Goal: Task Accomplishment & Management: Complete application form

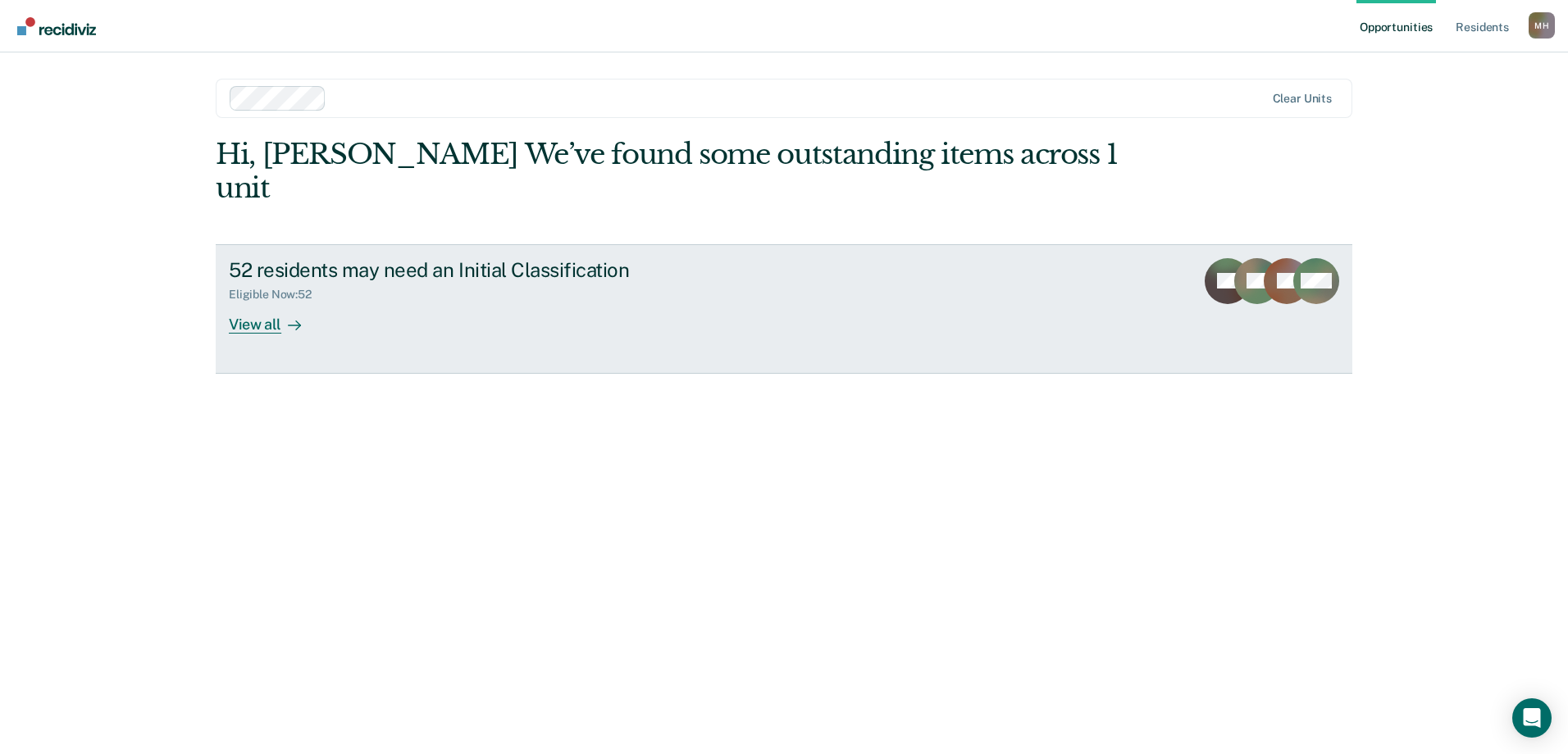
click at [277, 302] on div "View all" at bounding box center [274, 318] width 92 height 32
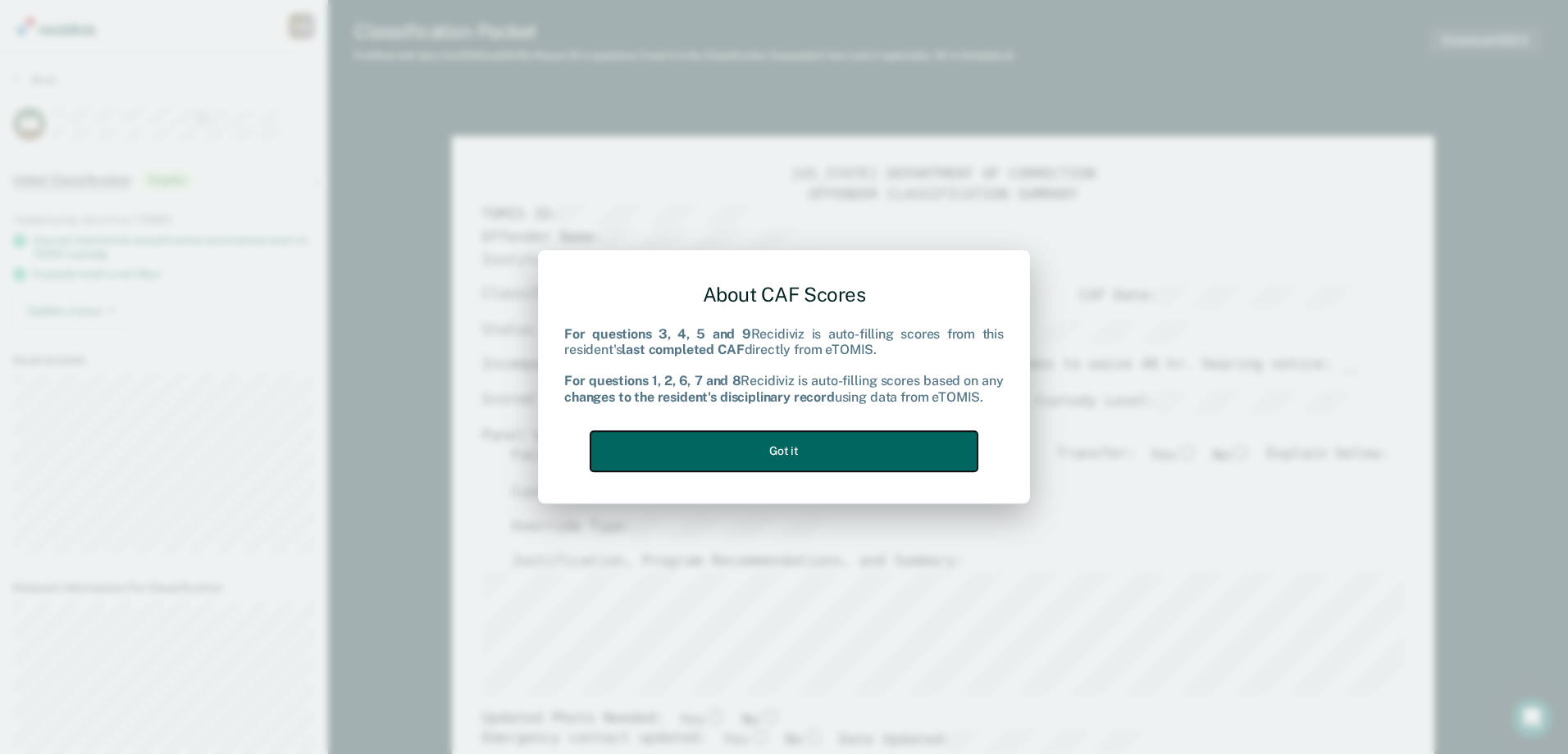
click at [764, 449] on button "Got it" at bounding box center [784, 451] width 387 height 40
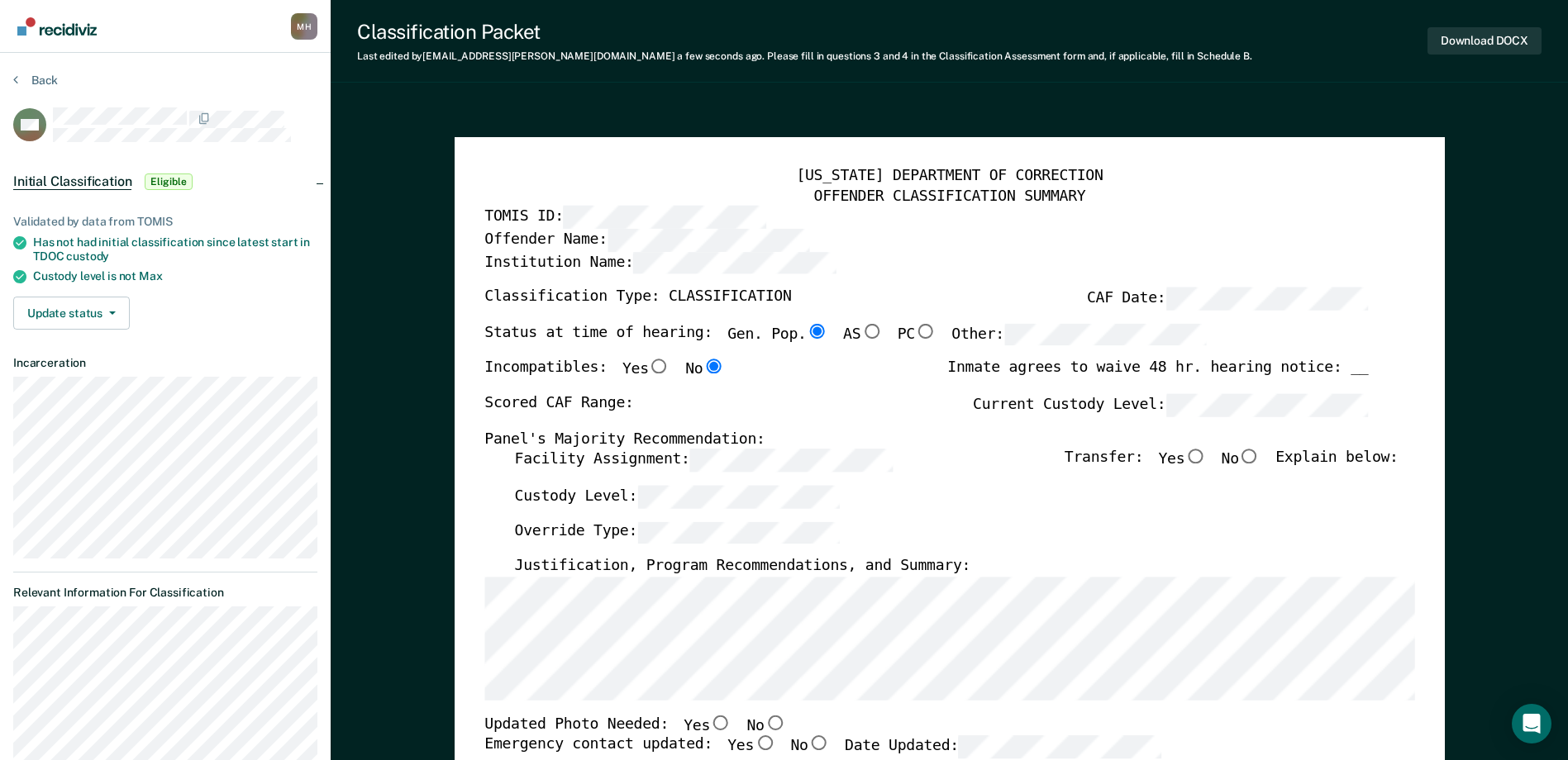
click at [1027, 405] on label "Current Custody Level:" at bounding box center [1171, 405] width 395 height 23
type textarea "x"
radio input "false"
click at [1261, 460] on input "No" at bounding box center [1250, 457] width 22 height 14
type textarea "x"
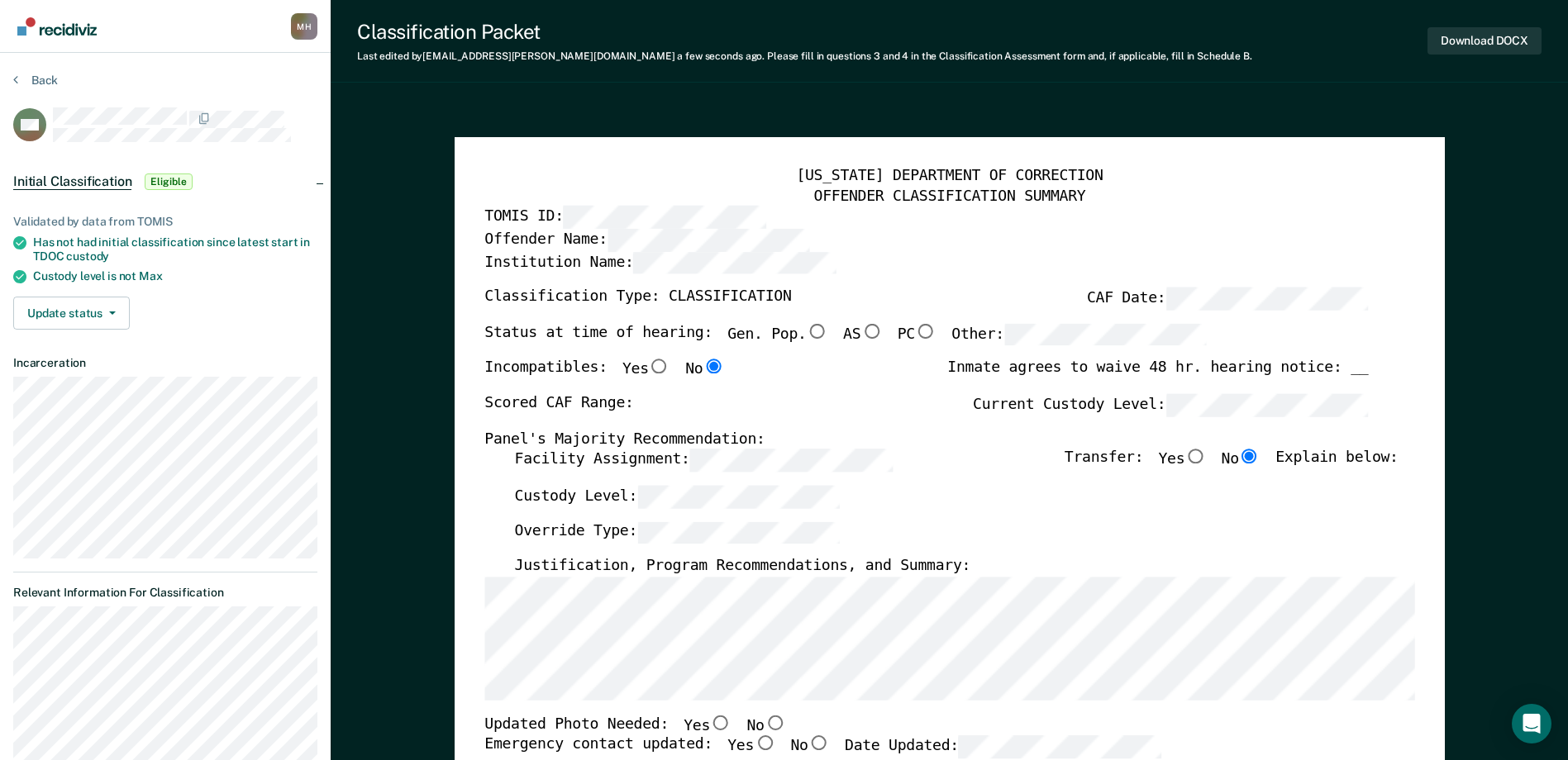
radio input "true"
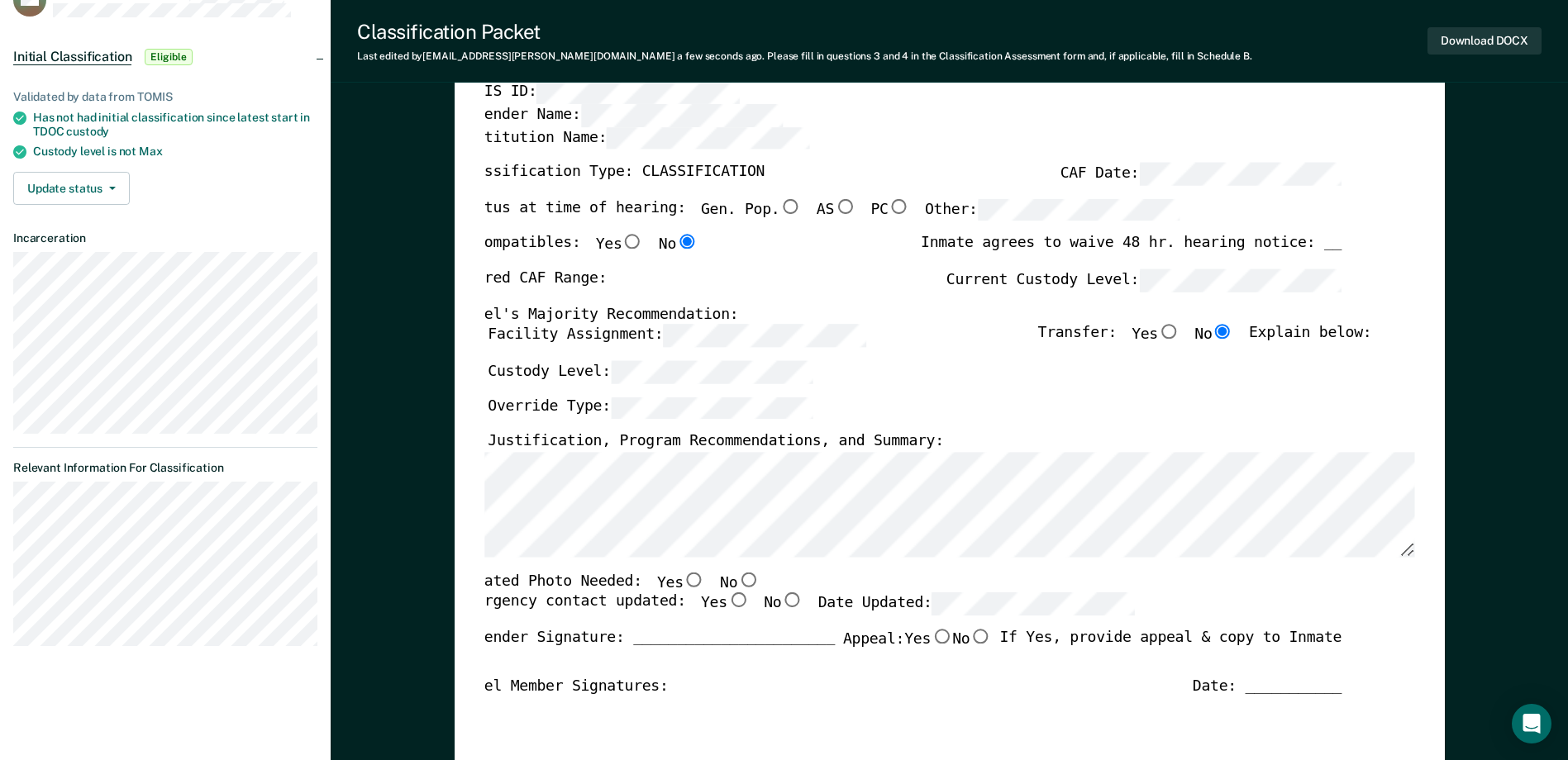
scroll to position [0, 11]
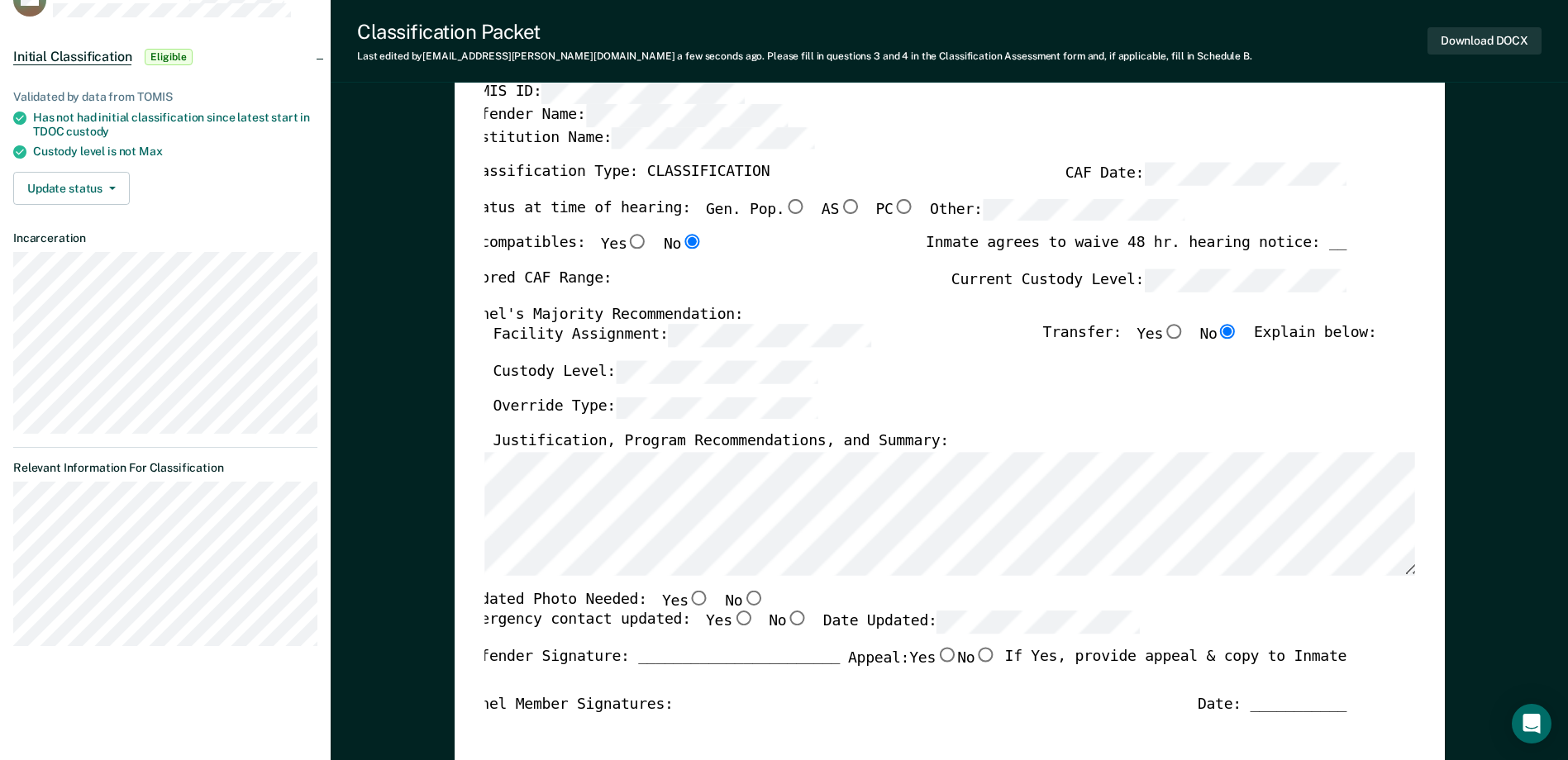
drag, startPoint x: 737, startPoint y: 600, endPoint x: 738, endPoint y: 611, distance: 11.0
click at [742, 601] on input "No" at bounding box center [753, 598] width 22 height 14
type textarea "x"
radio input "true"
click at [732, 621] on input "Yes" at bounding box center [743, 619] width 22 height 14
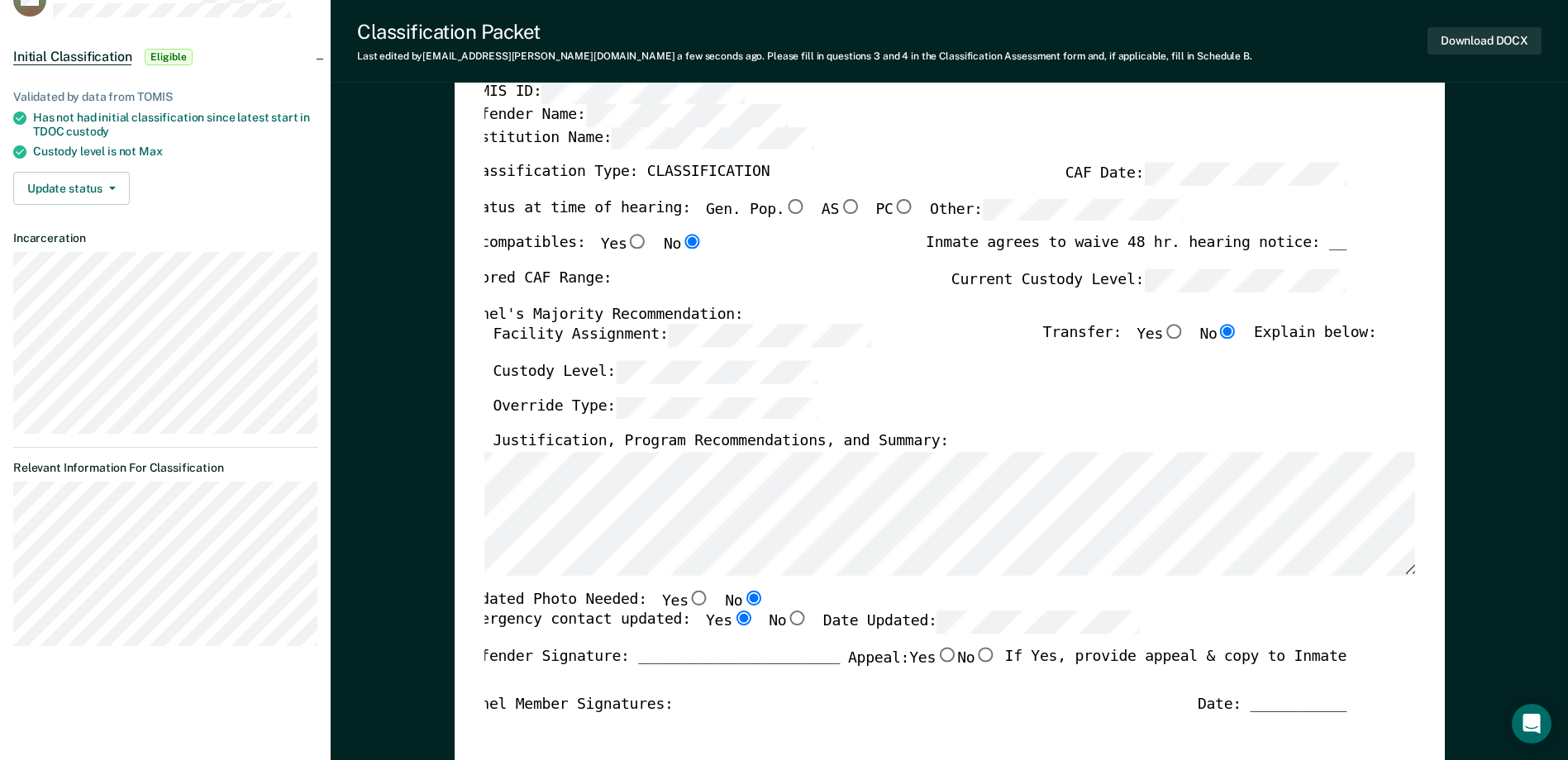
type textarea "x"
radio input "true"
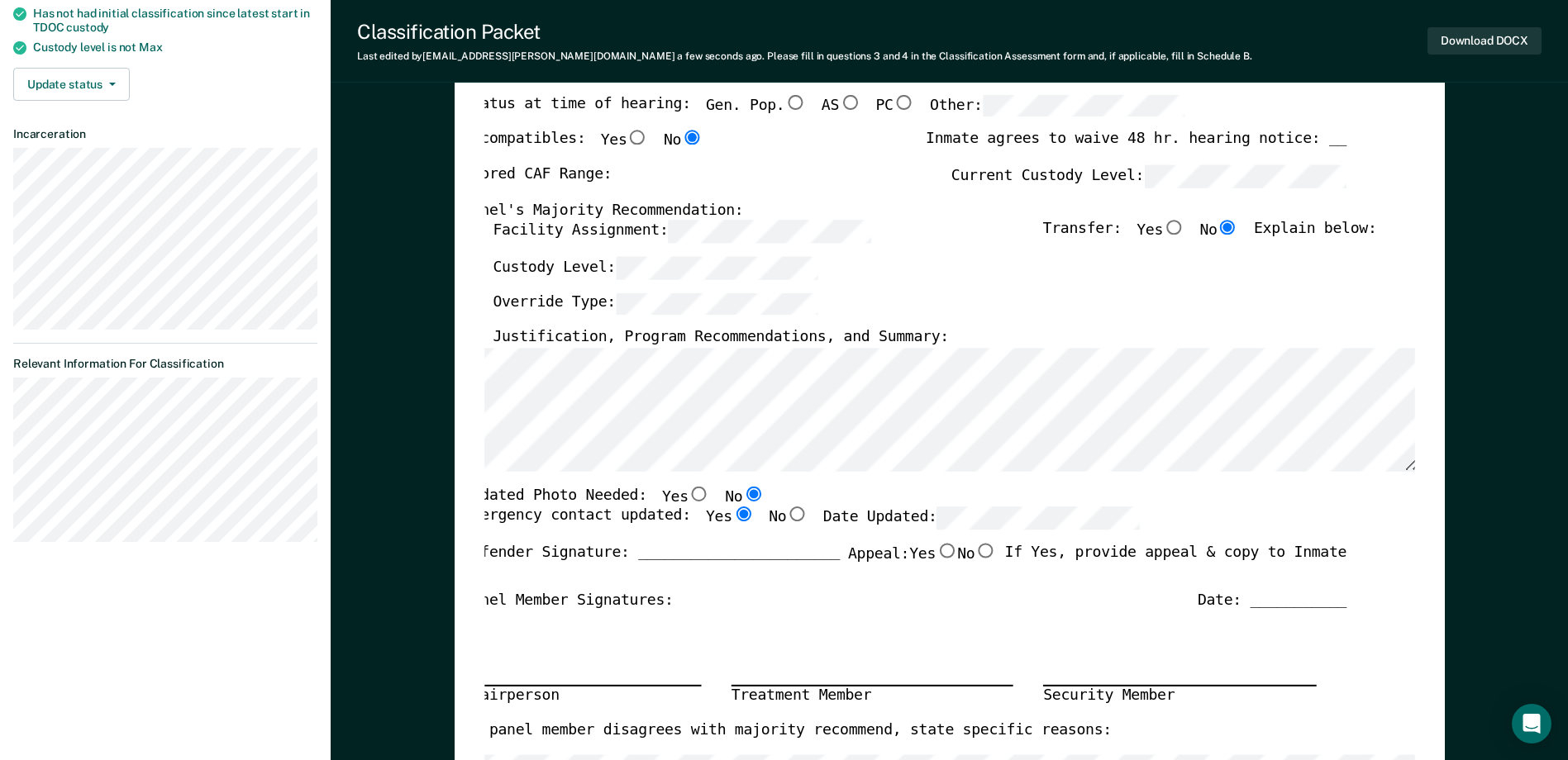
scroll to position [456, 0]
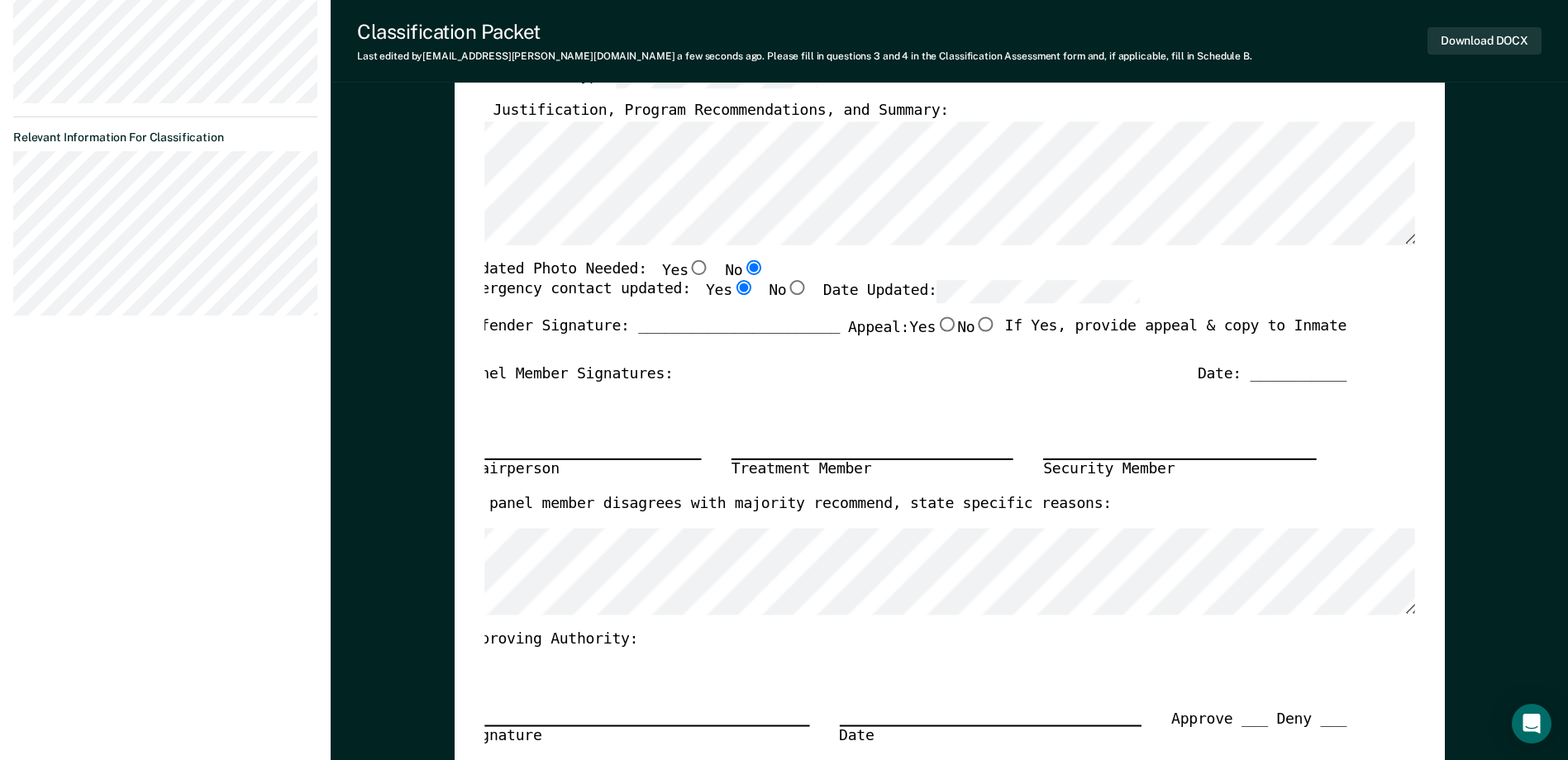
click at [1263, 377] on div "Date: ___________" at bounding box center [1273, 375] width 149 height 20
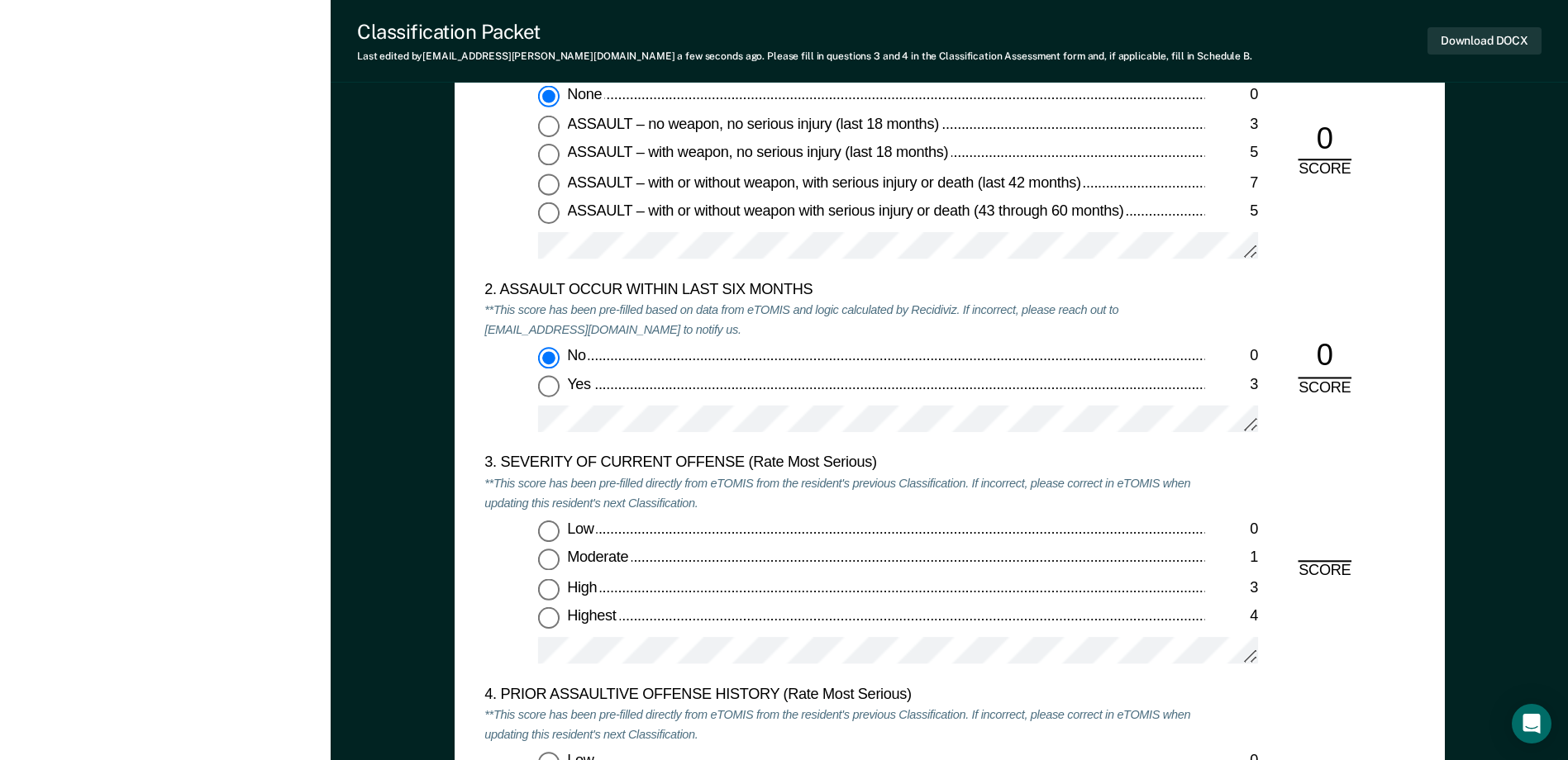
scroll to position [2025, 0]
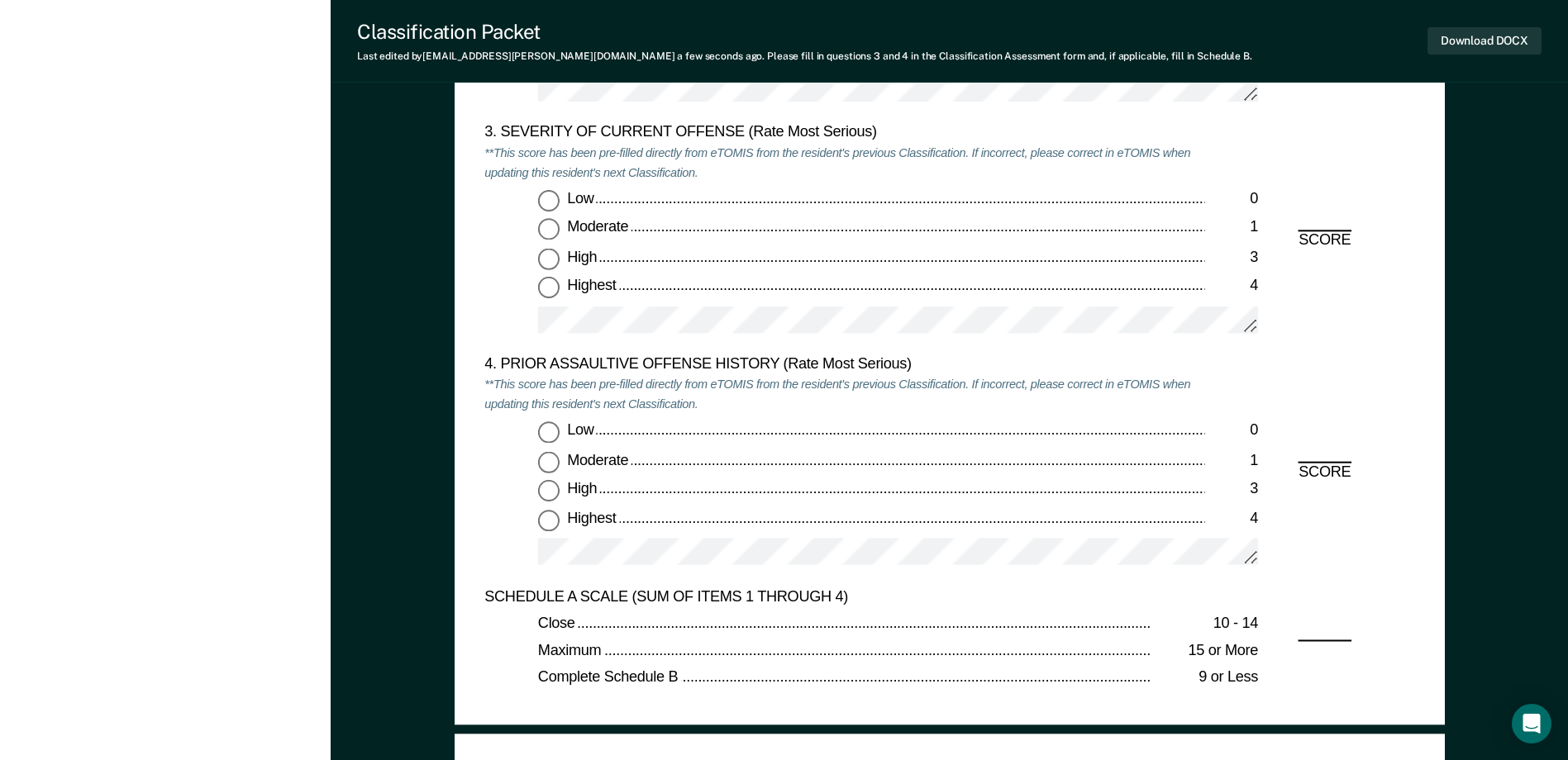
click at [547, 285] on input "Highest 4" at bounding box center [549, 288] width 22 height 22
type textarea "x"
radio input "true"
click at [548, 441] on input "Low 0" at bounding box center [549, 433] width 22 height 22
type textarea "x"
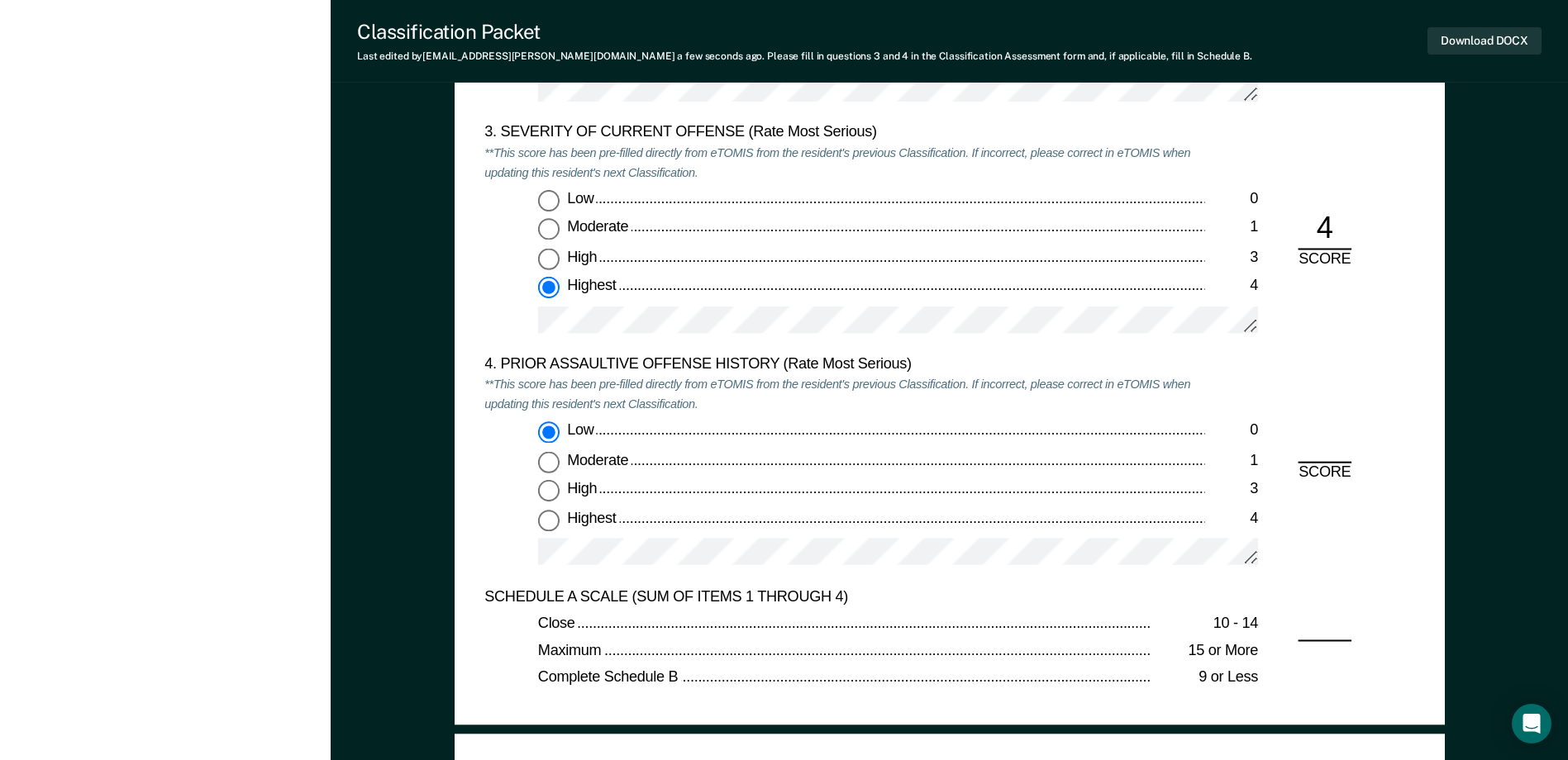
radio input "true"
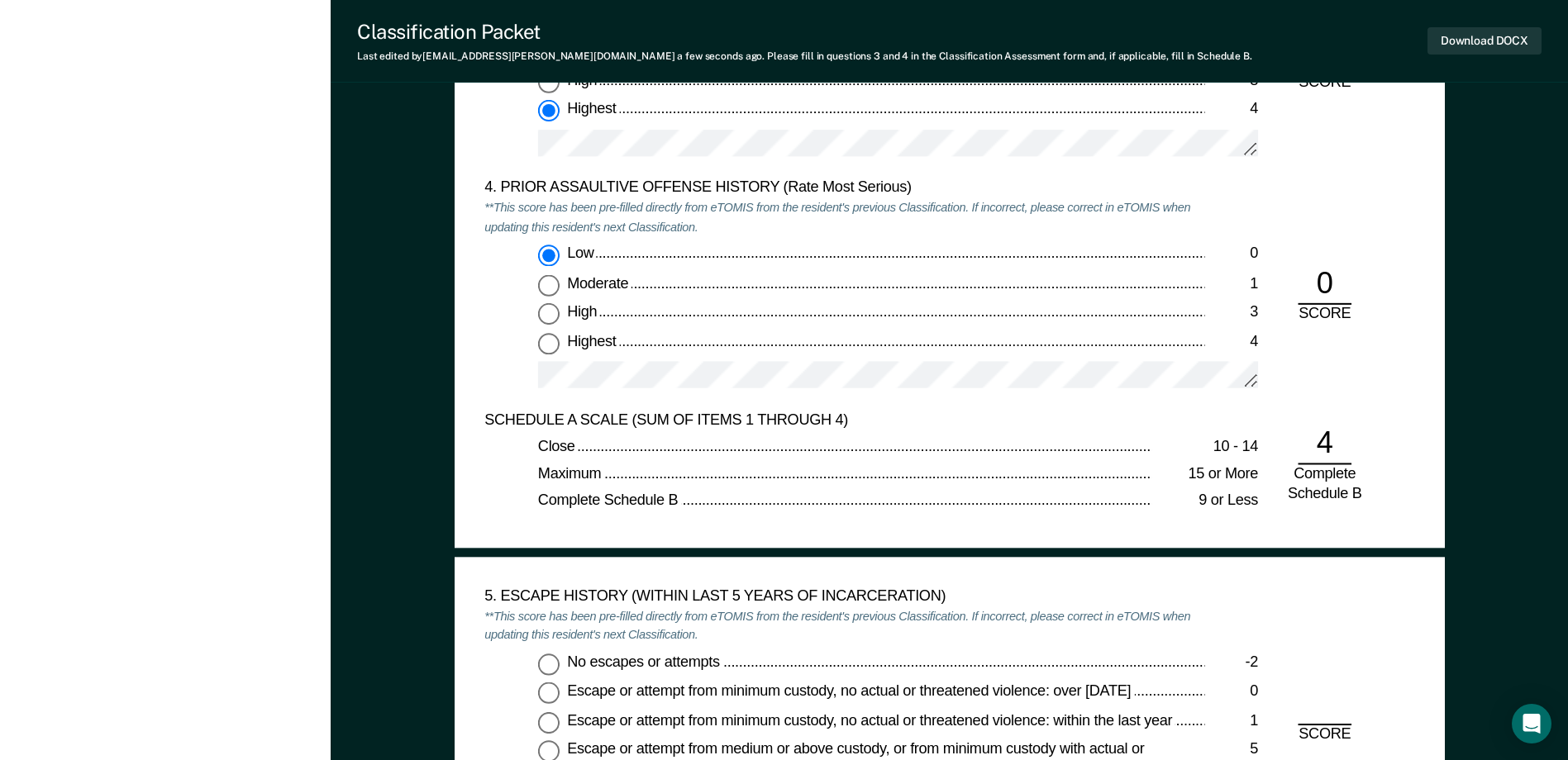
scroll to position [2439, 0]
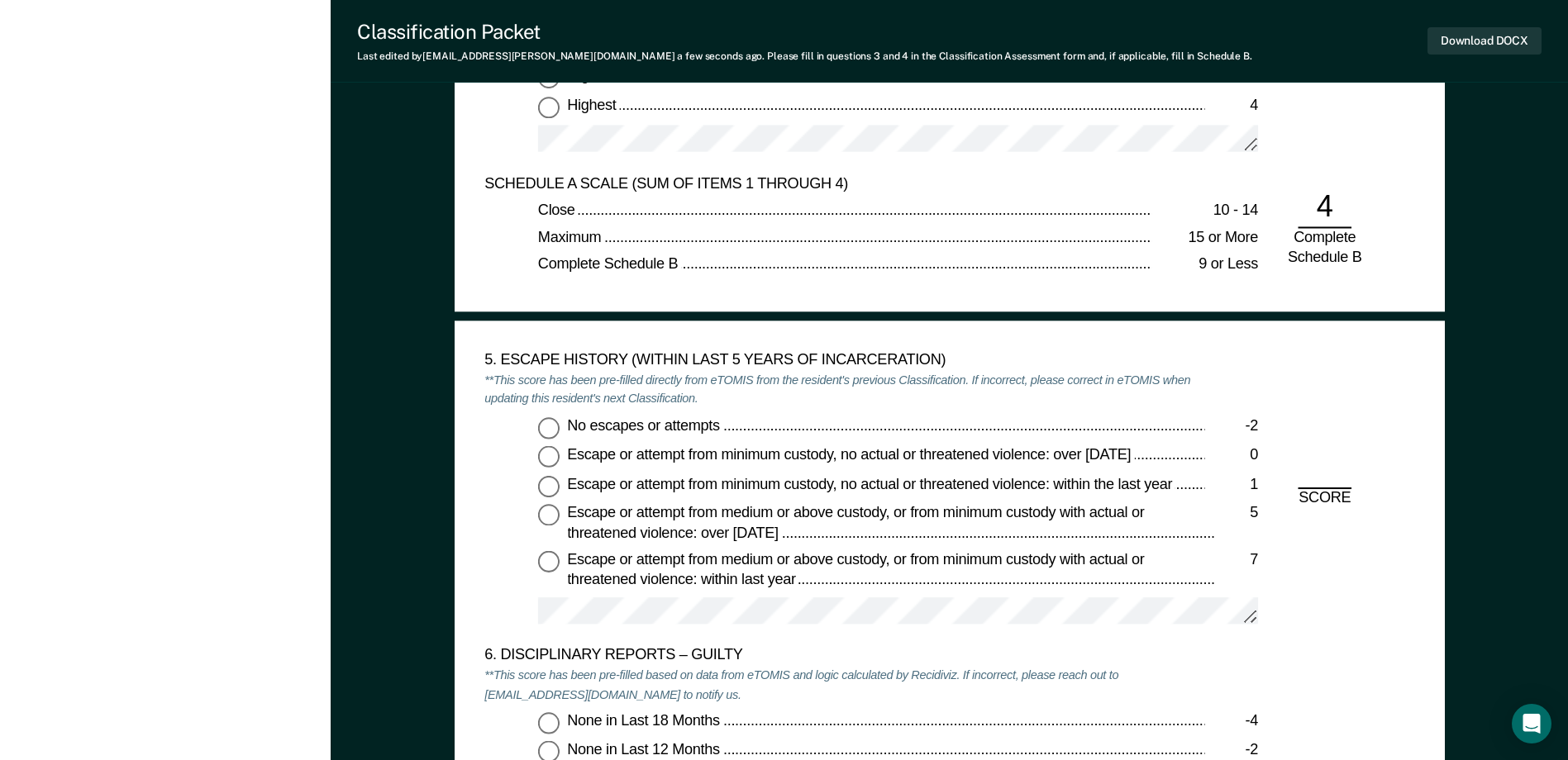
click at [545, 415] on div "5. ESCAPE HISTORY (WITHIN LAST 5 YEARS OF INCARCERATION) **This score has been …" at bounding box center [844, 499] width 720 height 296
click at [549, 435] on input "No escapes or attempts -2" at bounding box center [549, 428] width 22 height 22
type textarea "x"
radio input "true"
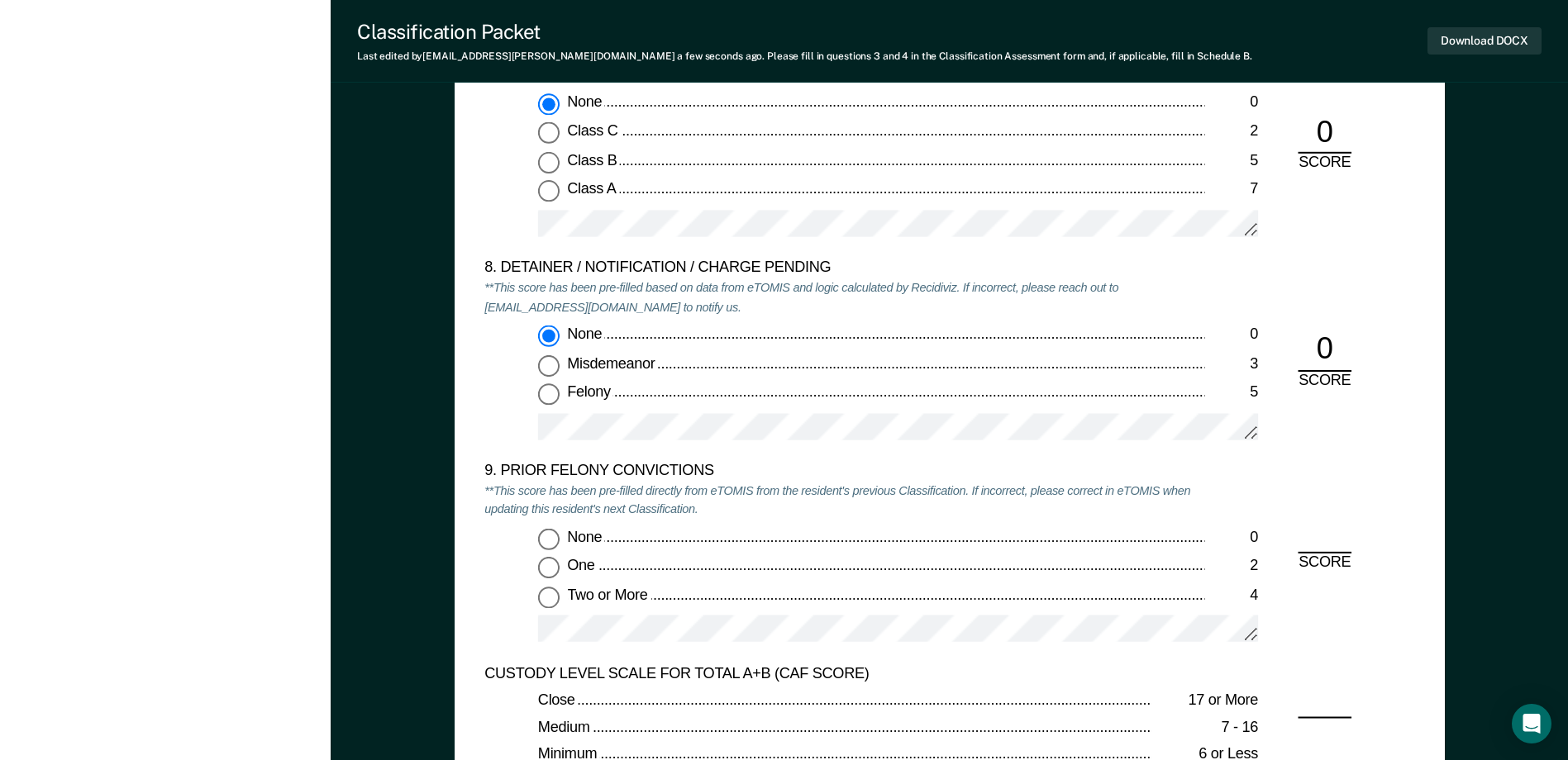
scroll to position [3678, 0]
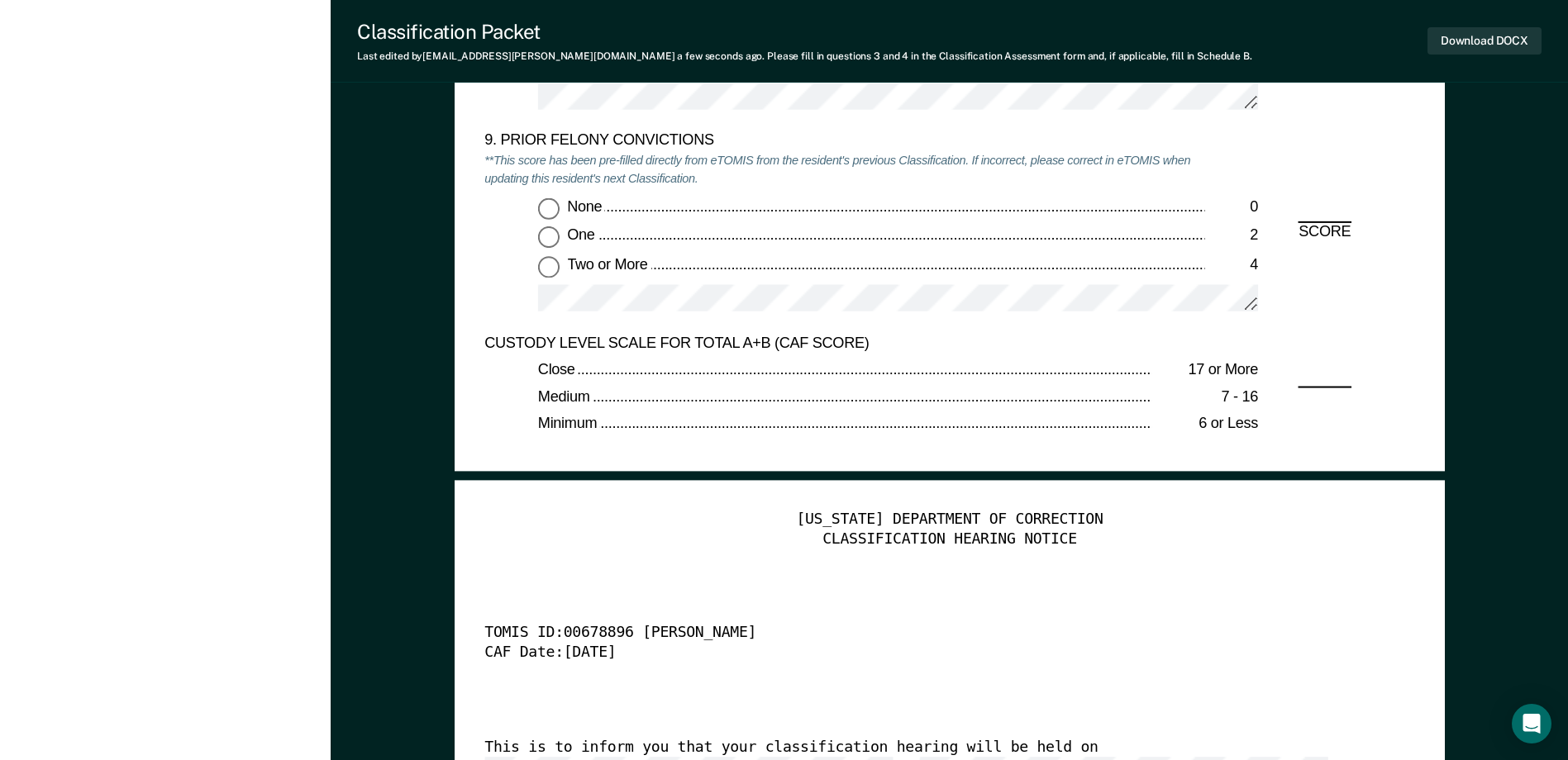
click at [552, 213] on input "None 0" at bounding box center [549, 208] width 22 height 22
type textarea "x"
radio input "true"
click at [1443, 46] on button "Download DOCX" at bounding box center [1485, 41] width 114 height 27
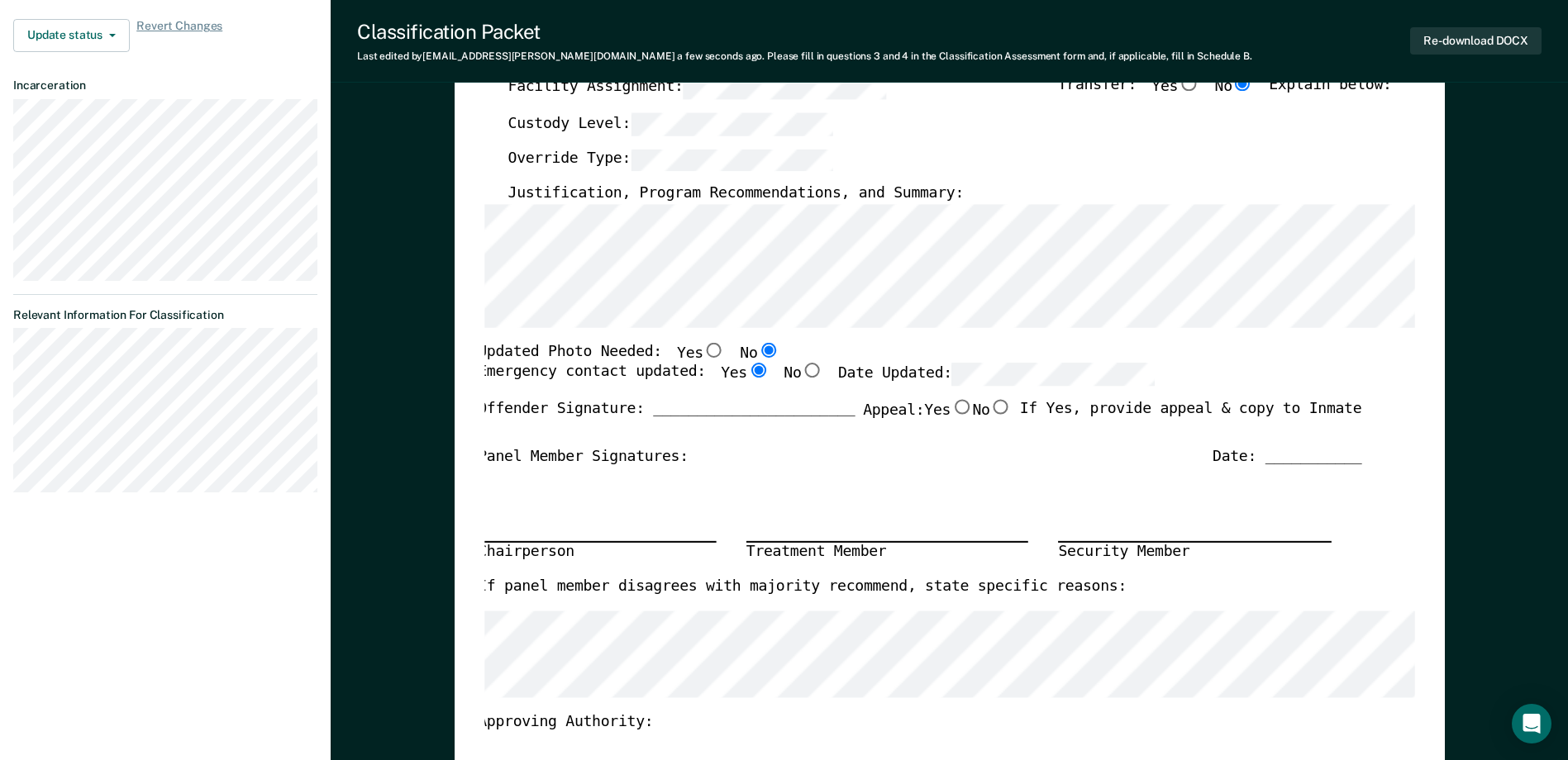
scroll to position [0, 0]
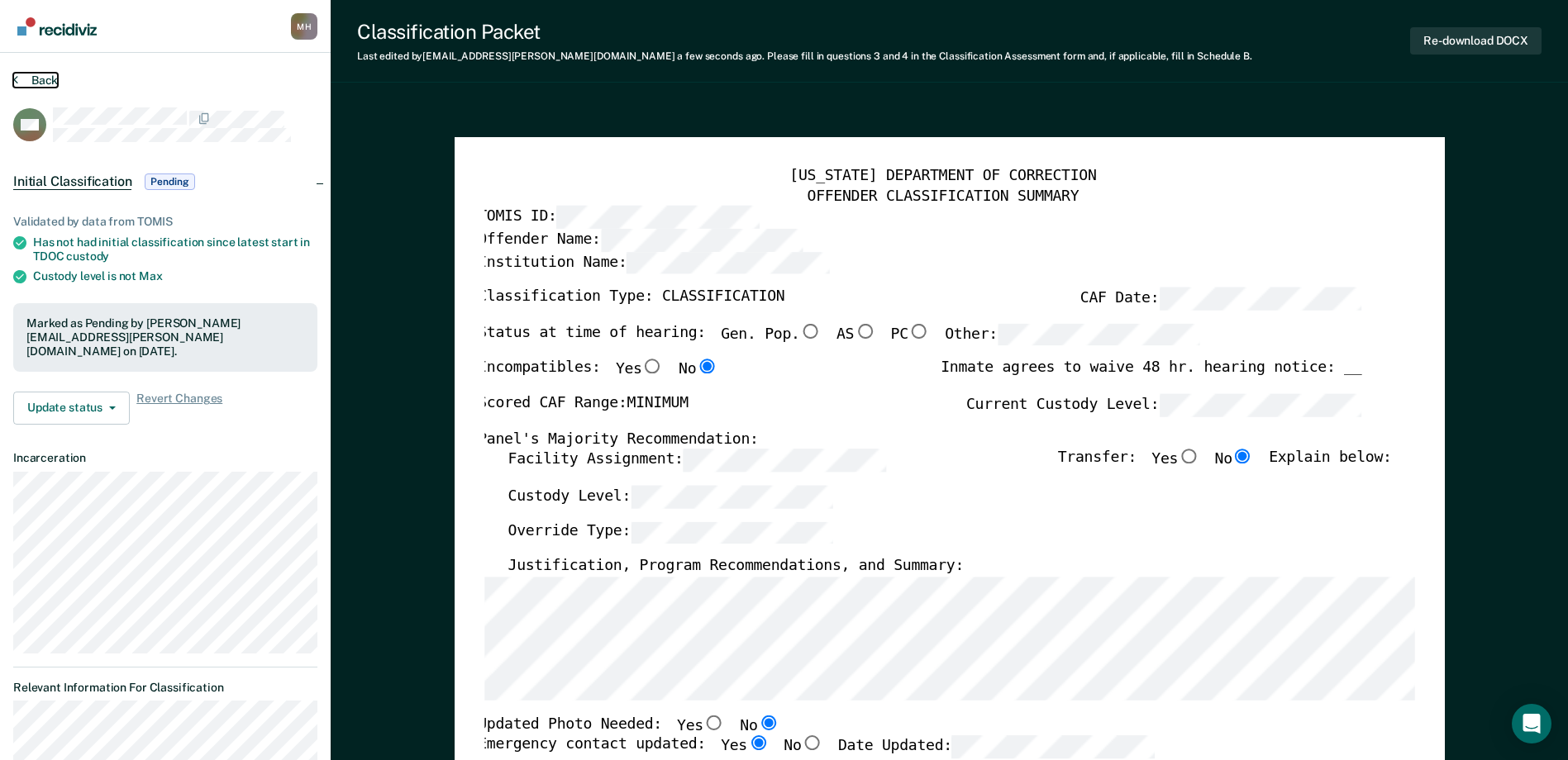
click at [56, 80] on button "Back" at bounding box center [35, 80] width 44 height 14
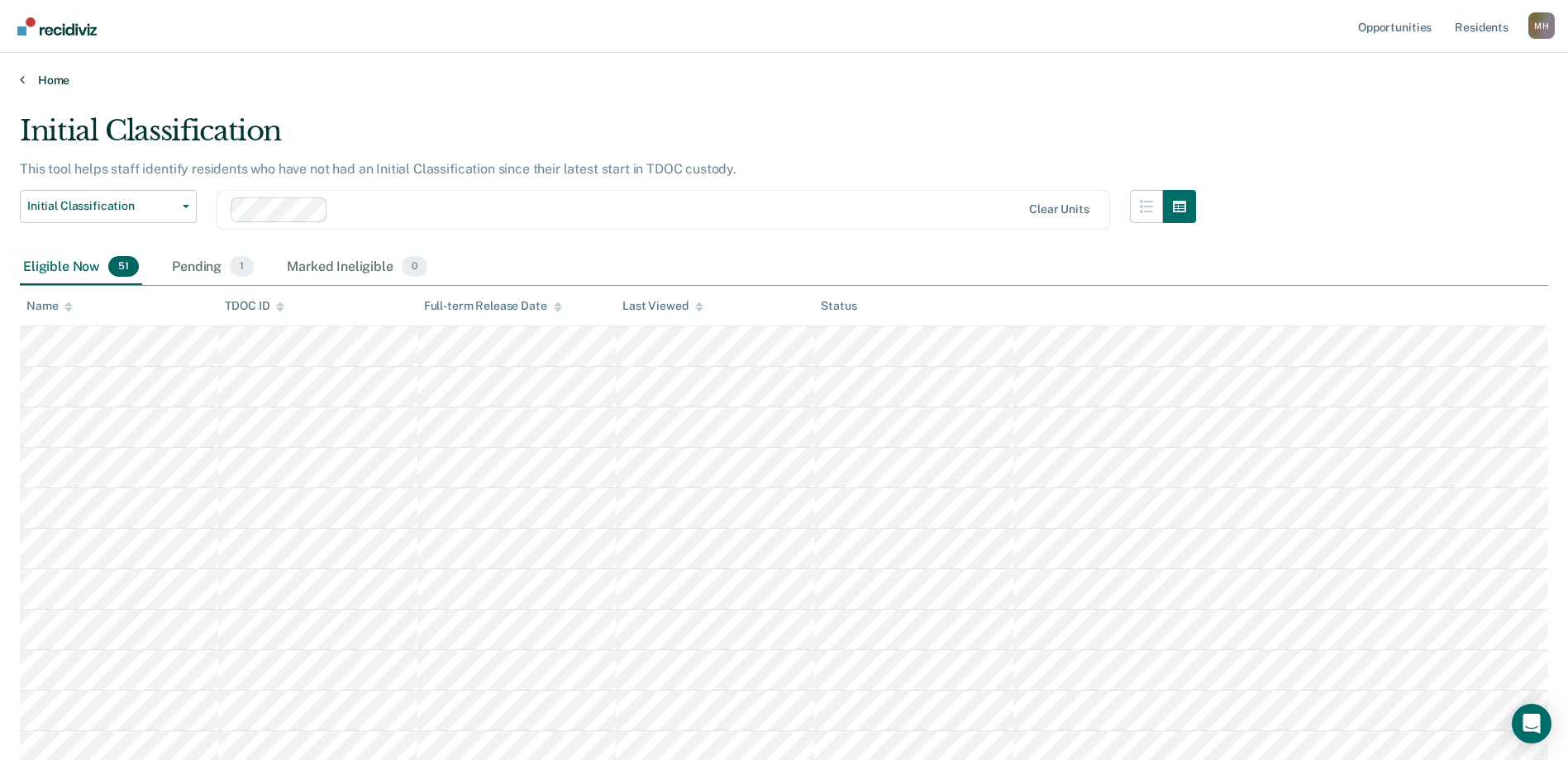
scroll to position [1750, 0]
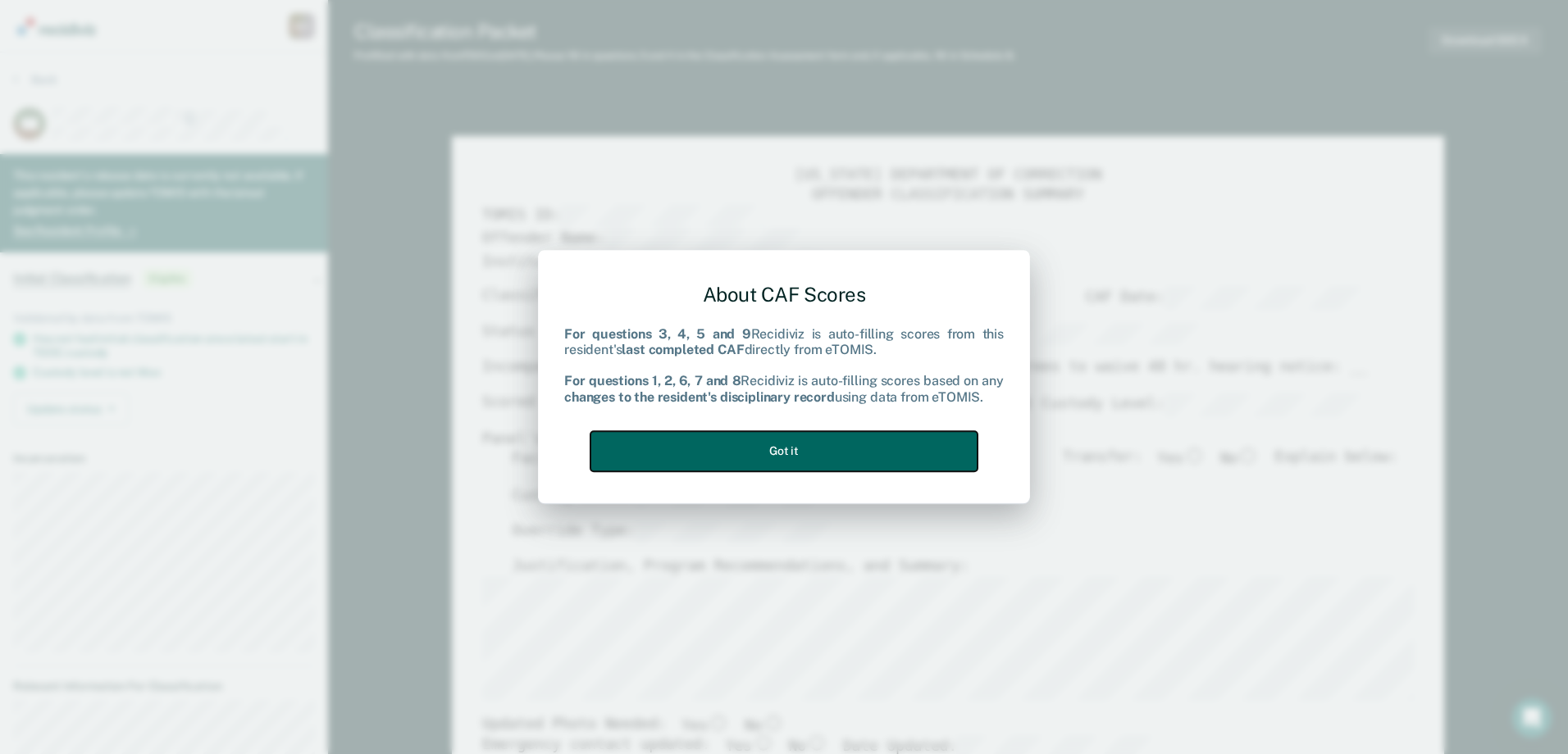
drag, startPoint x: 799, startPoint y: 443, endPoint x: 957, endPoint y: 450, distance: 158.2
click at [799, 443] on button "Got it" at bounding box center [784, 451] width 387 height 40
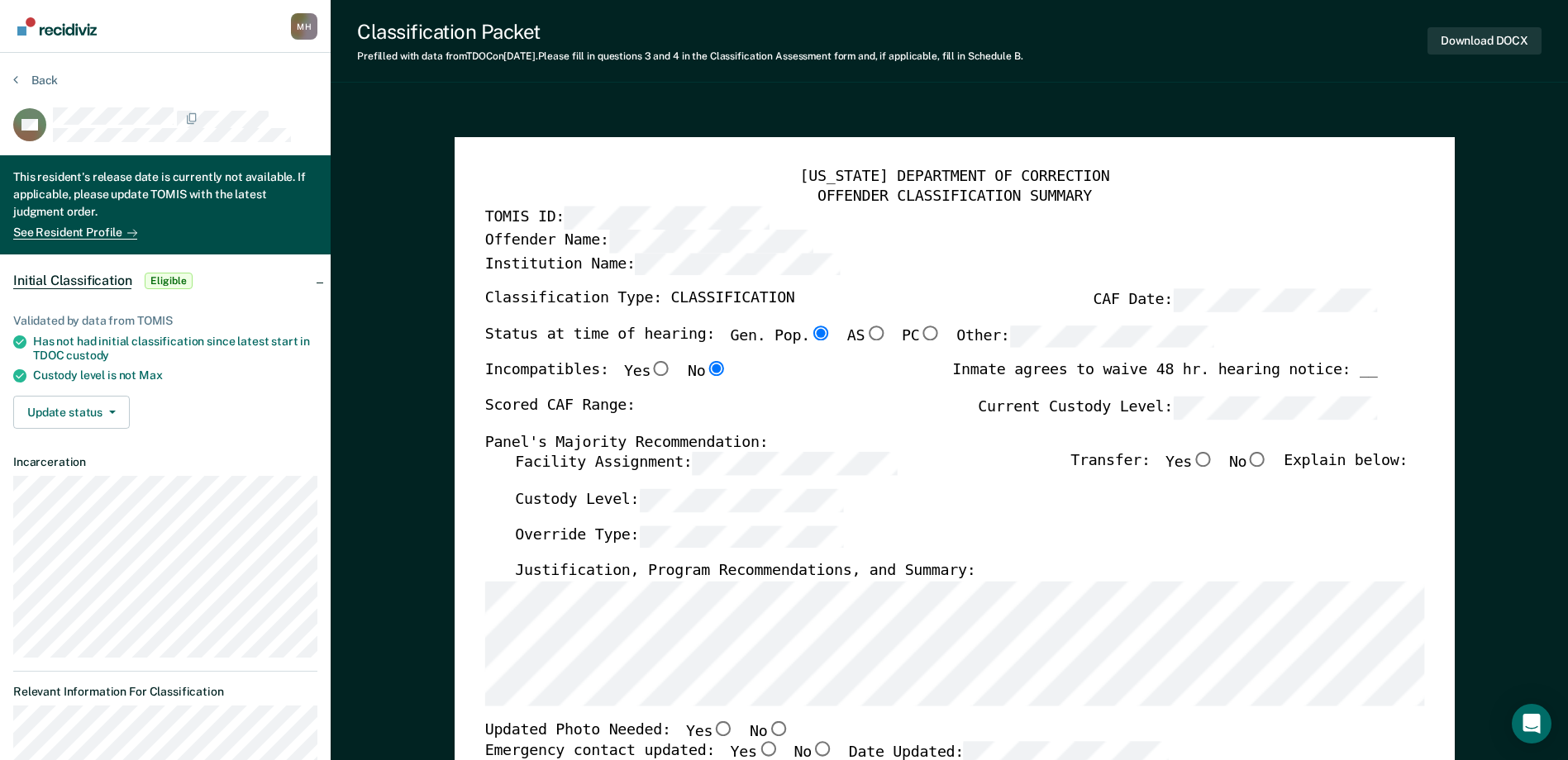
click at [593, 457] on label "Facility Assignment:" at bounding box center [705, 465] width 382 height 24
click at [1008, 351] on div "Status at time of hearing: Gen. Pop. AS PC Other:" at bounding box center [848, 343] width 729 height 36
type textarea "x"
radio input "false"
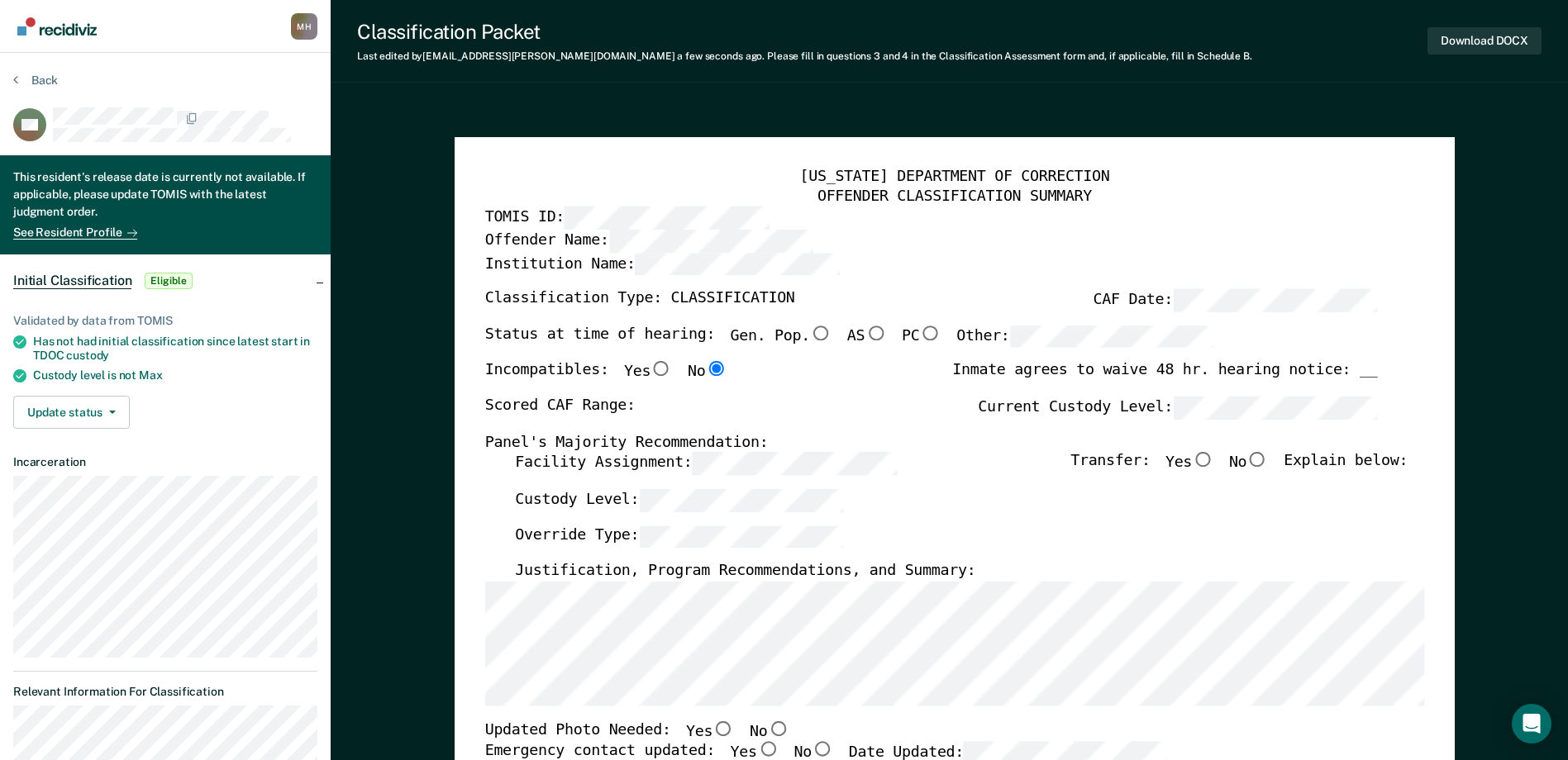
click at [1368, 363] on div "[US_STATE] DEPARTMENT OF CORRECTION OFFENDER CLASSIFICATION SUMMARY TOMIS ID: O…" at bounding box center [953, 757] width 940 height 1179
click at [823, 343] on div "Status at time of hearing: Gen. Pop. AS PC Other:" at bounding box center [848, 343] width 729 height 36
click at [1105, 419] on label "Current Custody Level:" at bounding box center [1177, 409] width 400 height 24
click at [1211, 457] on input "Yes" at bounding box center [1203, 460] width 22 height 14
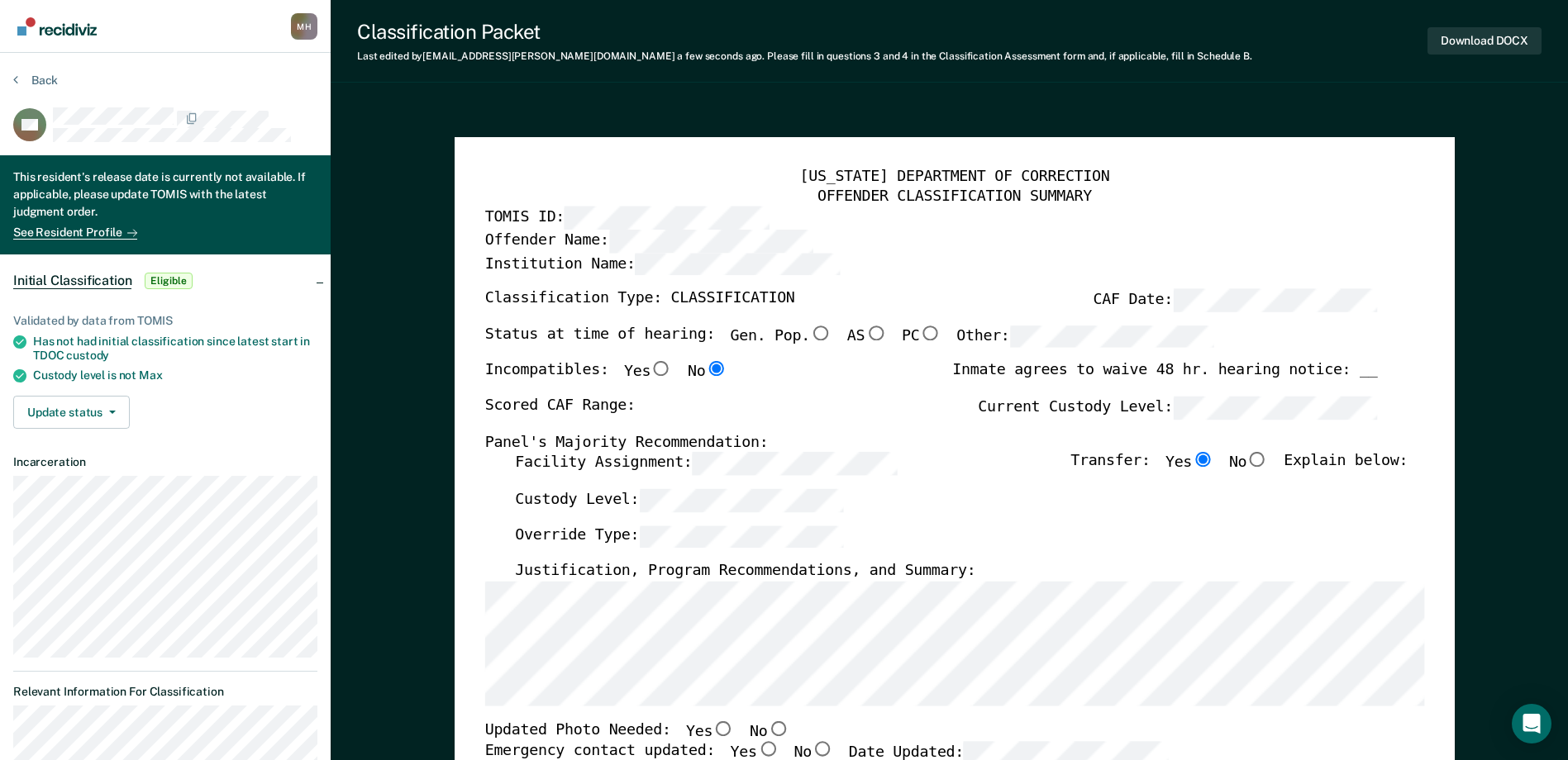
type textarea "x"
radio input "true"
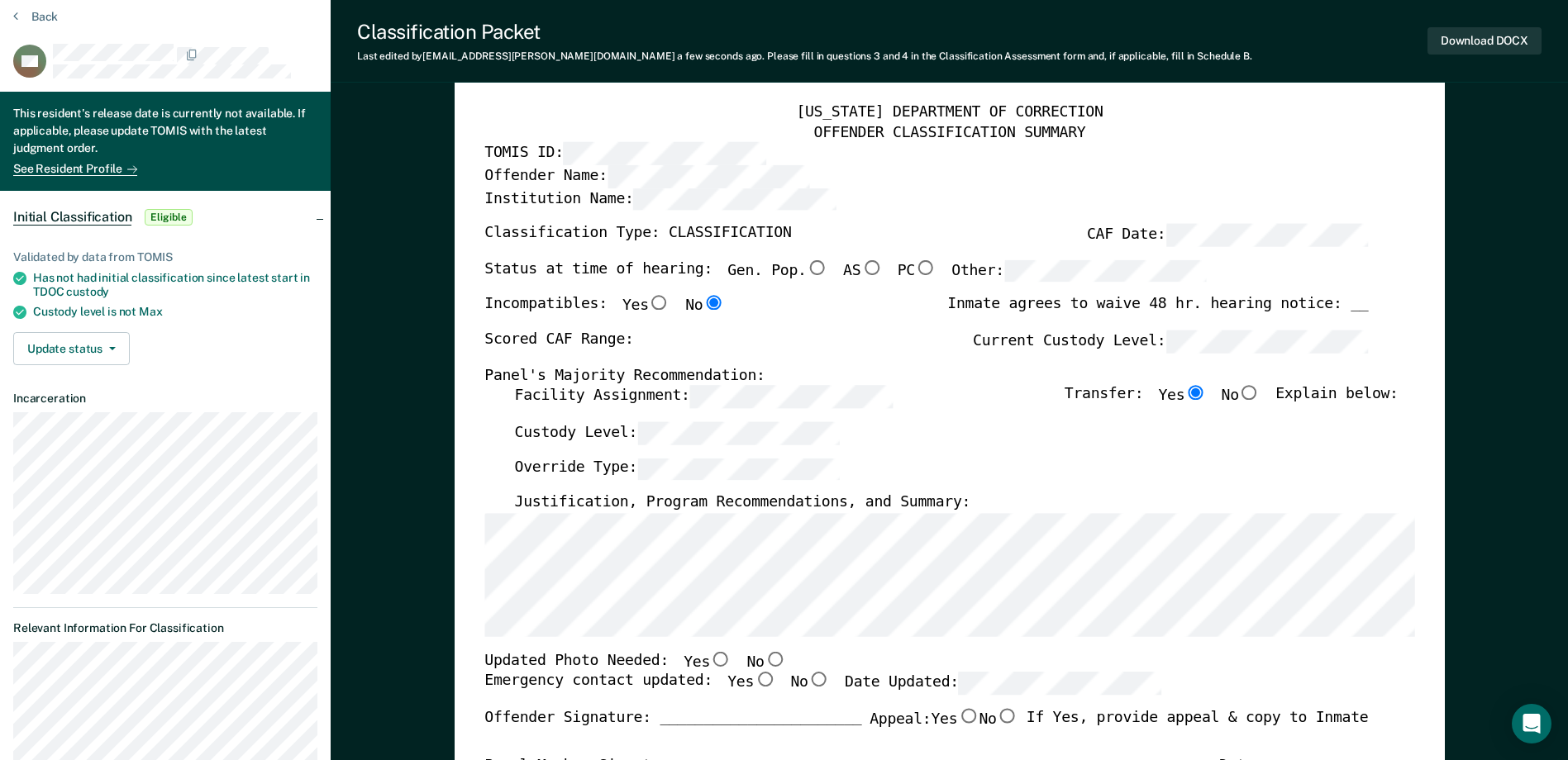
scroll to position [82, 0]
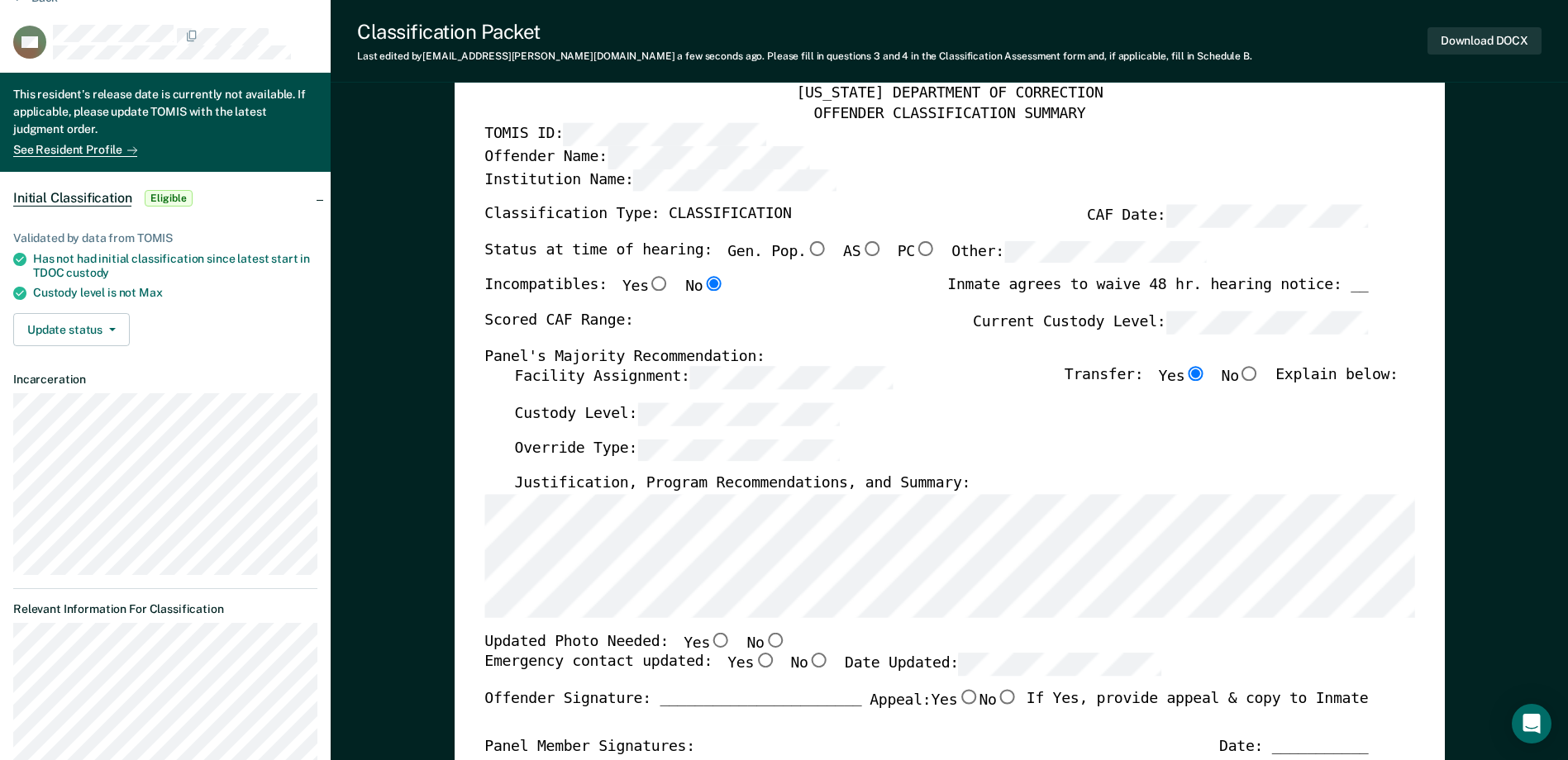
click at [484, 586] on div "[US_STATE] DEPARTMENT OF CORRECTION OFFENDER CLASSIFICATION SUMMARY TOMIS ID: O…" at bounding box center [950, 699] width 991 height 1290
click at [764, 640] on input "No" at bounding box center [775, 640] width 22 height 14
type textarea "x"
radio input "true"
click at [754, 663] on input "Yes" at bounding box center [765, 660] width 22 height 14
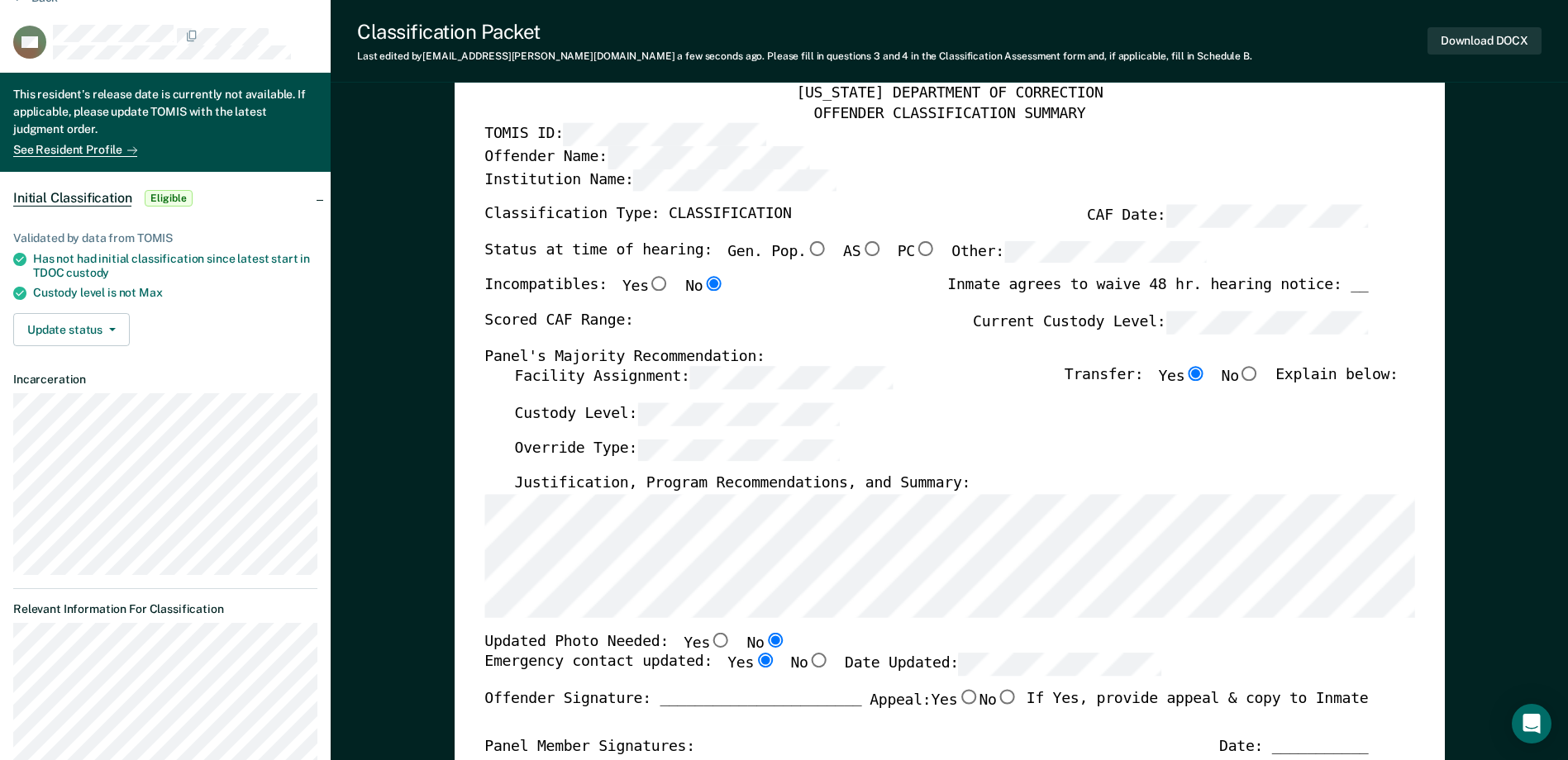
type textarea "x"
radio input "true"
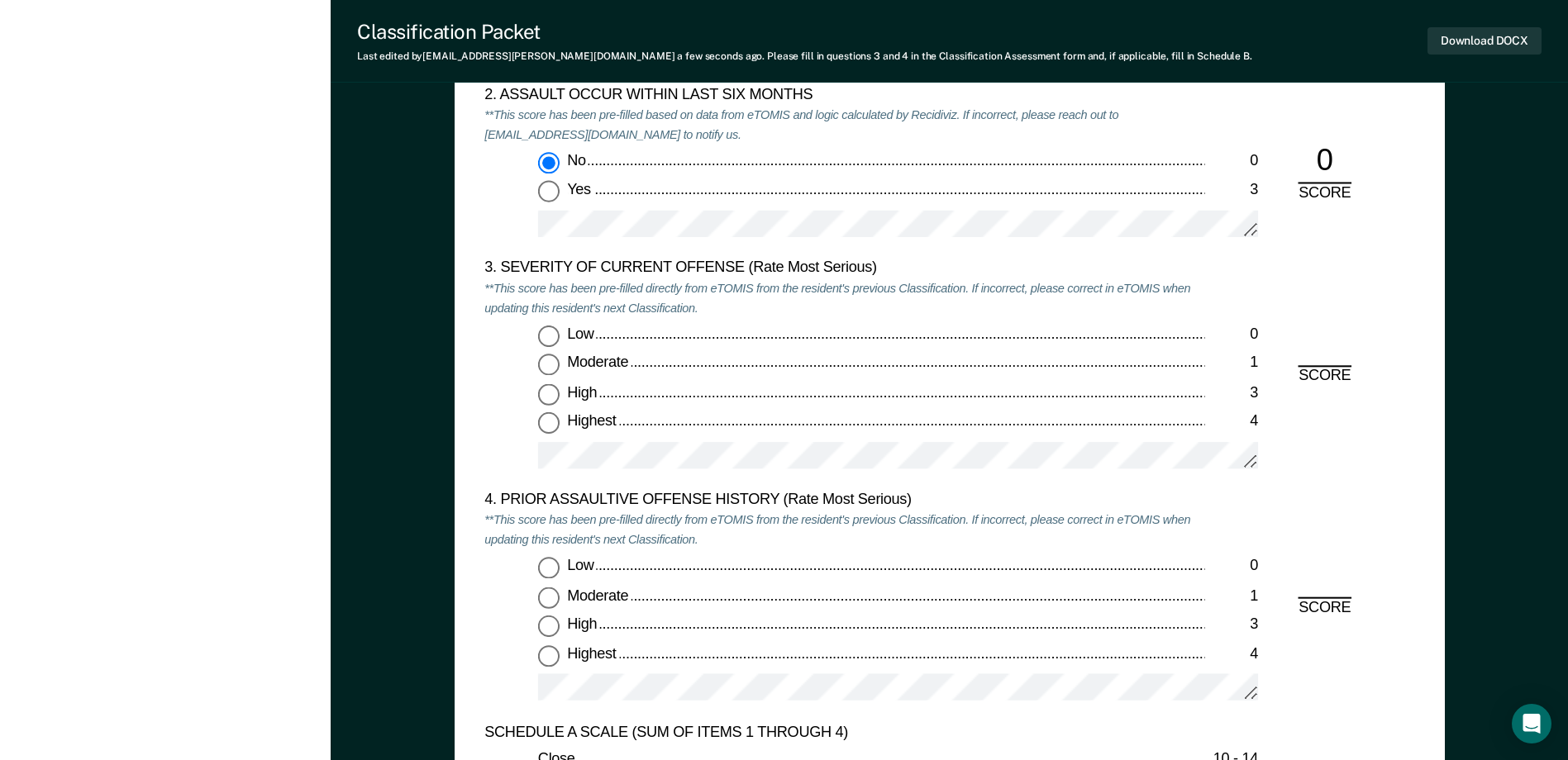
scroll to position [1900, 0]
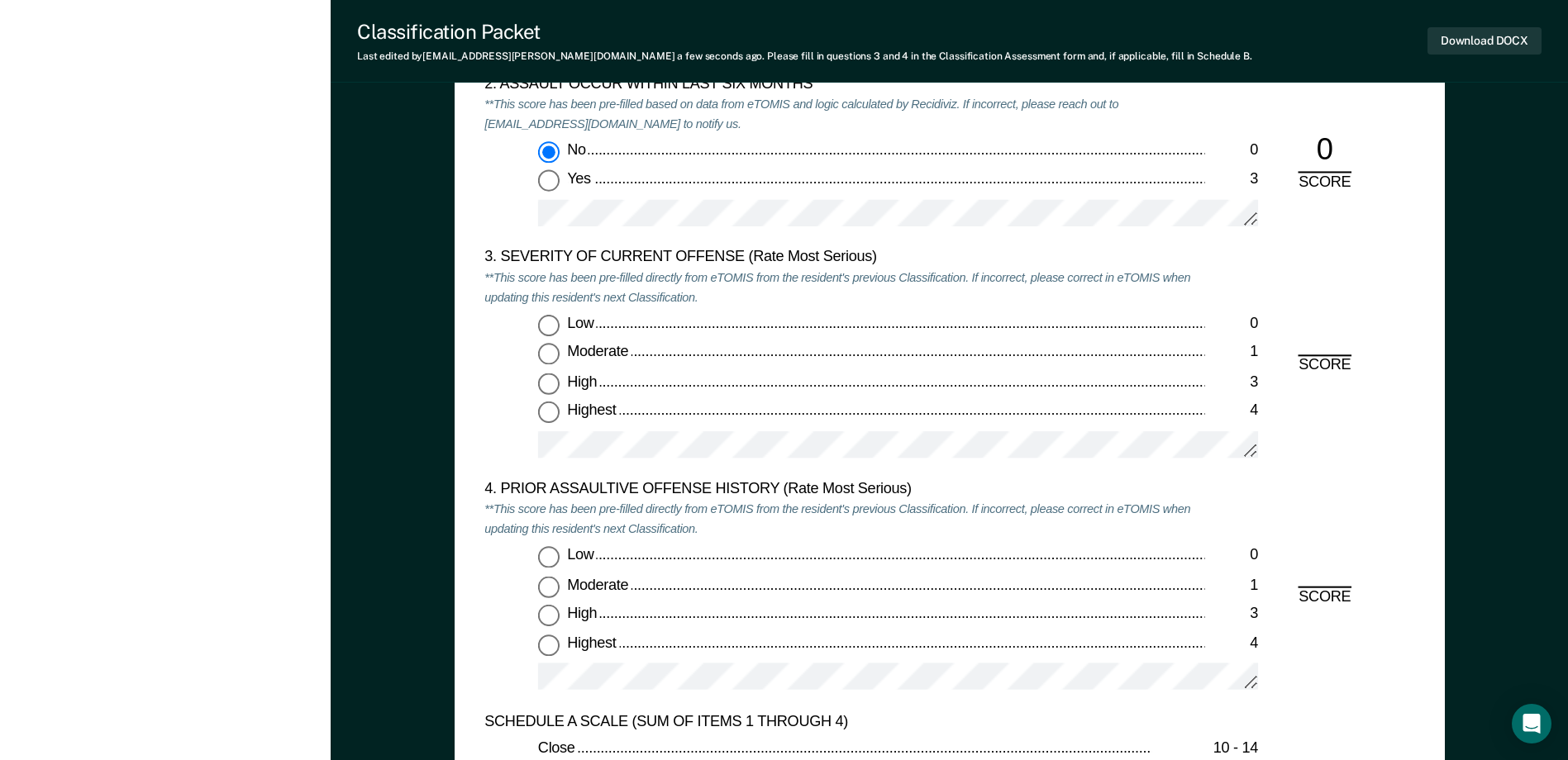
click at [547, 356] on input "Moderate 1" at bounding box center [549, 354] width 22 height 22
type textarea "x"
radio input "true"
click at [551, 554] on input "Low 0" at bounding box center [549, 558] width 22 height 22
type textarea "x"
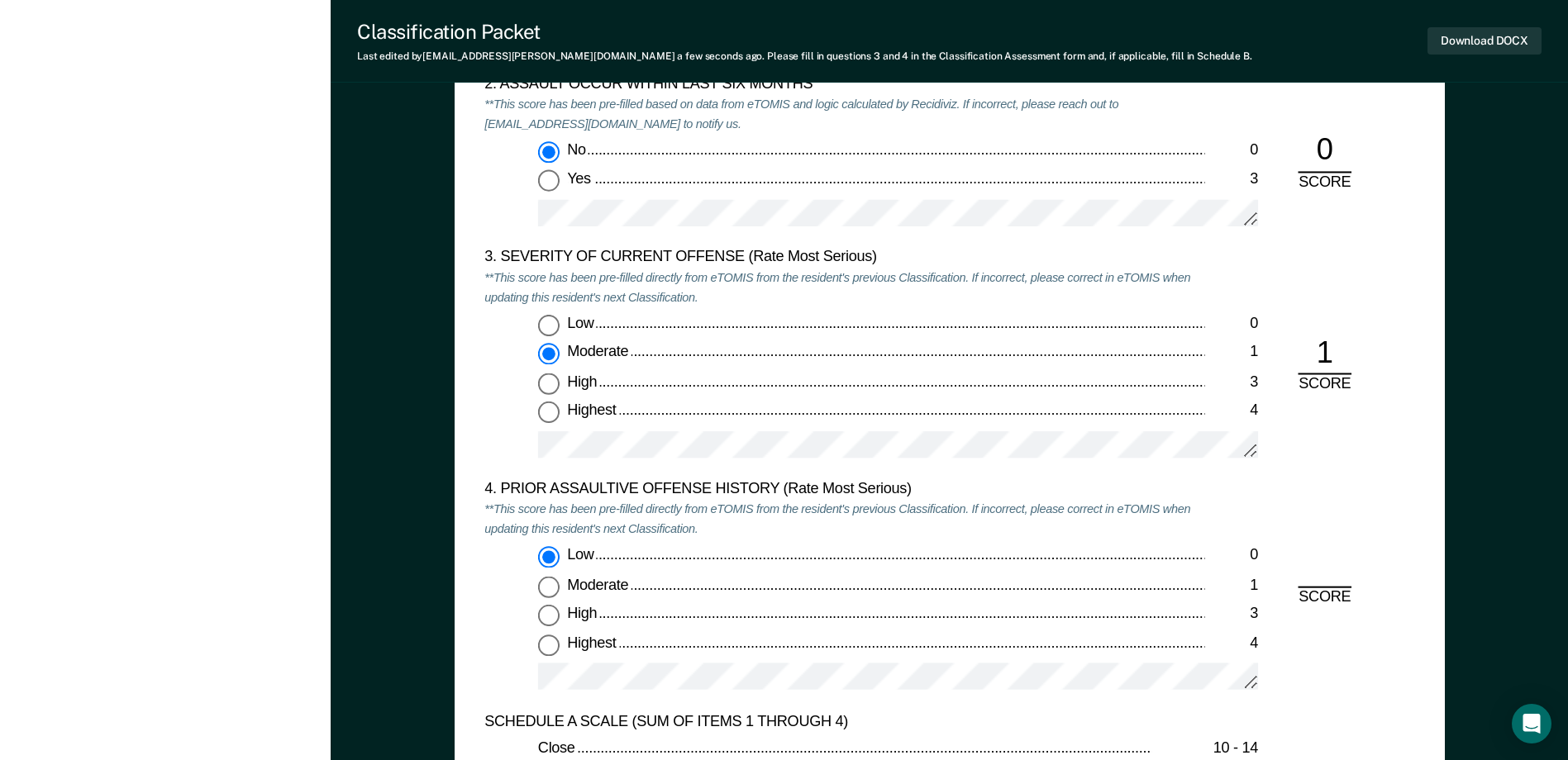
radio input "true"
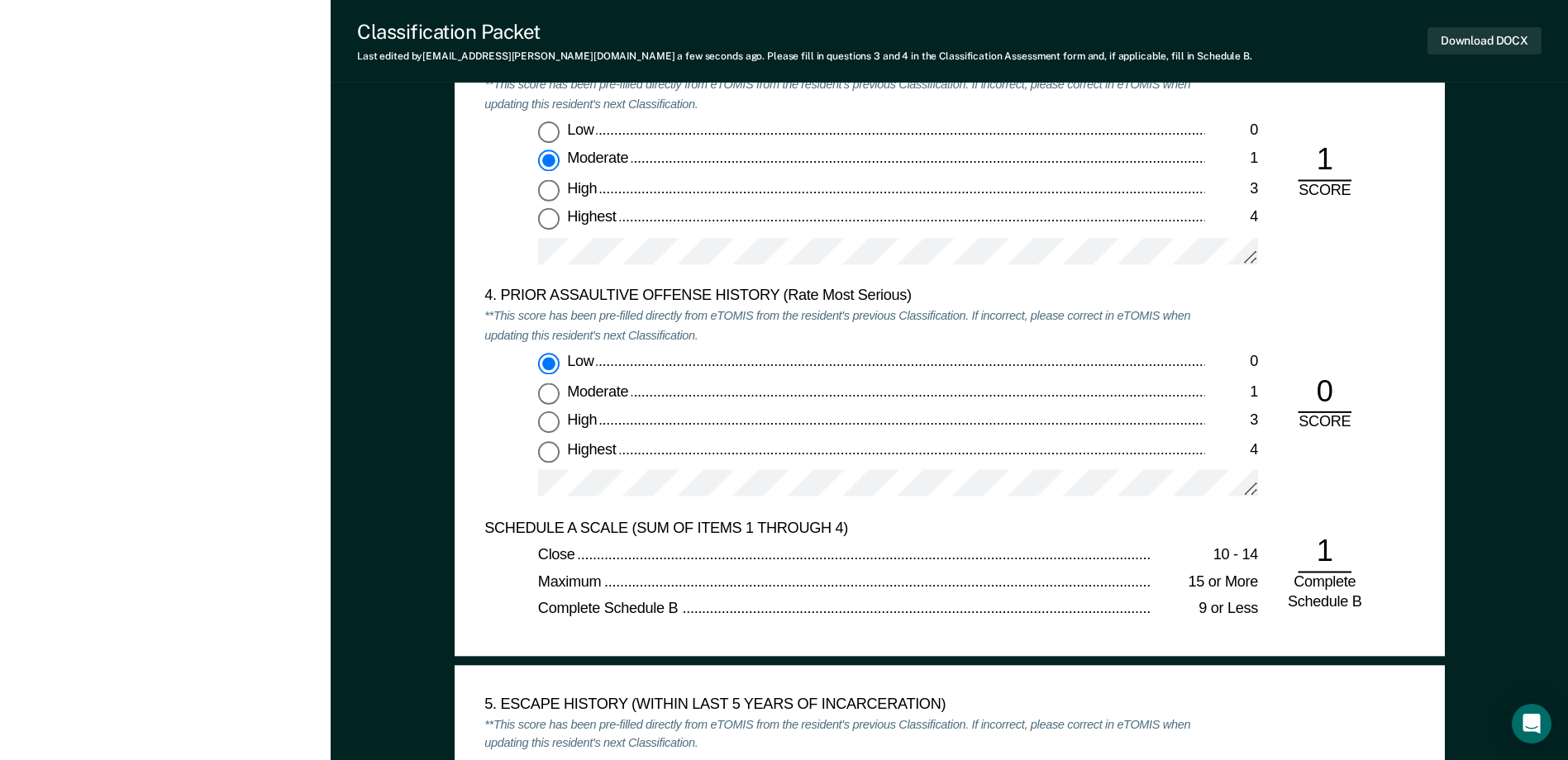
scroll to position [2231, 0]
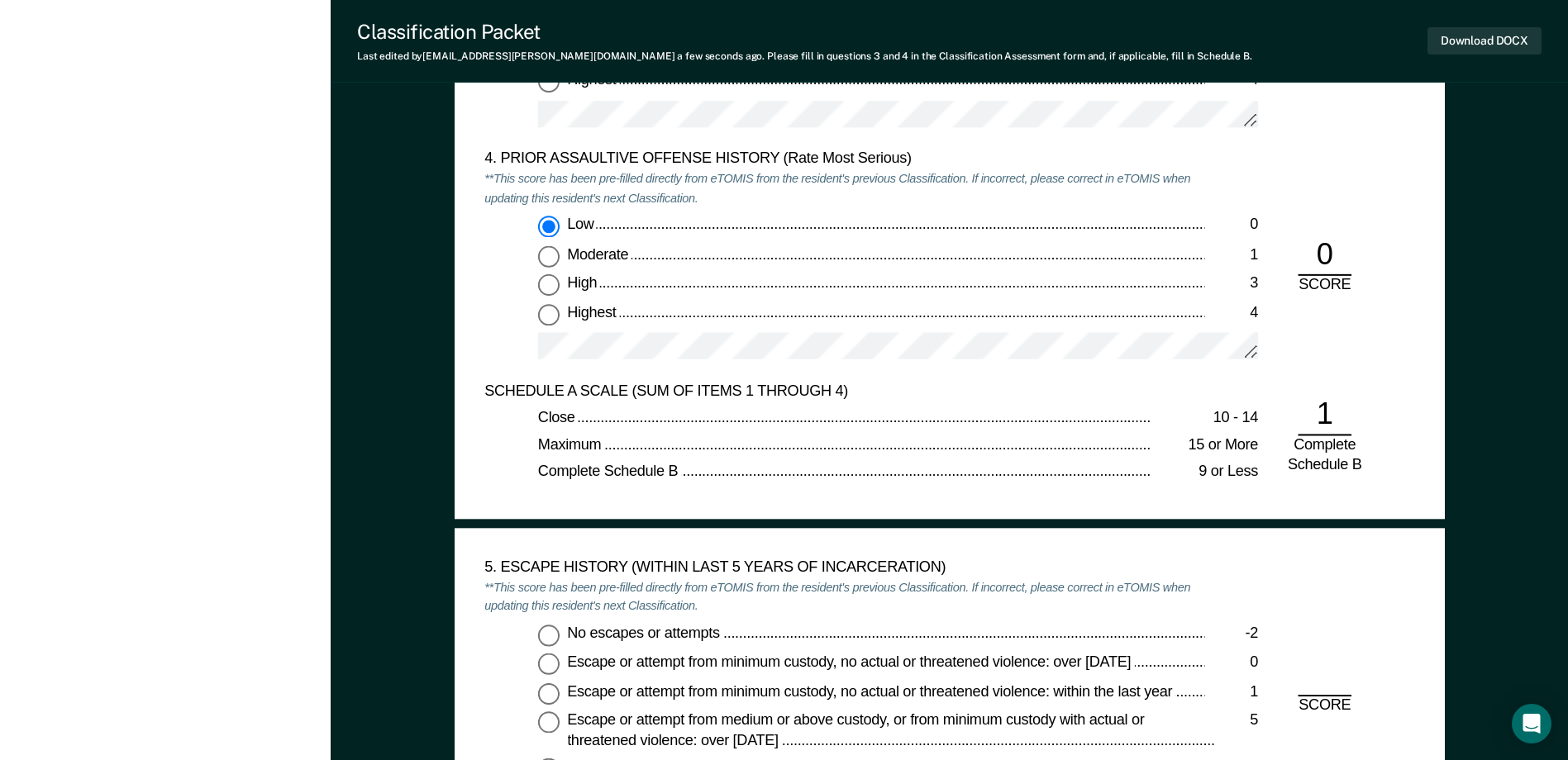
click at [552, 640] on input "No escapes or attempts -2" at bounding box center [549, 636] width 22 height 22
type textarea "x"
radio input "true"
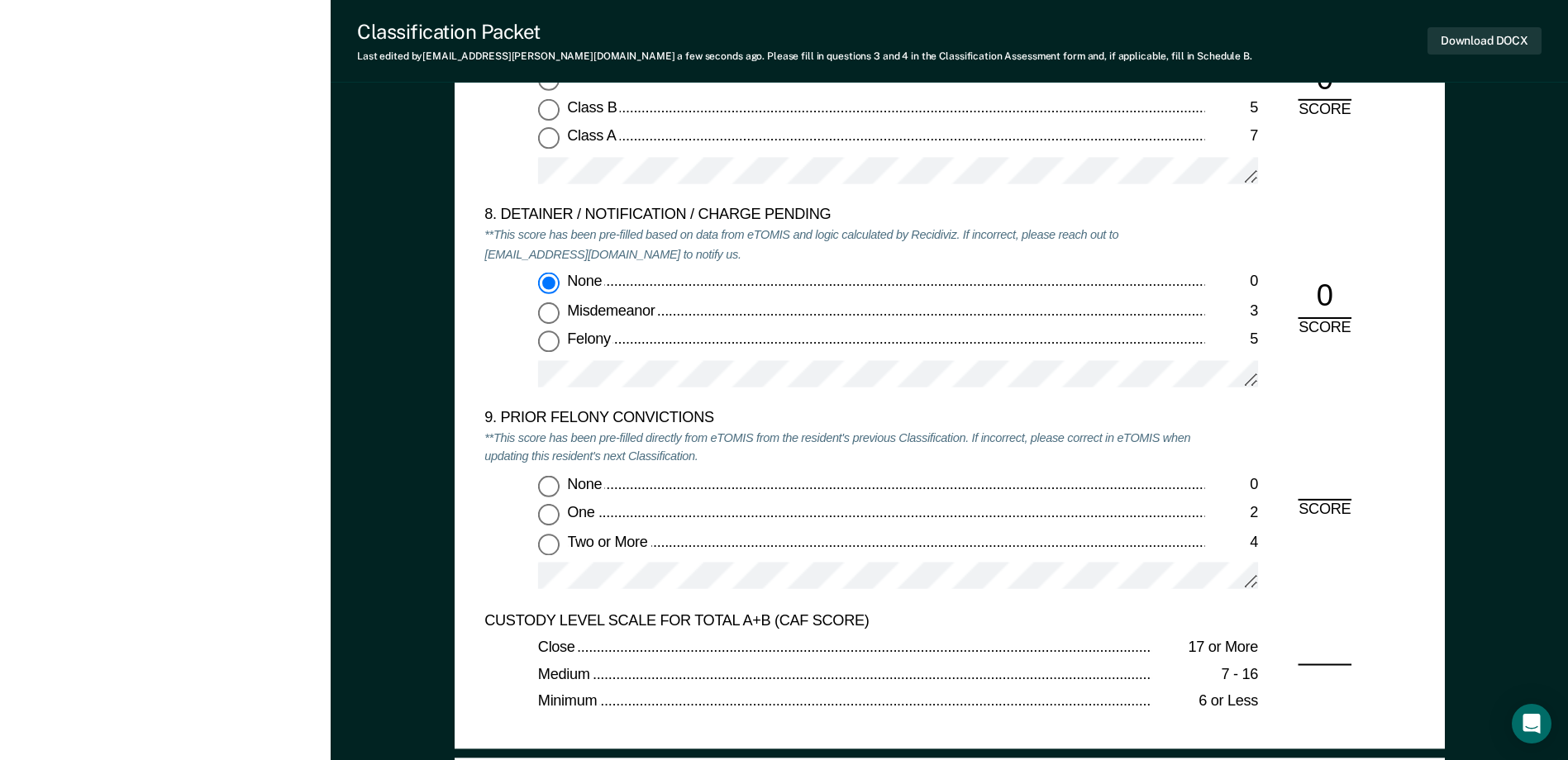
scroll to position [3635, 0]
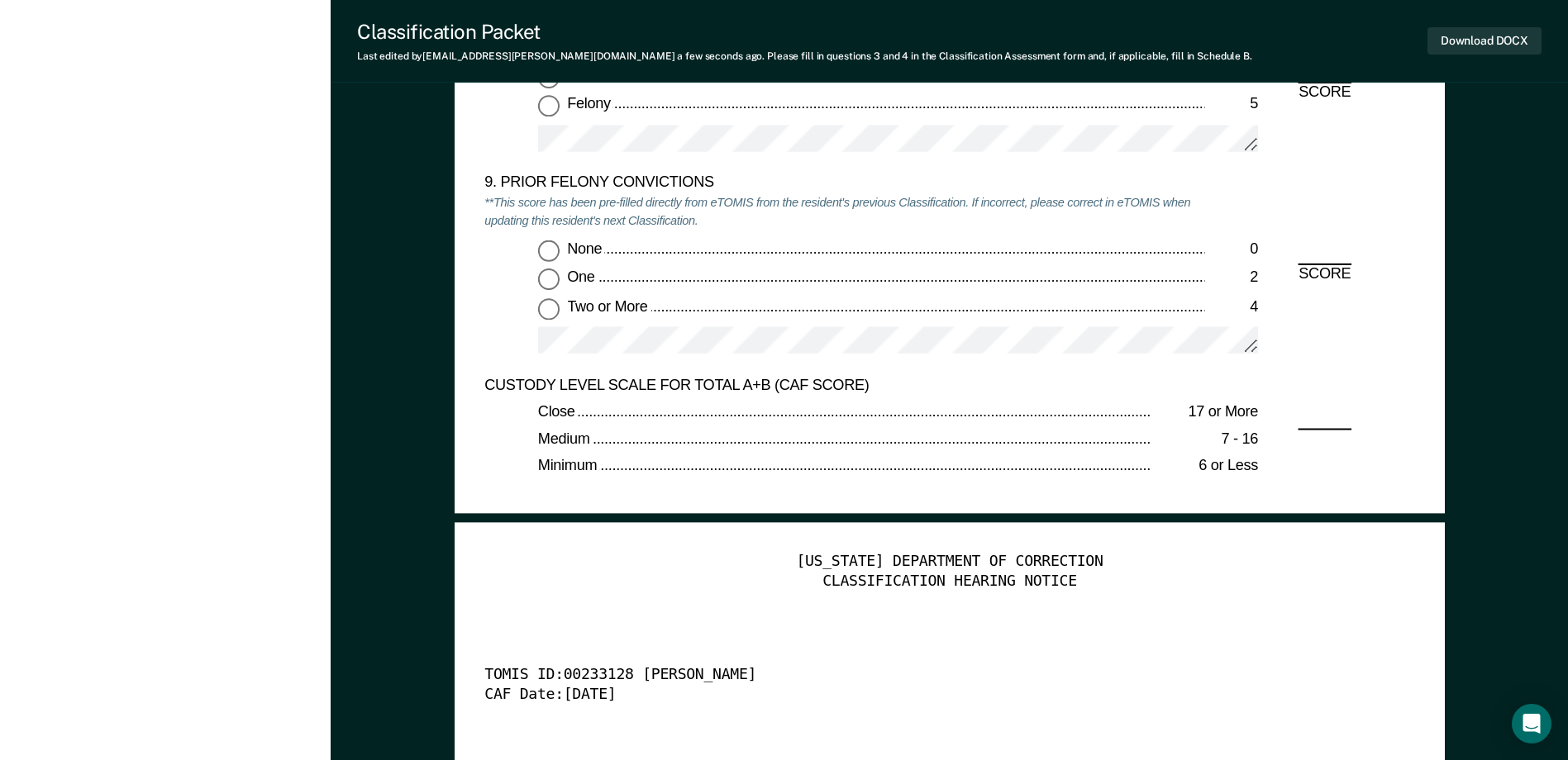
click at [546, 259] on input "None 0" at bounding box center [549, 250] width 22 height 22
type textarea "x"
radio input "true"
click at [1481, 40] on button "Download DOCX" at bounding box center [1485, 41] width 114 height 27
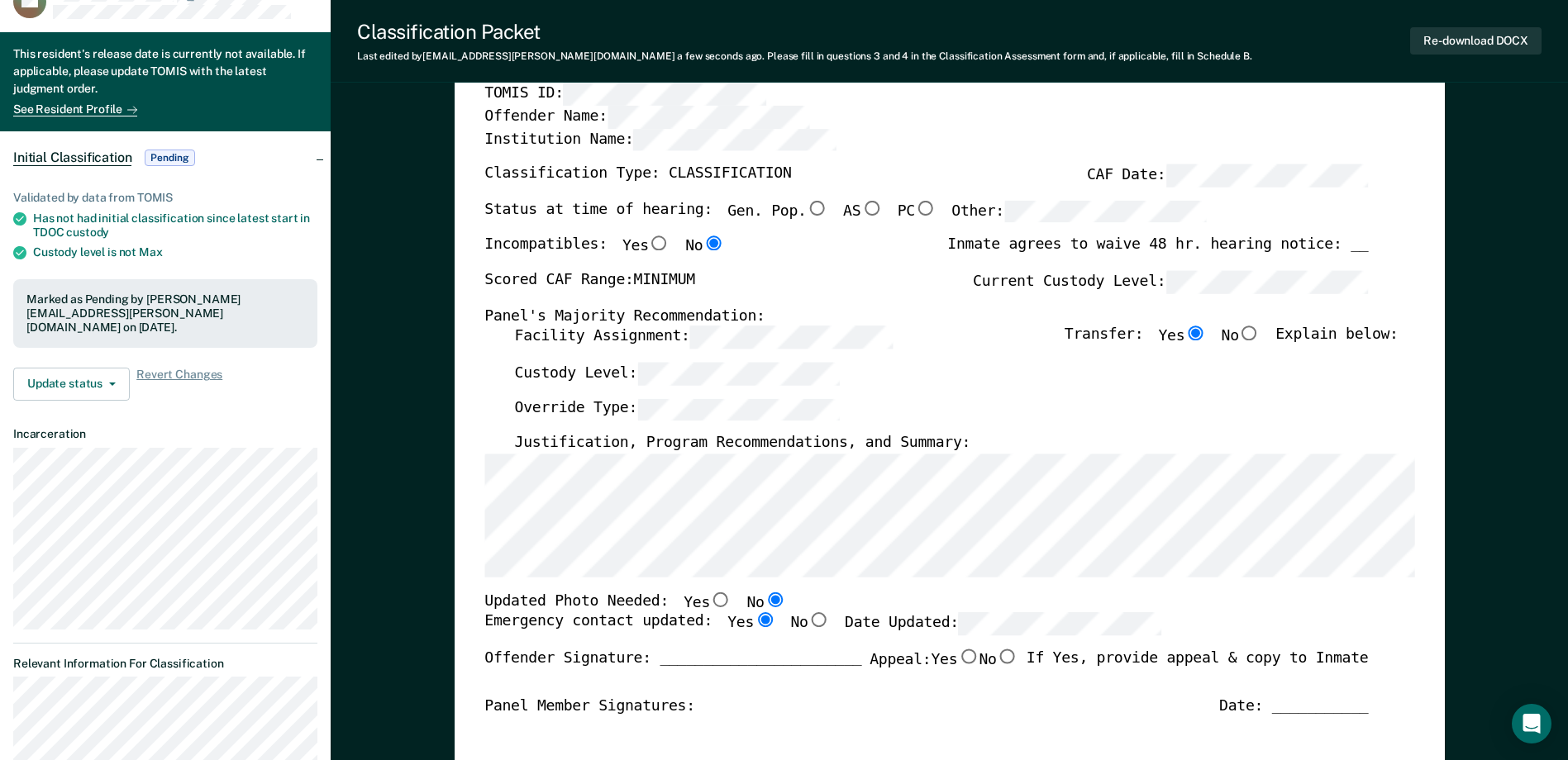
scroll to position [0, 0]
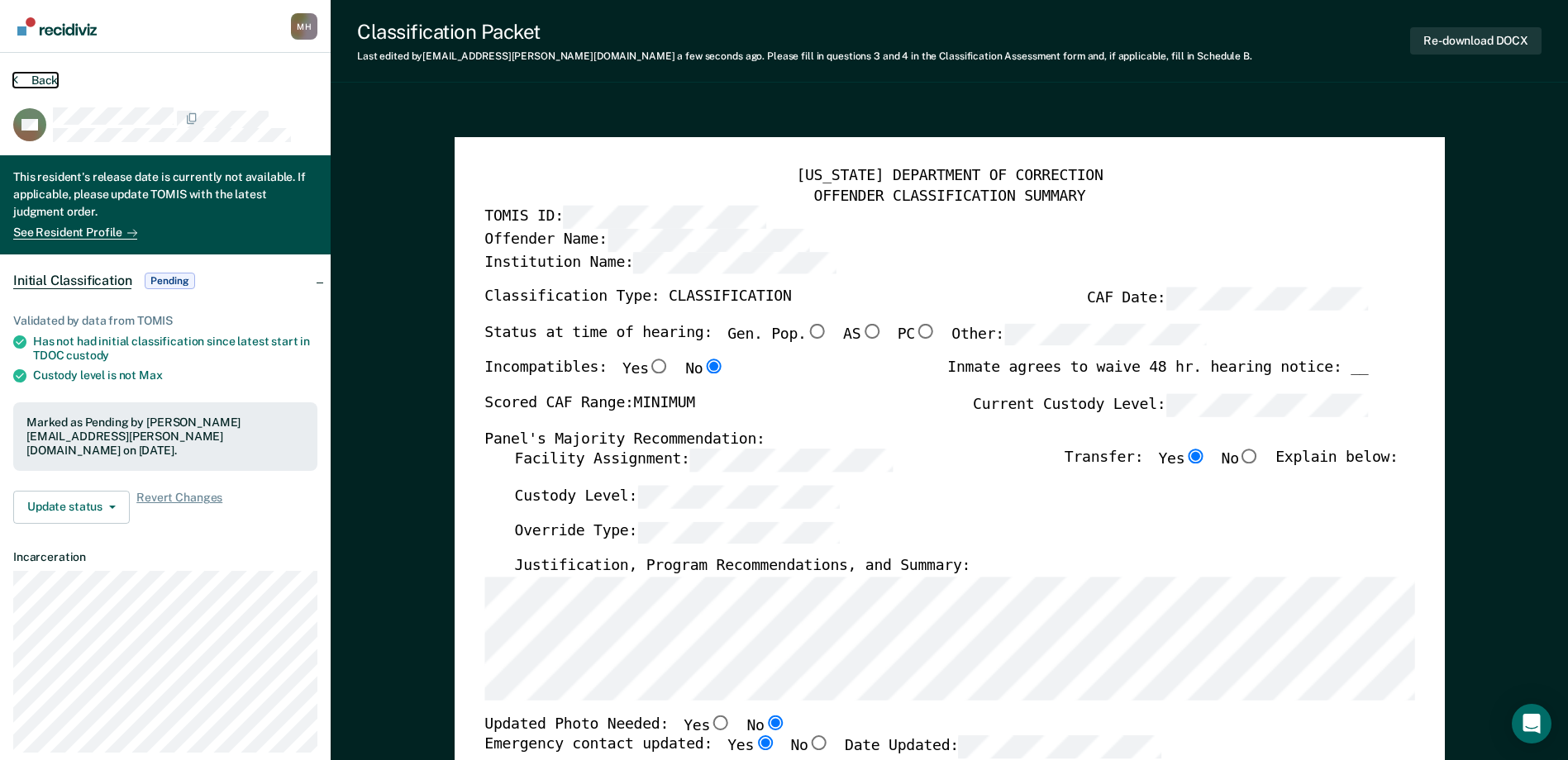
click at [53, 82] on button "Back" at bounding box center [35, 80] width 44 height 14
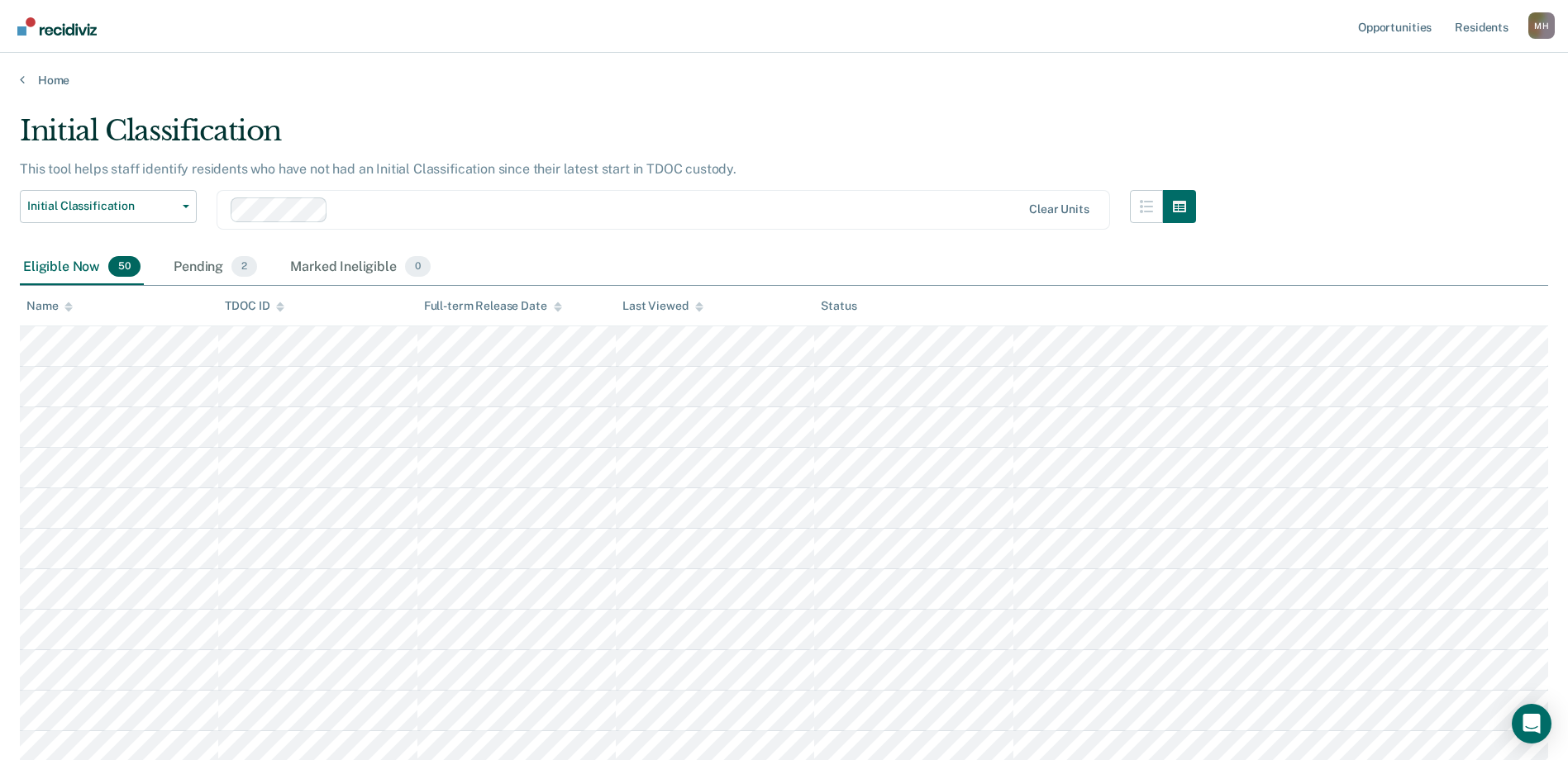
scroll to position [1019, 0]
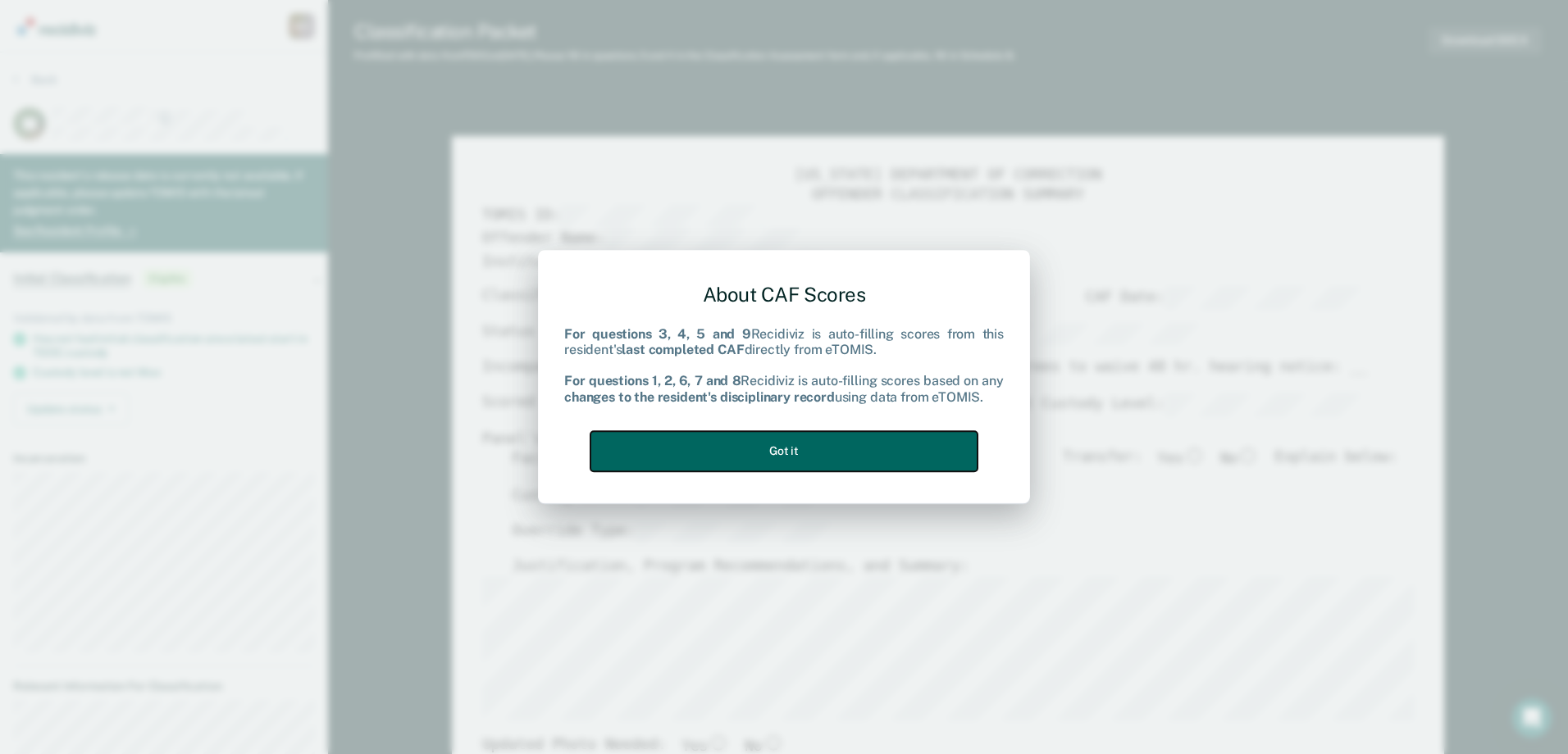
click at [795, 453] on button "Got it" at bounding box center [784, 451] width 387 height 40
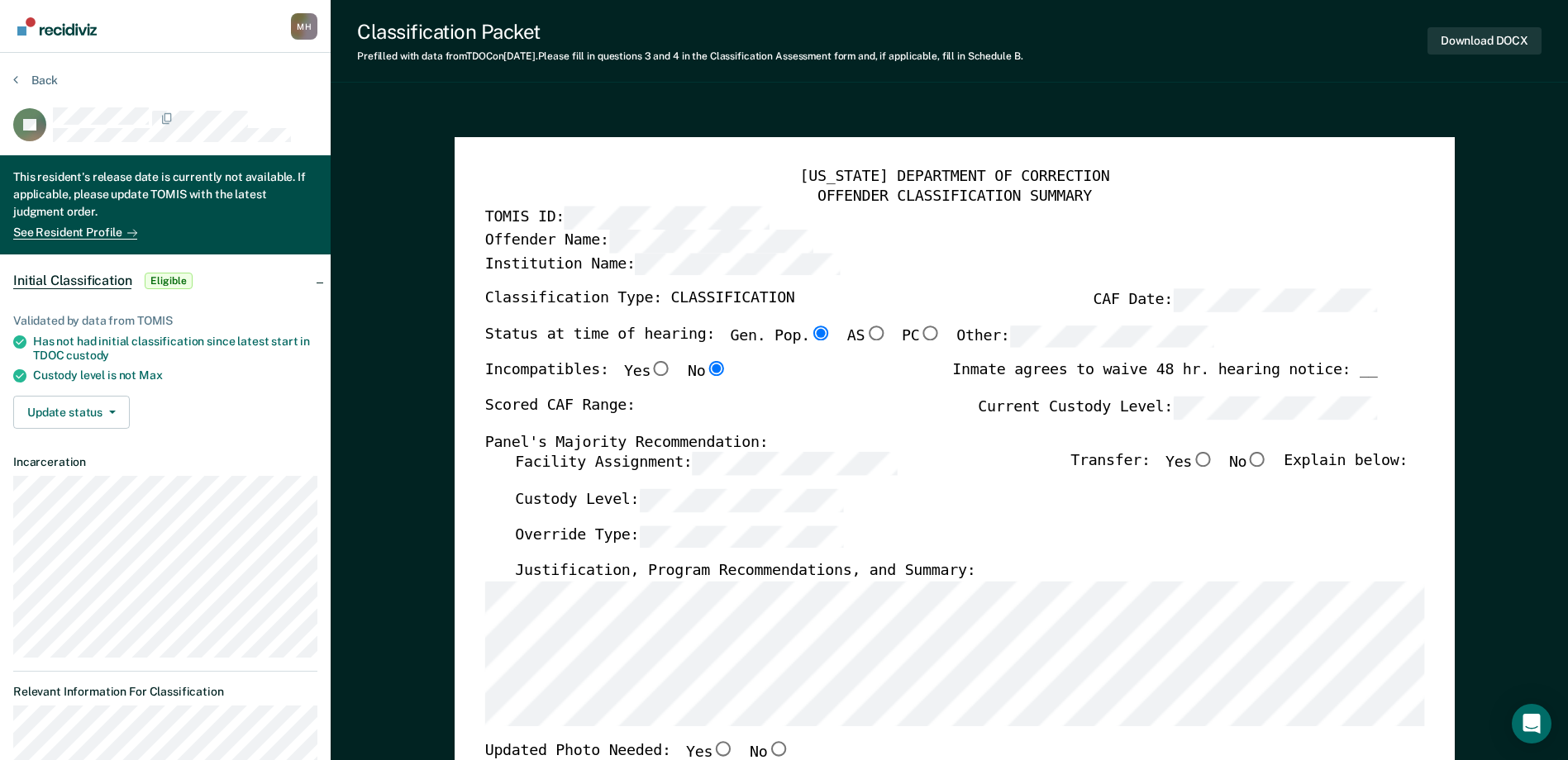
click at [963, 426] on div "Scored CAF Range: Current Custody Level:" at bounding box center [930, 415] width 893 height 36
type textarea "x"
radio input "false"
drag, startPoint x: 1215, startPoint y: 455, endPoint x: 1187, endPoint y: 464, distance: 29.4
click at [1214, 456] on input "Yes" at bounding box center [1203, 460] width 22 height 14
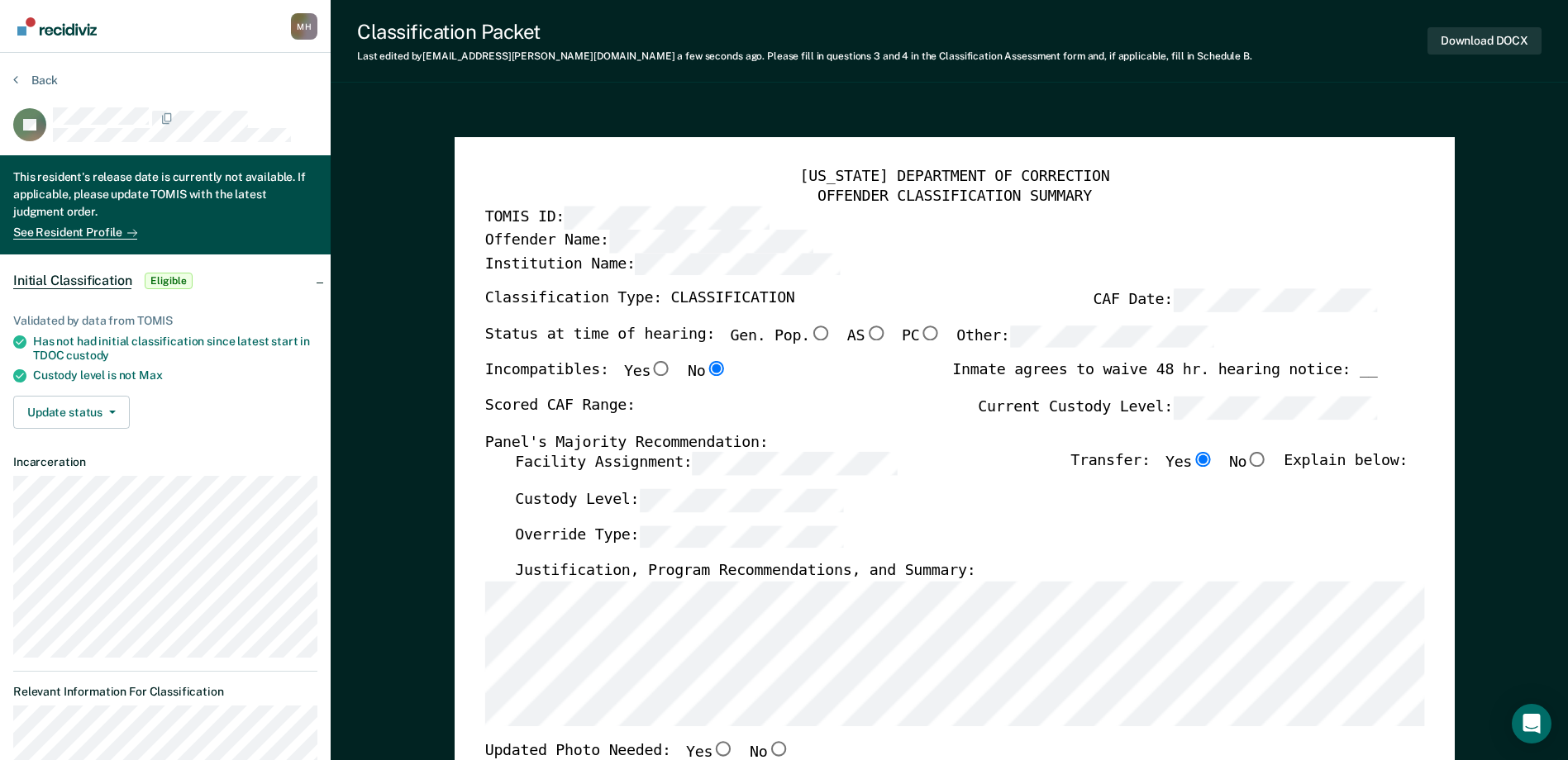
type textarea "x"
radio input "true"
click at [485, 578] on div "[US_STATE] DEPARTMENT OF CORRECTION OFFENDER CLASSIFICATION SUMMARY TOMIS ID: O…" at bounding box center [953, 767] width 940 height 1199
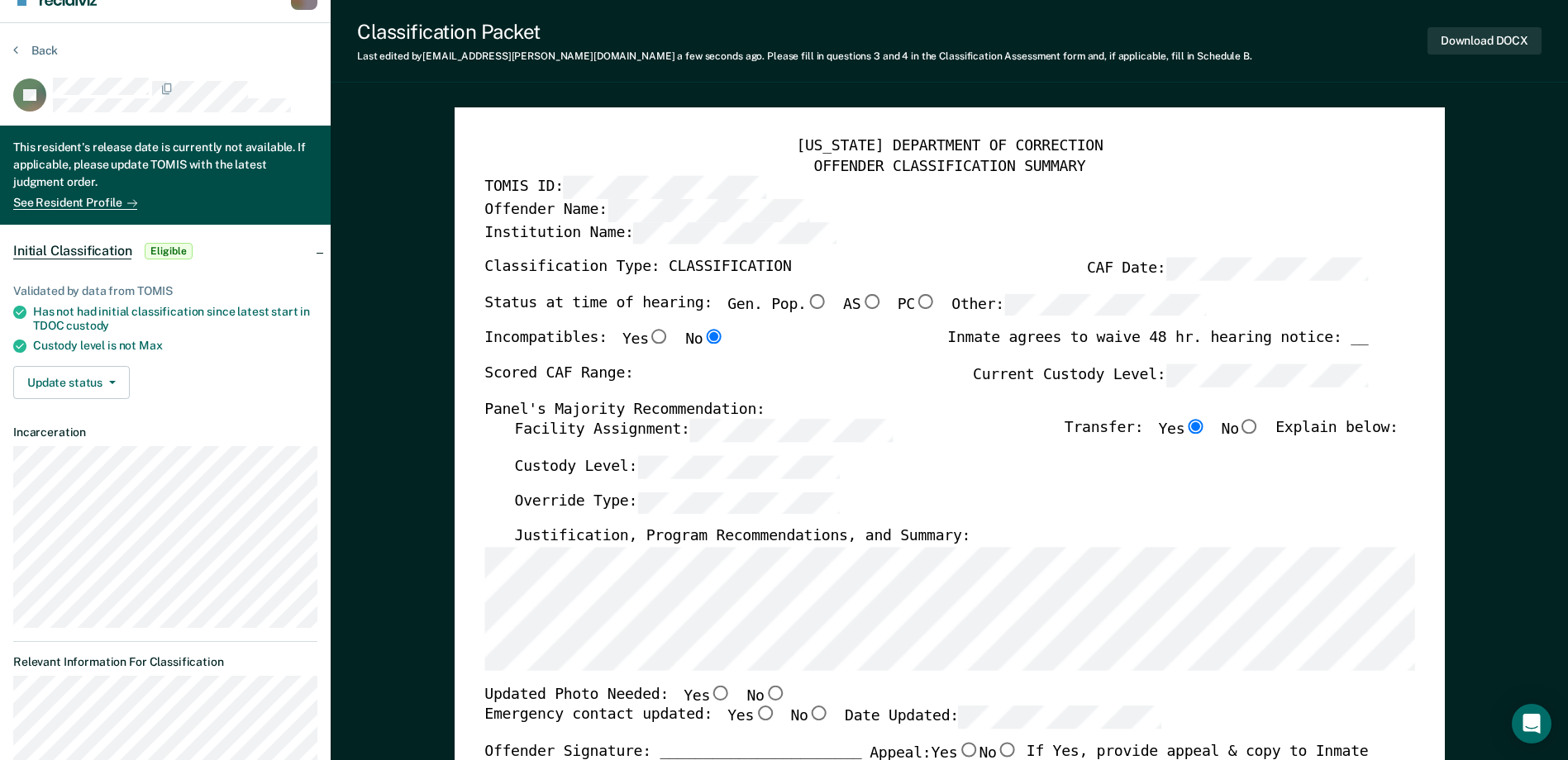
scroll to position [82, 0]
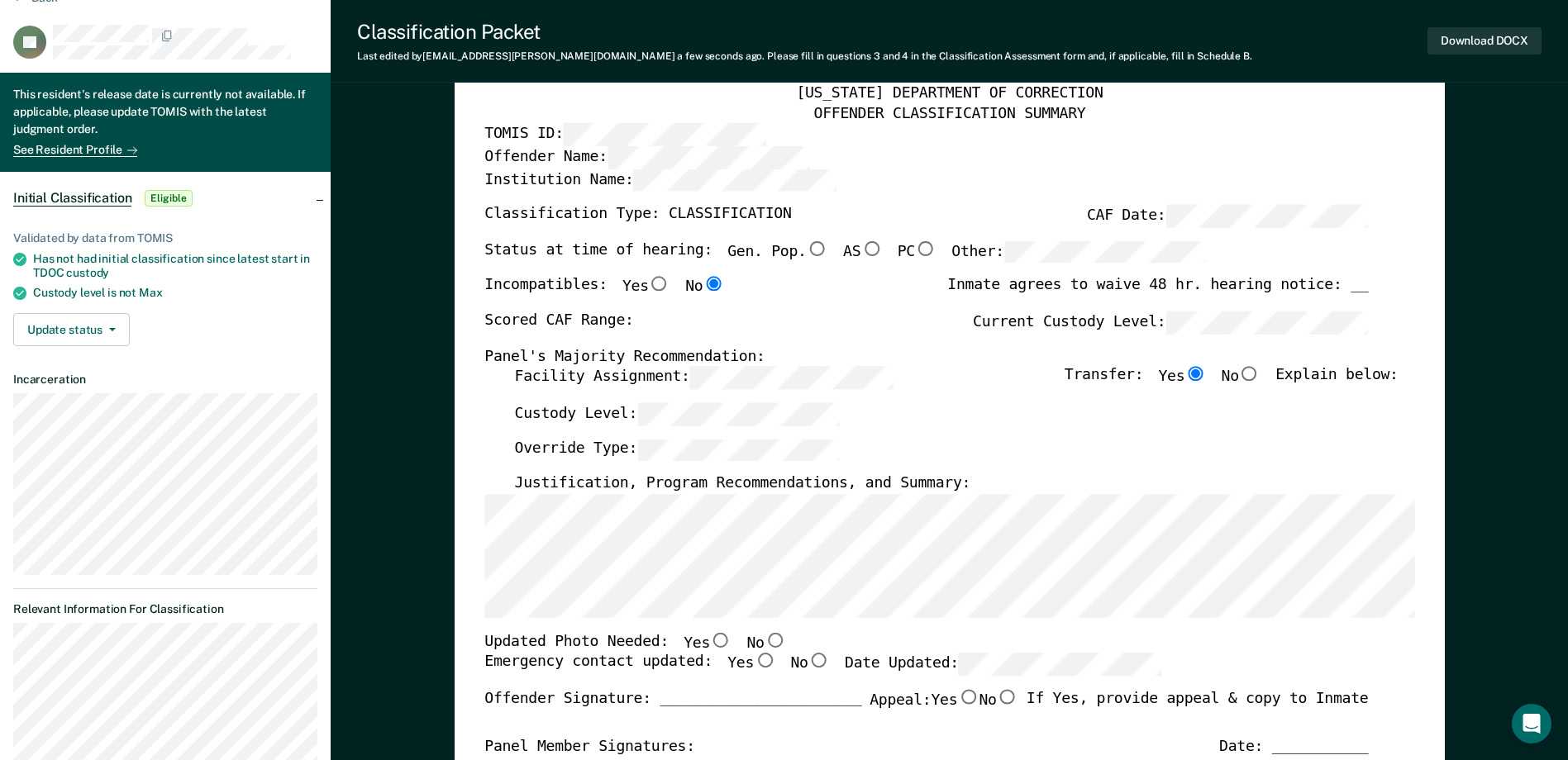
click at [764, 643] on input "No" at bounding box center [775, 640] width 22 height 14
type textarea "x"
radio input "true"
click at [754, 662] on input "Yes" at bounding box center [765, 660] width 22 height 14
type textarea "x"
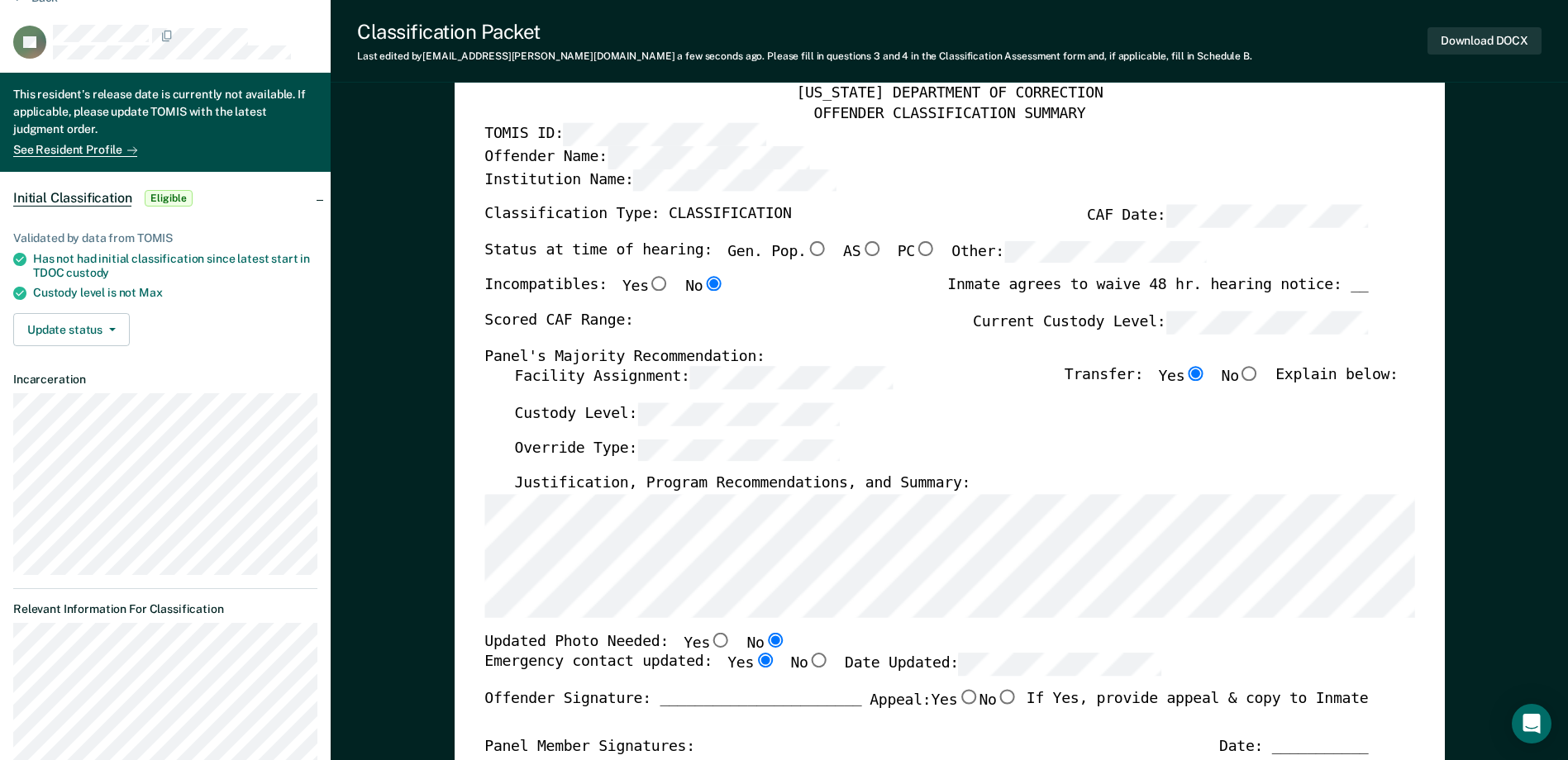
radio input "true"
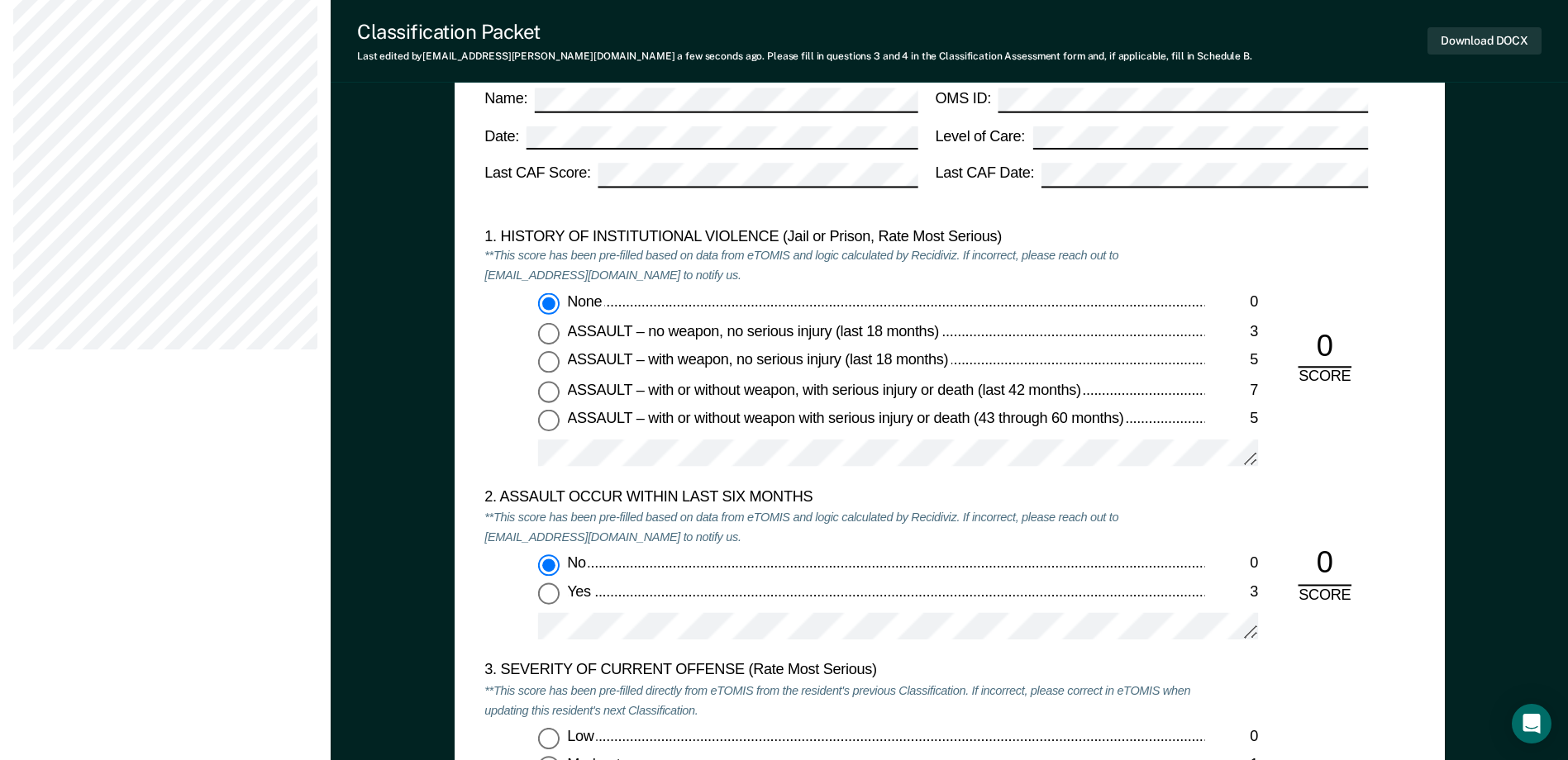
scroll to position [1900, 0]
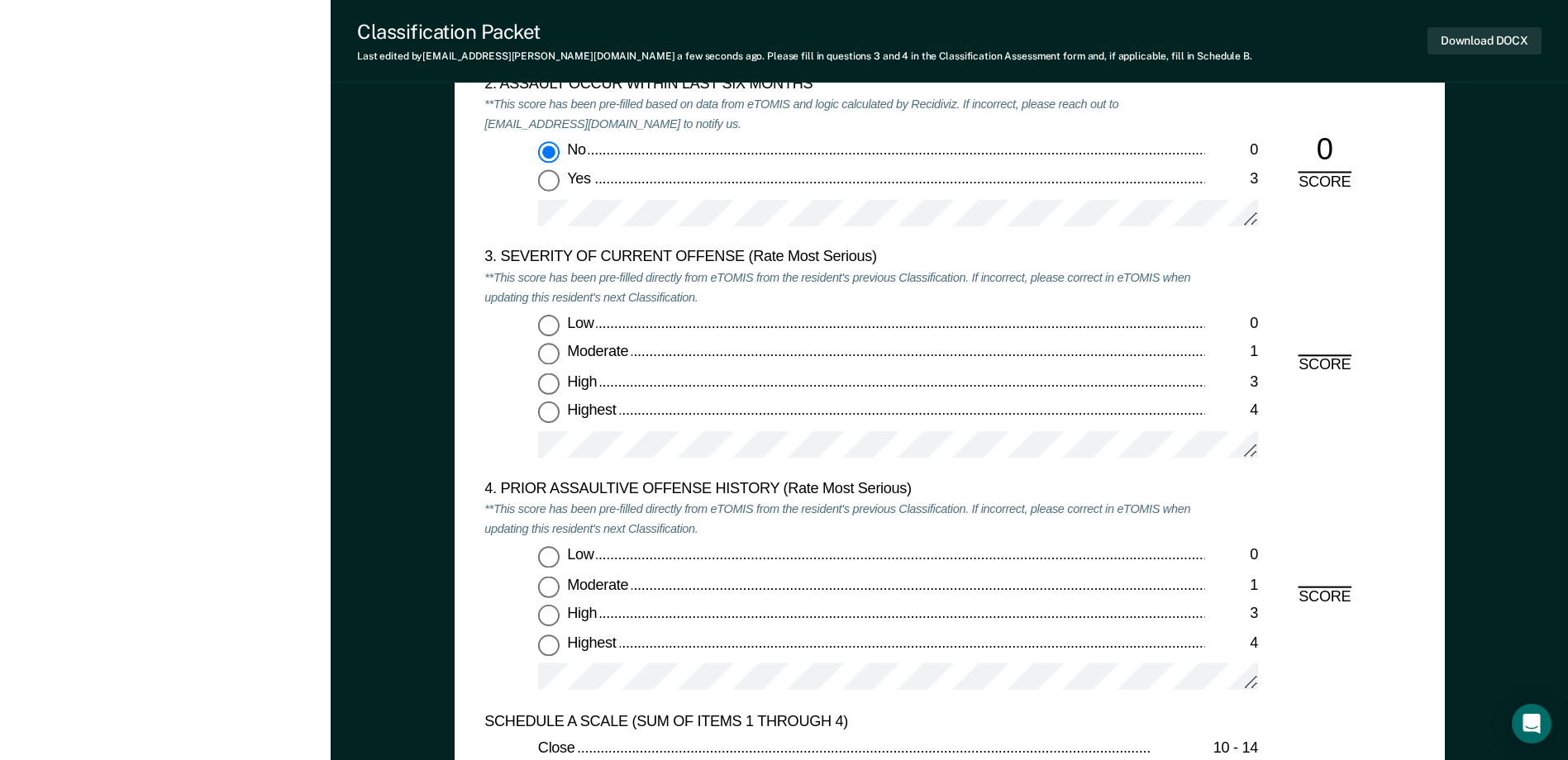
click at [550, 414] on input "Highest 4" at bounding box center [549, 413] width 22 height 22
type textarea "x"
radio input "true"
click at [550, 557] on input "Low 0" at bounding box center [549, 558] width 22 height 22
type textarea "x"
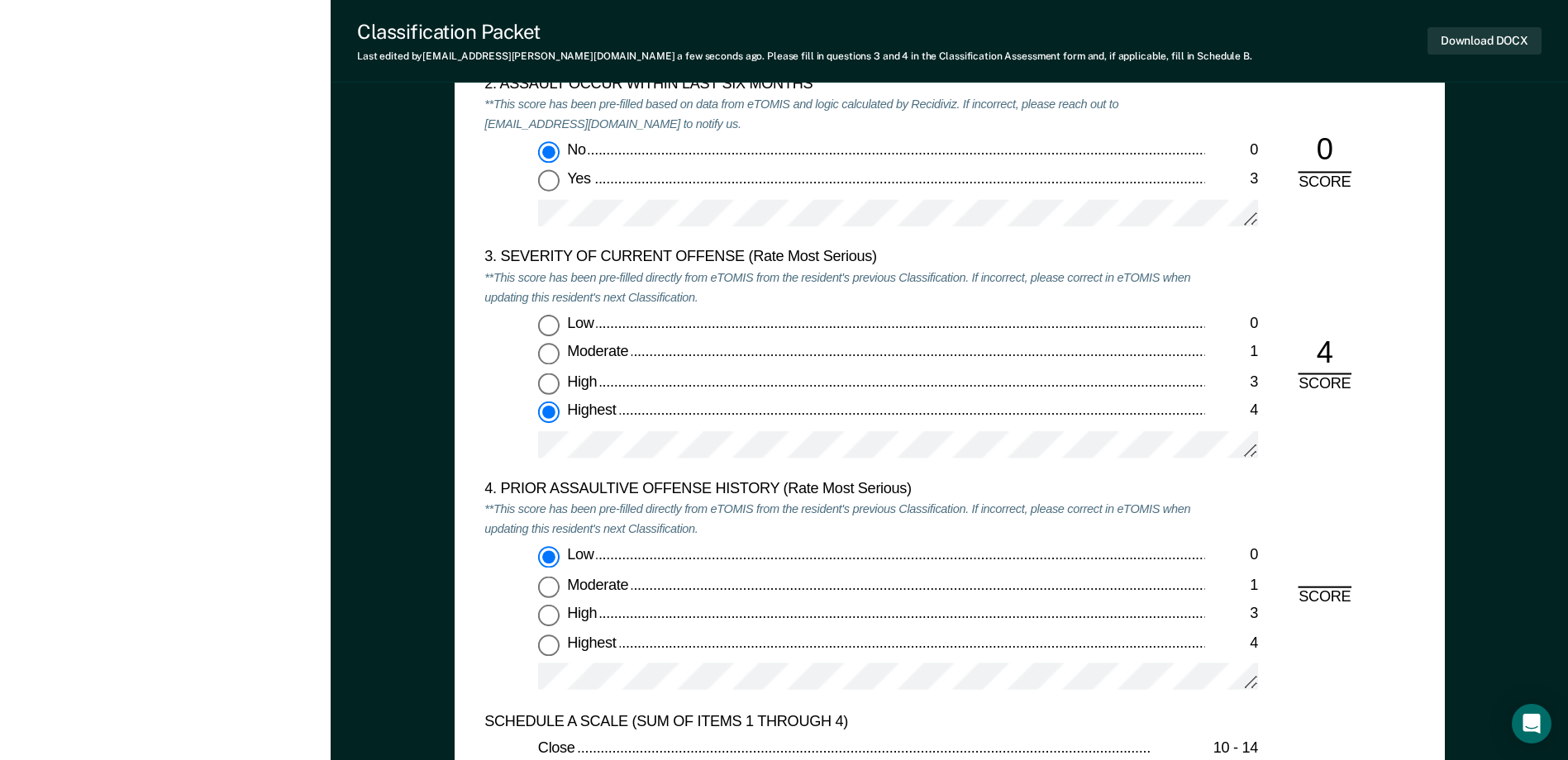
radio input "true"
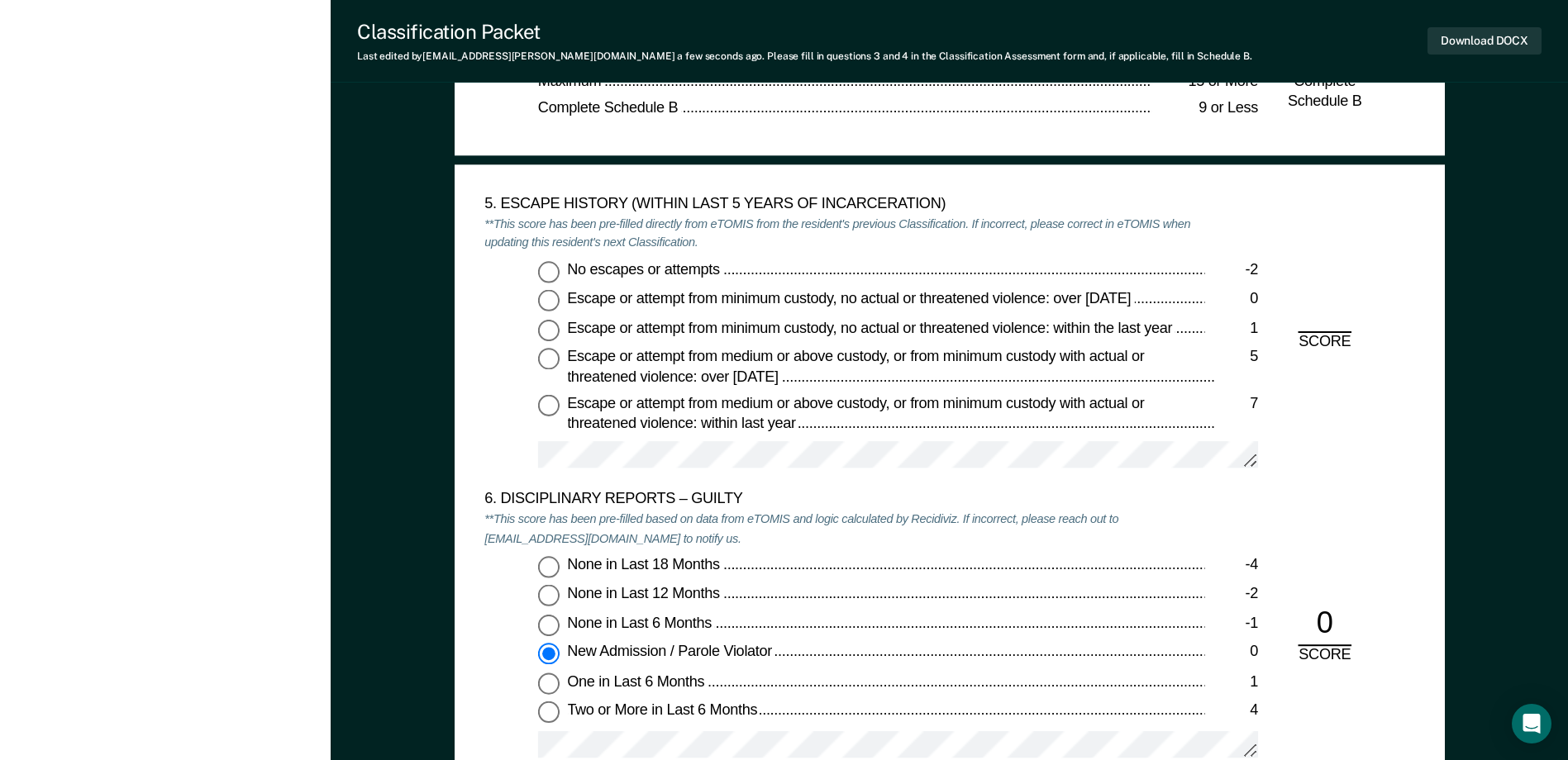
scroll to position [2644, 0]
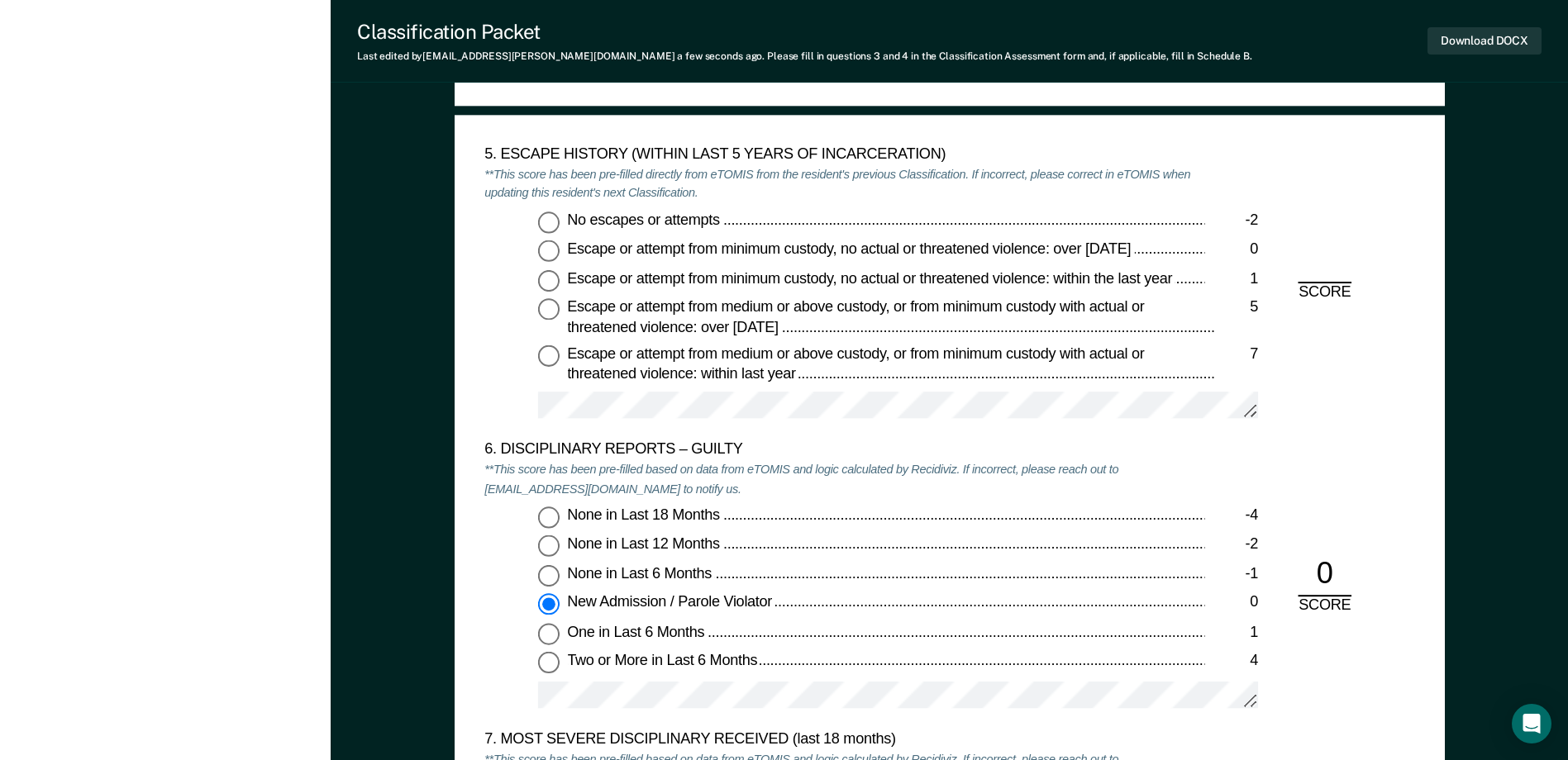
click at [541, 222] on input "No escapes or attempts -2" at bounding box center [549, 222] width 22 height 22
type textarea "x"
radio input "true"
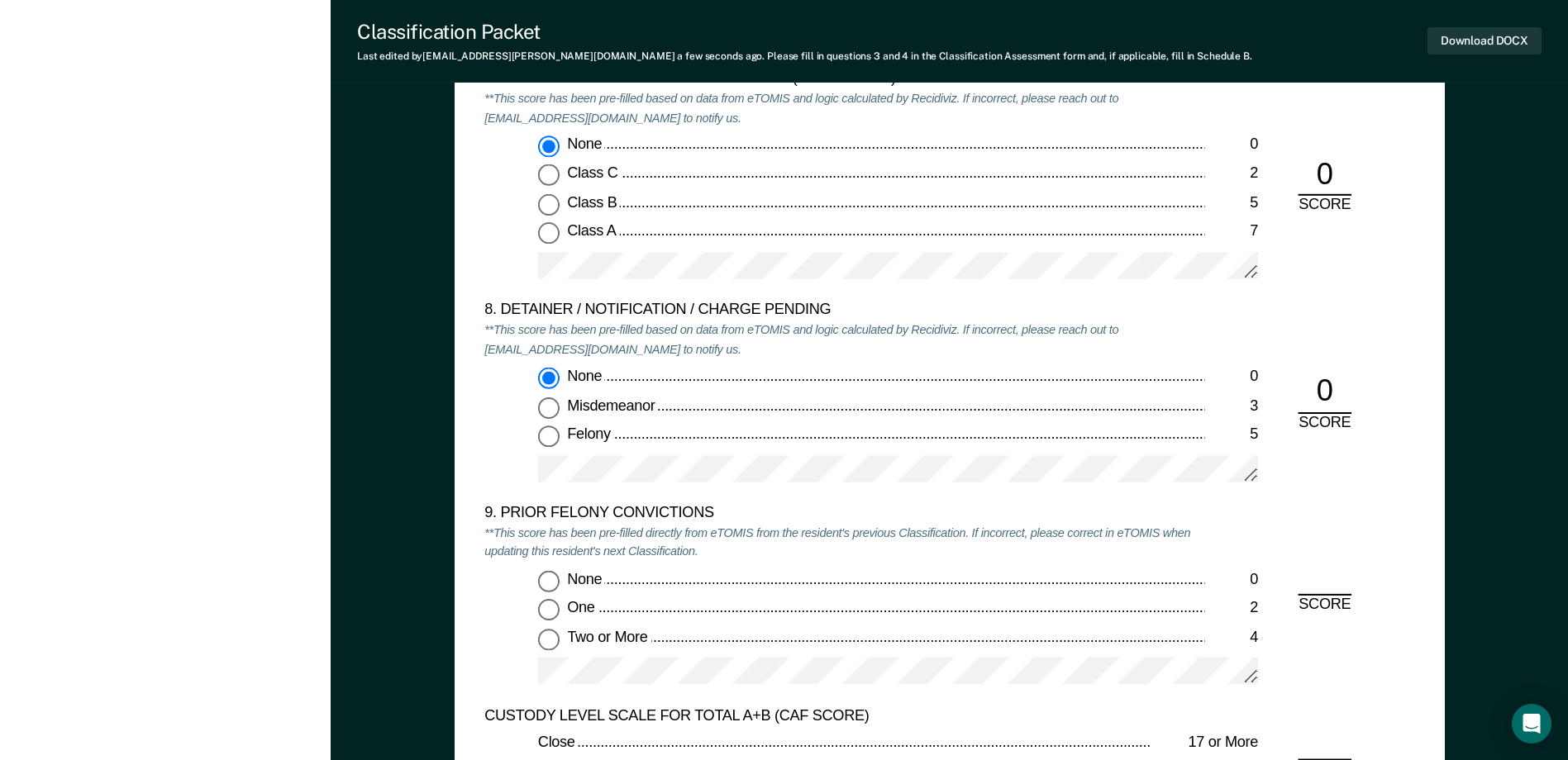
scroll to position [3718, 0]
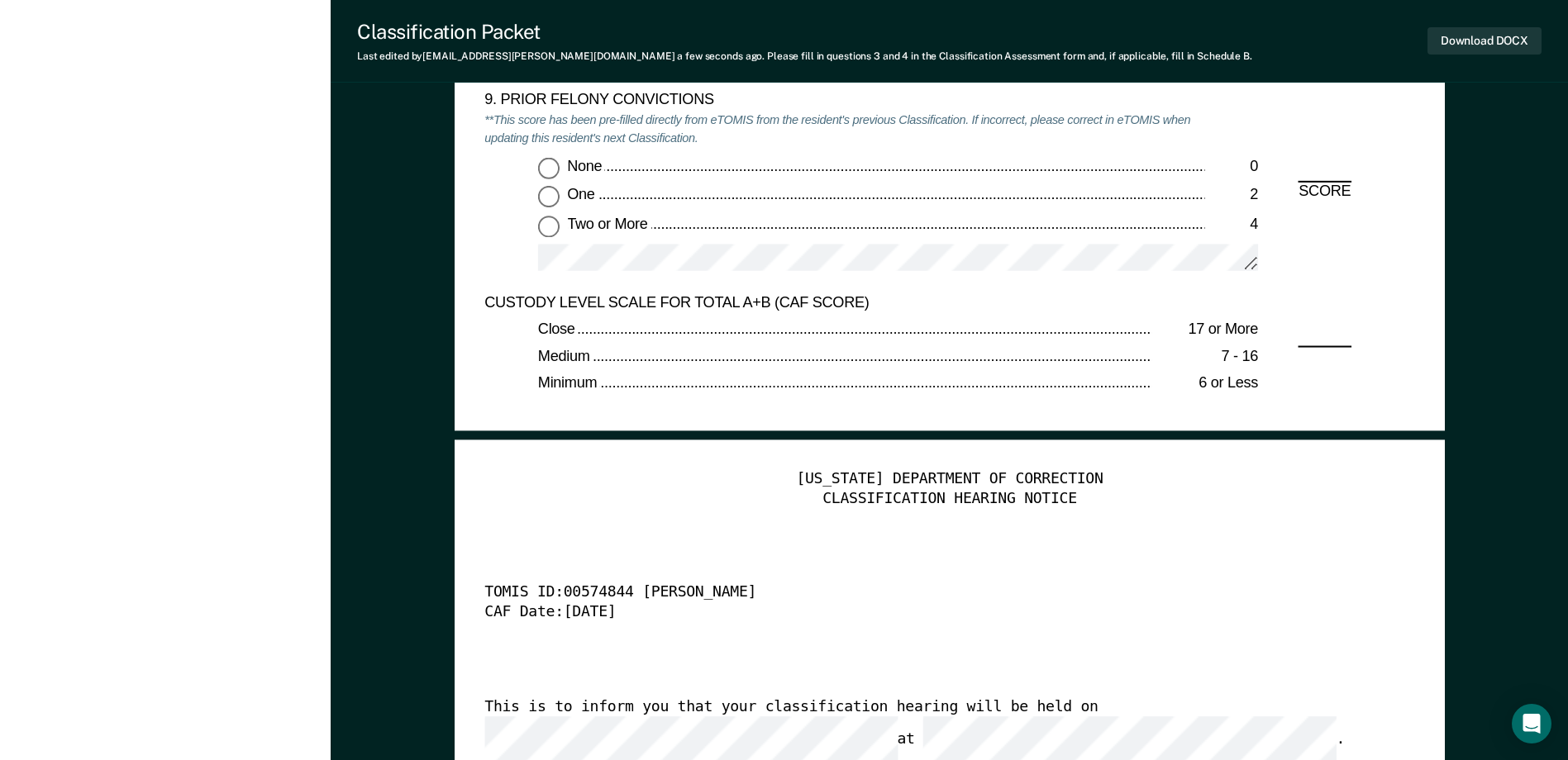
click at [555, 234] on input "Two or More 4" at bounding box center [549, 226] width 22 height 22
type textarea "x"
radio input "true"
click at [1464, 41] on button "Download DOCX" at bounding box center [1485, 41] width 114 height 27
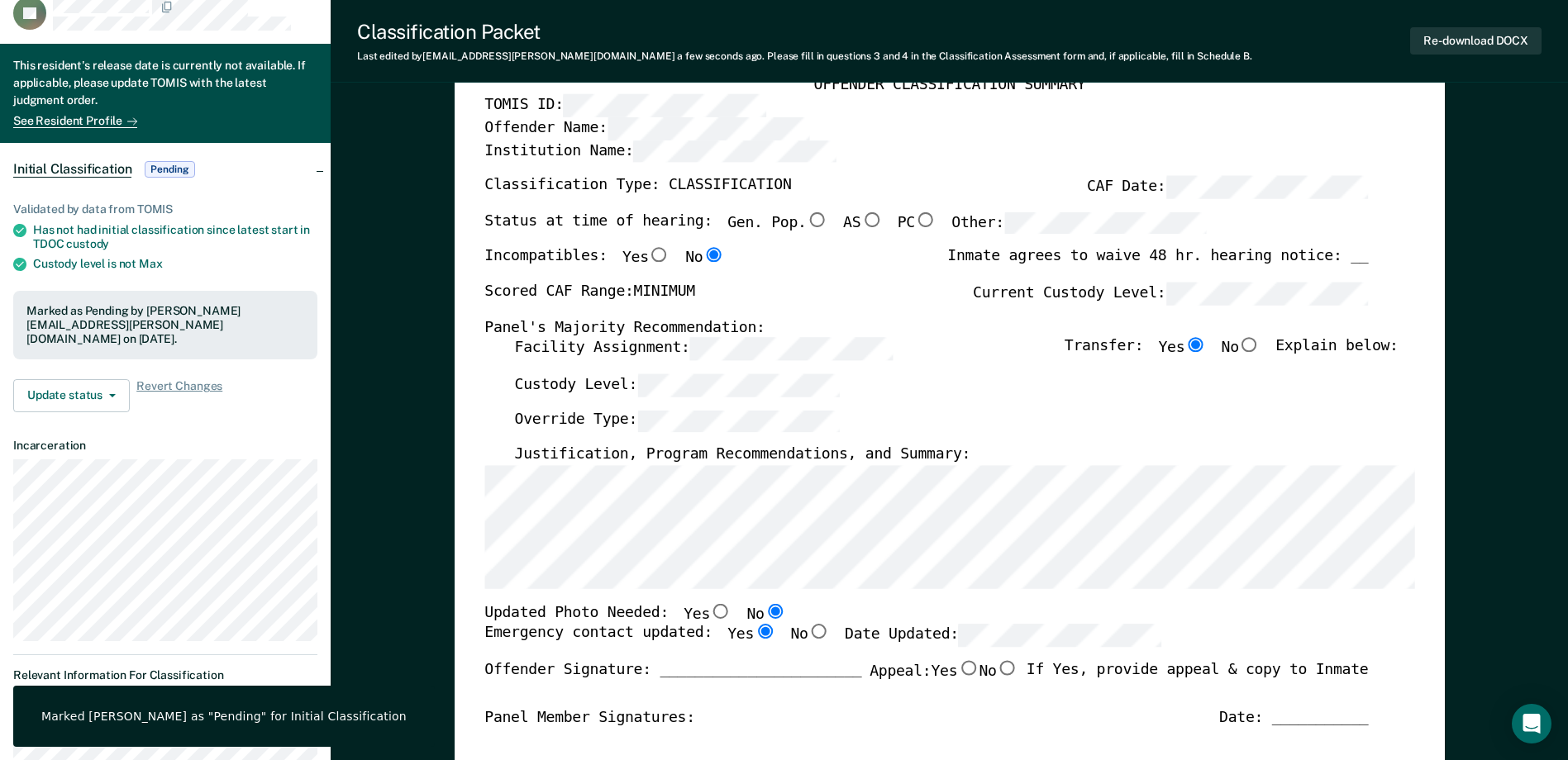
scroll to position [0, 0]
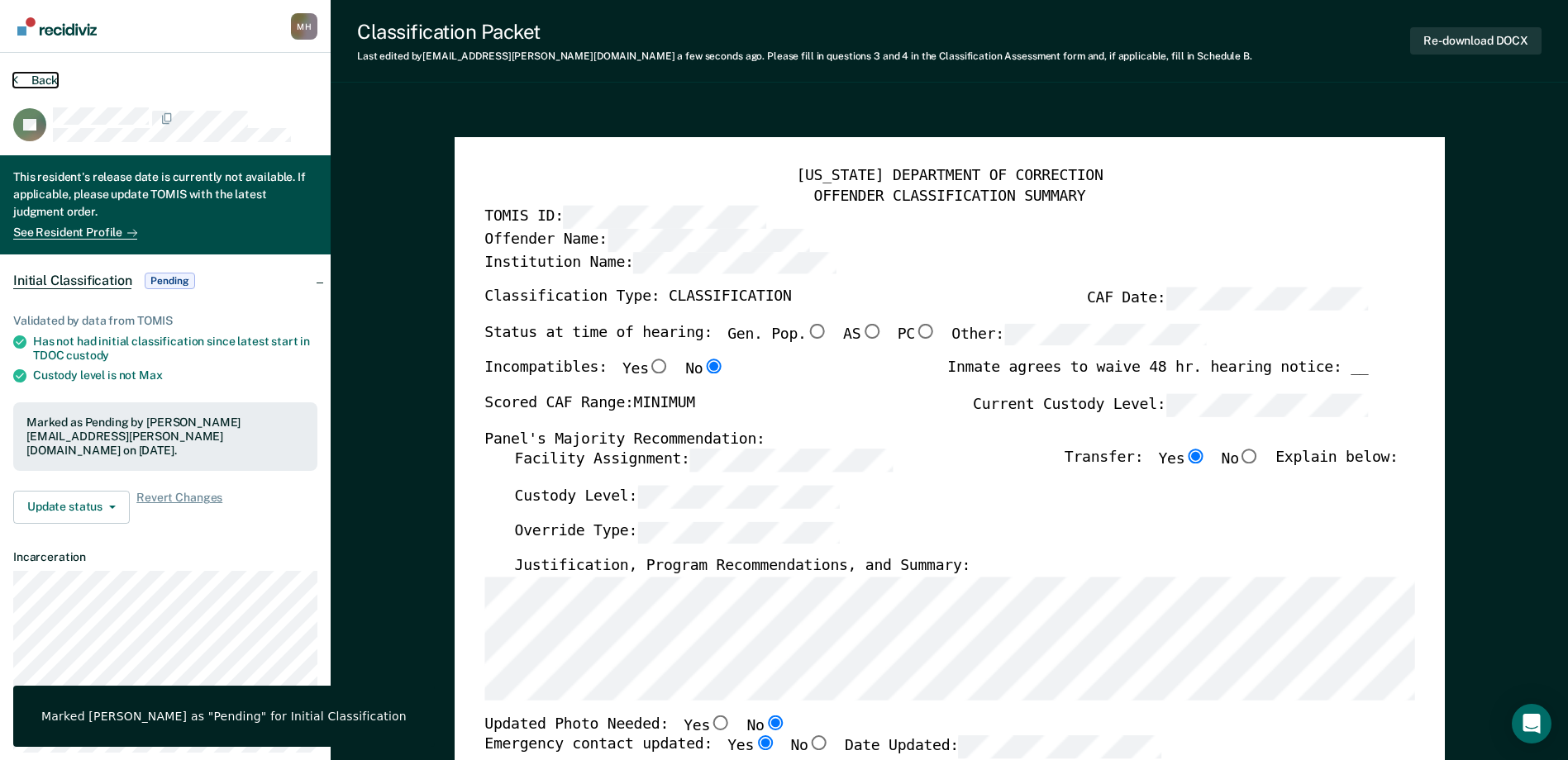
click at [50, 82] on button "Back" at bounding box center [35, 80] width 44 height 14
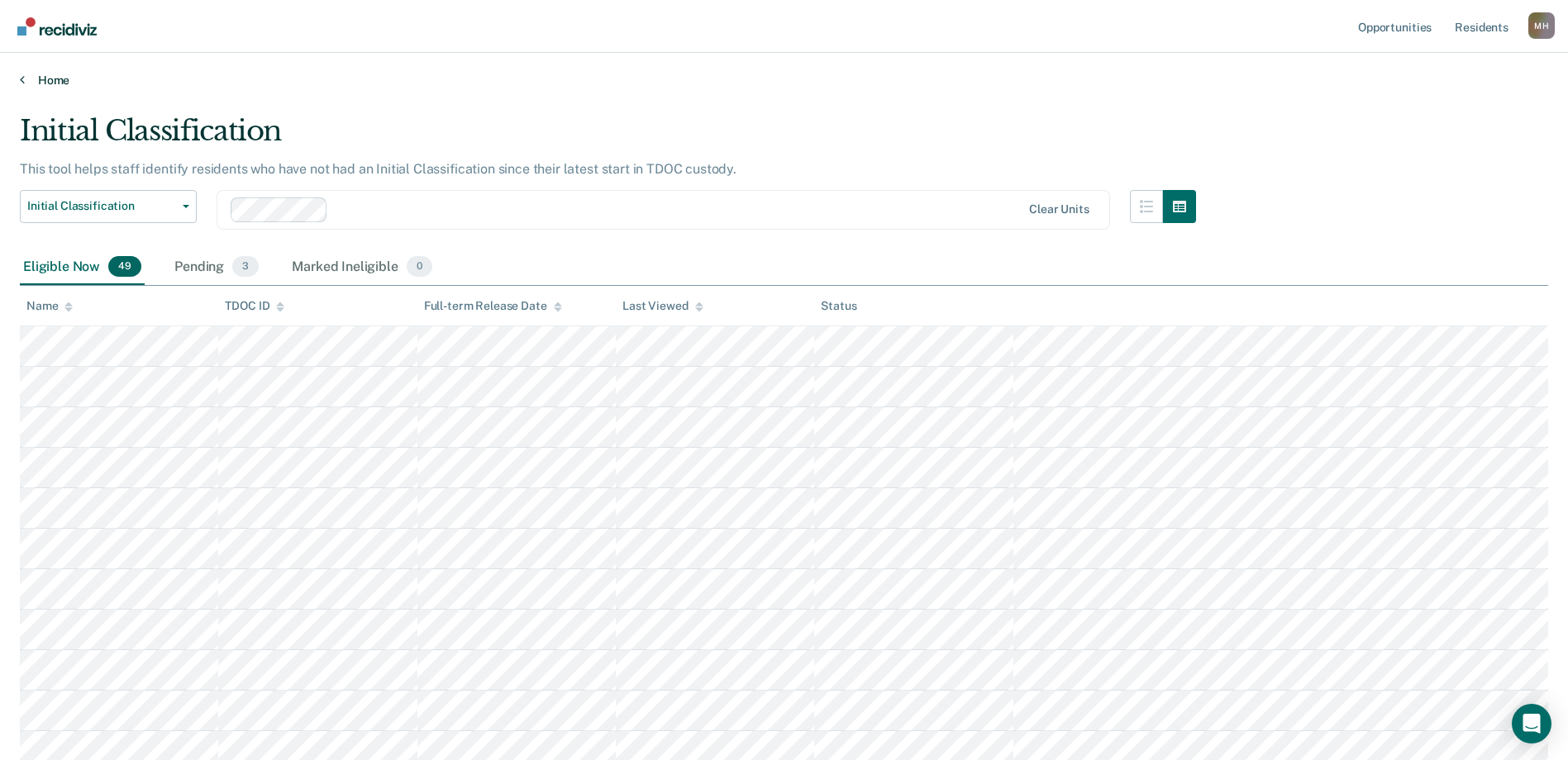
scroll to position [654, 0]
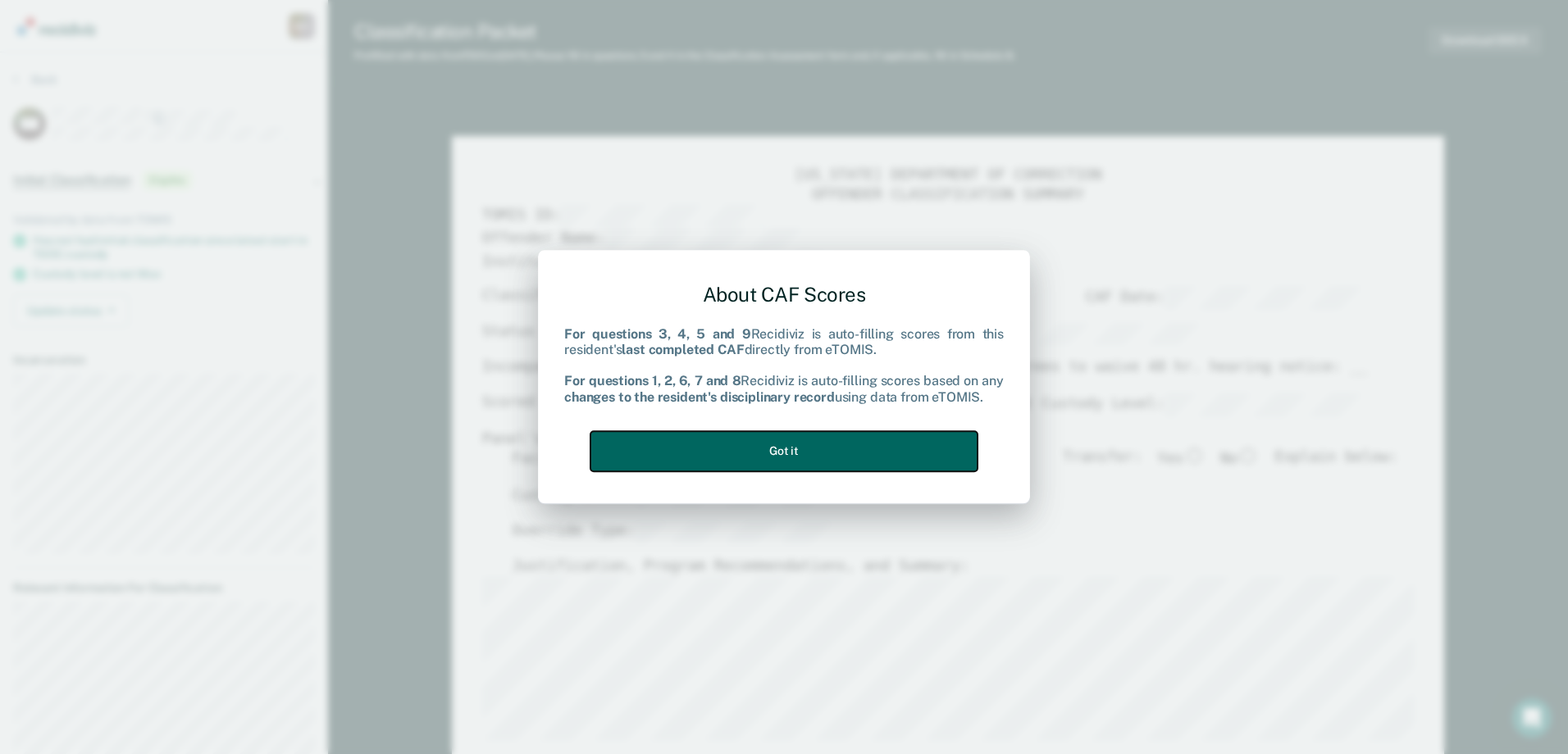
click at [866, 450] on button "Got it" at bounding box center [784, 451] width 387 height 40
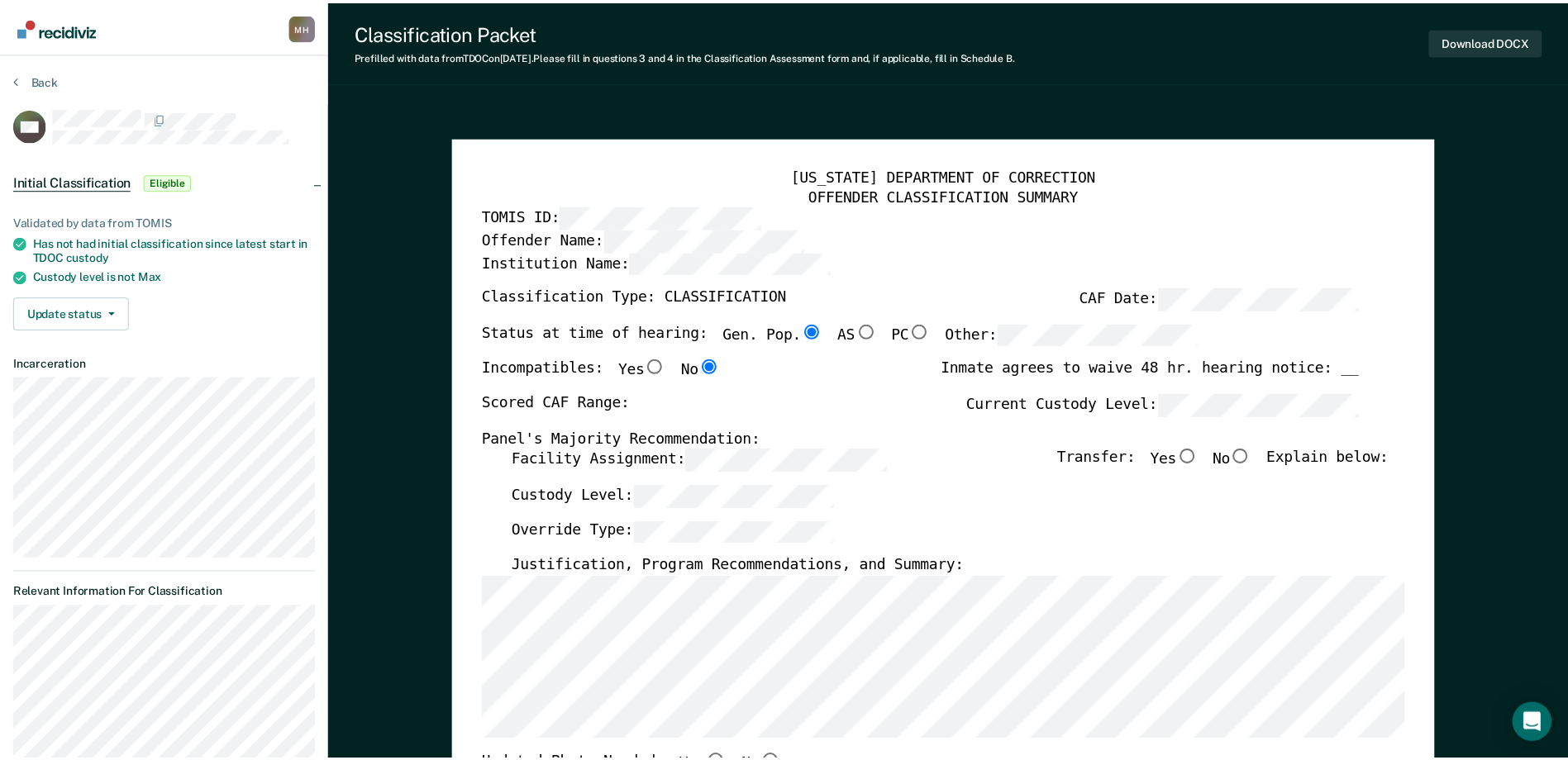
scroll to position [82, 0]
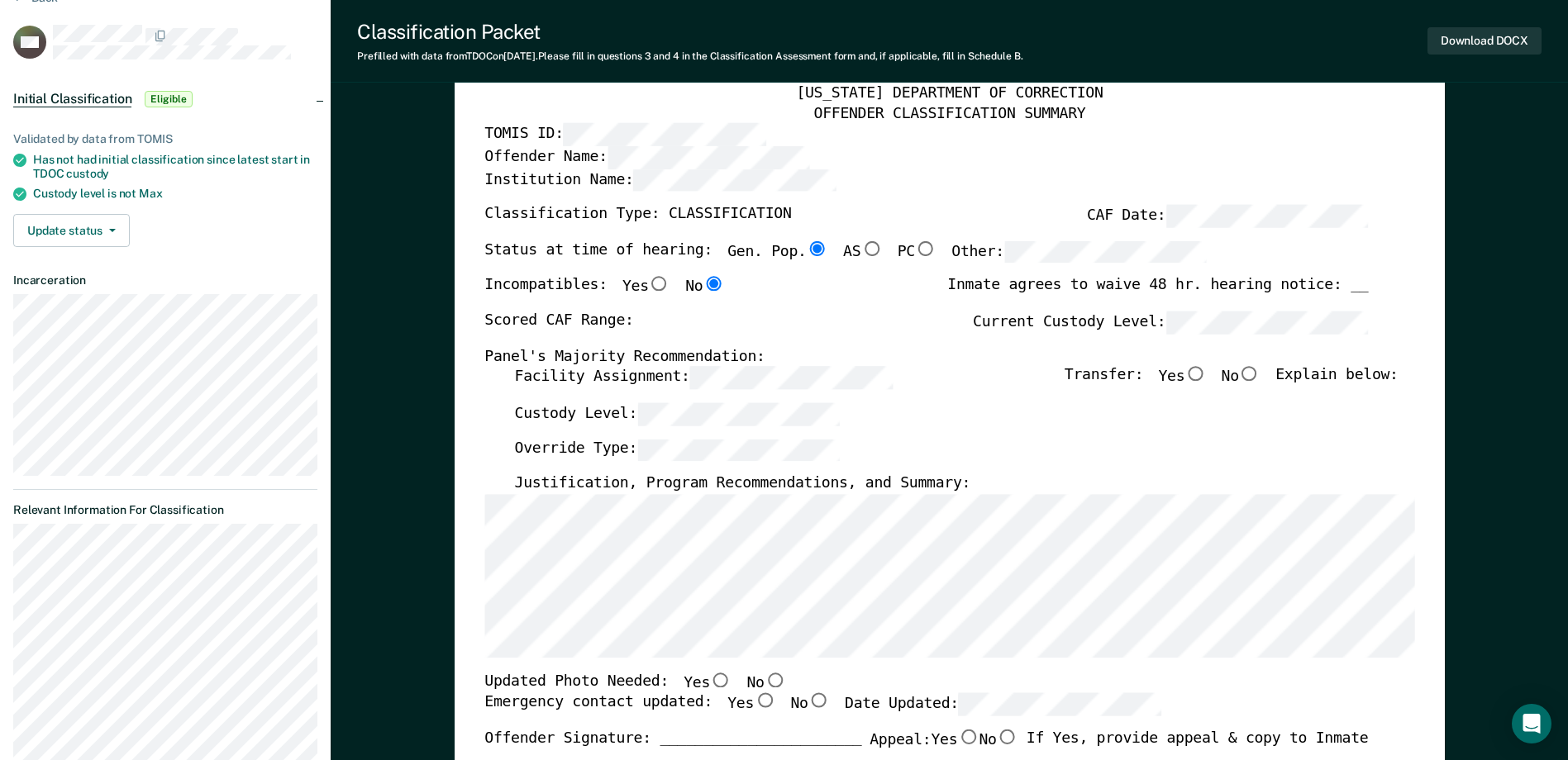
click at [970, 305] on div "[US_STATE] DEPARTMENT OF CORRECTION OFFENDER CLASSIFICATION SUMMARY TOMIS ID: O…" at bounding box center [949, 688] width 930 height 1207
type textarea "x"
radio input "false"
click at [1199, 369] on input "Yes" at bounding box center [1195, 374] width 22 height 14
type textarea "x"
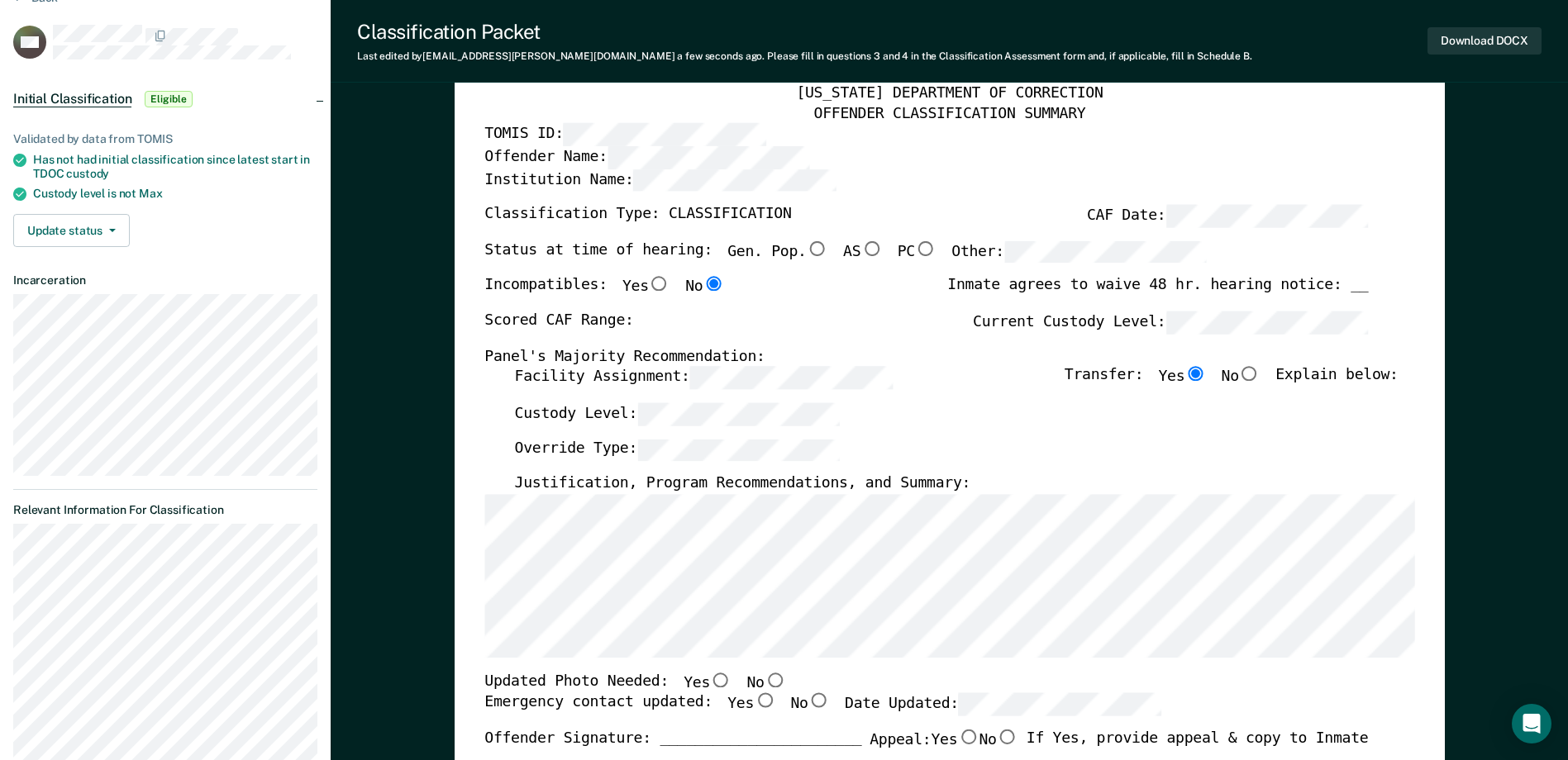
radio input "true"
click at [563, 365] on div "[US_STATE] DEPARTMENT OF CORRECTION OFFENDER CLASSIFICATION SUMMARY TOMIS ID: O…" at bounding box center [949, 688] width 930 height 1207
click at [465, 485] on div "[US_STATE] DEPARTMENT OF CORRECTION OFFENDER CLASSIFICATION SUMMARY TOMIS ID: O…" at bounding box center [950, 699] width 991 height 1290
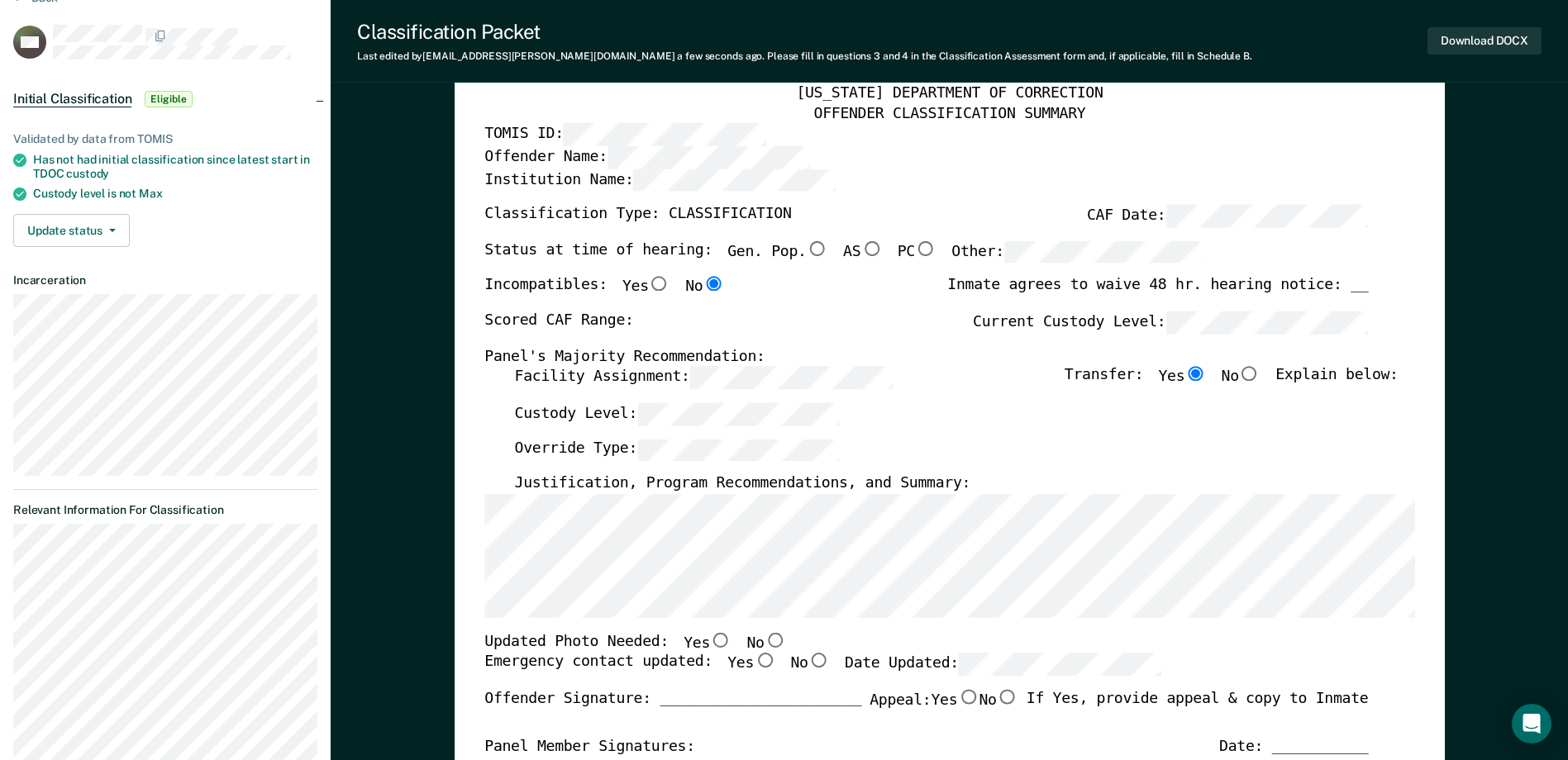
click at [764, 639] on input "No" at bounding box center [775, 640] width 22 height 14
type textarea "x"
radio input "true"
click at [754, 658] on input "Yes" at bounding box center [765, 660] width 22 height 14
type textarea "x"
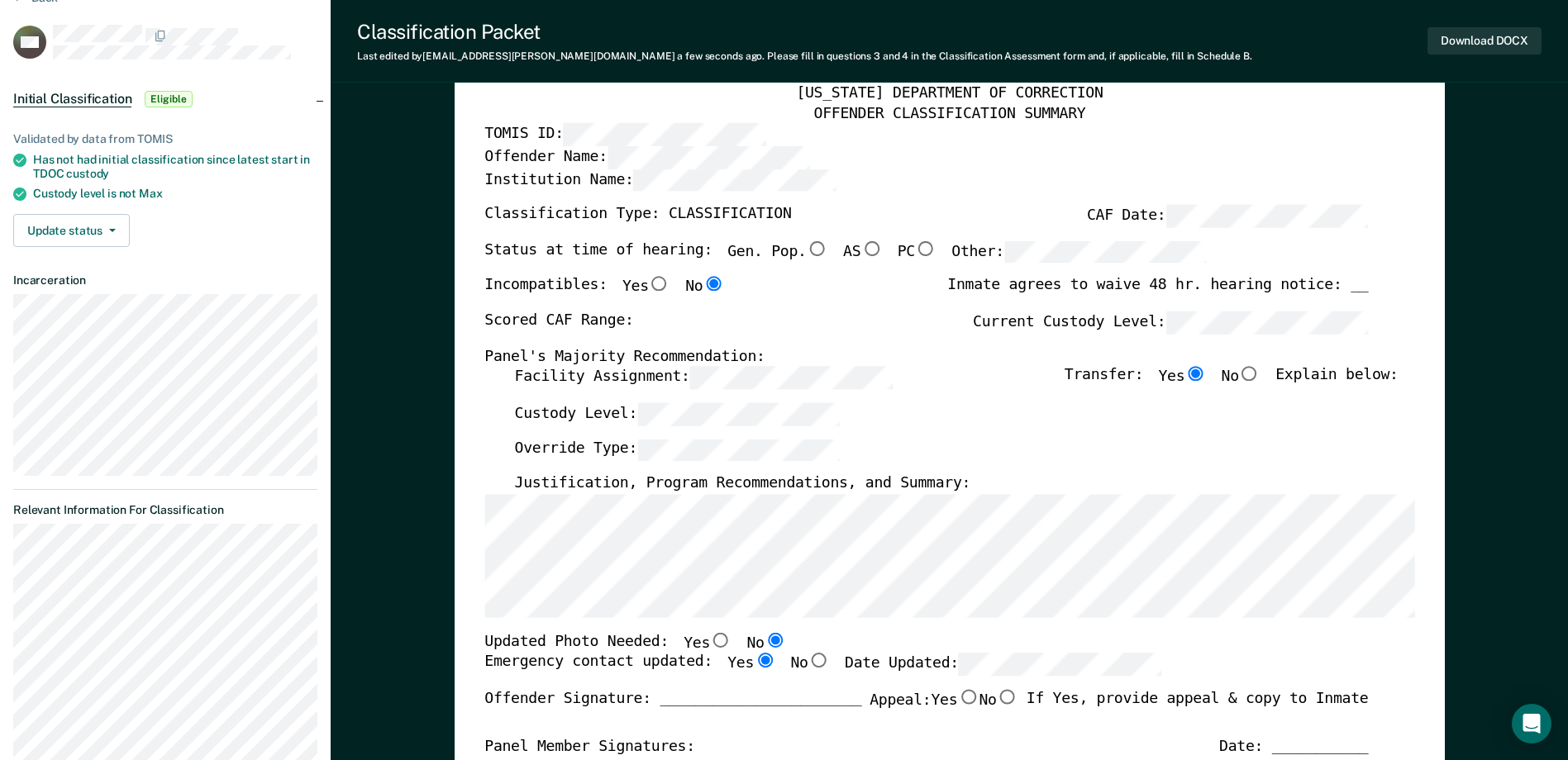
radio input "true"
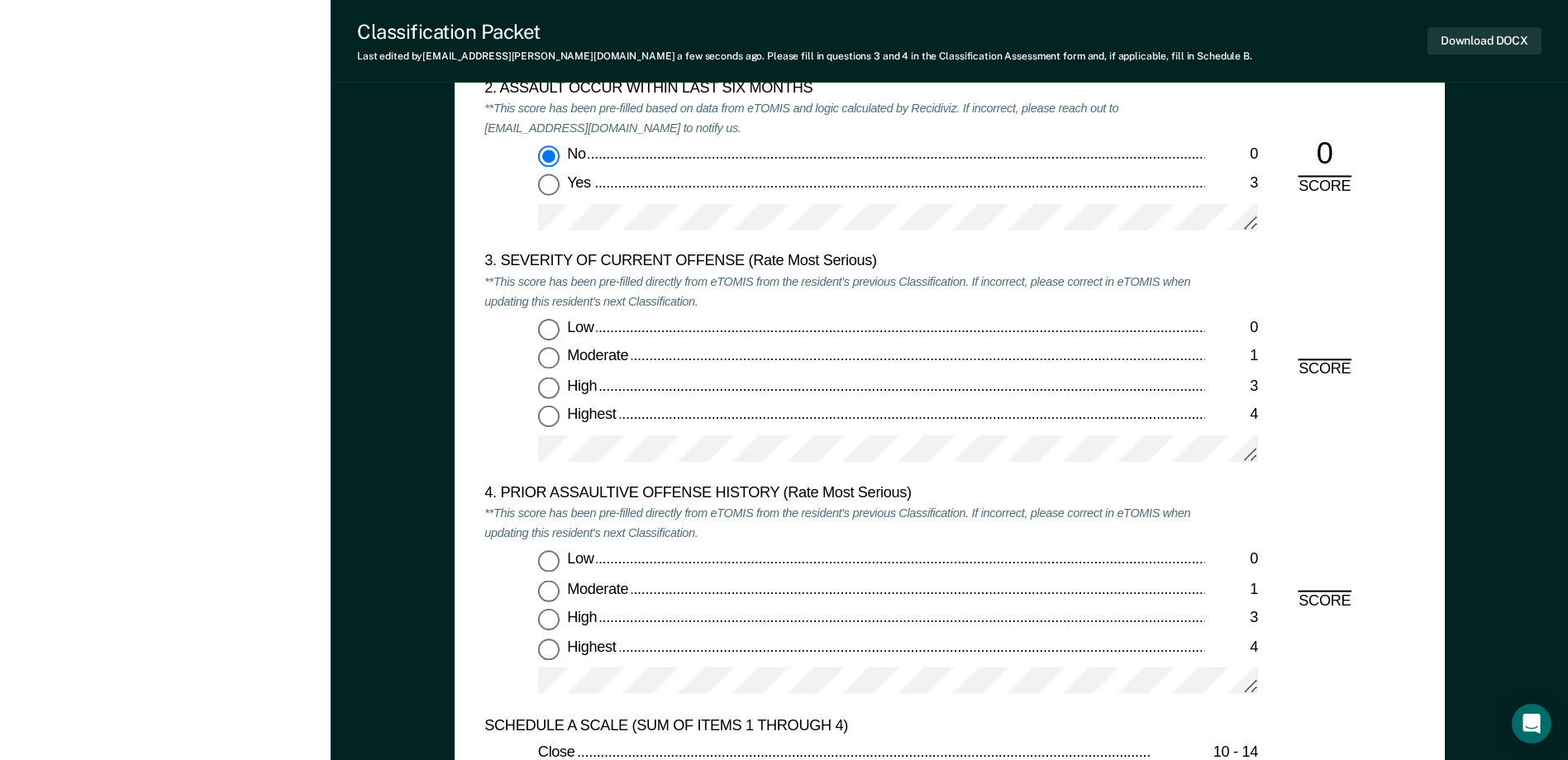
scroll to position [1900, 0]
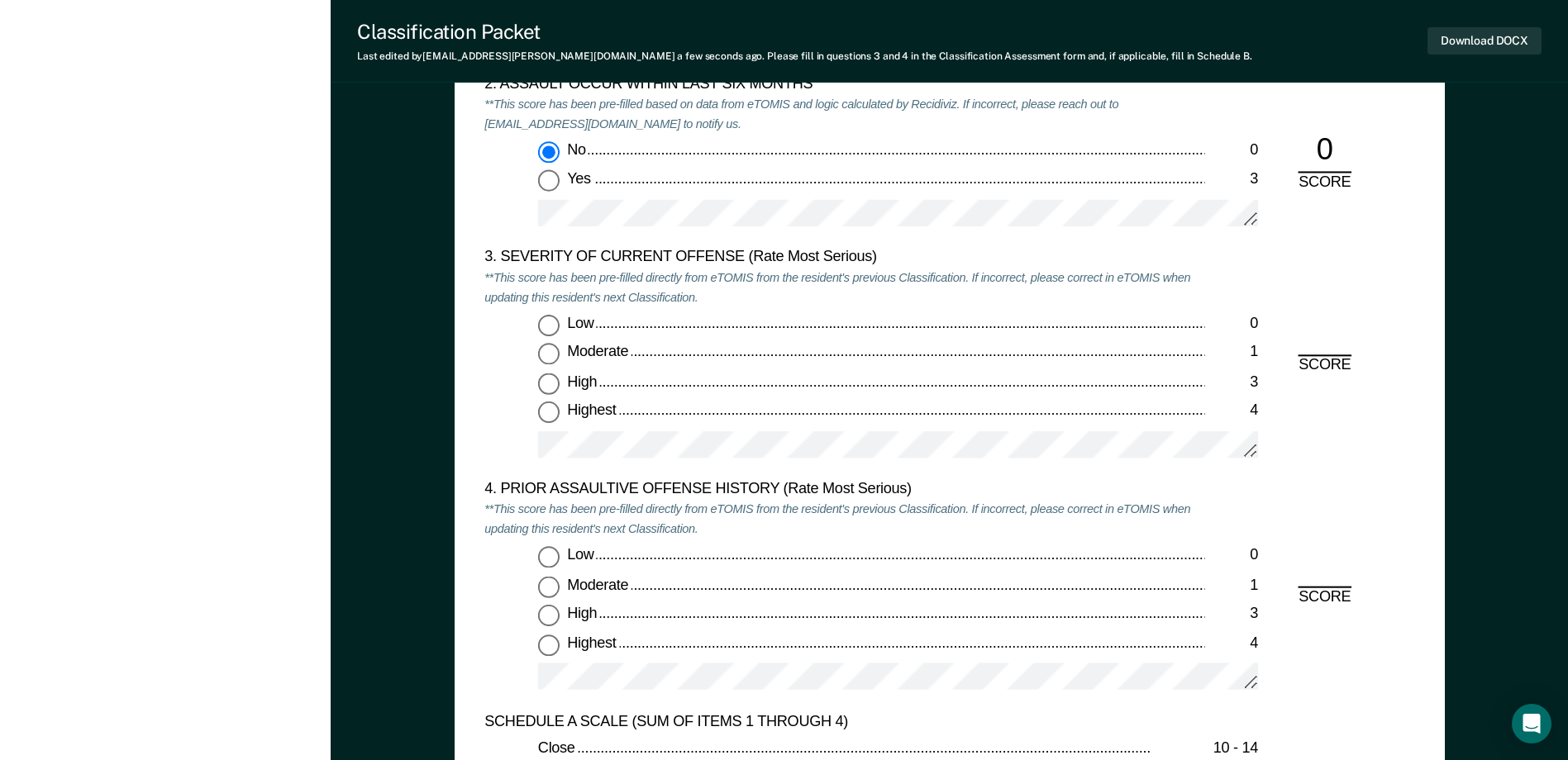
click at [554, 362] on input "Moderate 1" at bounding box center [549, 354] width 22 height 22
type textarea "x"
radio input "true"
click at [542, 556] on input "Low 0" at bounding box center [549, 558] width 22 height 22
type textarea "x"
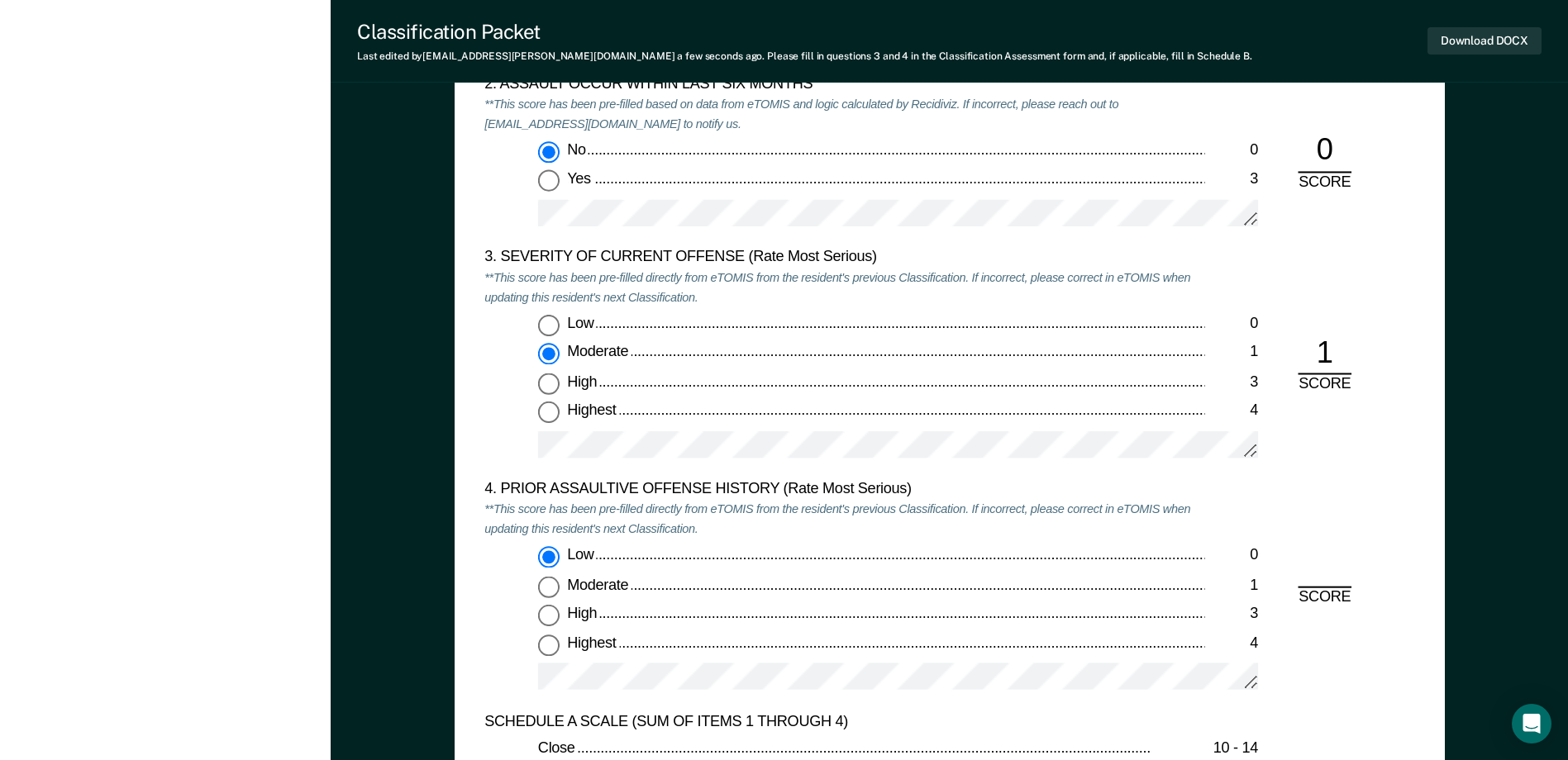
radio input "true"
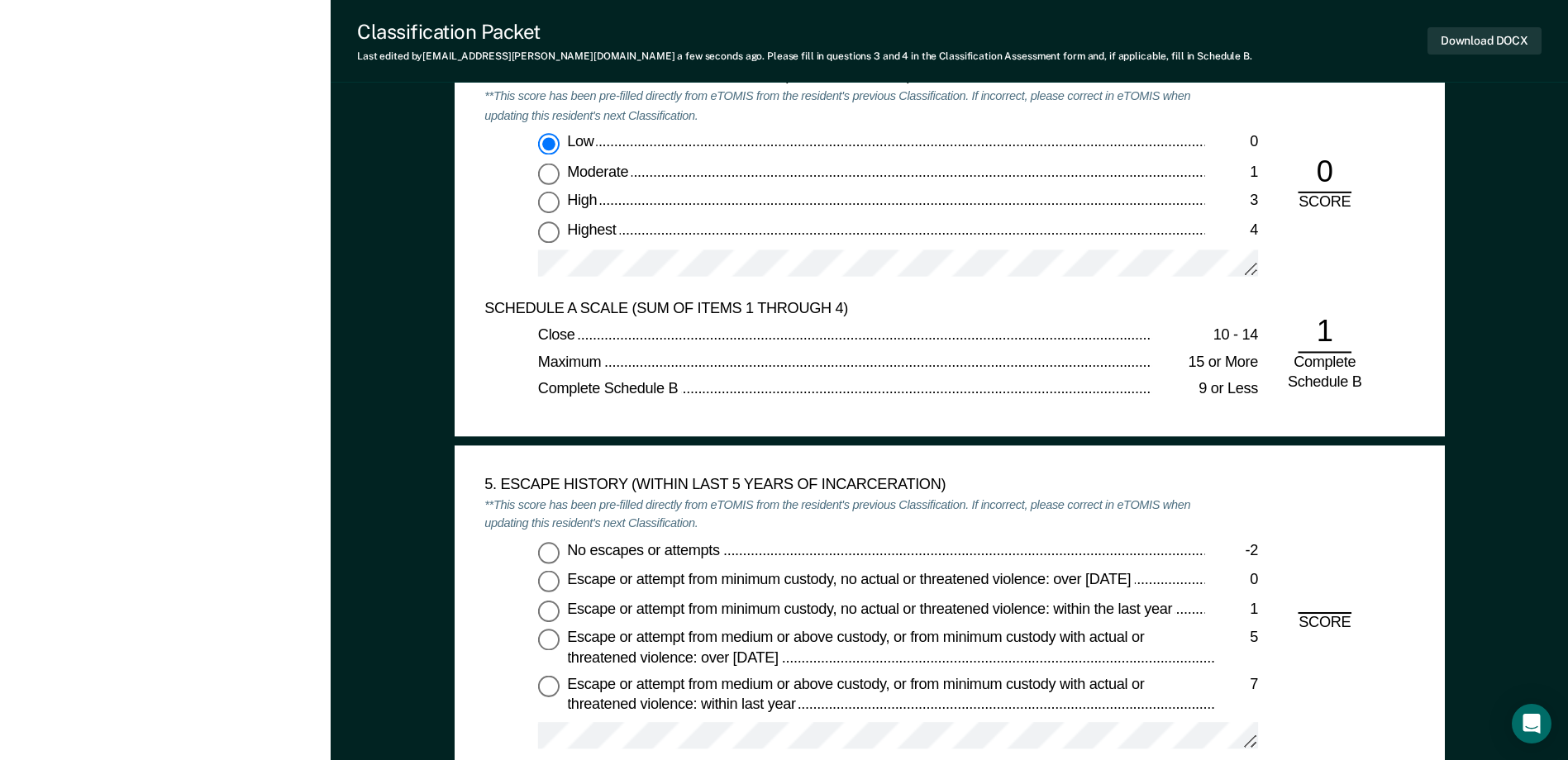
click at [551, 553] on input "No escapes or attempts -2" at bounding box center [549, 553] width 22 height 22
type textarea "x"
radio input "true"
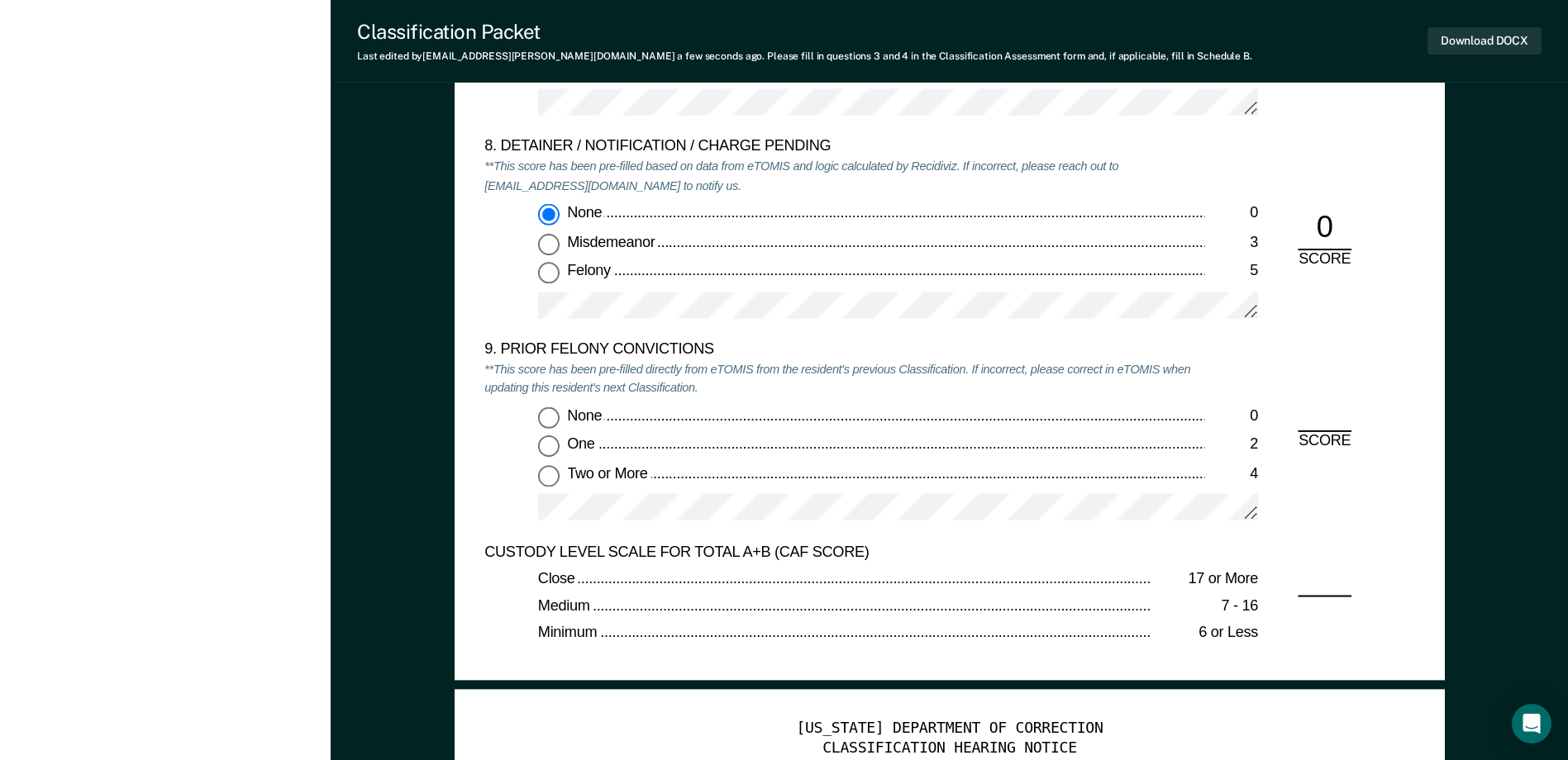
scroll to position [3470, 0]
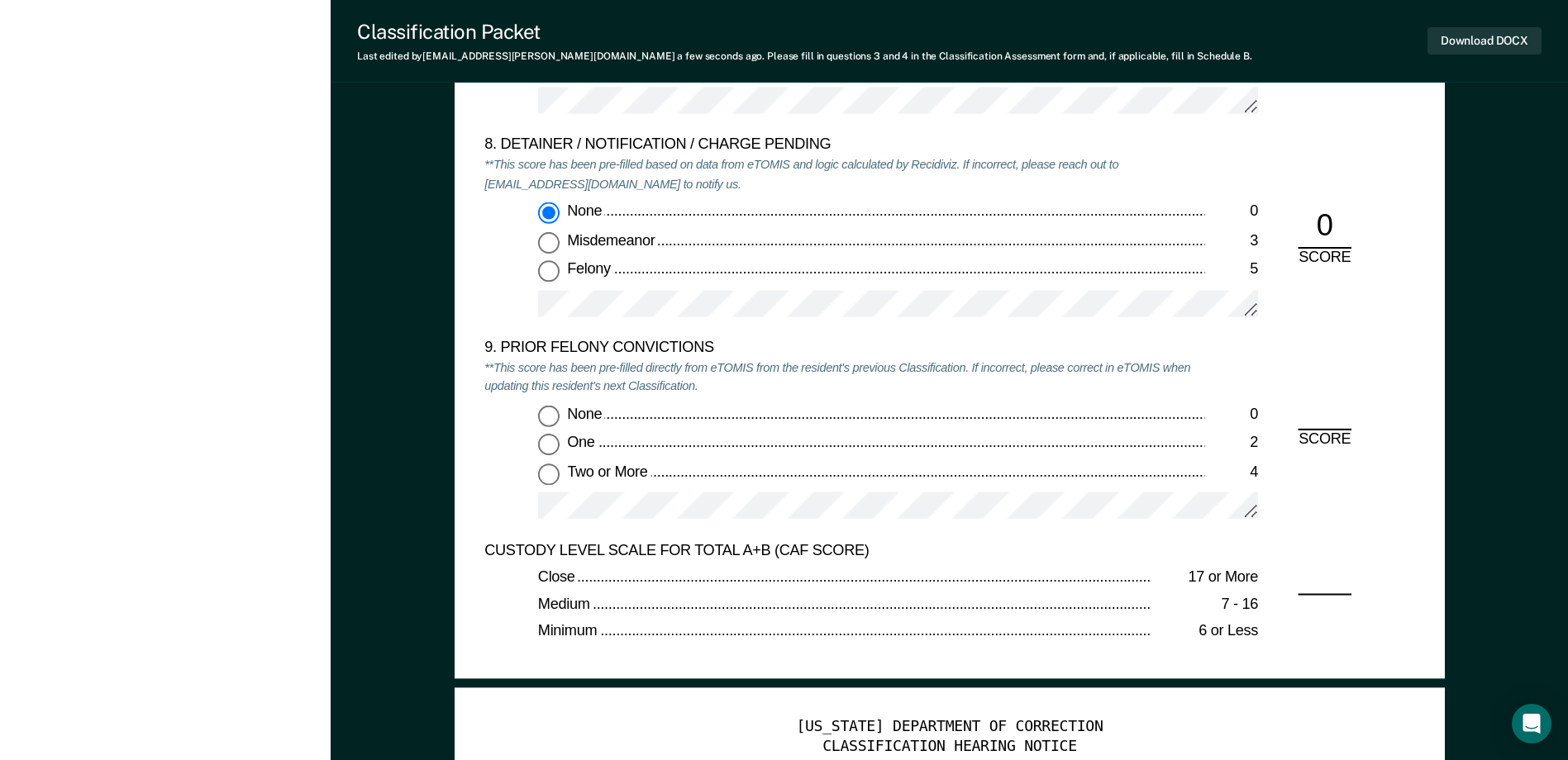
click at [544, 476] on input "Two or More 4" at bounding box center [549, 475] width 22 height 22
type textarea "x"
radio input "true"
click at [1498, 43] on button "Download DOCX" at bounding box center [1485, 41] width 114 height 27
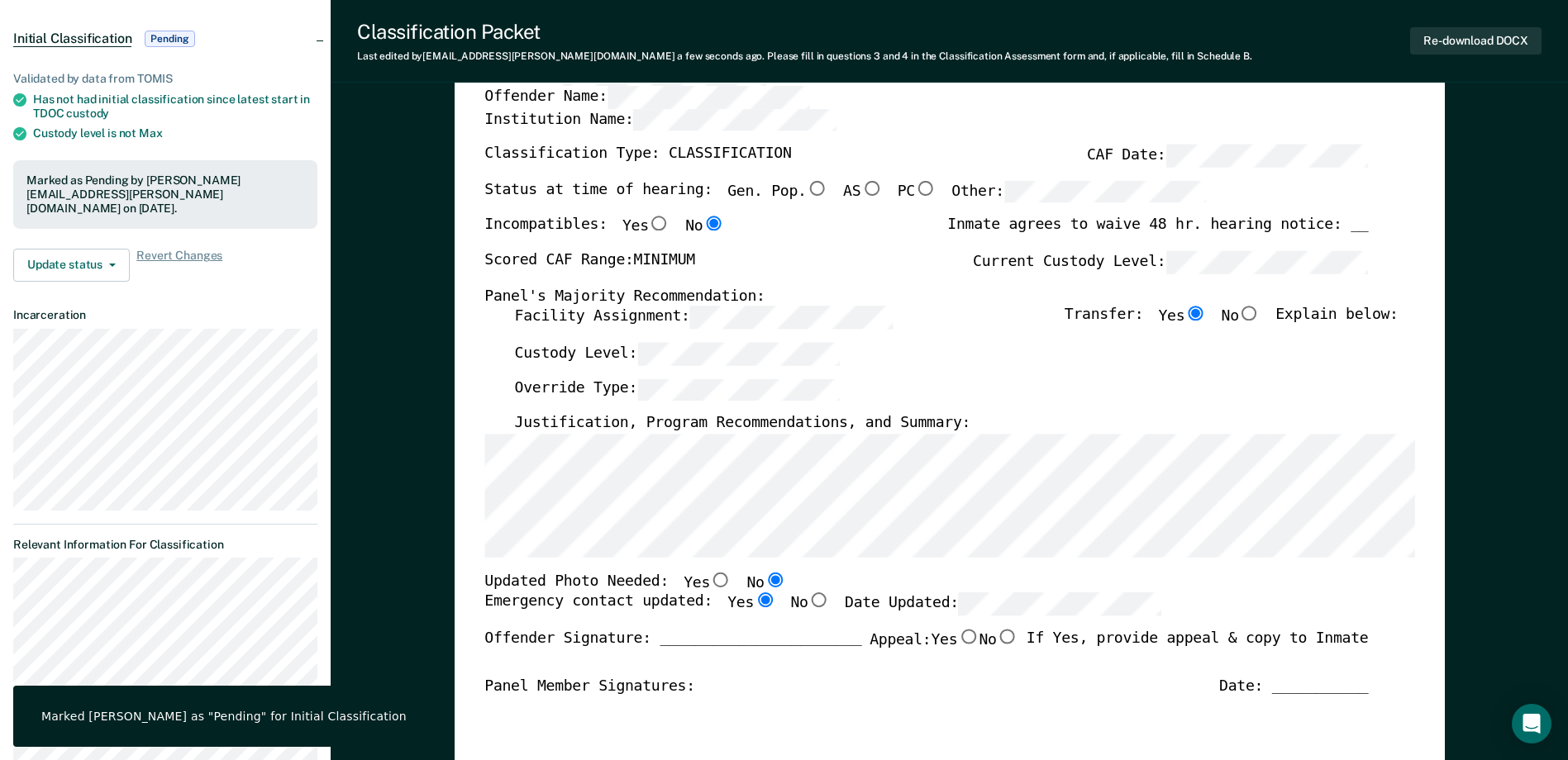
scroll to position [0, 0]
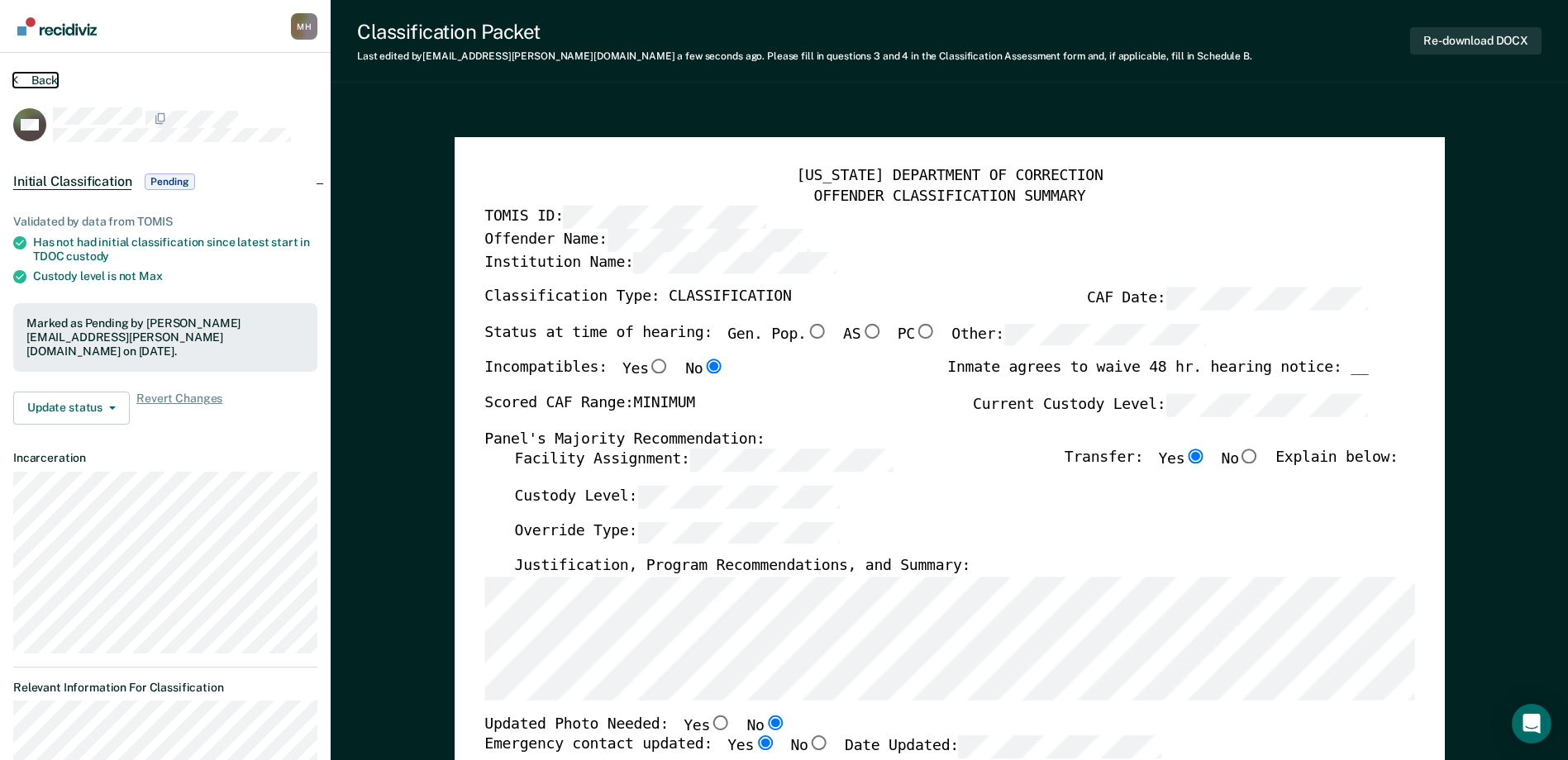
click at [47, 82] on button "Back" at bounding box center [35, 80] width 44 height 14
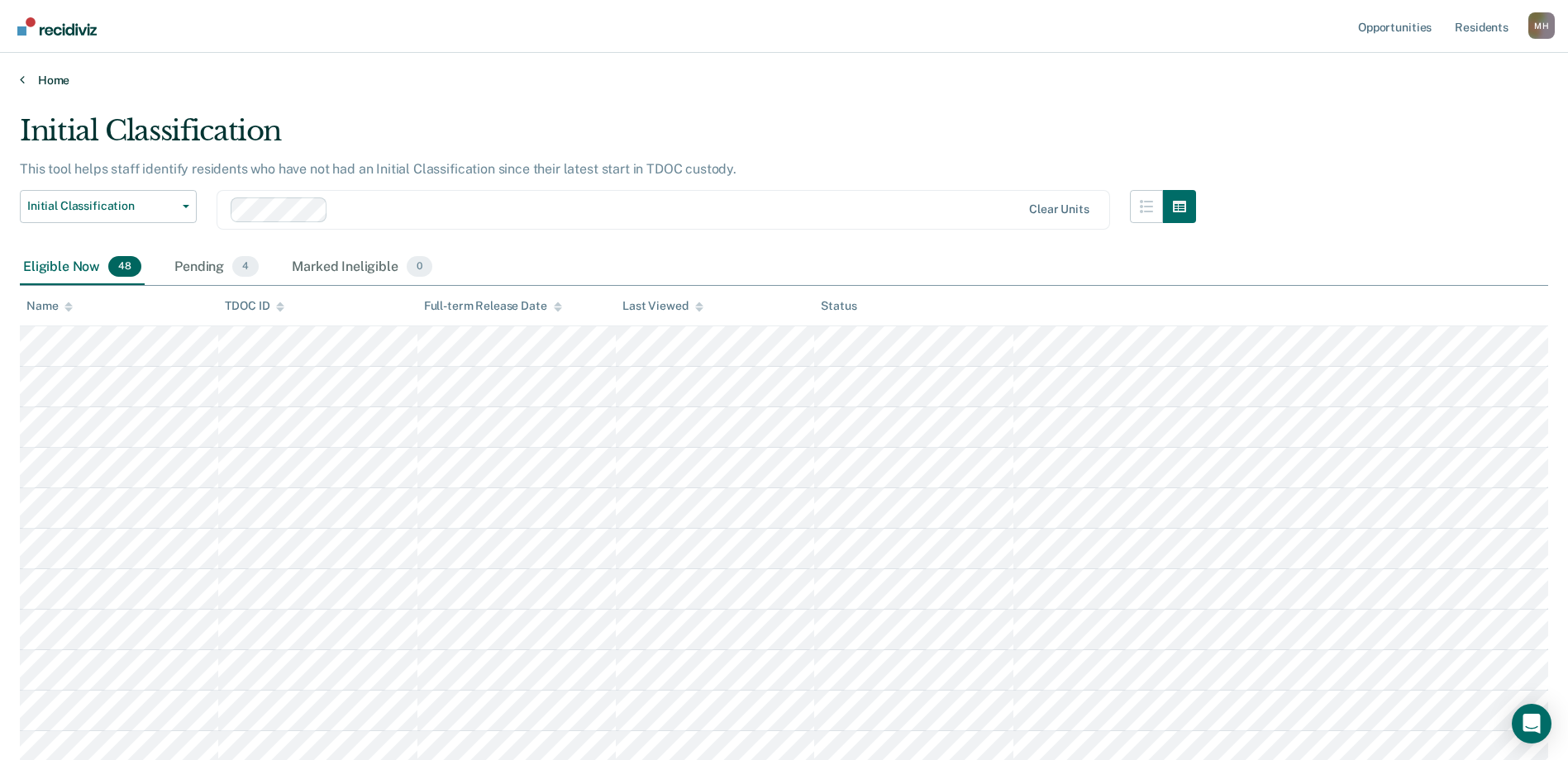
scroll to position [978, 0]
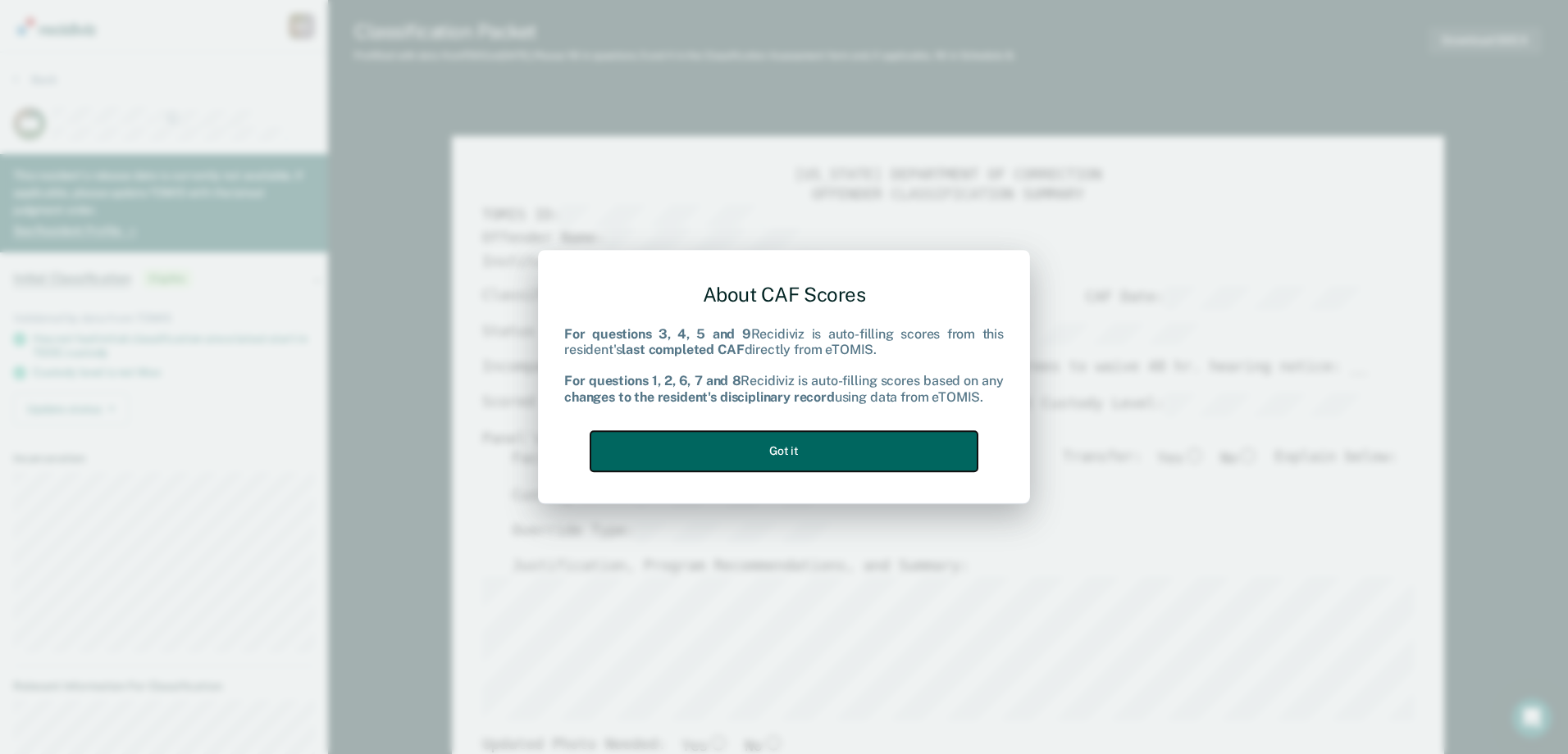
click at [756, 452] on button "Got it" at bounding box center [784, 451] width 387 height 40
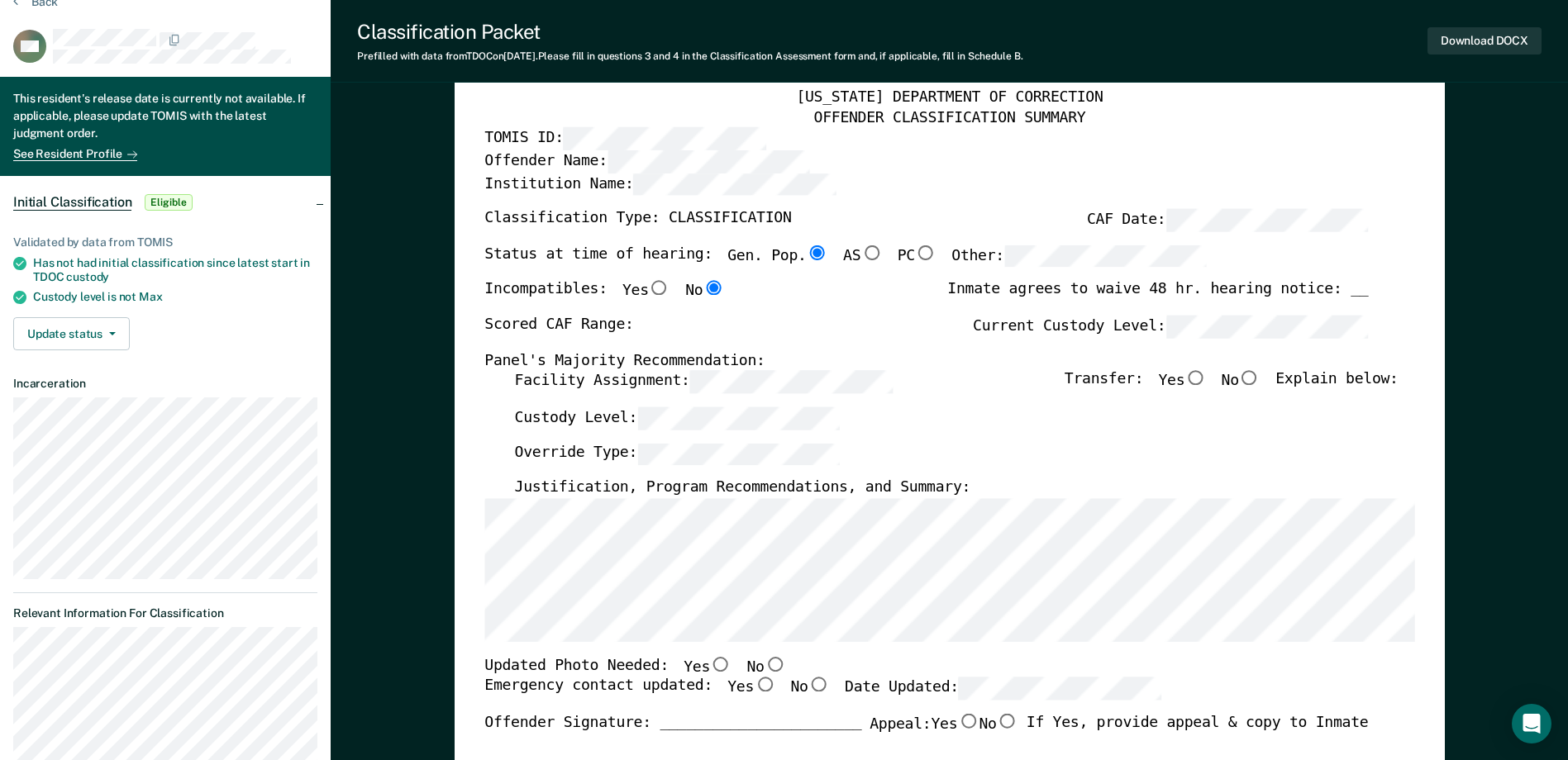
scroll to position [248, 0]
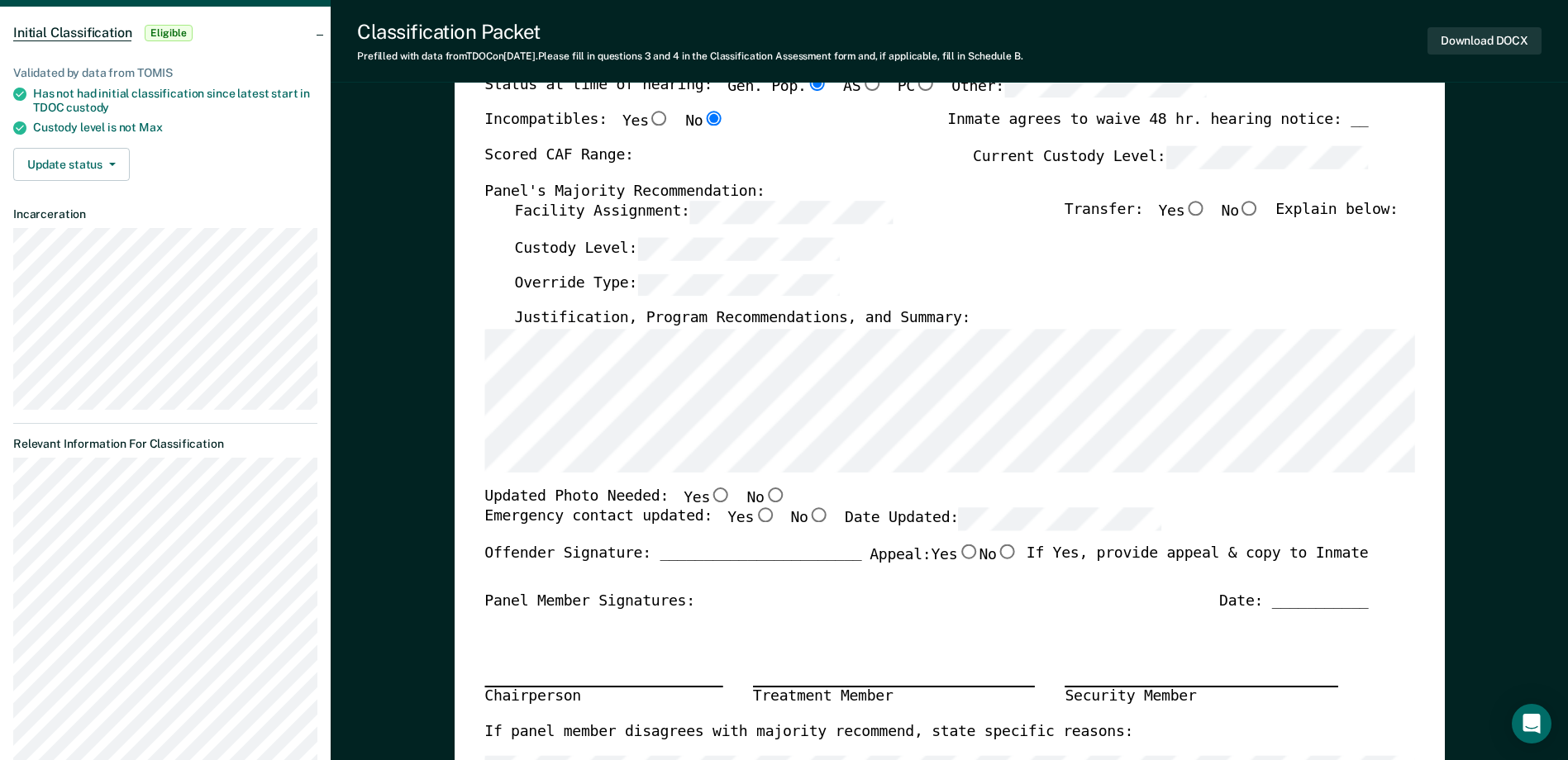
click at [489, 217] on div "[US_STATE] DEPARTMENT OF CORRECTION OFFENDER CLASSIFICATION SUMMARY TOMIS ID: O…" at bounding box center [949, 514] width 930 height 1188
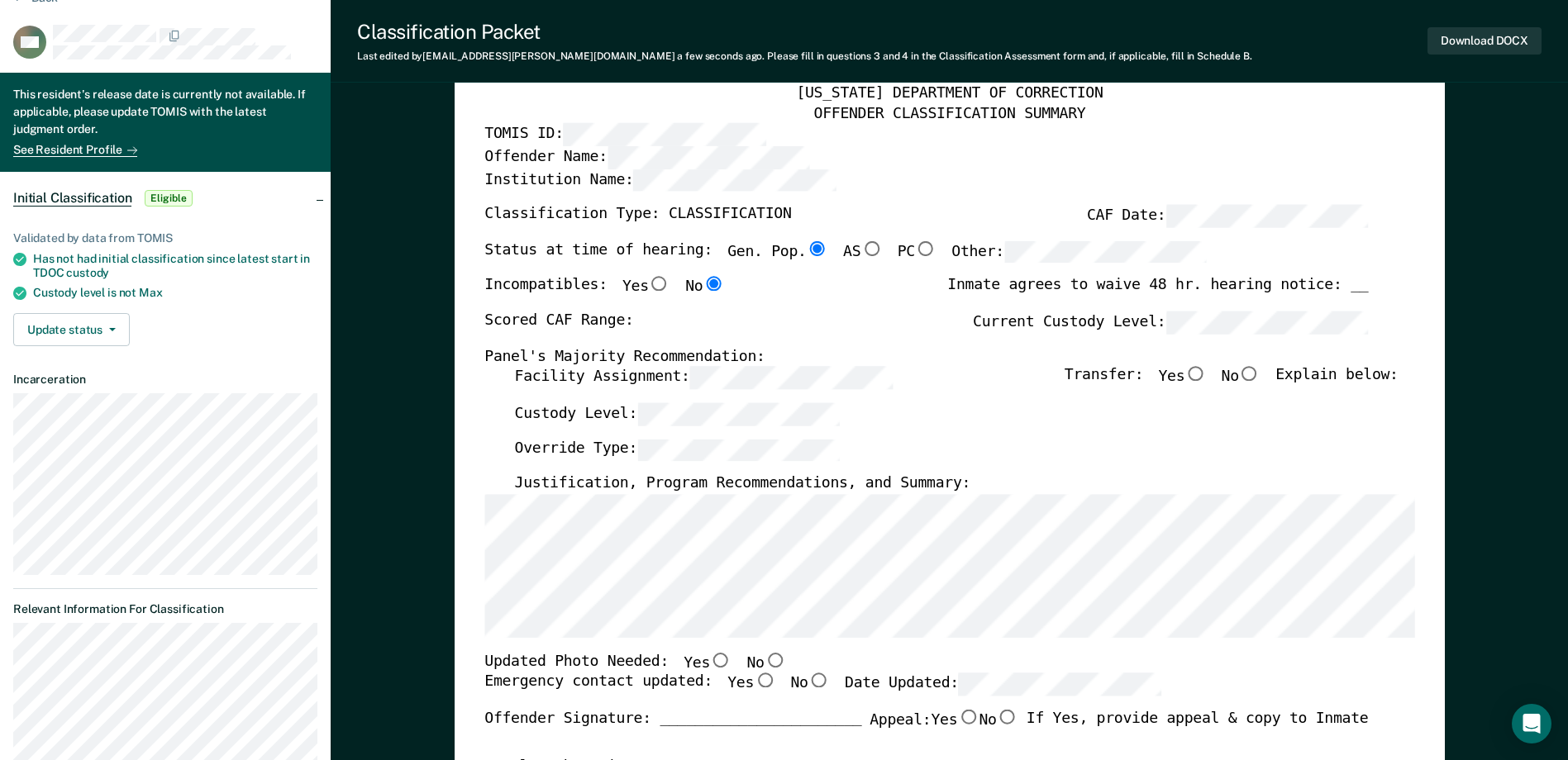
click at [824, 268] on div "[US_STATE] DEPARTMENT OF CORRECTION OFFENDER CLASSIFICATION SUMMARY TOMIS ID: O…" at bounding box center [949, 678] width 930 height 1188
type textarea "x"
radio input "false"
click at [1206, 379] on input "Yes" at bounding box center [1195, 374] width 22 height 14
type textarea "x"
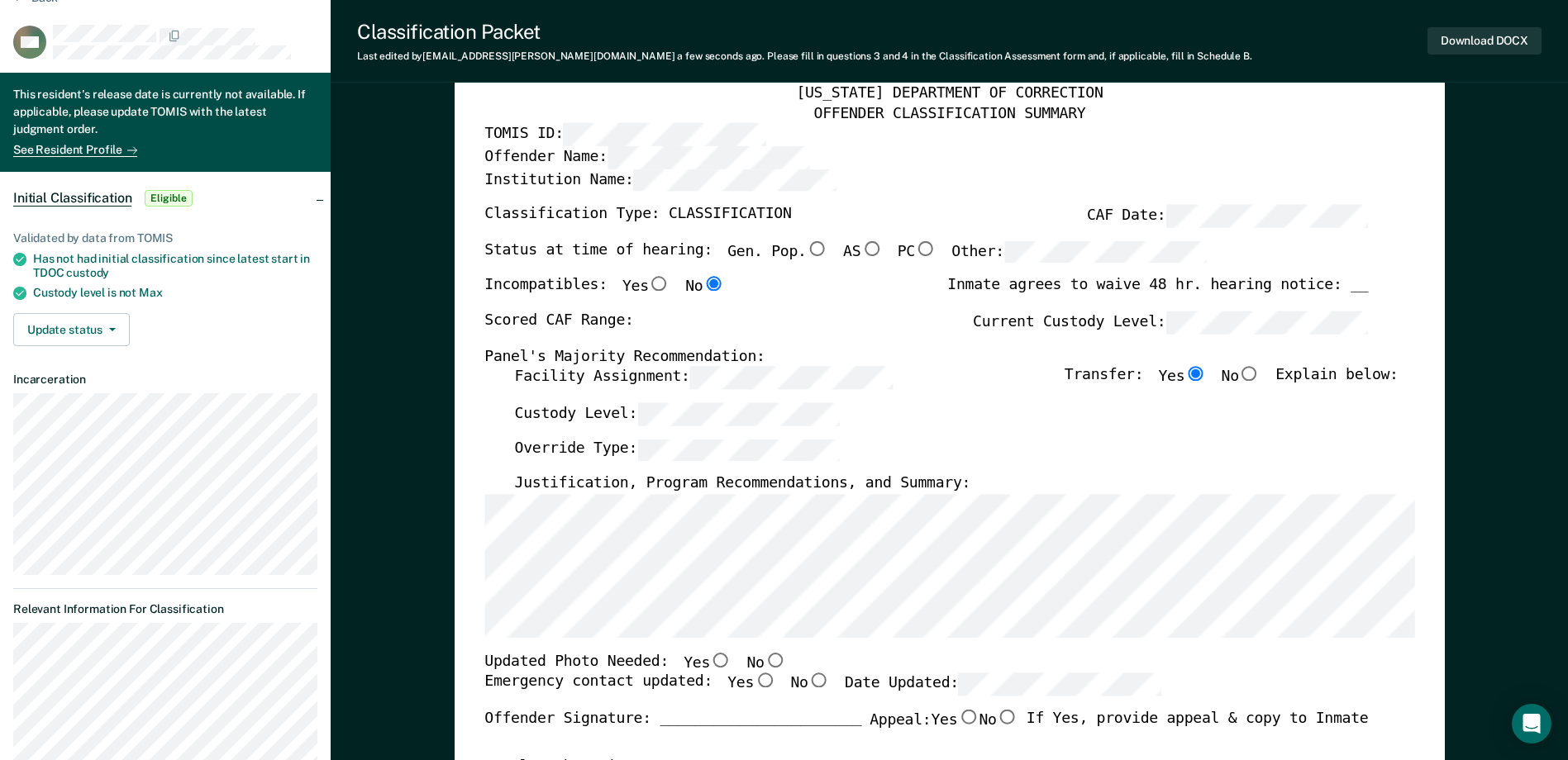
radio input "true"
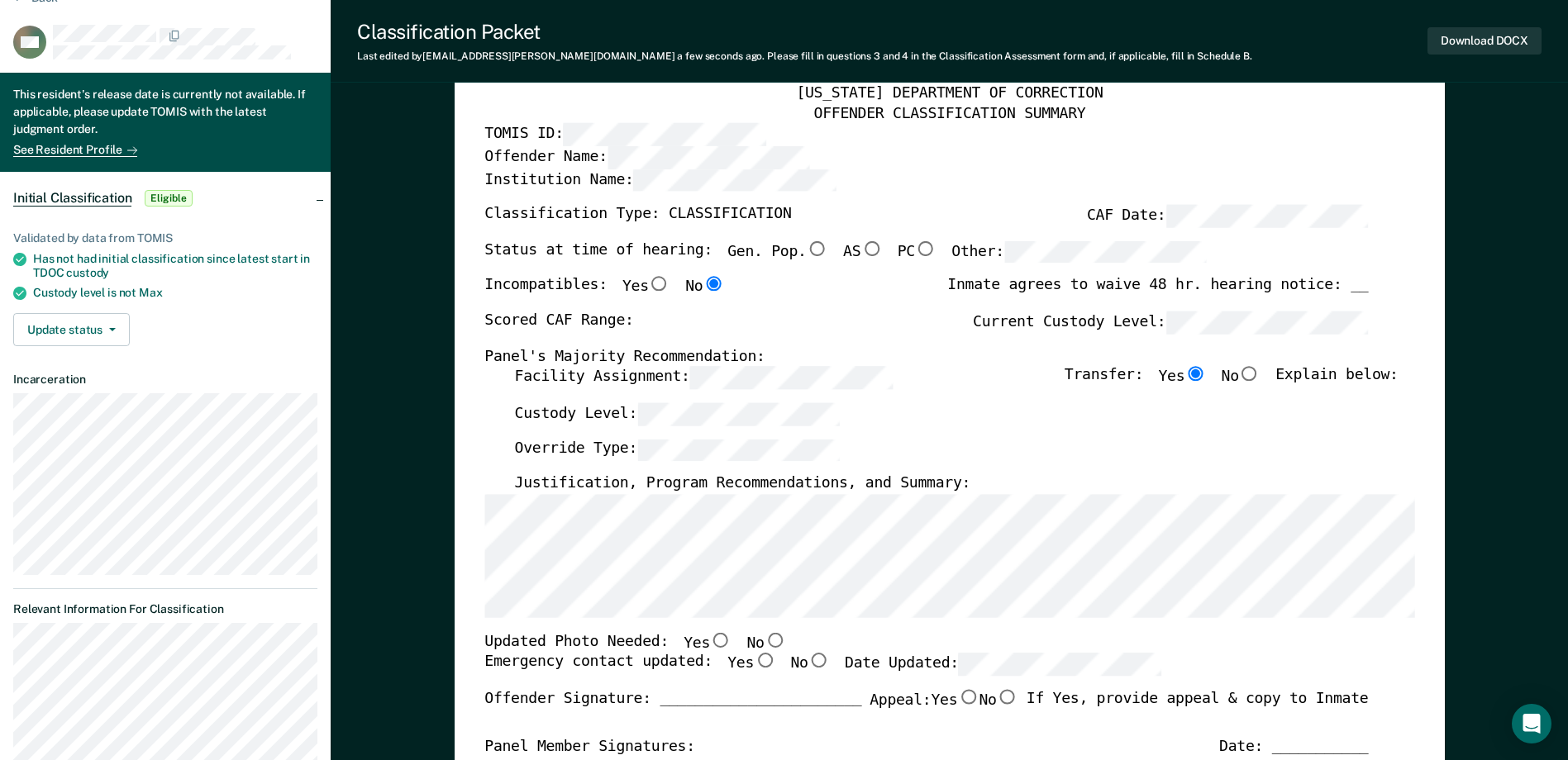
drag, startPoint x: 757, startPoint y: 636, endPoint x: 748, endPoint y: 653, distance: 19.2
click at [764, 638] on input "No" at bounding box center [775, 640] width 22 height 14
type textarea "x"
radio input "true"
click at [754, 659] on input "Yes" at bounding box center [765, 660] width 22 height 14
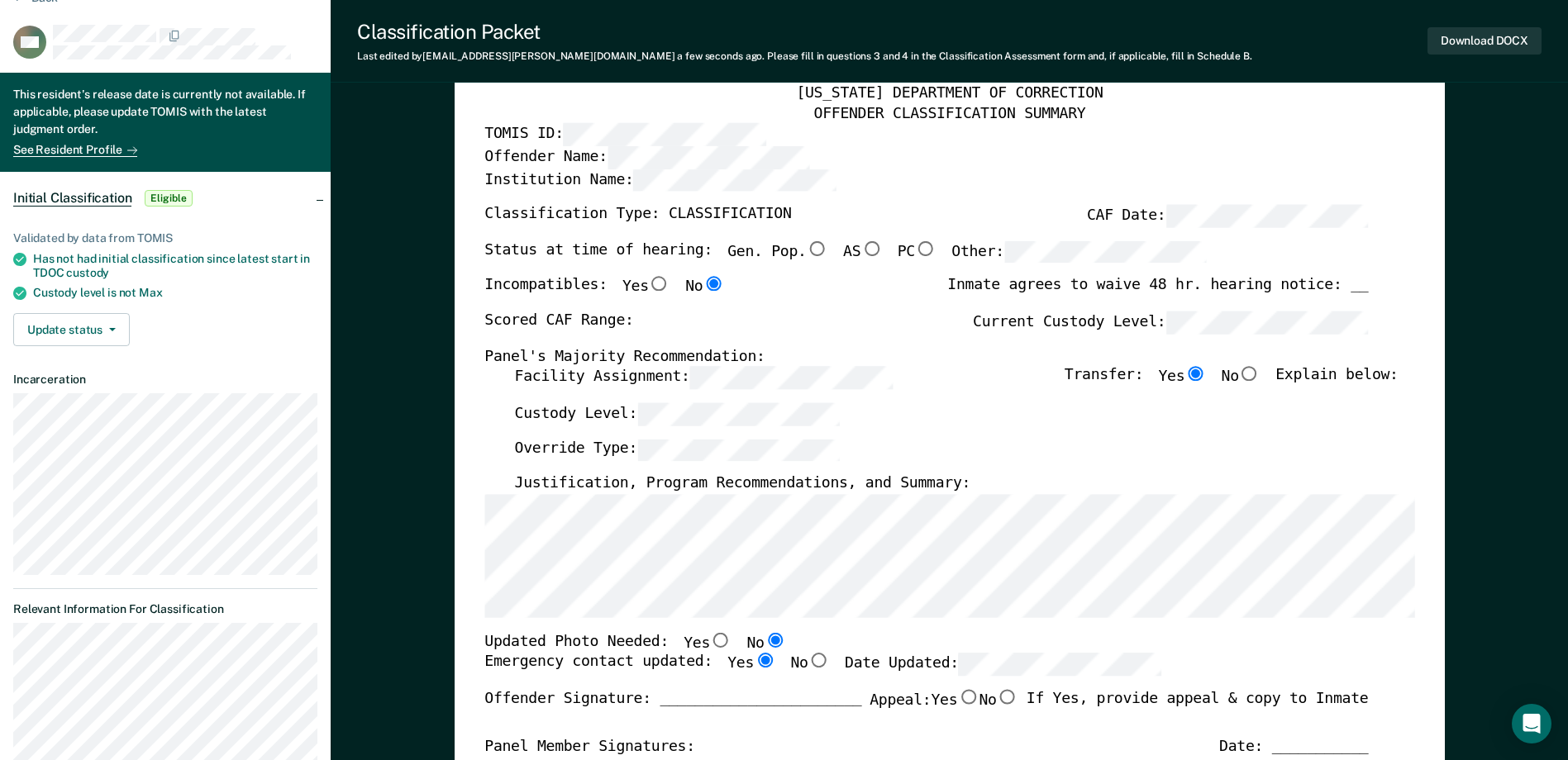
type textarea "x"
radio input "true"
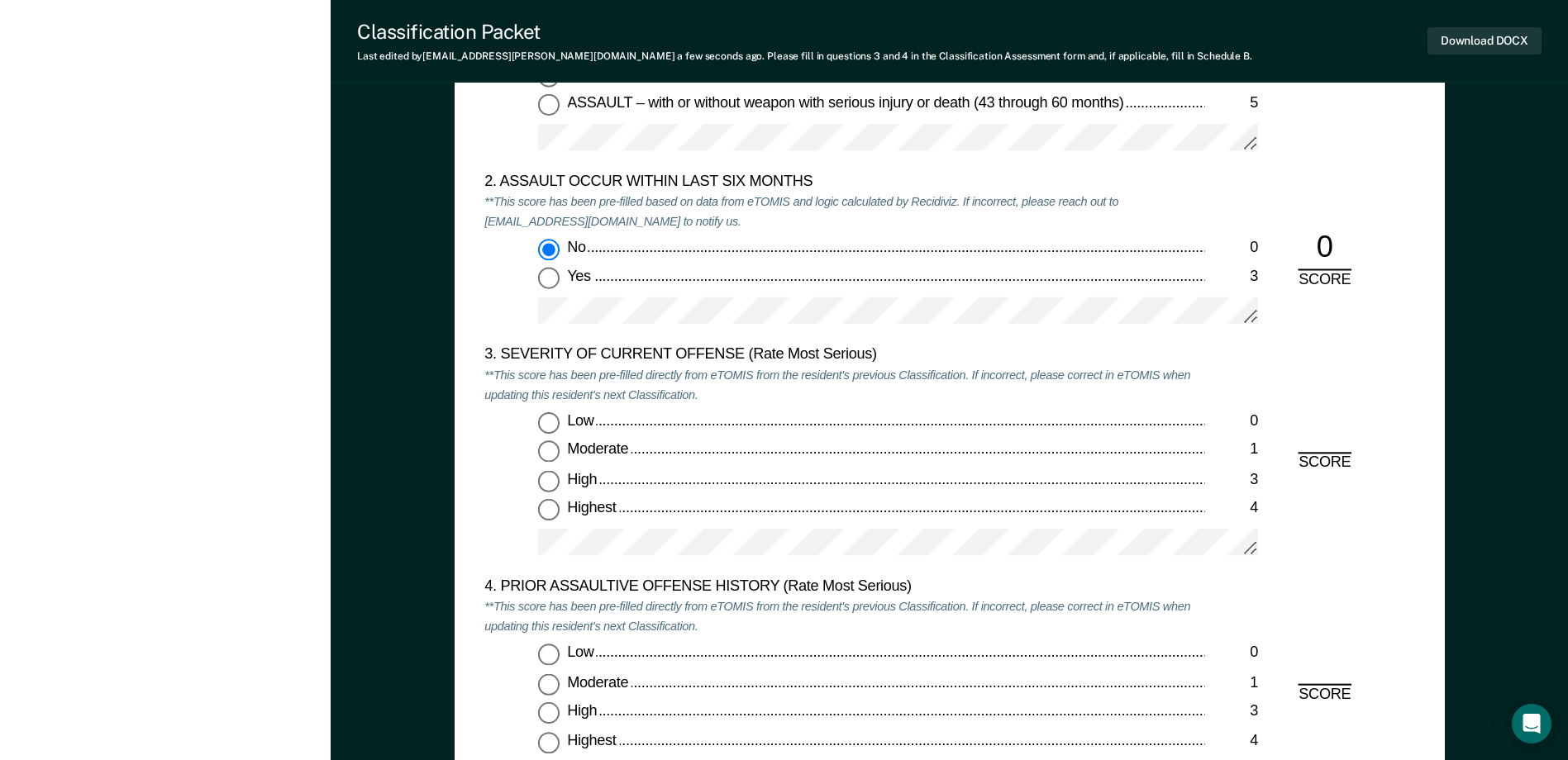
scroll to position [1900, 0]
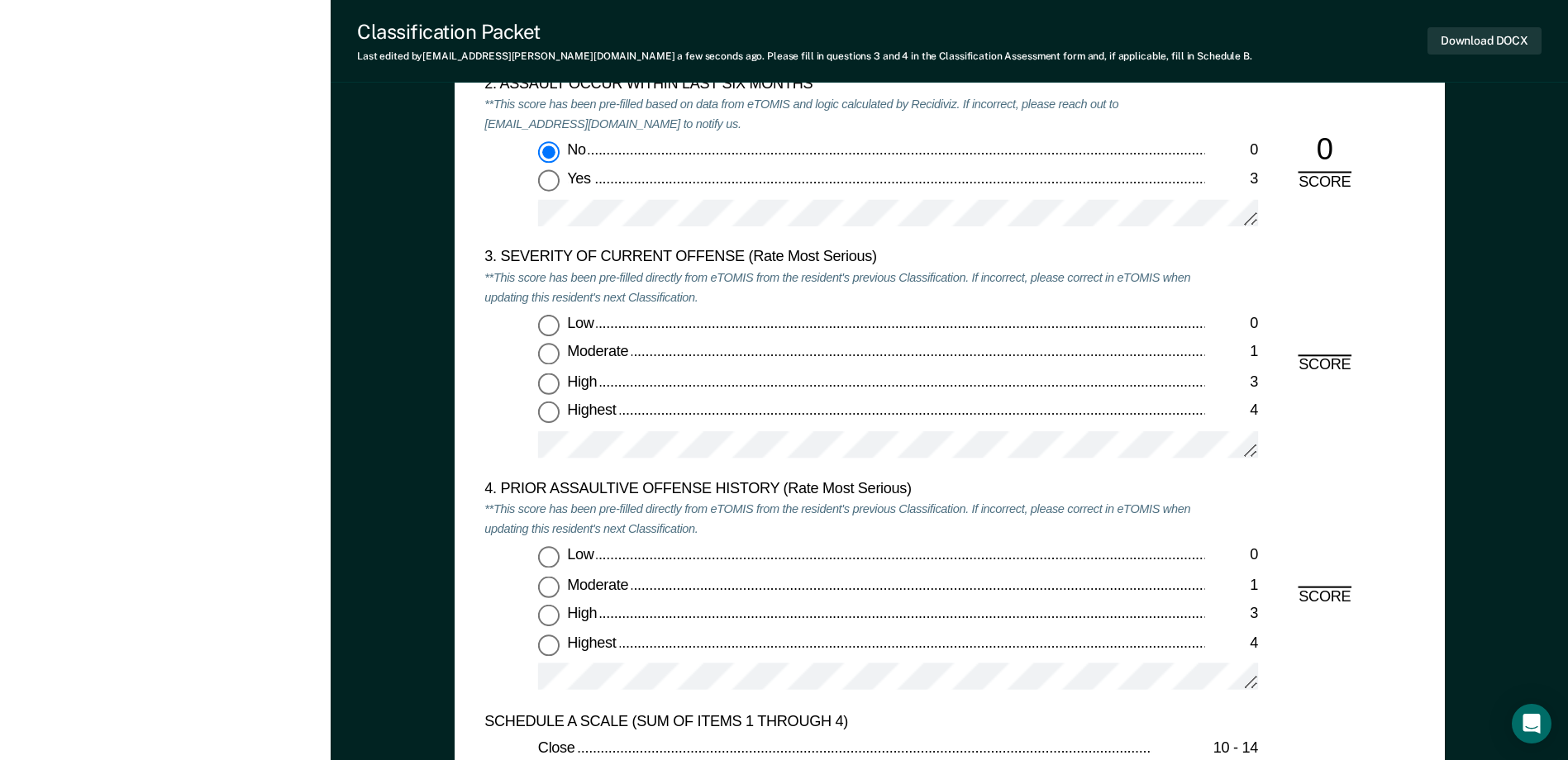
click at [552, 353] on input "Moderate 1" at bounding box center [549, 354] width 22 height 22
type textarea "x"
radio input "true"
click at [557, 560] on input "Low 0" at bounding box center [549, 558] width 22 height 22
type textarea "x"
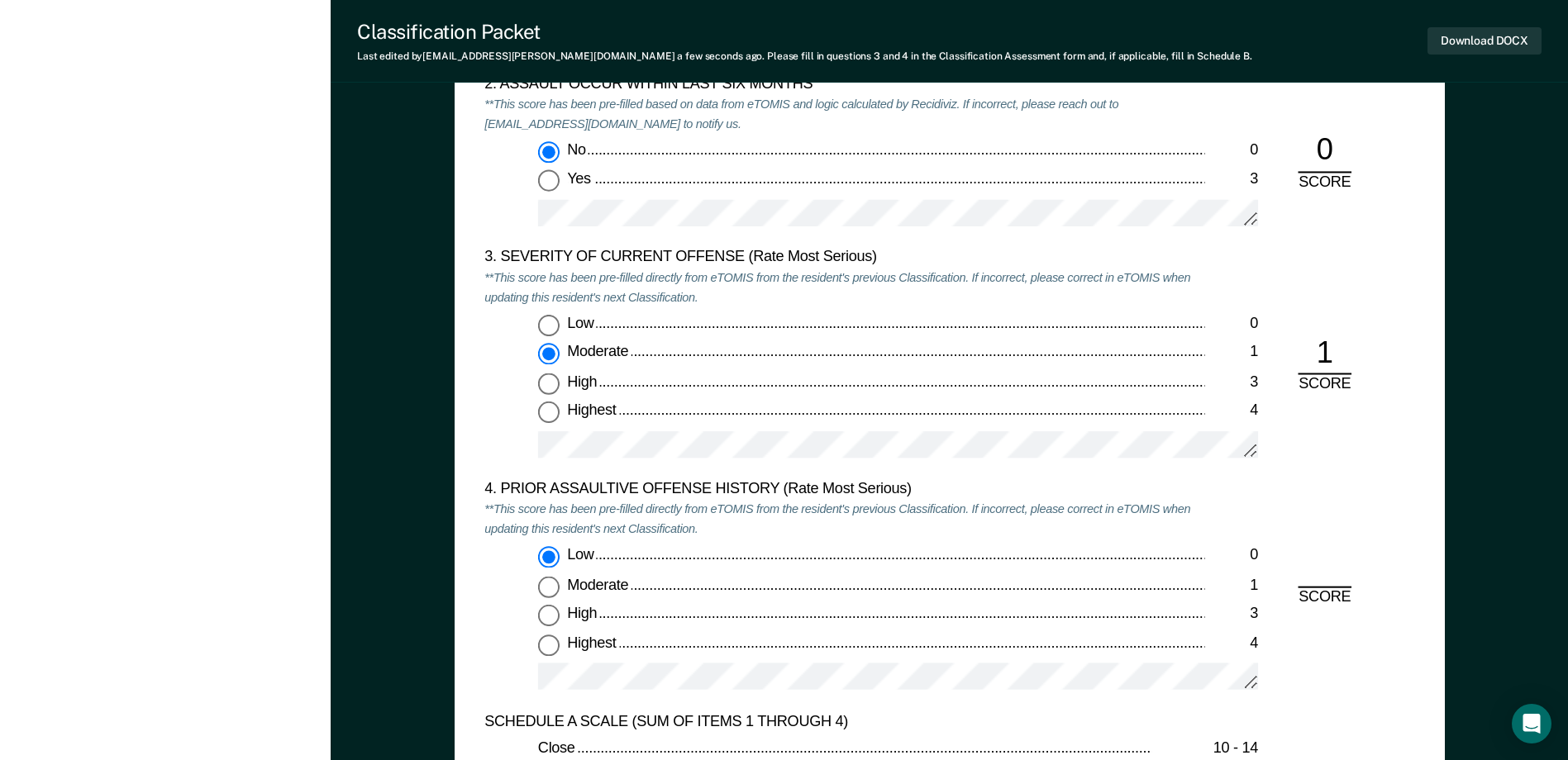
radio input "true"
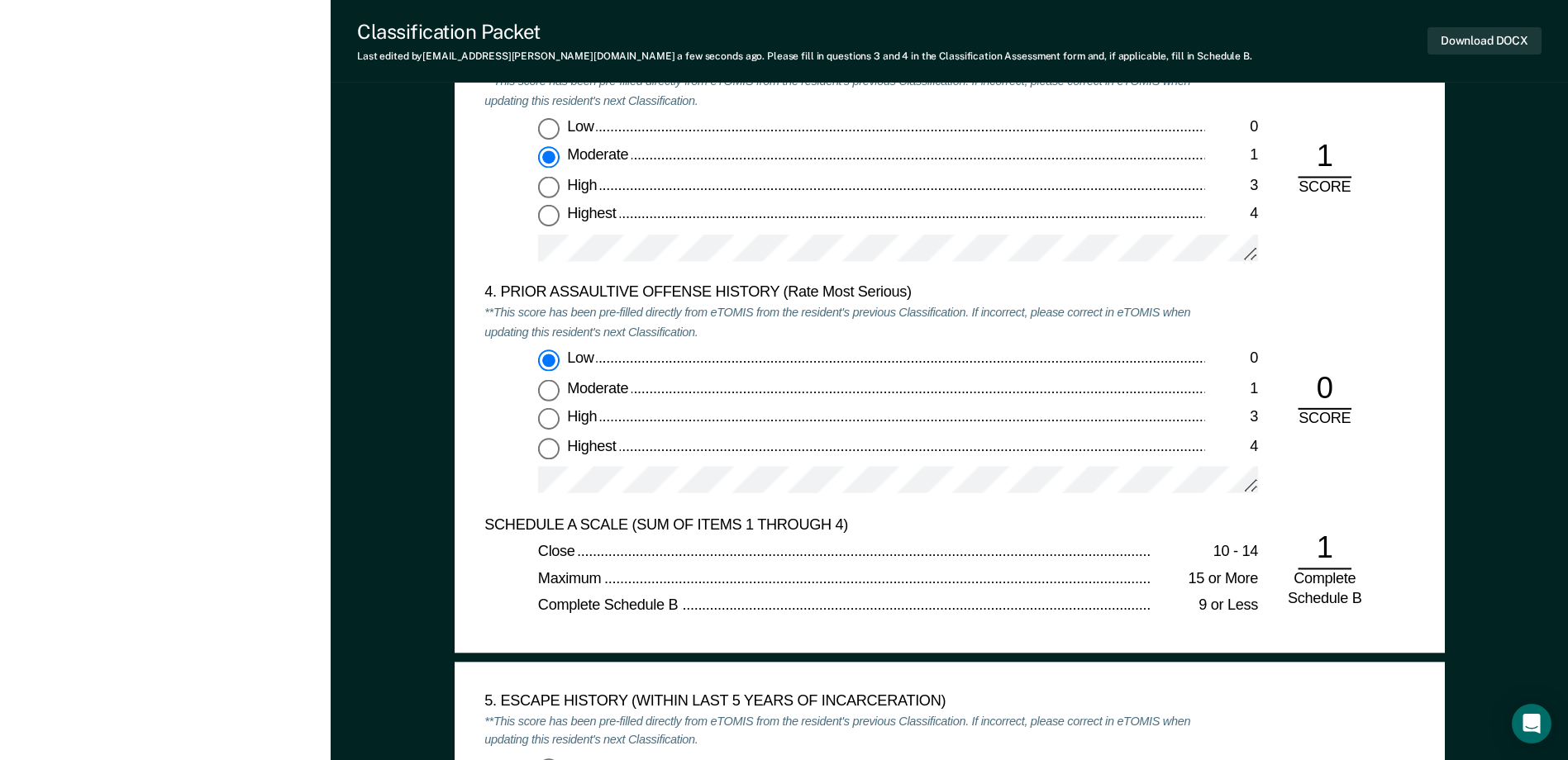
scroll to position [2314, 0]
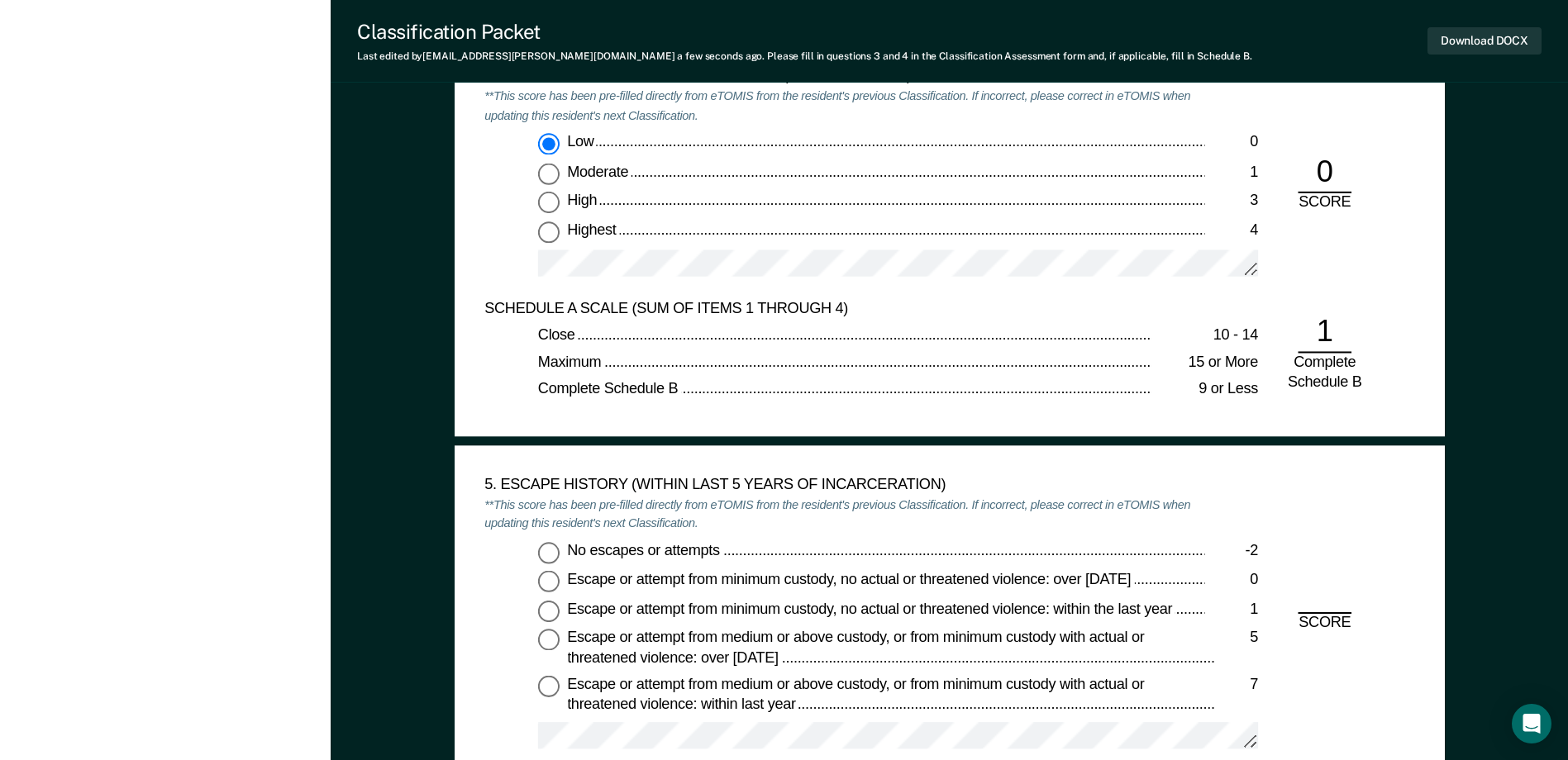
click at [547, 554] on input "No escapes or attempts -2" at bounding box center [549, 553] width 22 height 22
type textarea "x"
radio input "true"
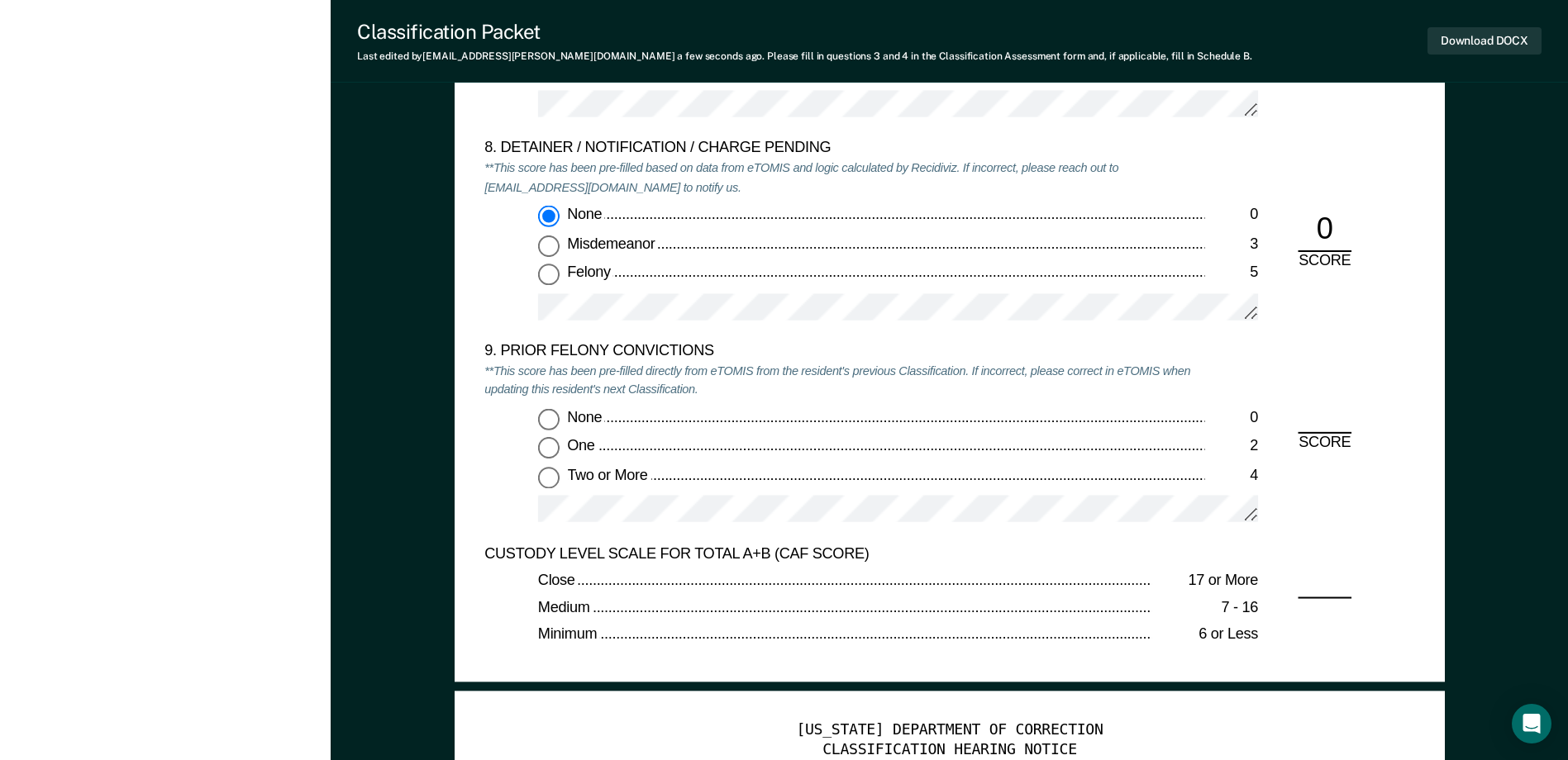
scroll to position [3470, 0]
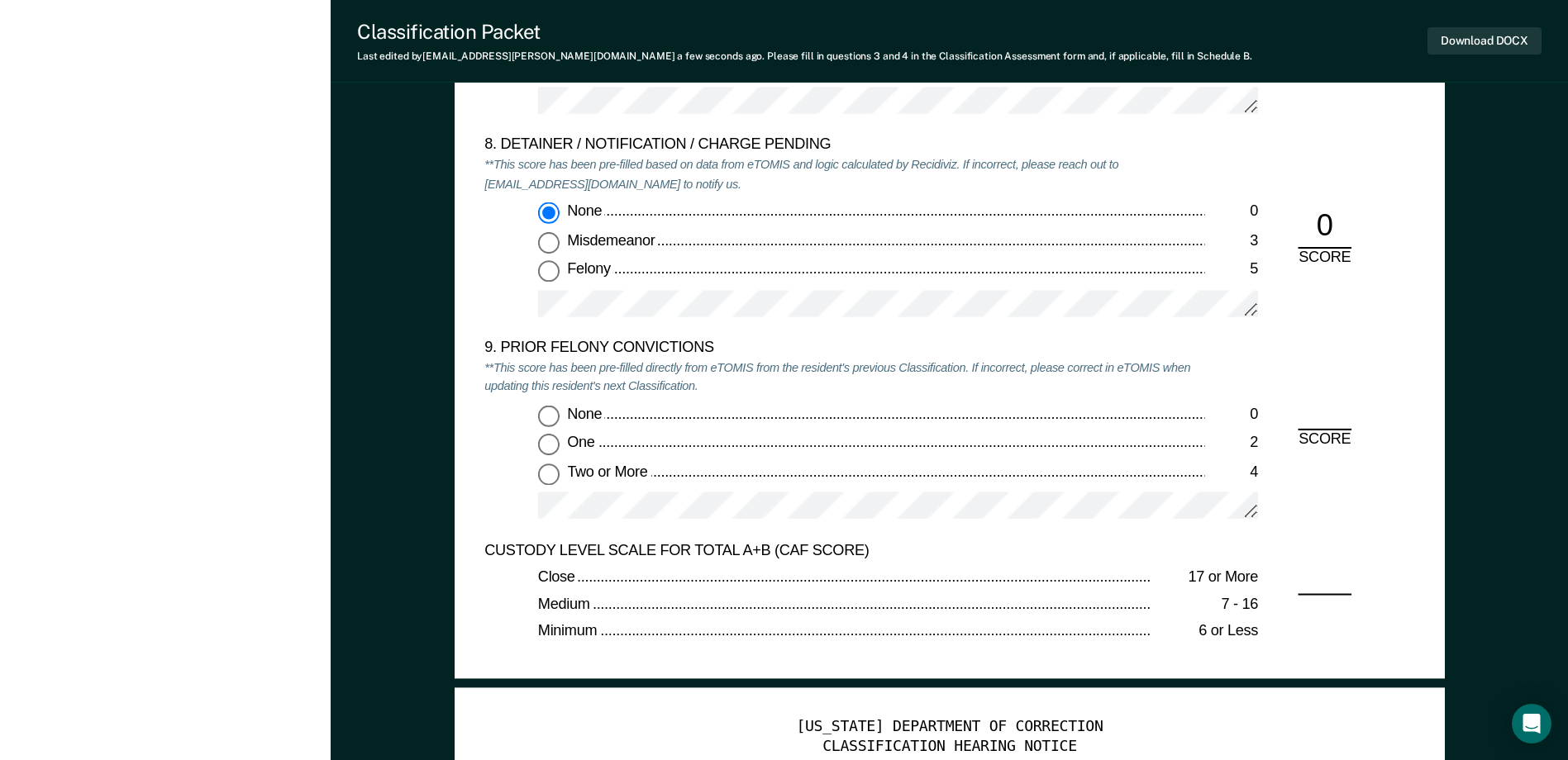
click at [546, 475] on input "Two or More 4" at bounding box center [549, 475] width 22 height 22
type textarea "x"
radio input "true"
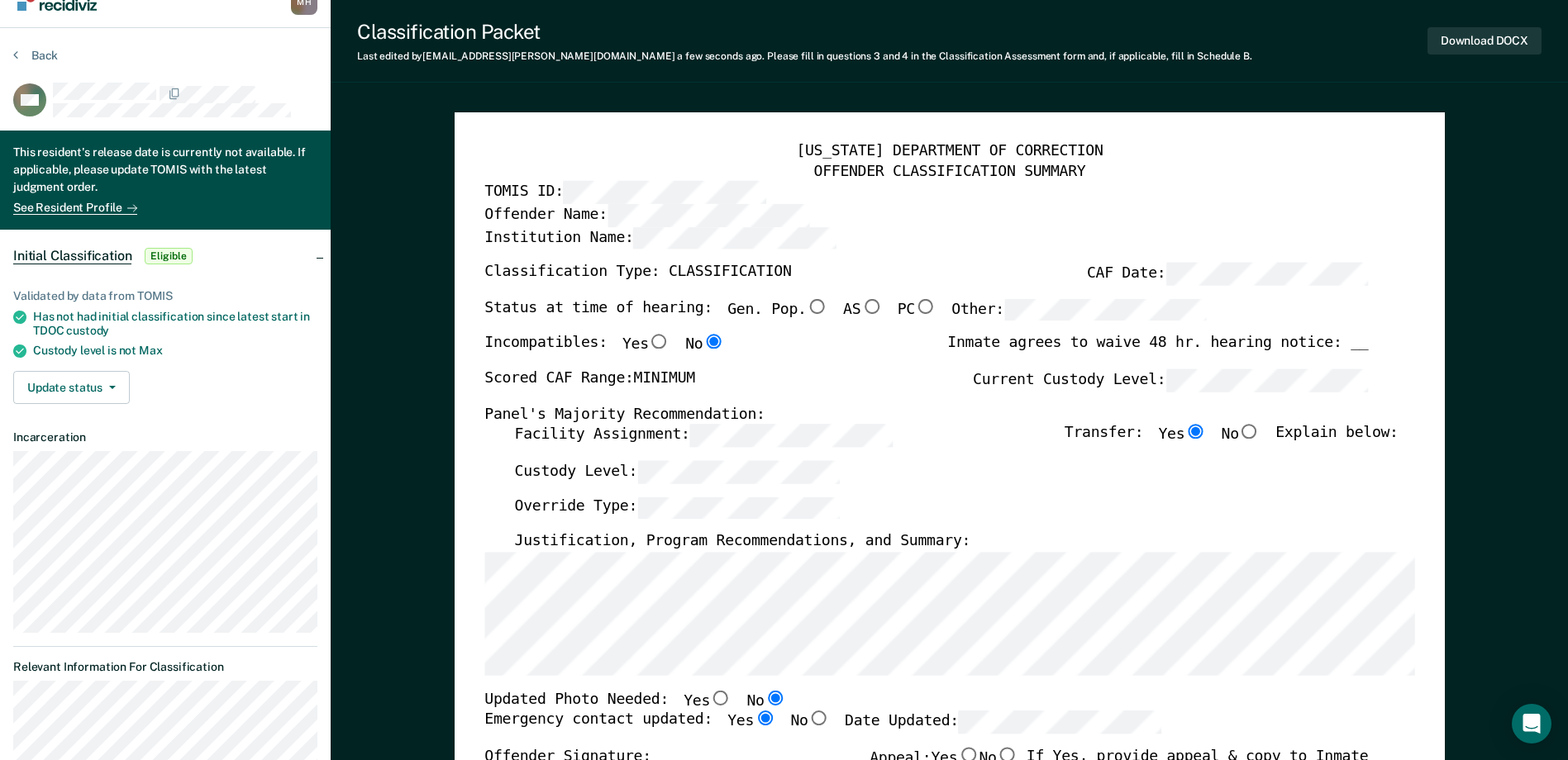
scroll to position [0, 0]
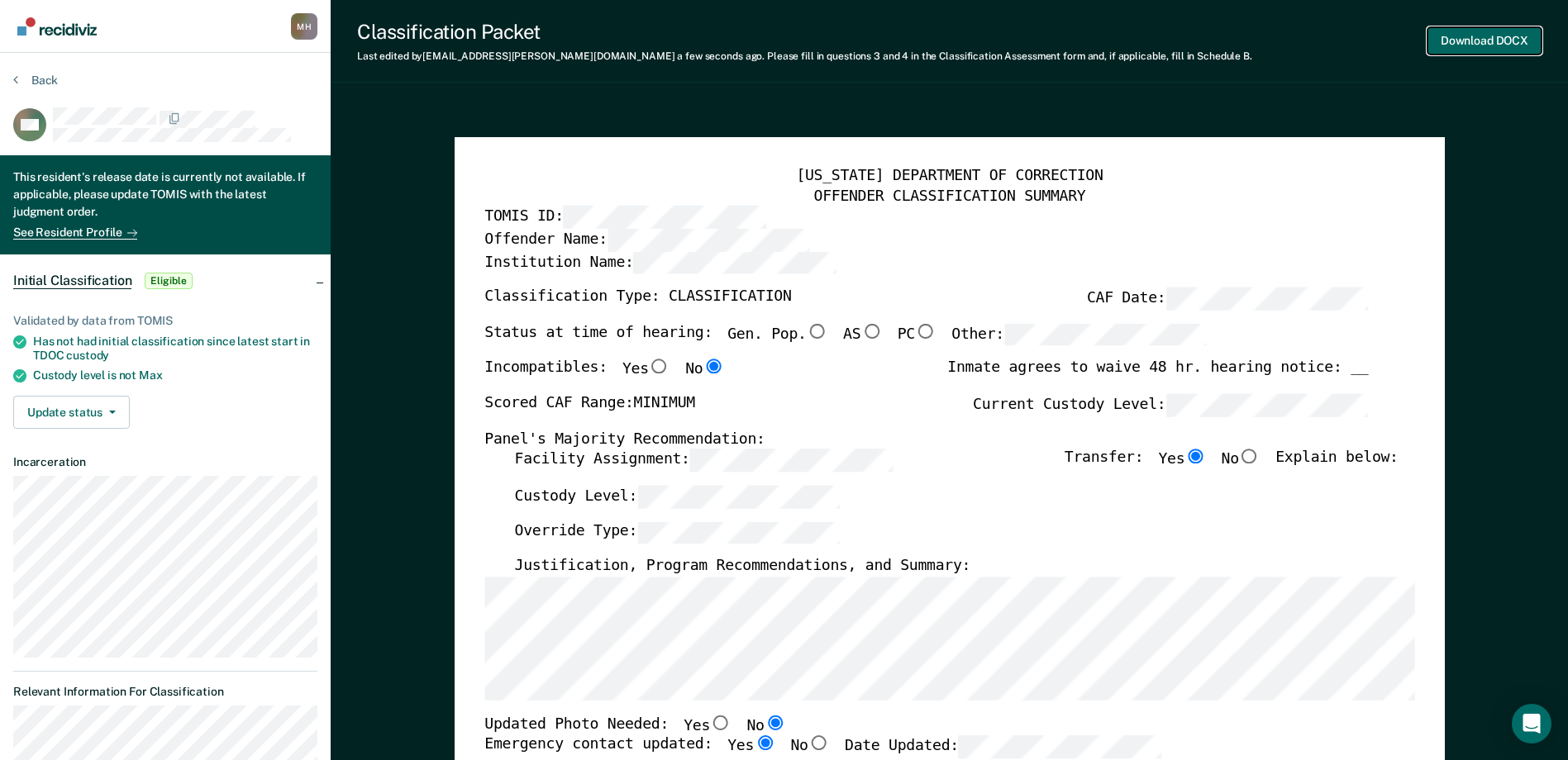
click at [1464, 41] on button "Download DOCX" at bounding box center [1485, 41] width 114 height 27
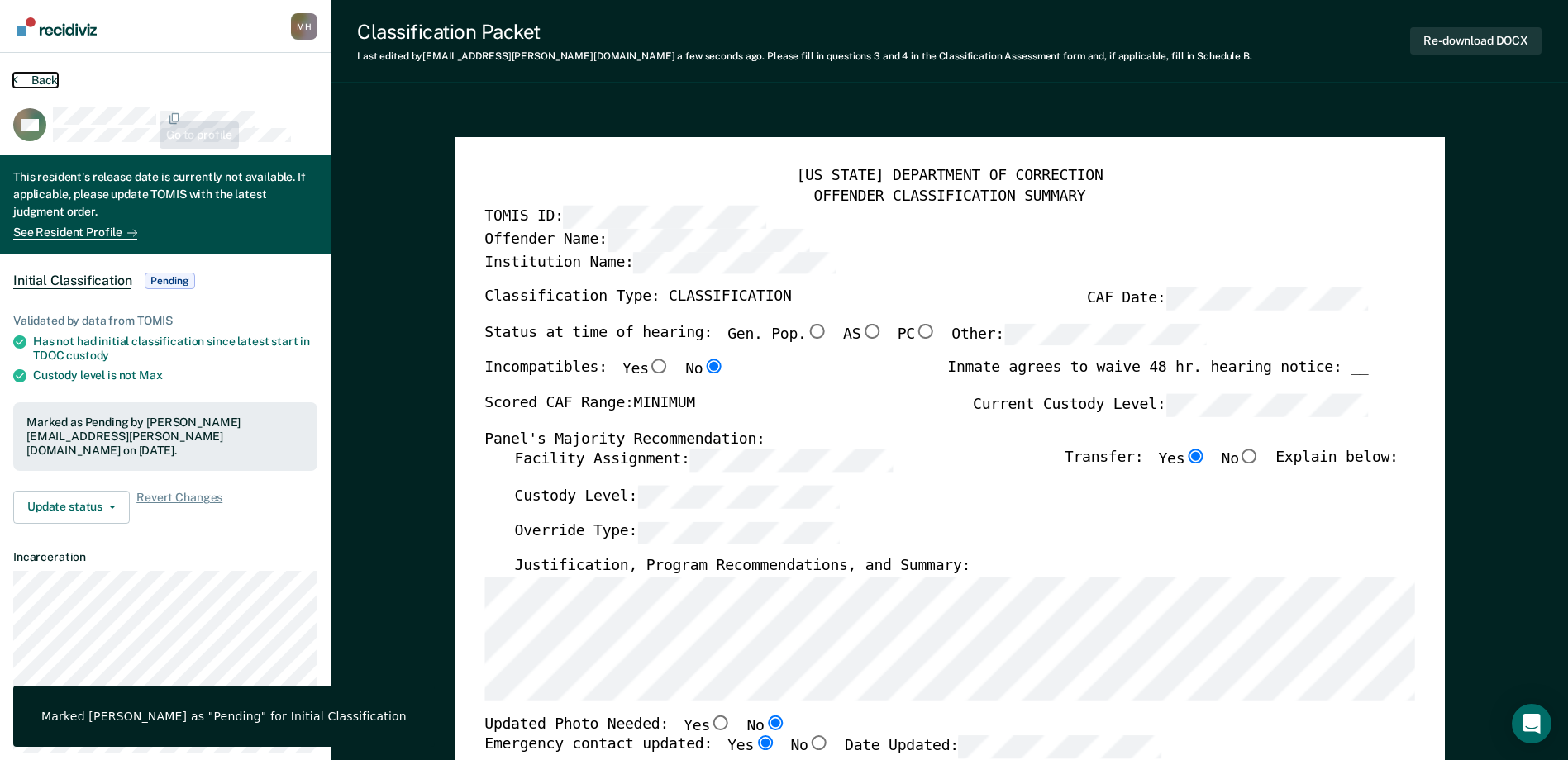
click at [44, 87] on button "Back" at bounding box center [35, 80] width 44 height 14
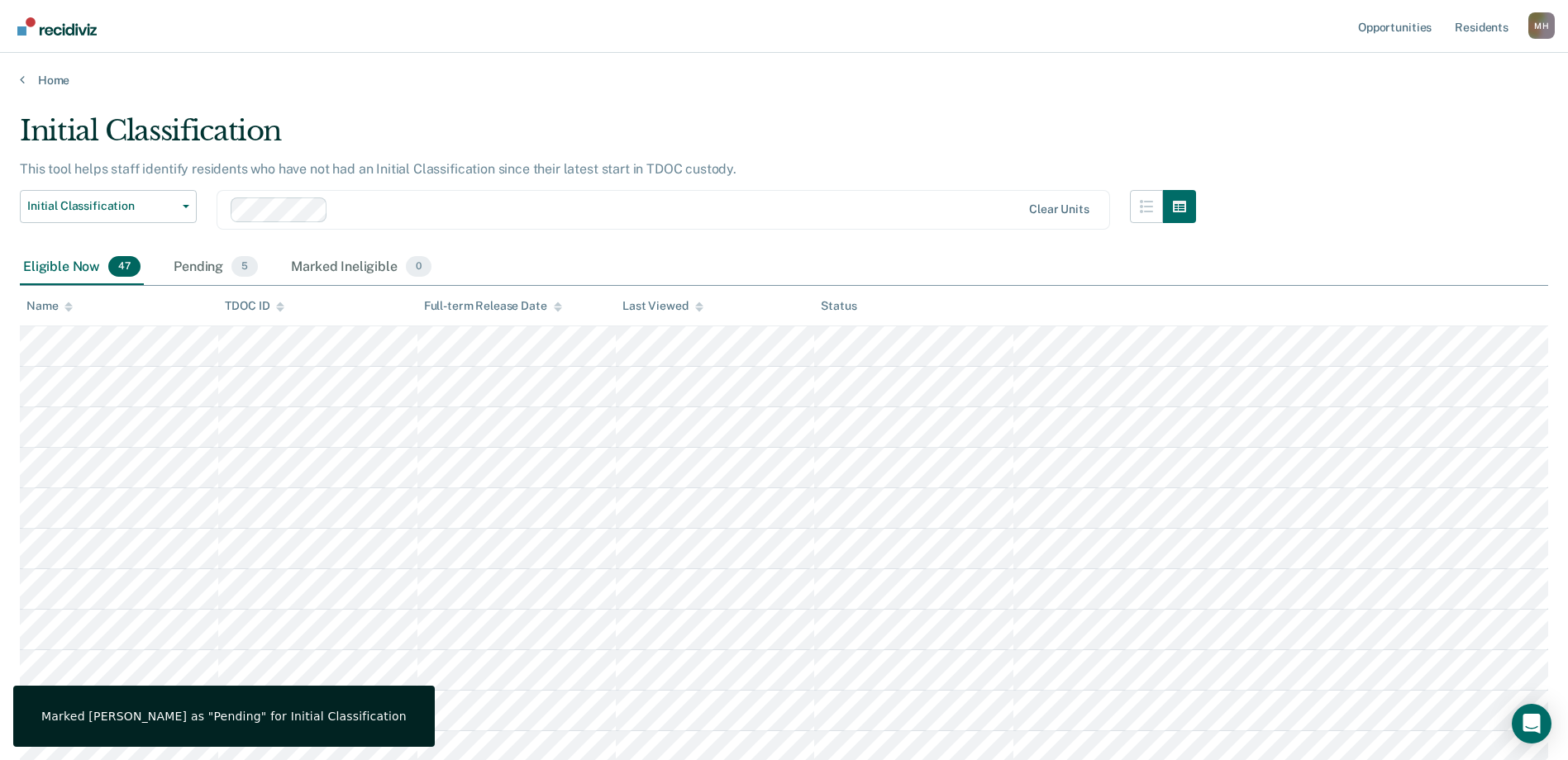
scroll to position [816, 0]
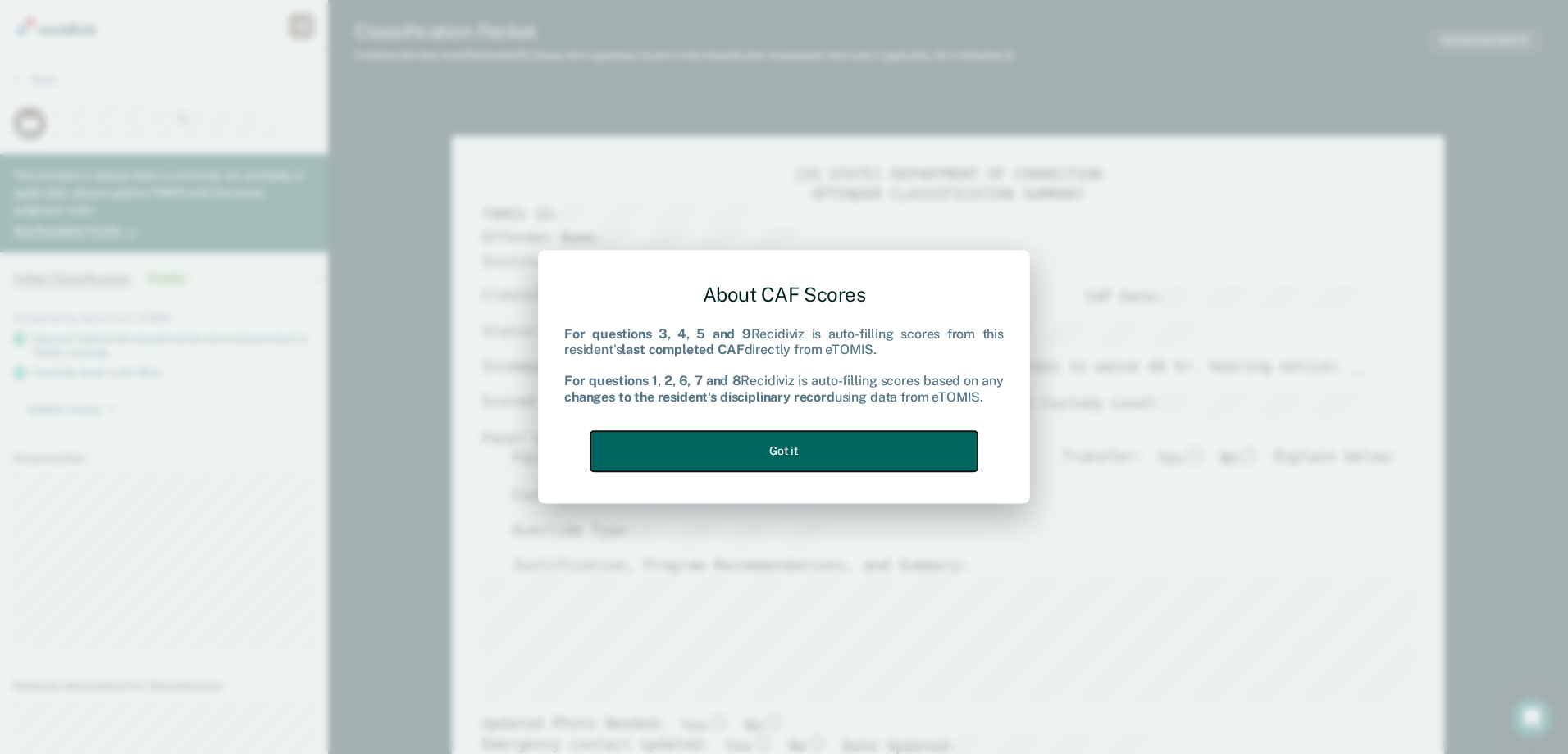
click at [811, 464] on button "Got it" at bounding box center [784, 451] width 387 height 40
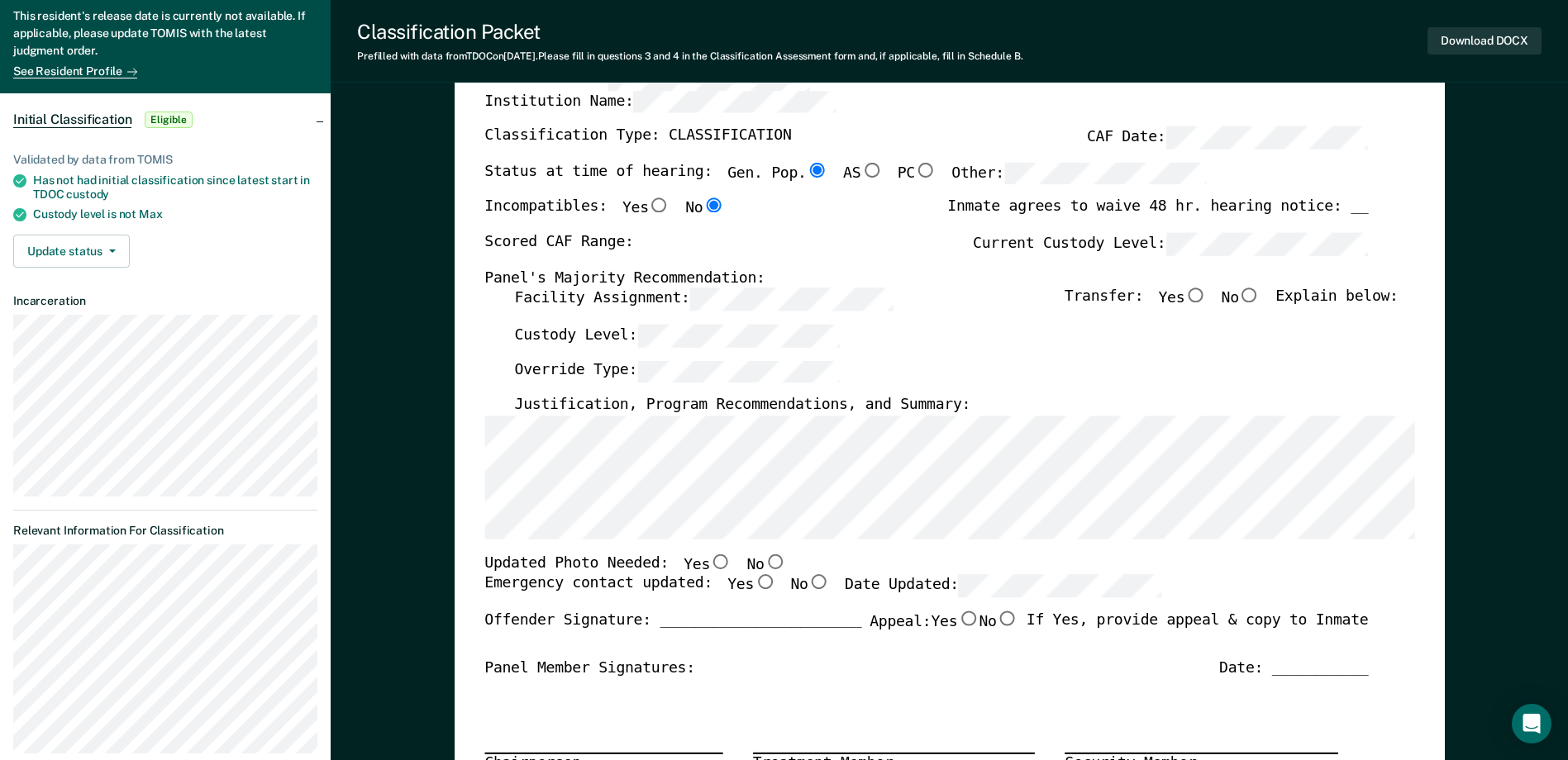
scroll to position [165, 0]
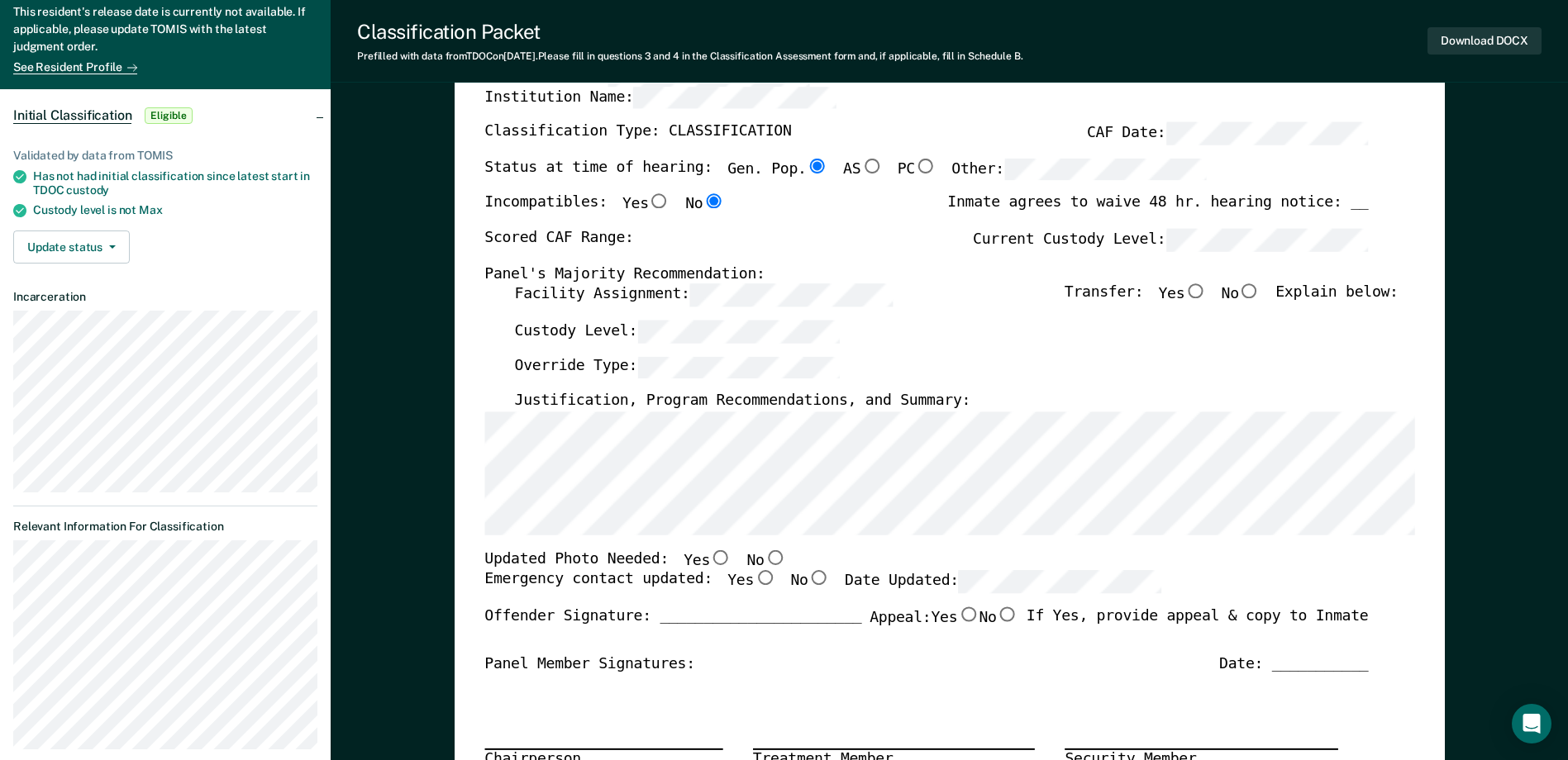
click at [479, 292] on div "[US_STATE] DEPARTMENT OF CORRECTION OFFENDER CLASSIFICATION SUMMARY TOMIS ID: O…" at bounding box center [950, 617] width 991 height 1290
click at [799, 193] on div "[US_STATE] DEPARTMENT OF CORRECTION OFFENDER CLASSIFICATION SUMMARY TOMIS ID: O…" at bounding box center [949, 586] width 930 height 1169
type textarea "x"
radio input "false"
click at [1204, 291] on input "Yes" at bounding box center [1195, 292] width 22 height 14
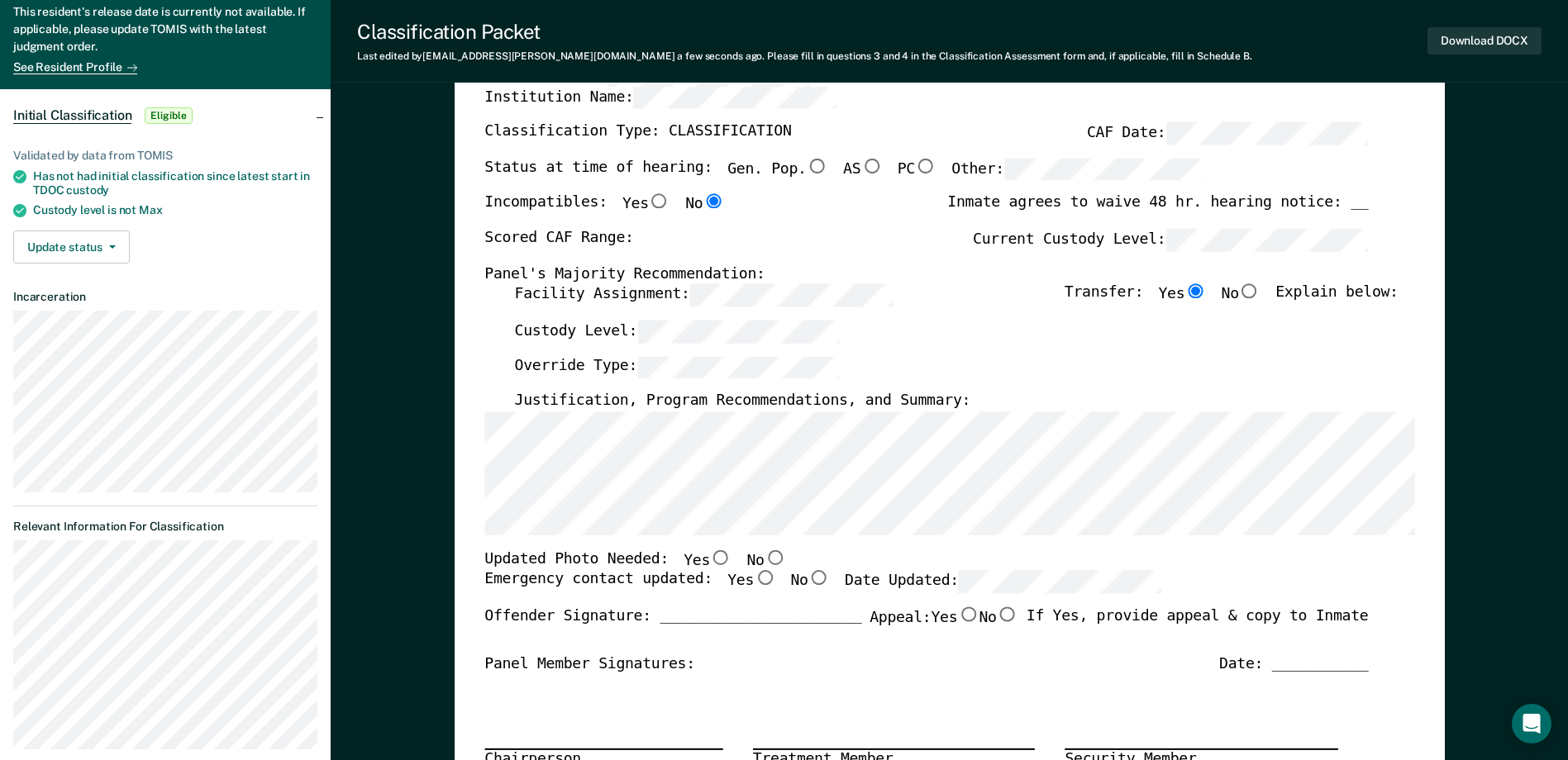
type textarea "x"
radio input "true"
click at [484, 503] on div "[US_STATE] DEPARTMENT OF CORRECTION OFFENDER CLASSIFICATION SUMMARY TOMIS ID: O…" at bounding box center [950, 617] width 991 height 1290
click at [764, 562] on input "No" at bounding box center [775, 557] width 22 height 14
type textarea "x"
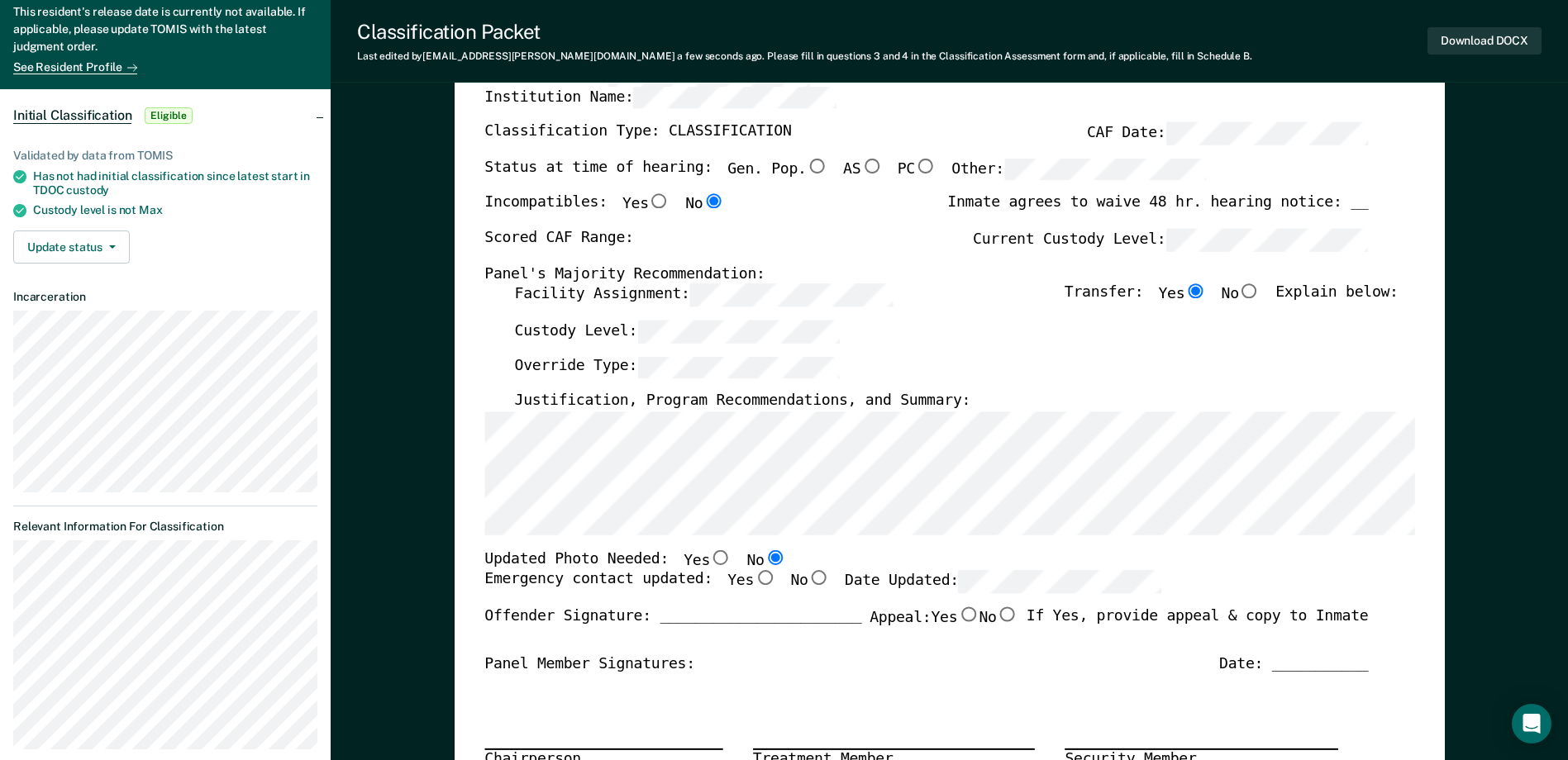
radio input "true"
drag, startPoint x: 748, startPoint y: 573, endPoint x: 818, endPoint y: 579, distance: 70.3
click at [754, 574] on input "Yes" at bounding box center [765, 578] width 22 height 14
type textarea "x"
radio input "true"
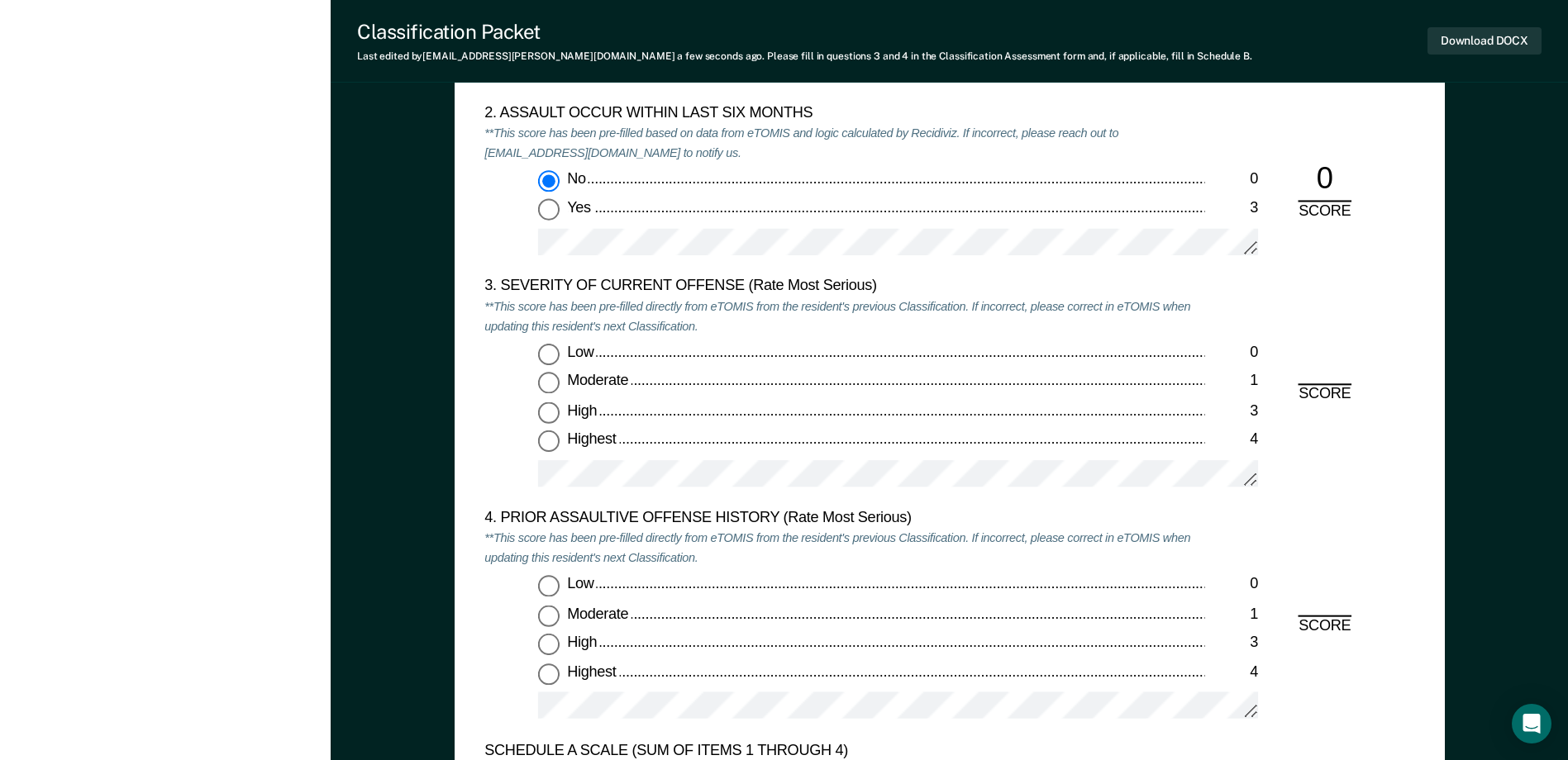
scroll to position [1900, 0]
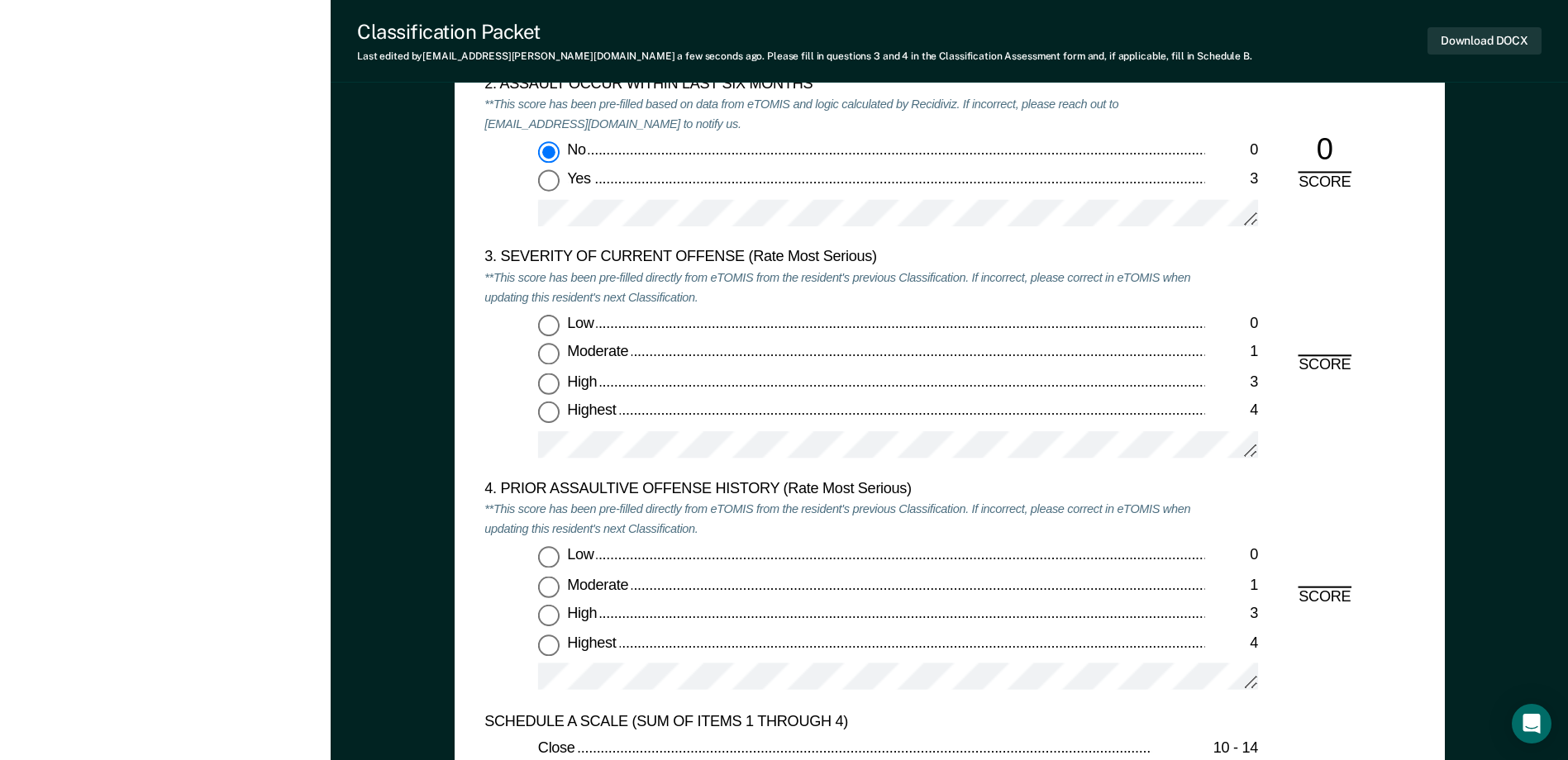
click at [556, 418] on input "Highest 4" at bounding box center [549, 413] width 22 height 22
type textarea "x"
radio input "true"
click at [555, 566] on input "Low 0" at bounding box center [549, 558] width 22 height 22
type textarea "x"
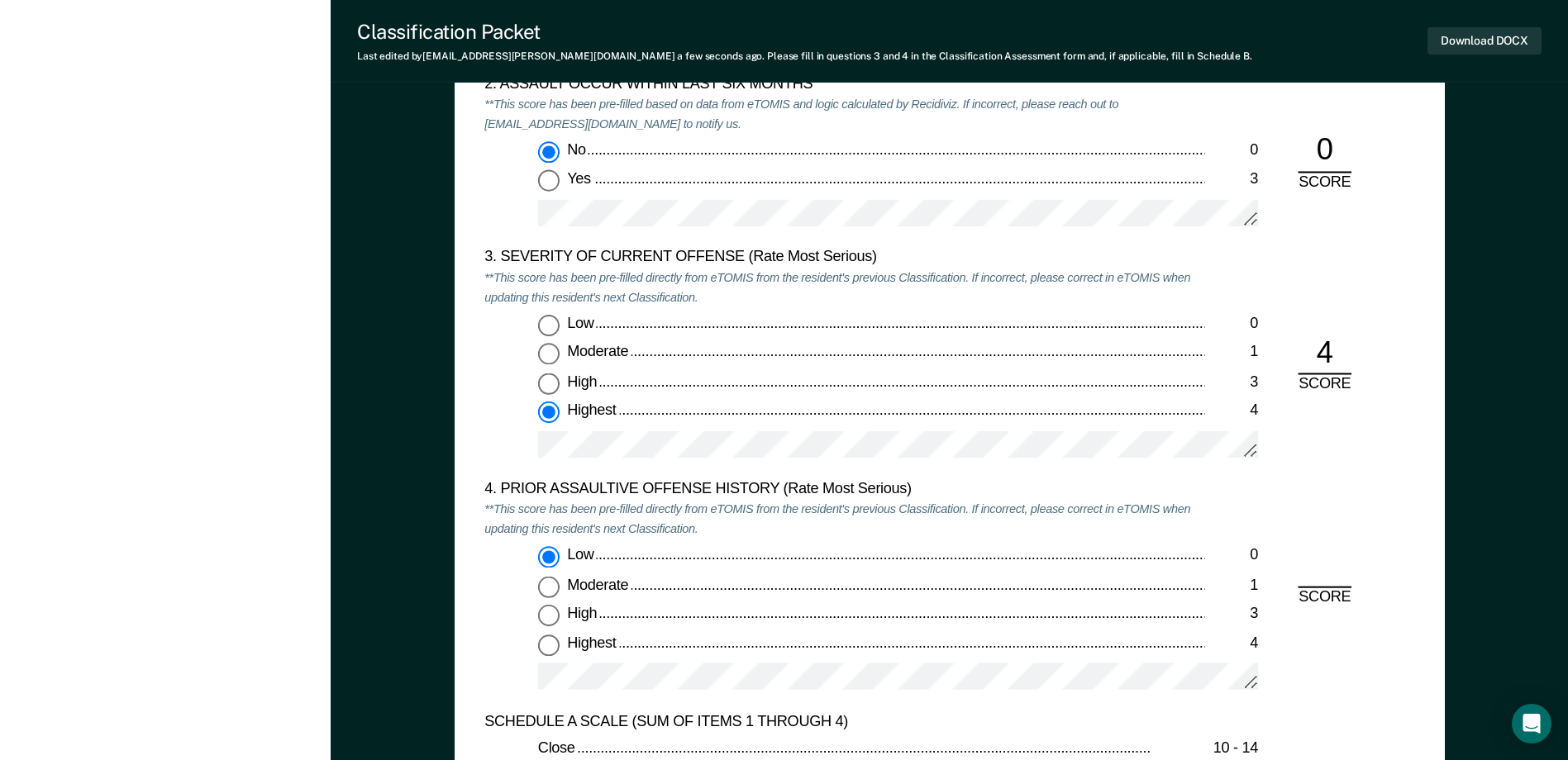
radio input "true"
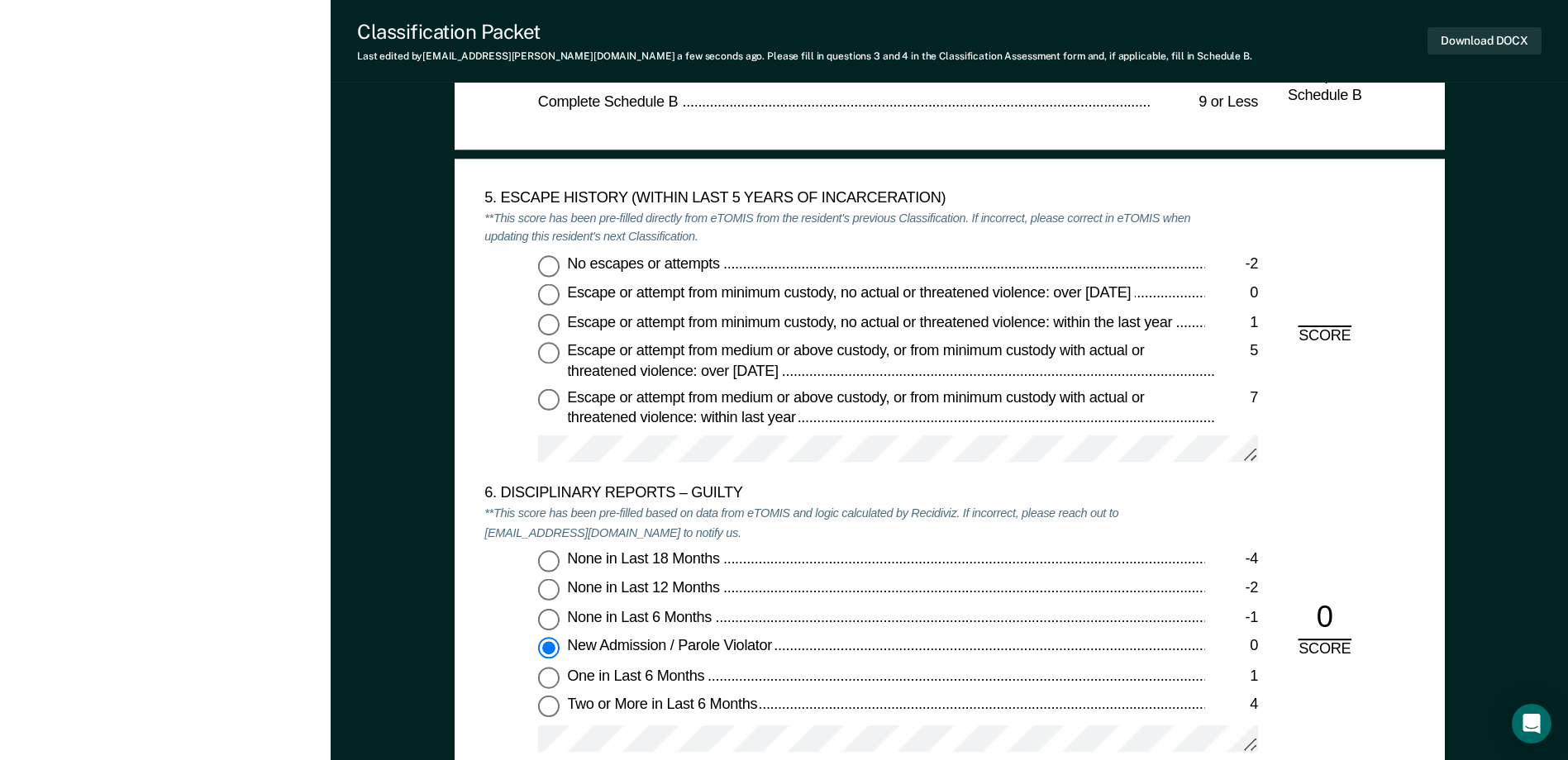
scroll to position [2644, 0]
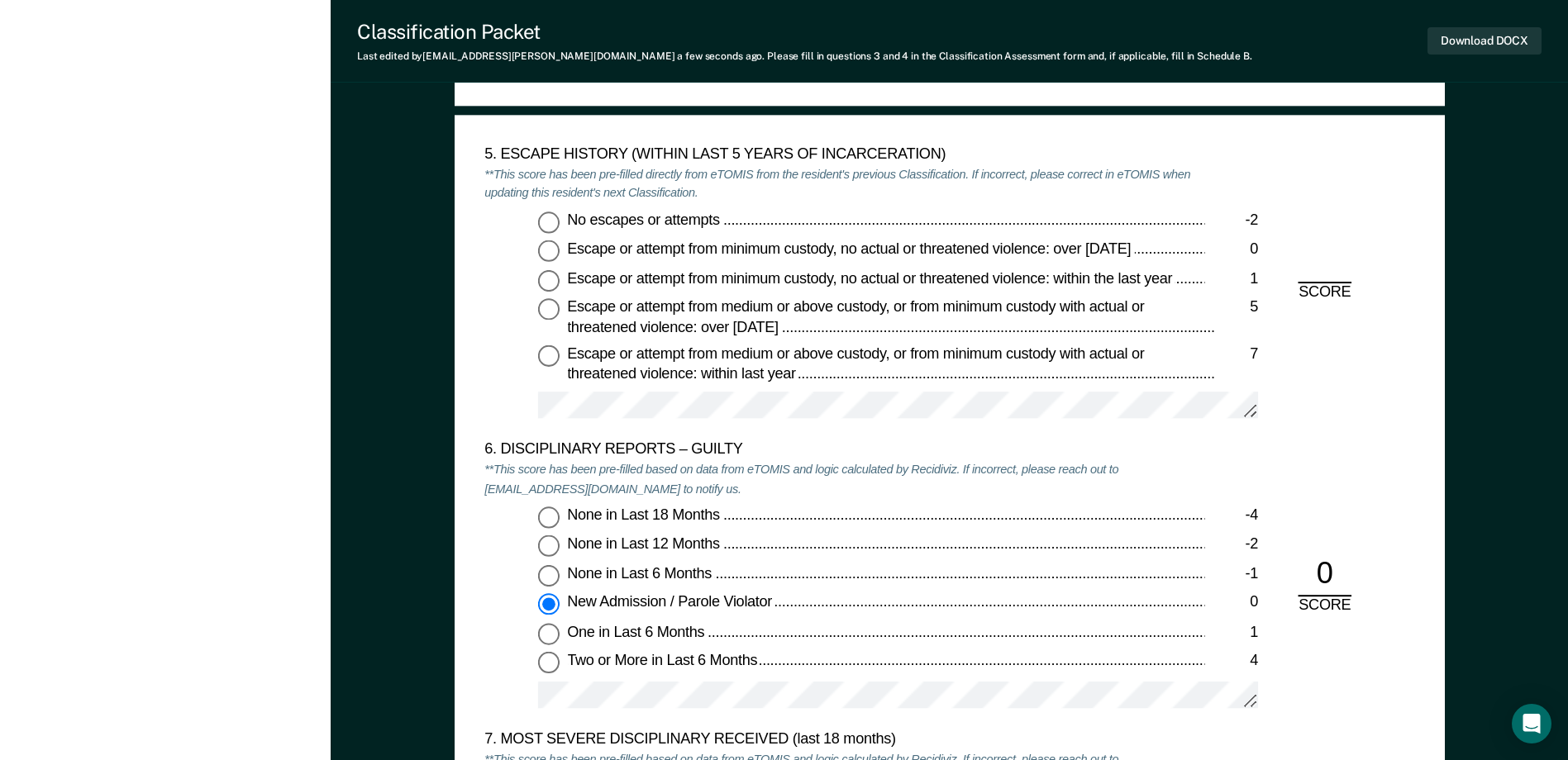
click at [547, 226] on input "No escapes or attempts -2" at bounding box center [549, 222] width 22 height 22
type textarea "x"
radio input "true"
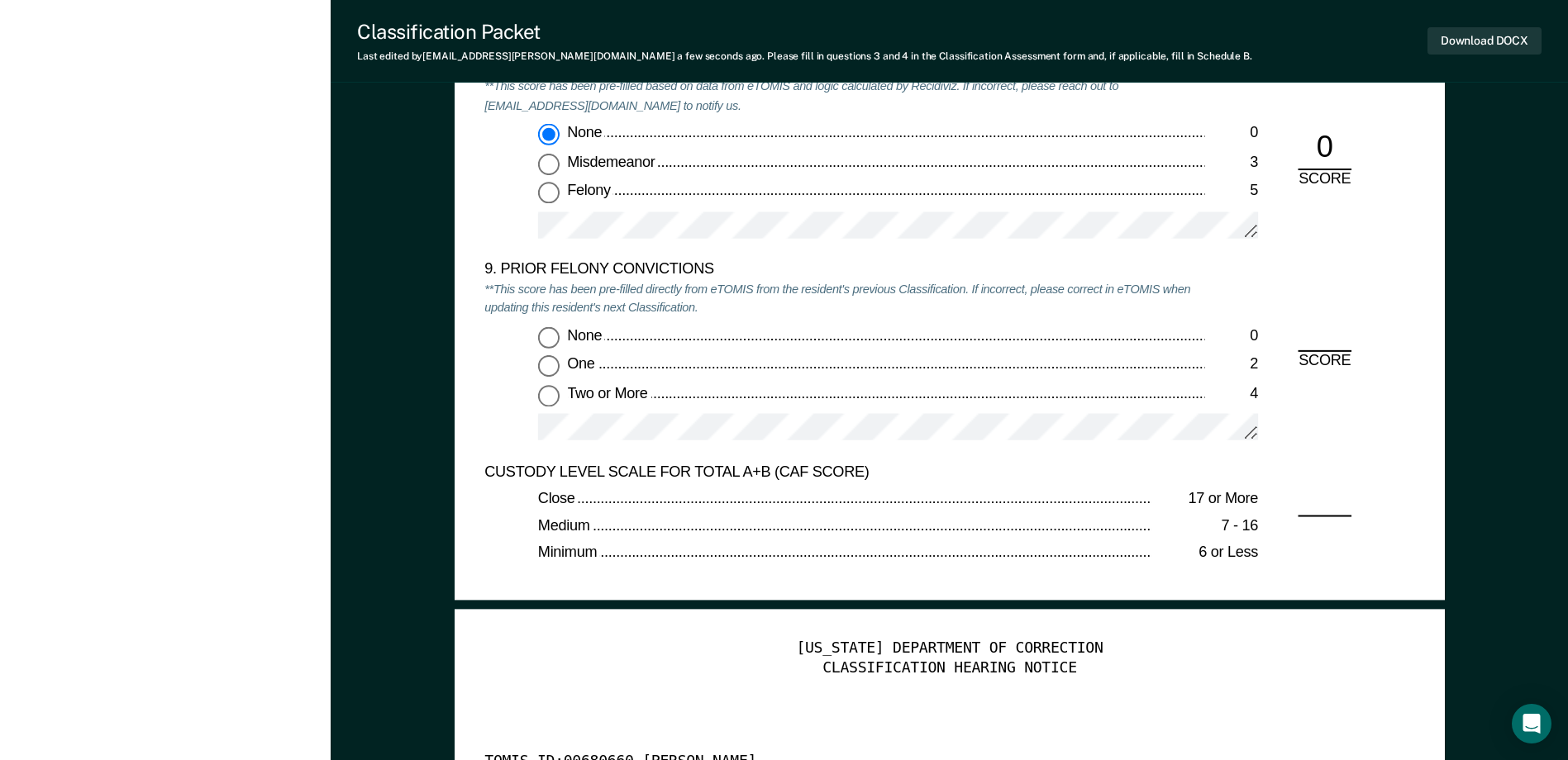
scroll to position [3553, 0]
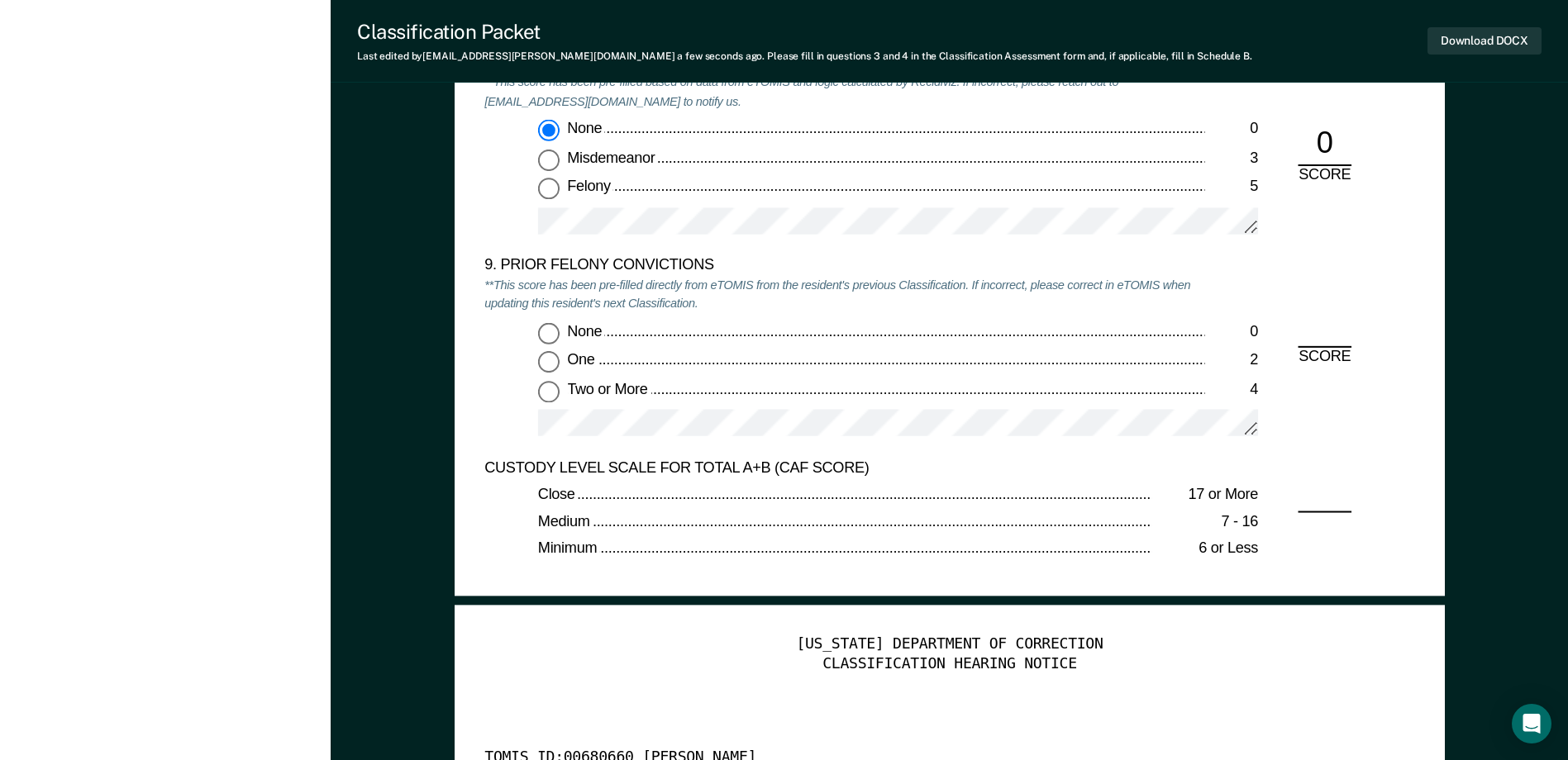
click at [557, 342] on input "None 0" at bounding box center [549, 333] width 22 height 22
type textarea "x"
radio input "true"
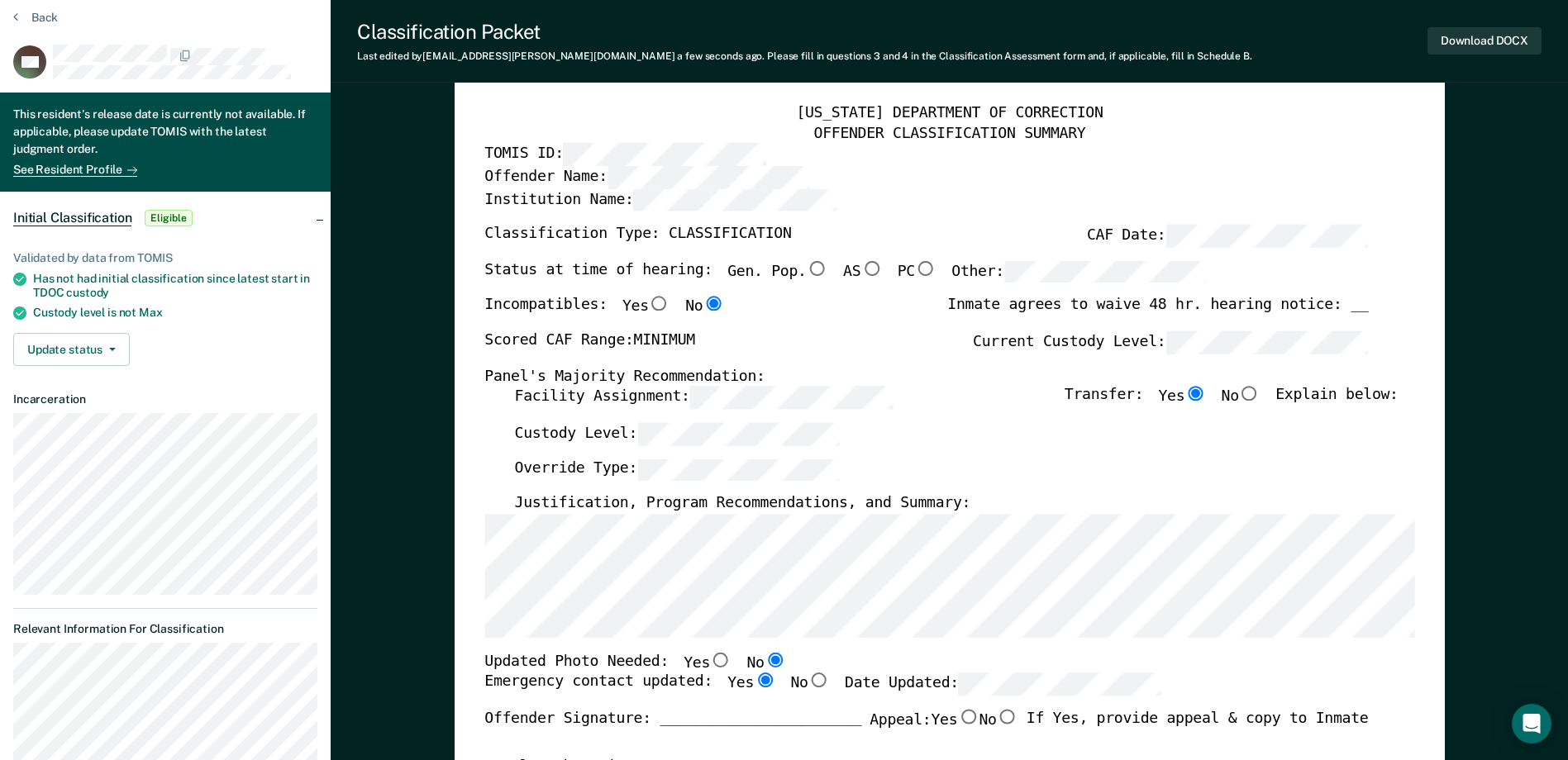
scroll to position [0, 0]
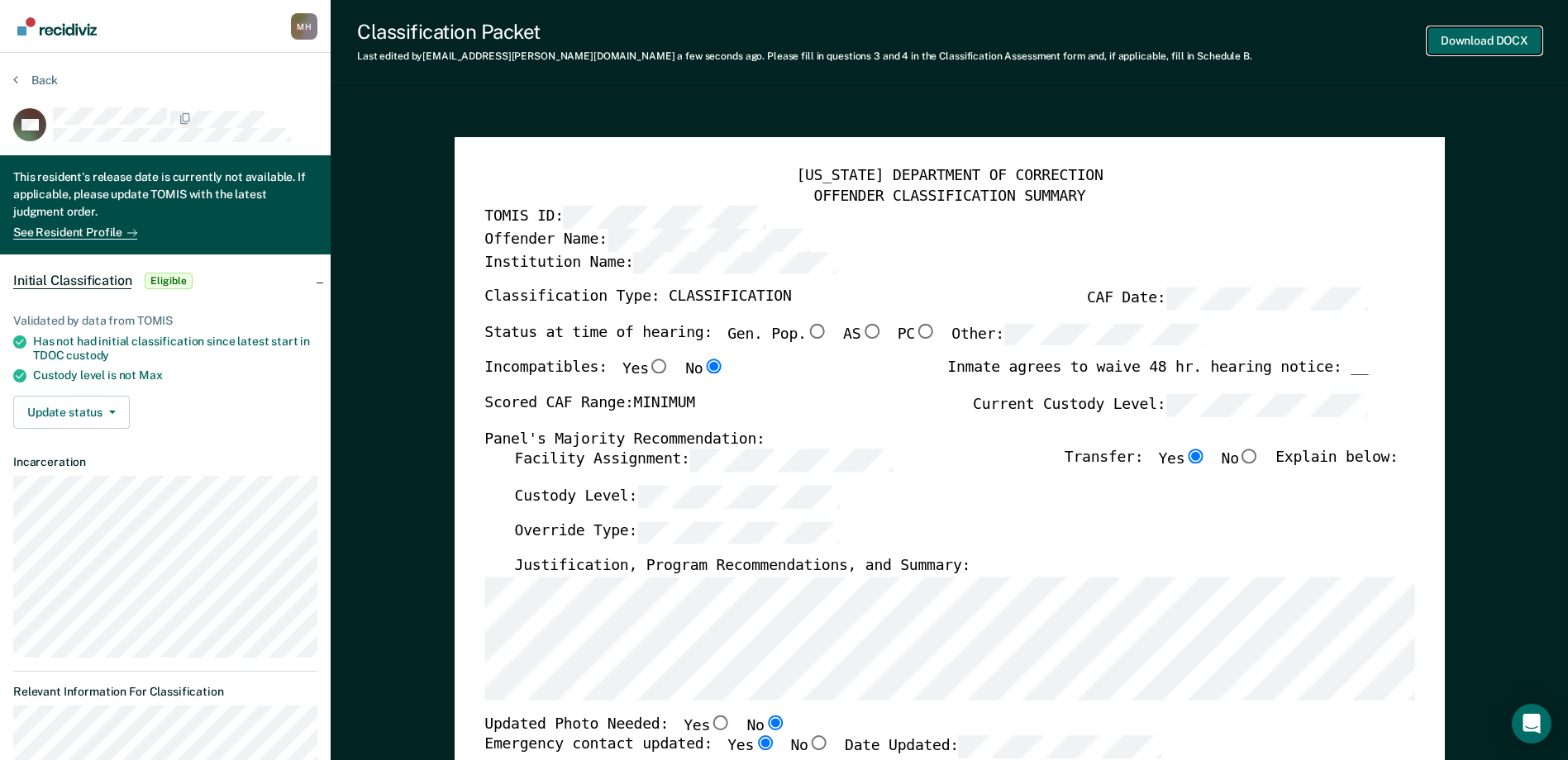
click at [1448, 45] on button "Download DOCX" at bounding box center [1485, 41] width 114 height 27
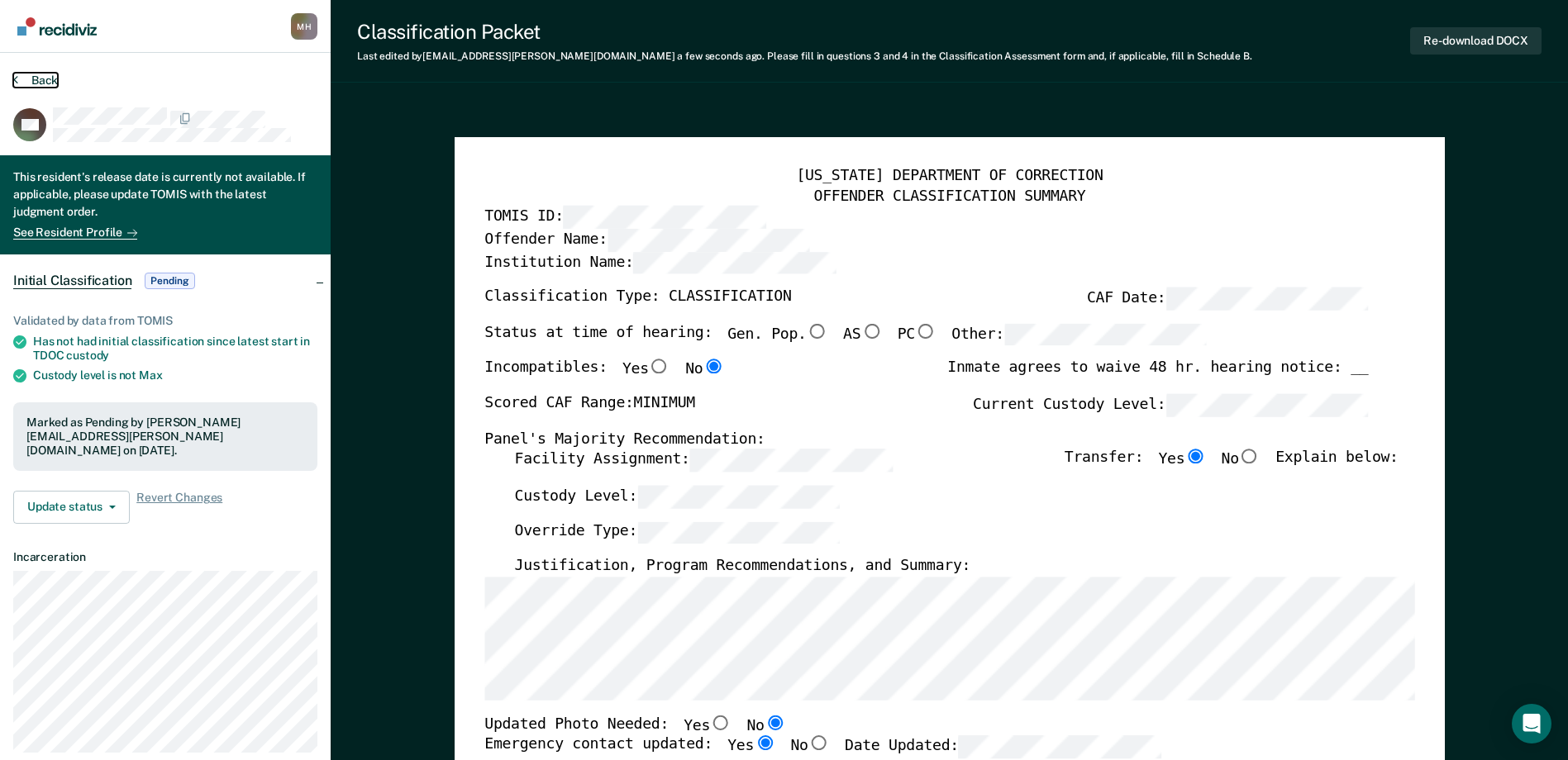
click at [40, 77] on button "Back" at bounding box center [35, 80] width 44 height 14
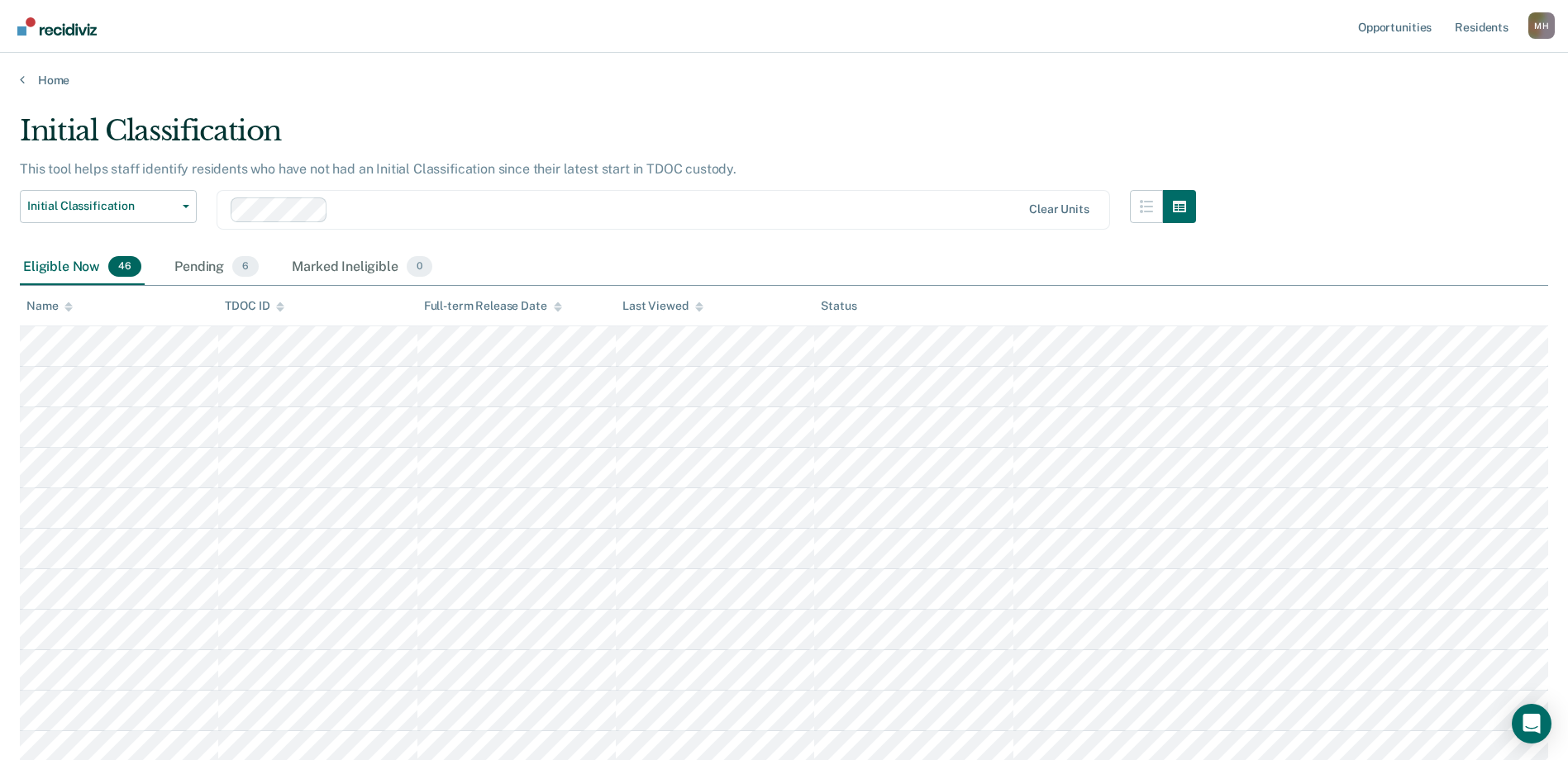
scroll to position [614, 0]
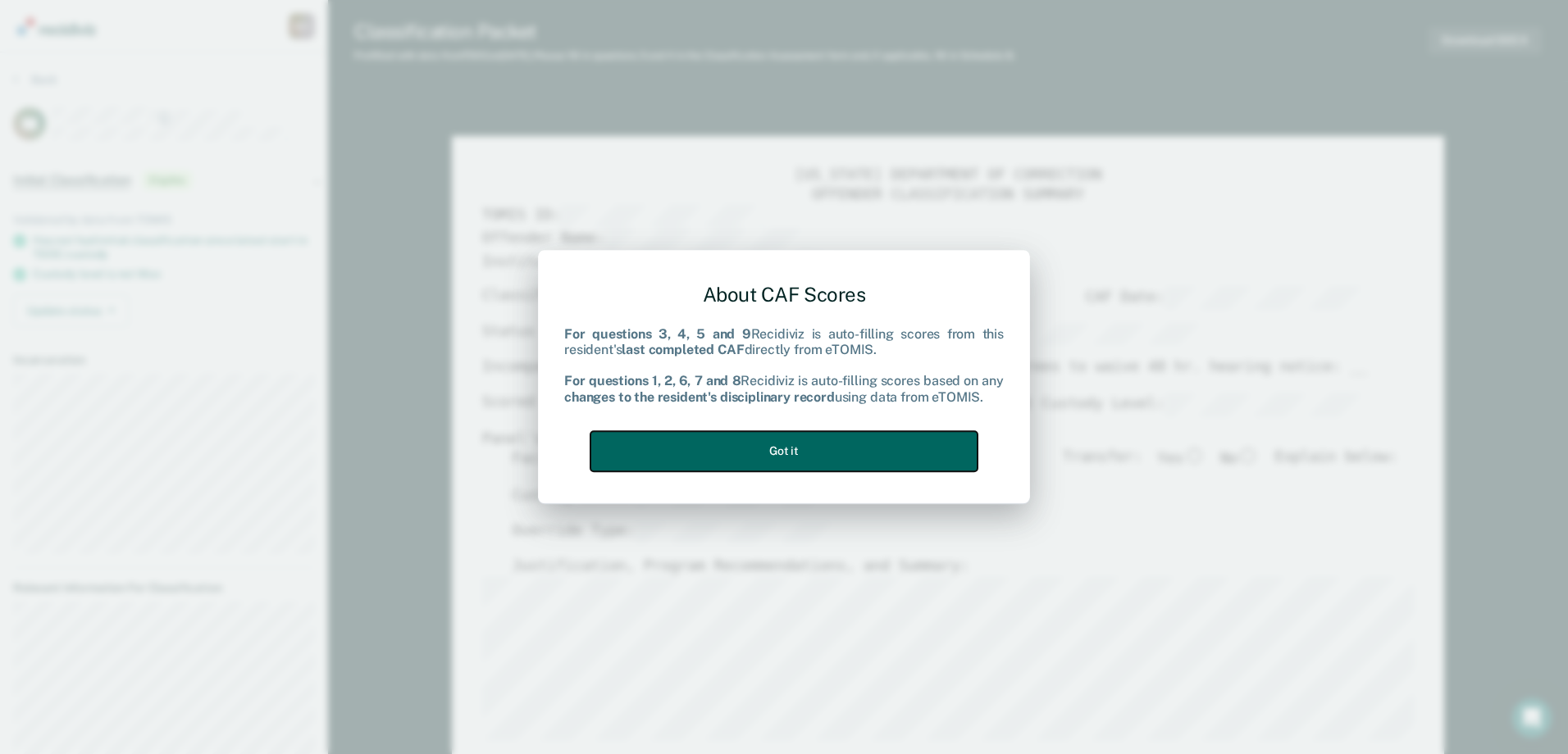
click at [860, 438] on button "Got it" at bounding box center [784, 451] width 387 height 40
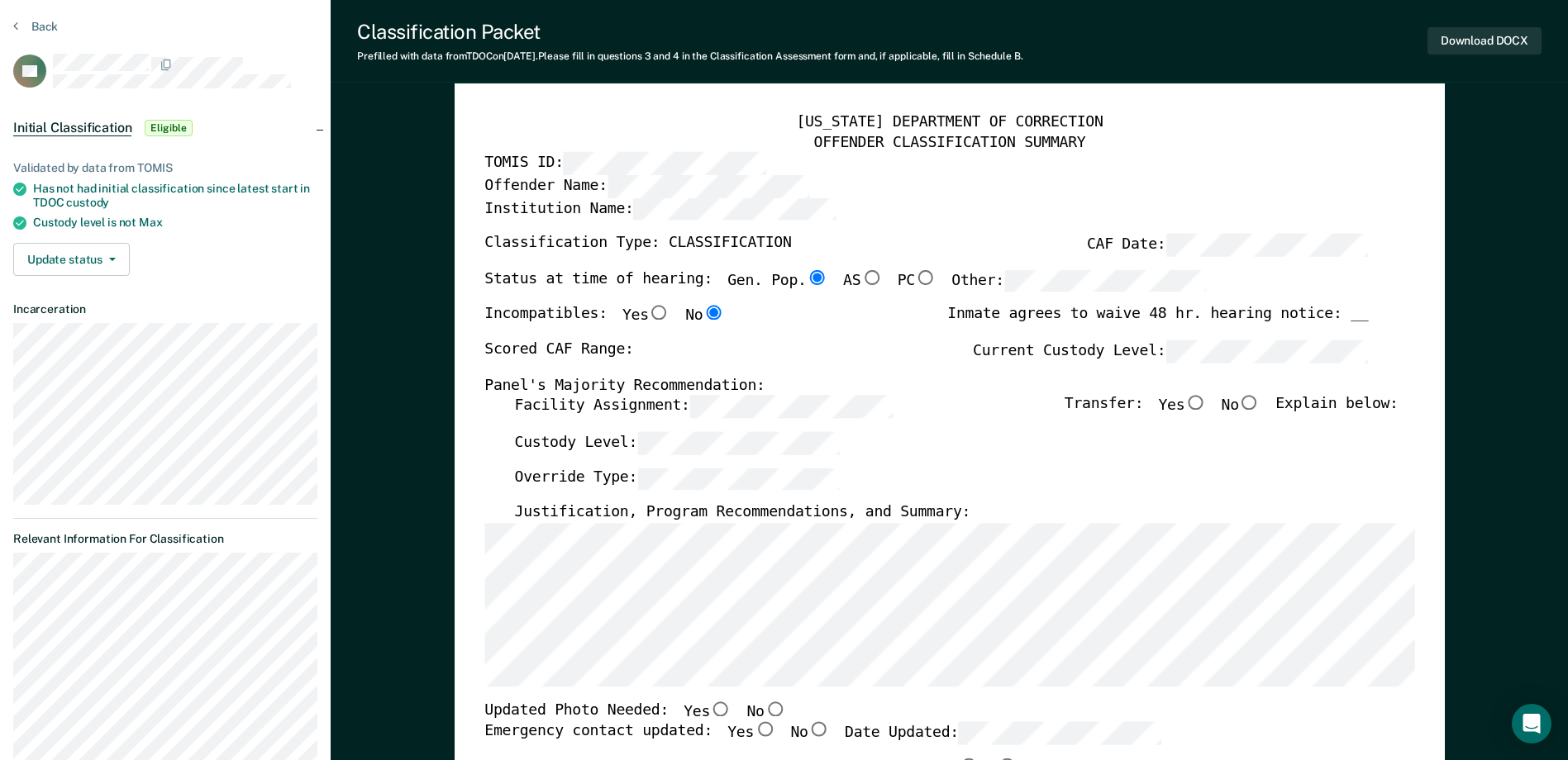
scroll to position [82, 0]
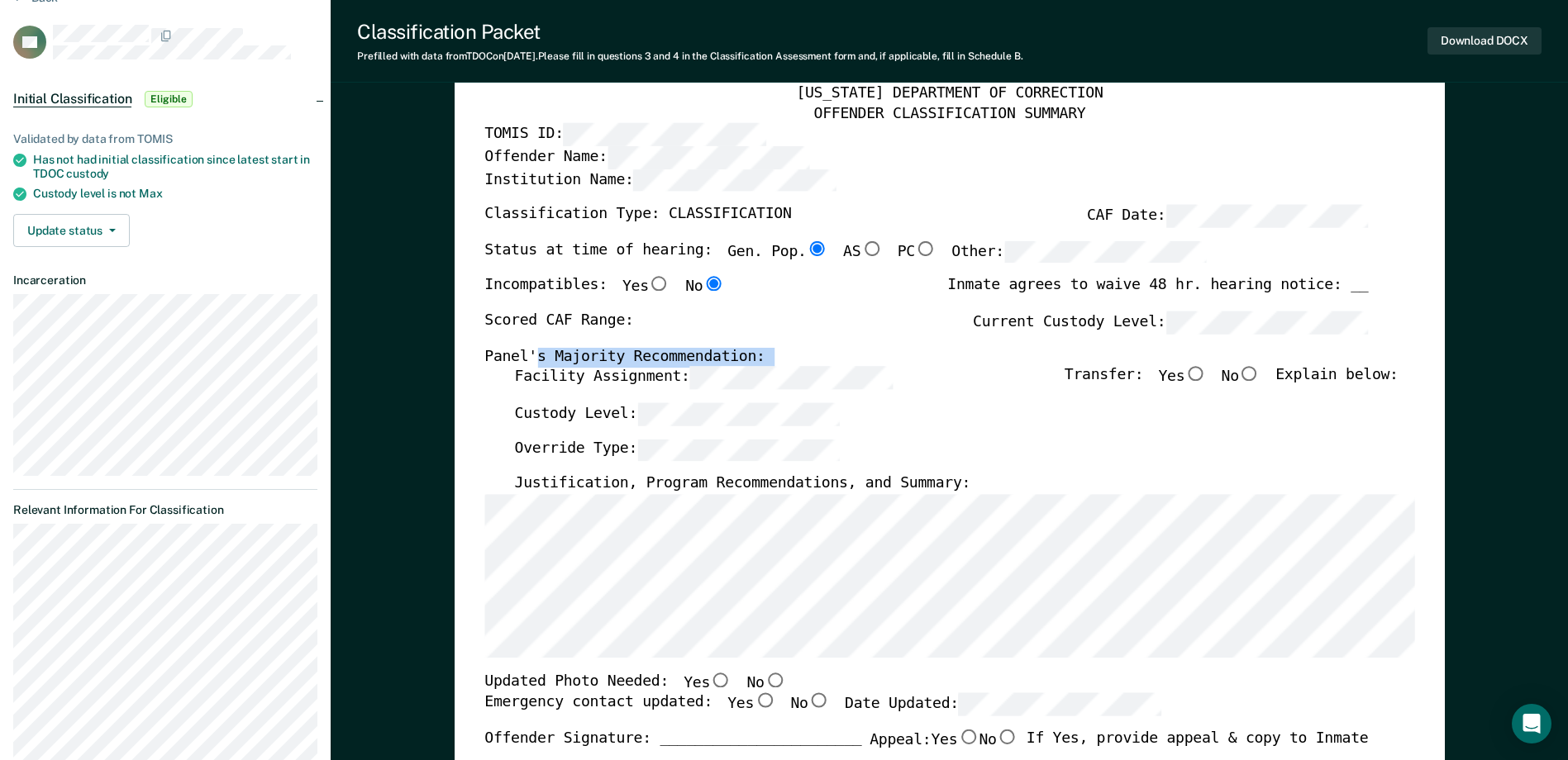
drag, startPoint x: 749, startPoint y: 393, endPoint x: 533, endPoint y: 356, distance: 219.1
click at [533, 356] on div "[US_STATE] DEPARTMENT OF CORRECTION OFFENDER CLASSIFICATION SUMMARY TOMIS ID: O…" at bounding box center [949, 688] width 930 height 1207
click at [994, 337] on div "Scored CAF Range: Current Custody Level:" at bounding box center [925, 330] width 884 height 36
type textarea "x"
radio input "false"
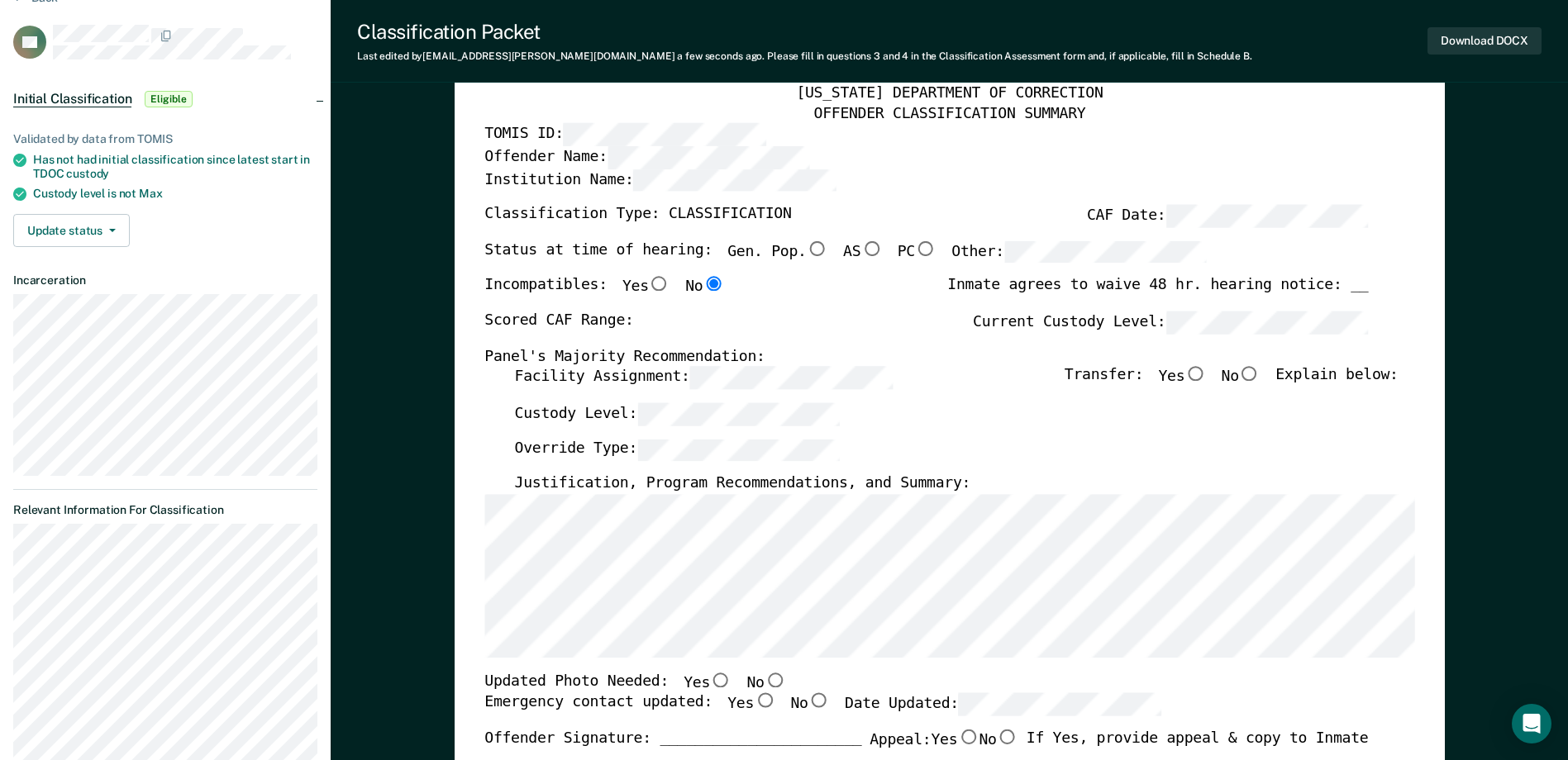
click at [1205, 377] on input "Yes" at bounding box center [1195, 374] width 22 height 14
type textarea "x"
radio input "true"
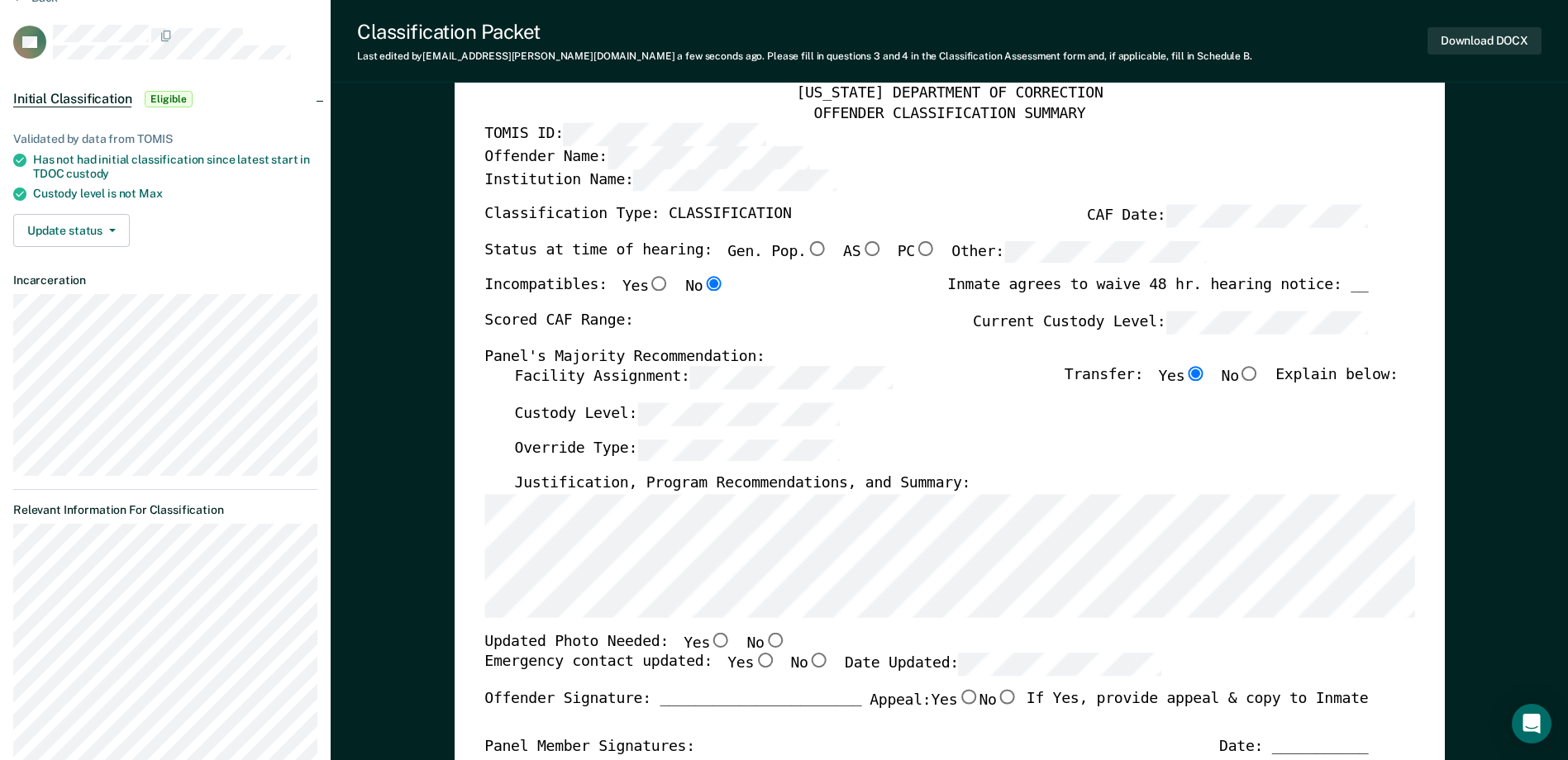
click at [764, 639] on input "No" at bounding box center [775, 640] width 22 height 14
type textarea "x"
radio input "true"
click at [754, 658] on input "Yes" at bounding box center [765, 660] width 22 height 14
type textarea "x"
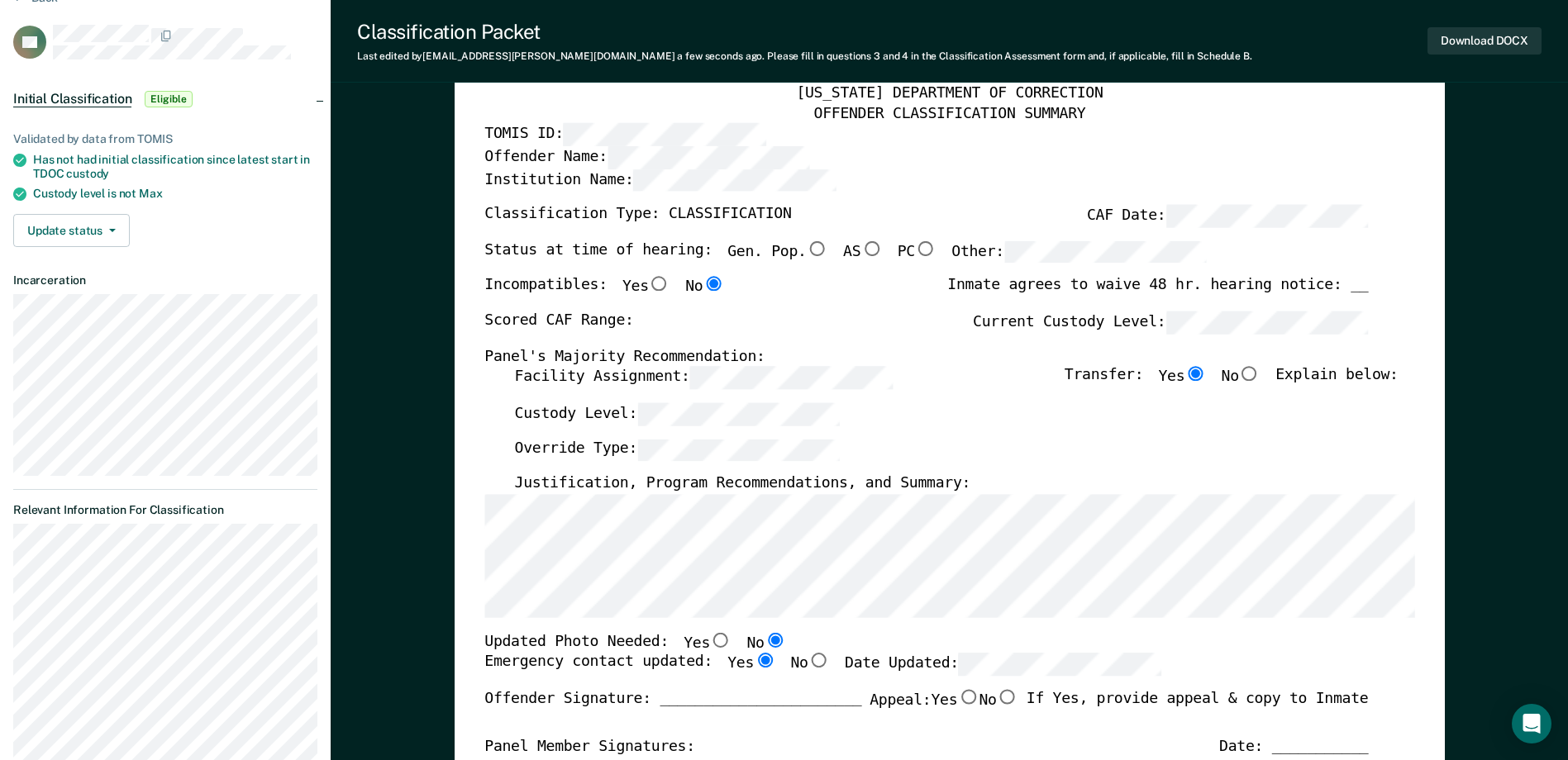
radio input "true"
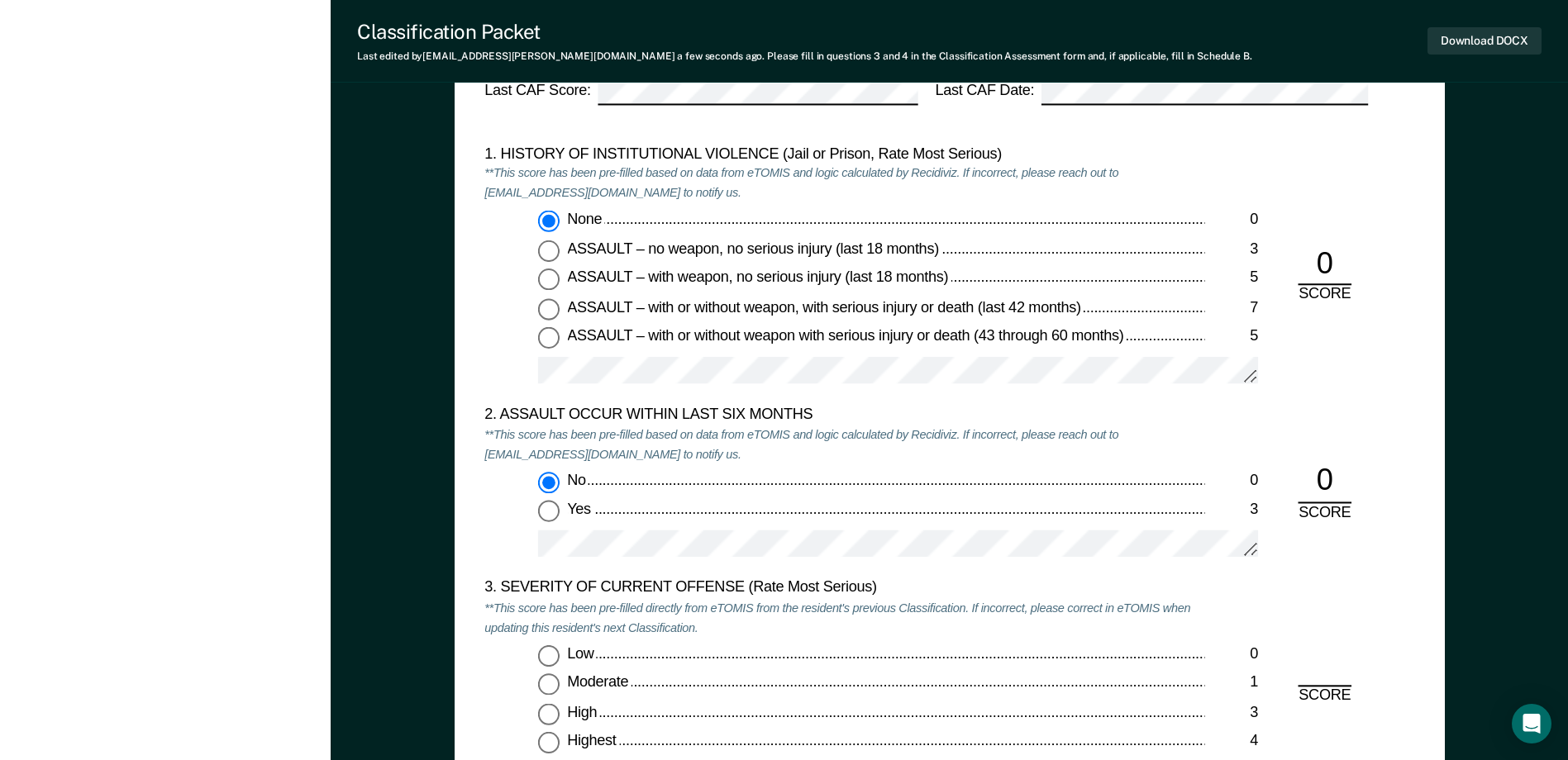
scroll to position [1900, 0]
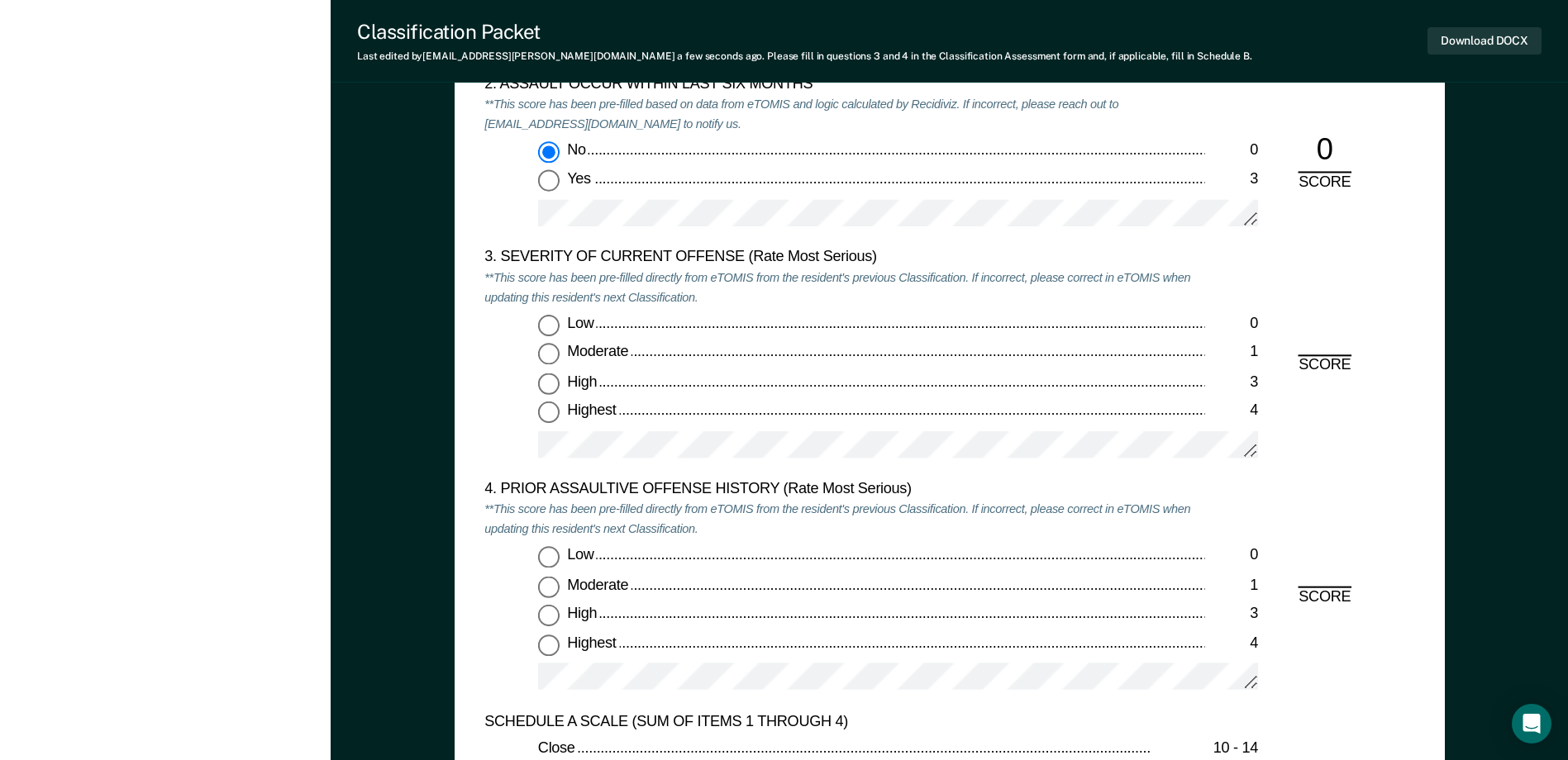
click at [550, 385] on input "High 3" at bounding box center [549, 384] width 22 height 22
type textarea "x"
radio input "true"
click at [554, 559] on input "Low 0" at bounding box center [549, 558] width 22 height 22
type textarea "x"
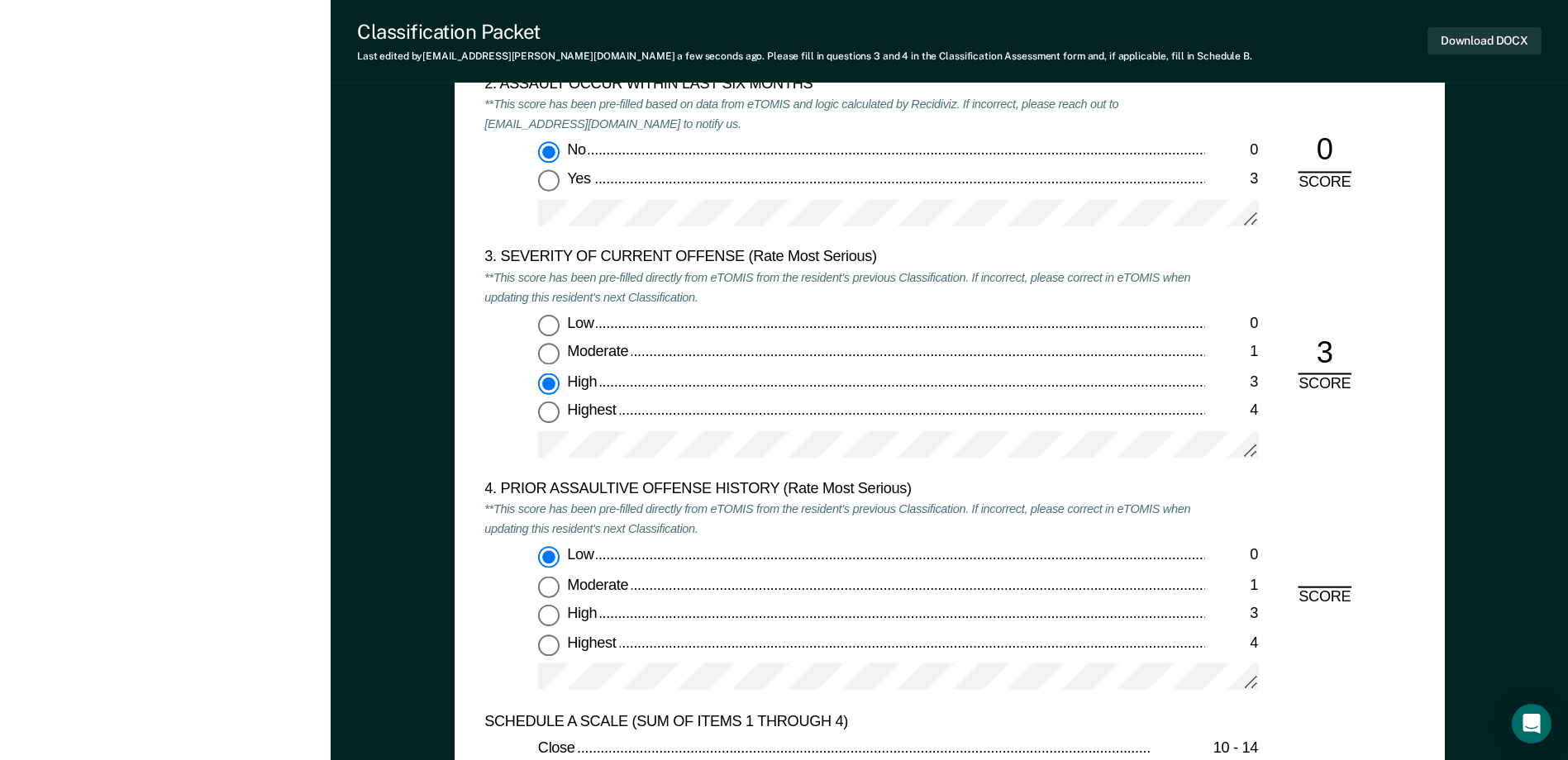
radio input "true"
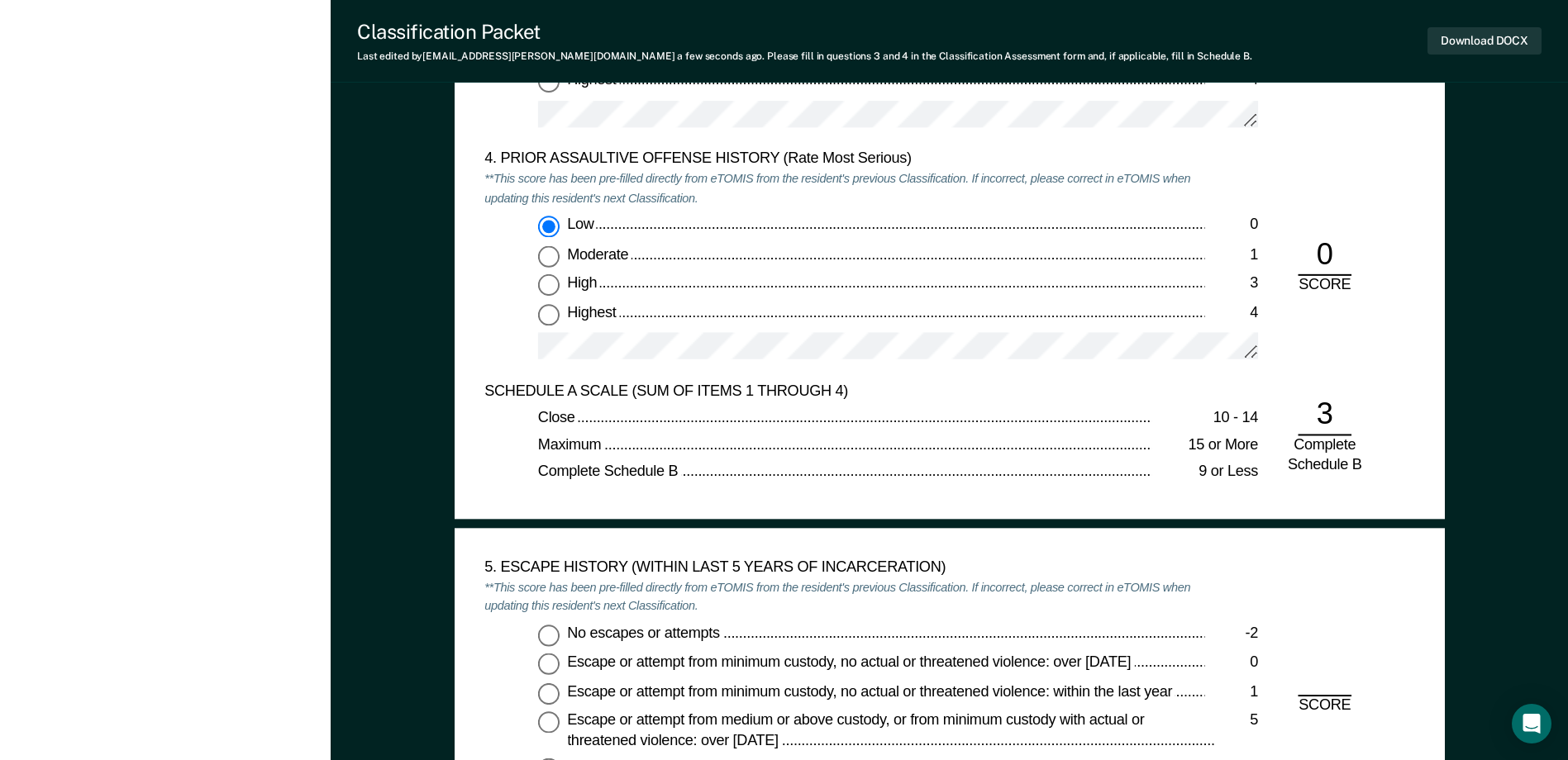
click at [555, 633] on input "No escapes or attempts -2" at bounding box center [549, 636] width 22 height 22
type textarea "x"
radio input "true"
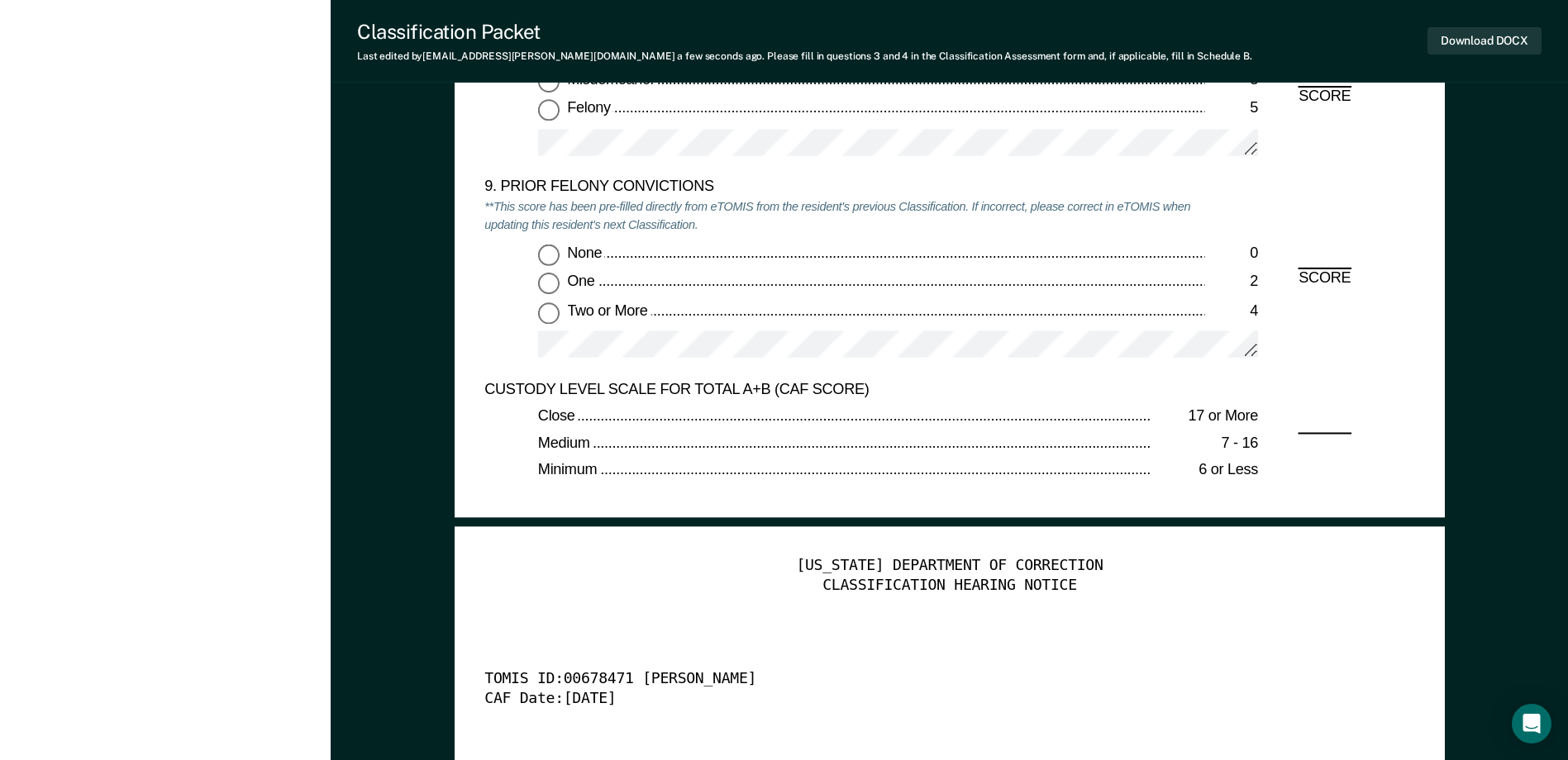
scroll to position [3635, 0]
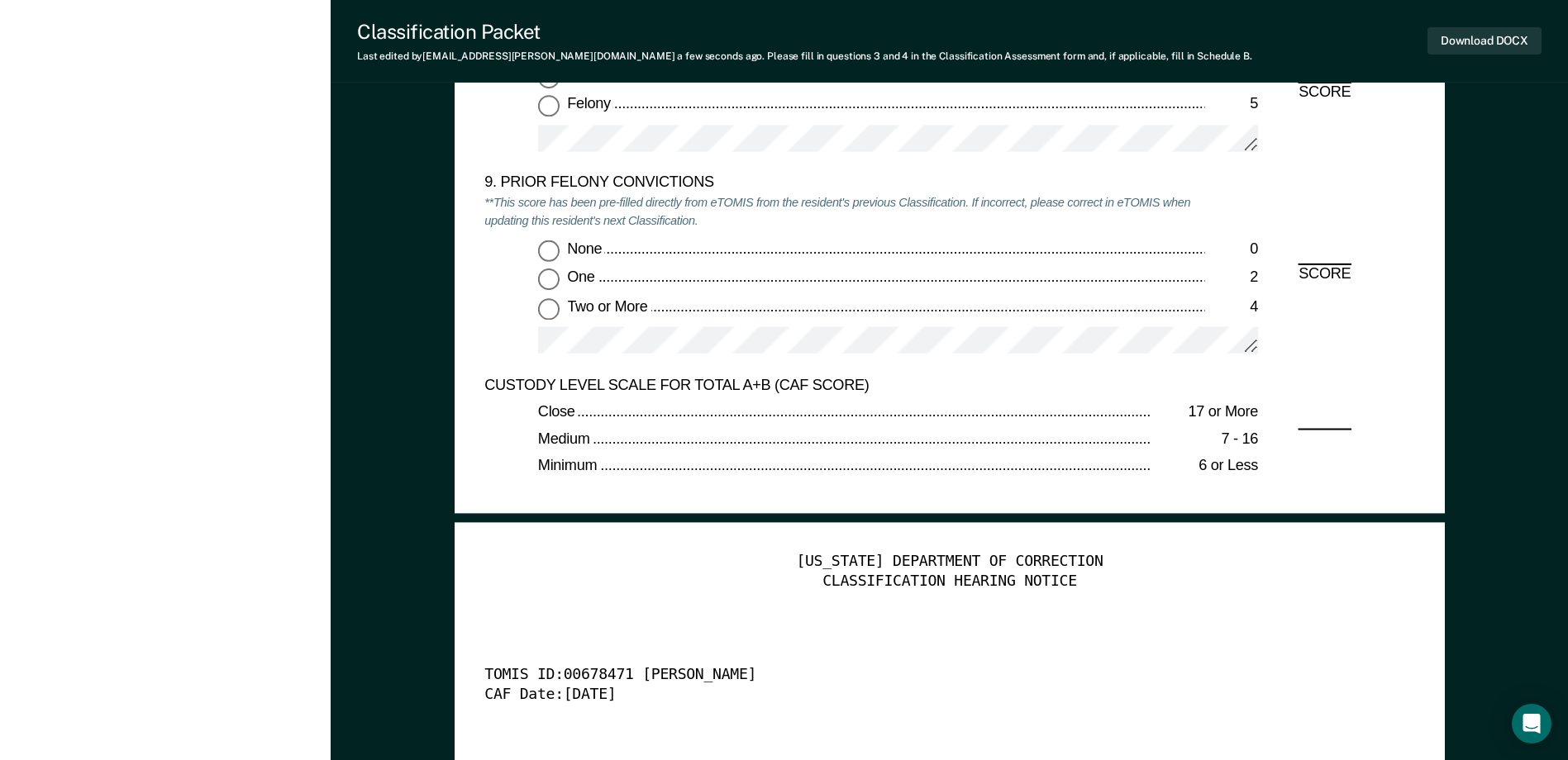
click at [543, 254] on input "None 0" at bounding box center [549, 250] width 22 height 22
type textarea "x"
radio input "true"
click at [1449, 37] on button "Download DOCX" at bounding box center [1485, 41] width 114 height 27
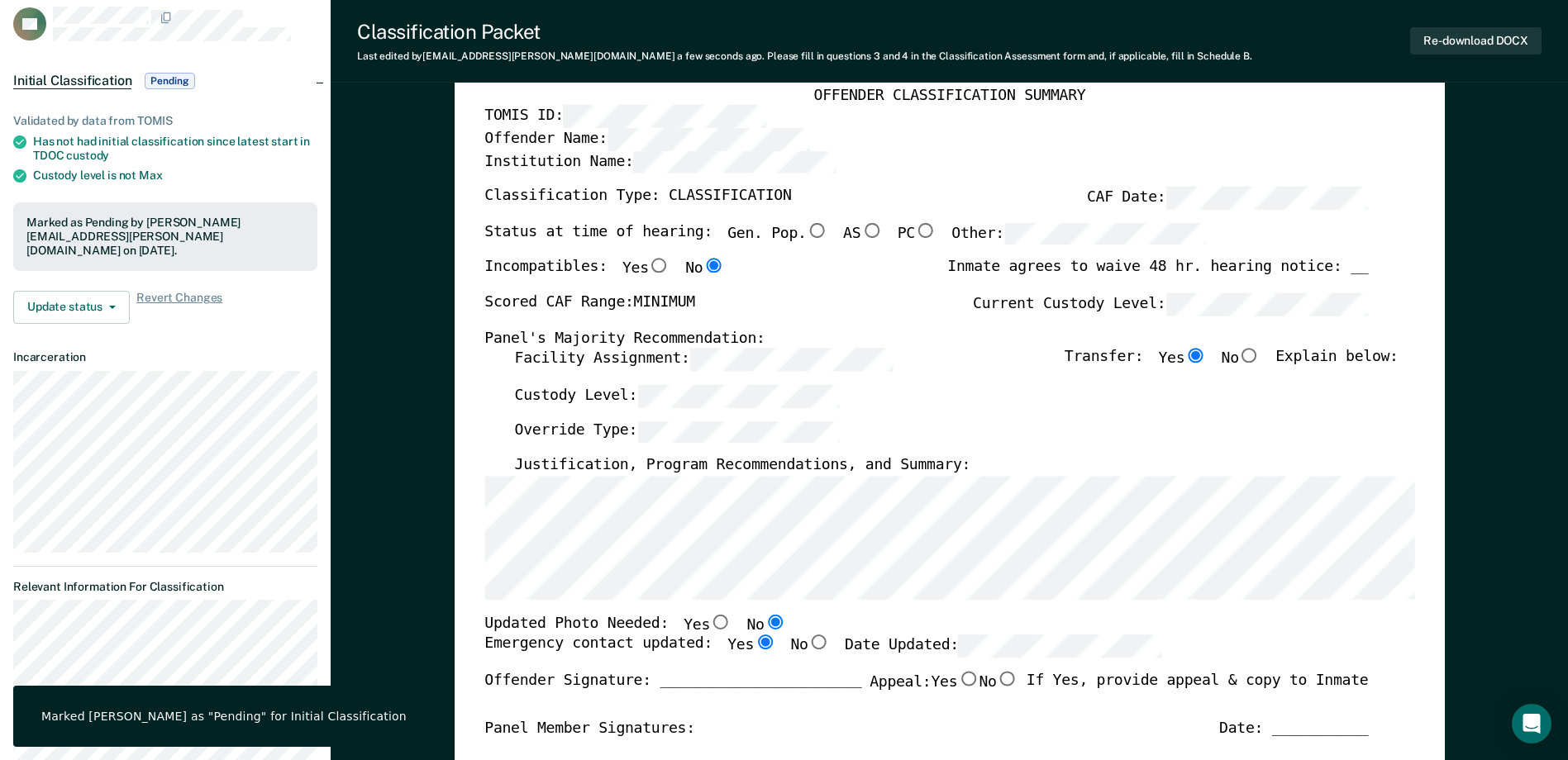
scroll to position [0, 0]
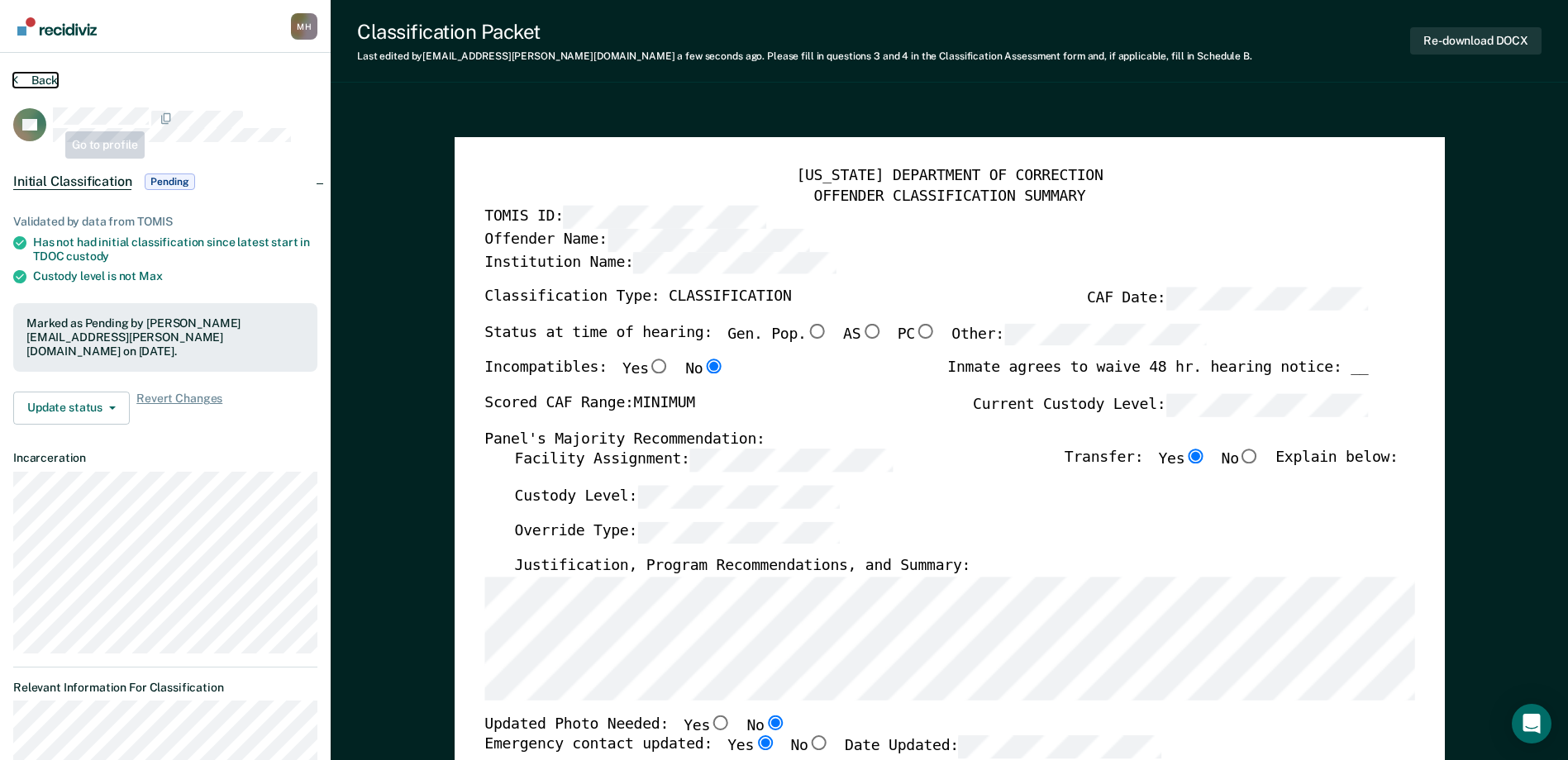
click at [41, 84] on button "Back" at bounding box center [35, 80] width 44 height 14
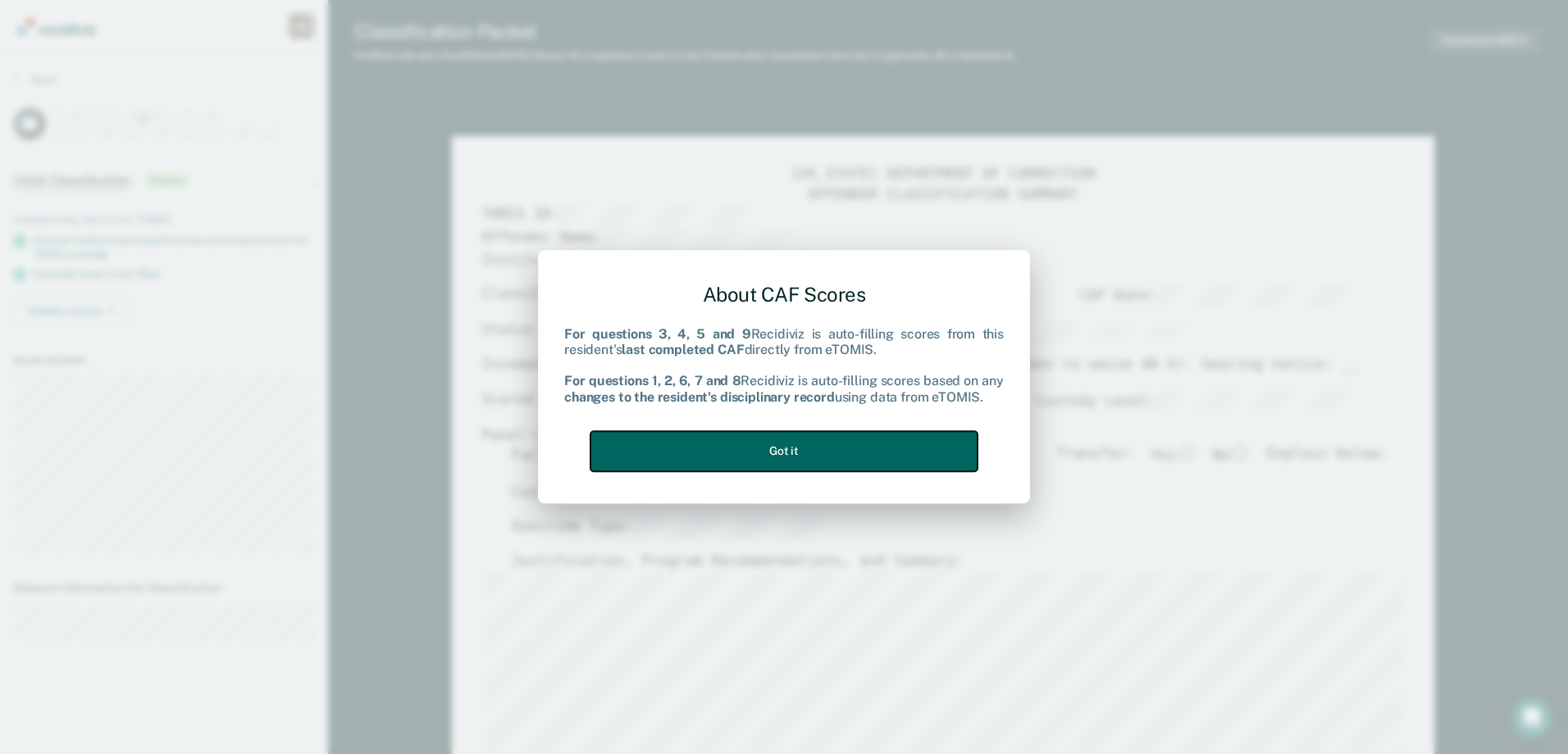
click at [780, 446] on button "Got it" at bounding box center [784, 451] width 387 height 40
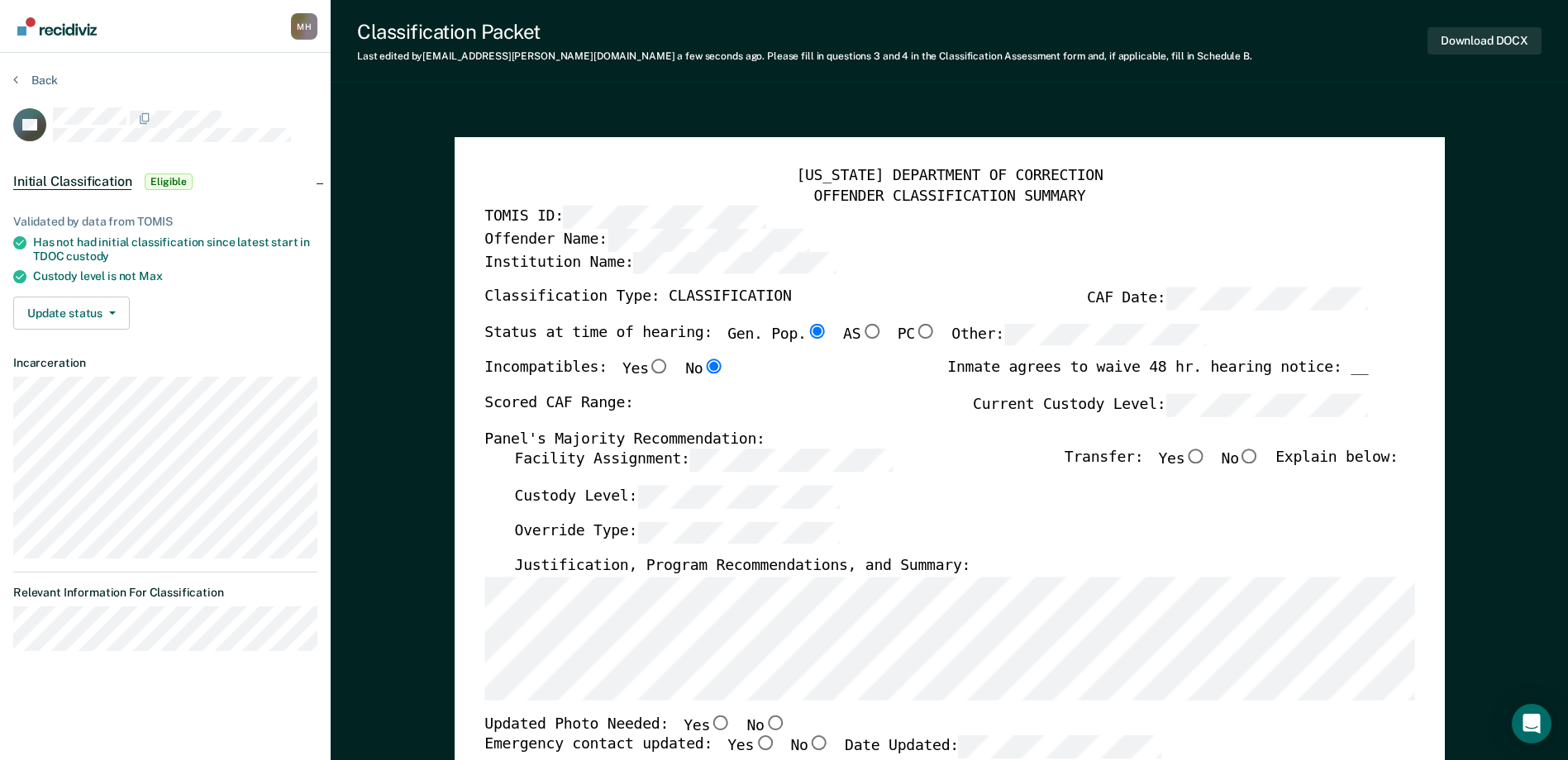
click at [508, 451] on div "[US_STATE] DEPARTMENT OF CORRECTION OFFENDER CLASSIFICATION SUMMARY TOMIS ID: O…" at bounding box center [949, 751] width 930 height 1169
type textarea "x"
radio input "false"
click at [1206, 463] on input "Yes" at bounding box center [1195, 457] width 22 height 14
type textarea "x"
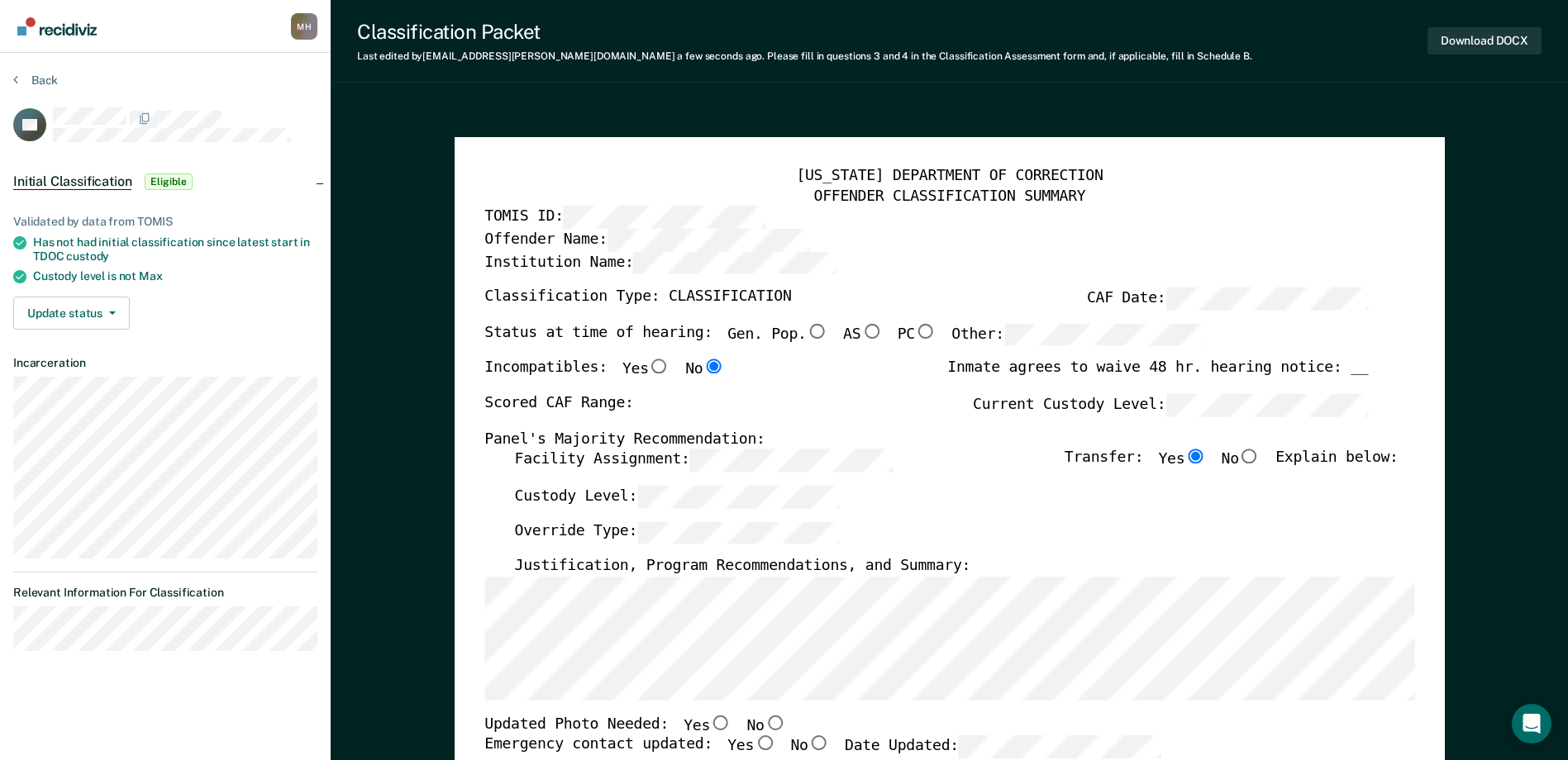
radio input "true"
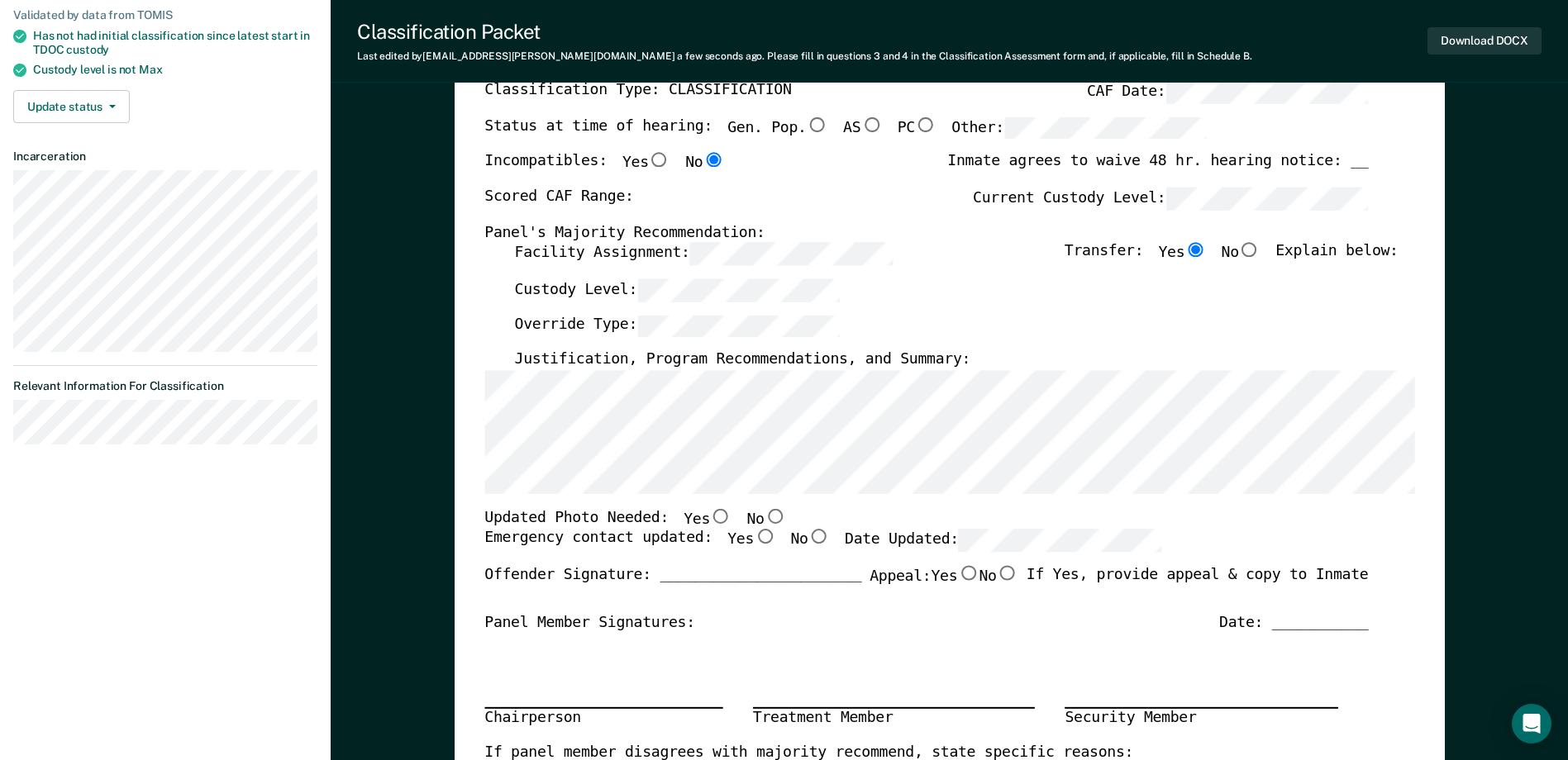
scroll to position [413, 0]
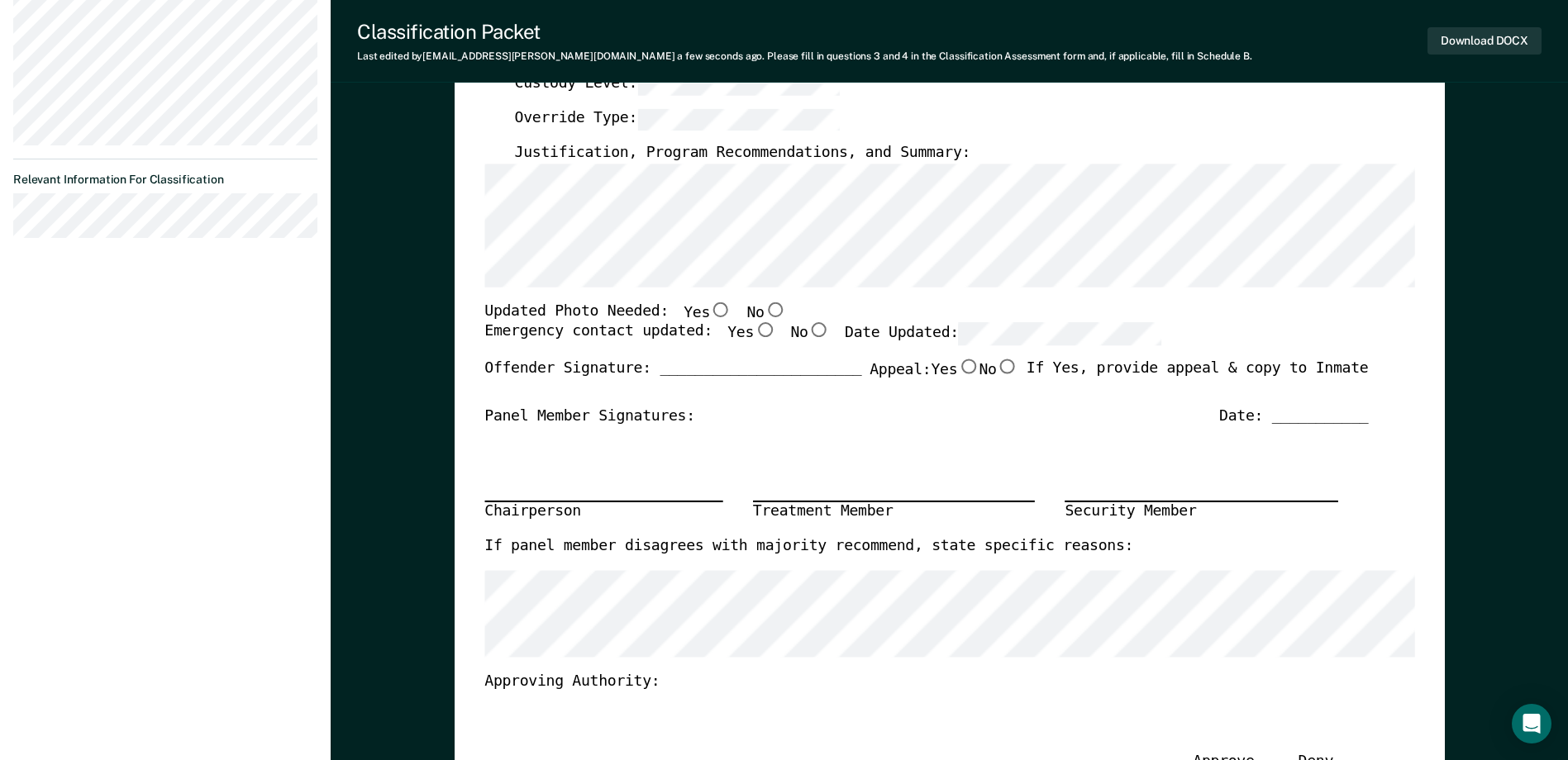
click at [764, 309] on input "No" at bounding box center [775, 310] width 22 height 14
type textarea "x"
radio input "true"
click at [754, 331] on input "Yes" at bounding box center [765, 331] width 22 height 14
type textarea "x"
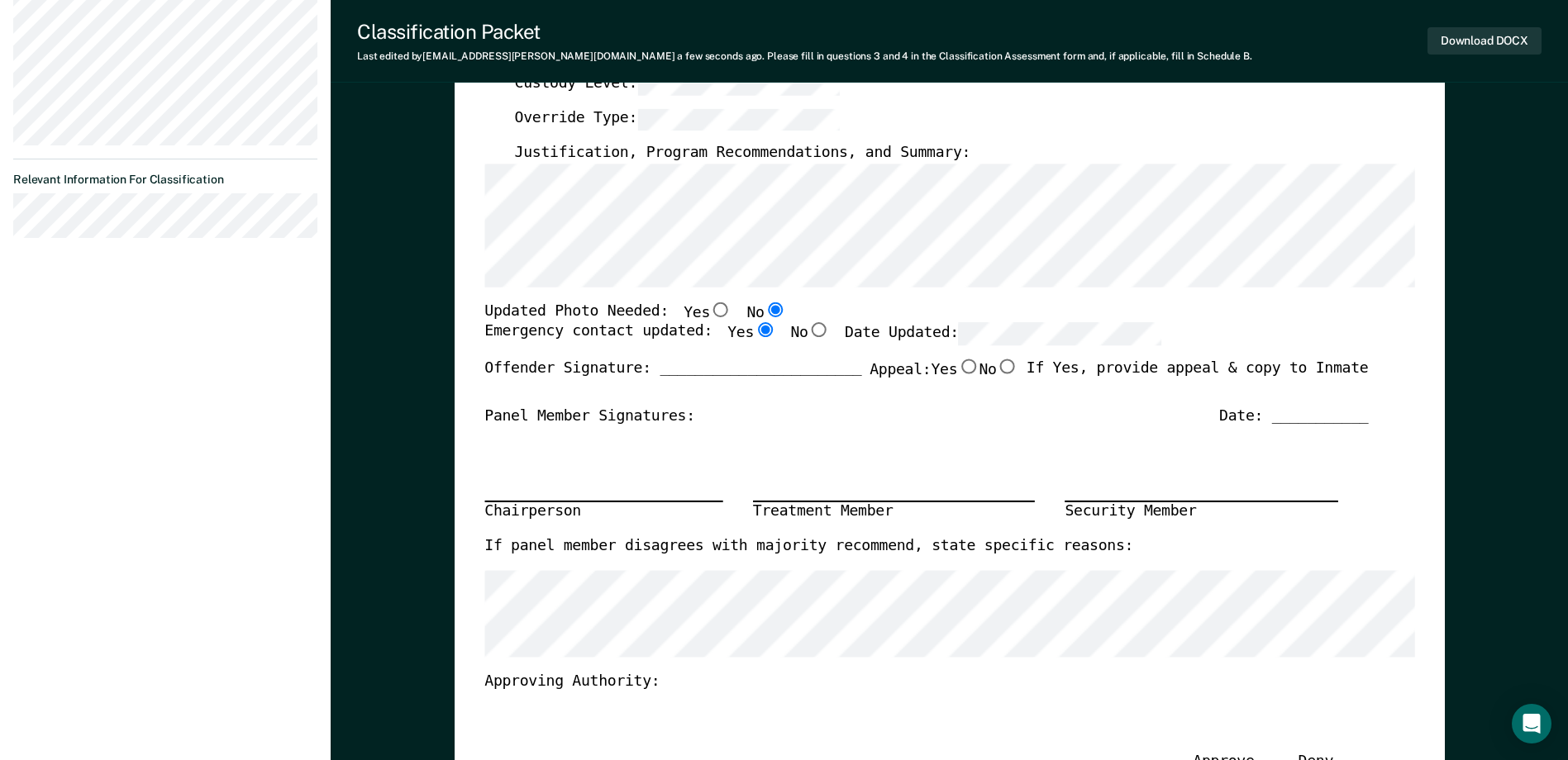
radio input "true"
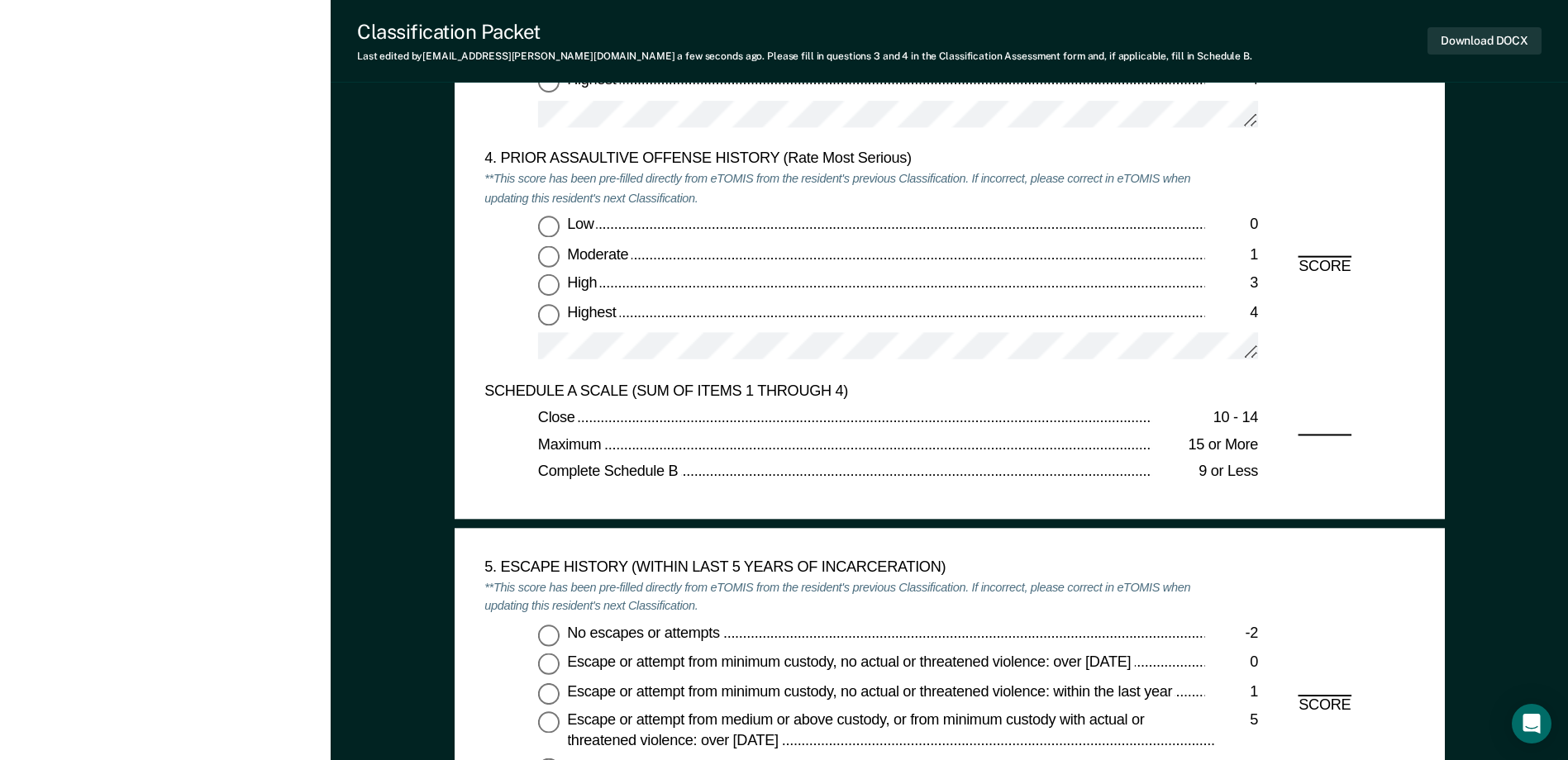
scroll to position [1818, 0]
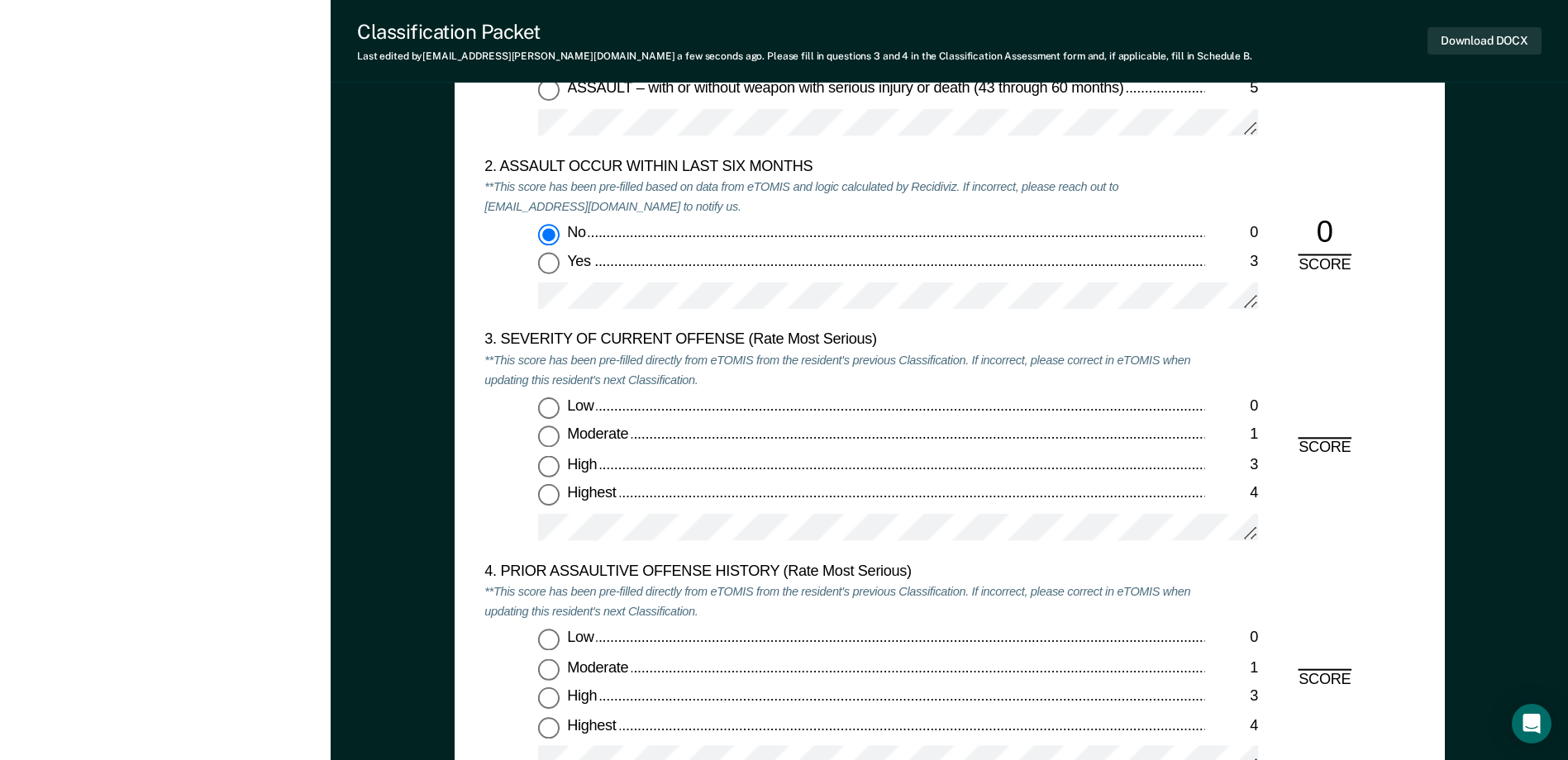
click at [555, 435] on input "Moderate 1" at bounding box center [549, 438] width 22 height 22
type textarea "x"
radio input "true"
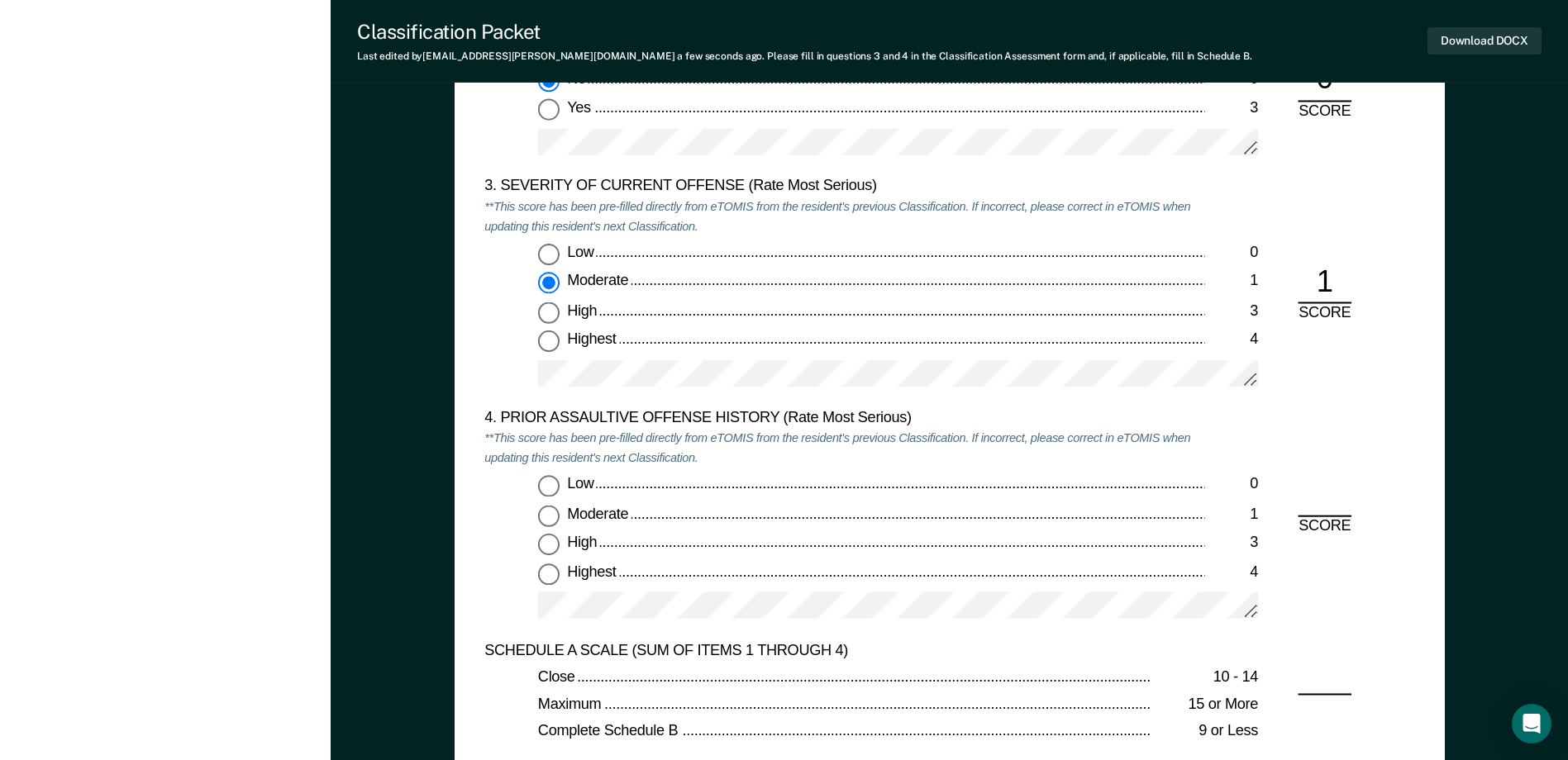
scroll to position [1983, 0]
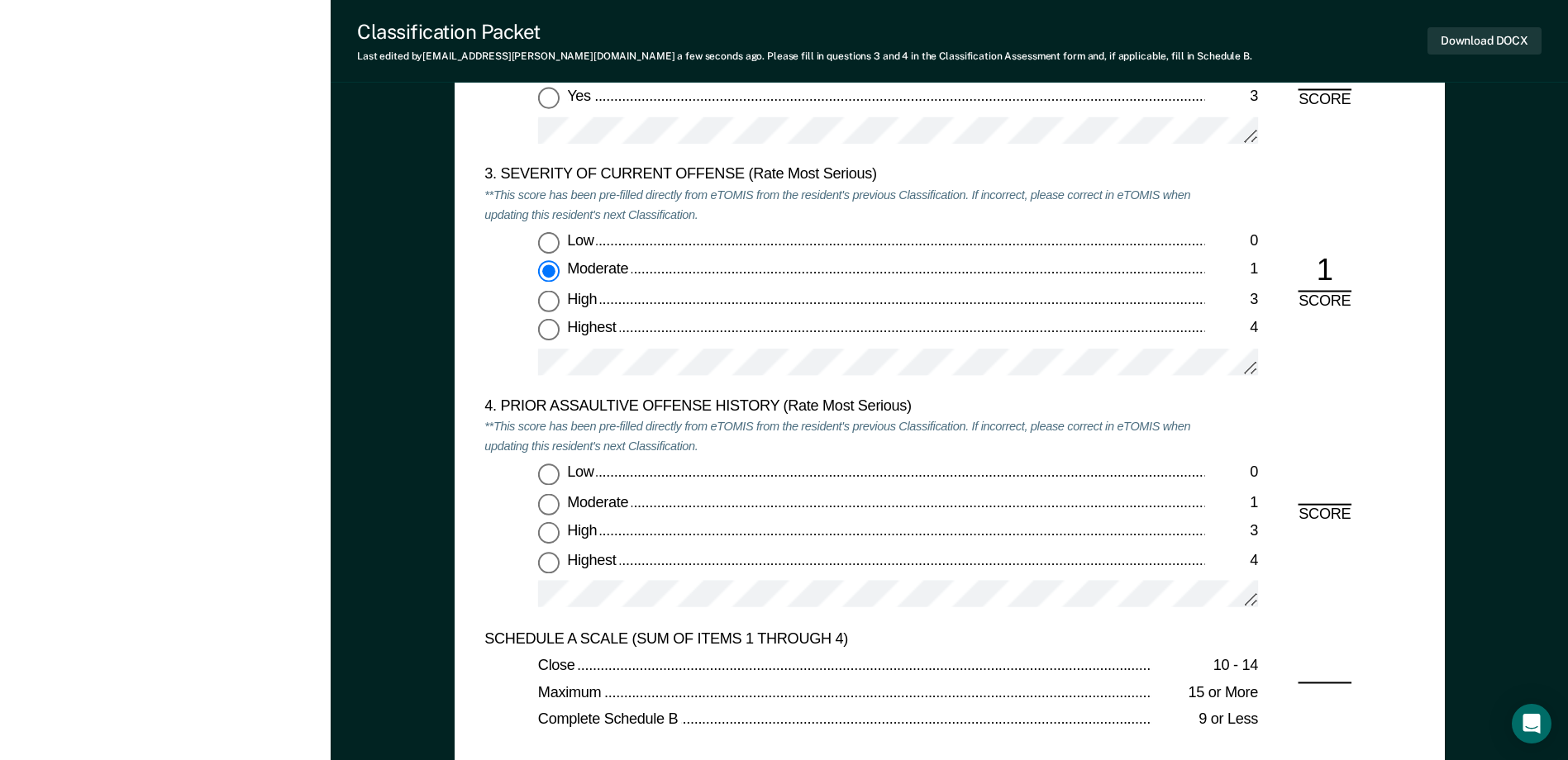
click at [559, 465] on input "Low 0" at bounding box center [549, 476] width 22 height 22
type textarea "x"
radio input "true"
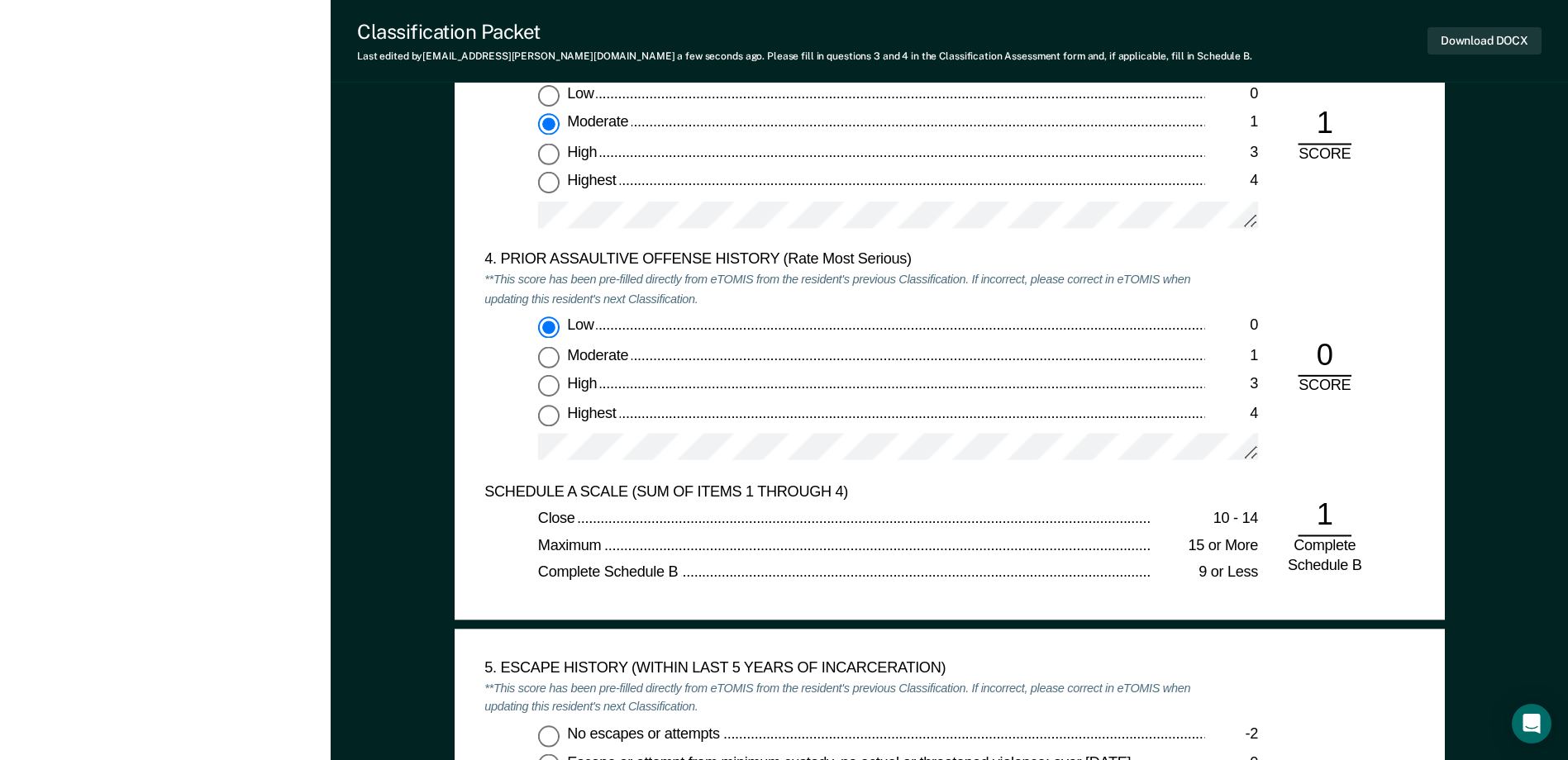
scroll to position [2396, 0]
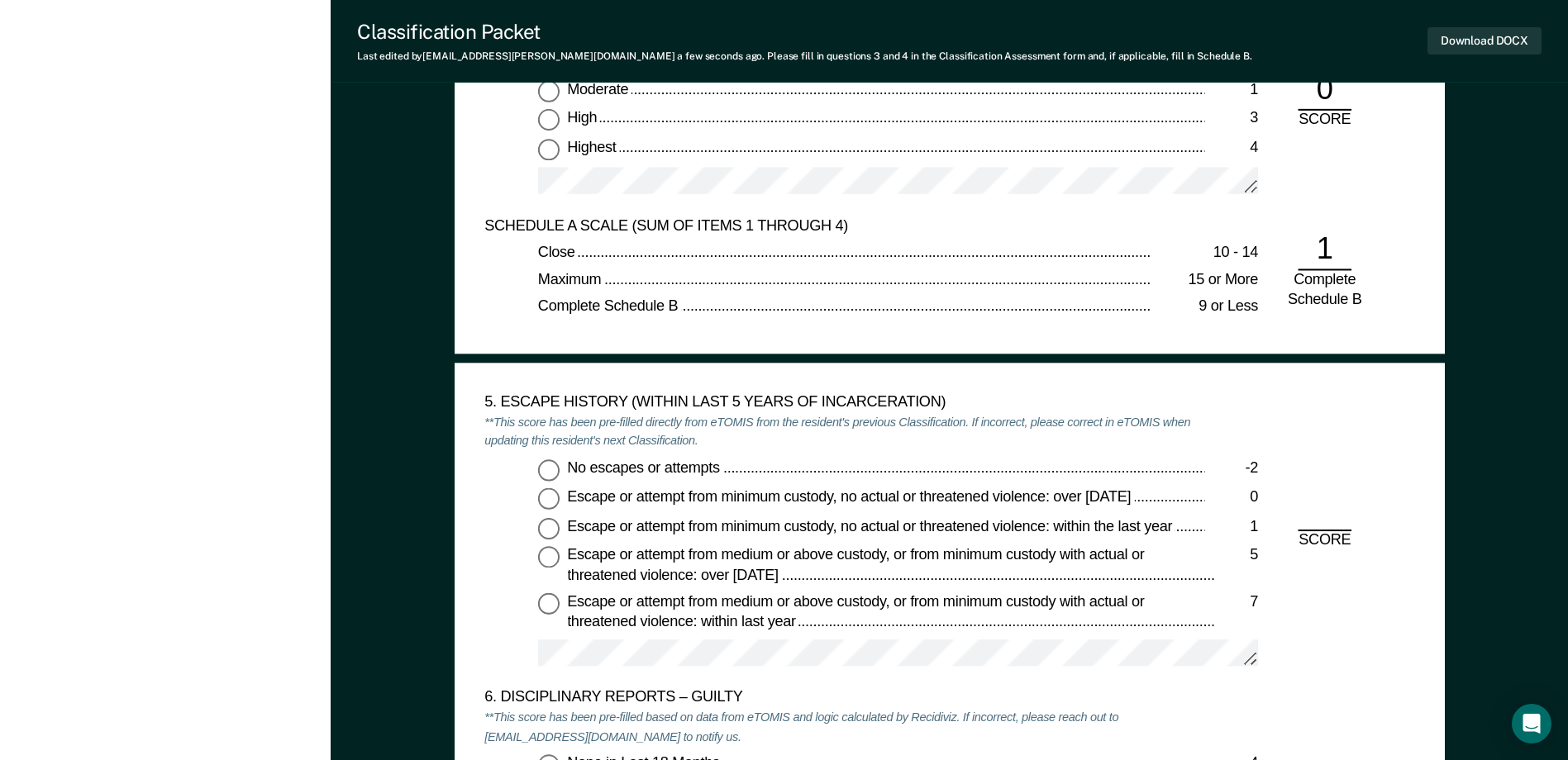
click at [543, 476] on input "No escapes or attempts -2" at bounding box center [549, 470] width 22 height 22
type textarea "x"
radio input "true"
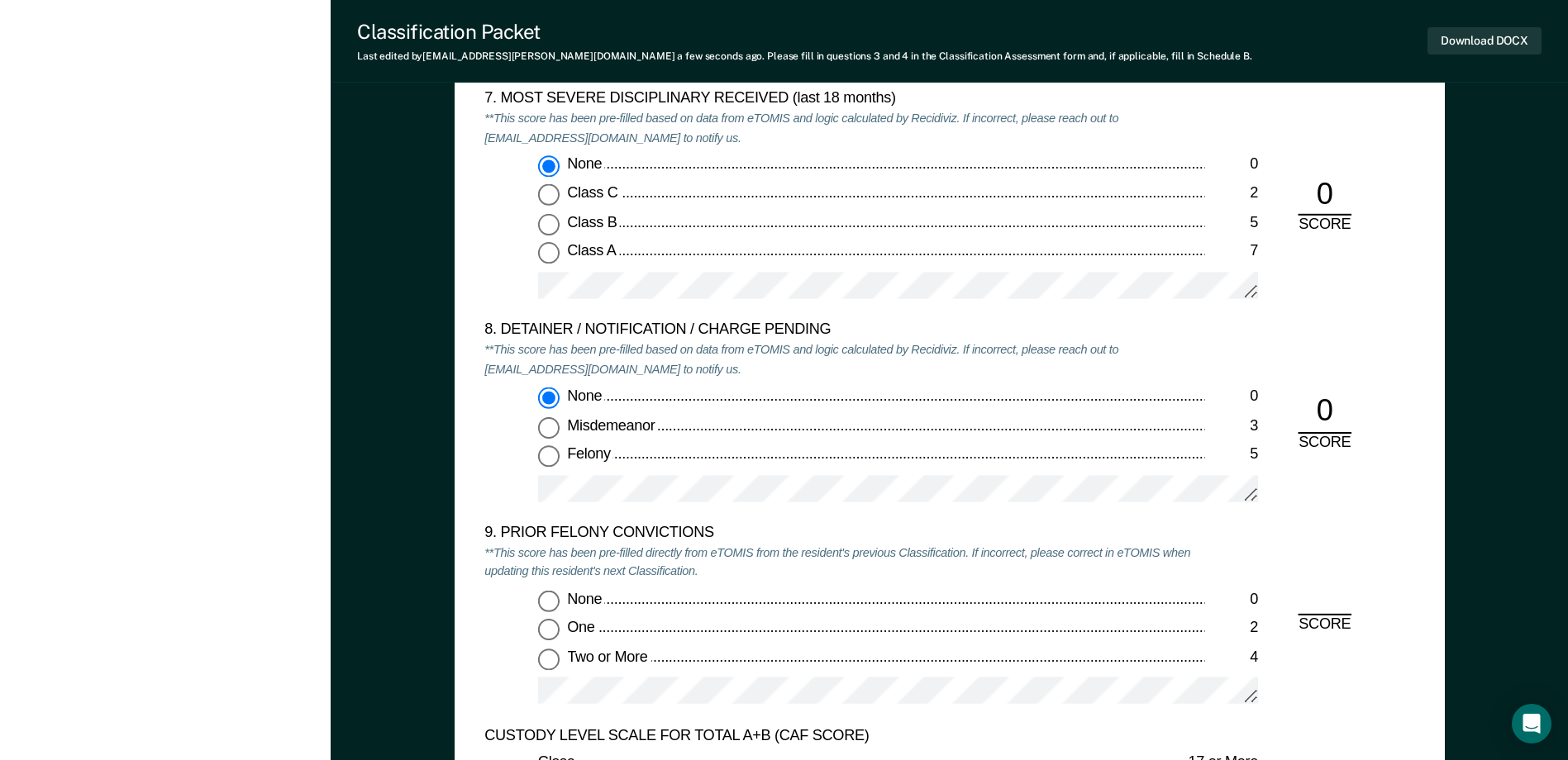
scroll to position [3553, 0]
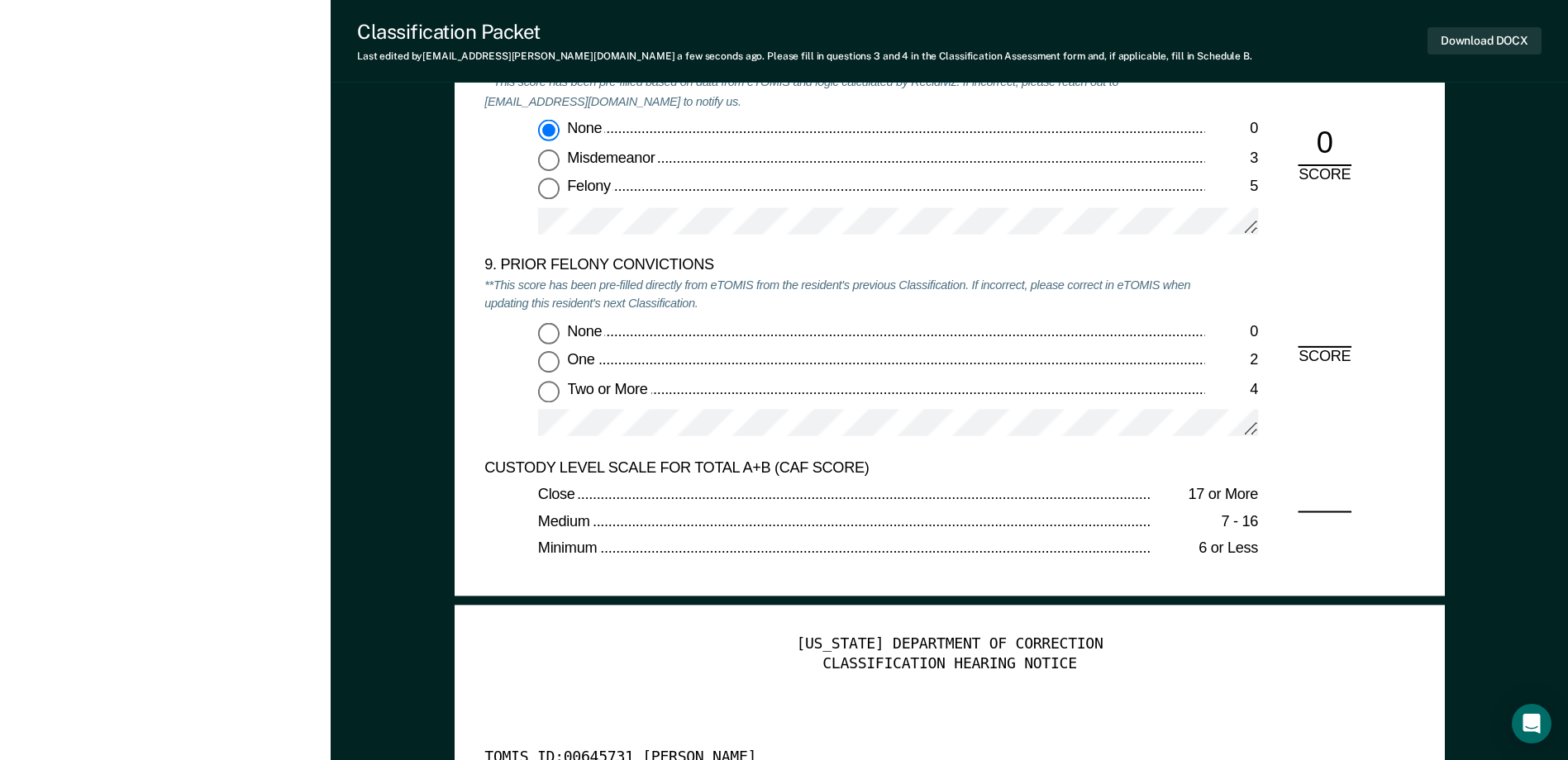
click at [553, 339] on input "None 0" at bounding box center [549, 333] width 22 height 22
type textarea "x"
radio input "true"
click at [1498, 42] on button "Download DOCX" at bounding box center [1485, 41] width 114 height 27
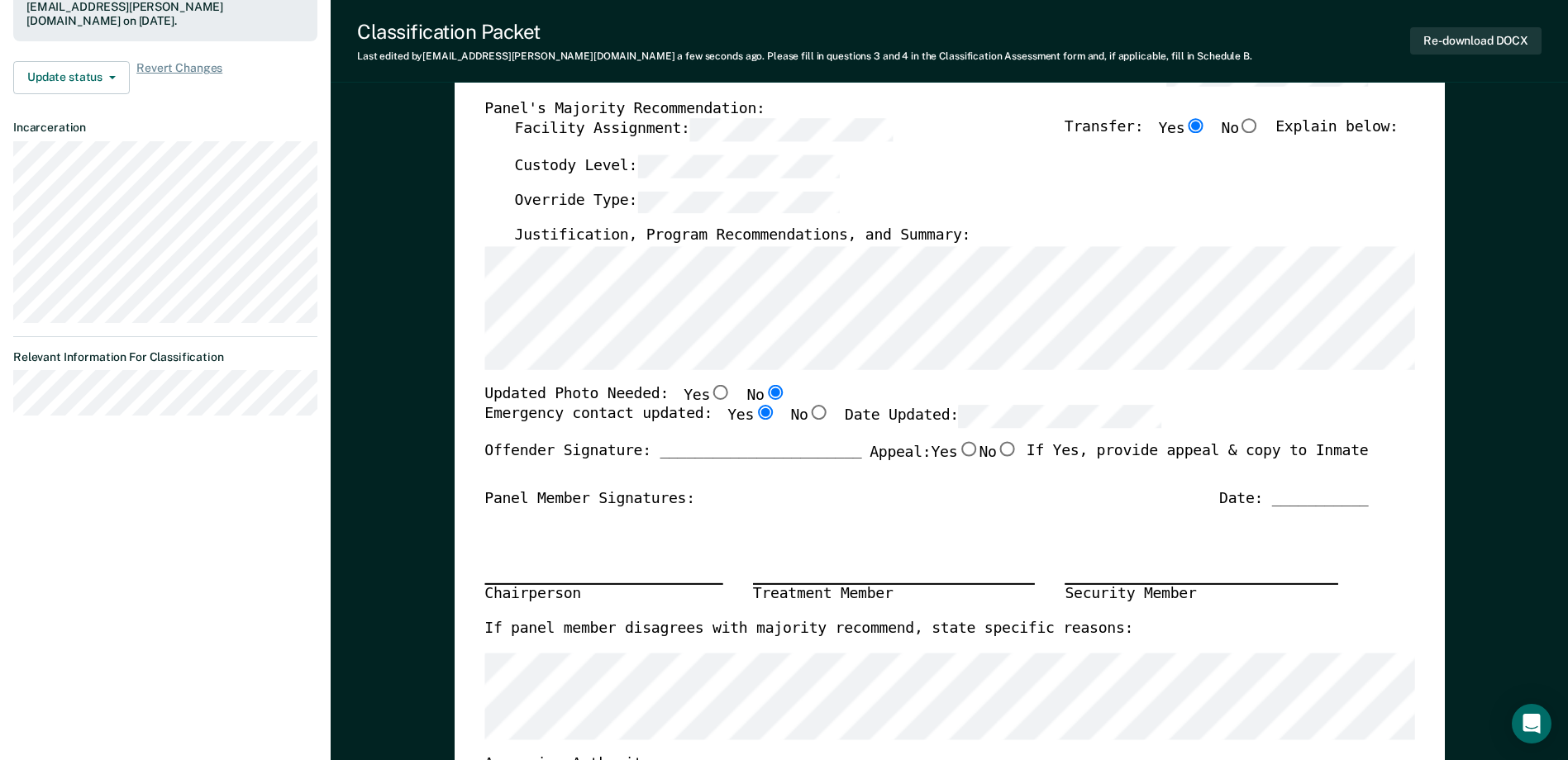
scroll to position [0, 0]
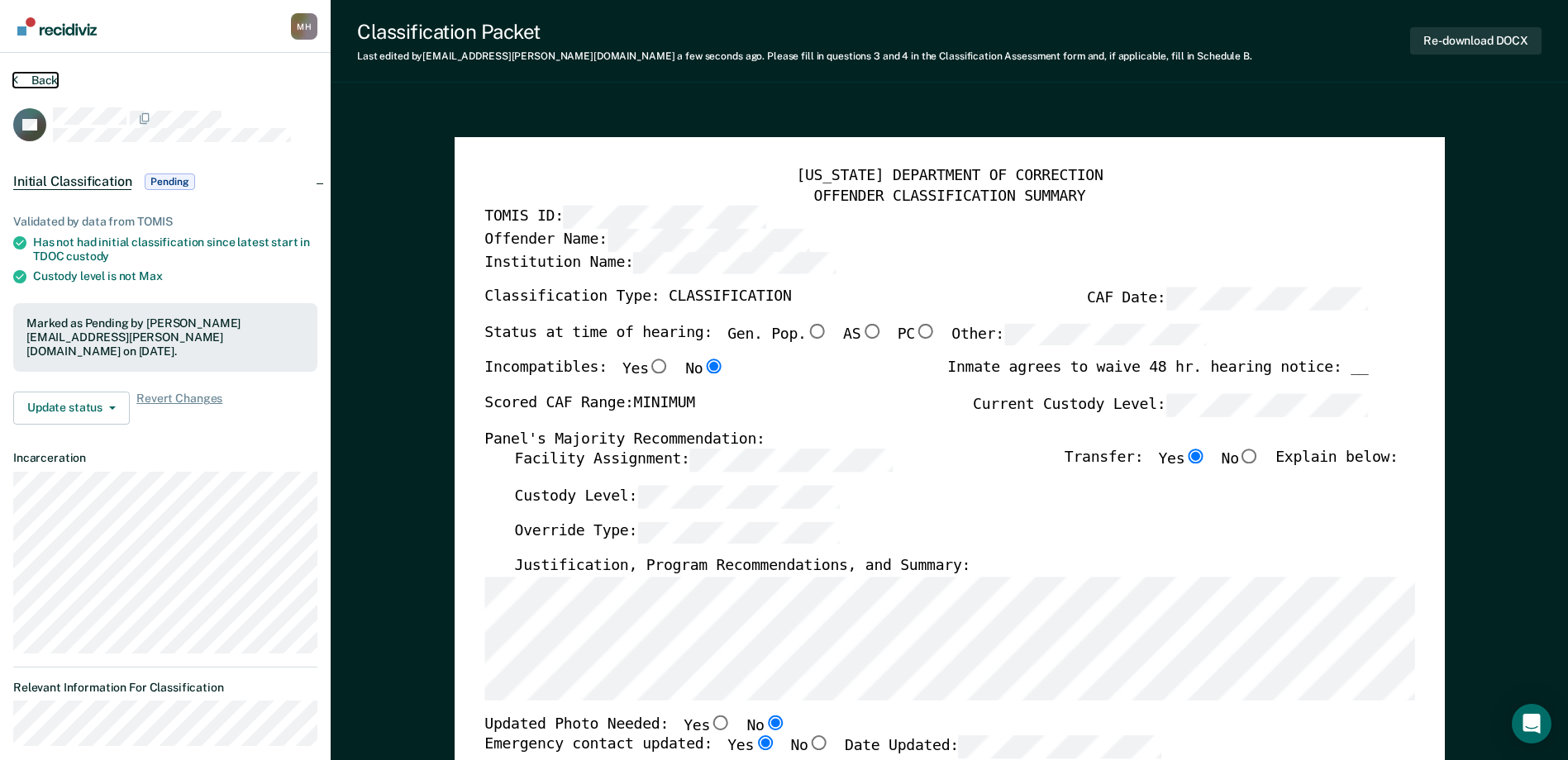
click at [55, 84] on button "Back" at bounding box center [35, 80] width 44 height 14
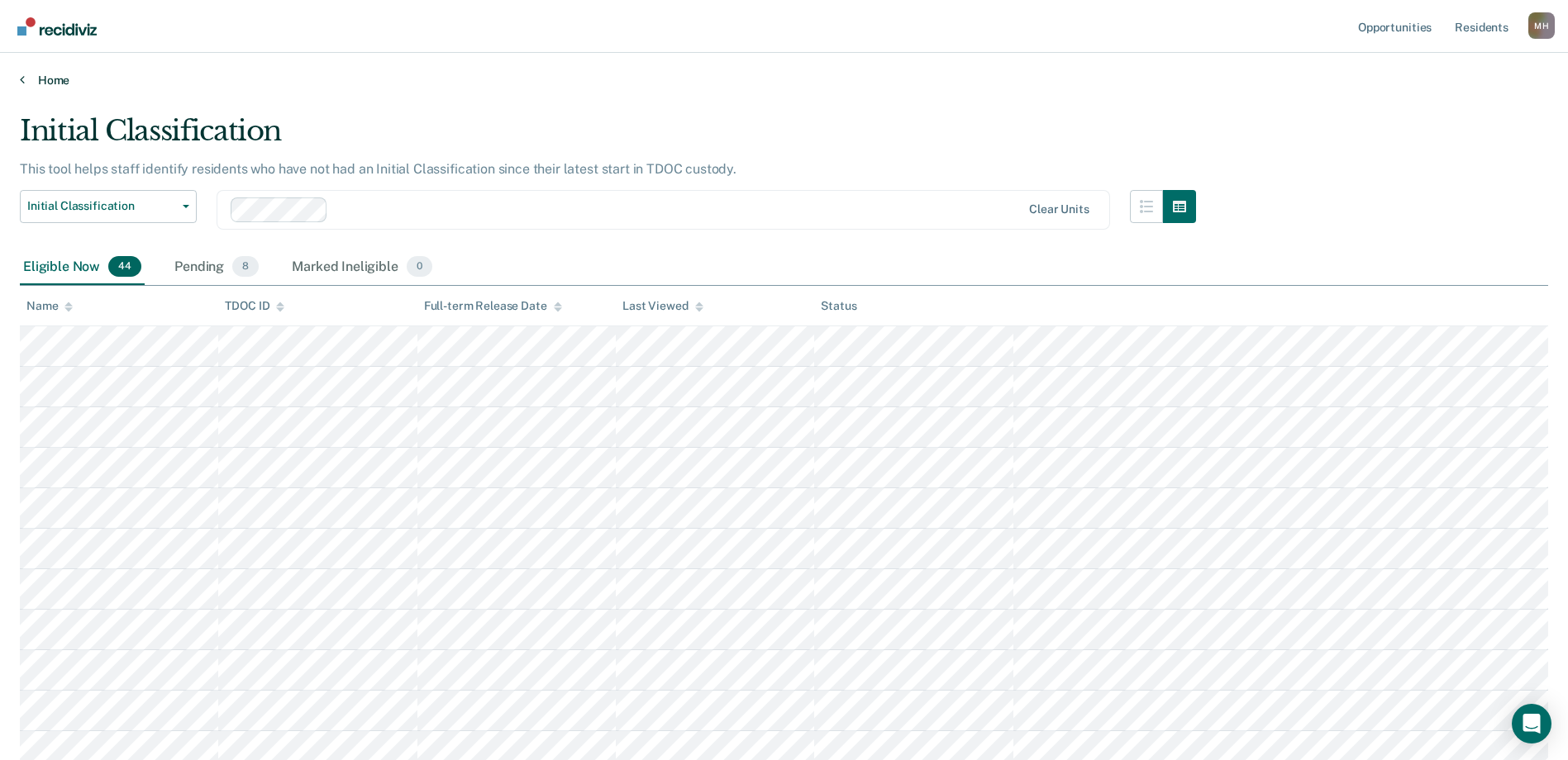
scroll to position [1302, 0]
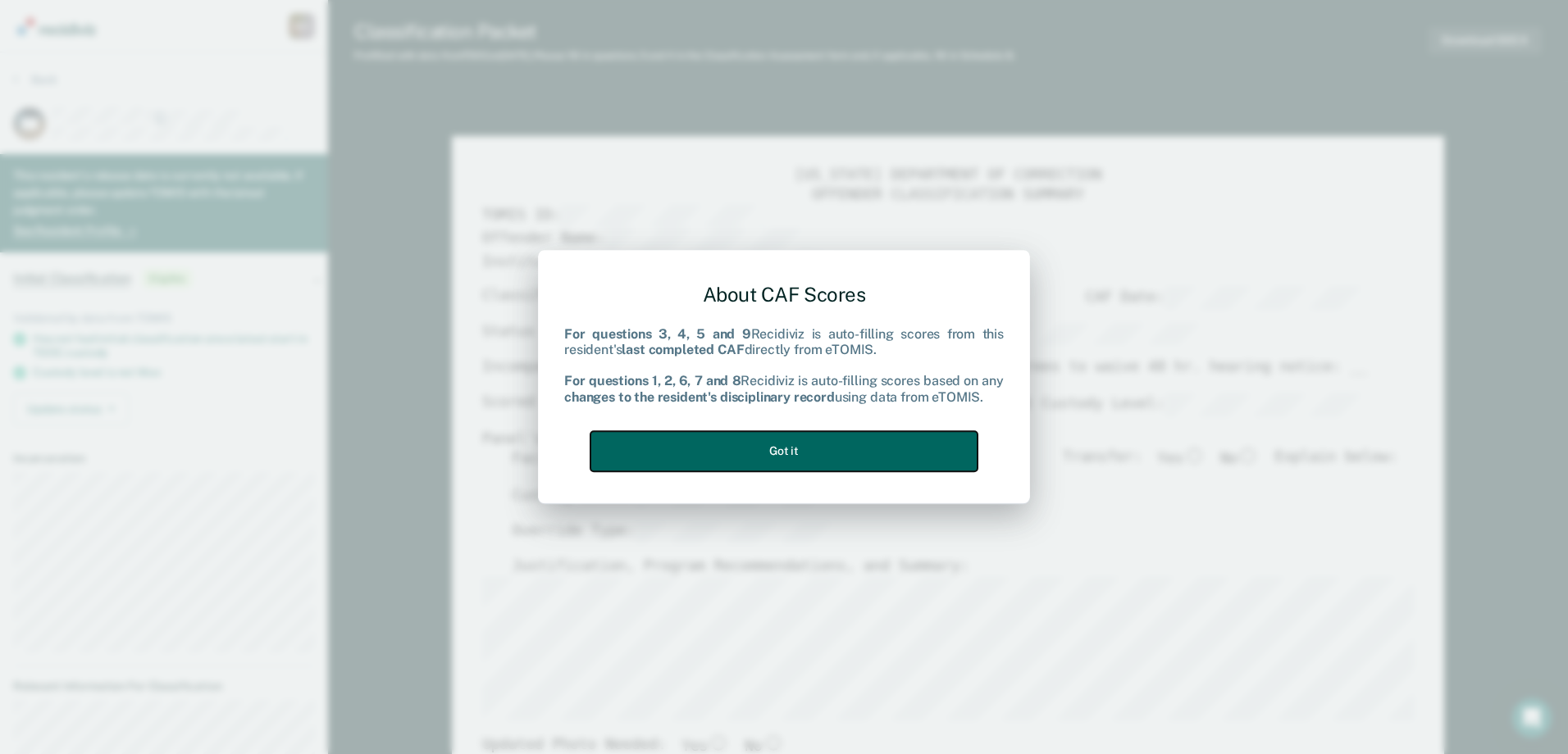
click at [834, 456] on button "Got it" at bounding box center [784, 451] width 387 height 40
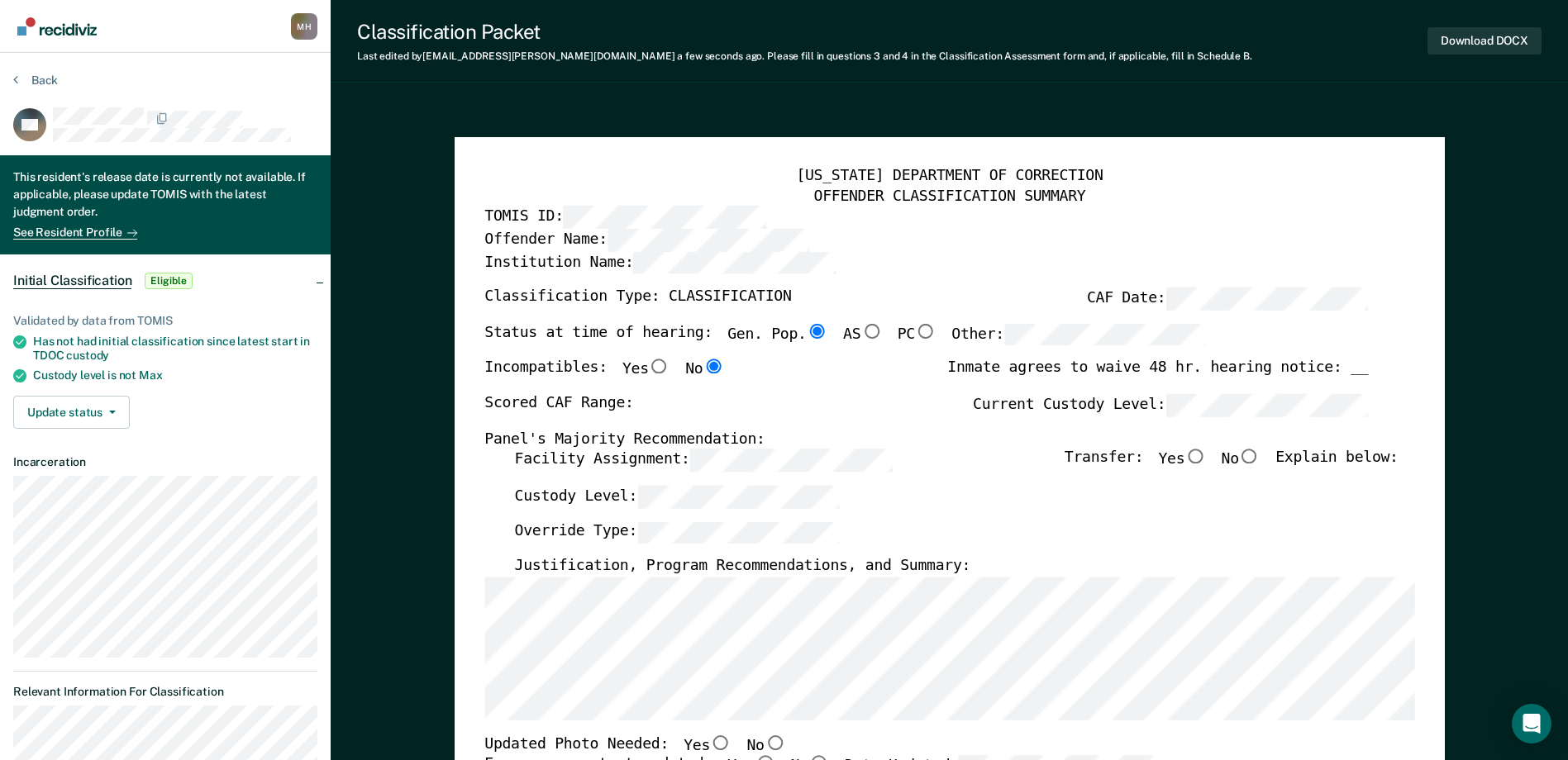
scroll to position [248, 0]
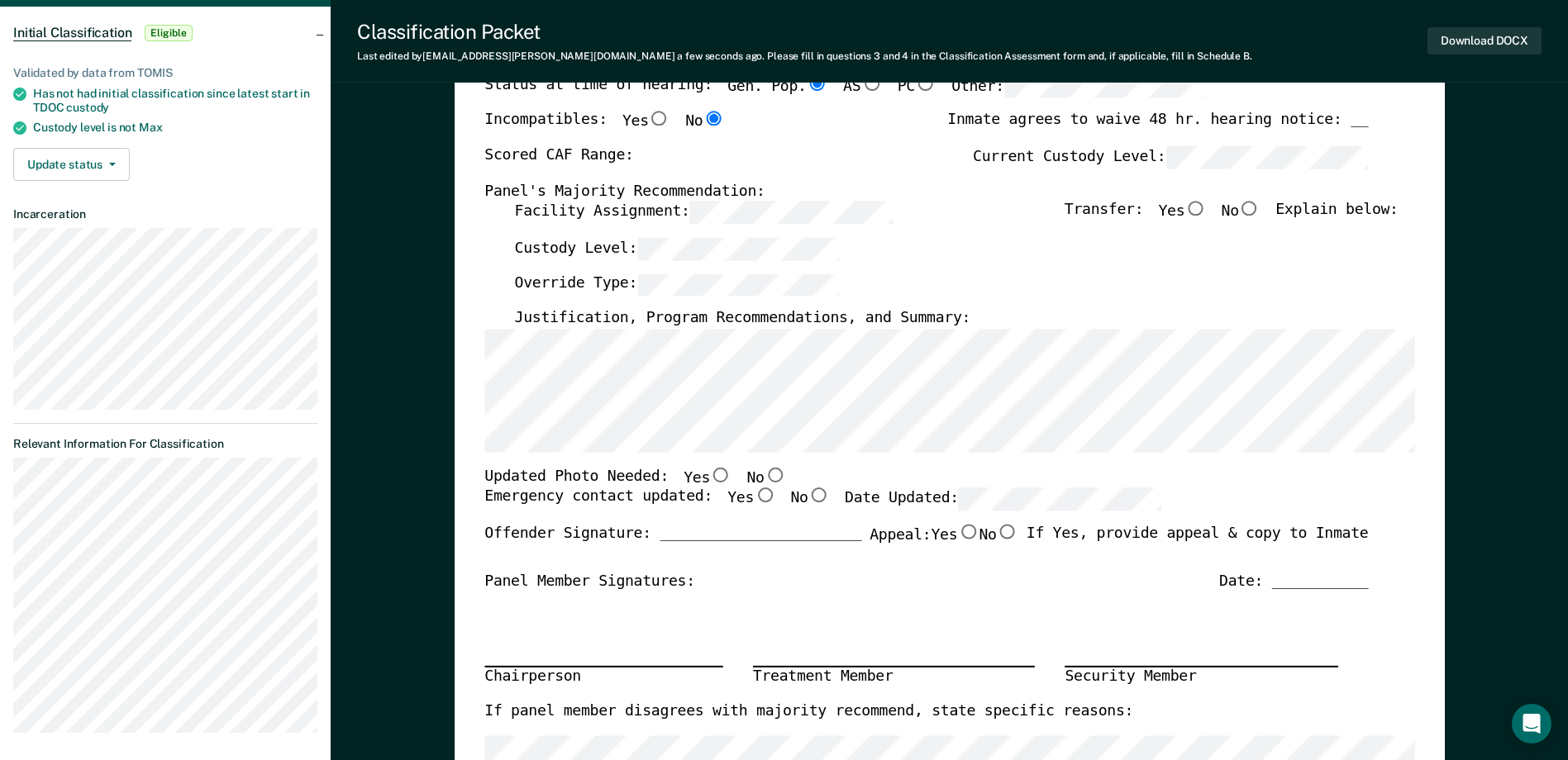
click at [764, 472] on input "No" at bounding box center [775, 475] width 22 height 14
type textarea "x"
radio input "true"
click at [754, 499] on input "Yes" at bounding box center [765, 495] width 22 height 14
type textarea "x"
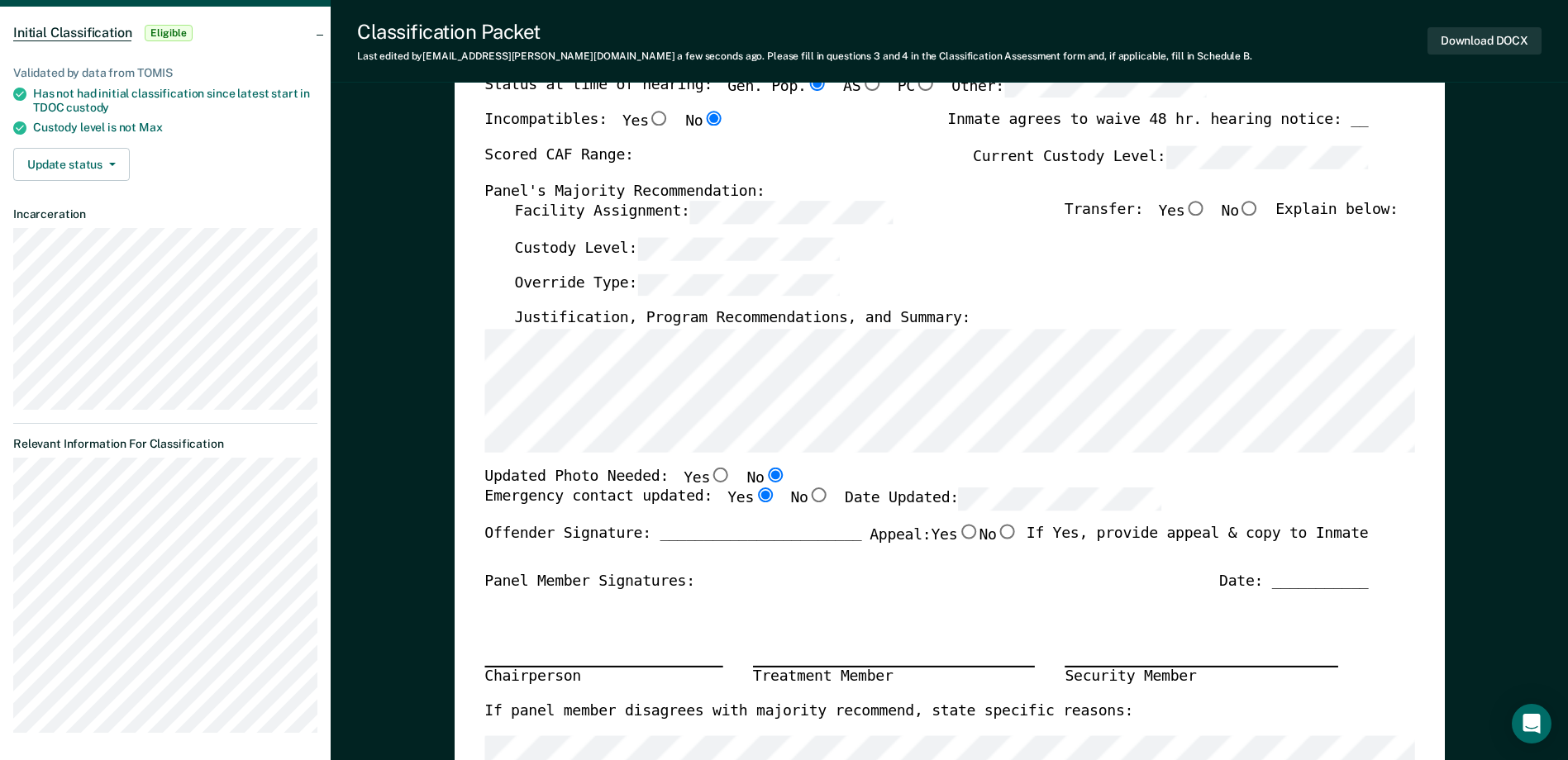
radio input "true"
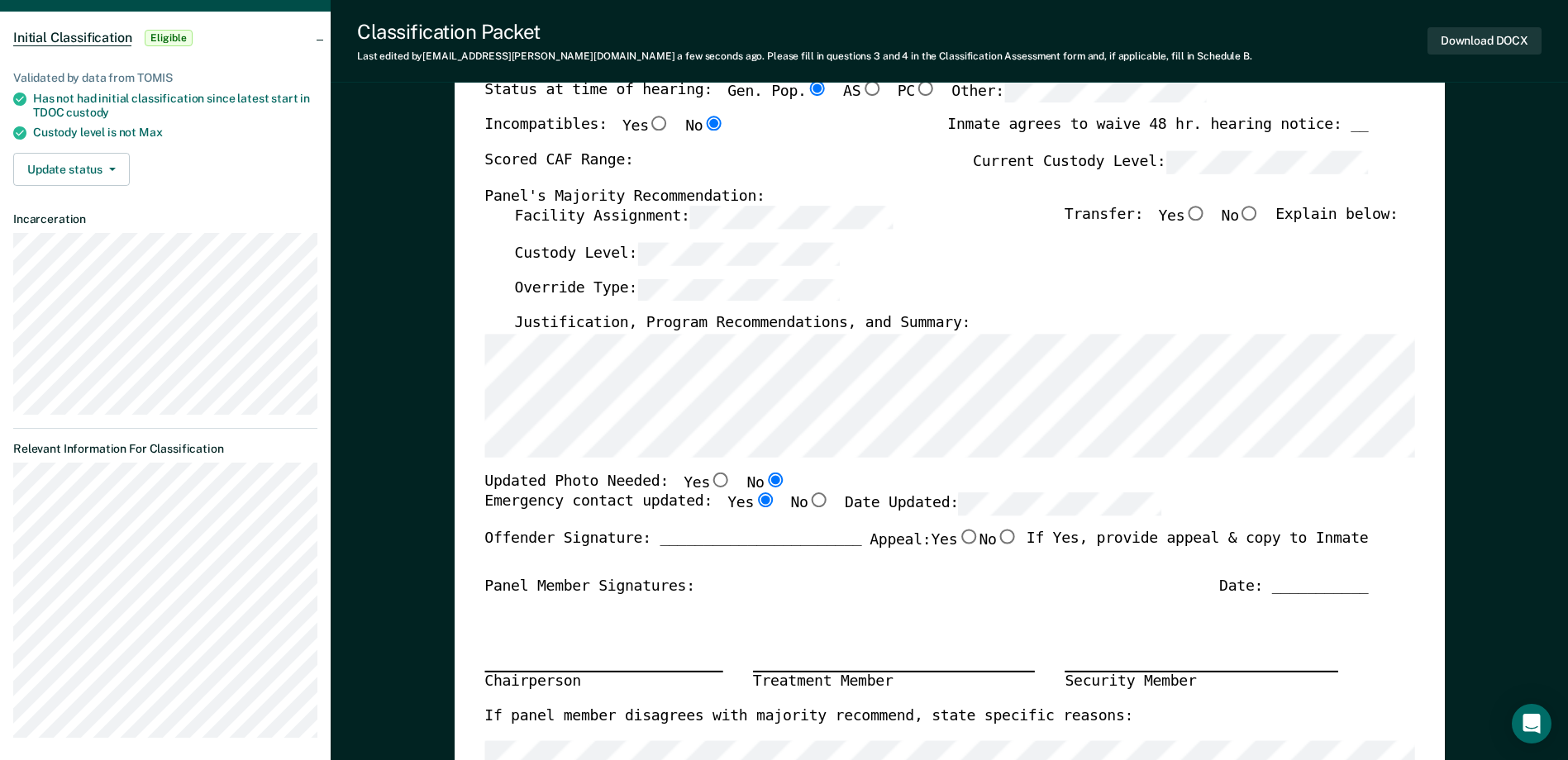
scroll to position [82, 0]
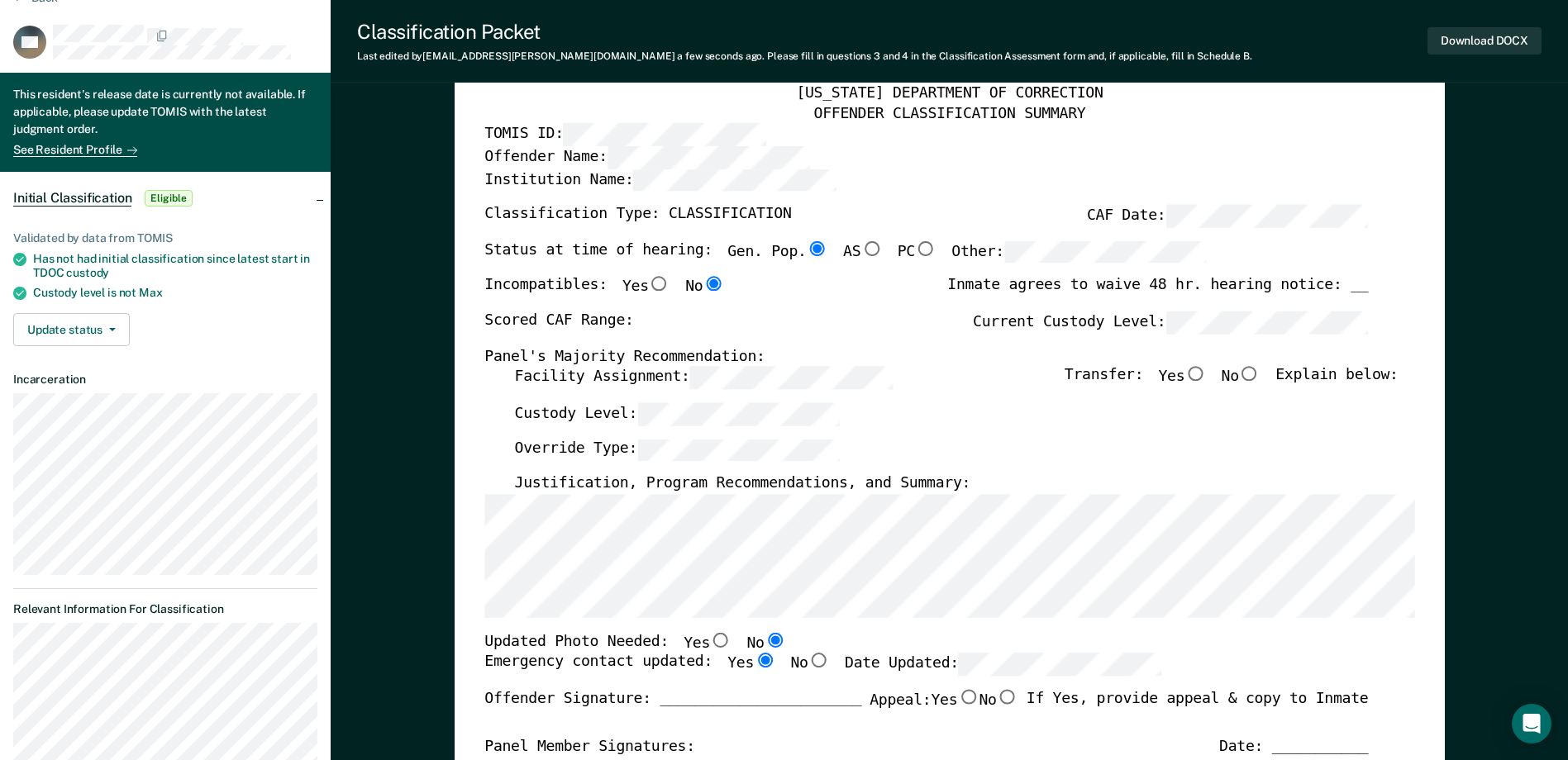
click at [542, 382] on label "Facility Assignment:" at bounding box center [702, 378] width 378 height 23
type textarea "x"
radio input "false"
click at [882, 255] on div "Status at time of hearing: Gen. Pop. AS PC Other:" at bounding box center [845, 259] width 722 height 36
click at [1108, 335] on div "Scored CAF Range: Current Custody Level:" at bounding box center [925, 330] width 884 height 36
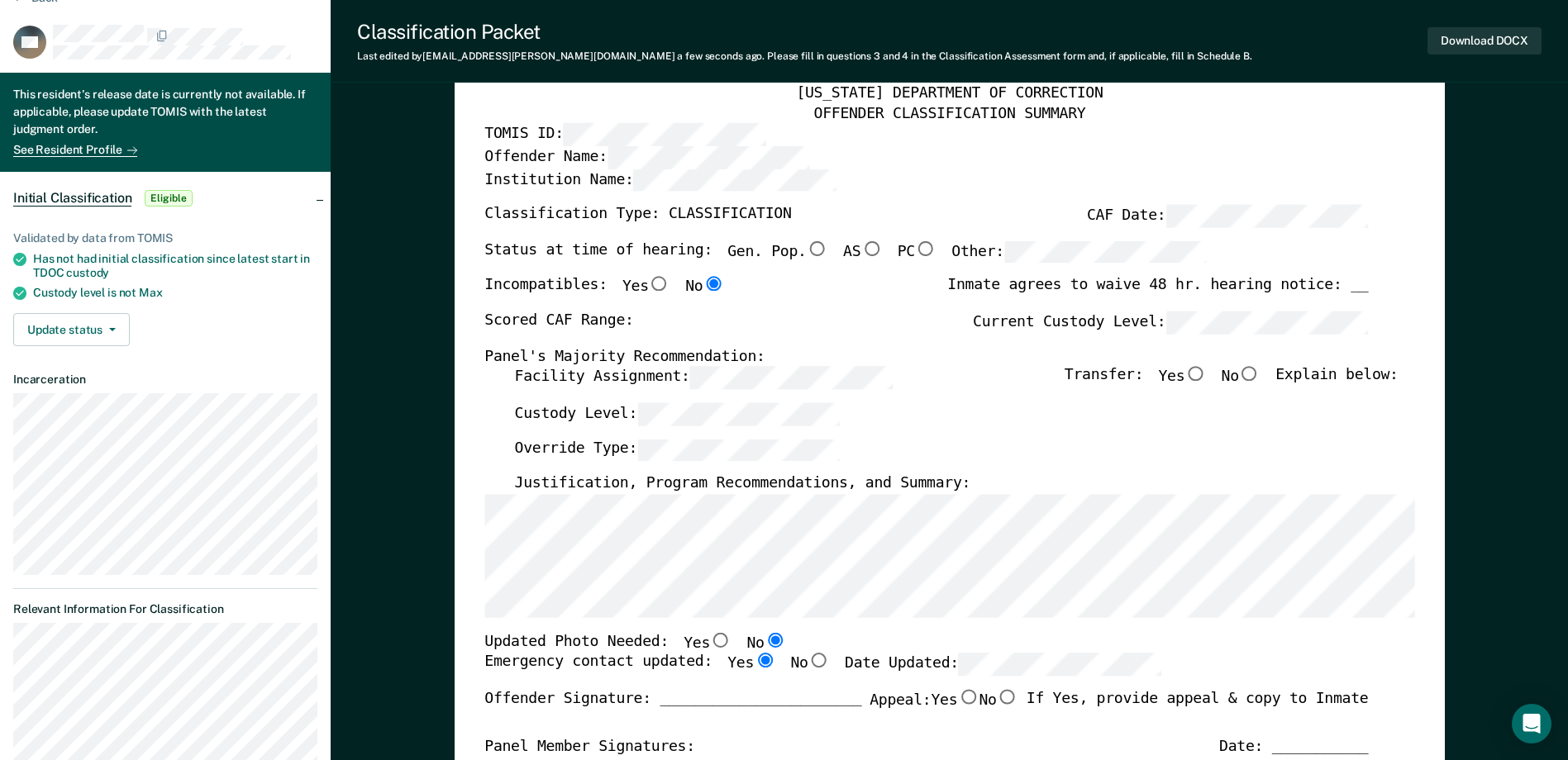
click at [1203, 371] on input "Yes" at bounding box center [1195, 374] width 22 height 14
type textarea "x"
radio input "true"
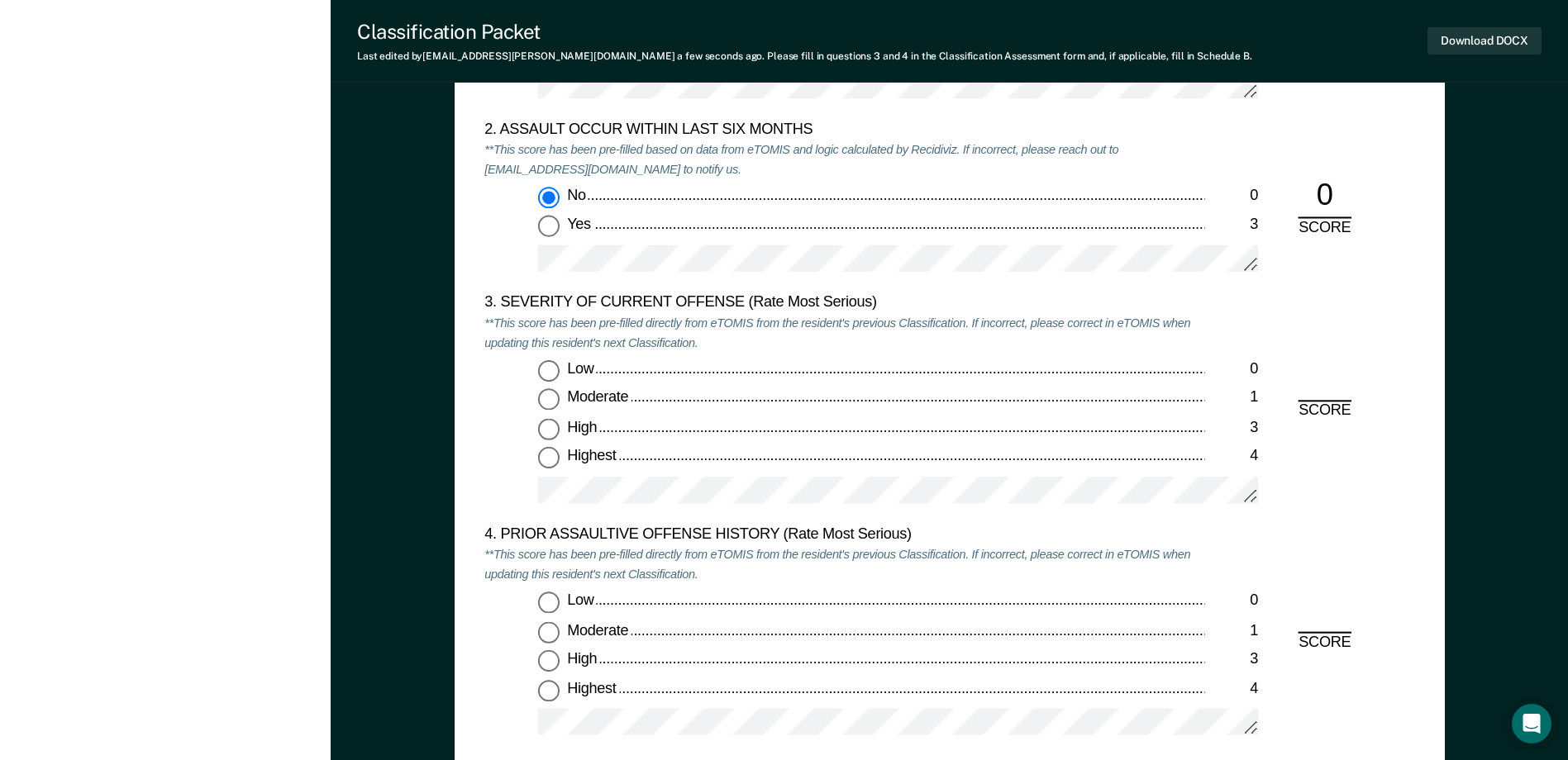
scroll to position [2065, 0]
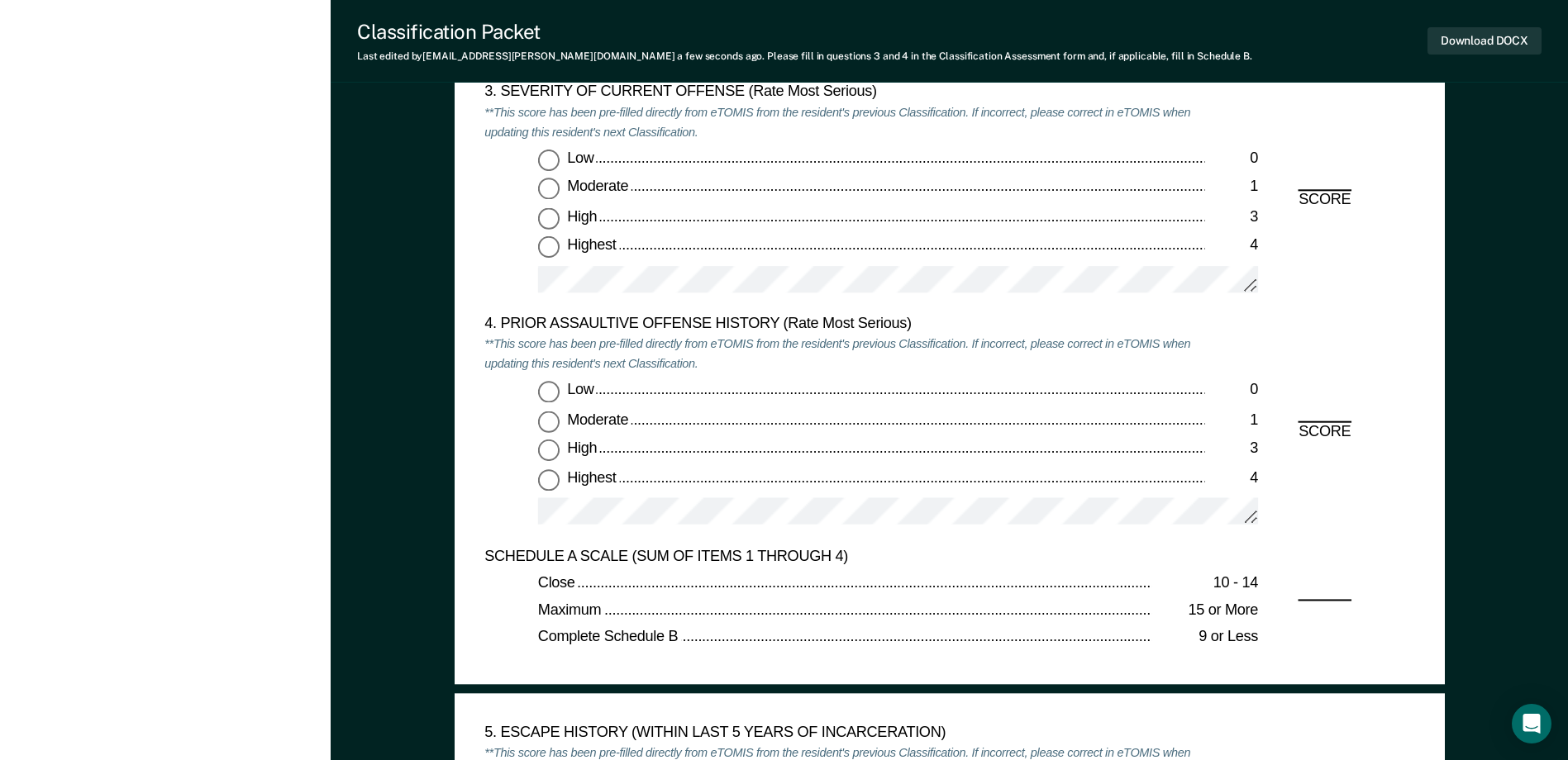
click at [559, 197] on input "Moderate 1" at bounding box center [549, 189] width 22 height 22
type textarea "x"
radio input "true"
click at [555, 393] on input "Low 0" at bounding box center [549, 392] width 22 height 22
type textarea "x"
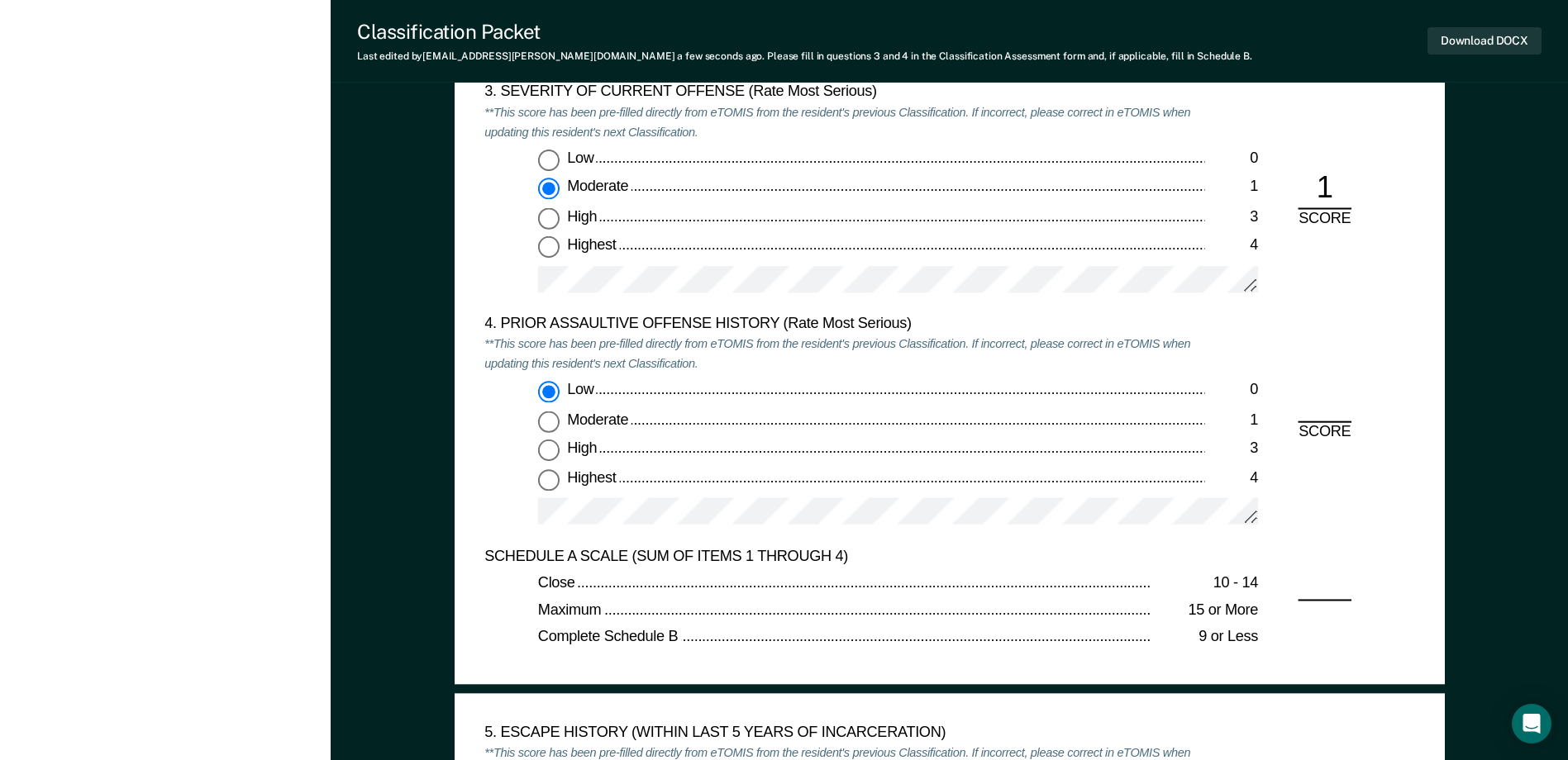
radio input "true"
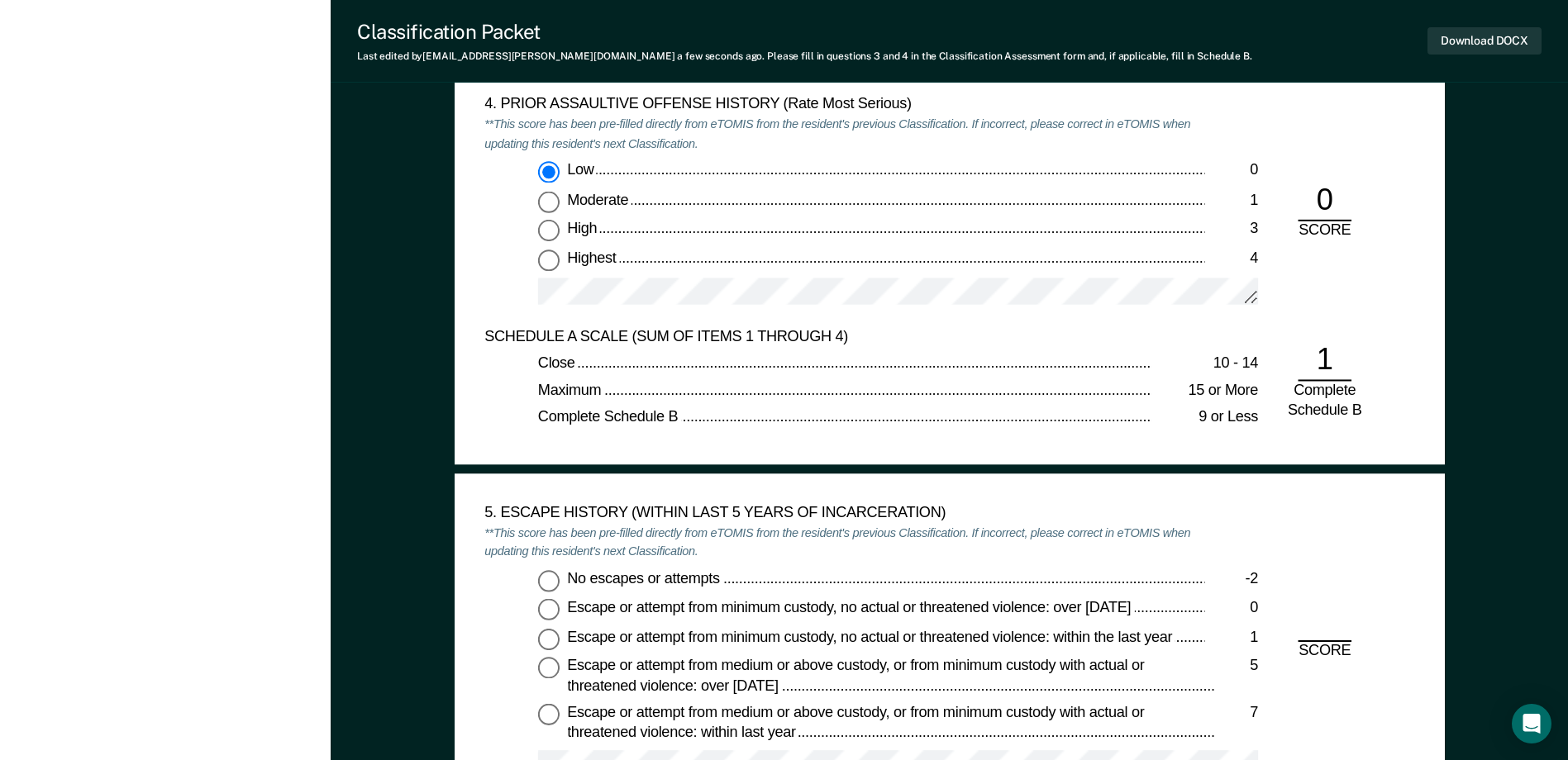
scroll to position [2561, 0]
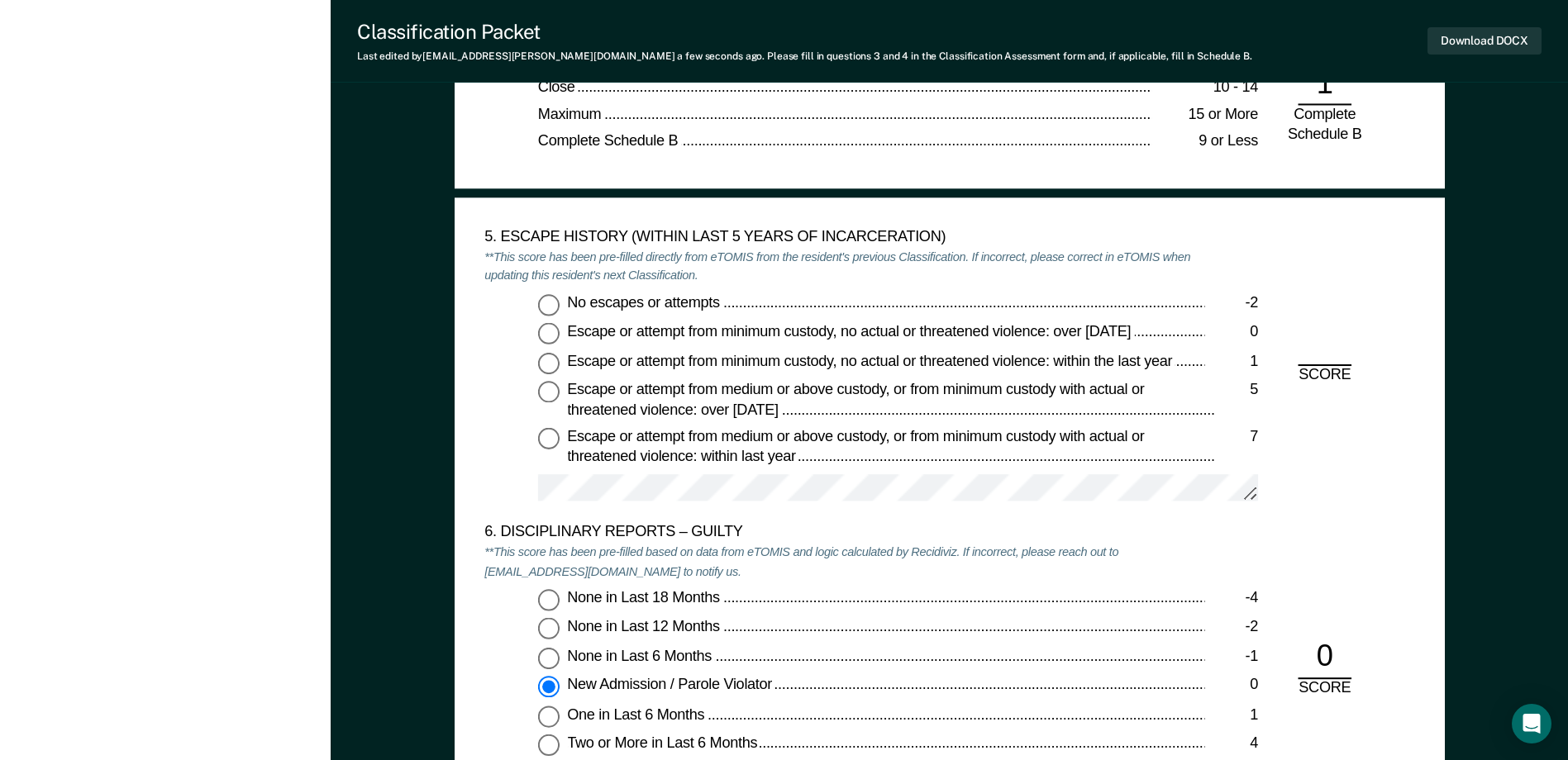
click at [543, 305] on input "No escapes or attempts -2" at bounding box center [549, 305] width 22 height 22
type textarea "x"
radio input "true"
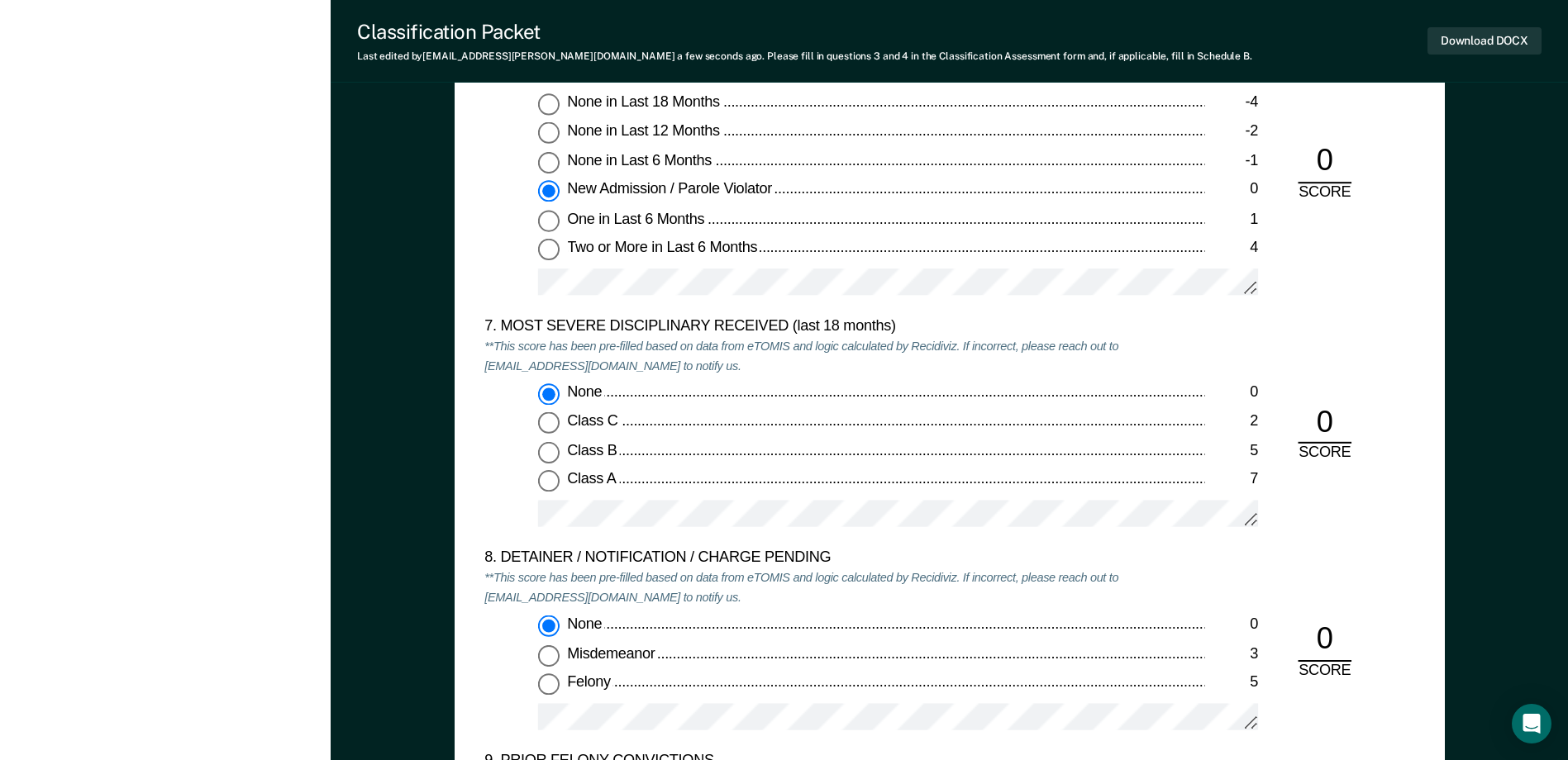
scroll to position [3305, 0]
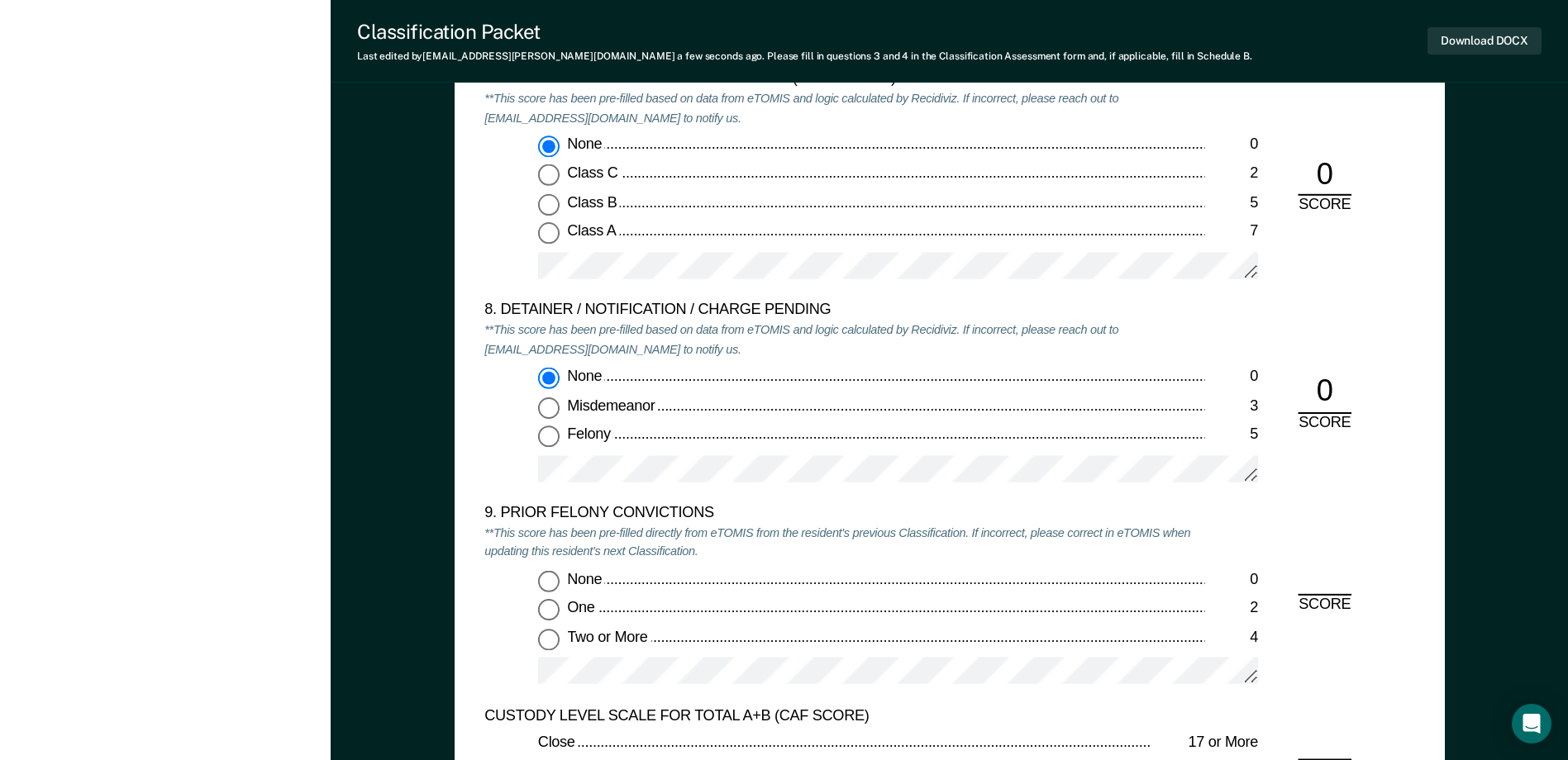
click at [556, 586] on input "None 0" at bounding box center [549, 581] width 22 height 22
type textarea "x"
radio input "true"
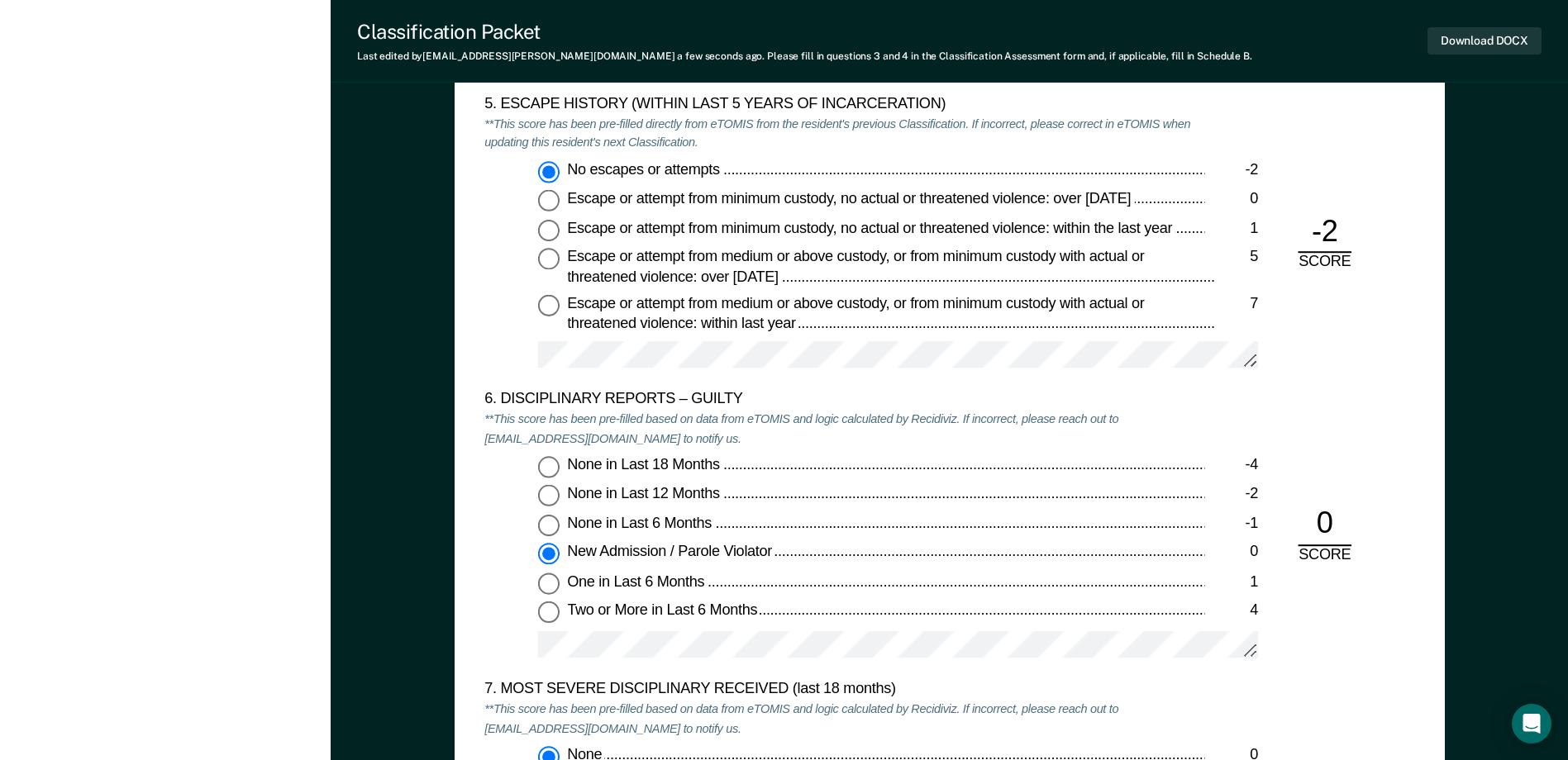
scroll to position [2561, 0]
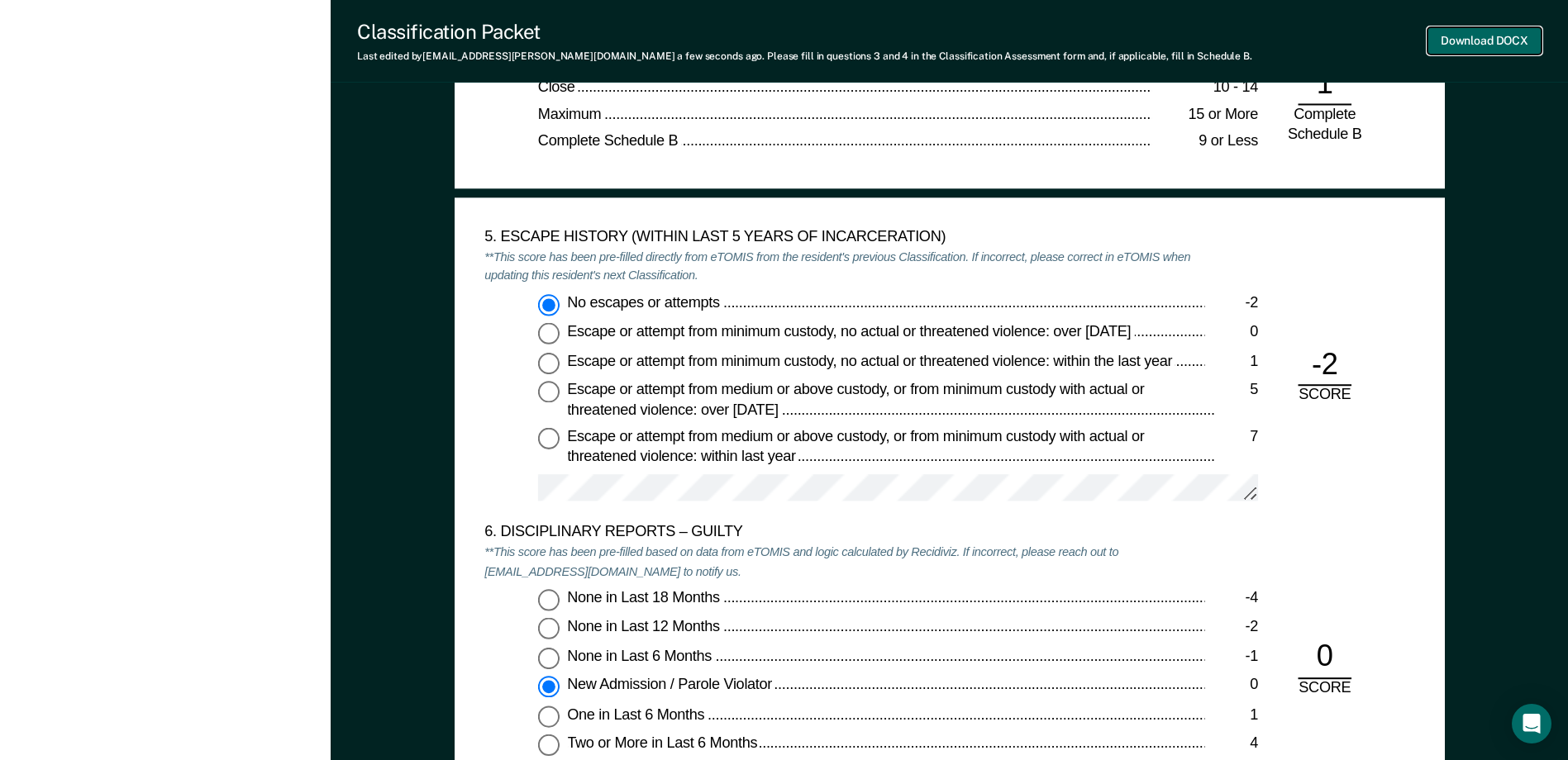
click at [1460, 43] on button "Download DOCX" at bounding box center [1485, 41] width 114 height 27
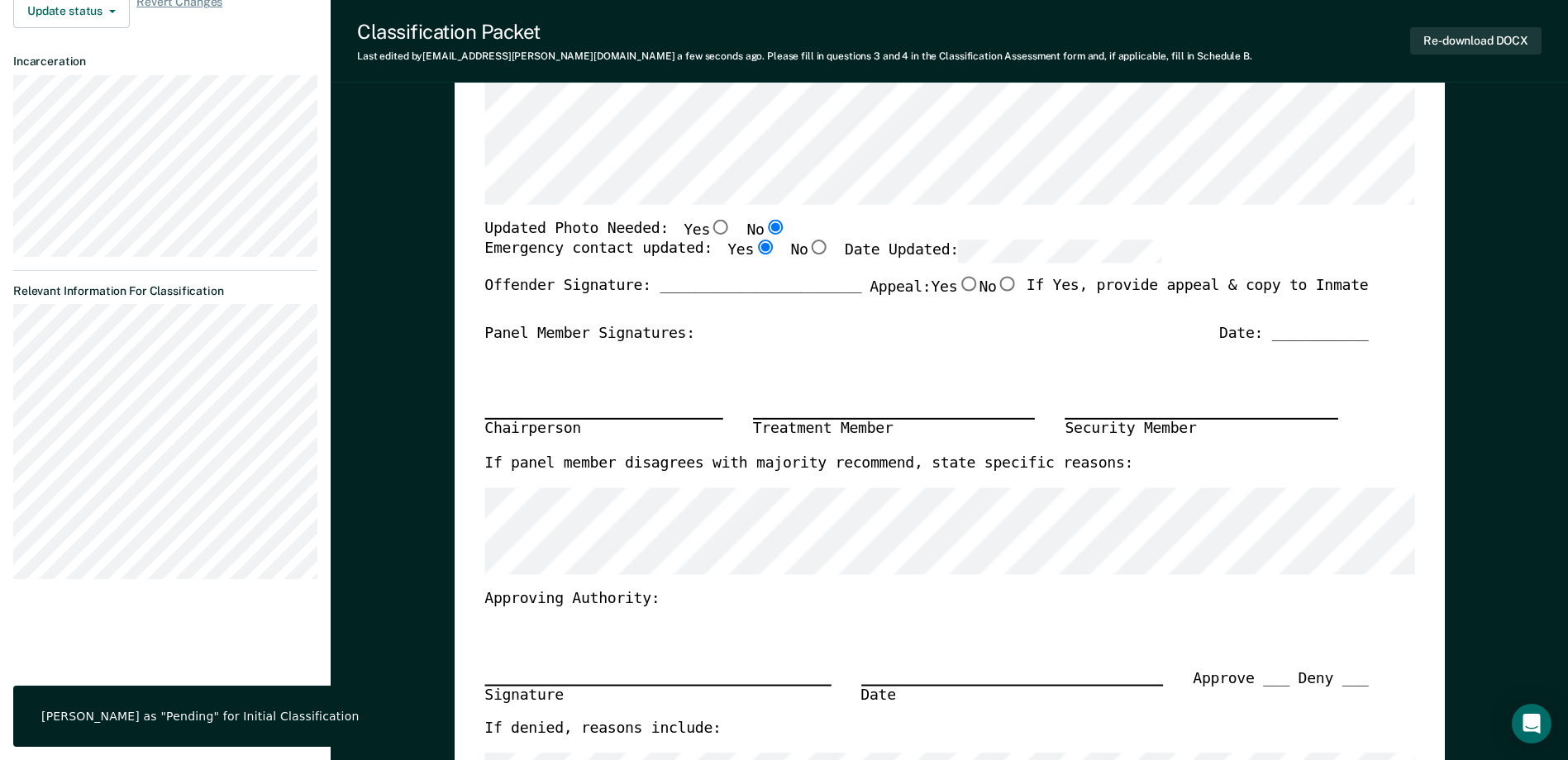
scroll to position [0, 0]
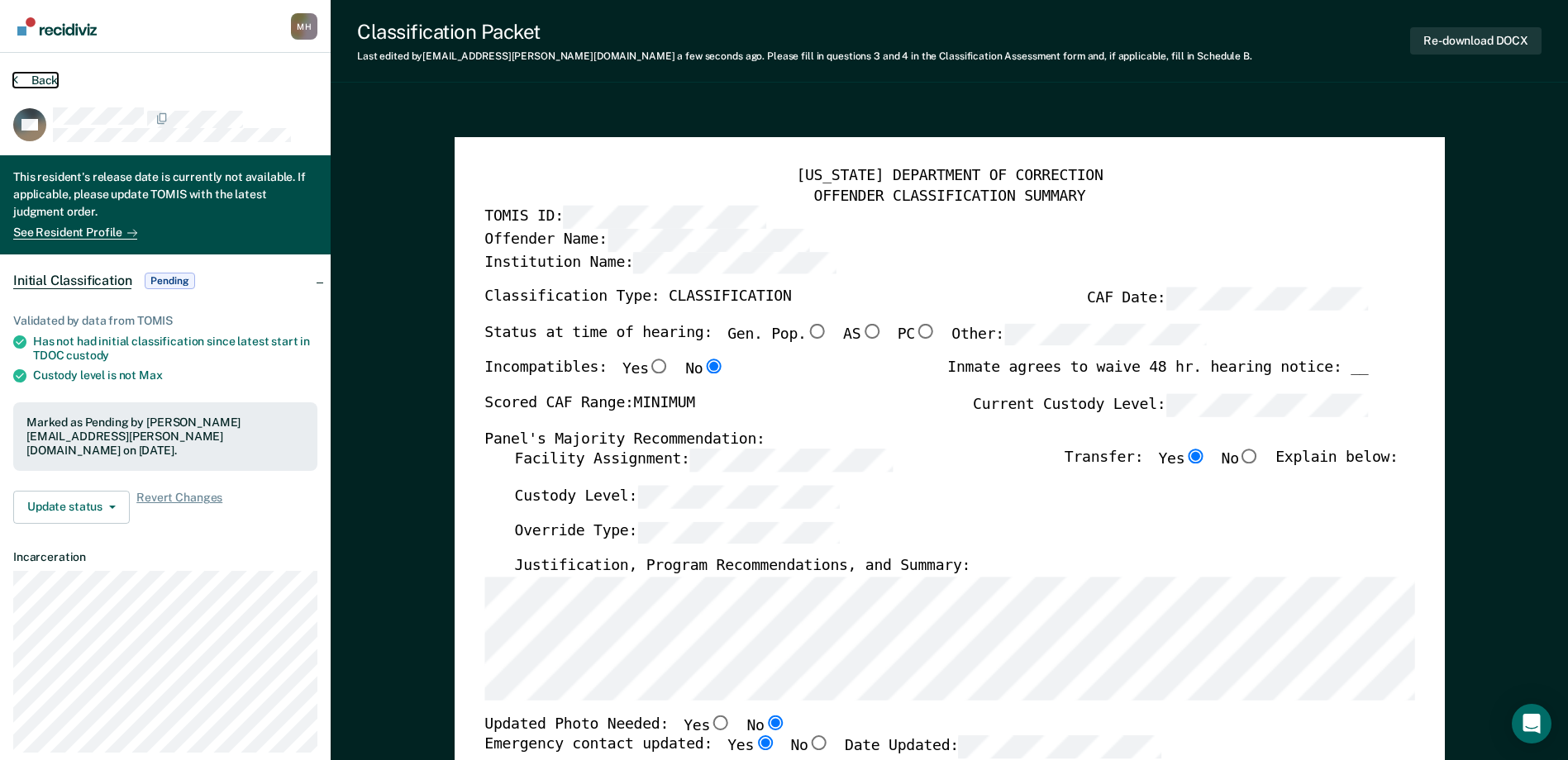
click at [45, 81] on button "Back" at bounding box center [35, 80] width 44 height 14
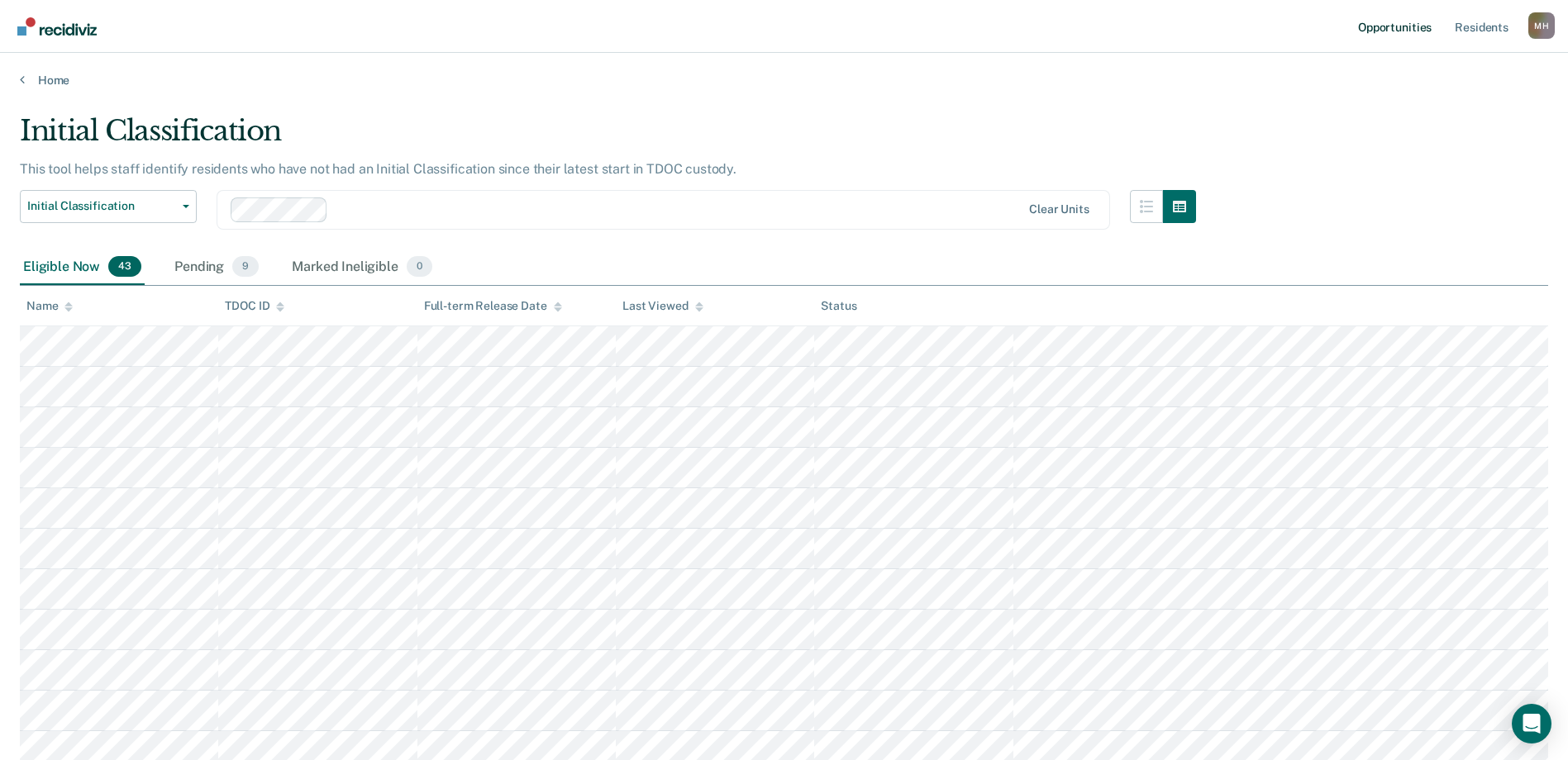
scroll to position [493, 0]
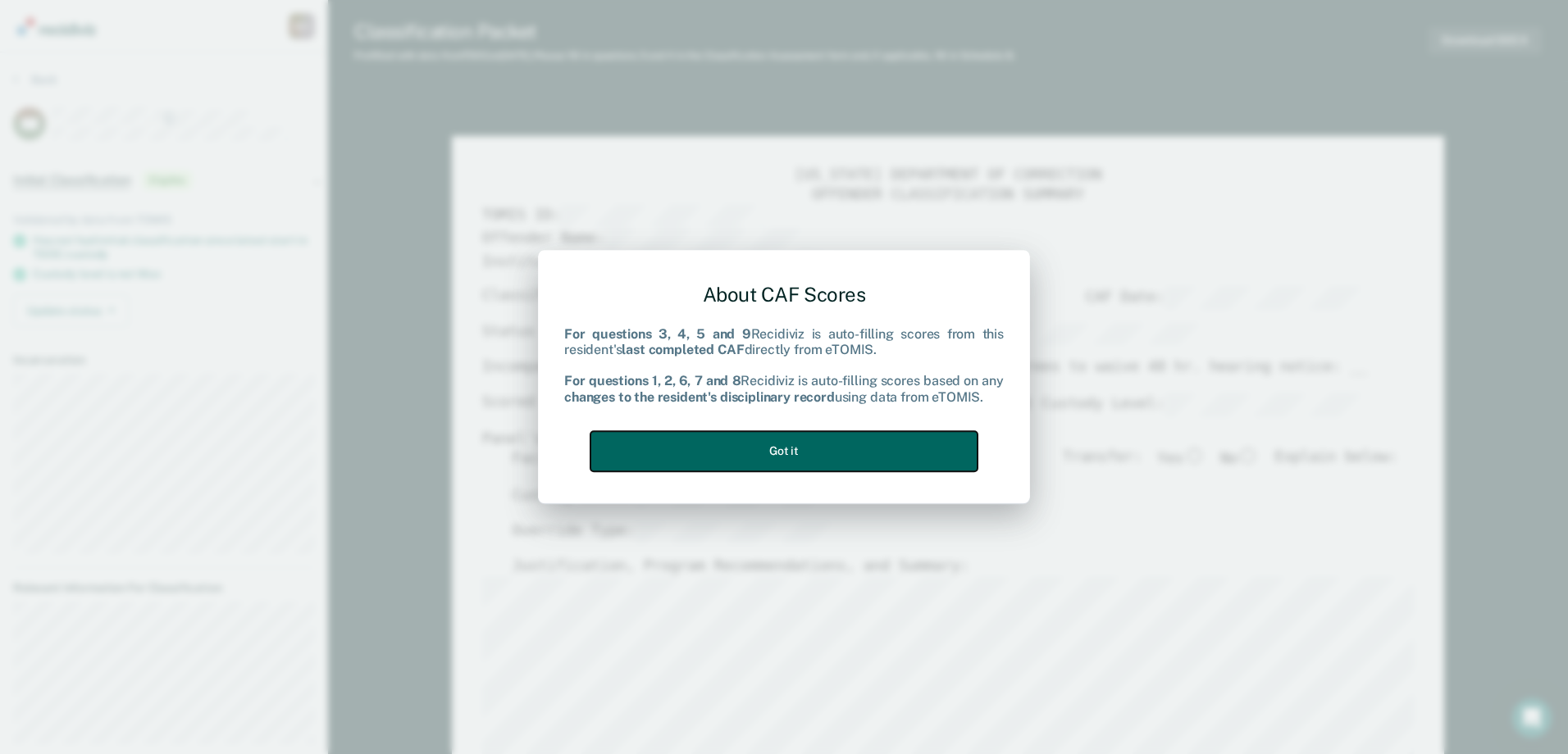
click at [710, 452] on button "Got it" at bounding box center [784, 451] width 387 height 40
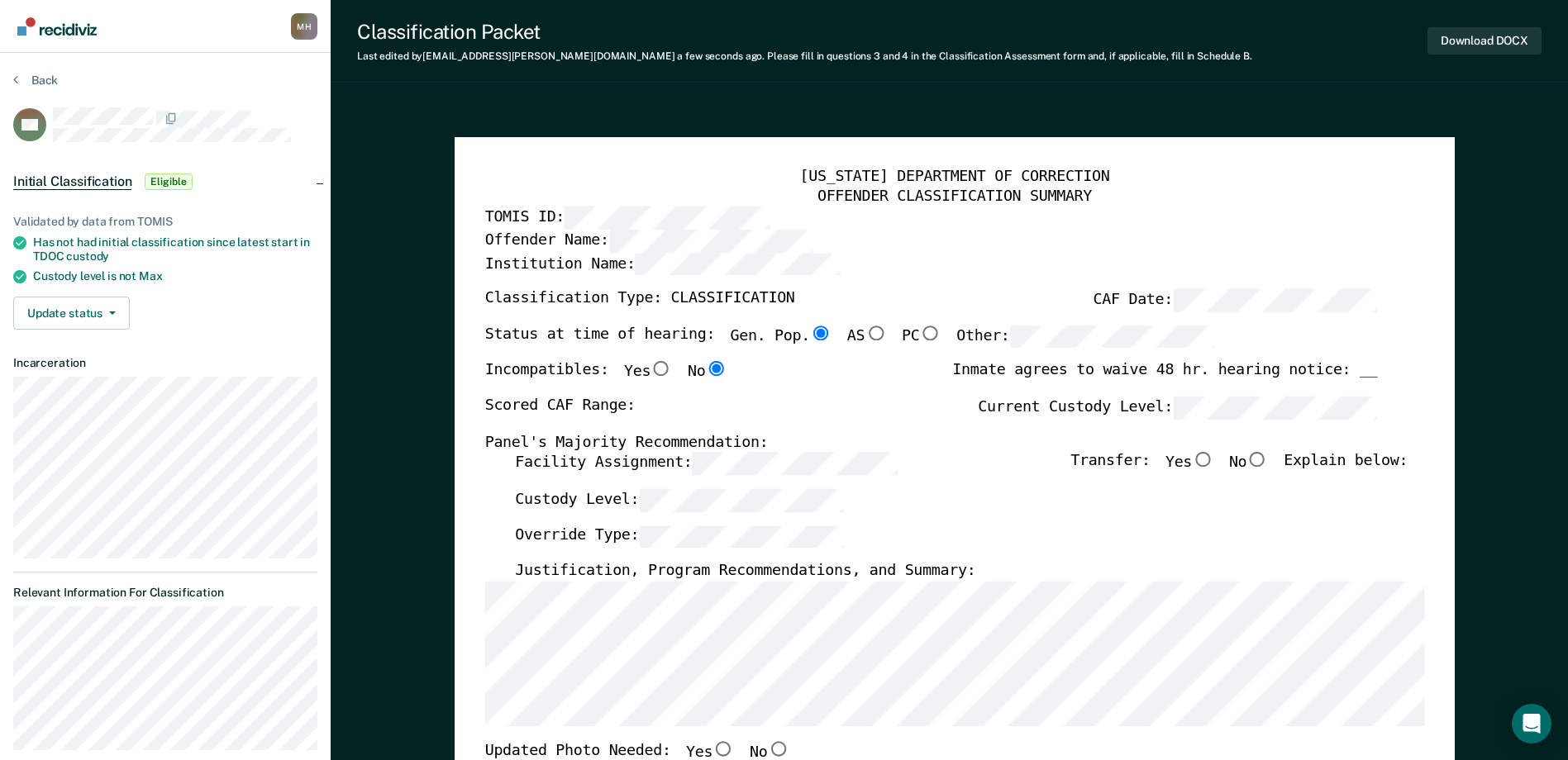
click at [486, 435] on div "[US_STATE] DEPARTMENT OF CORRECTION OFFENDER CLASSIFICATION SUMMARY TOMIS ID: O…" at bounding box center [953, 767] width 940 height 1199
type textarea "x"
radio input "false"
click at [888, 331] on div "Status at time of hearing: Gen. Pop. AS PC Other:" at bounding box center [848, 343] width 729 height 36
click at [956, 343] on label "Other:" at bounding box center [1085, 337] width 258 height 24
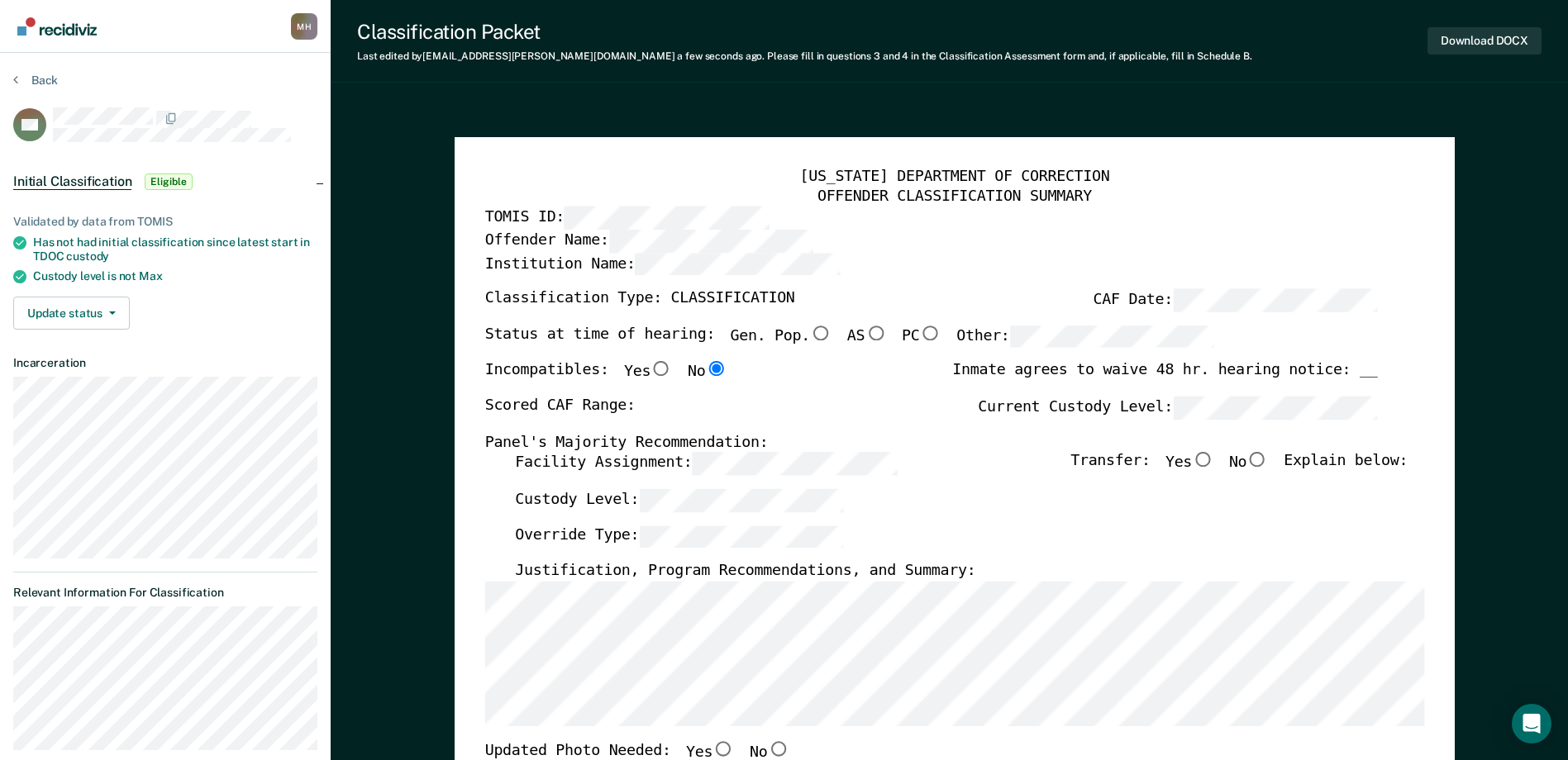
click at [944, 415] on div "Scored CAF Range: Current Custody Level:" at bounding box center [930, 415] width 893 height 36
click at [1214, 465] on input "Yes" at bounding box center [1203, 460] width 22 height 14
type textarea "x"
radio input "true"
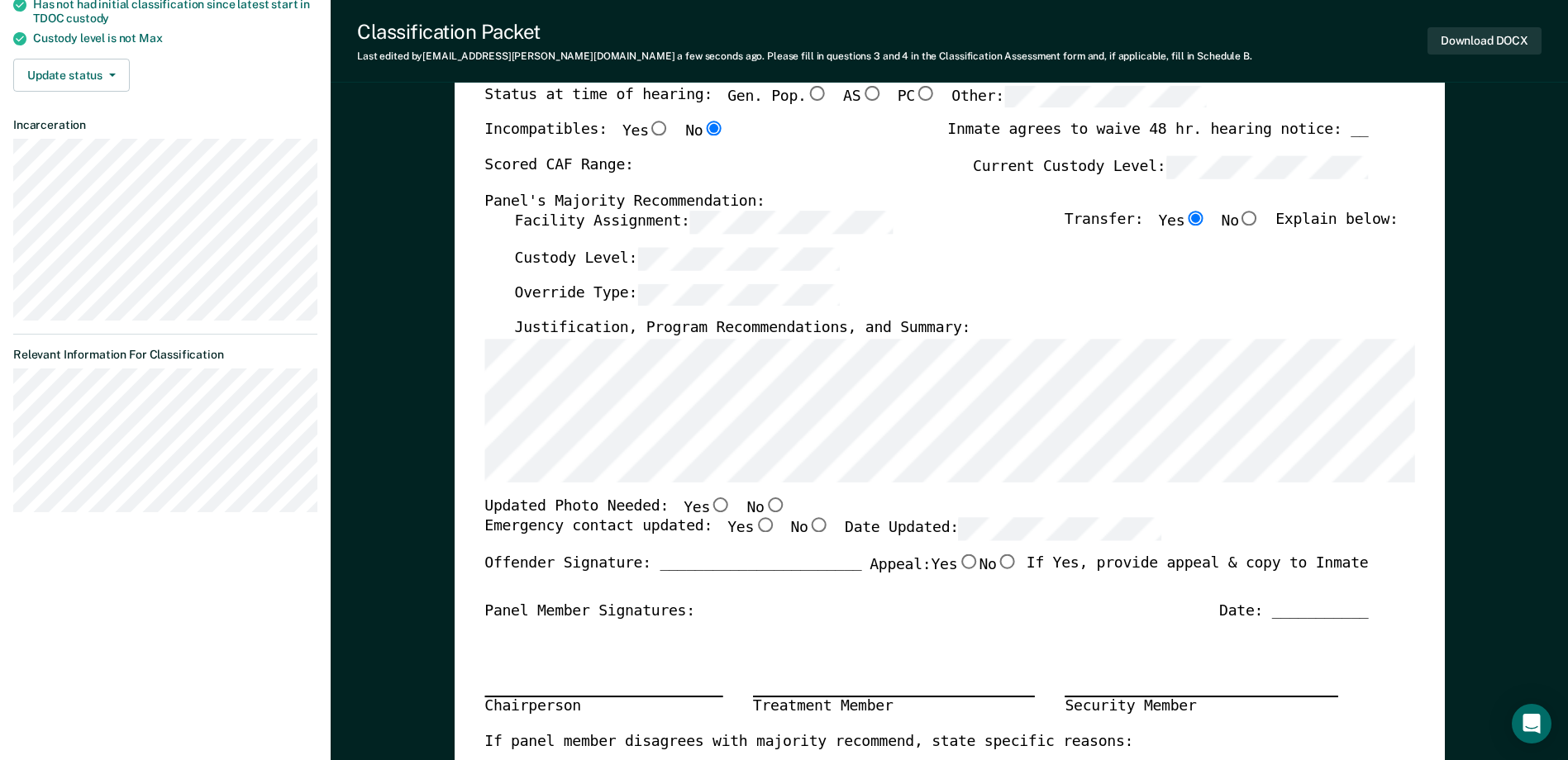
scroll to position [248, 0]
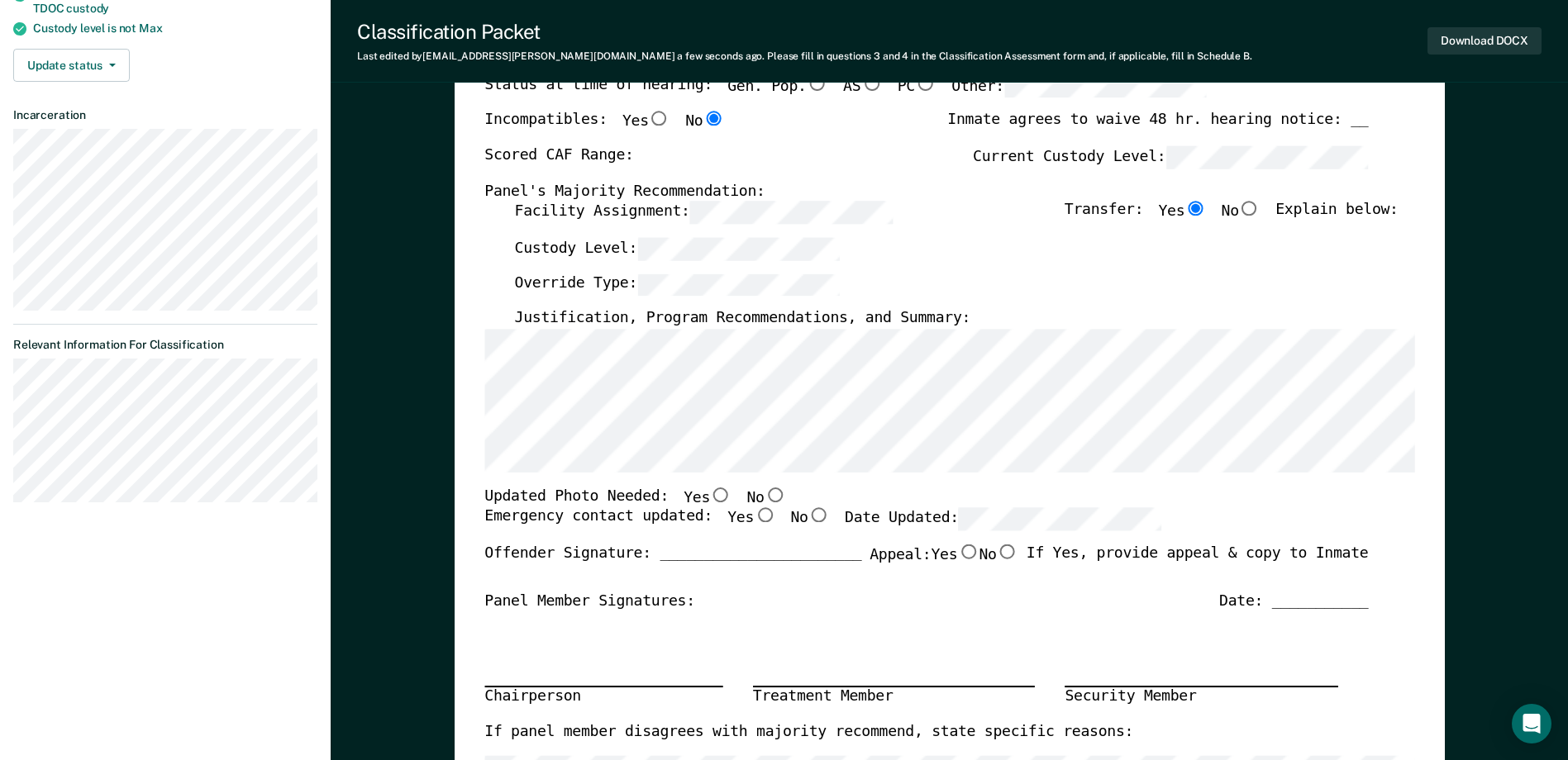
click at [764, 498] on input "No" at bounding box center [775, 495] width 22 height 14
type textarea "x"
radio input "true"
click at [754, 512] on input "Yes" at bounding box center [765, 515] width 22 height 14
type textarea "x"
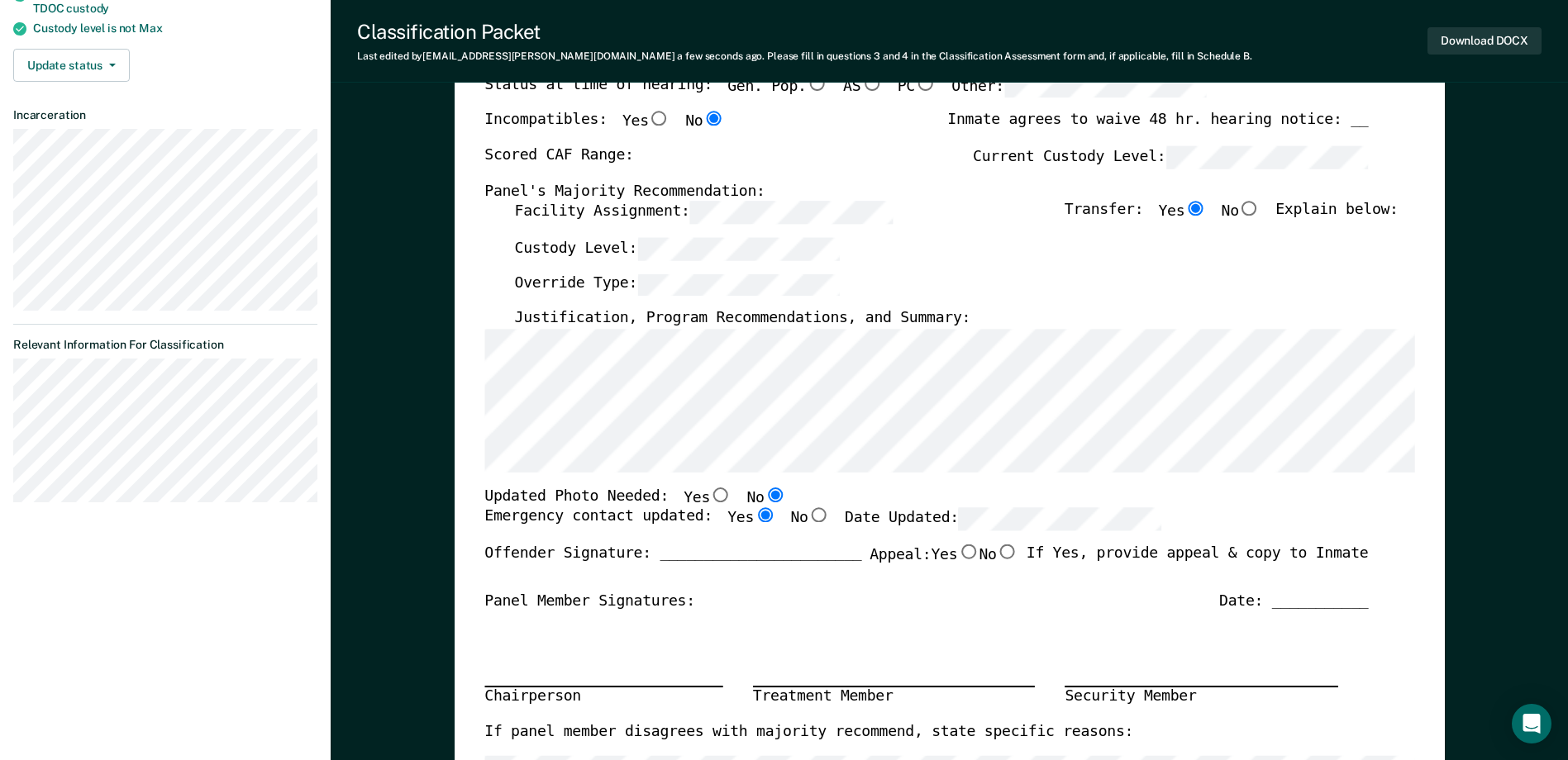
radio input "true"
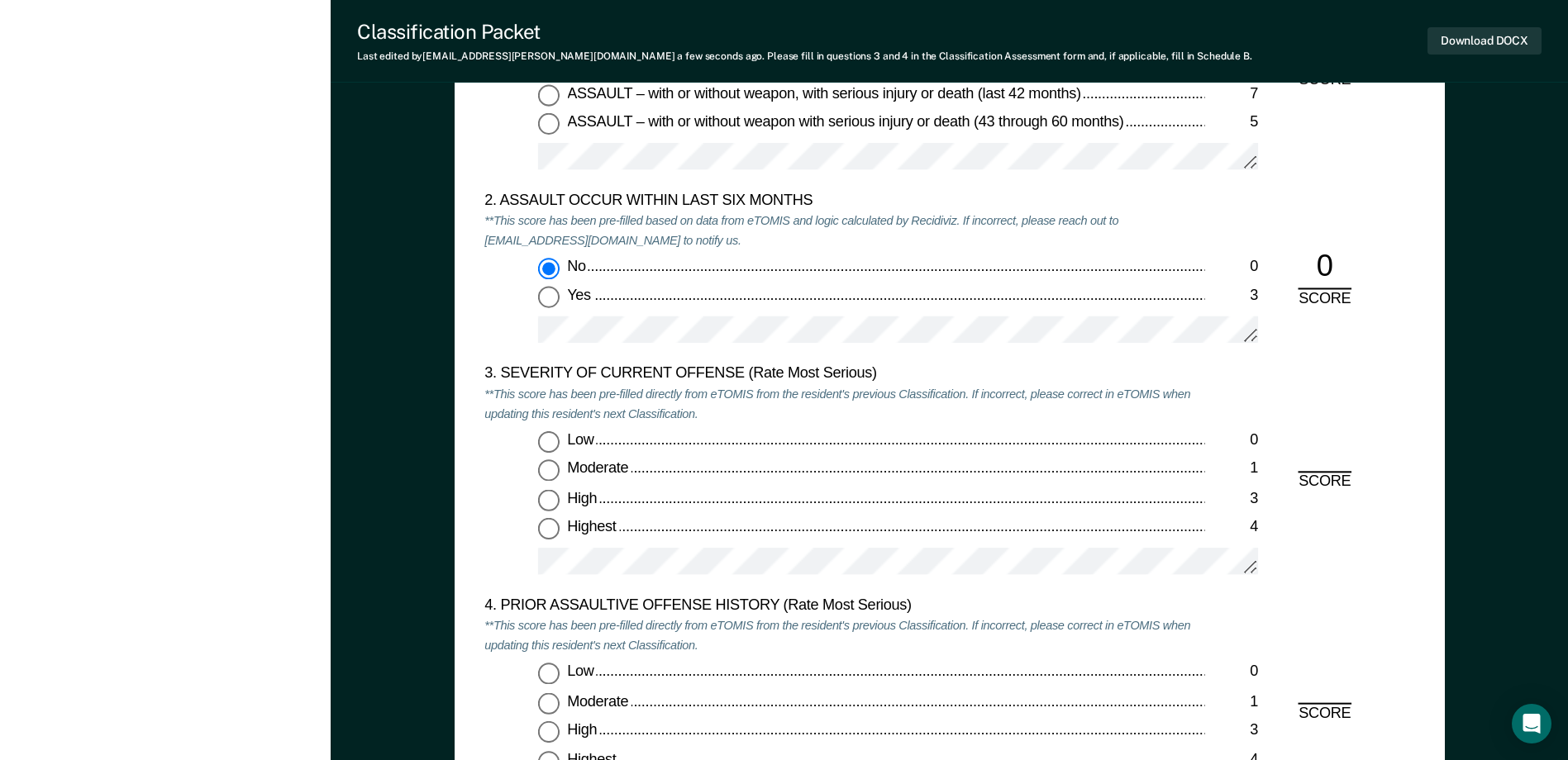
scroll to position [1818, 0]
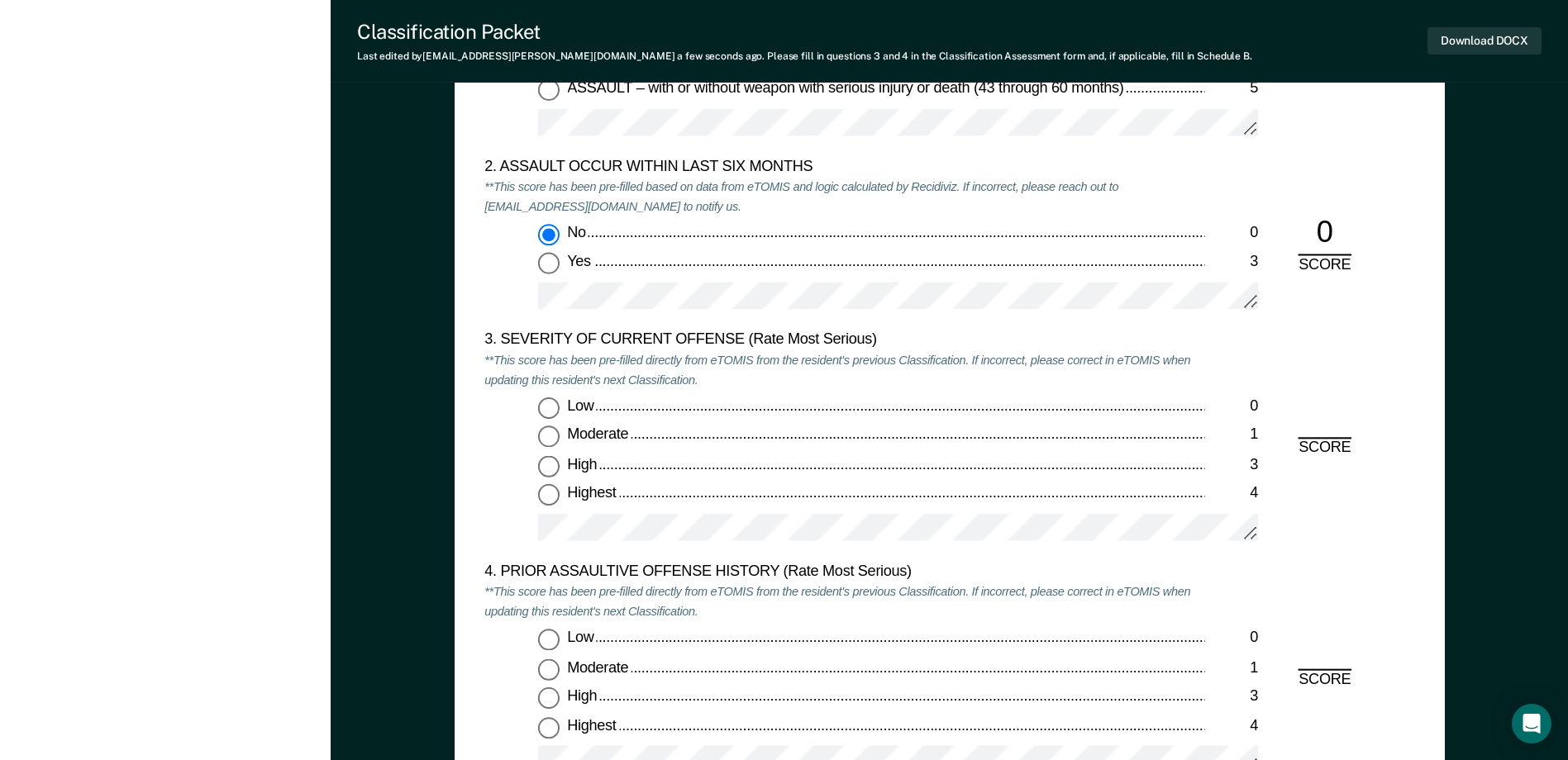
click at [553, 447] on input "Moderate 1" at bounding box center [549, 438] width 22 height 22
type textarea "x"
radio input "true"
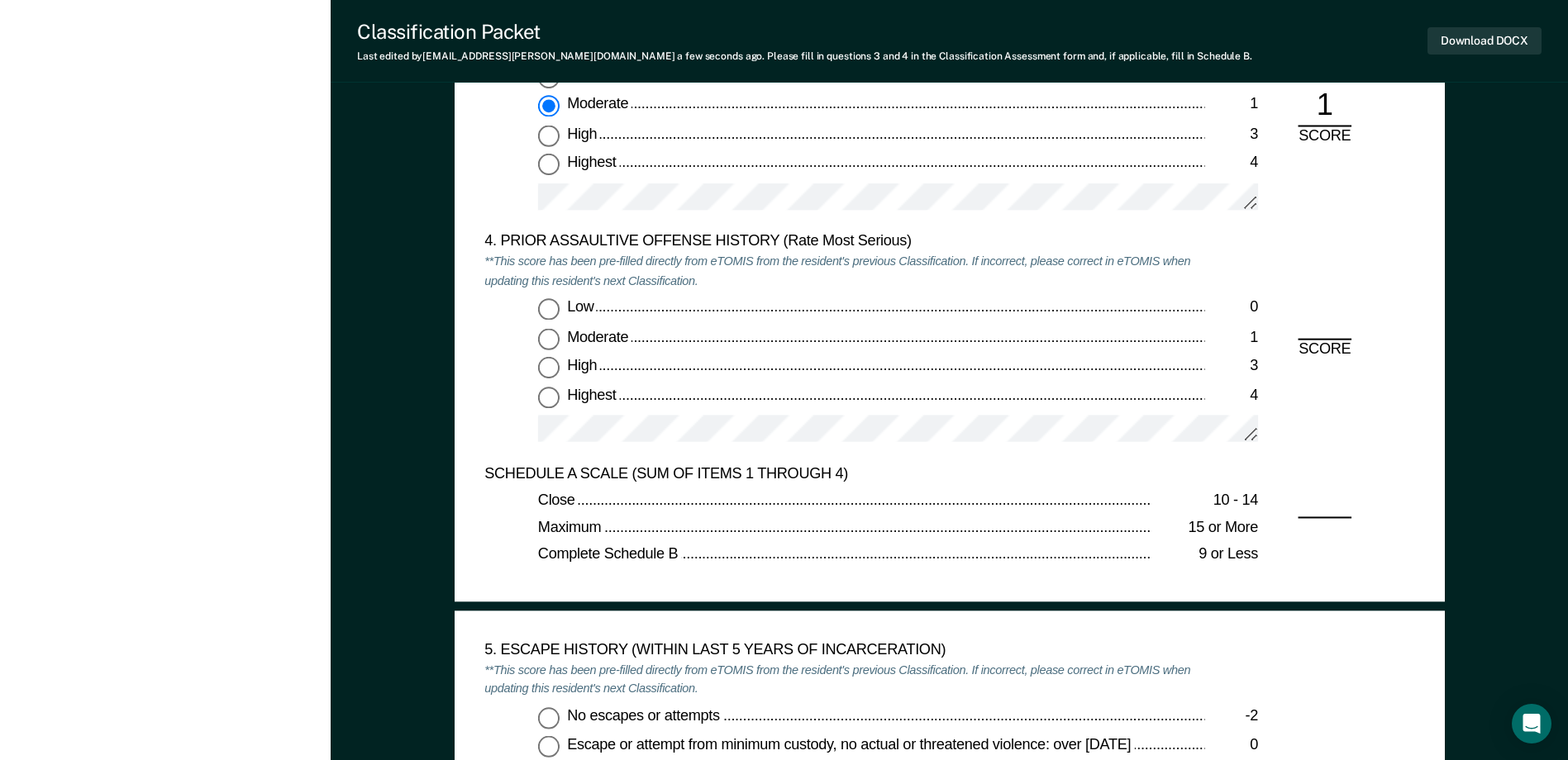
click at [548, 309] on input "Low 0" at bounding box center [549, 310] width 22 height 22
type textarea "x"
radio input "true"
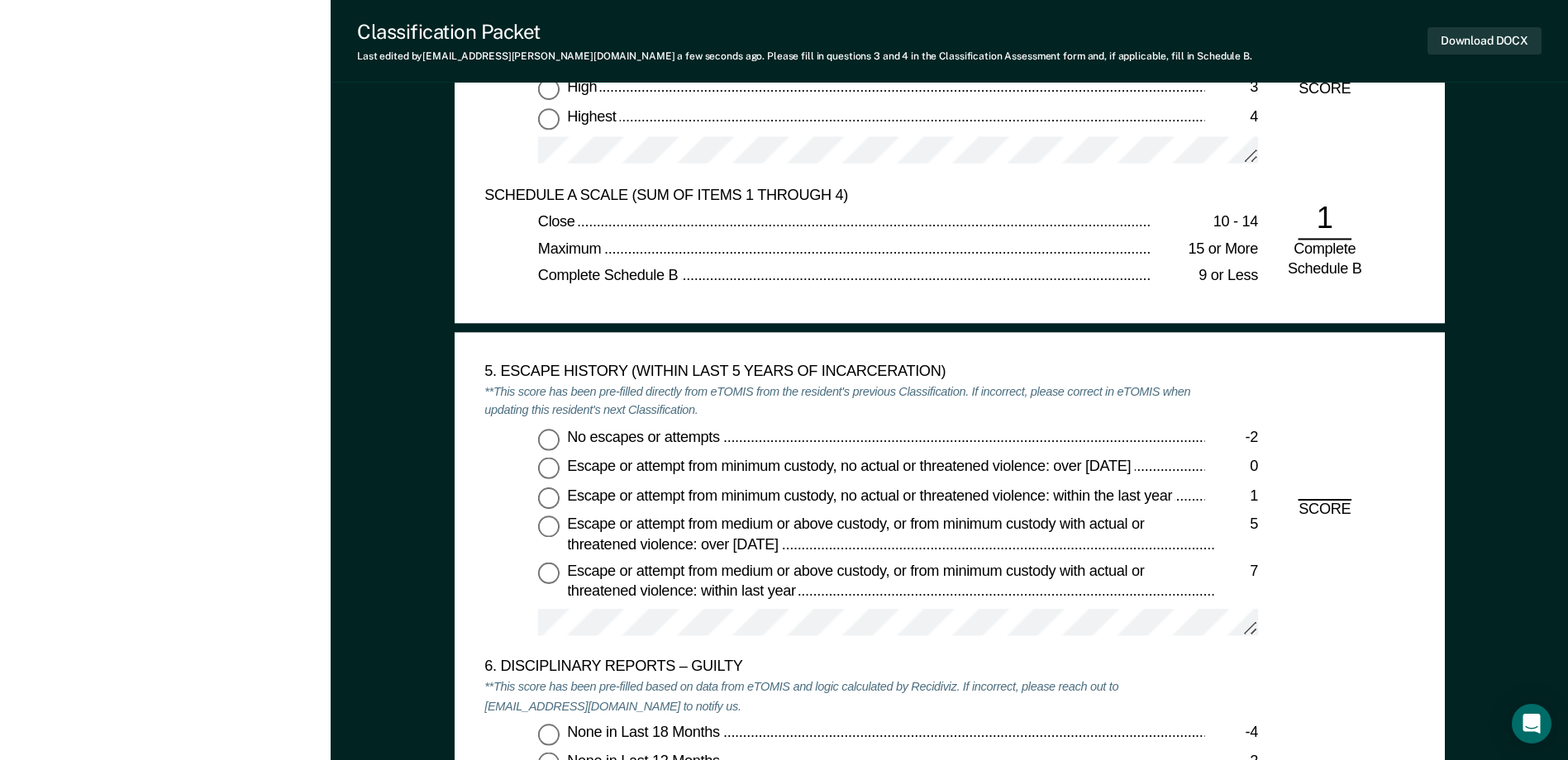
scroll to position [2644, 0]
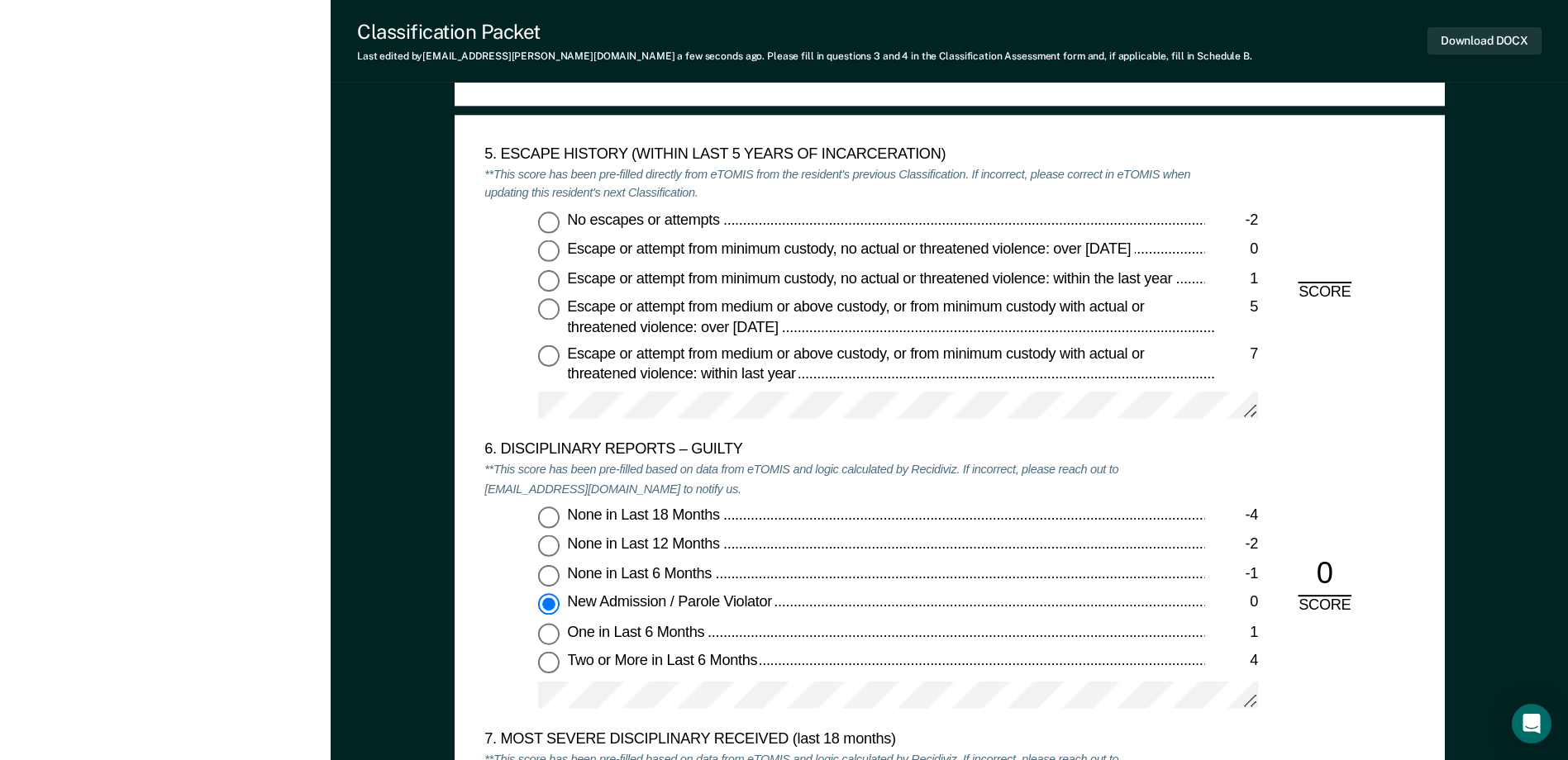
click at [554, 230] on input "No escapes or attempts -2" at bounding box center [549, 222] width 22 height 22
type textarea "x"
radio input "true"
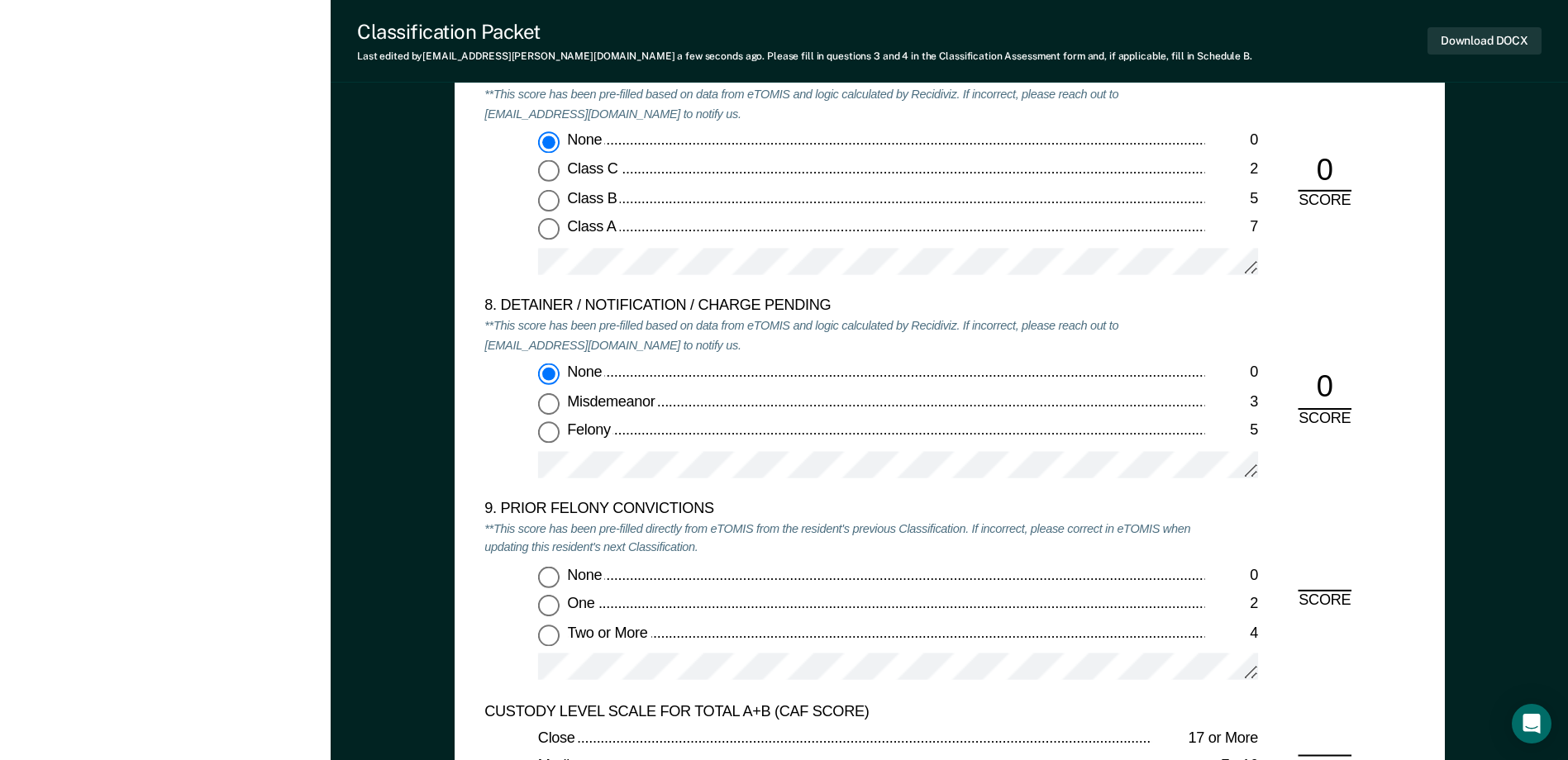
scroll to position [3553, 0]
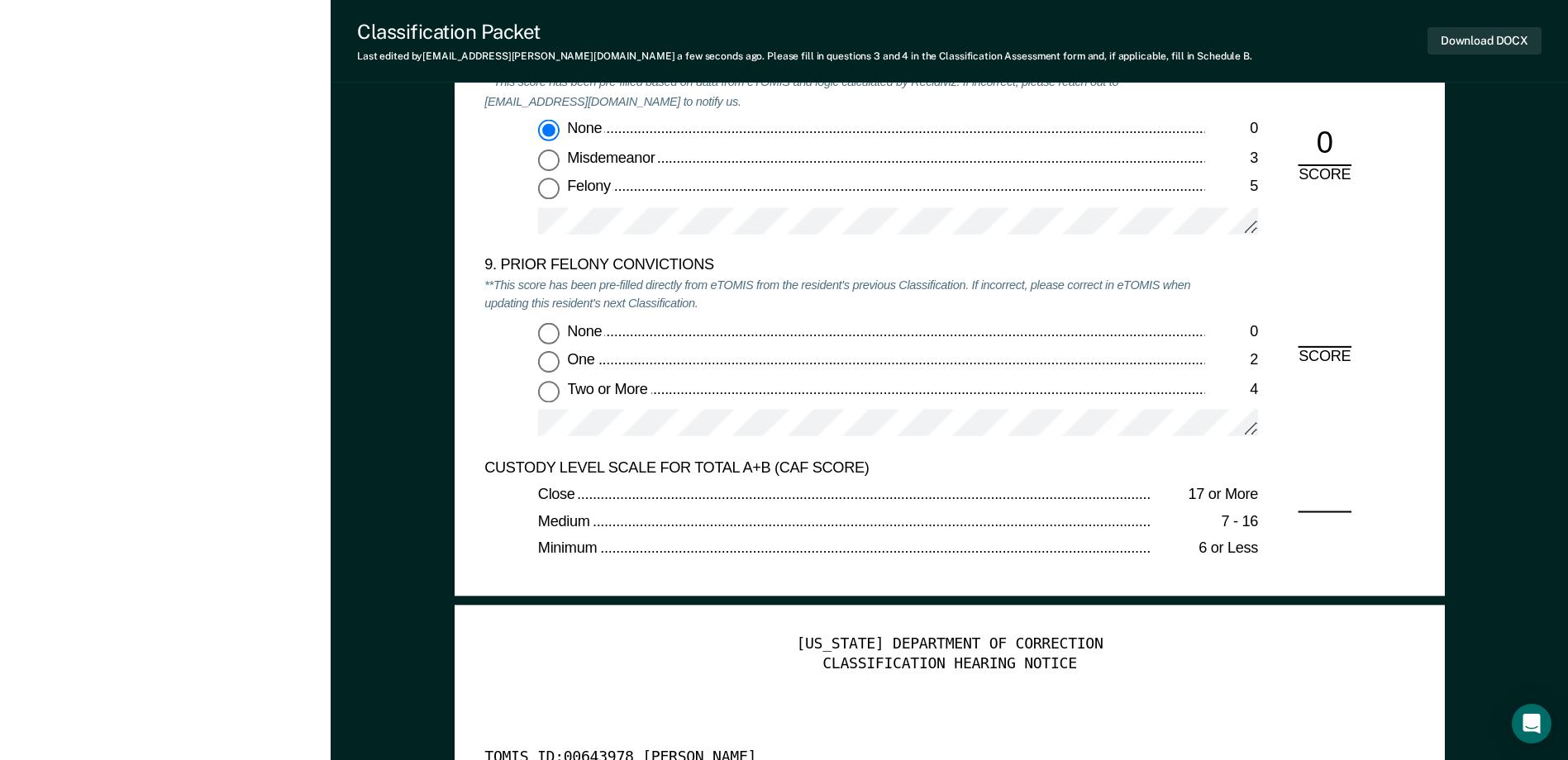
click at [540, 332] on input "None 0" at bounding box center [549, 333] width 22 height 22
type textarea "x"
radio input "true"
click at [1461, 49] on button "Download DOCX" at bounding box center [1485, 41] width 114 height 27
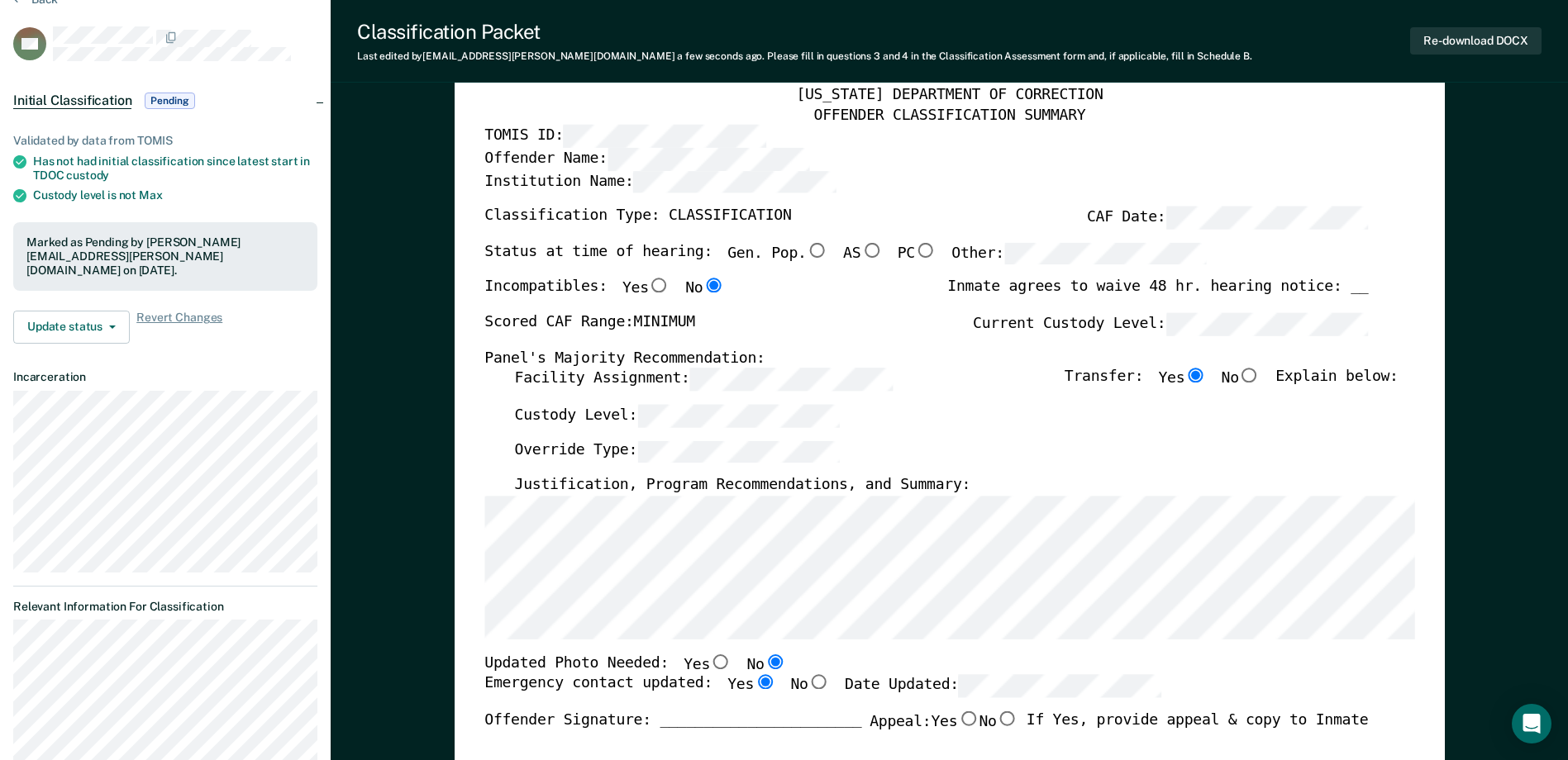
scroll to position [0, 0]
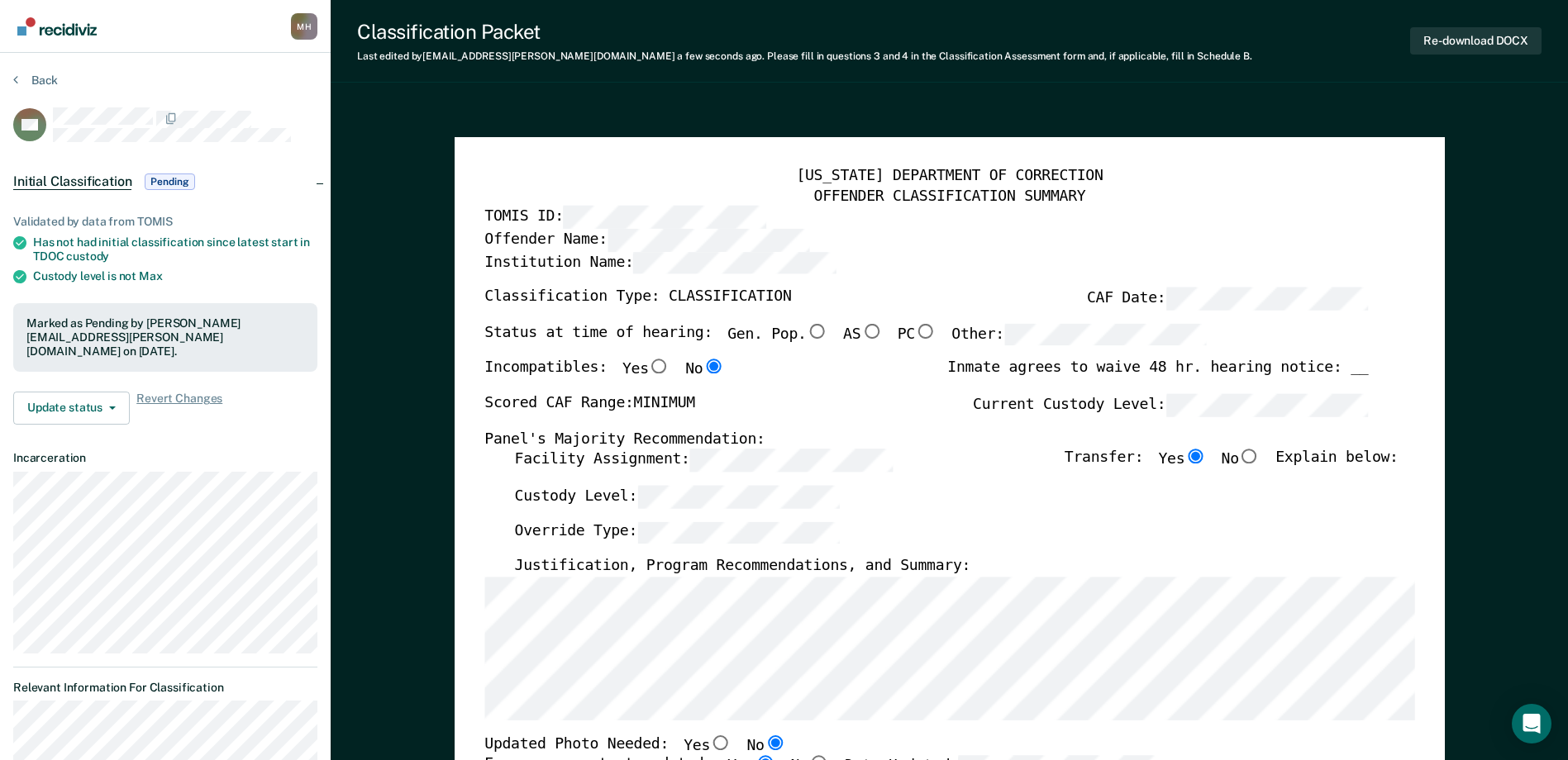
click at [50, 64] on section "Back BH Initial Classification Pending Validated by data from TOMIS Has not had…" at bounding box center [165, 465] width 331 height 825
click at [45, 73] on button "Back" at bounding box center [35, 80] width 44 height 14
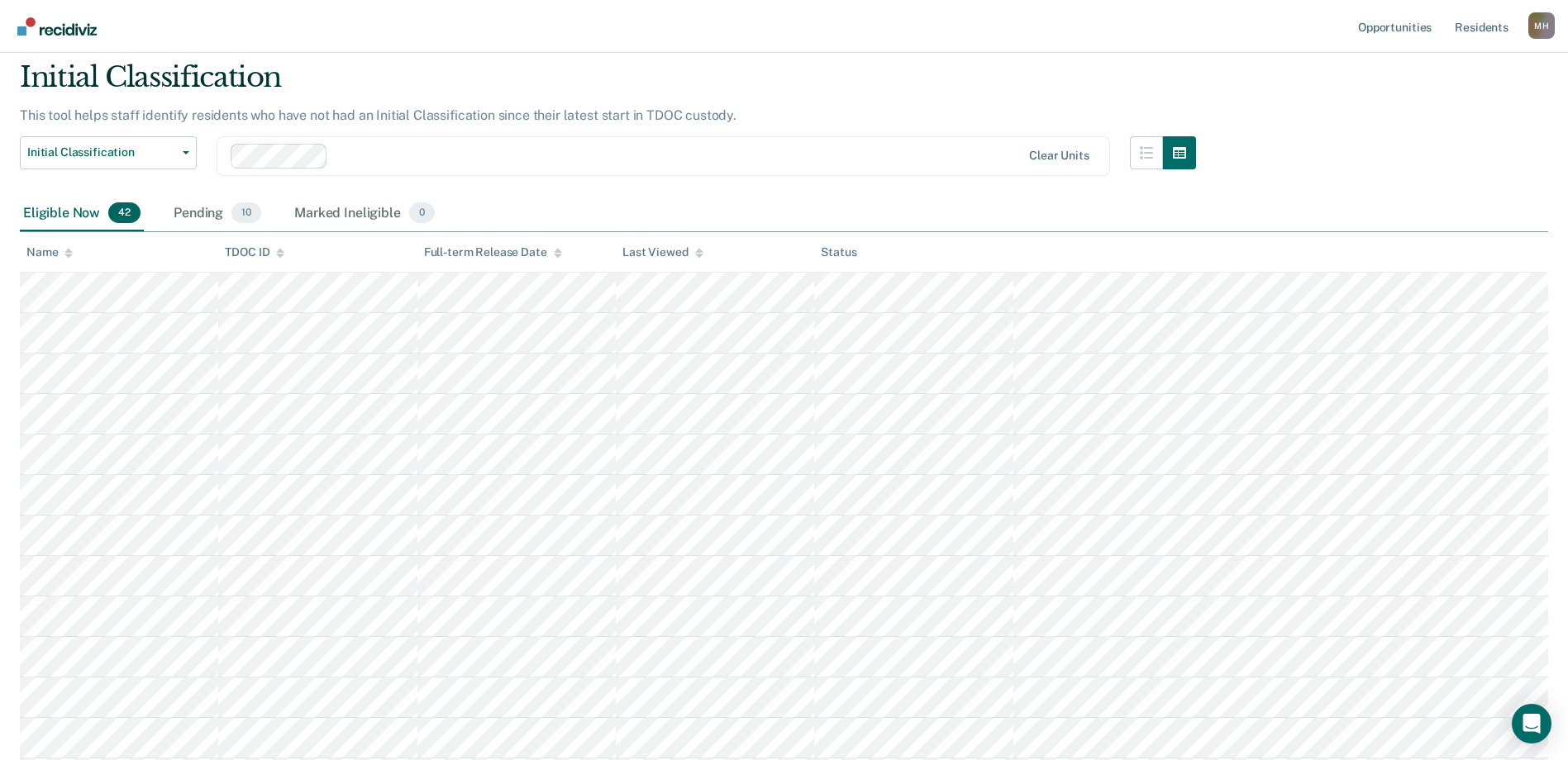
scroll to position [82, 0]
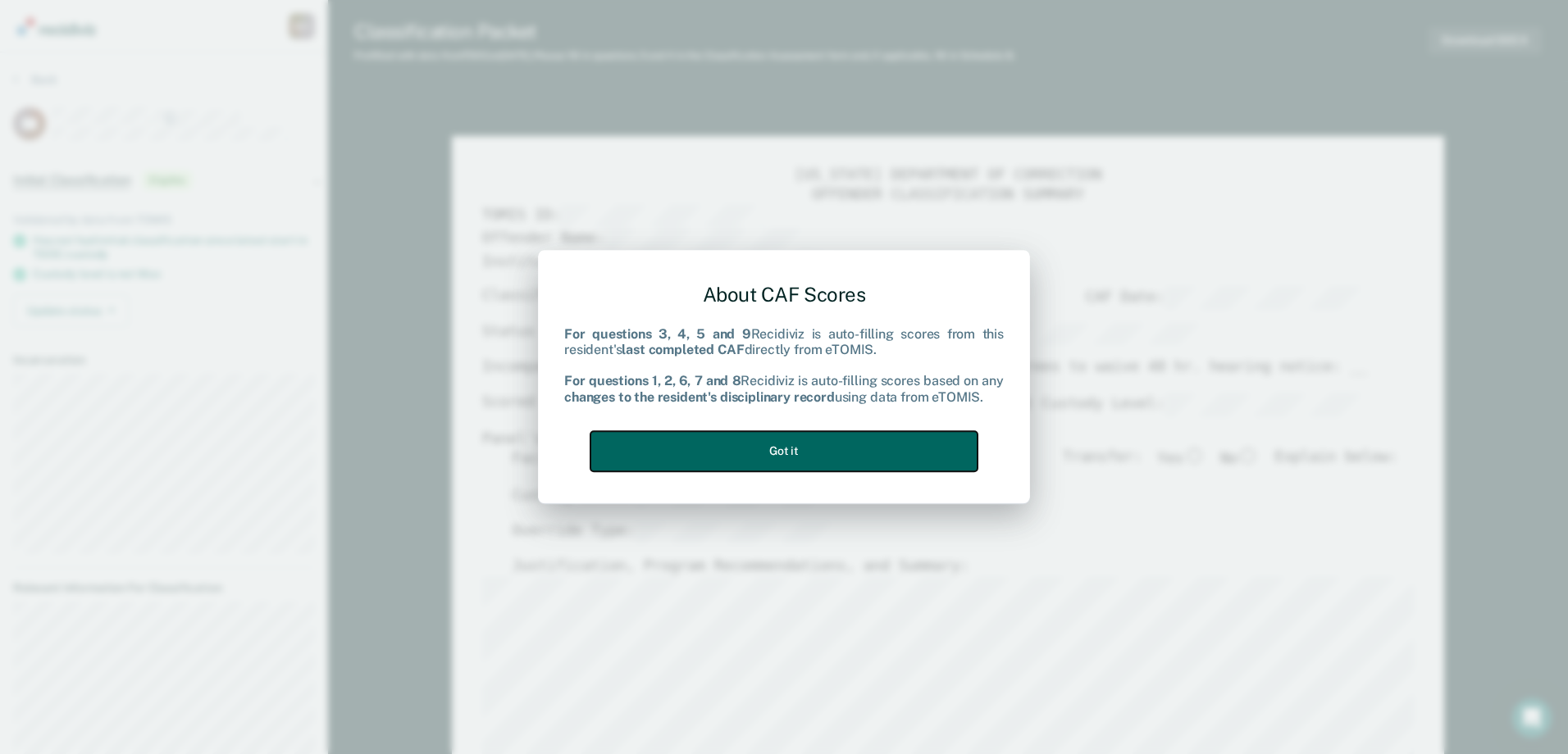
click at [717, 452] on button "Got it" at bounding box center [784, 451] width 387 height 40
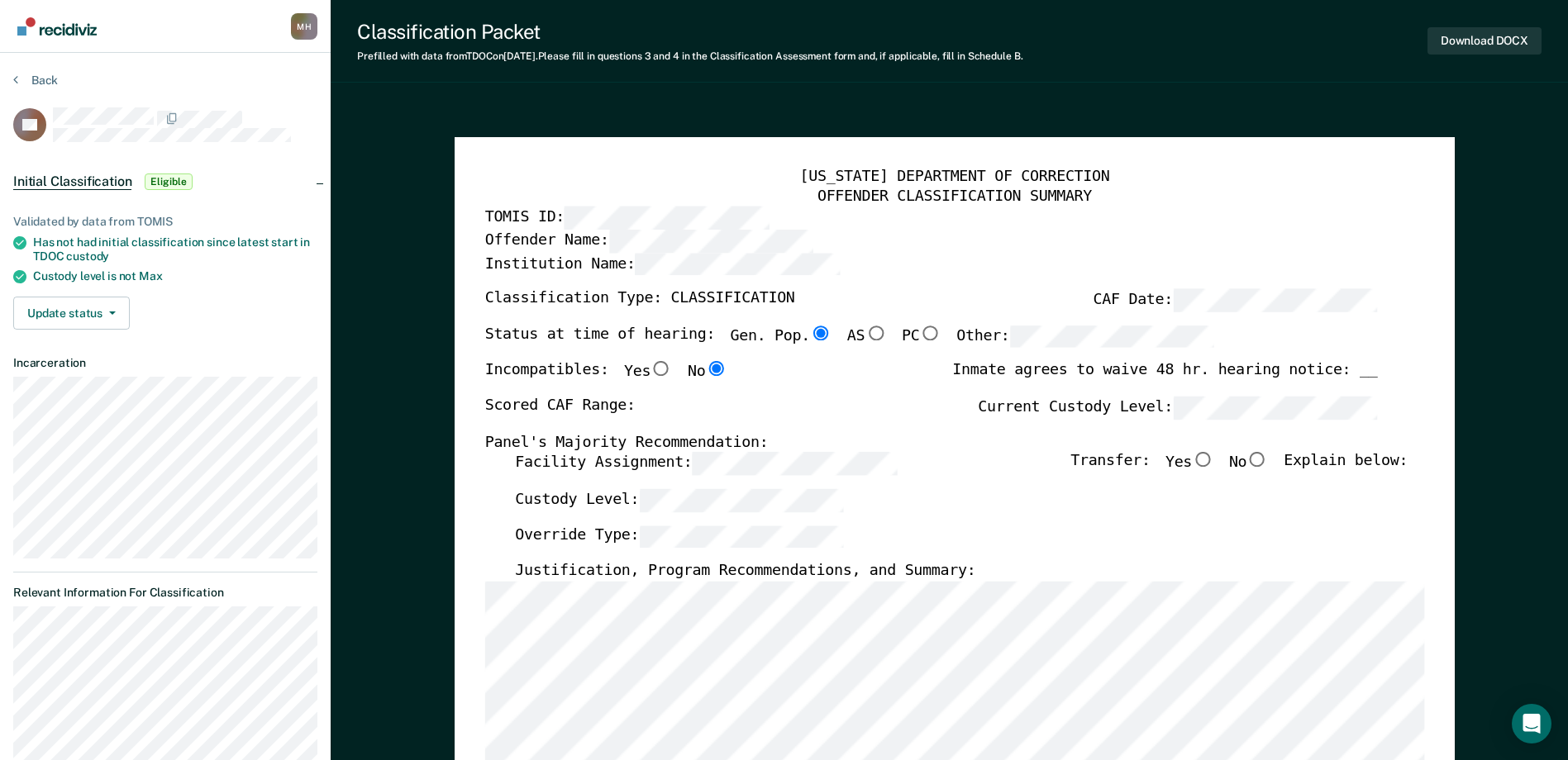
type textarea "x"
radio input "false"
click at [1212, 456] on input "Yes" at bounding box center [1203, 460] width 22 height 14
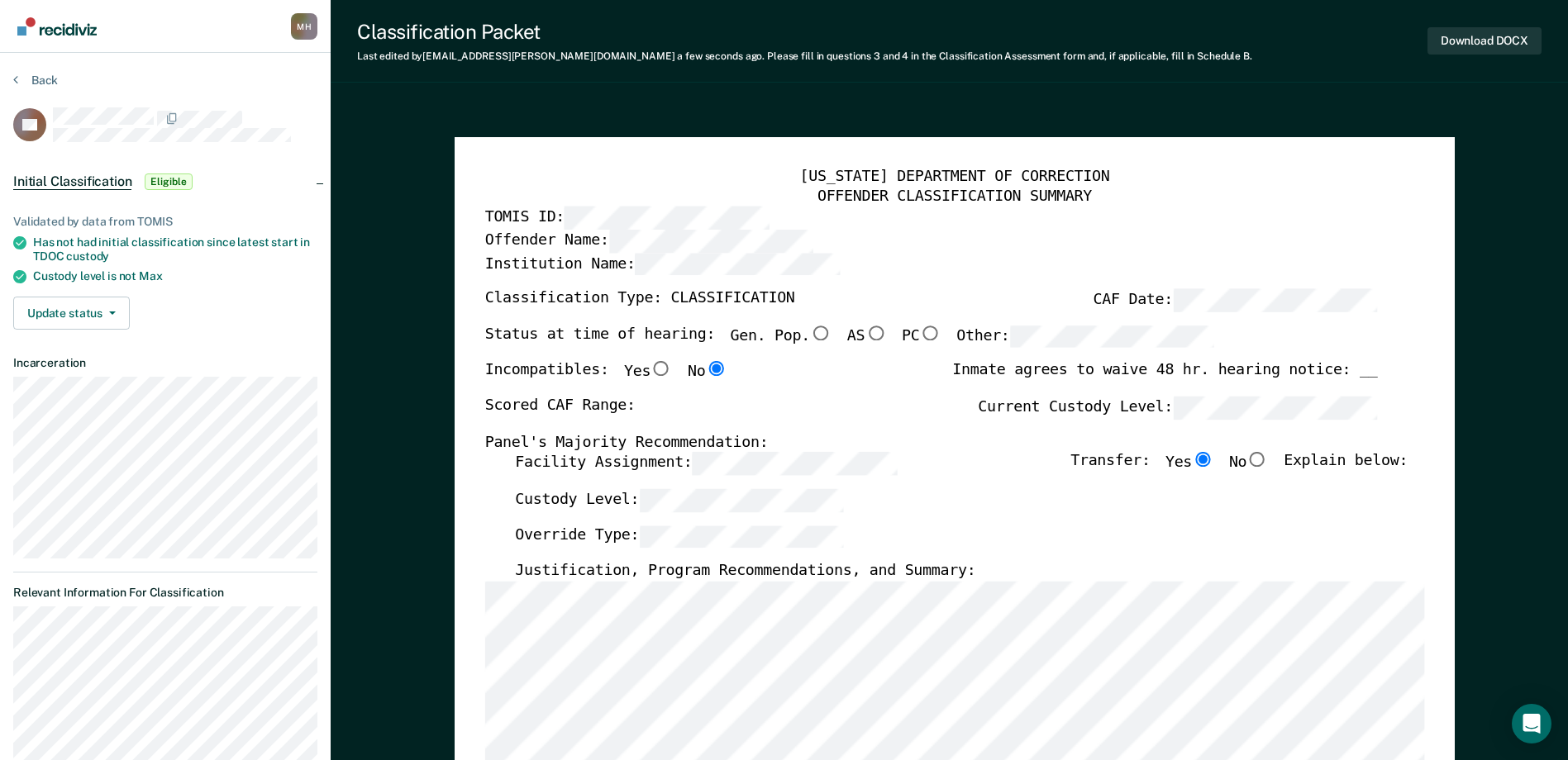
type textarea "x"
radio input "true"
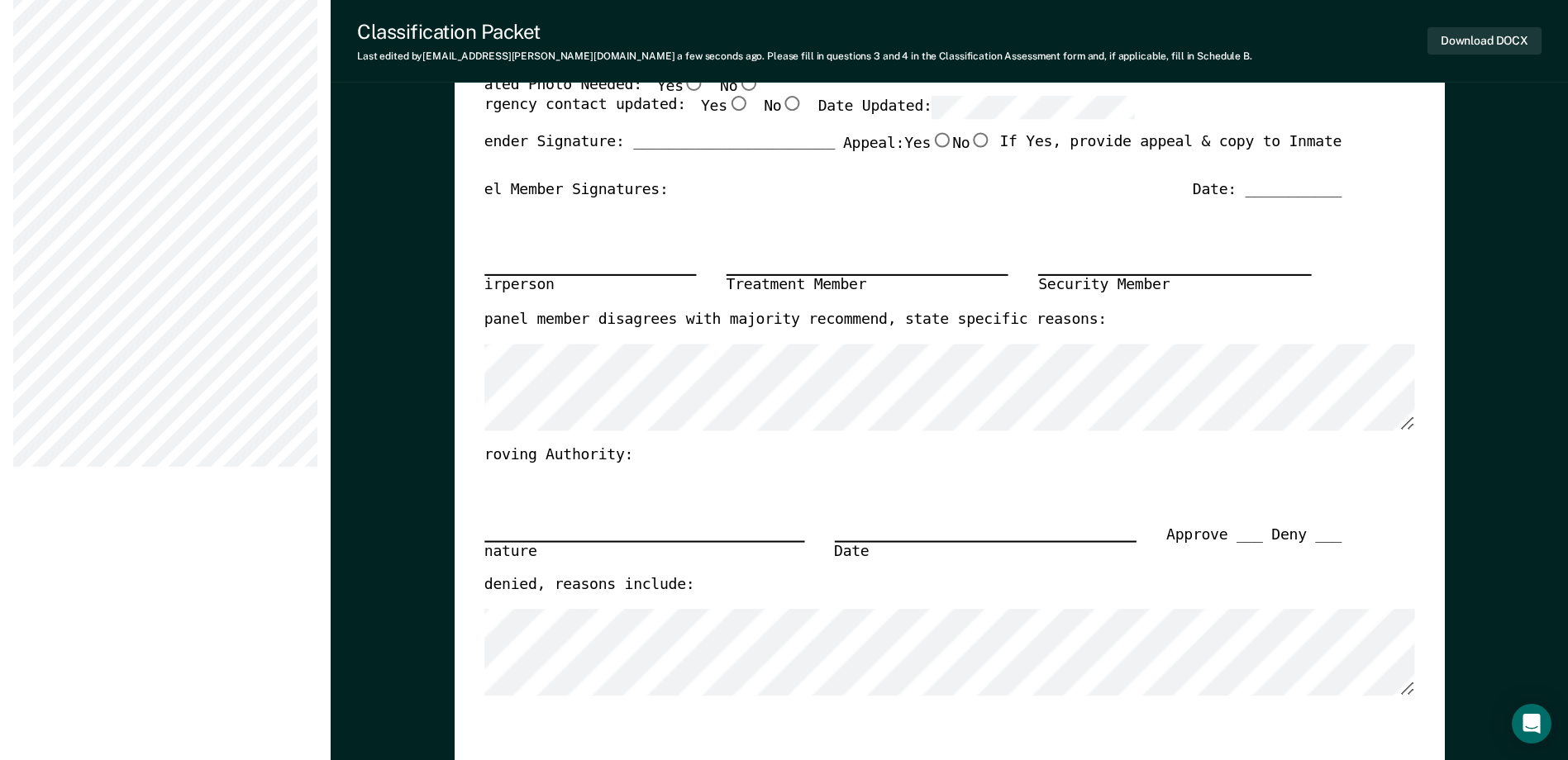
scroll to position [226, 0]
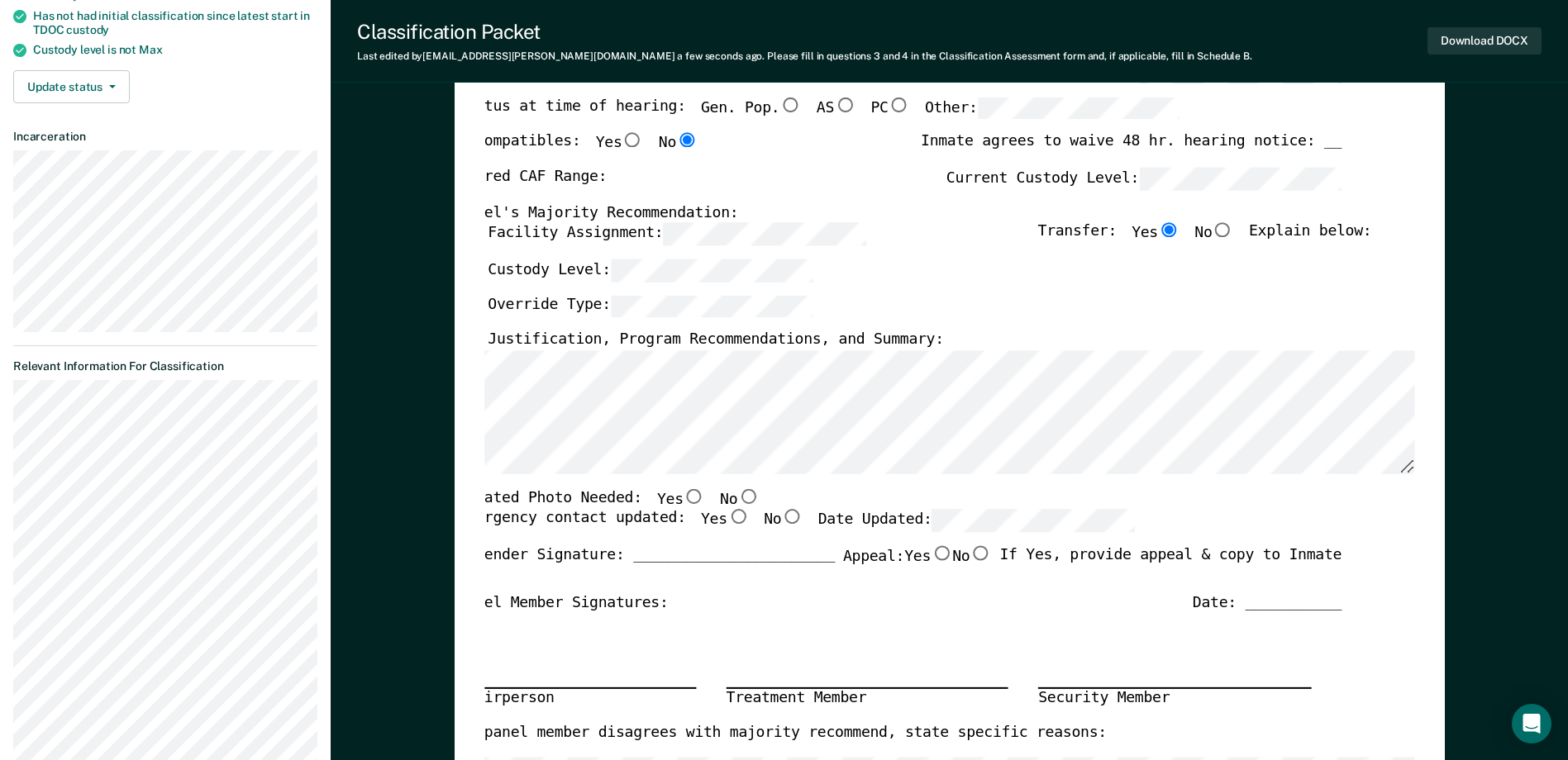
click at [738, 494] on input "No" at bounding box center [749, 496] width 22 height 14
type textarea "x"
radio input "true"
click at [727, 523] on input "Yes" at bounding box center [738, 517] width 22 height 14
type textarea "x"
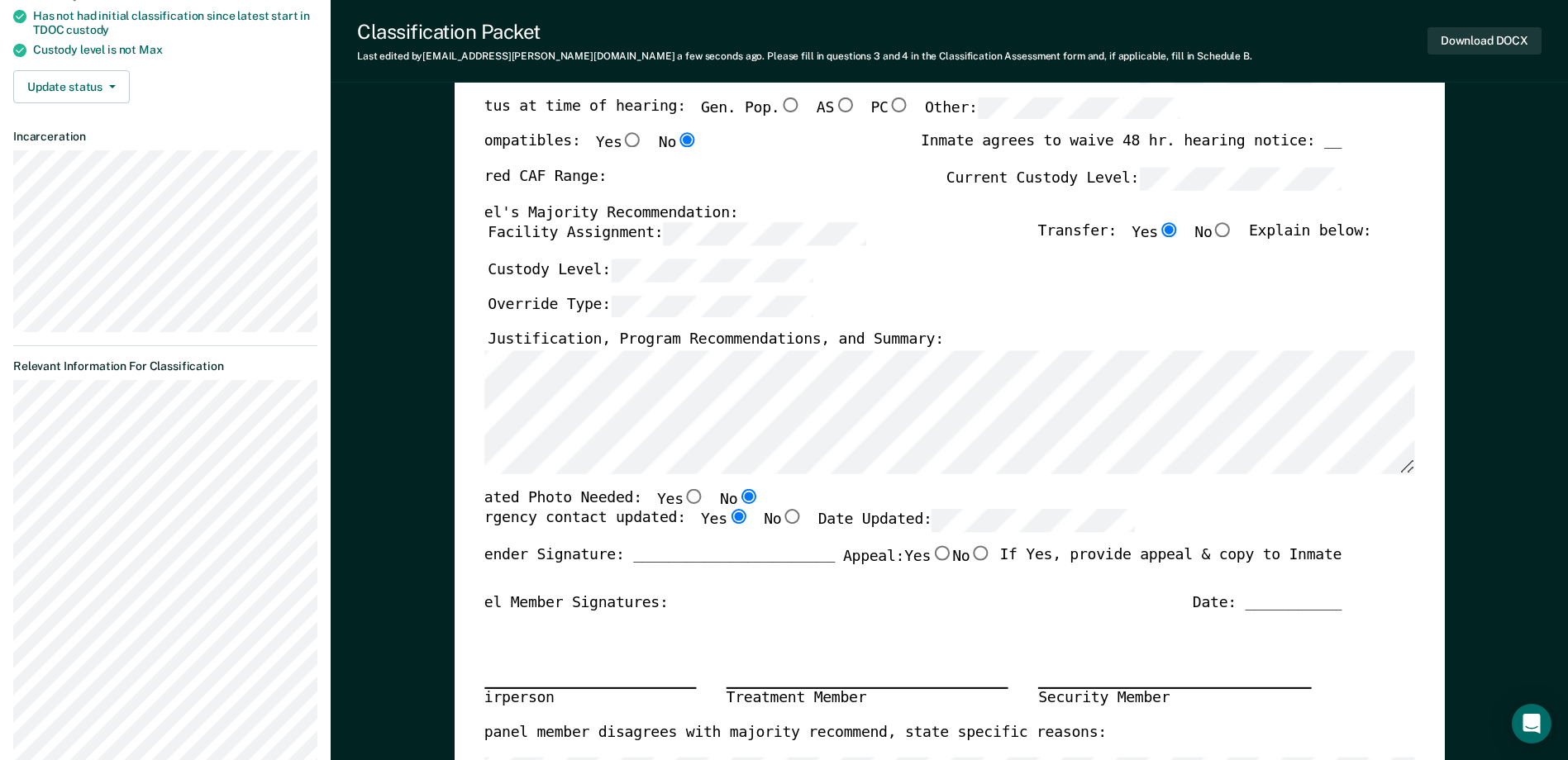
radio input "true"
click at [744, 640] on div "Chairperson Treatment Member Security Member" at bounding box center [899, 669] width 884 height 111
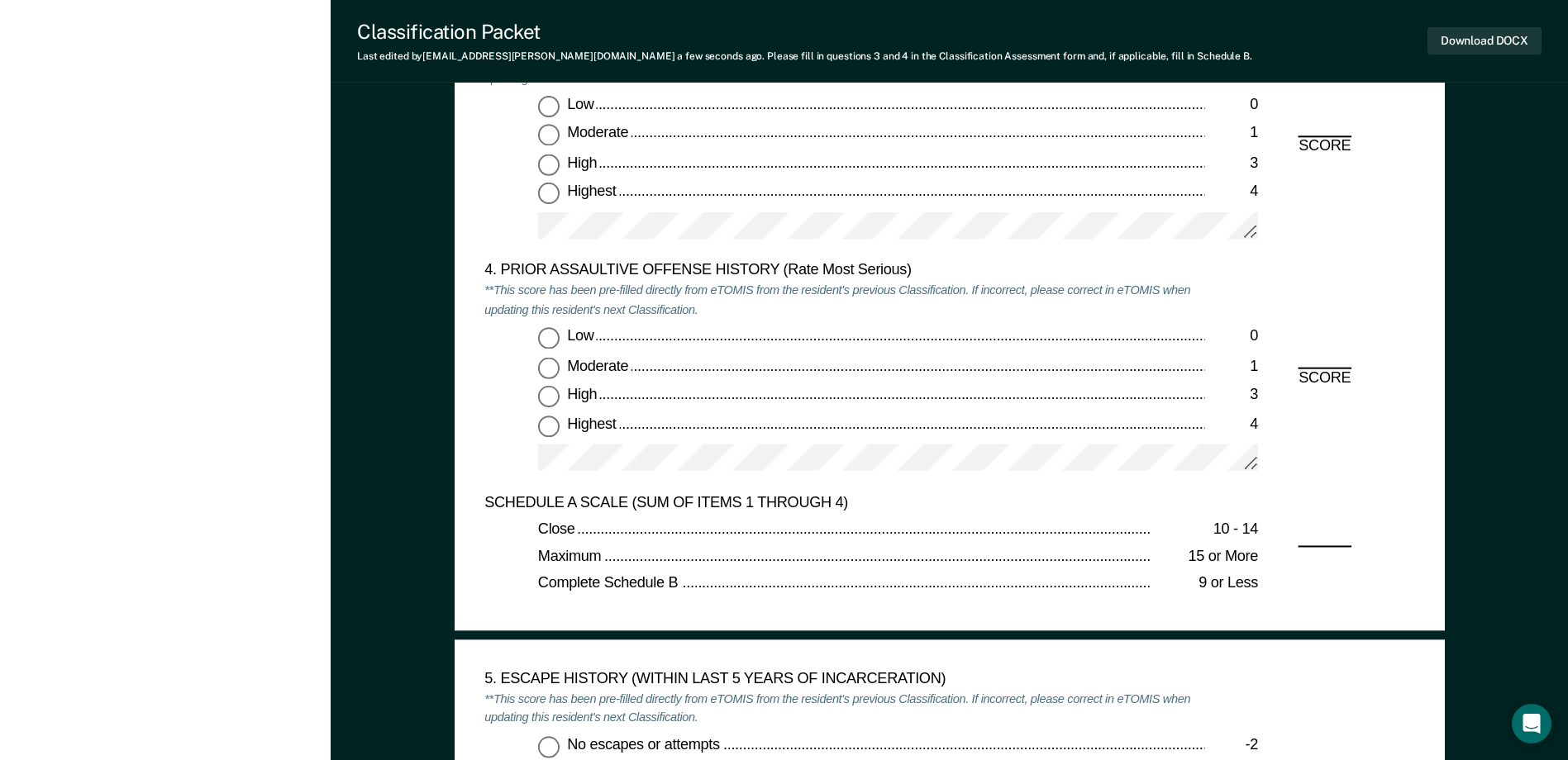
scroll to position [2127, 0]
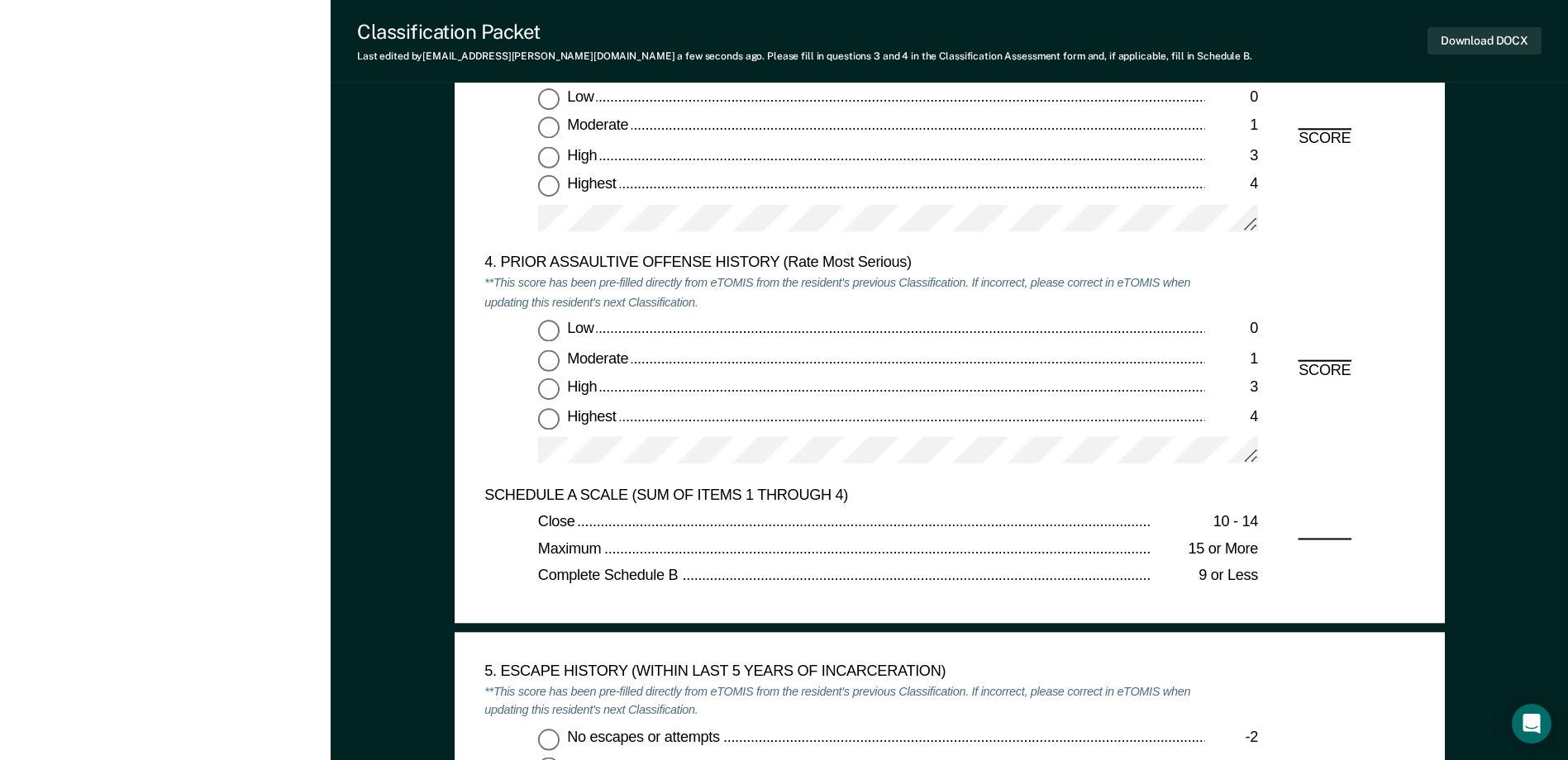
click at [552, 332] on input "Low 0" at bounding box center [549, 332] width 22 height 22
type textarea "x"
radio input "true"
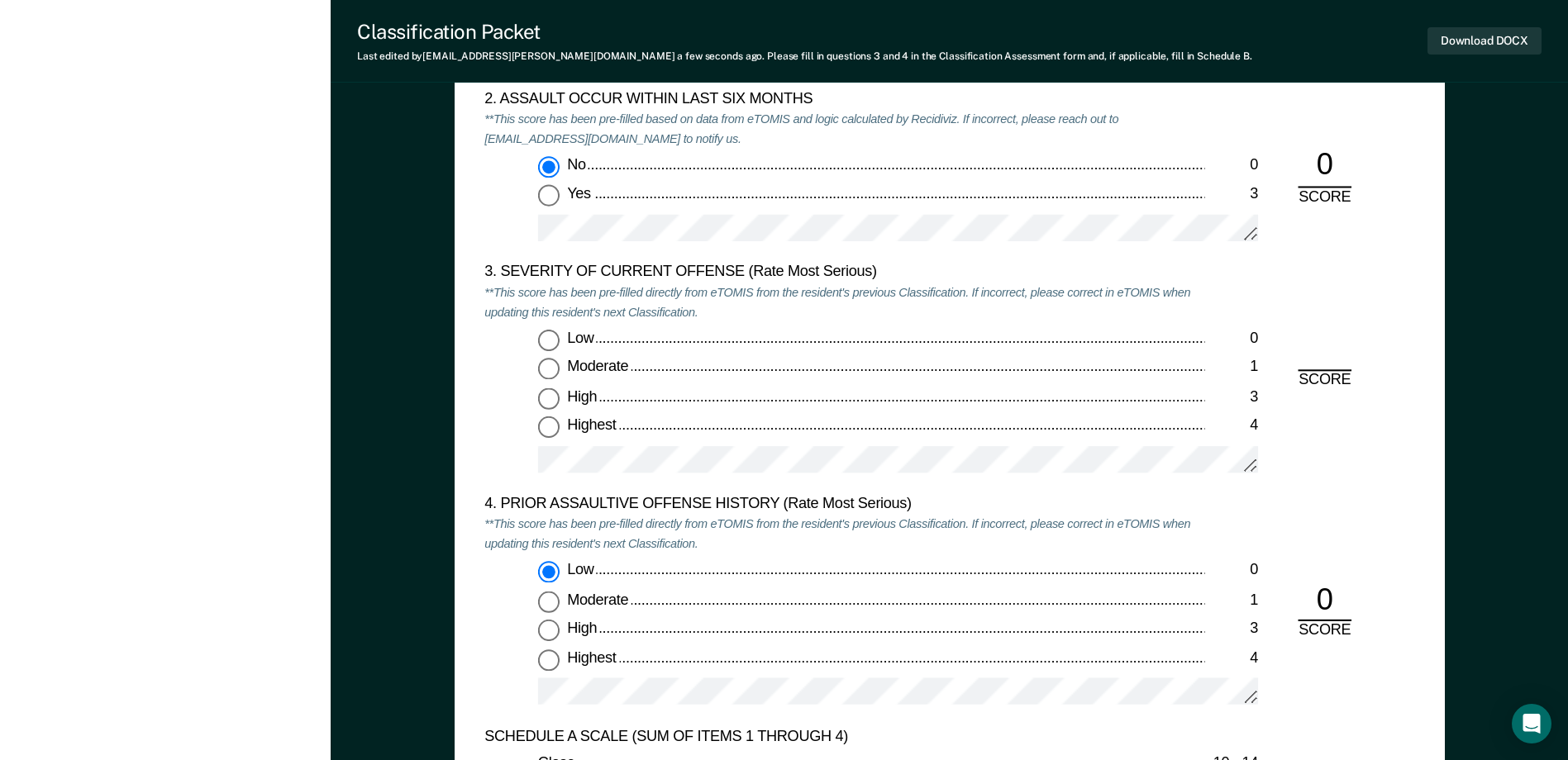
scroll to position [1879, 0]
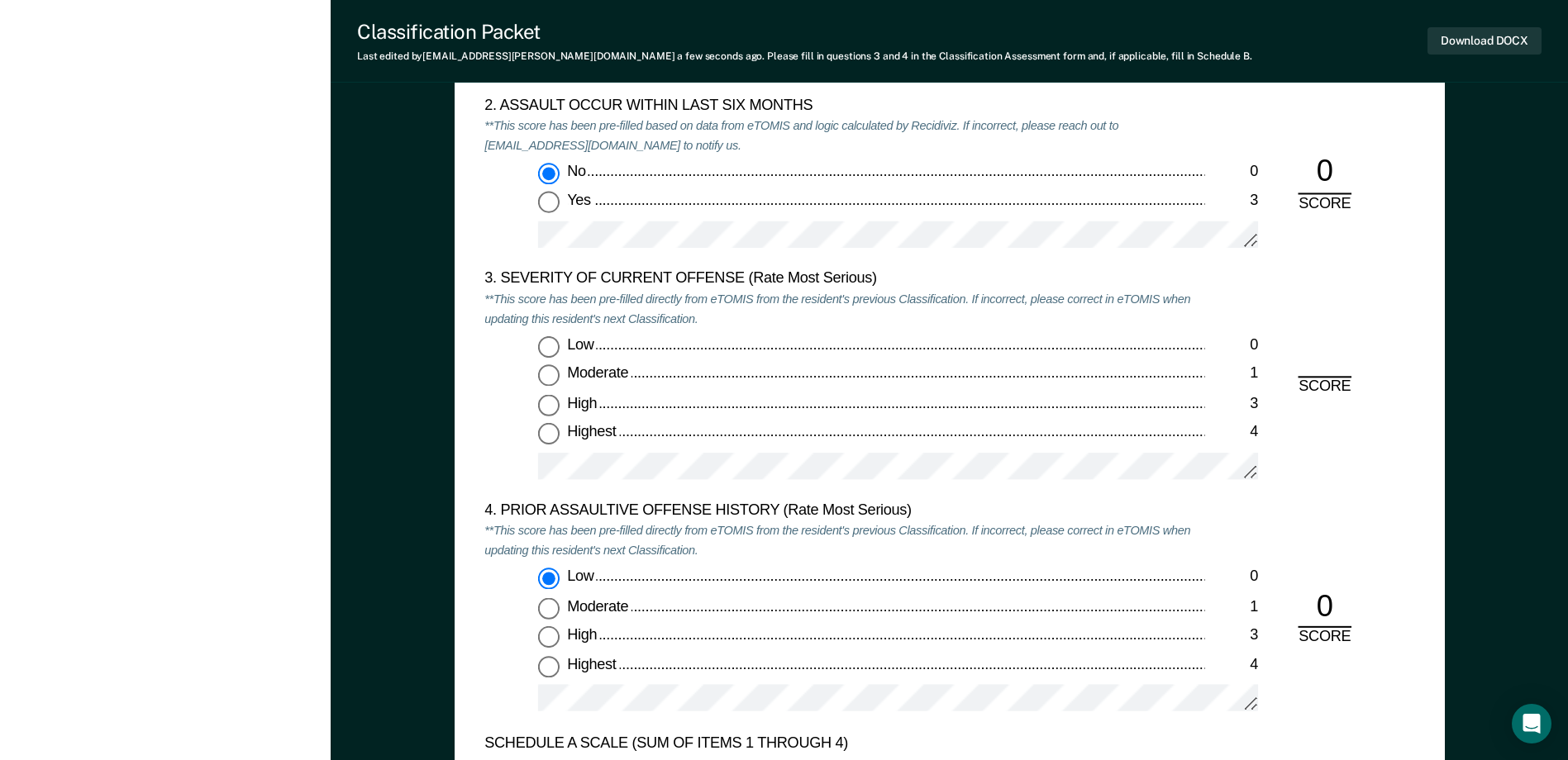
drag, startPoint x: 550, startPoint y: 376, endPoint x: 573, endPoint y: 411, distance: 41.9
click at [549, 376] on input "Moderate 1" at bounding box center [549, 376] width 22 height 22
type textarea "x"
radio input "true"
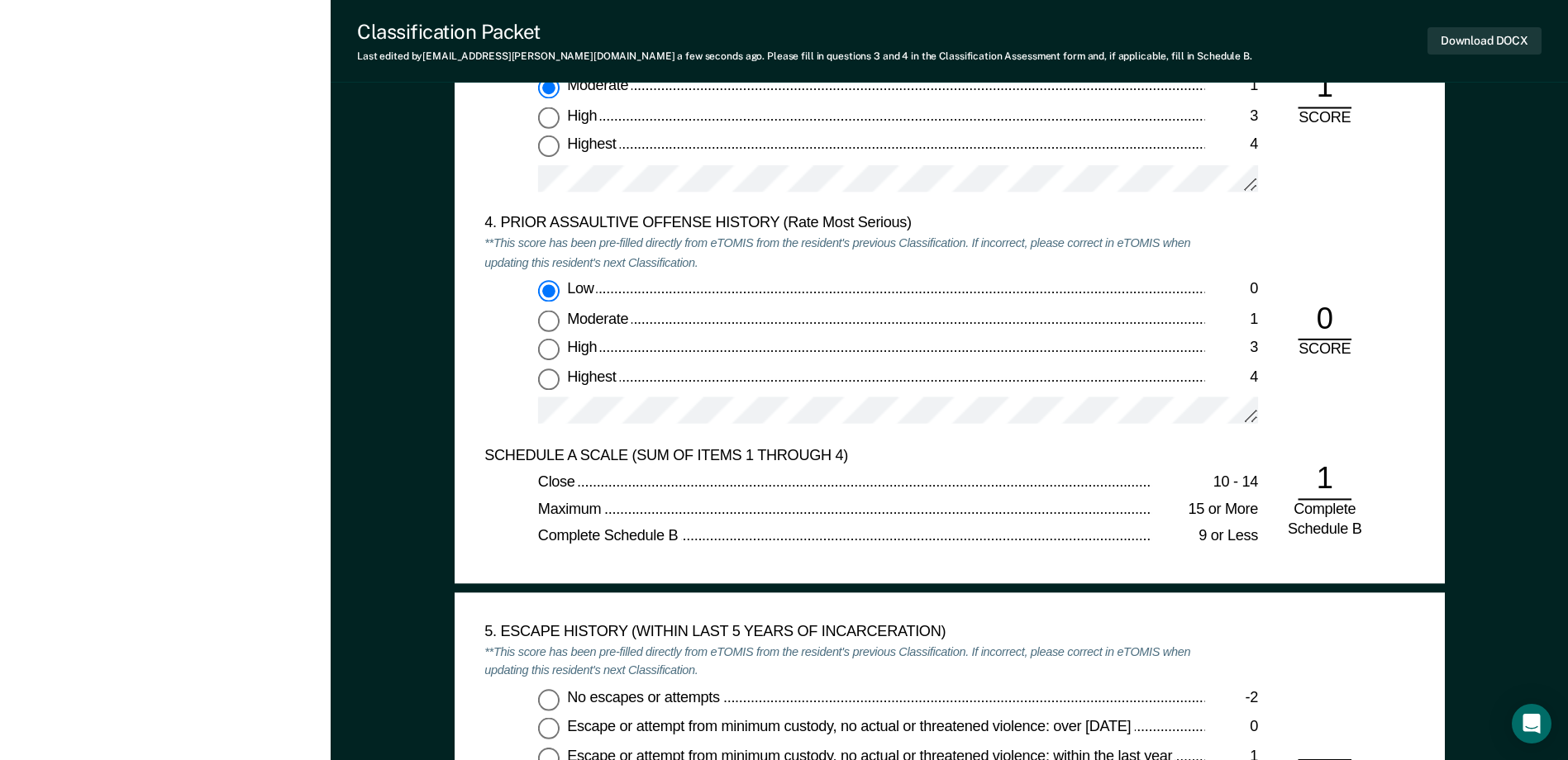
scroll to position [2457, 0]
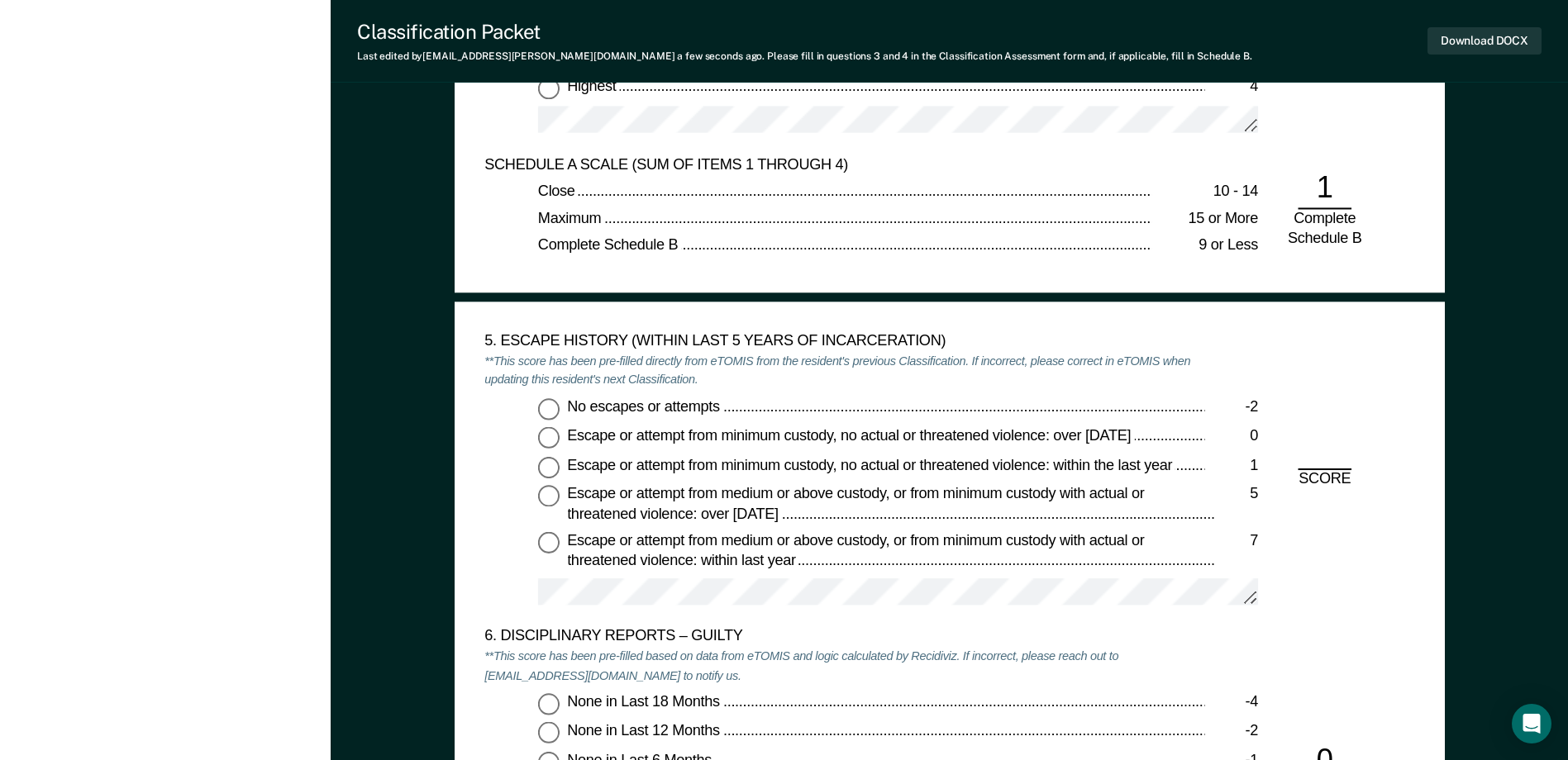
click at [547, 413] on input "No escapes or attempts -2" at bounding box center [549, 409] width 22 height 22
type textarea "x"
radio input "true"
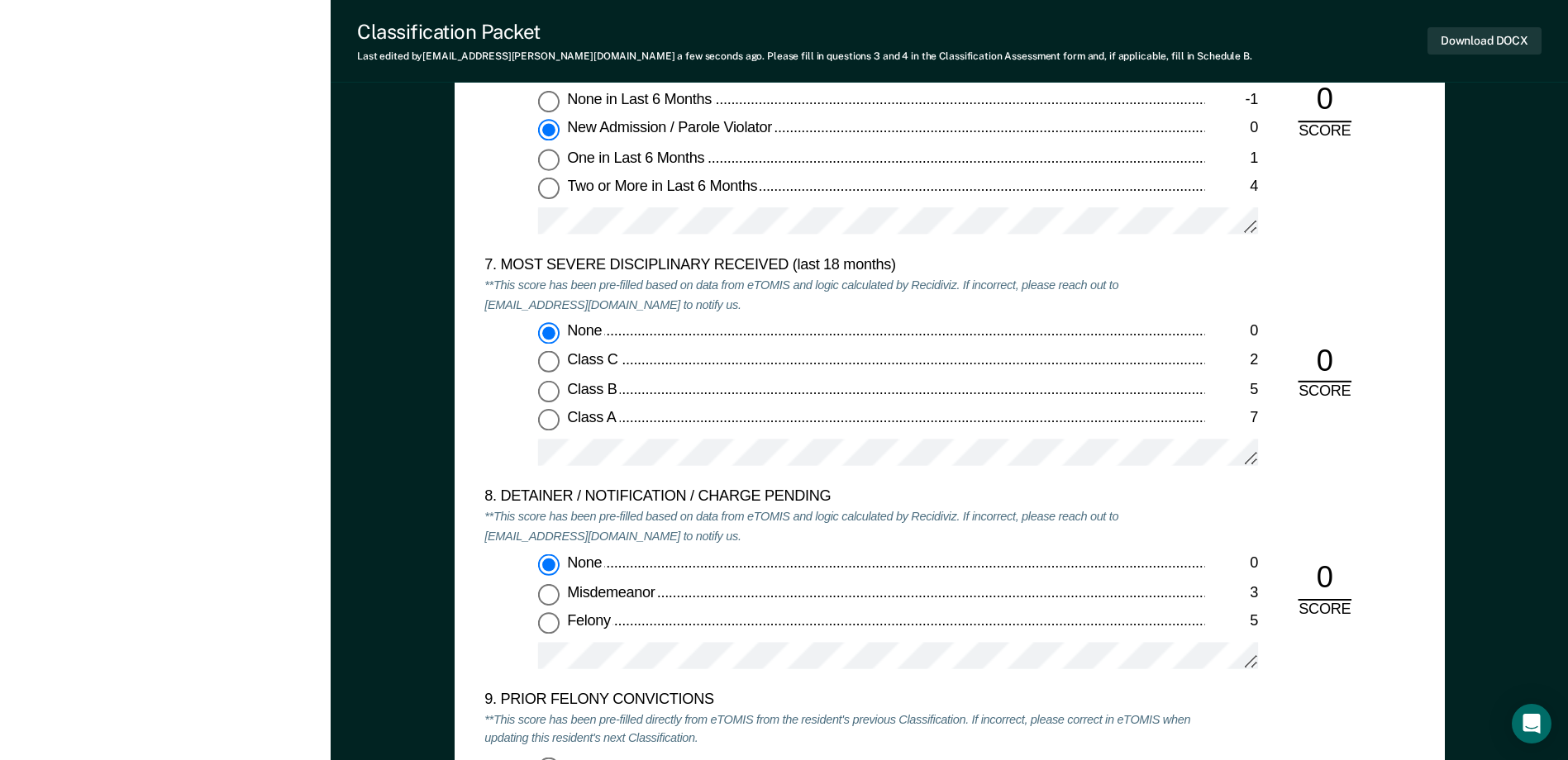
scroll to position [3449, 0]
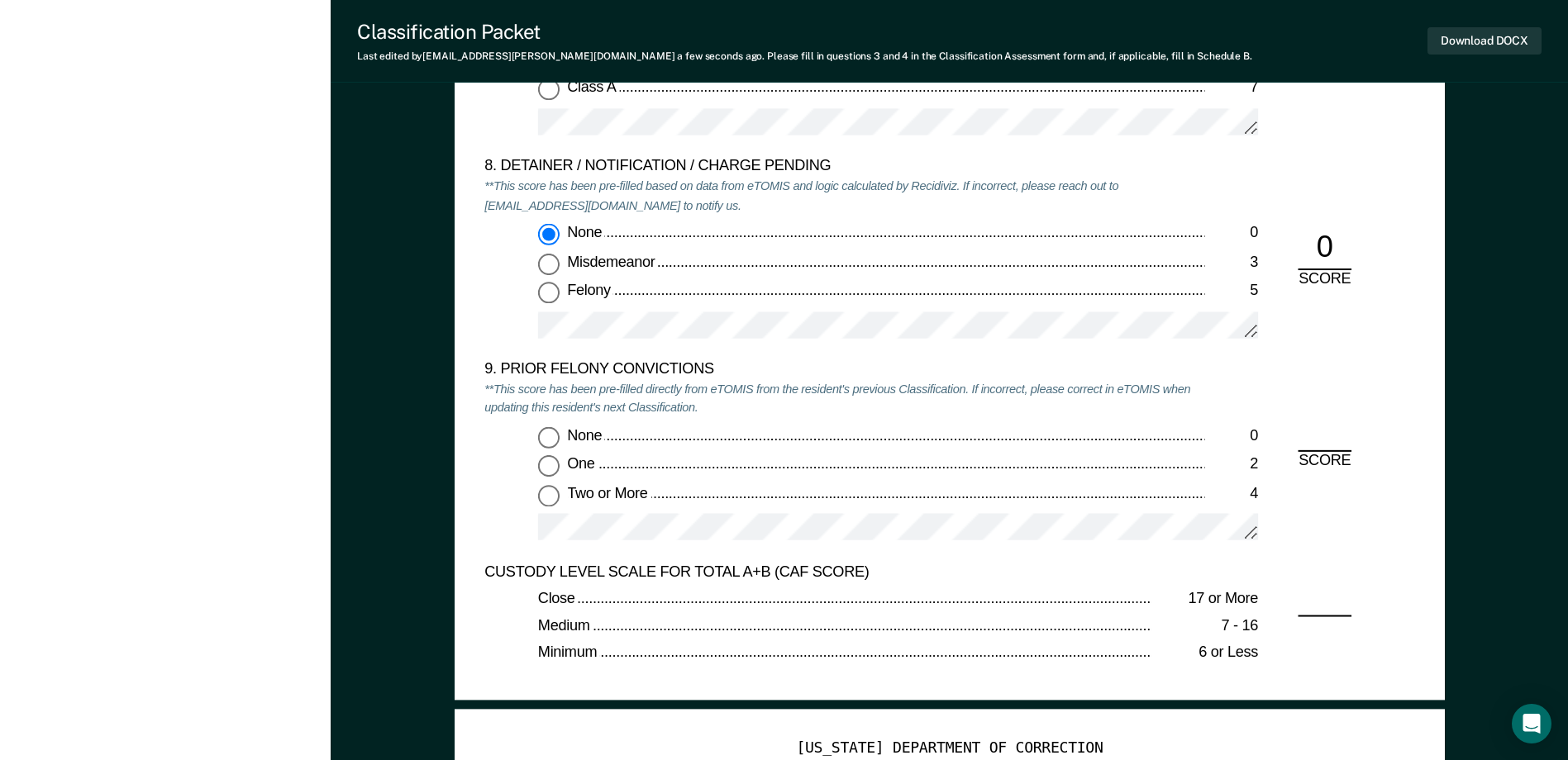
click at [544, 495] on input "Two or More 4" at bounding box center [549, 495] width 22 height 22
type textarea "x"
radio input "true"
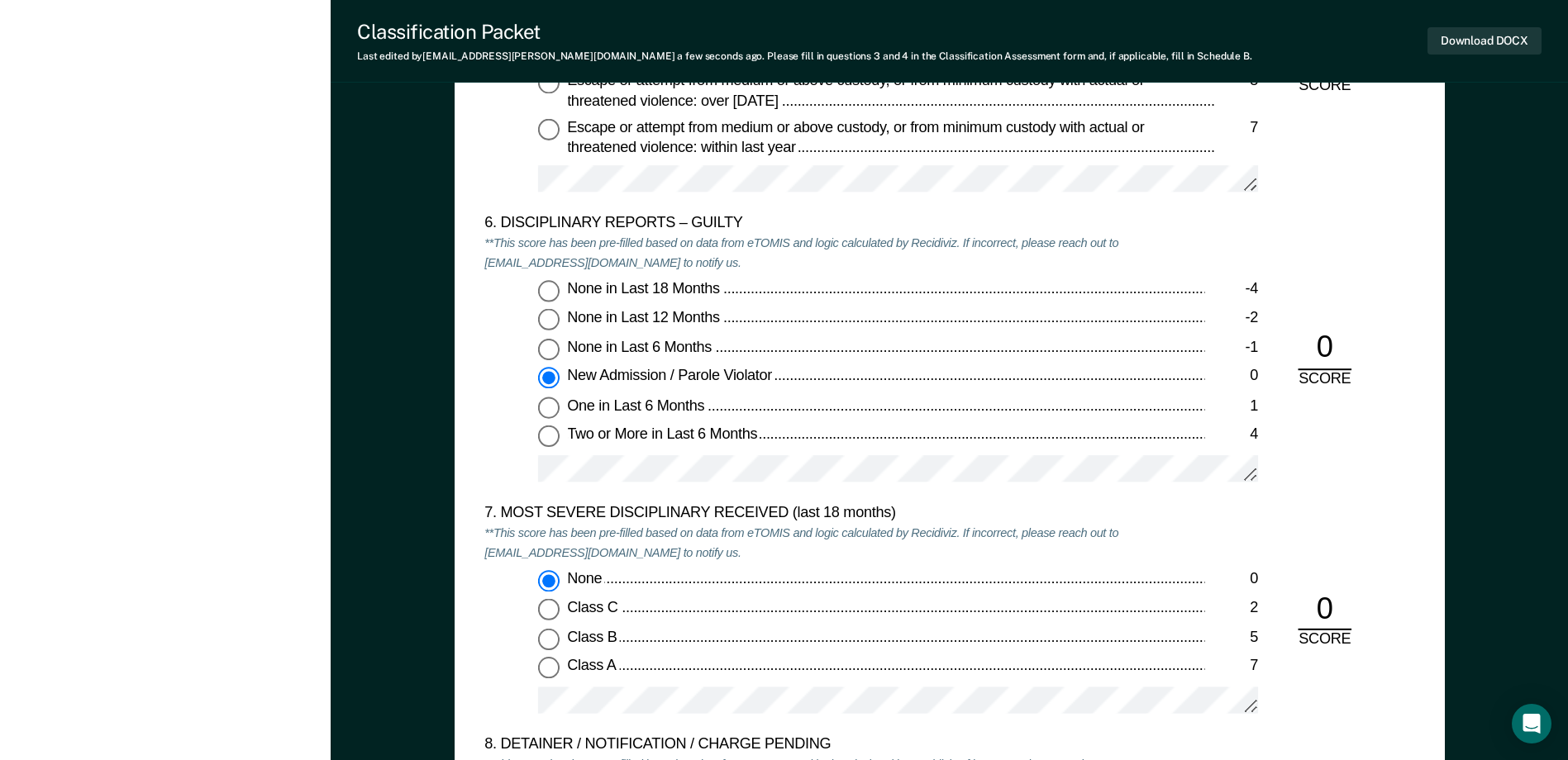
scroll to position [2622, 0]
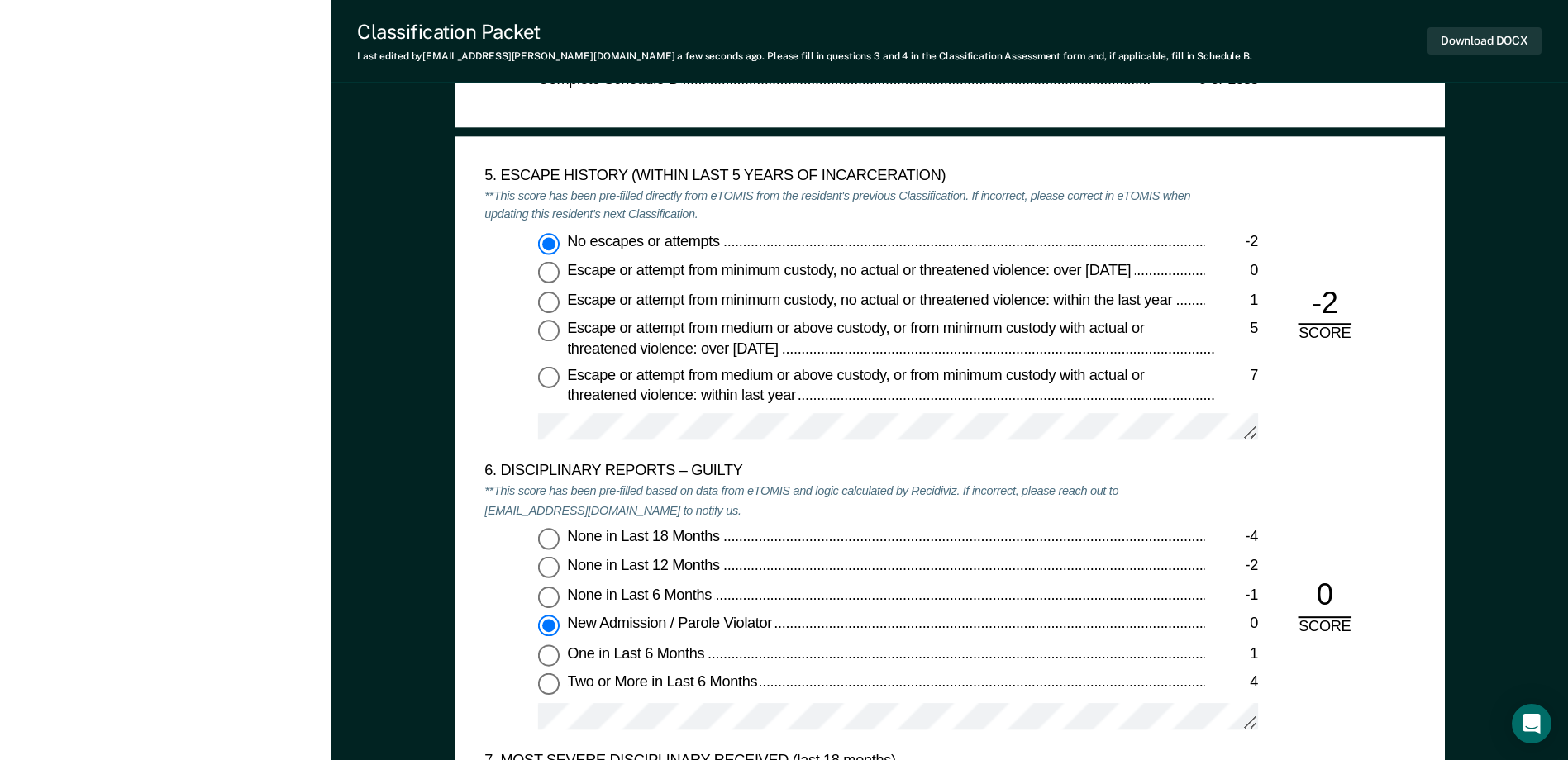
click at [550, 277] on input "Escape or attempt from minimum custody, no actual or threatened violence: over …" at bounding box center [549, 273] width 22 height 22
type textarea "x"
radio input "false"
radio input "true"
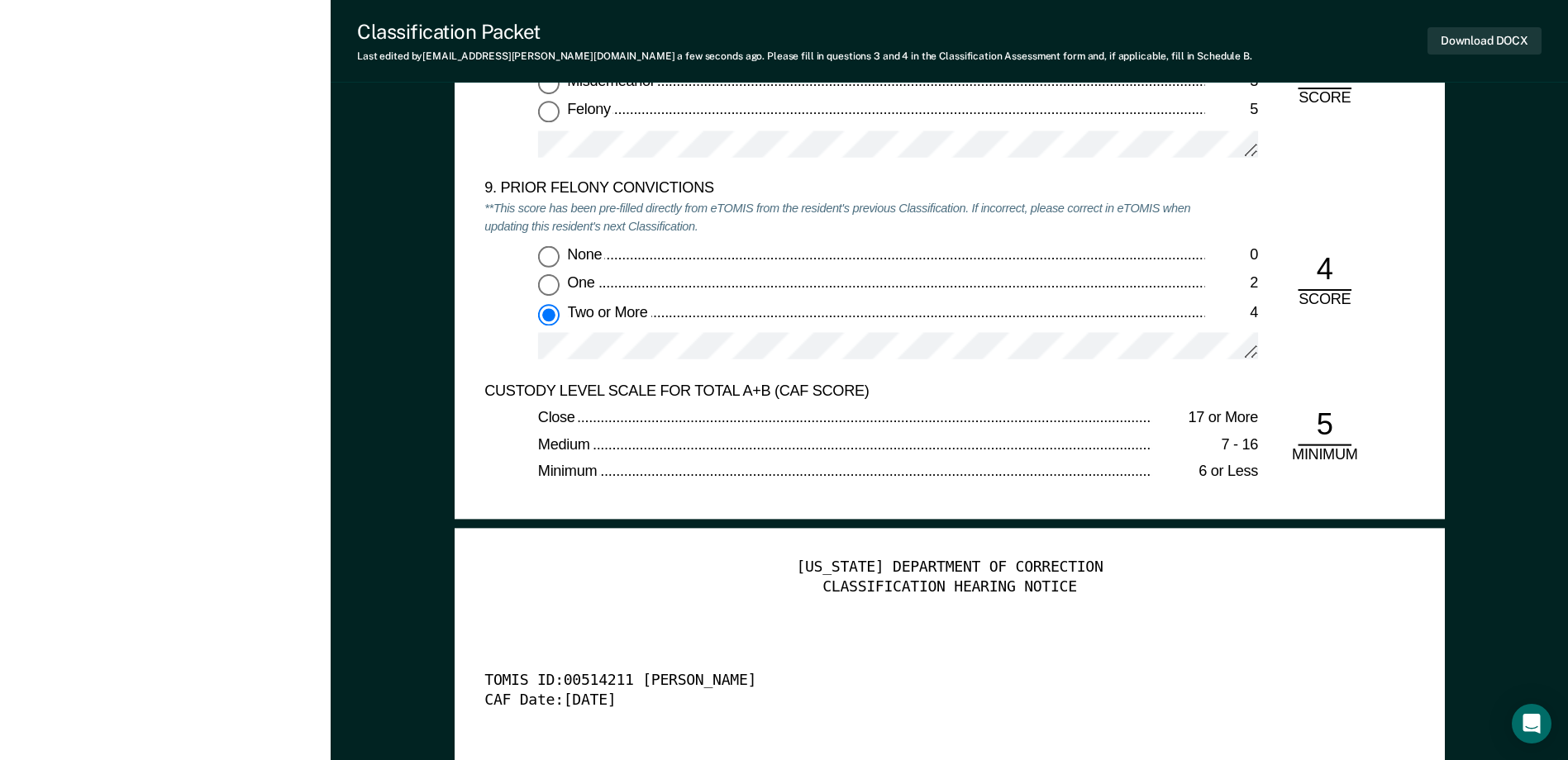
scroll to position [3635, 0]
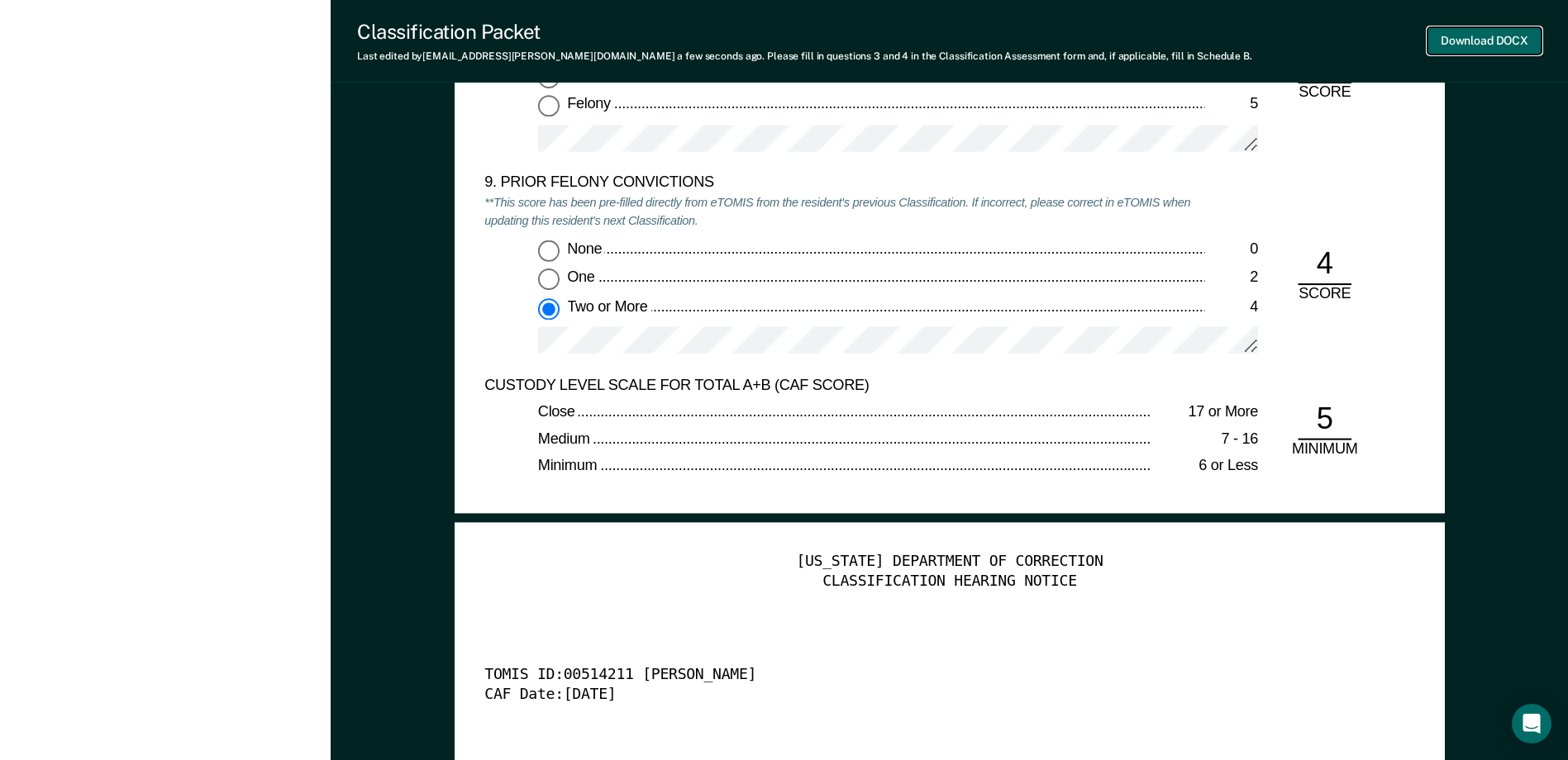
click at [1523, 43] on button "Download DOCX" at bounding box center [1485, 41] width 114 height 27
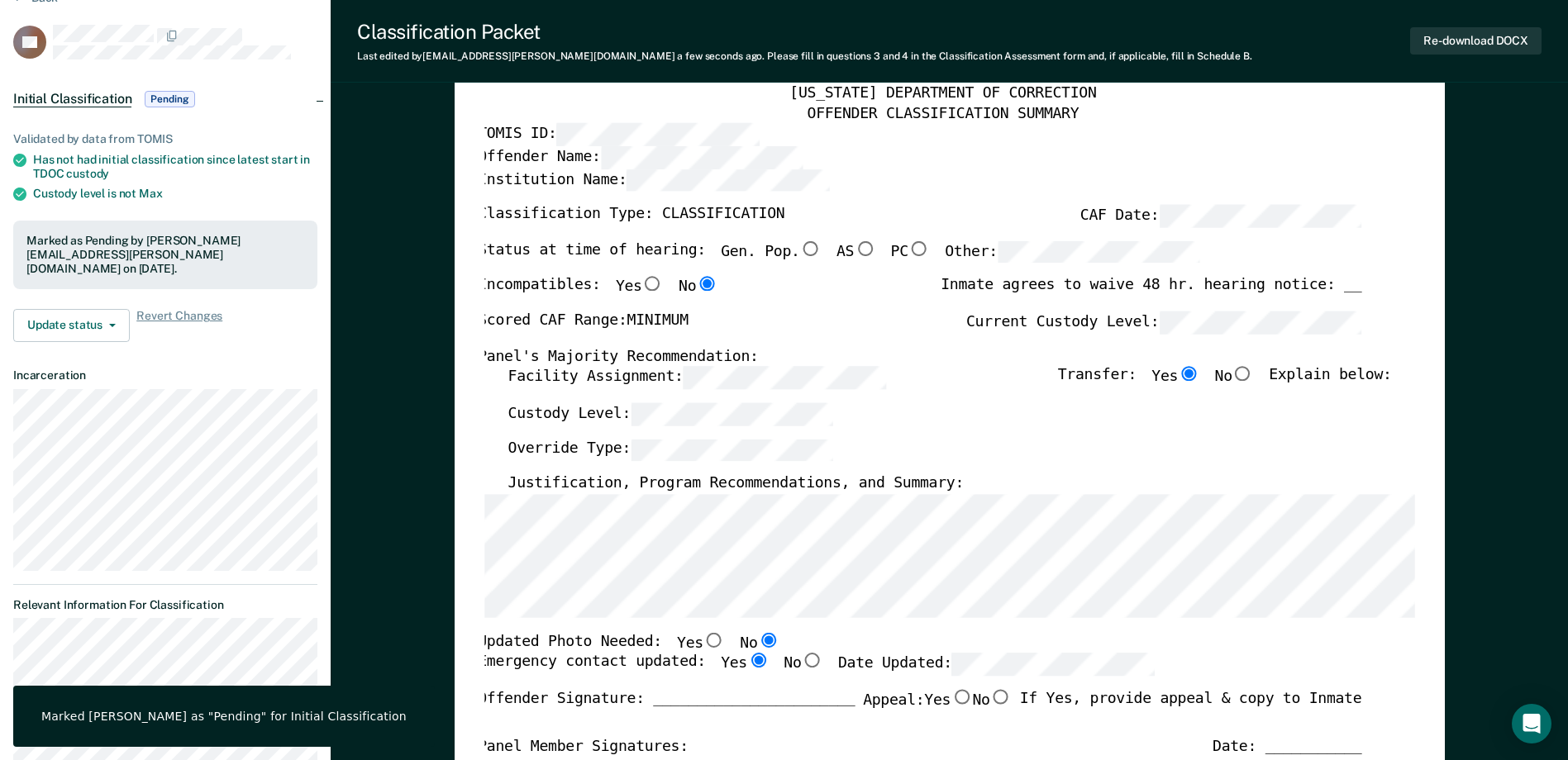
scroll to position [0, 0]
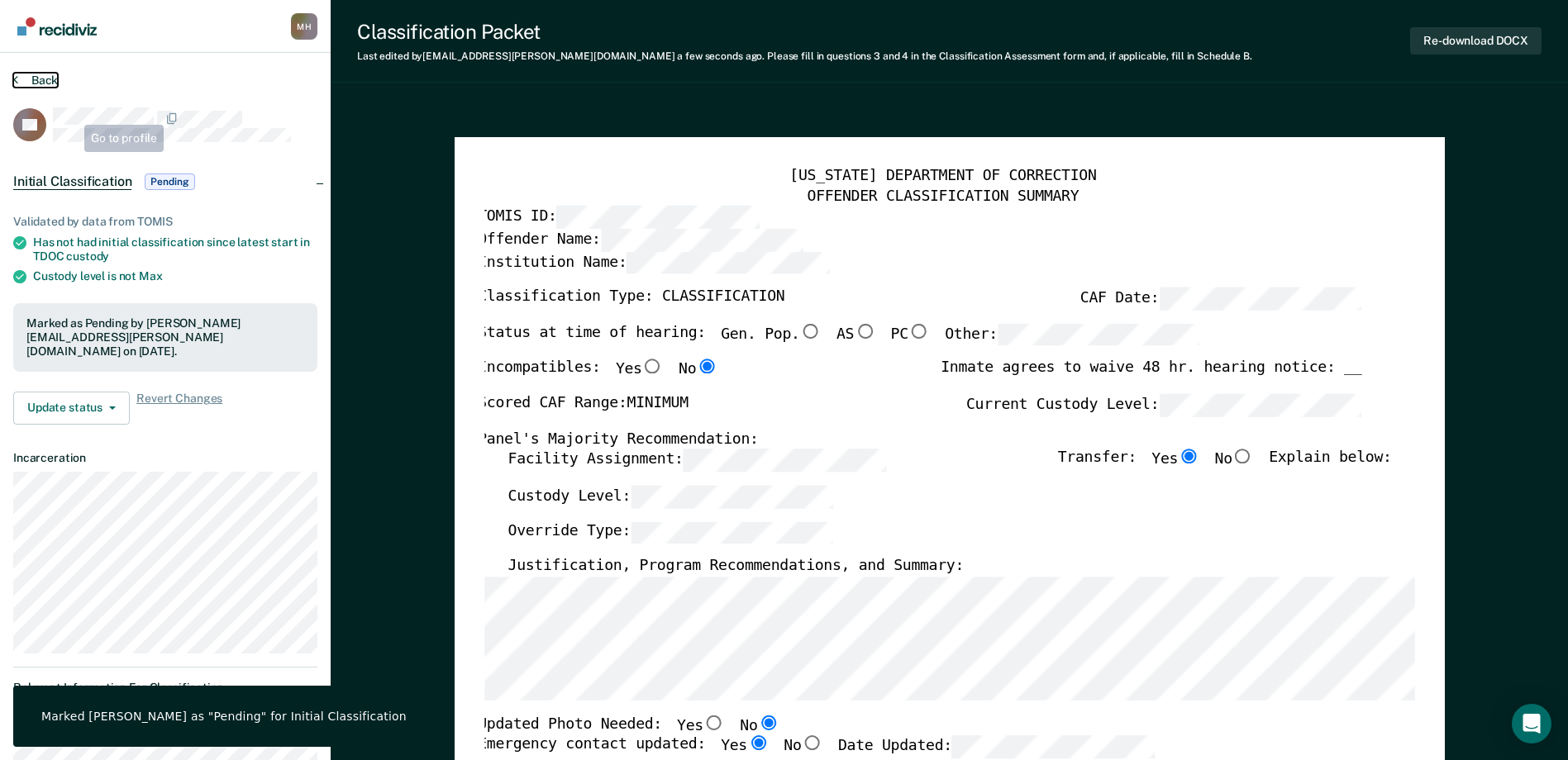
click at [37, 81] on button "Back" at bounding box center [35, 80] width 44 height 14
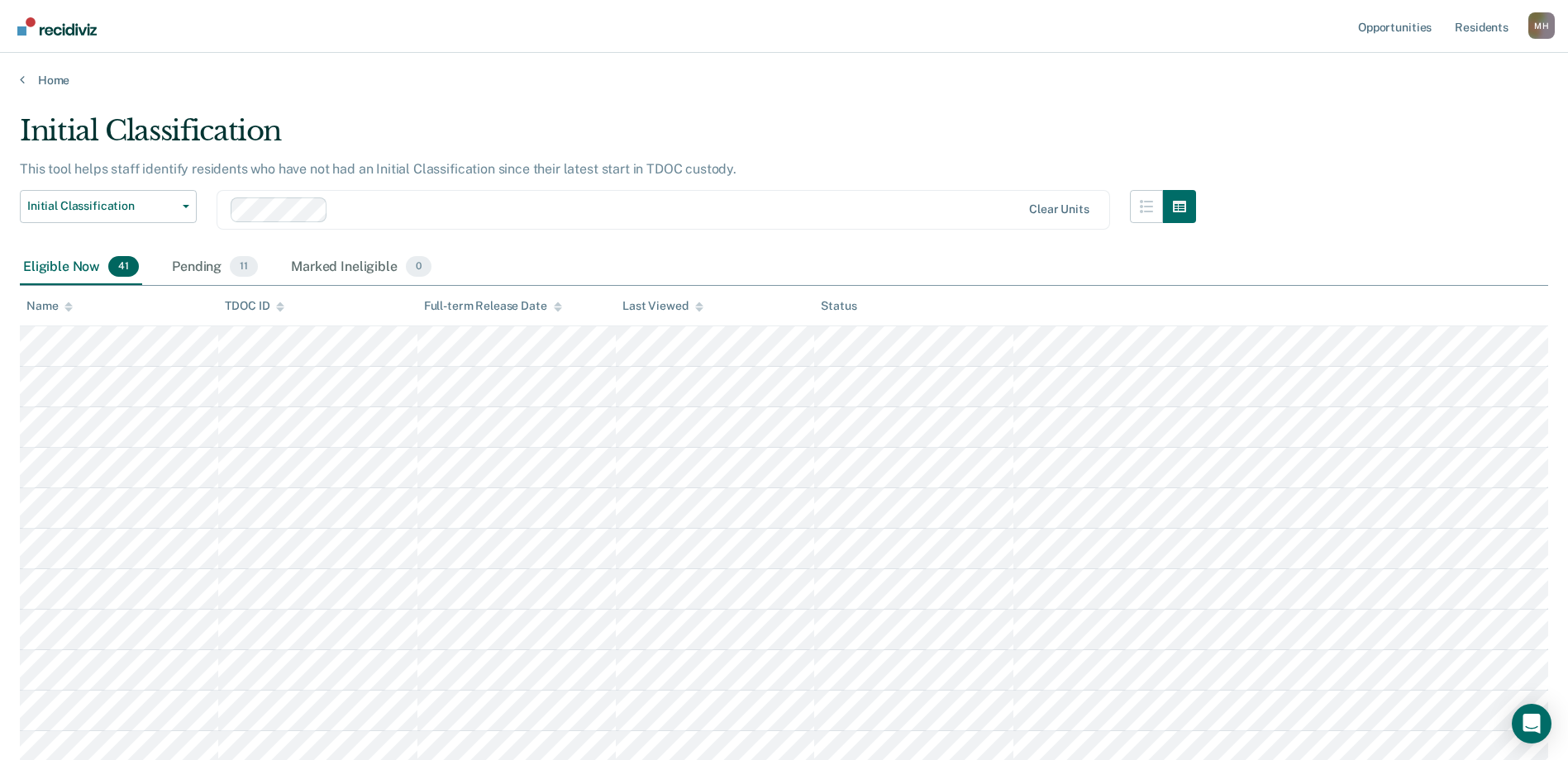
scroll to position [533, 0]
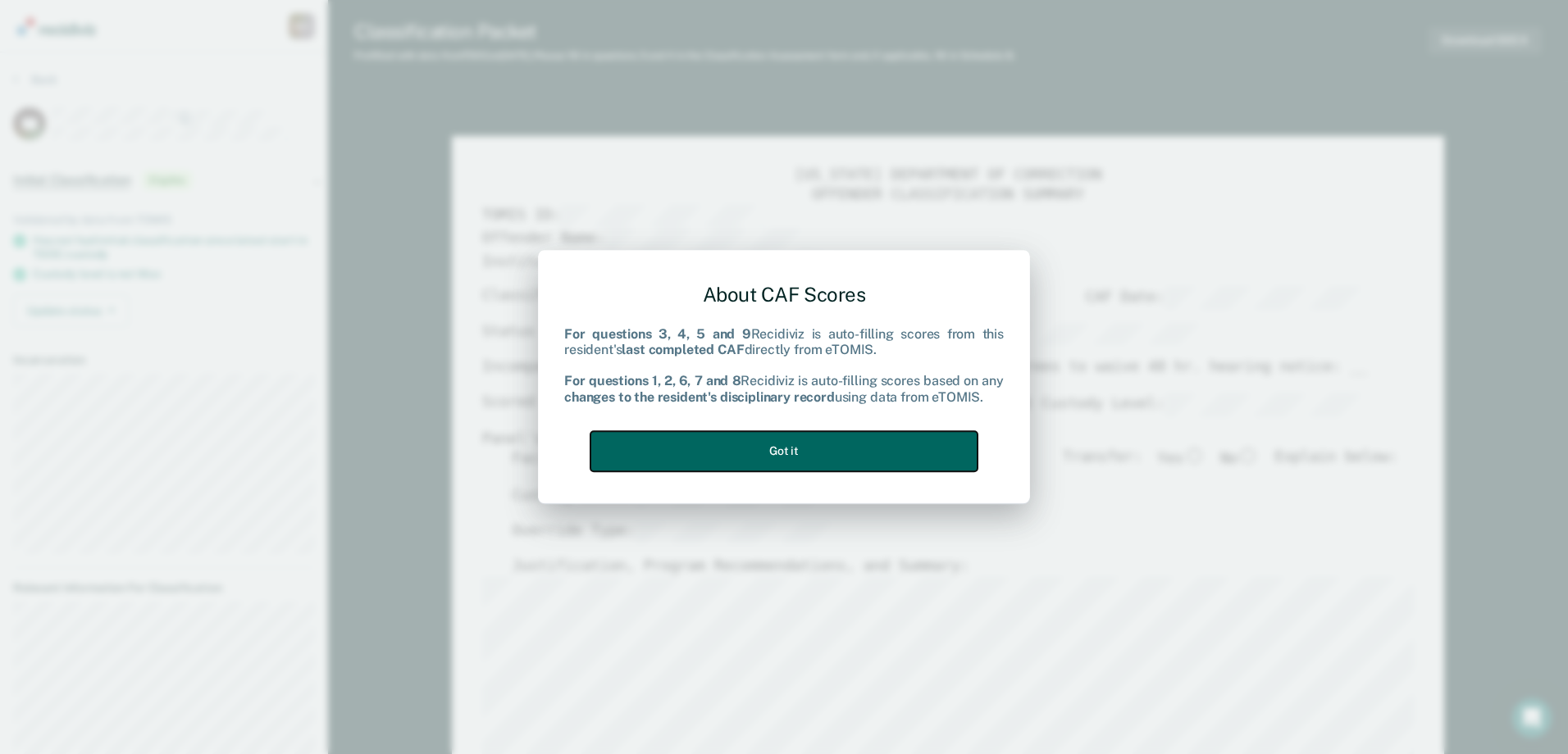
click at [815, 450] on button "Got it" at bounding box center [784, 451] width 387 height 40
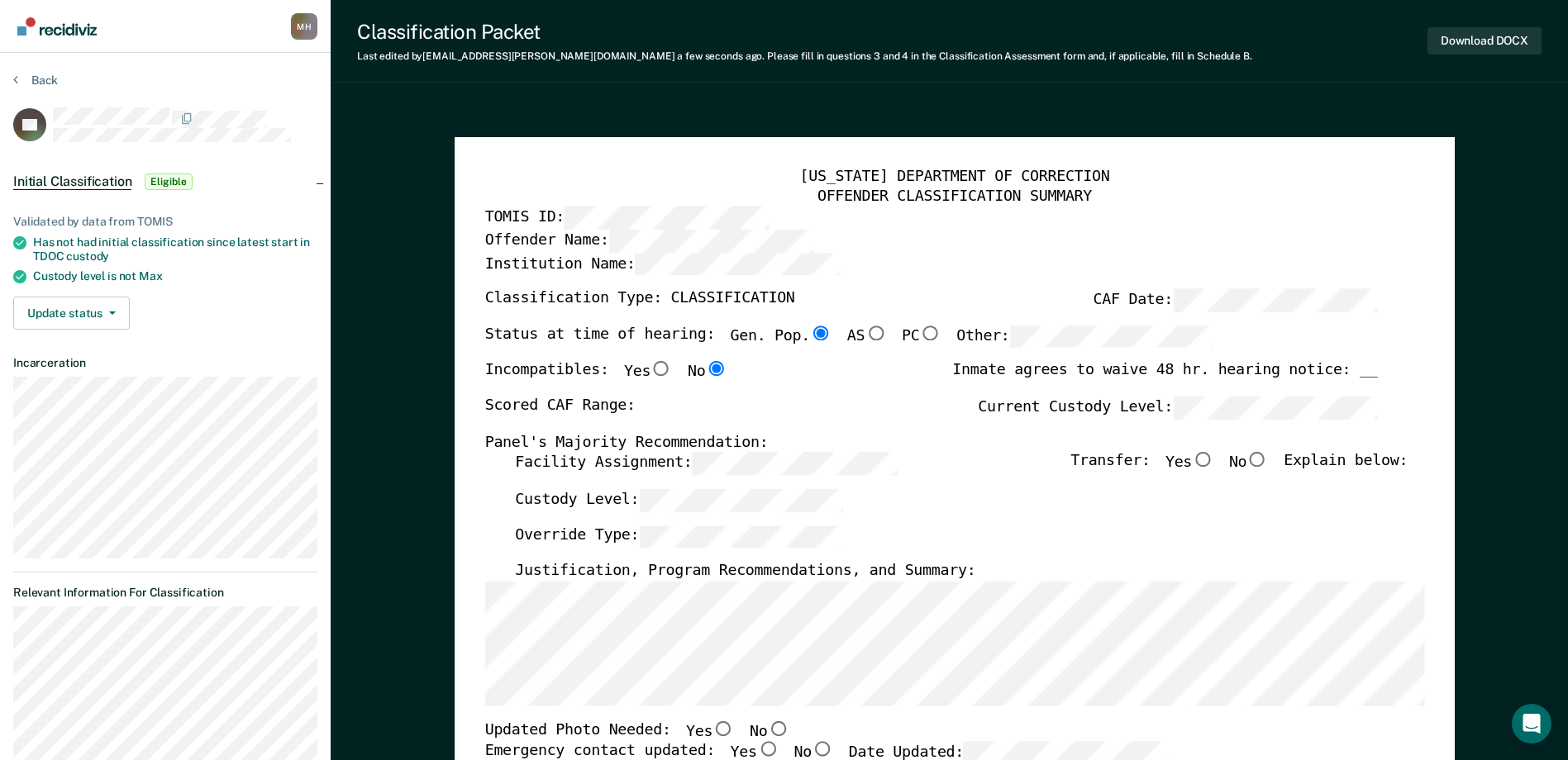
click at [596, 481] on div "Facility Assignment: Transfer: Yes No Explain below:" at bounding box center [961, 471] width 893 height 36
type textarea "x"
radio input "false"
click at [917, 334] on div "Status at time of hearing: Gen. Pop. AS PC Other:" at bounding box center [848, 343] width 729 height 36
click at [886, 314] on div "[US_STATE] DEPARTMENT OF CORRECTION OFFENDER CLASSIFICATION SUMMARY TOMIS ID: O…" at bounding box center [953, 757] width 940 height 1179
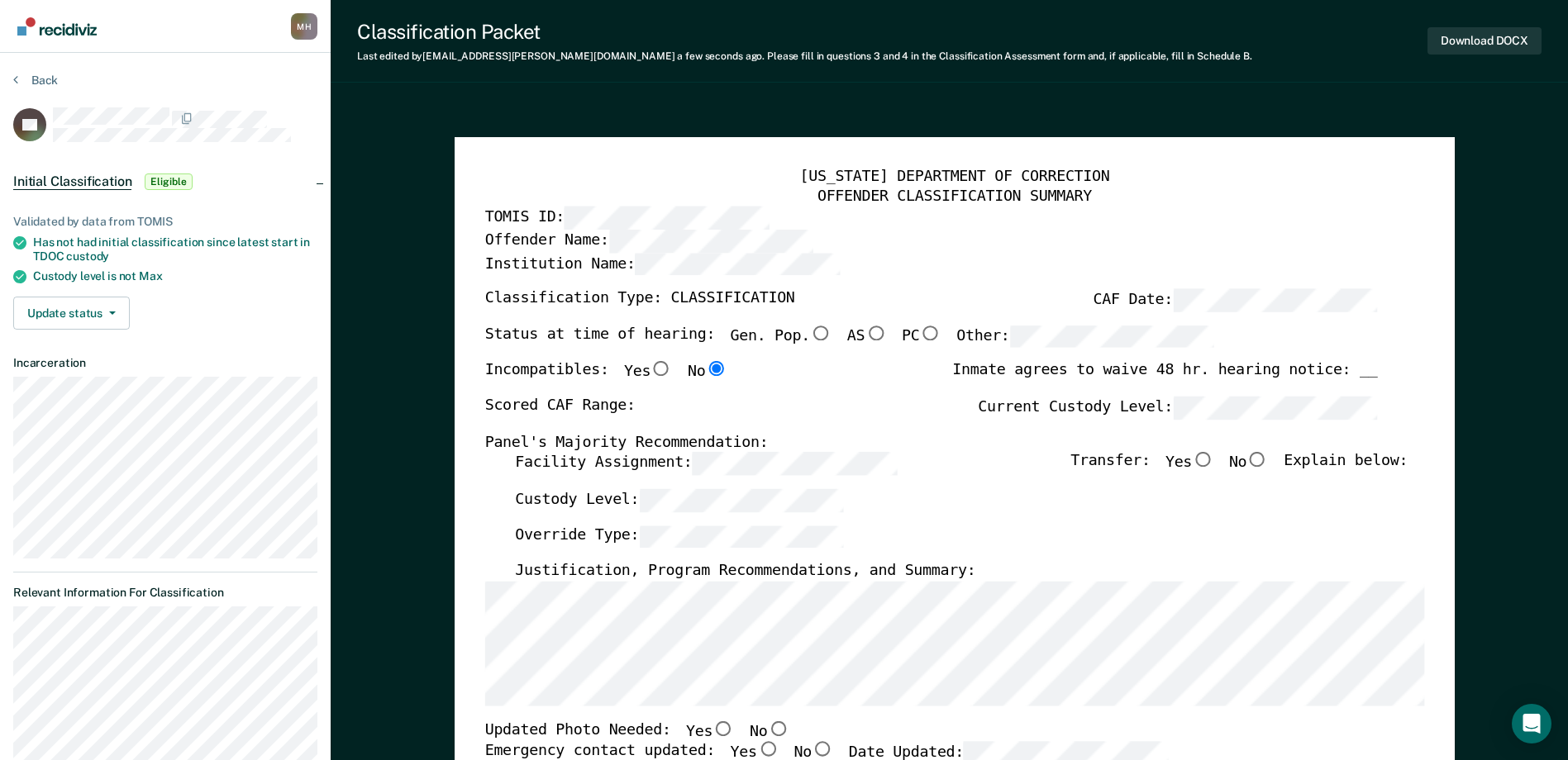
click at [1040, 324] on div "Classification Type: CLASSIFICATION CAF Date:" at bounding box center [930, 307] width 893 height 36
click at [998, 475] on div "Facility Assignment: Transfer: Yes No Explain below:" at bounding box center [961, 471] width 893 height 36
click at [817, 351] on div "Status at time of hearing: Gen. Pop. AS PC Other:" at bounding box center [848, 343] width 729 height 36
click at [922, 455] on div "[US_STATE] DEPARTMENT OF CORRECTION OFFENDER CLASSIFICATION SUMMARY TOMIS ID: O…" at bounding box center [953, 757] width 940 height 1179
click at [1212, 463] on input "Yes" at bounding box center [1203, 460] width 22 height 14
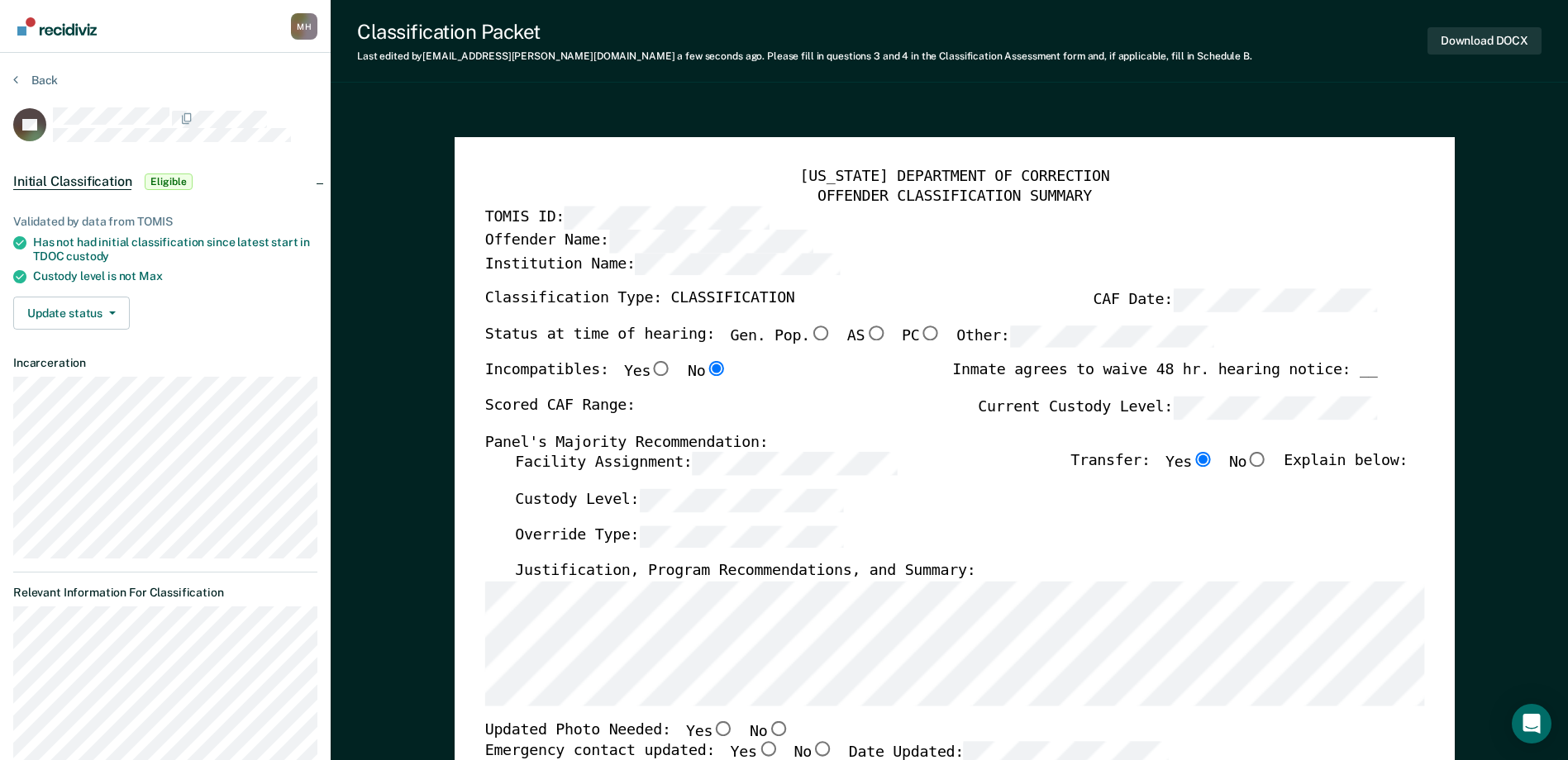
type textarea "x"
radio input "true"
click at [1129, 530] on div "Override Type:" at bounding box center [961, 544] width 893 height 36
click at [691, 322] on div "[US_STATE] DEPARTMENT OF CORRECTION OFFENDER CLASSIFICATION SUMMARY TOMIS ID: O…" at bounding box center [953, 757] width 940 height 1179
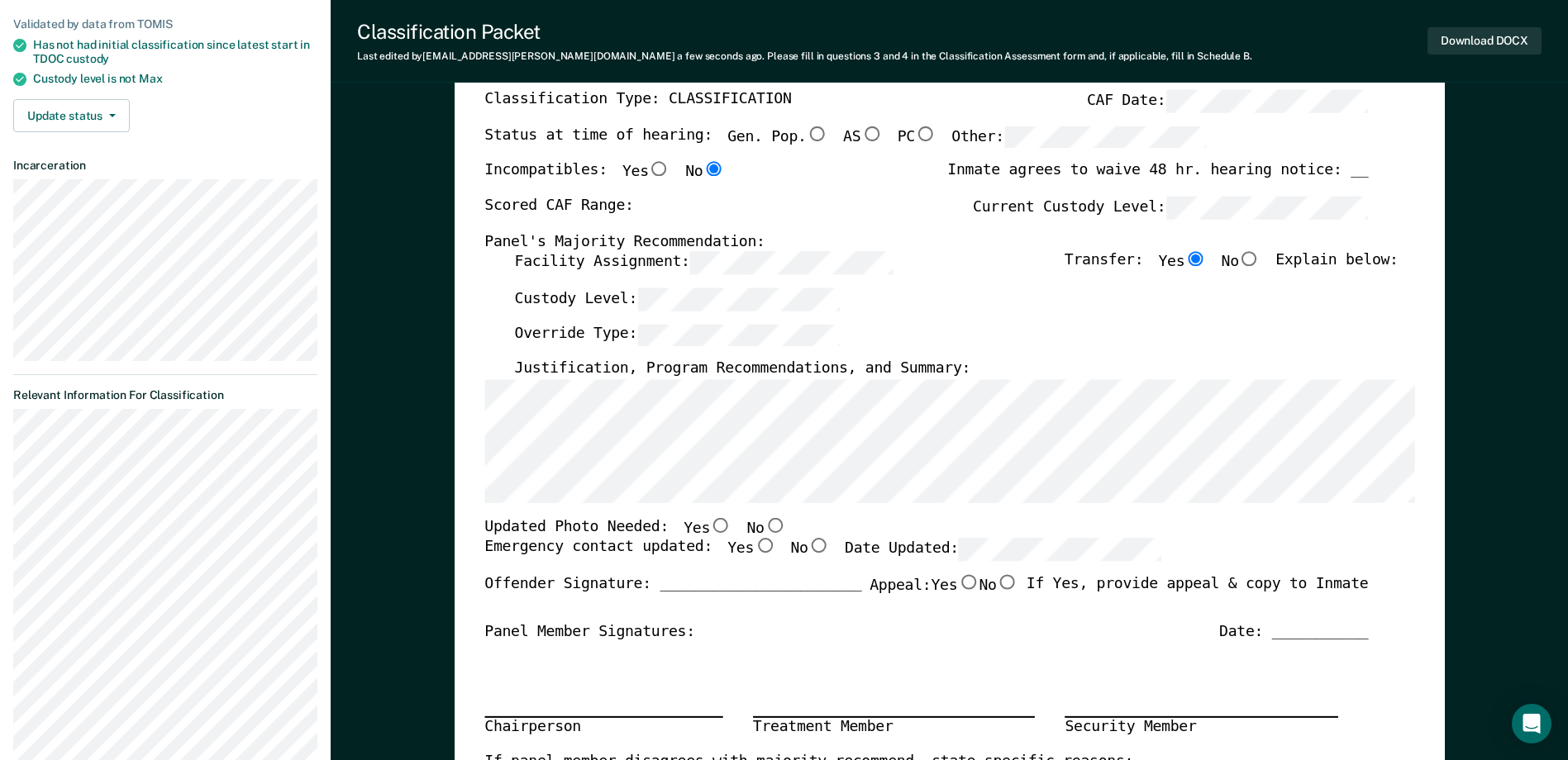
scroll to position [413, 0]
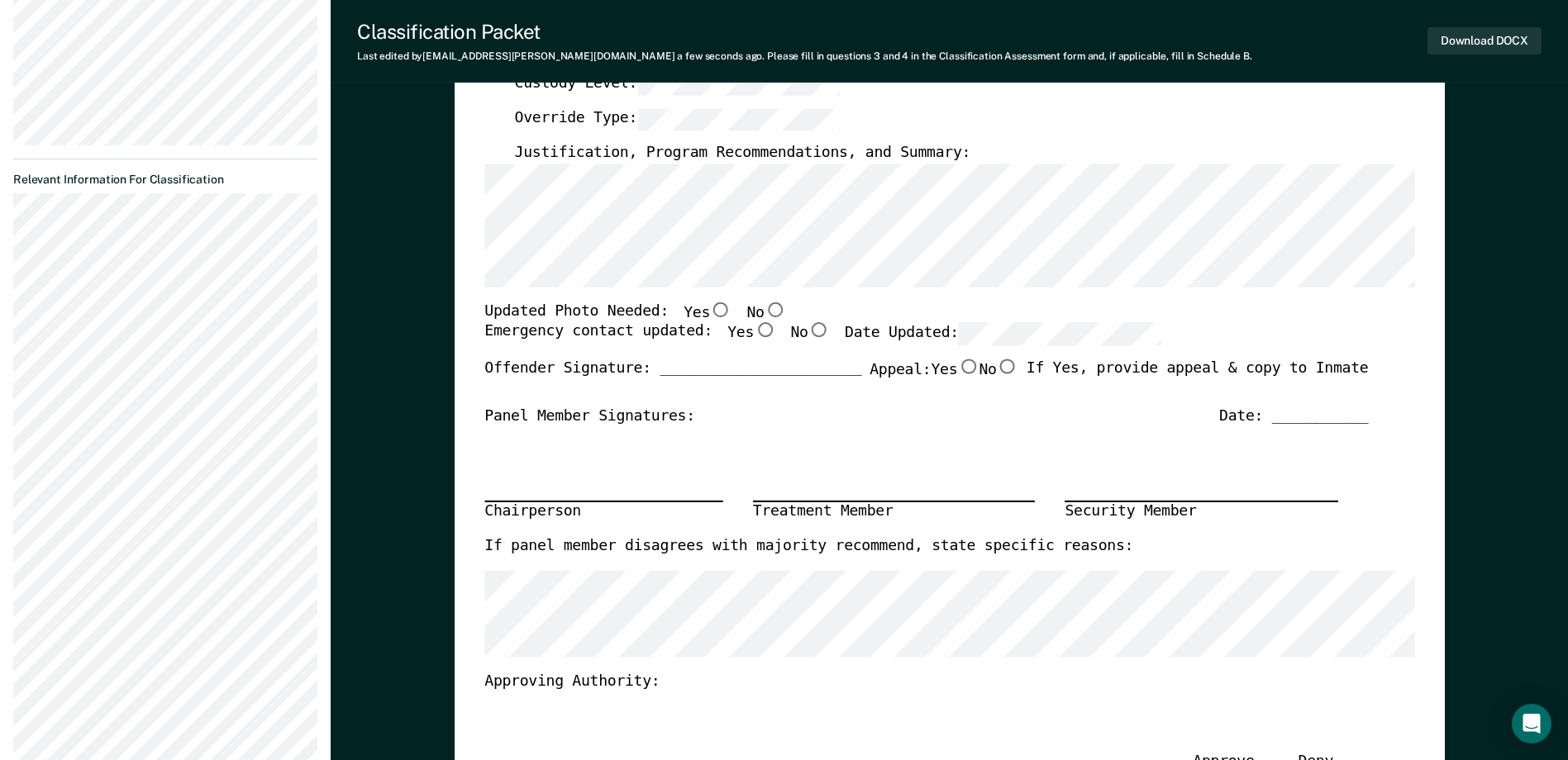
click at [760, 319] on label "No" at bounding box center [766, 313] width 39 height 22
click at [764, 317] on input "No" at bounding box center [775, 310] width 22 height 14
type textarea "x"
radio input "true"
click at [754, 329] on input "Yes" at bounding box center [765, 331] width 22 height 14
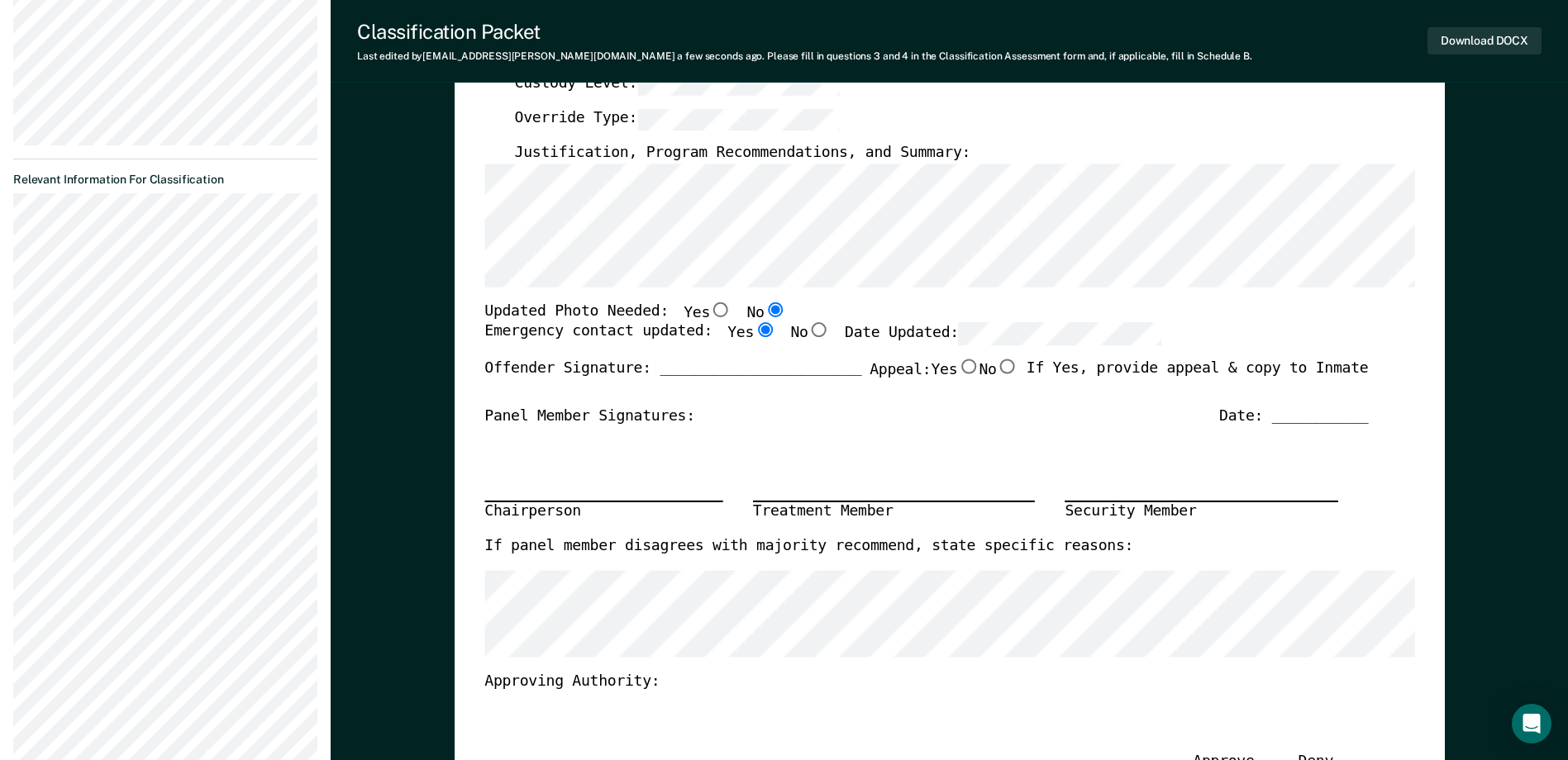
type textarea "x"
radio input "true"
click at [966, 348] on div "Emergency contact updated: Yes No Date Updated:" at bounding box center [822, 342] width 677 height 36
click at [935, 449] on div "Chairperson Treatment Member Security Member" at bounding box center [925, 482] width 884 height 111
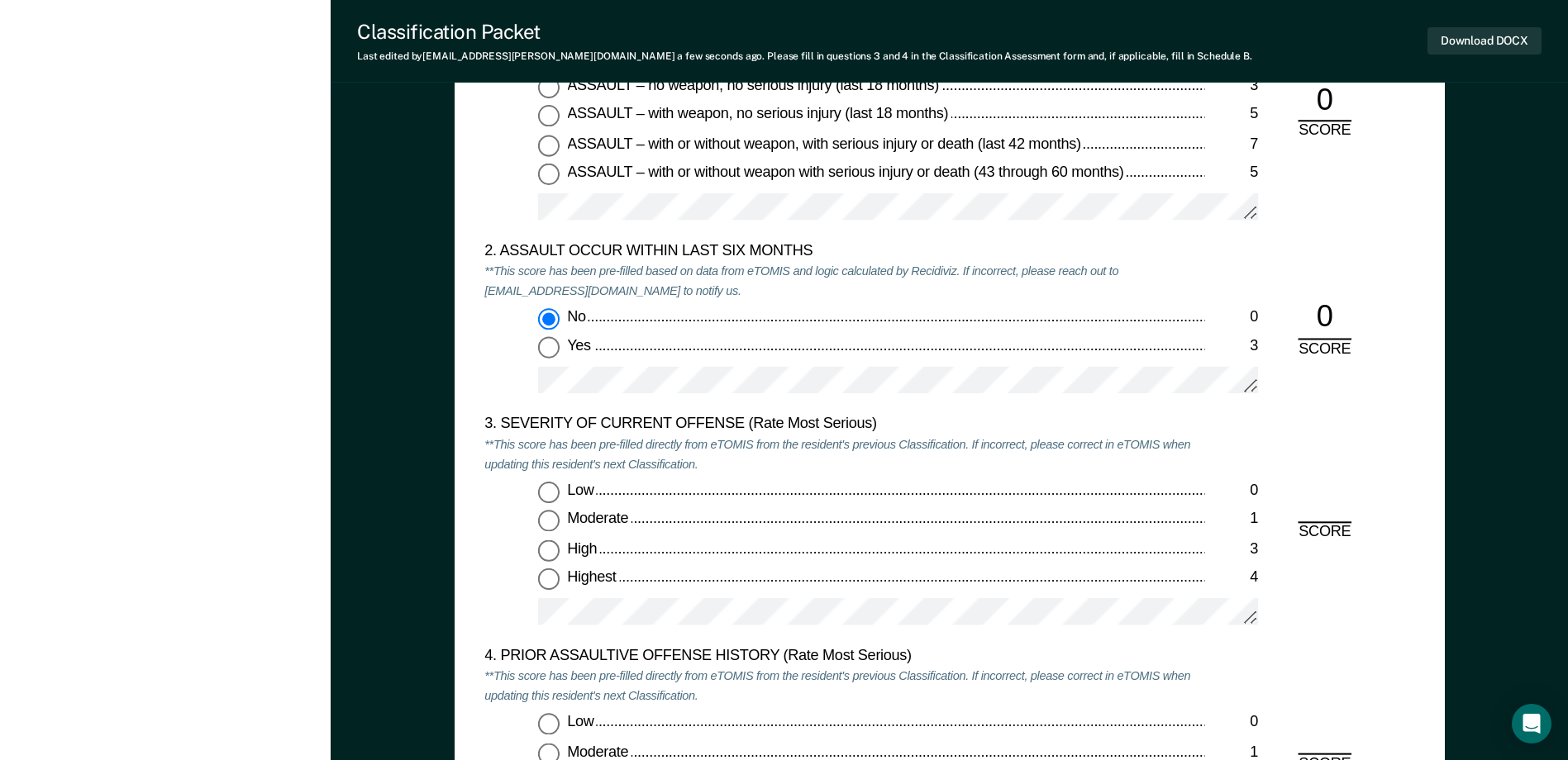
scroll to position [1735, 0]
click at [551, 523] on input "Moderate 1" at bounding box center [549, 520] width 22 height 22
type textarea "x"
radio input "true"
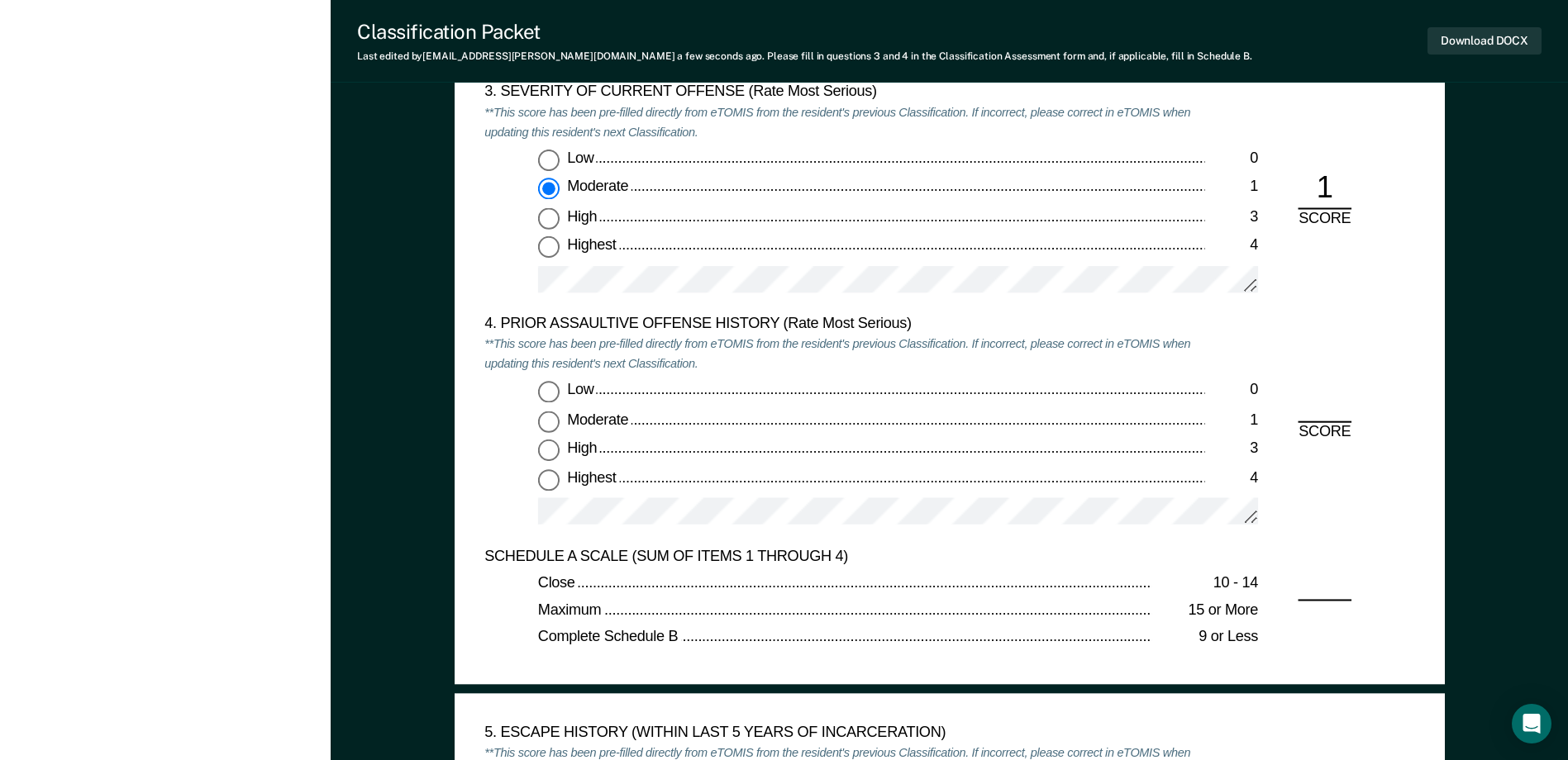
click at [552, 483] on input "Highest 4" at bounding box center [549, 479] width 22 height 22
type textarea "x"
radio input "true"
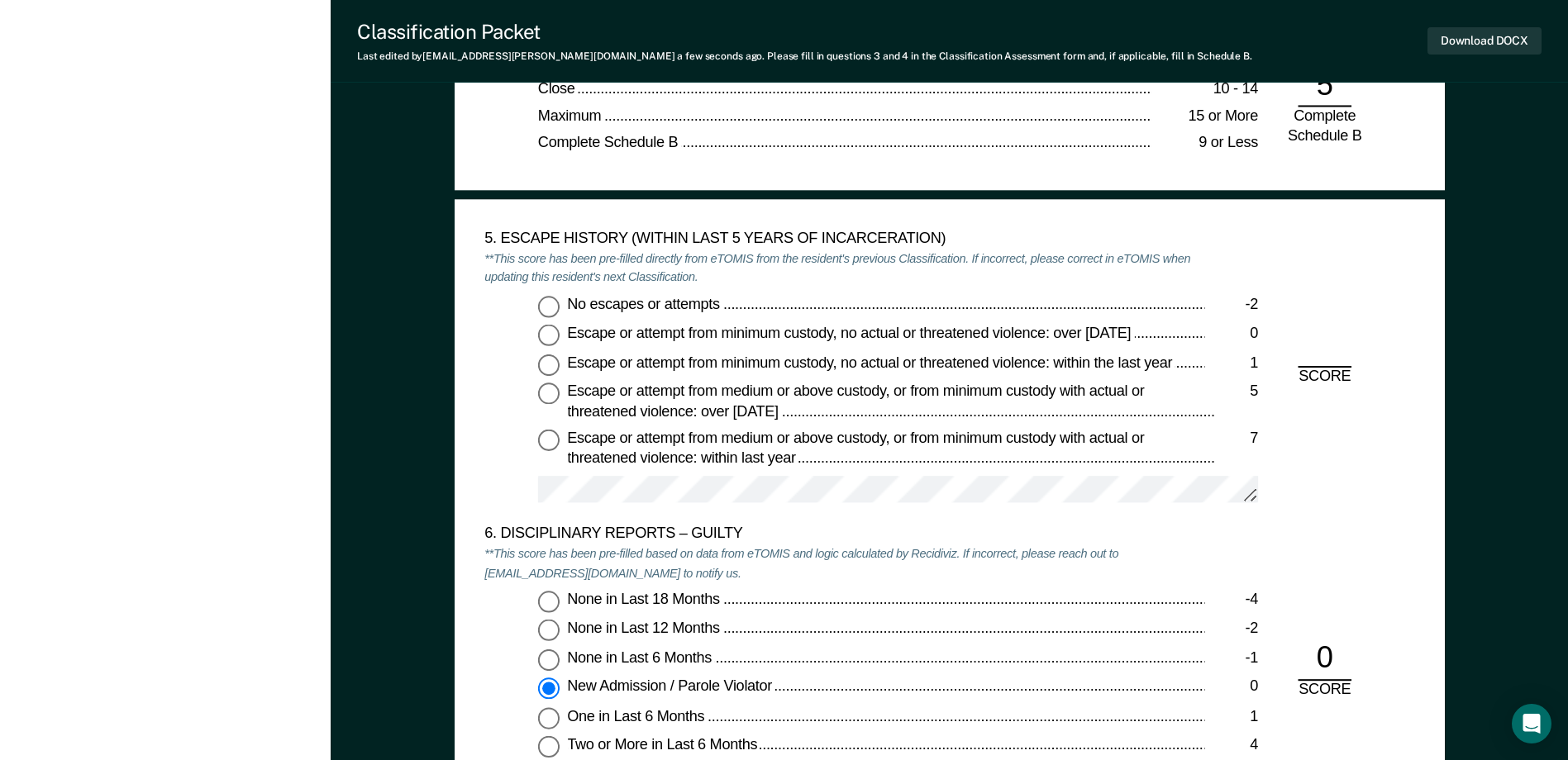
scroll to position [2561, 0]
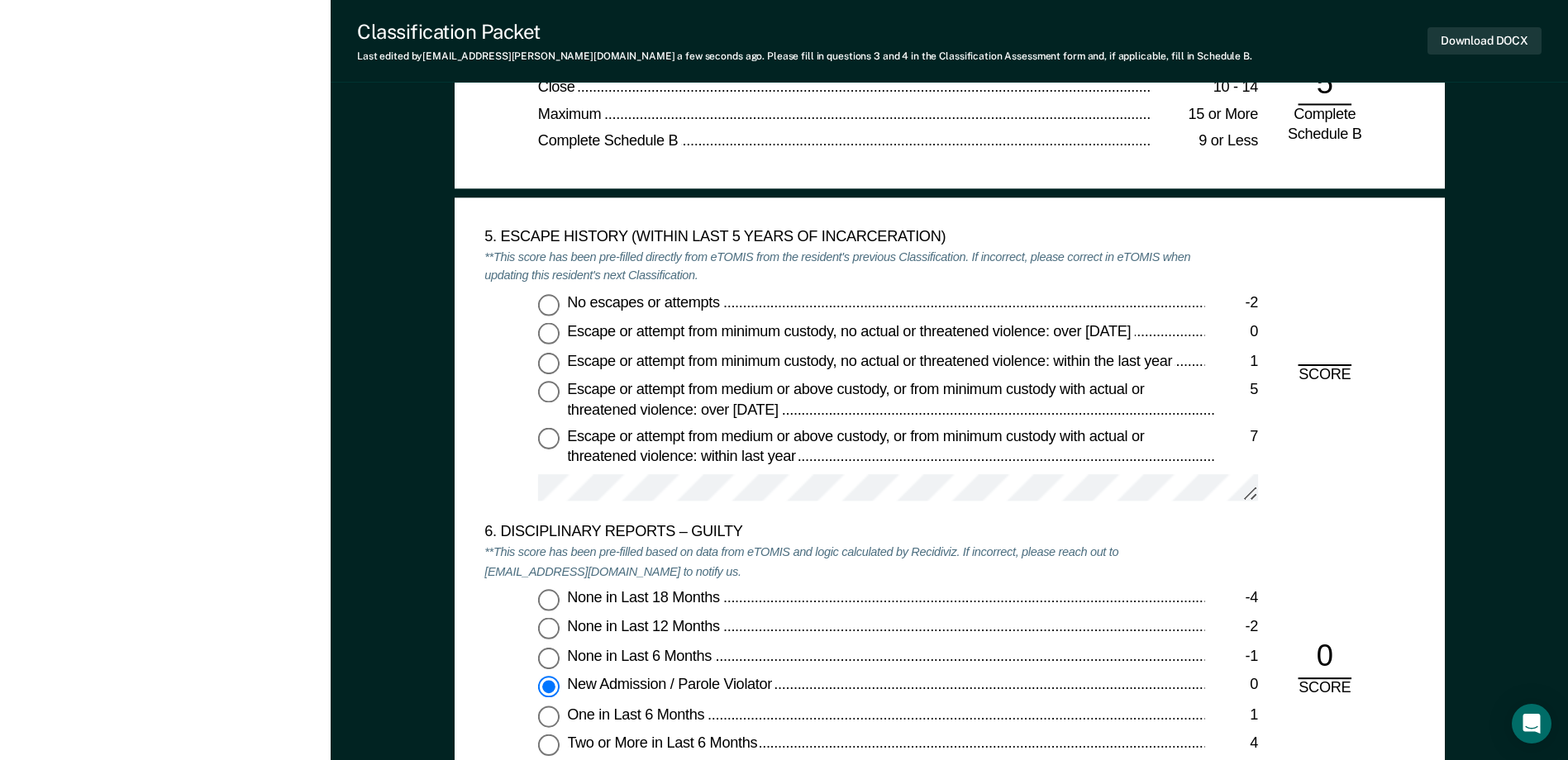
click at [549, 304] on input "No escapes or attempts -2" at bounding box center [549, 305] width 22 height 22
type textarea "x"
radio input "true"
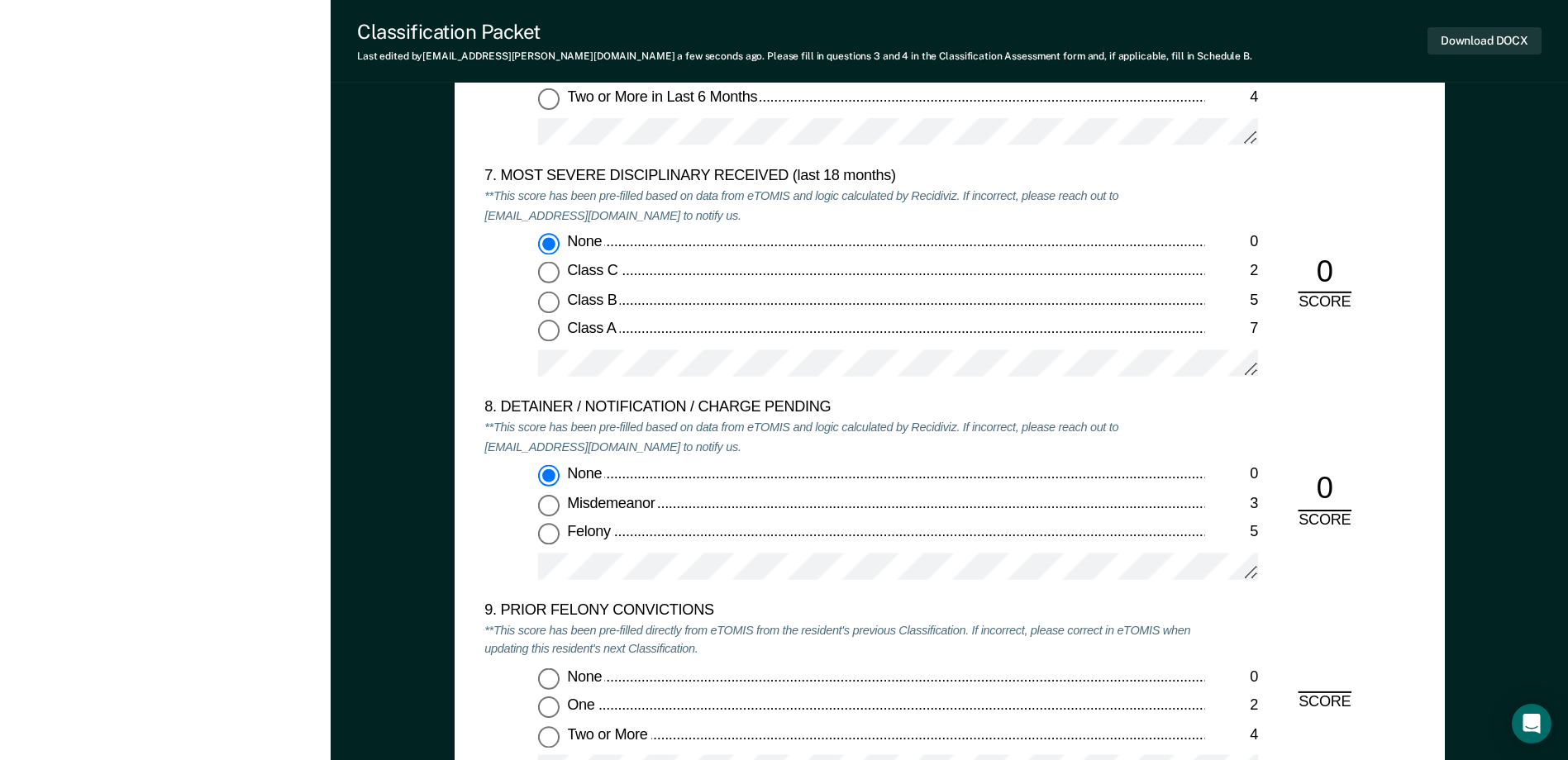
scroll to position [3470, 0]
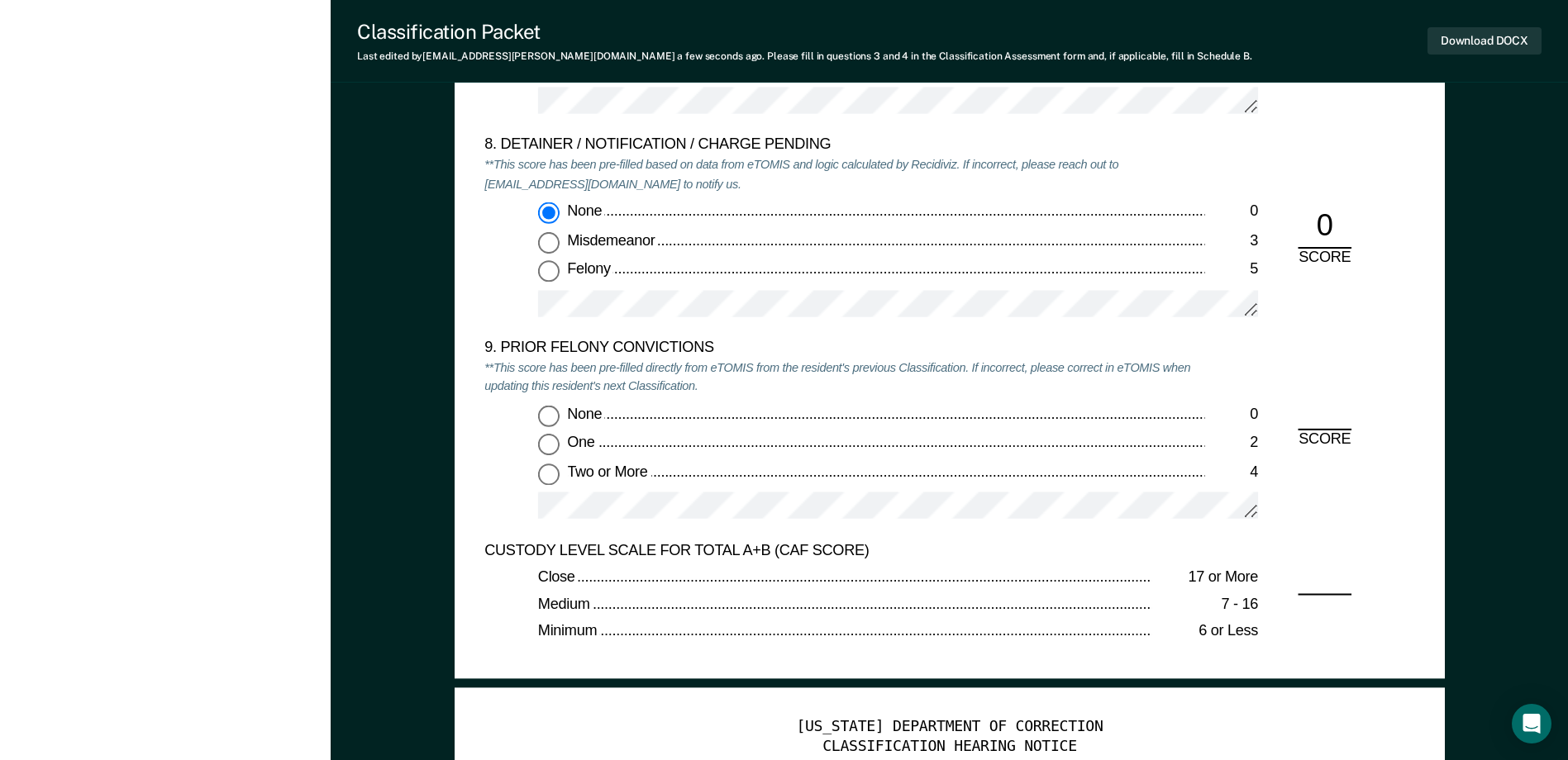
click at [551, 478] on input "Two or More 4" at bounding box center [549, 475] width 22 height 22
type textarea "x"
radio input "true"
click at [1478, 43] on button "Download DOCX" at bounding box center [1485, 41] width 114 height 27
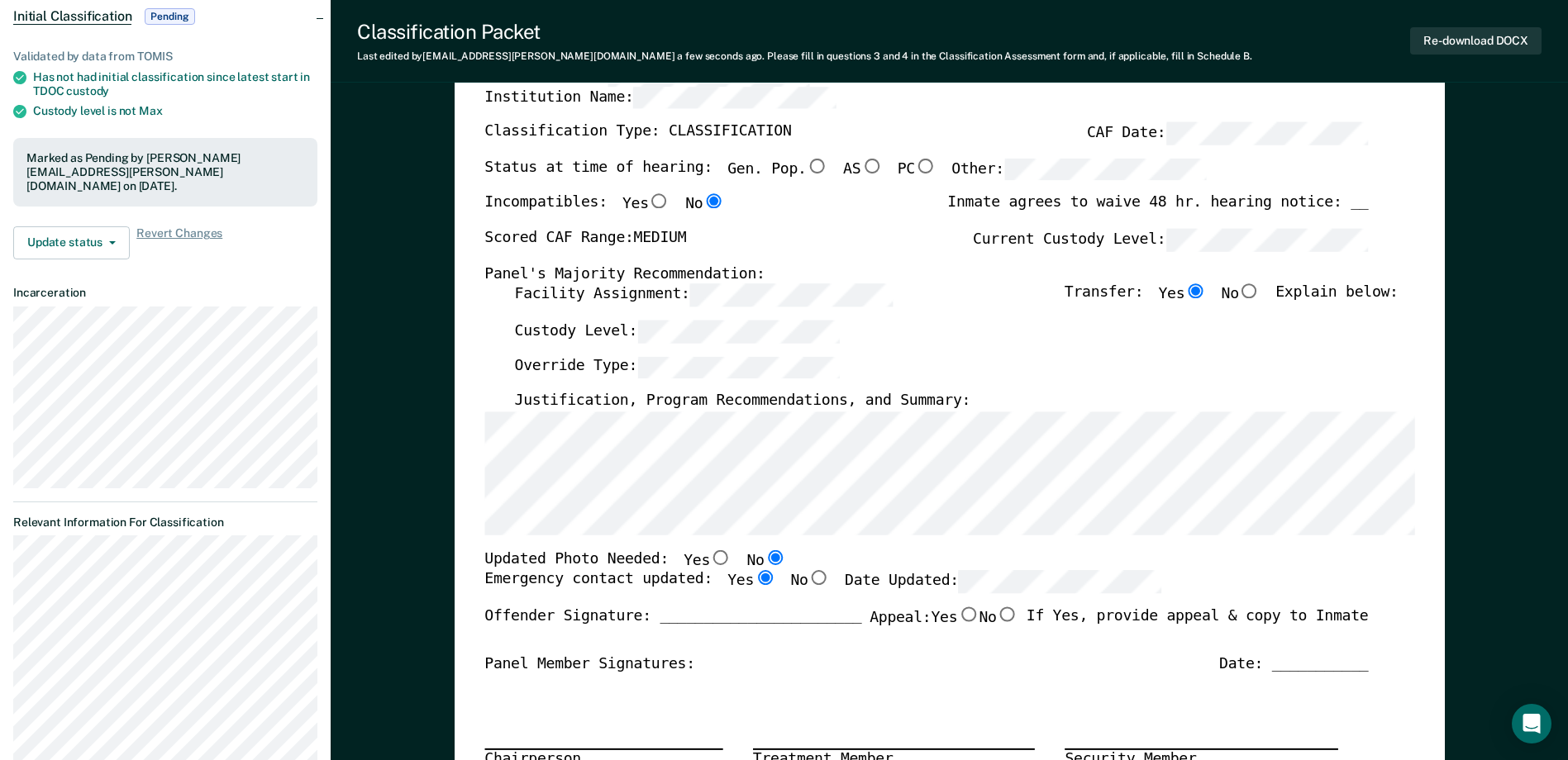
scroll to position [0, 0]
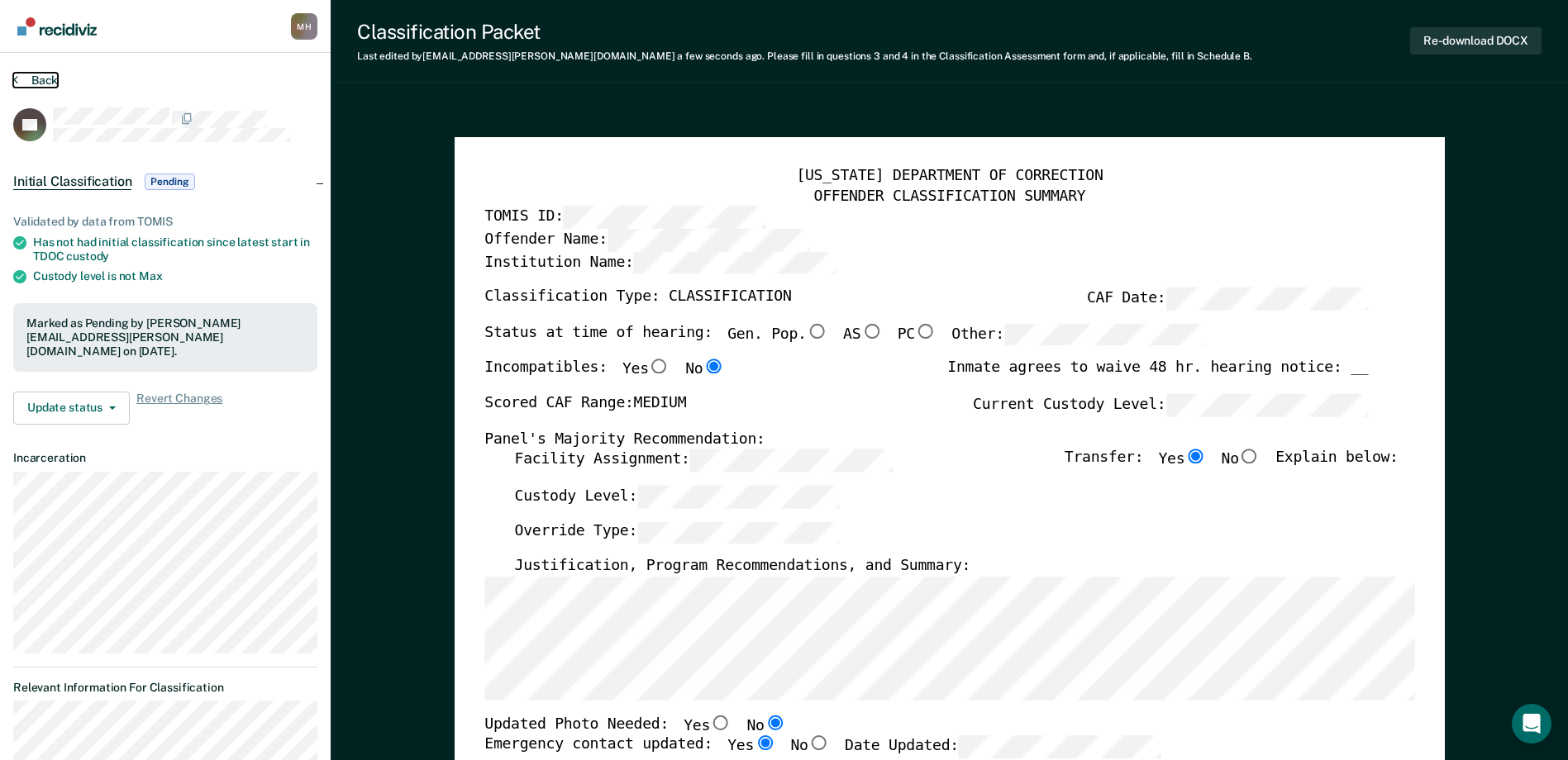
click at [45, 82] on button "Back" at bounding box center [35, 80] width 44 height 14
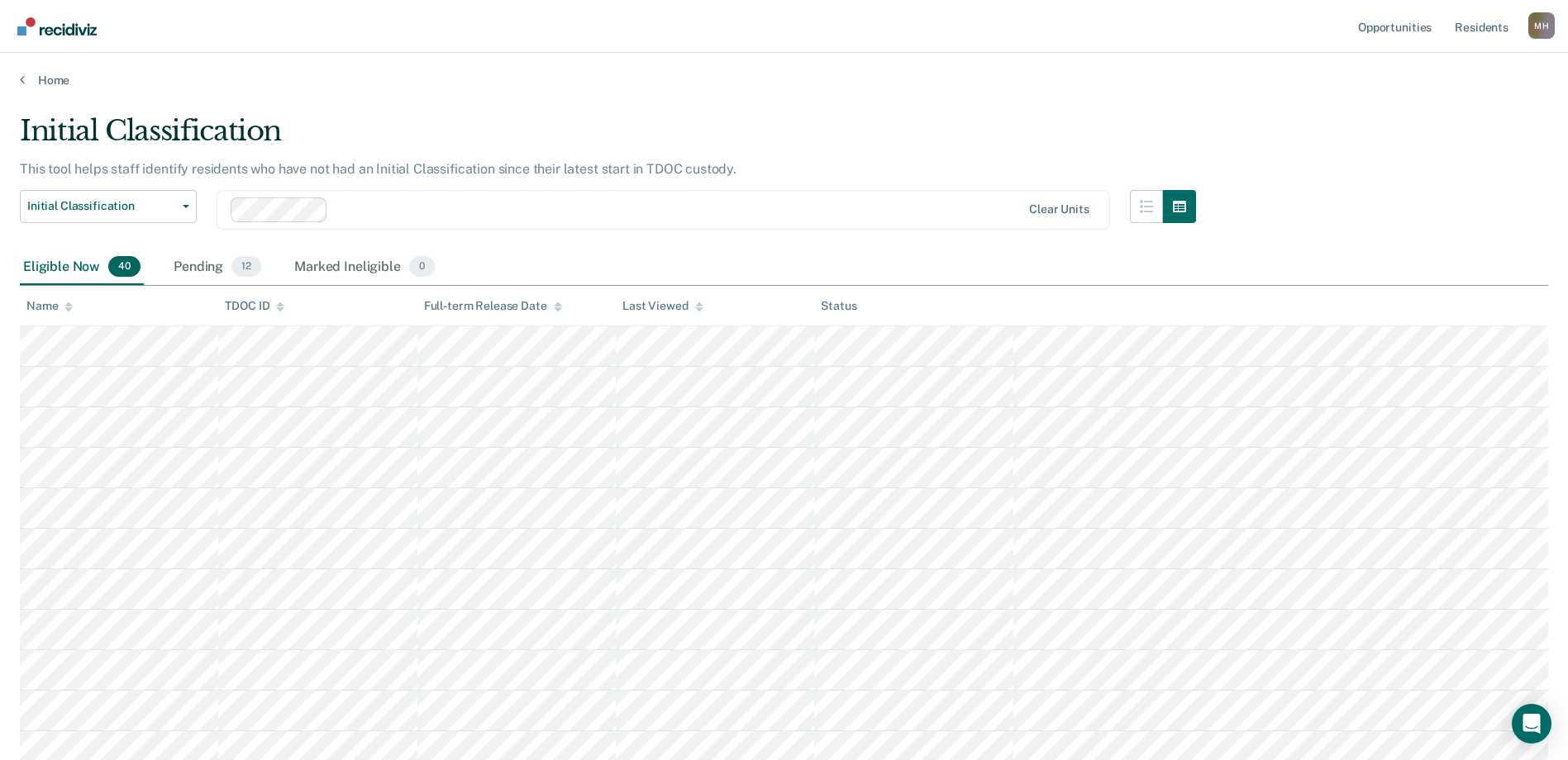
scroll to position [736, 0]
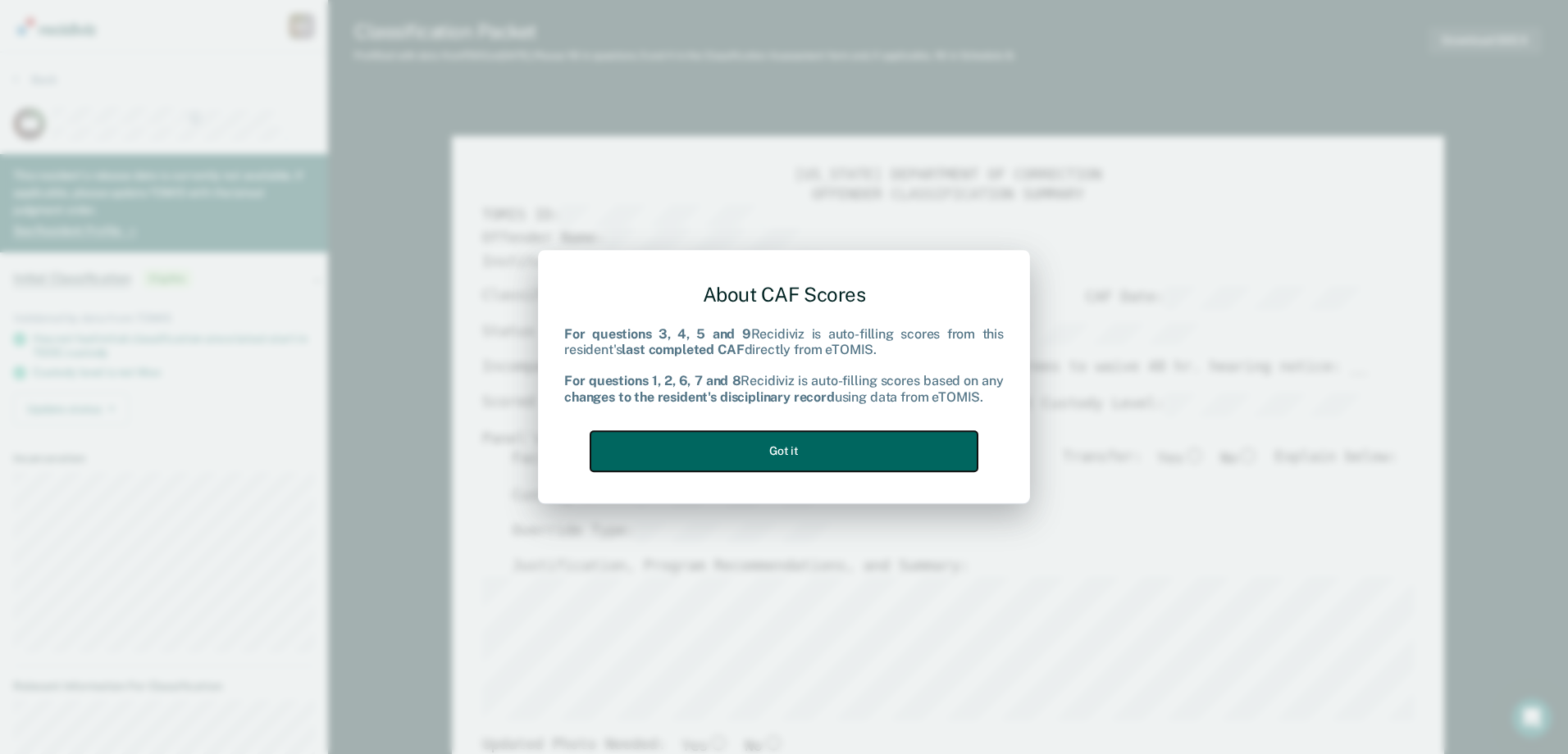
click at [824, 460] on button "Got it" at bounding box center [784, 451] width 387 height 40
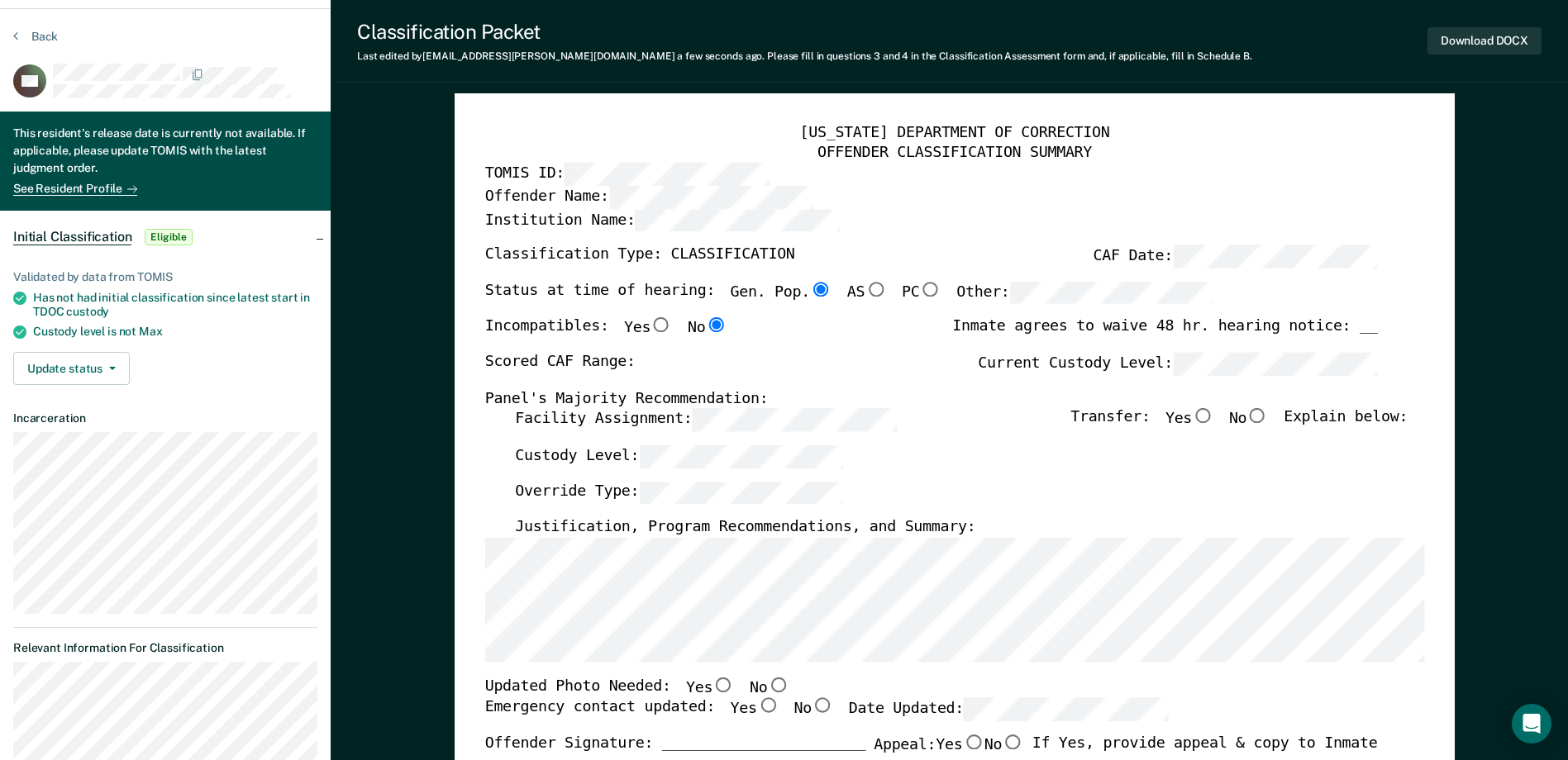
scroll to position [82, 0]
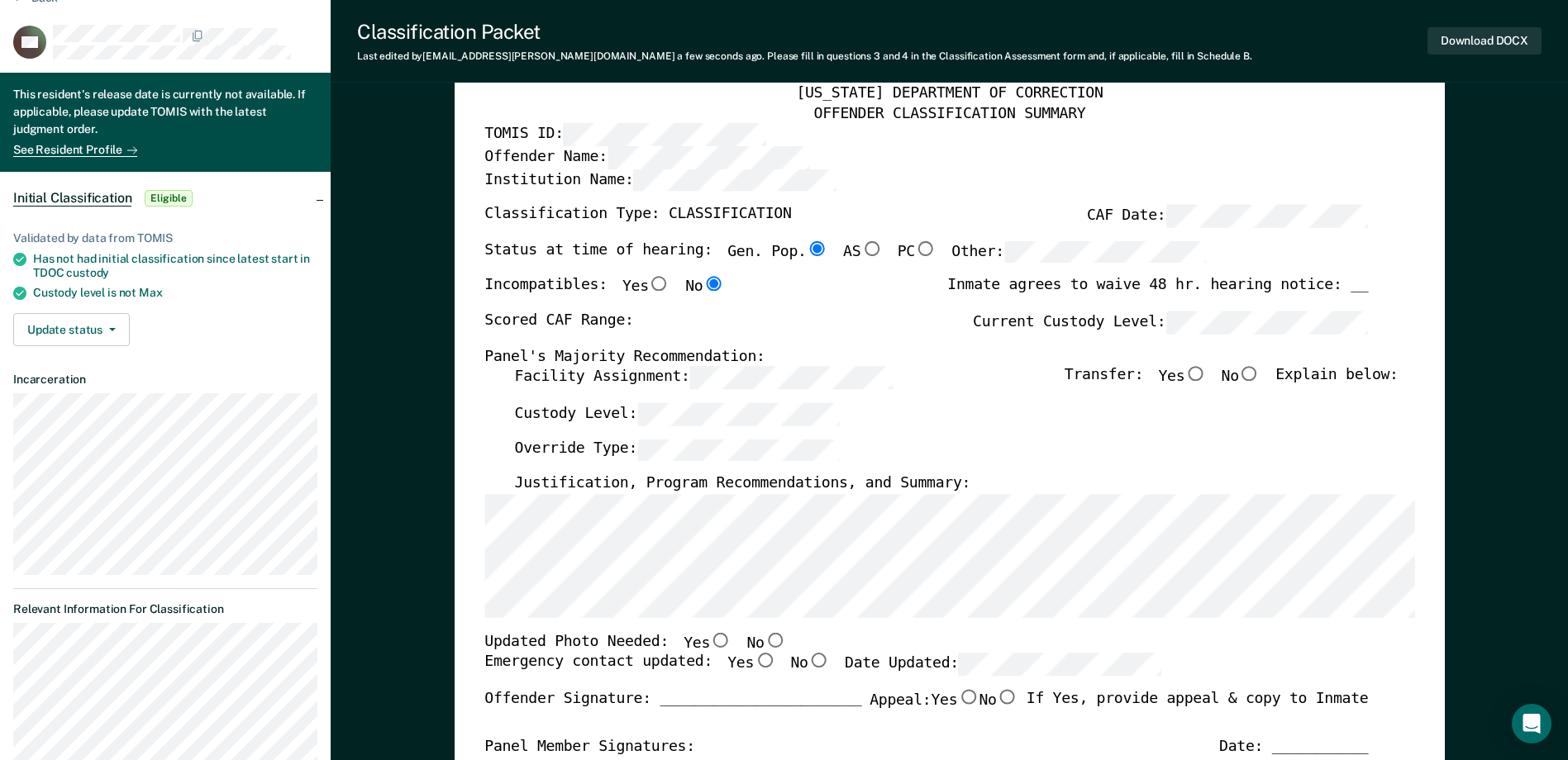
click at [764, 641] on input "No" at bounding box center [775, 640] width 22 height 14
type textarea "x"
radio input "true"
click at [754, 655] on input "Yes" at bounding box center [765, 660] width 22 height 14
type textarea "x"
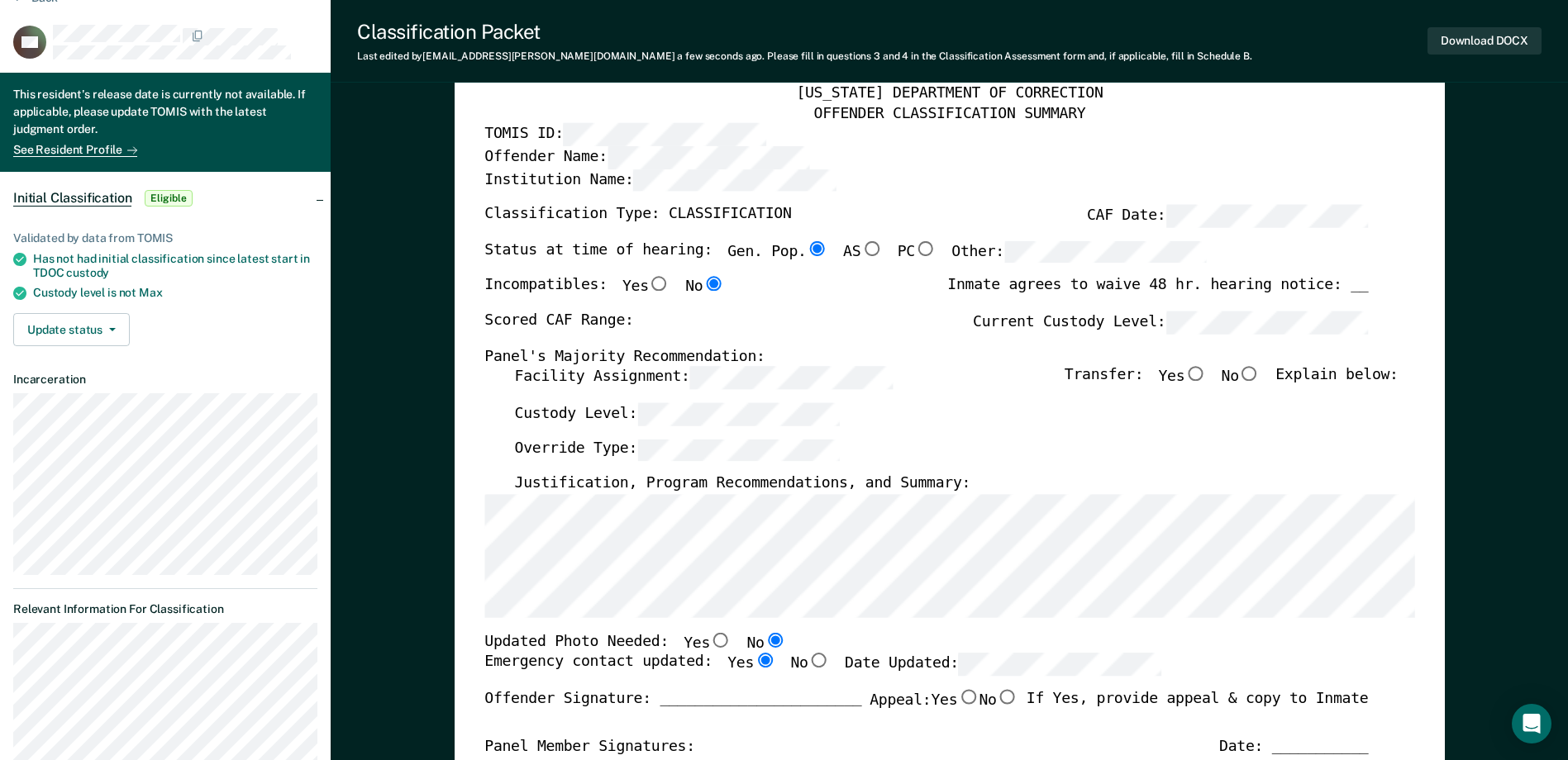
radio input "true"
click at [541, 366] on div "[US_STATE] DEPARTMENT OF CORRECTION OFFENDER CLASSIFICATION SUMMARY TOMIS ID: O…" at bounding box center [949, 669] width 930 height 1169
click at [818, 290] on div "[US_STATE] DEPARTMENT OF CORRECTION OFFENDER CLASSIFICATION SUMMARY TOMIS ID: O…" at bounding box center [949, 669] width 930 height 1169
type textarea "x"
click at [1203, 372] on input "Yes" at bounding box center [1195, 374] width 22 height 14
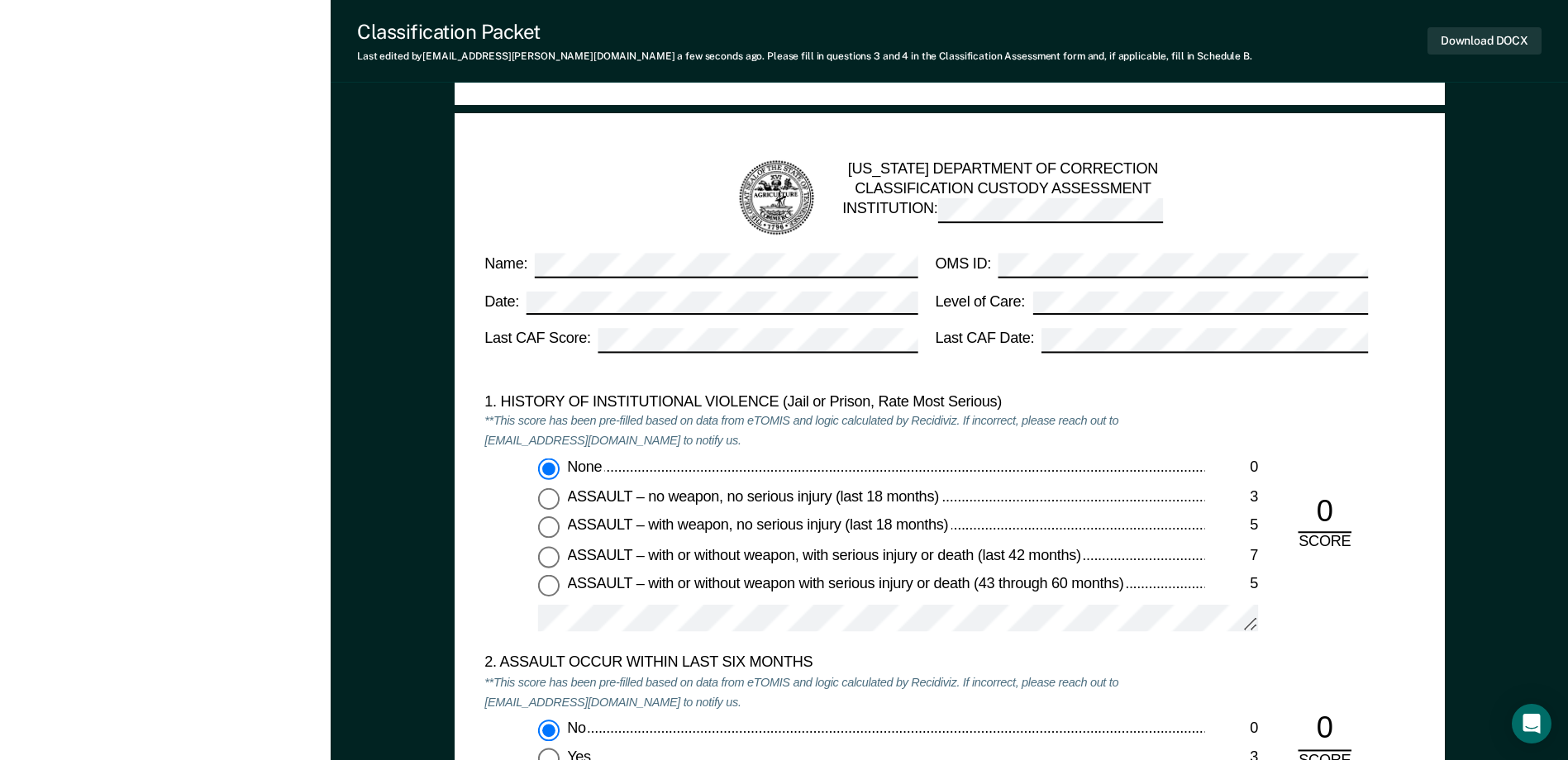
scroll to position [1735, 0]
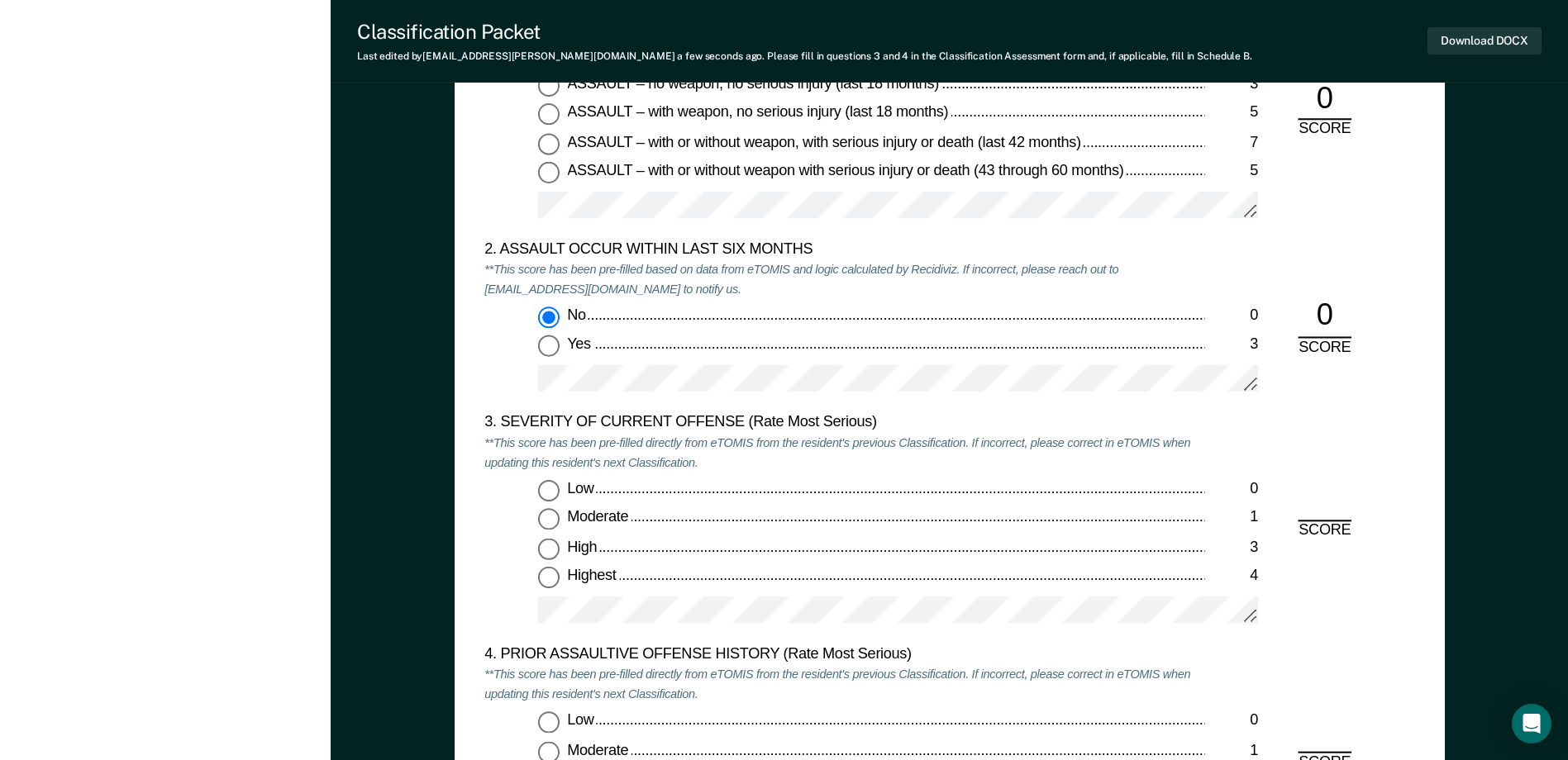
click at [559, 520] on input "Moderate 1" at bounding box center [549, 520] width 22 height 22
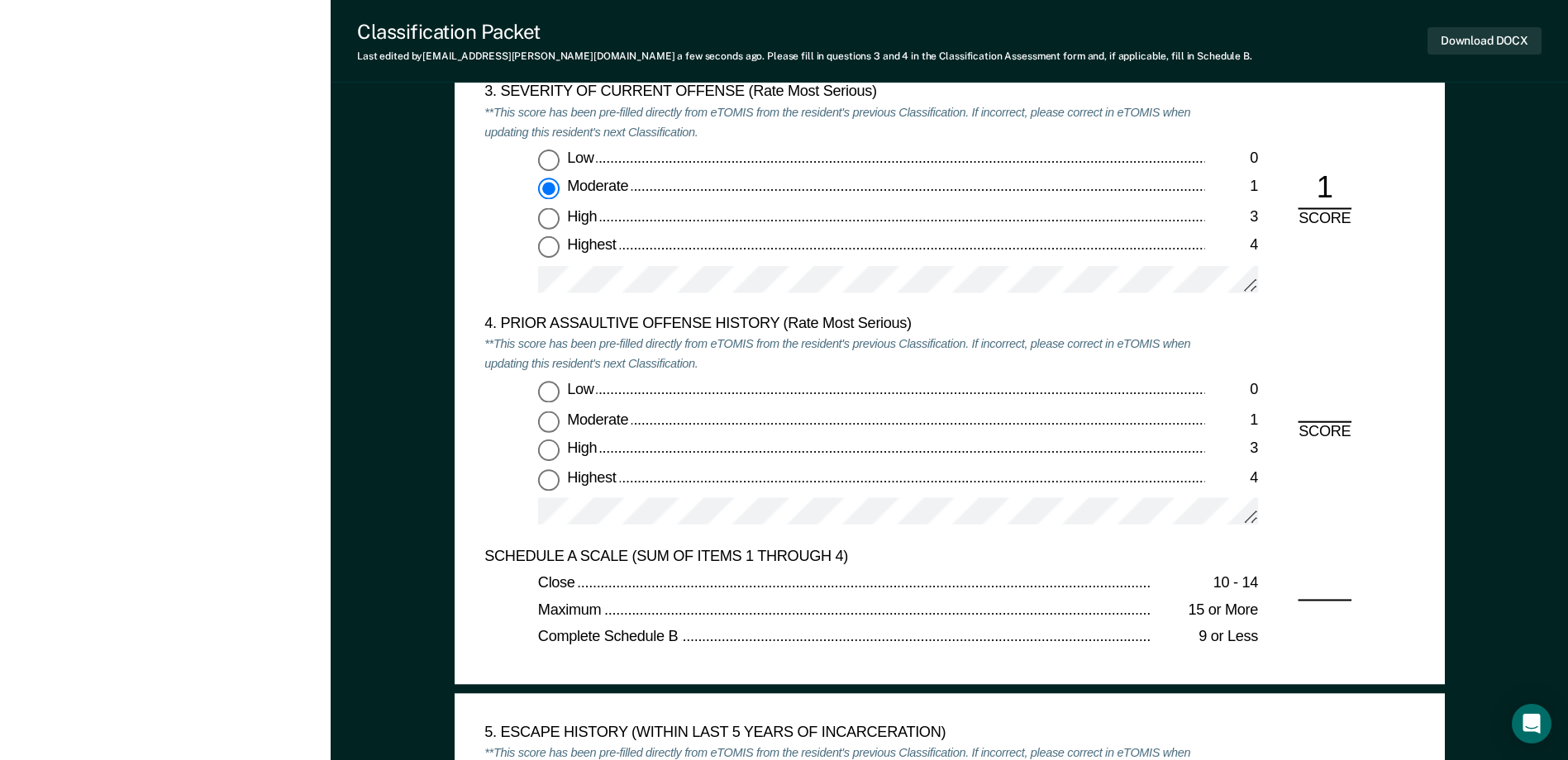
click at [549, 399] on input "Low 0" at bounding box center [549, 392] width 22 height 22
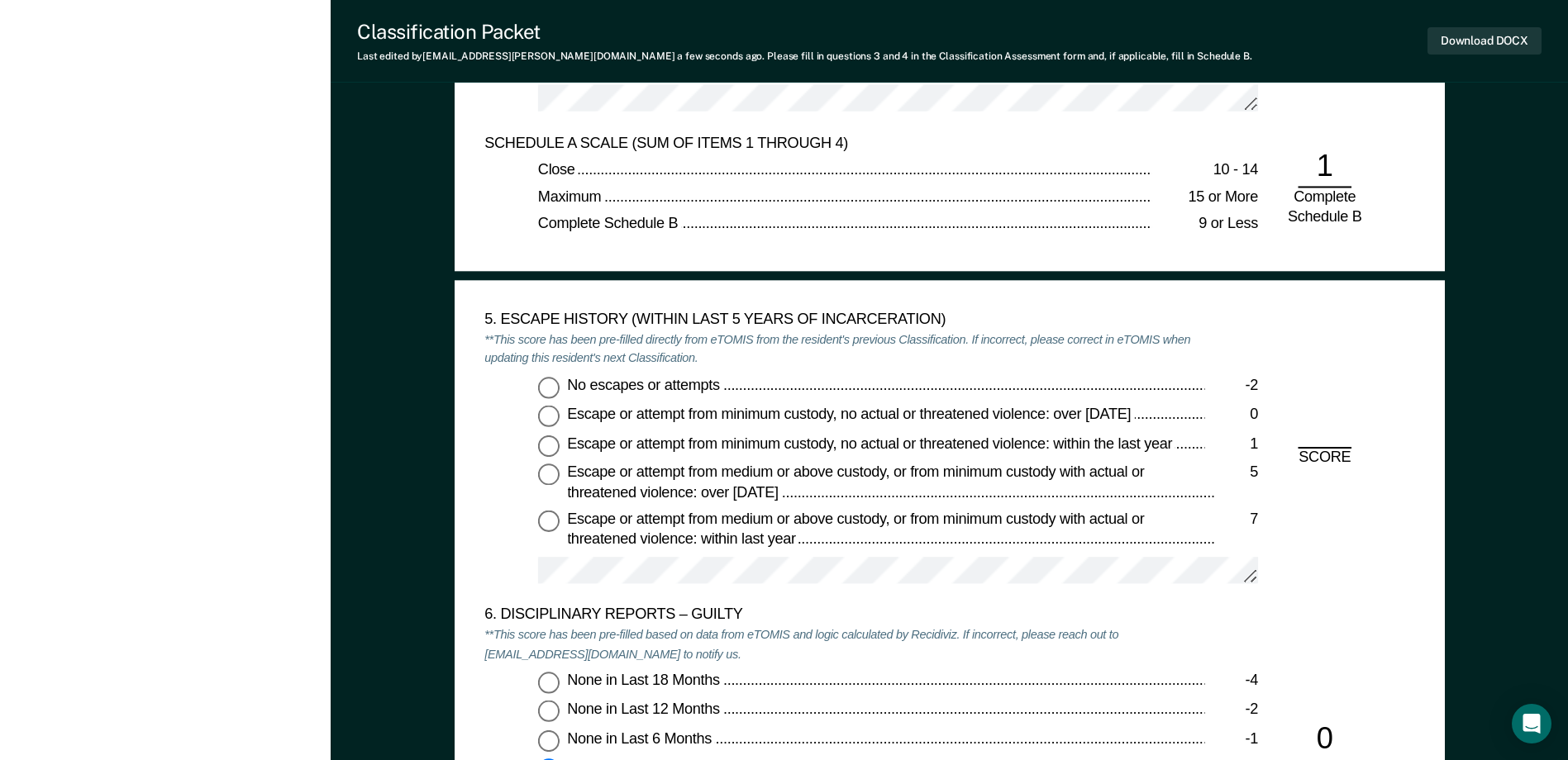
click at [547, 380] on input "No escapes or attempts -2" at bounding box center [549, 388] width 22 height 22
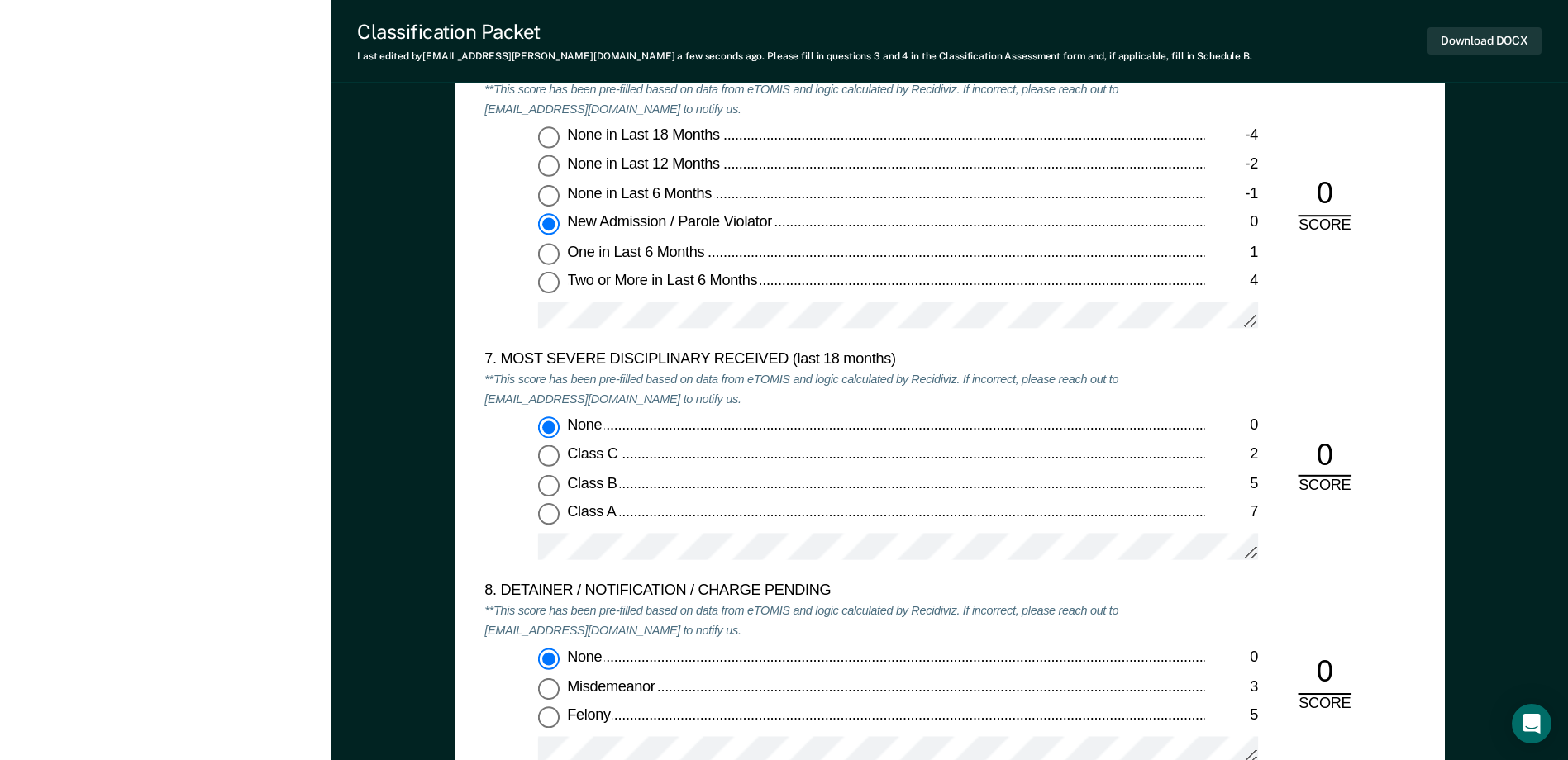
scroll to position [3305, 0]
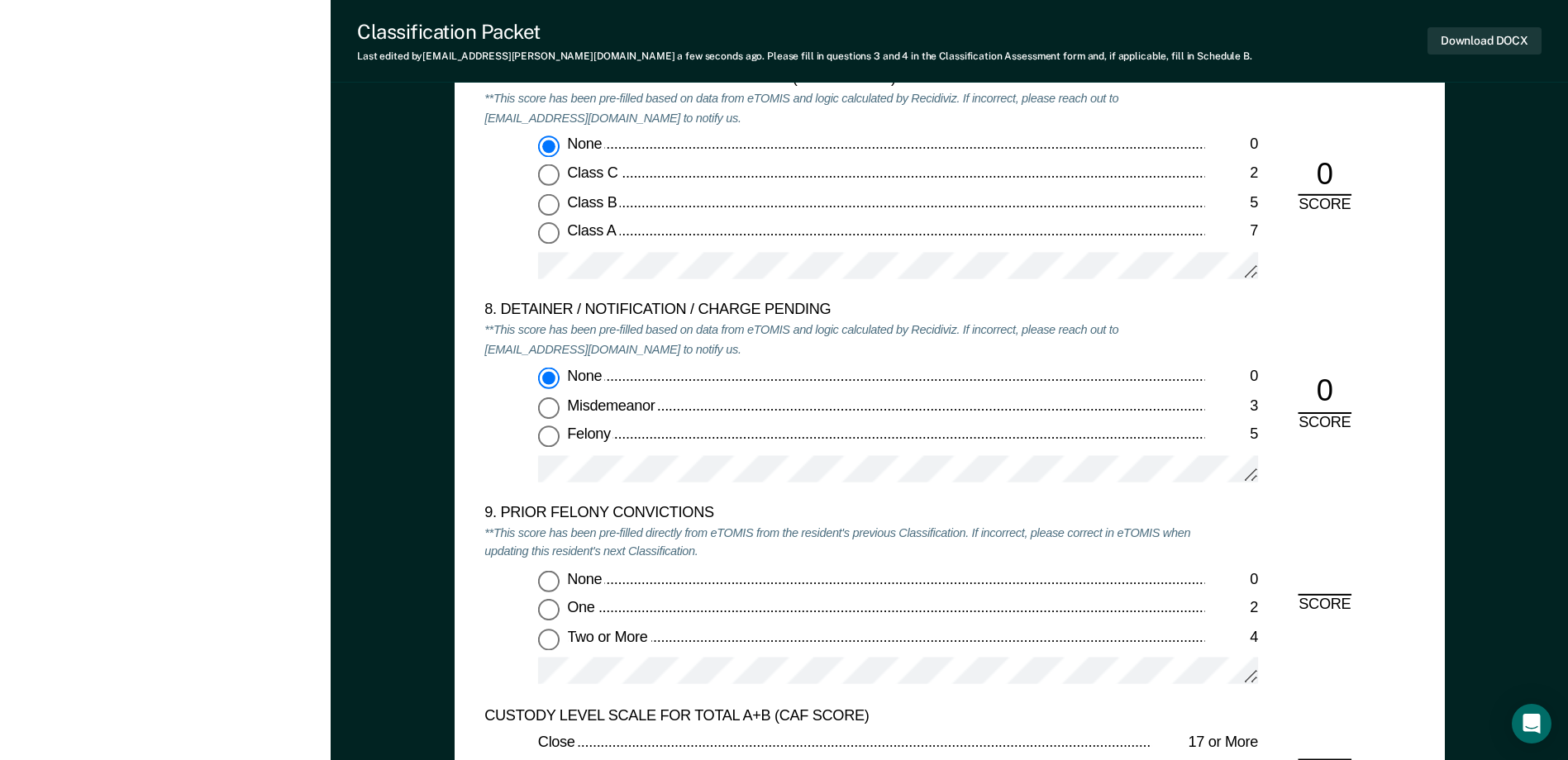
click at [552, 615] on input "One 2" at bounding box center [549, 610] width 22 height 22
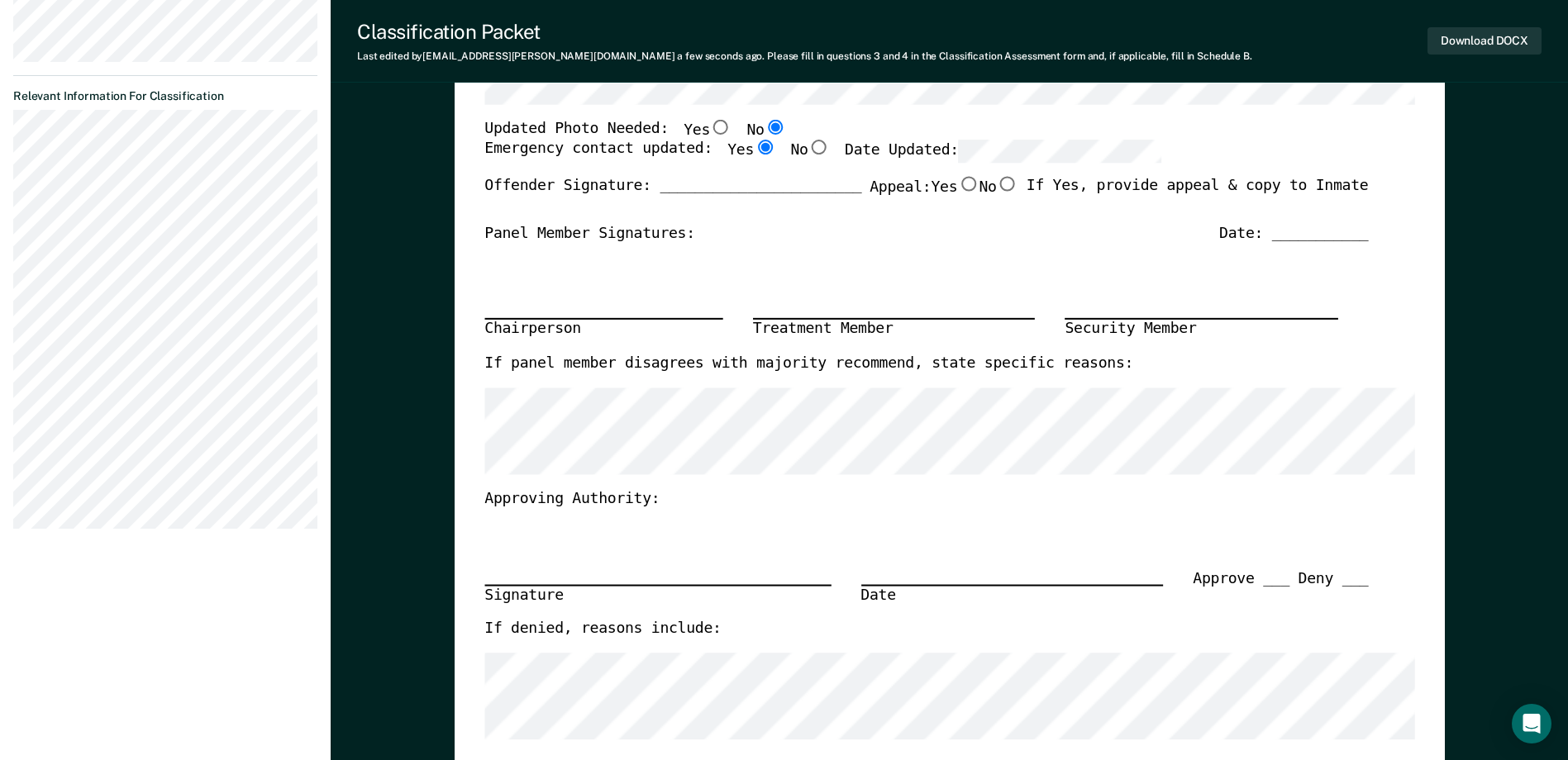
scroll to position [331, 0]
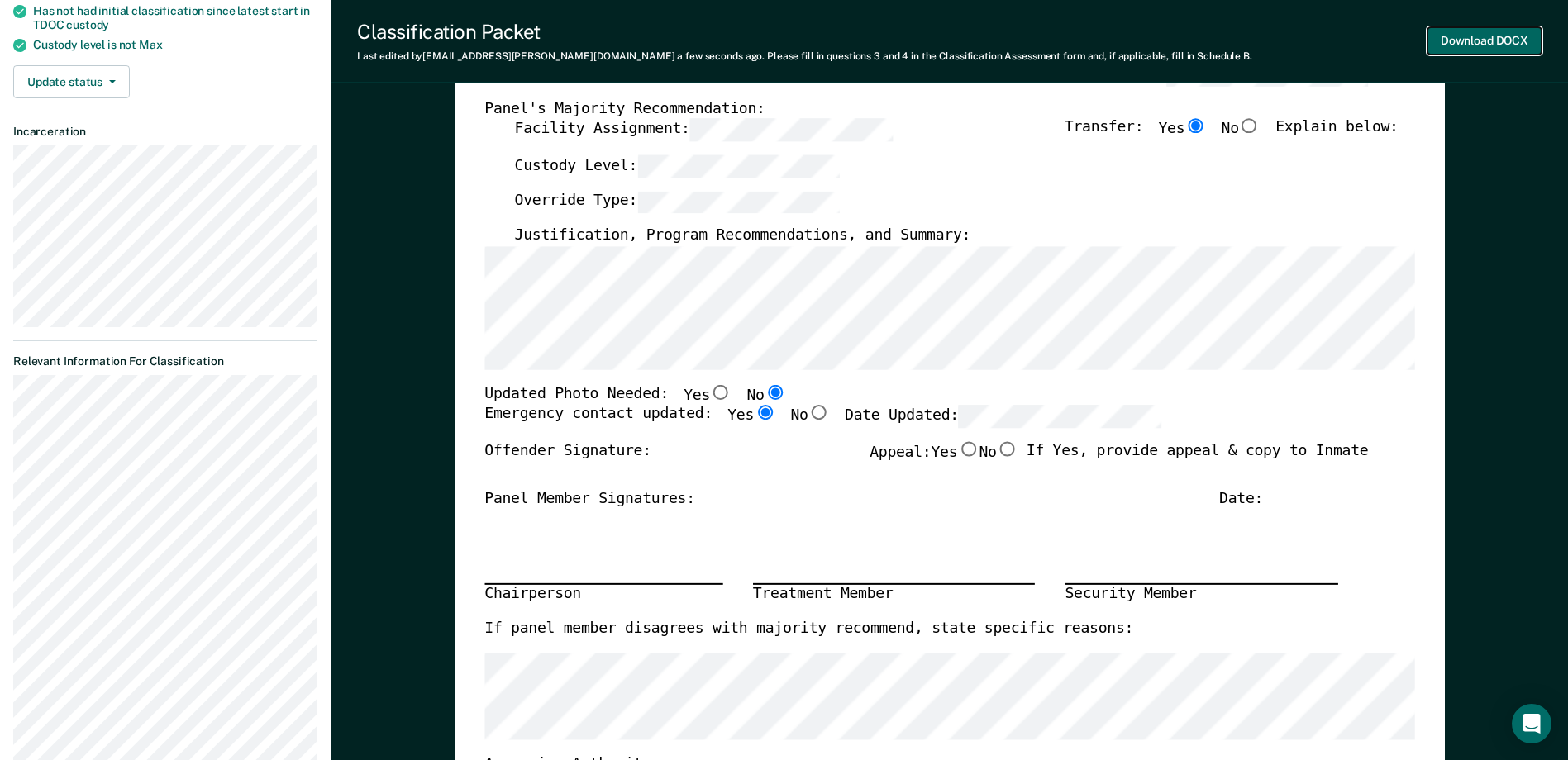
click at [1473, 48] on button "Download DOCX" at bounding box center [1485, 41] width 114 height 27
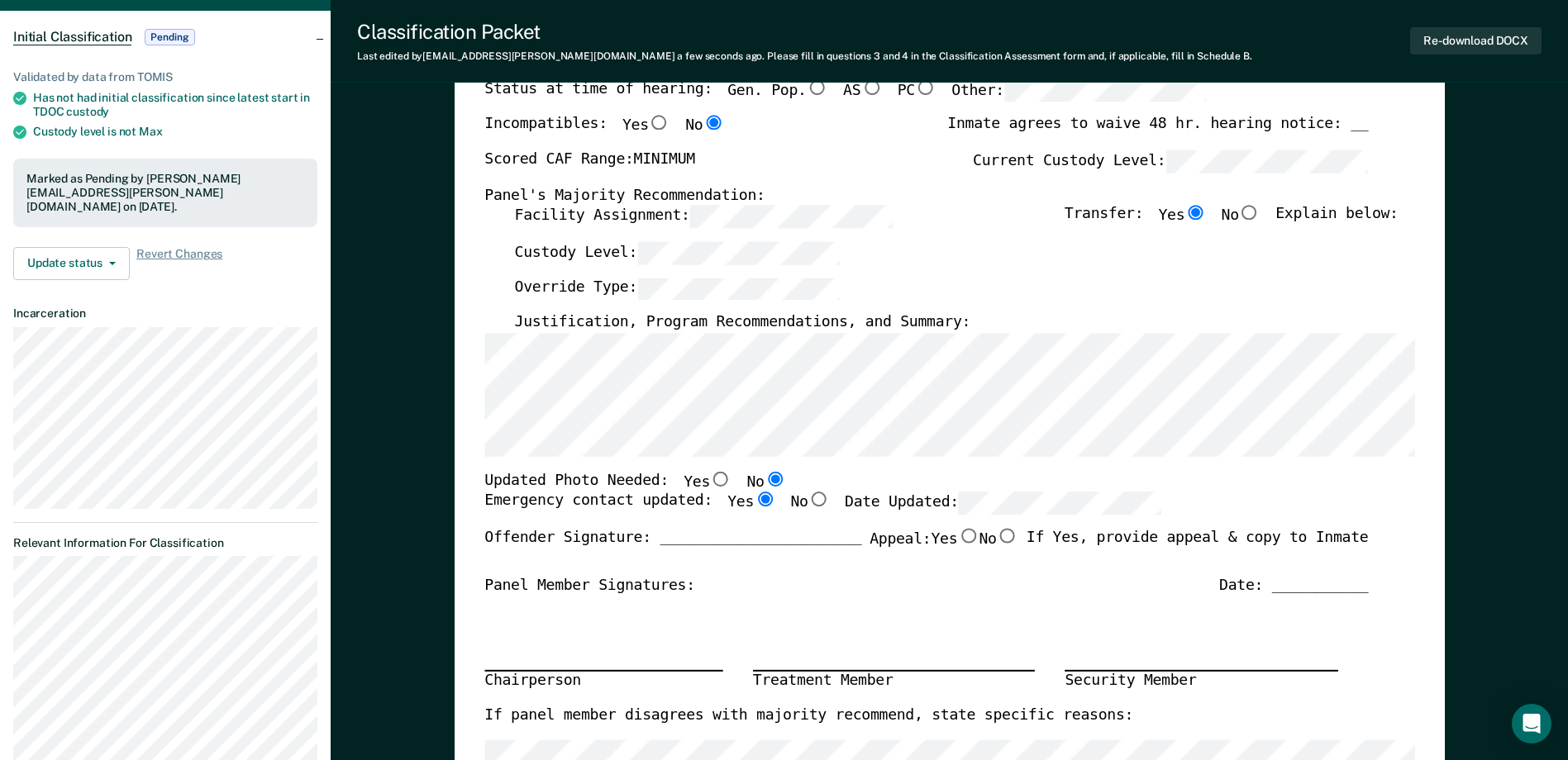
scroll to position [0, 0]
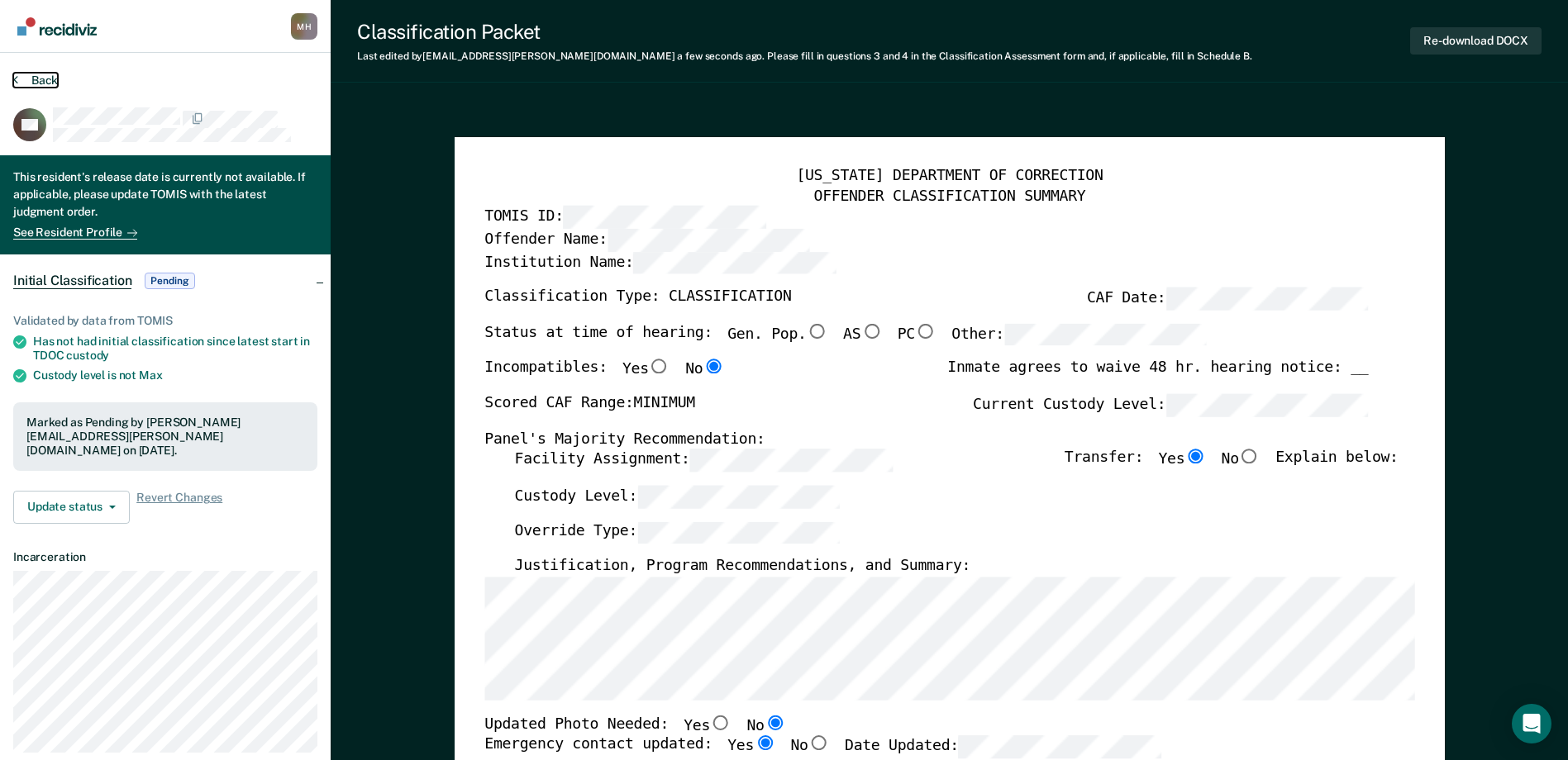
click at [45, 76] on button "Back" at bounding box center [35, 80] width 44 height 14
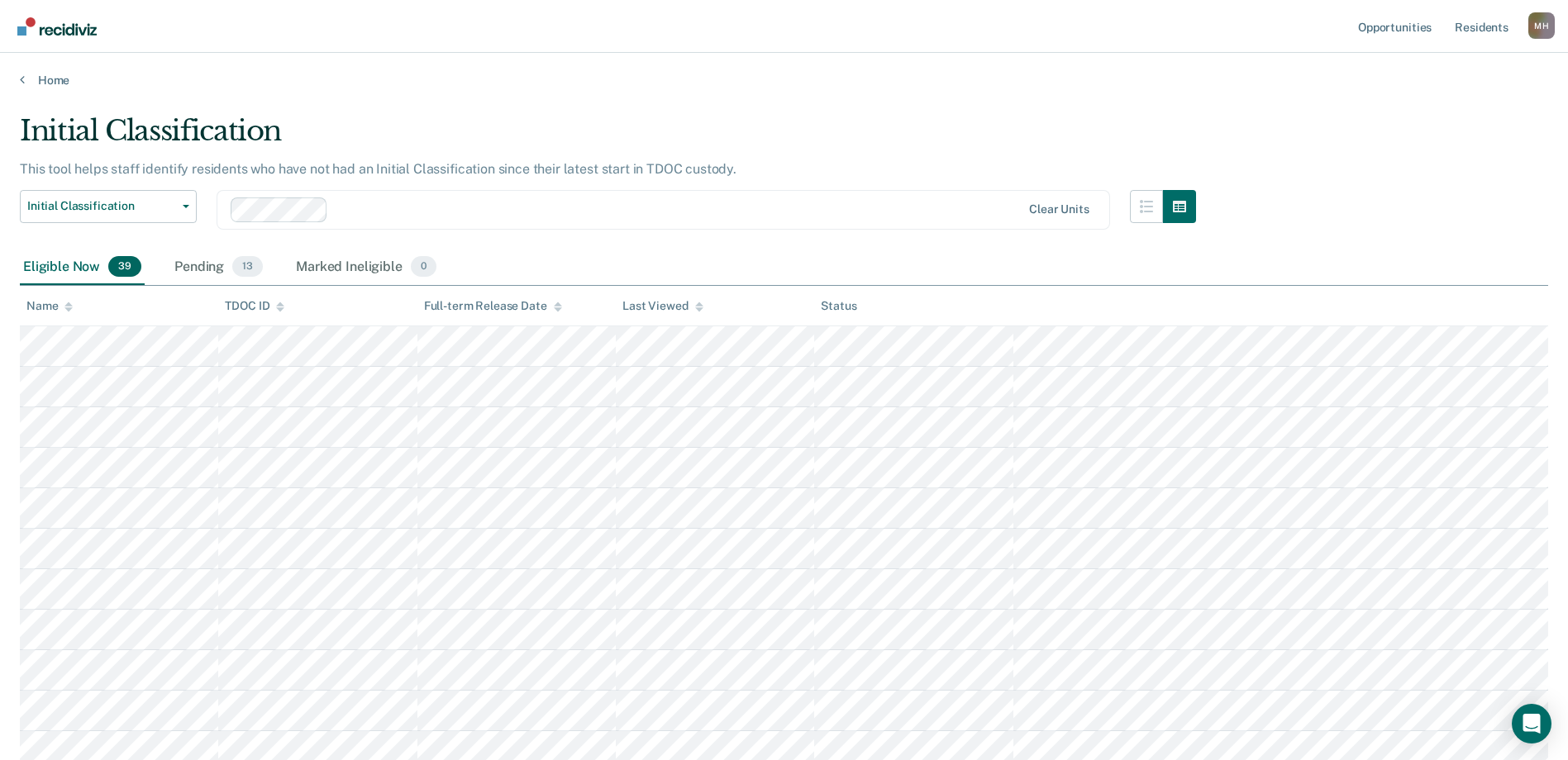
scroll to position [614, 0]
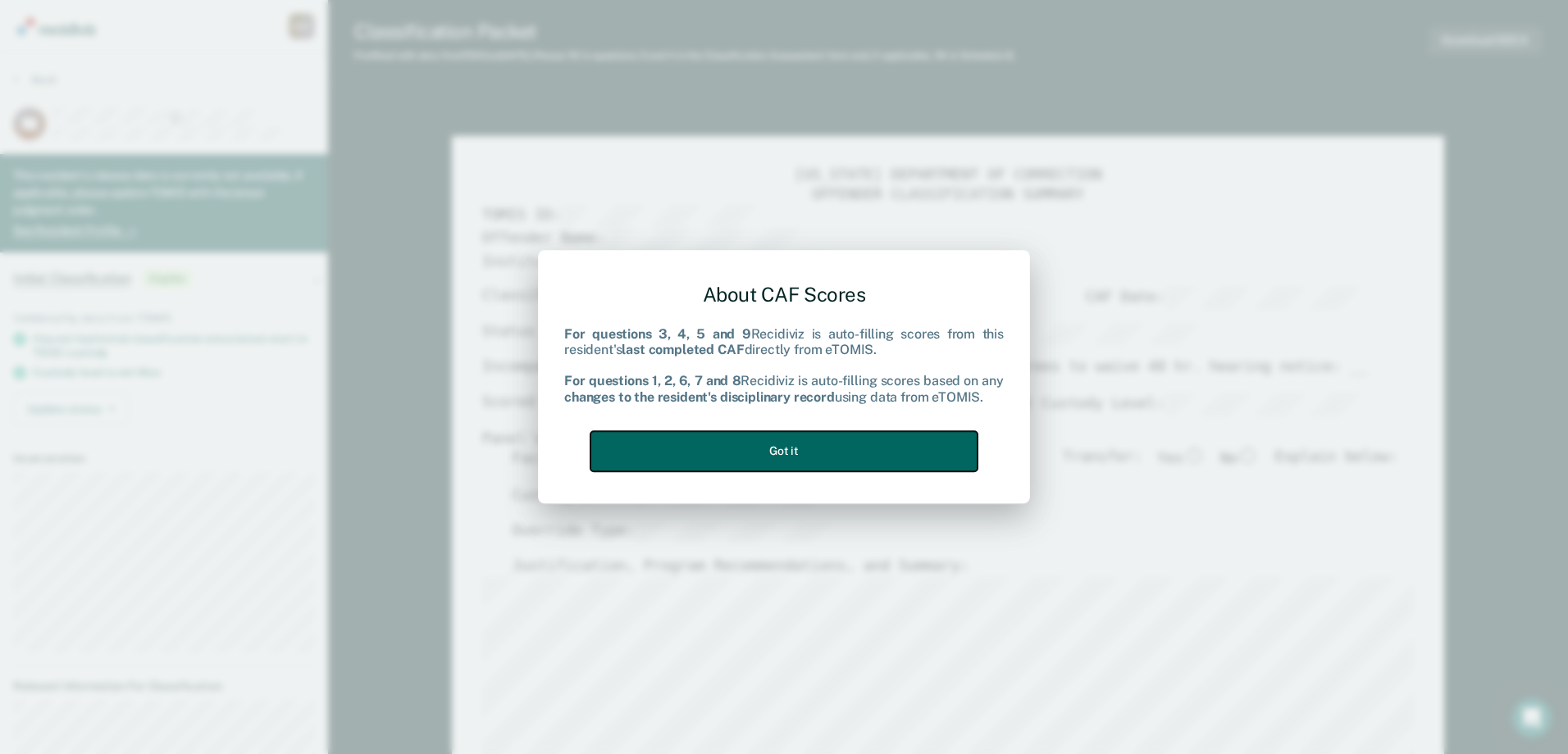
click at [750, 450] on button "Got it" at bounding box center [784, 451] width 387 height 40
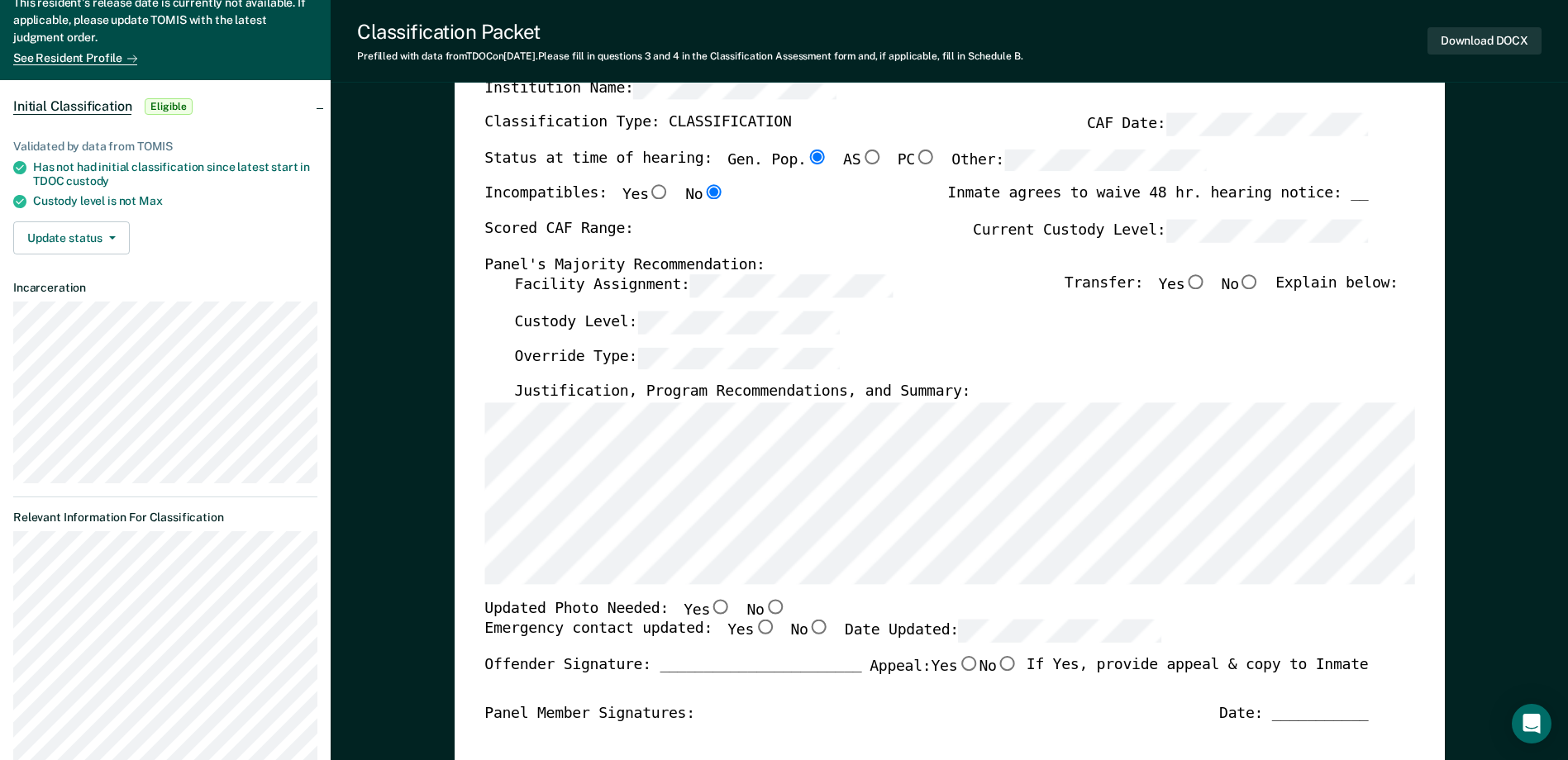
scroll to position [82, 0]
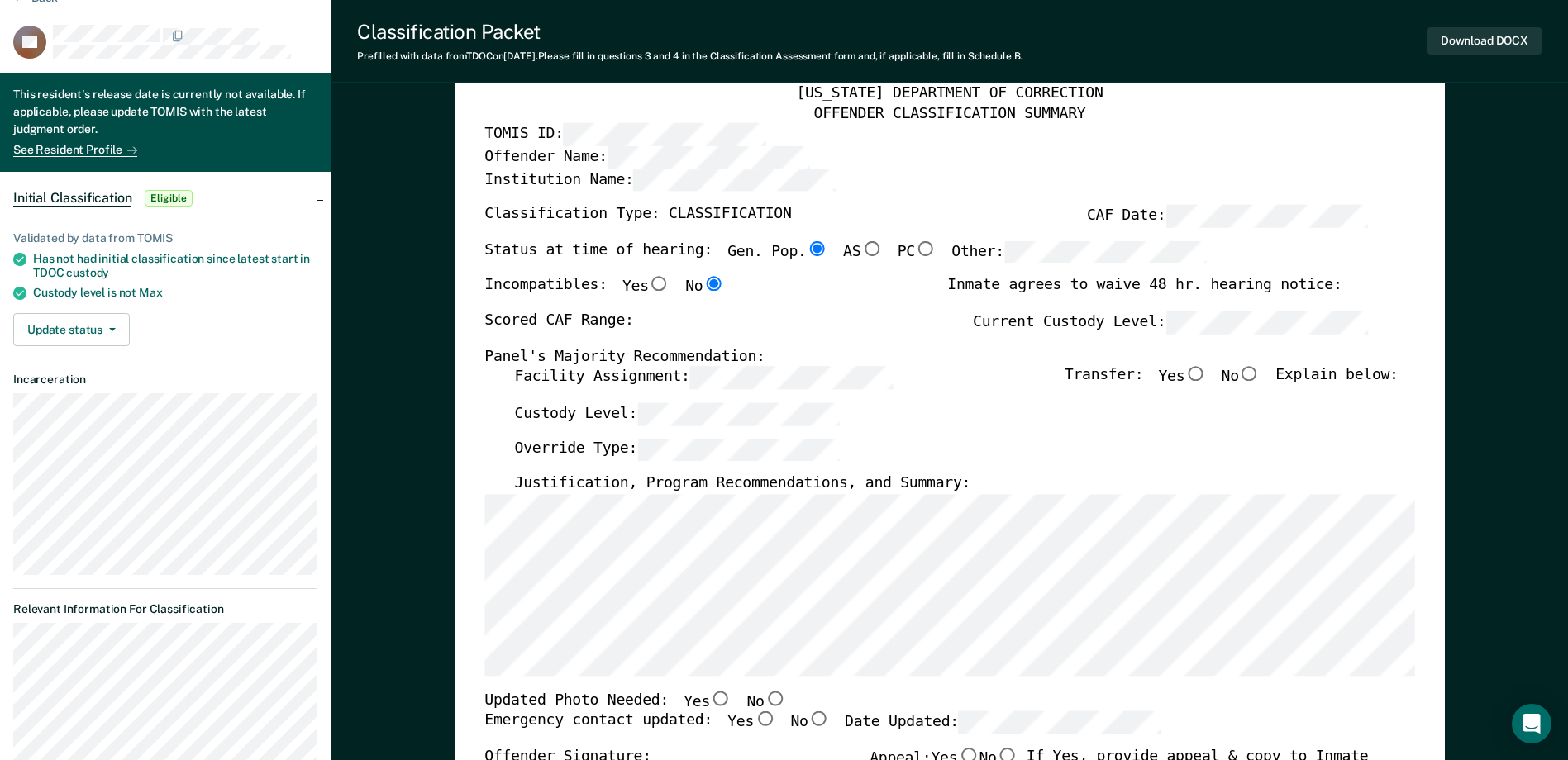
click at [1123, 322] on label "Current Custody Level:" at bounding box center [1171, 322] width 395 height 23
click at [1206, 376] on input "Yes" at bounding box center [1195, 374] width 22 height 14
click at [528, 364] on div "[US_STATE] DEPARTMENT OF CORRECTION OFFENDER CLASSIFICATION SUMMARY TOMIS ID: O…" at bounding box center [949, 697] width 930 height 1227
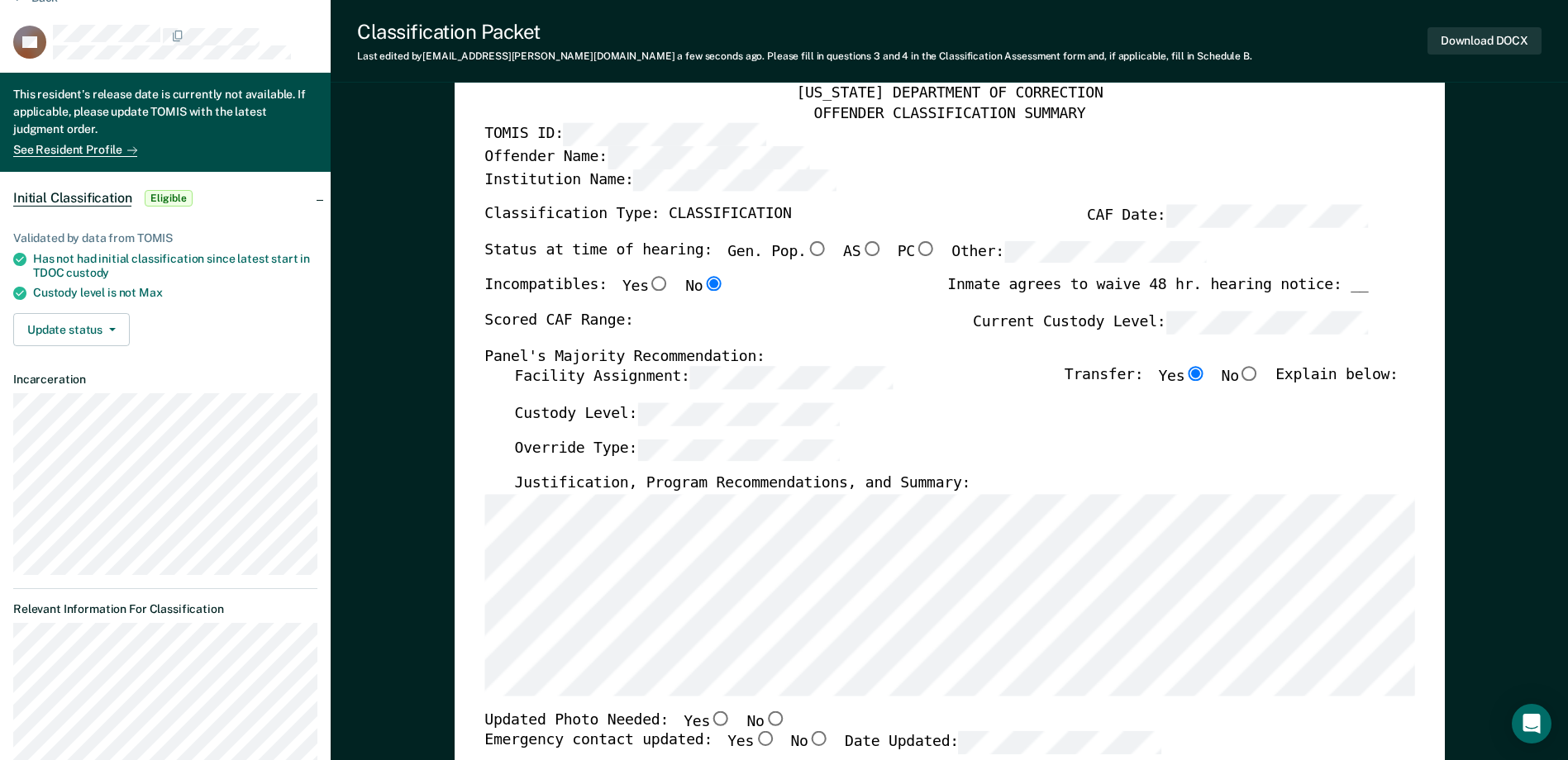
click at [476, 538] on div "[US_STATE] DEPARTMENT OF CORRECTION OFFENDER CLASSIFICATION SUMMARY TOMIS ID: O…" at bounding box center [950, 699] width 991 height 1290
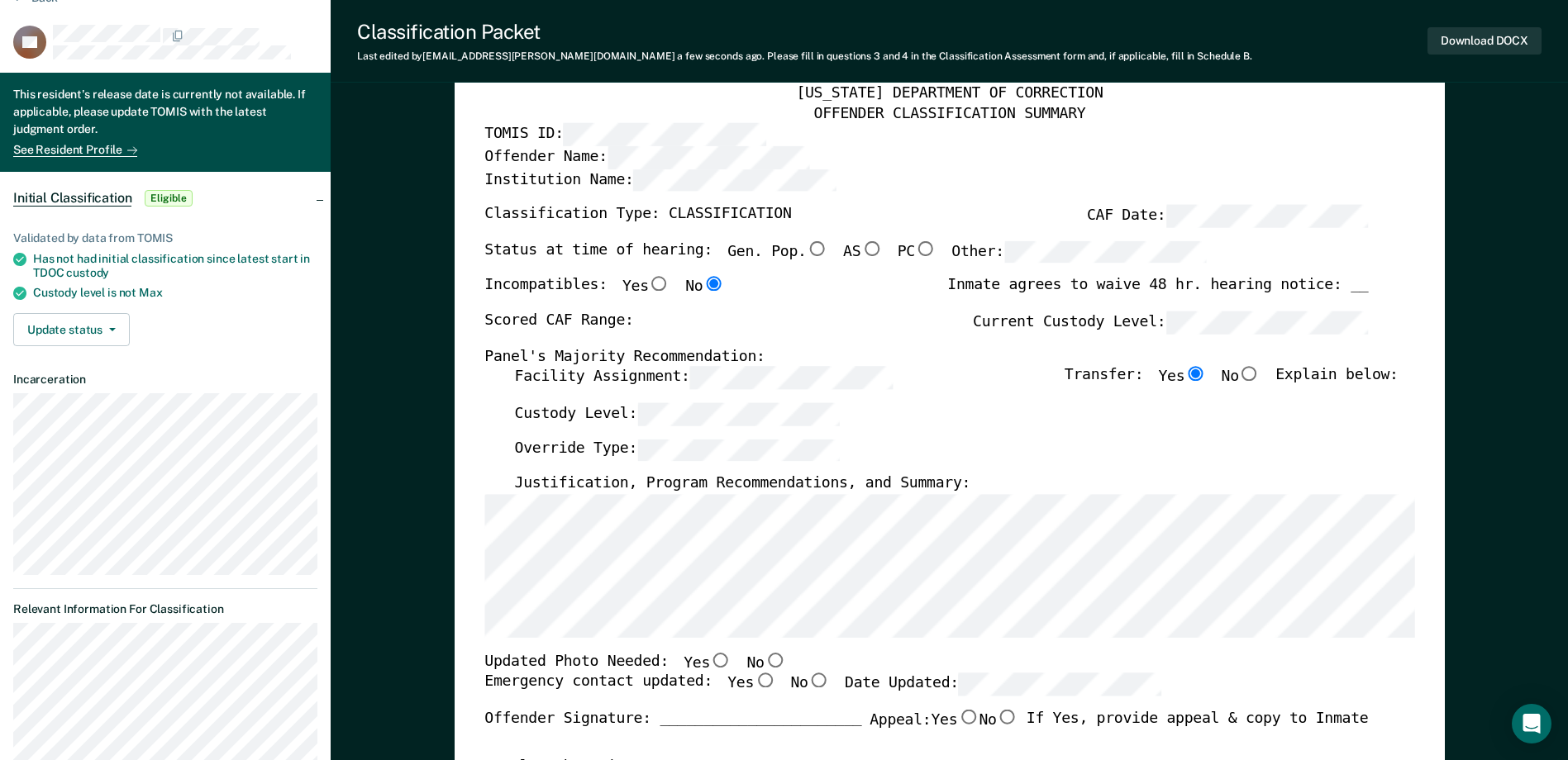
click at [764, 665] on input "No" at bounding box center [775, 660] width 22 height 14
click at [754, 683] on input "Yes" at bounding box center [765, 680] width 22 height 14
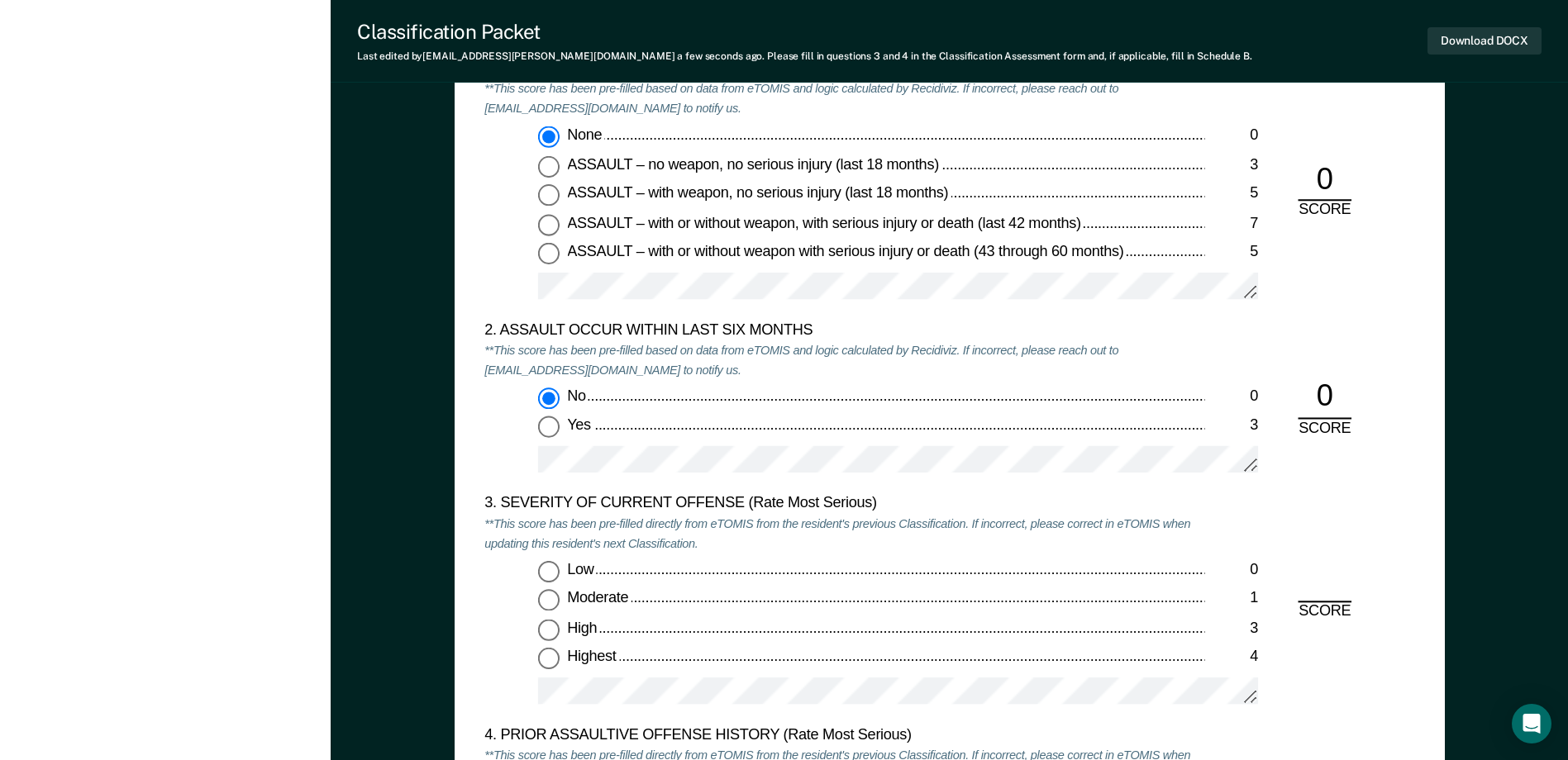
scroll to position [1818, 0]
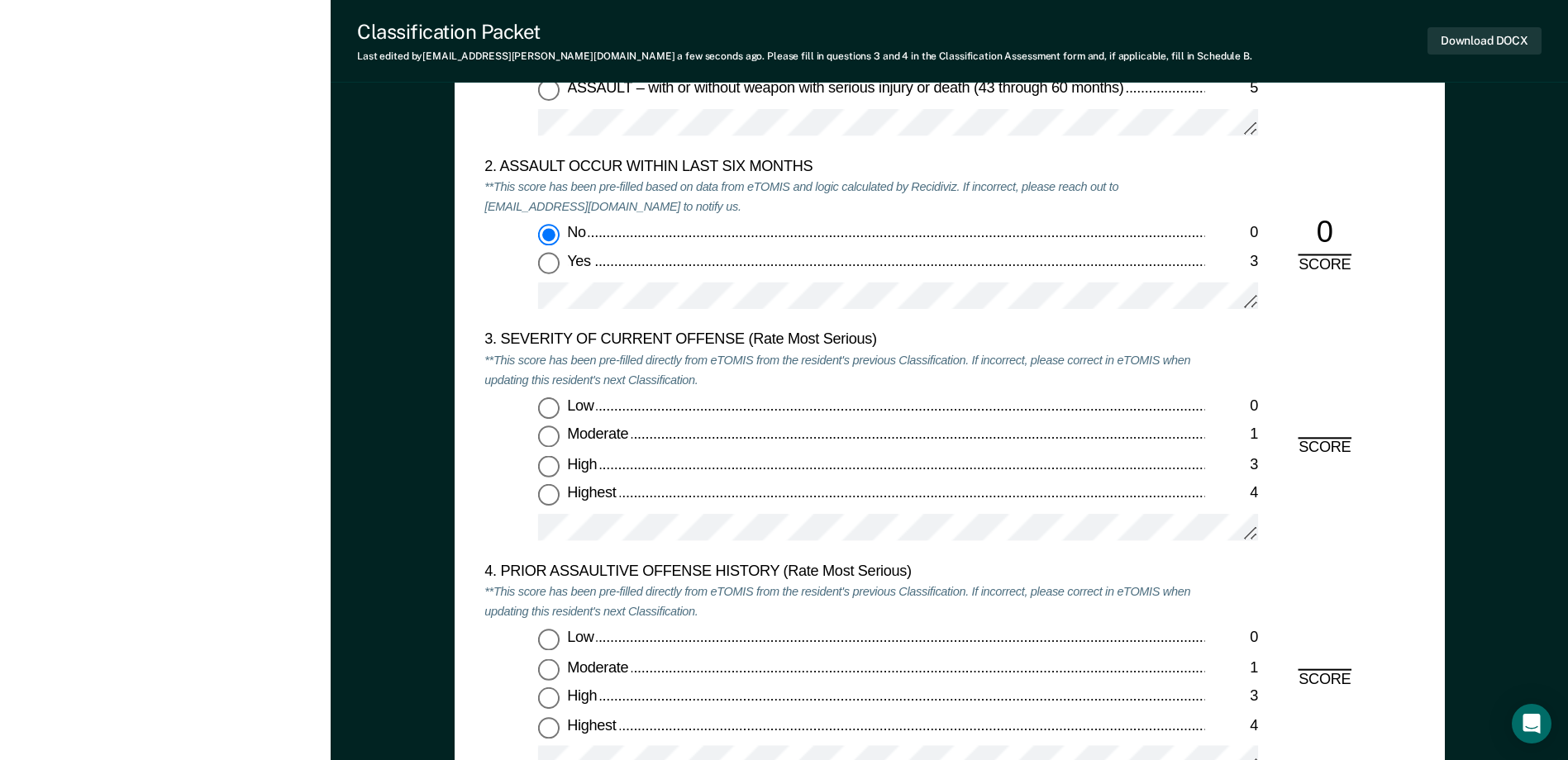
click at [547, 472] on input "High 3" at bounding box center [549, 467] width 22 height 22
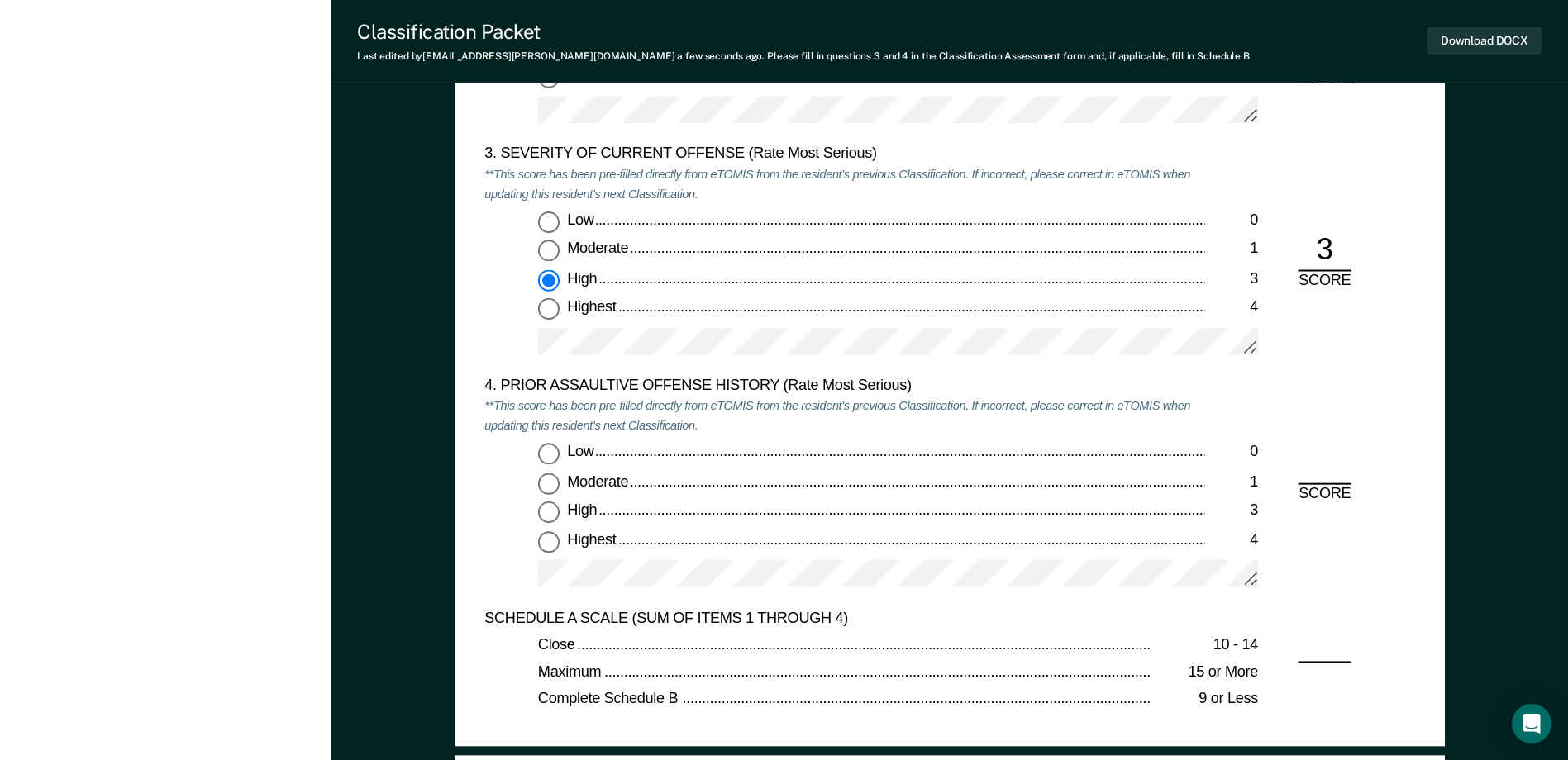
scroll to position [2148, 0]
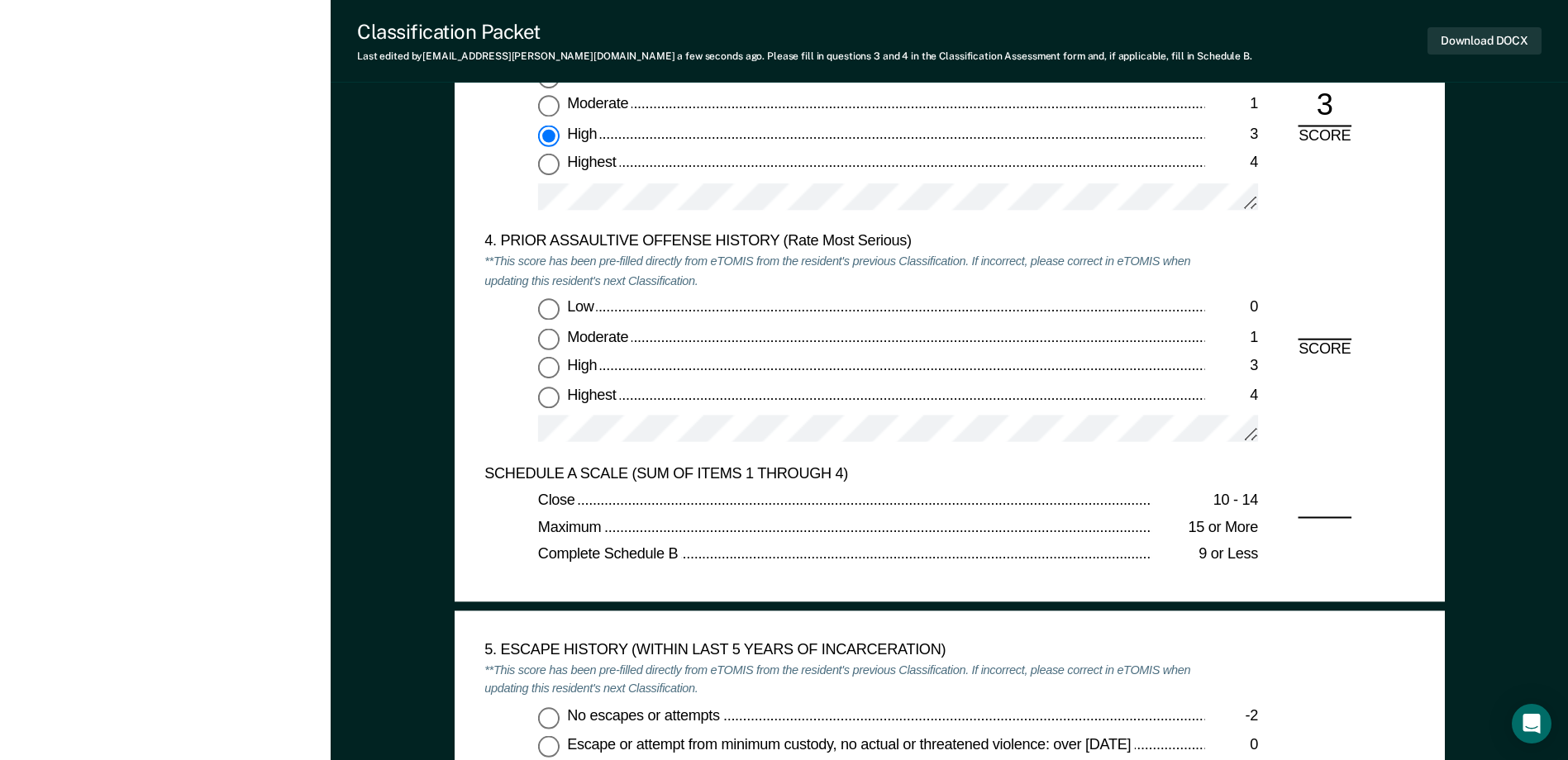
click at [547, 305] on input "Low 0" at bounding box center [549, 310] width 22 height 22
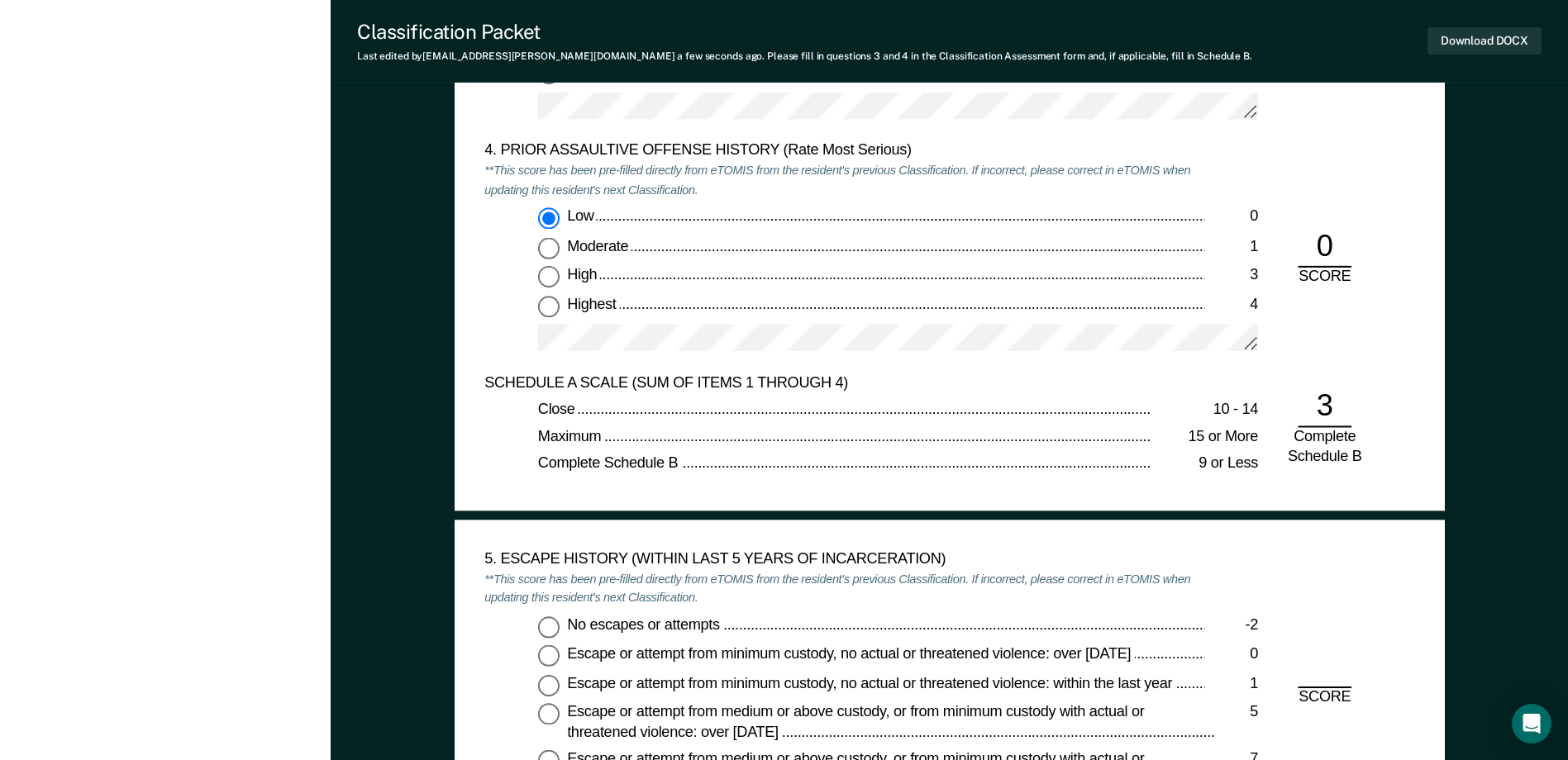
scroll to position [2478, 0]
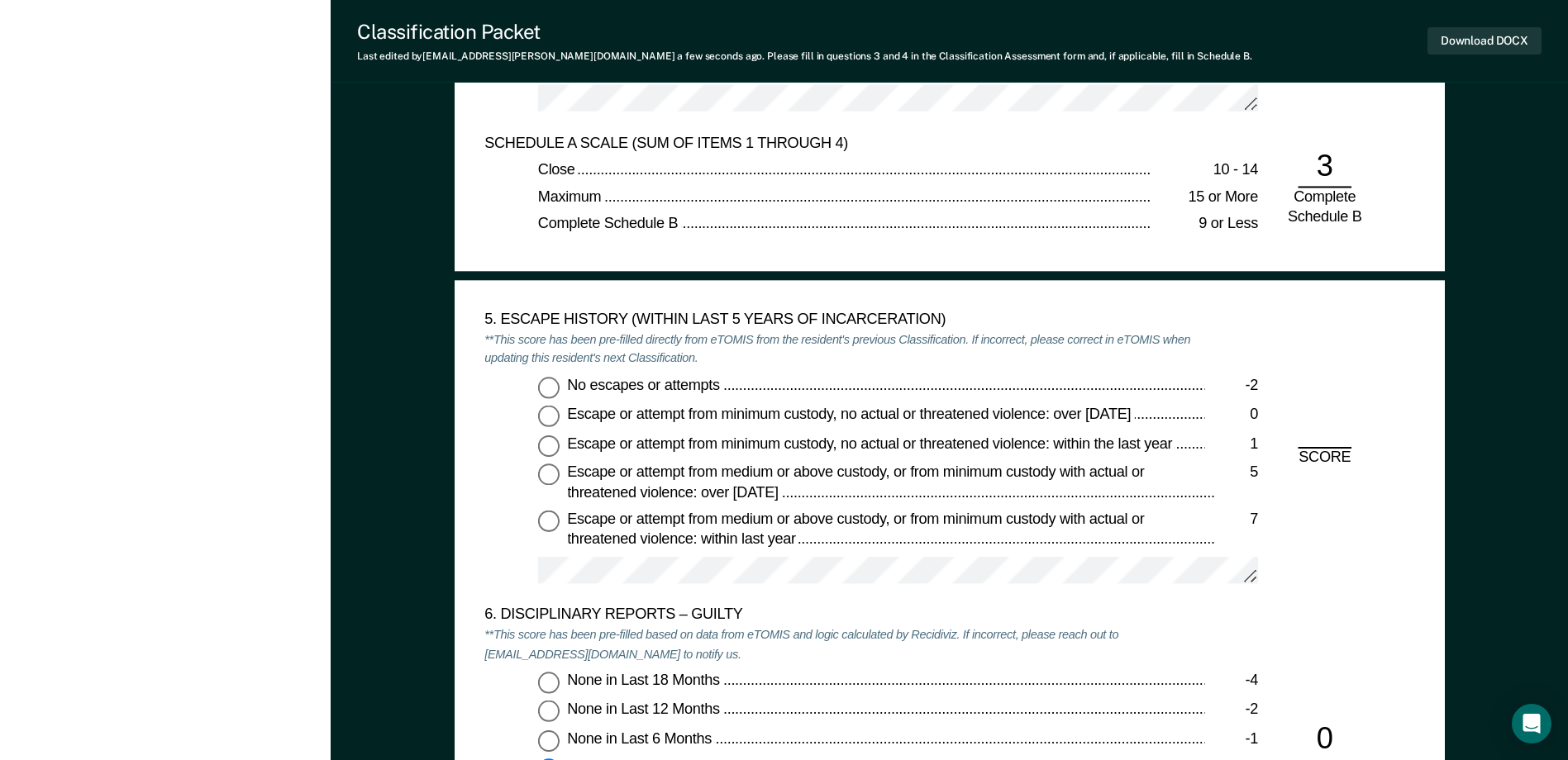
click at [550, 396] on input "No escapes or attempts -2" at bounding box center [549, 388] width 22 height 22
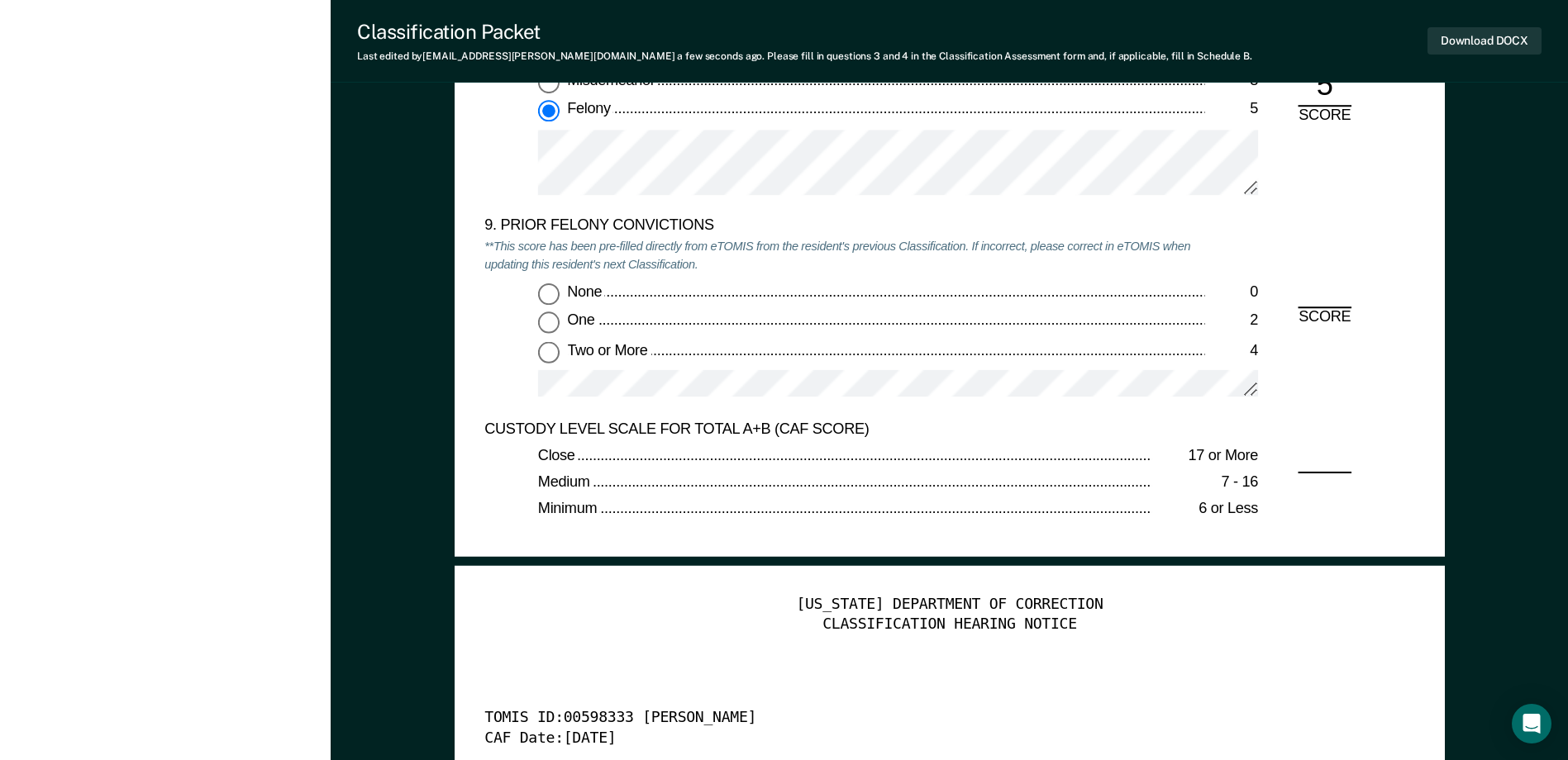
scroll to position [3635, 0]
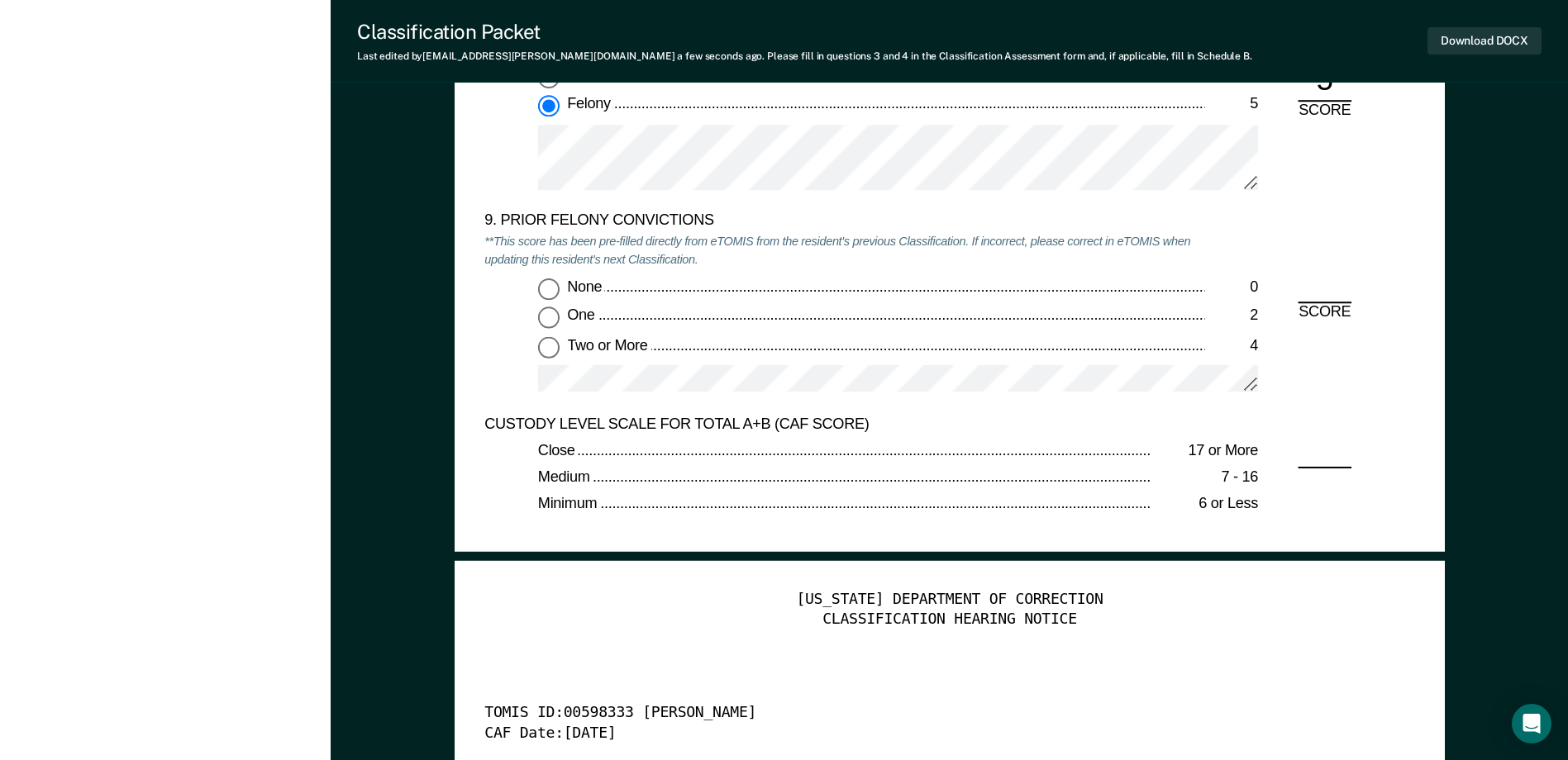
click at [547, 351] on input "Two or More 4" at bounding box center [549, 347] width 22 height 22
click at [1490, 40] on button "Download DOCX" at bounding box center [1485, 41] width 114 height 27
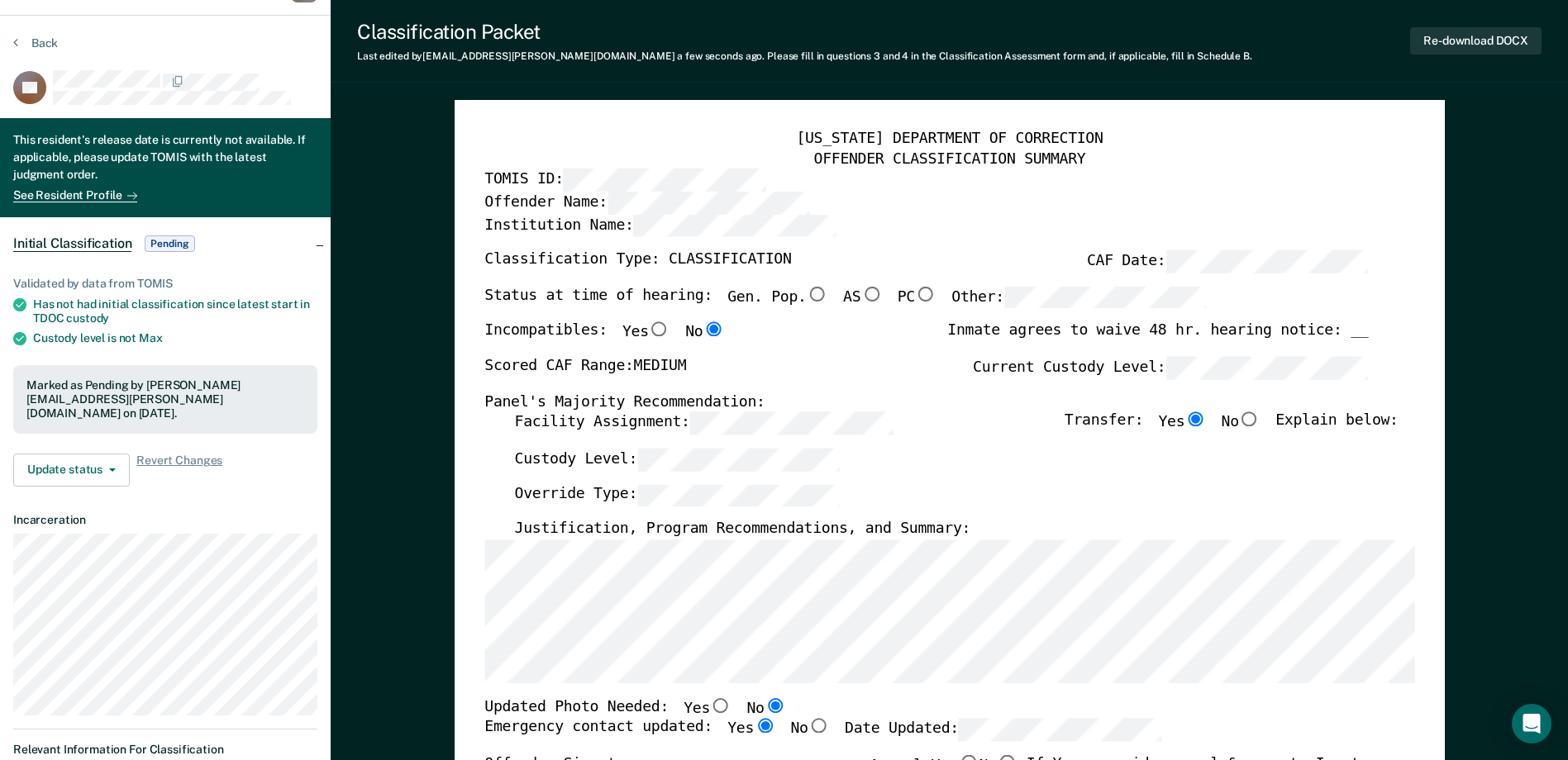
scroll to position [0, 0]
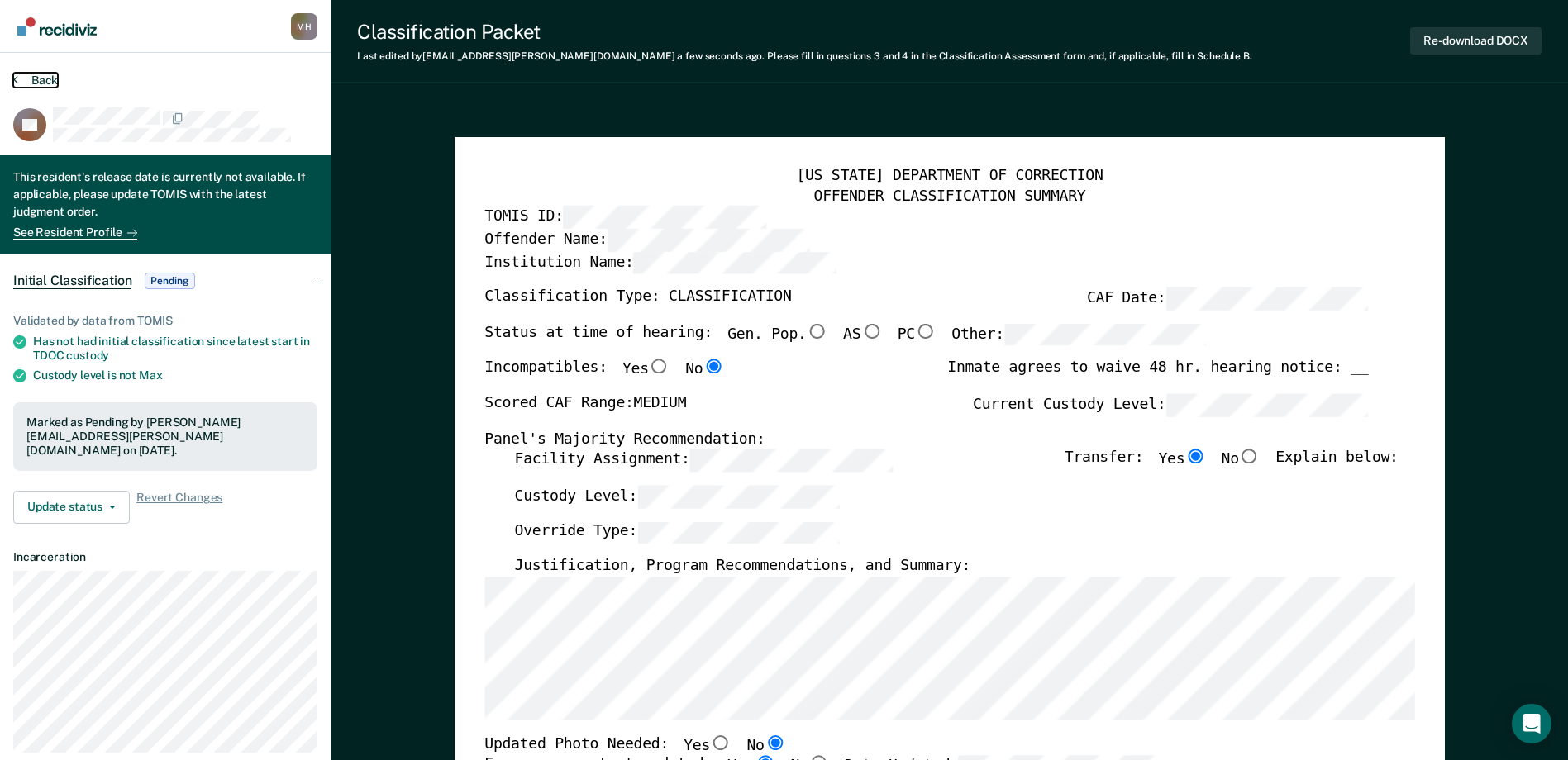
click at [36, 83] on button "Back" at bounding box center [35, 80] width 44 height 14
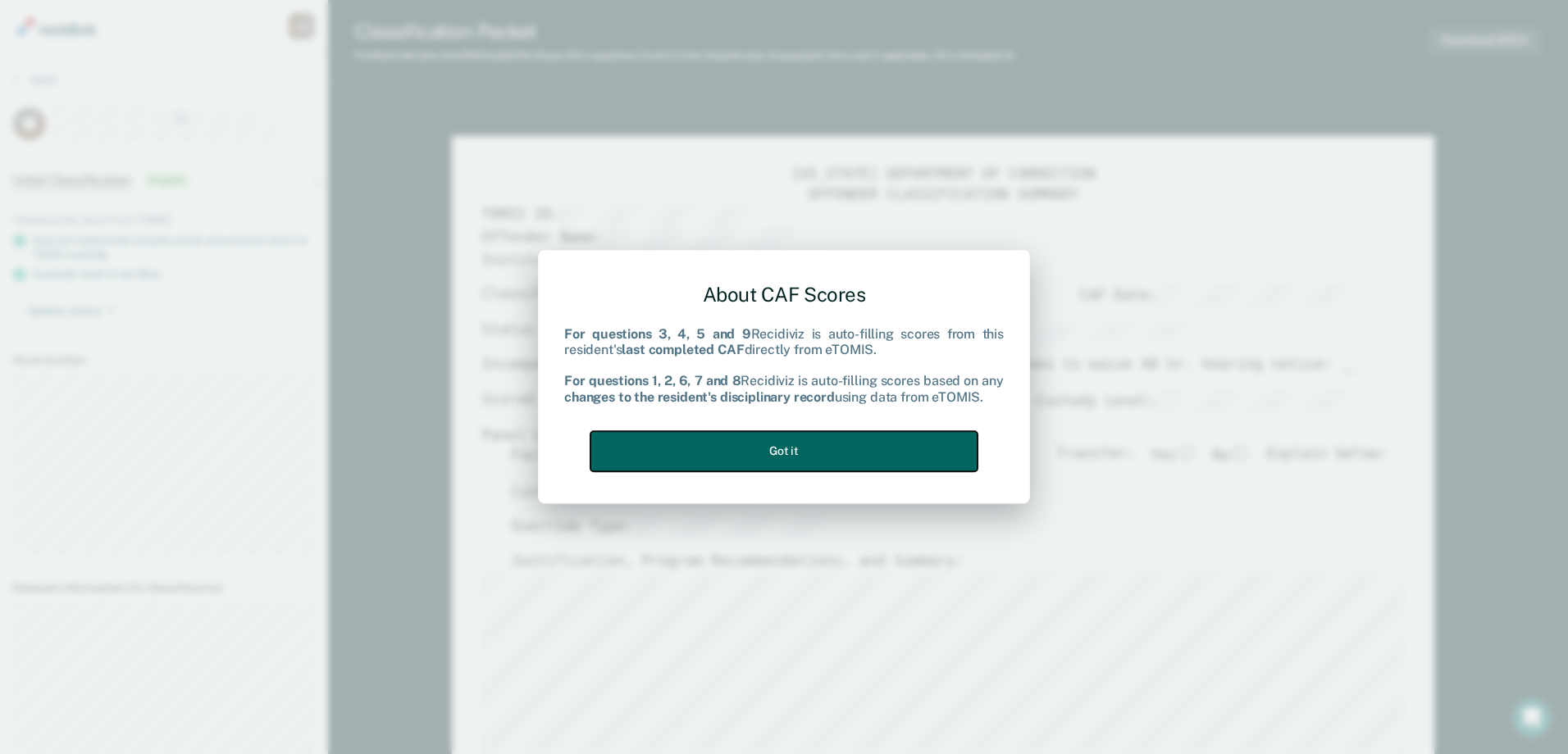
click at [732, 440] on button "Got it" at bounding box center [784, 451] width 387 height 40
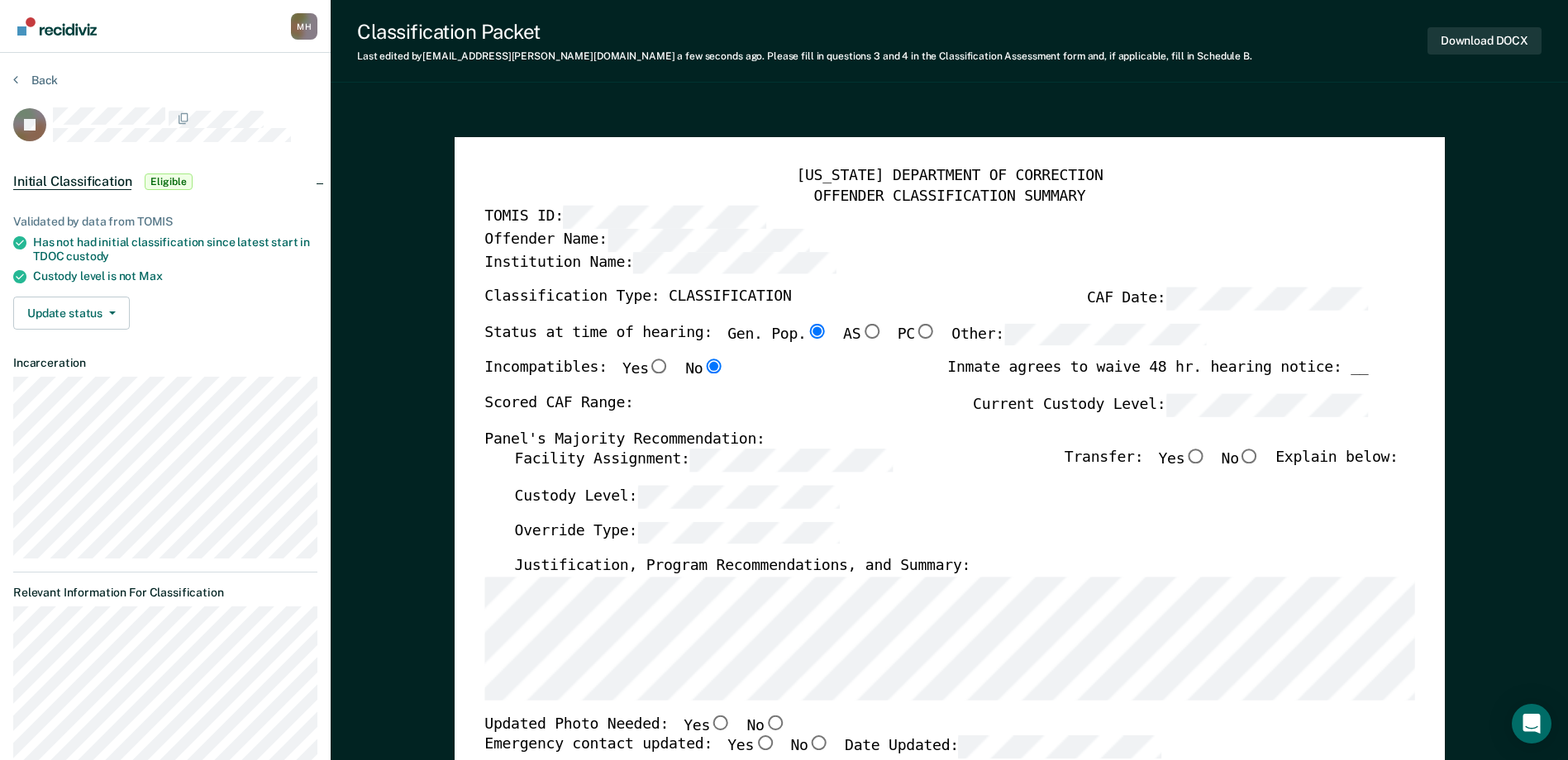
click at [837, 401] on div "Scored CAF Range: Current Custody Level:" at bounding box center [925, 412] width 884 height 36
click at [1203, 460] on input "Yes" at bounding box center [1195, 457] width 22 height 14
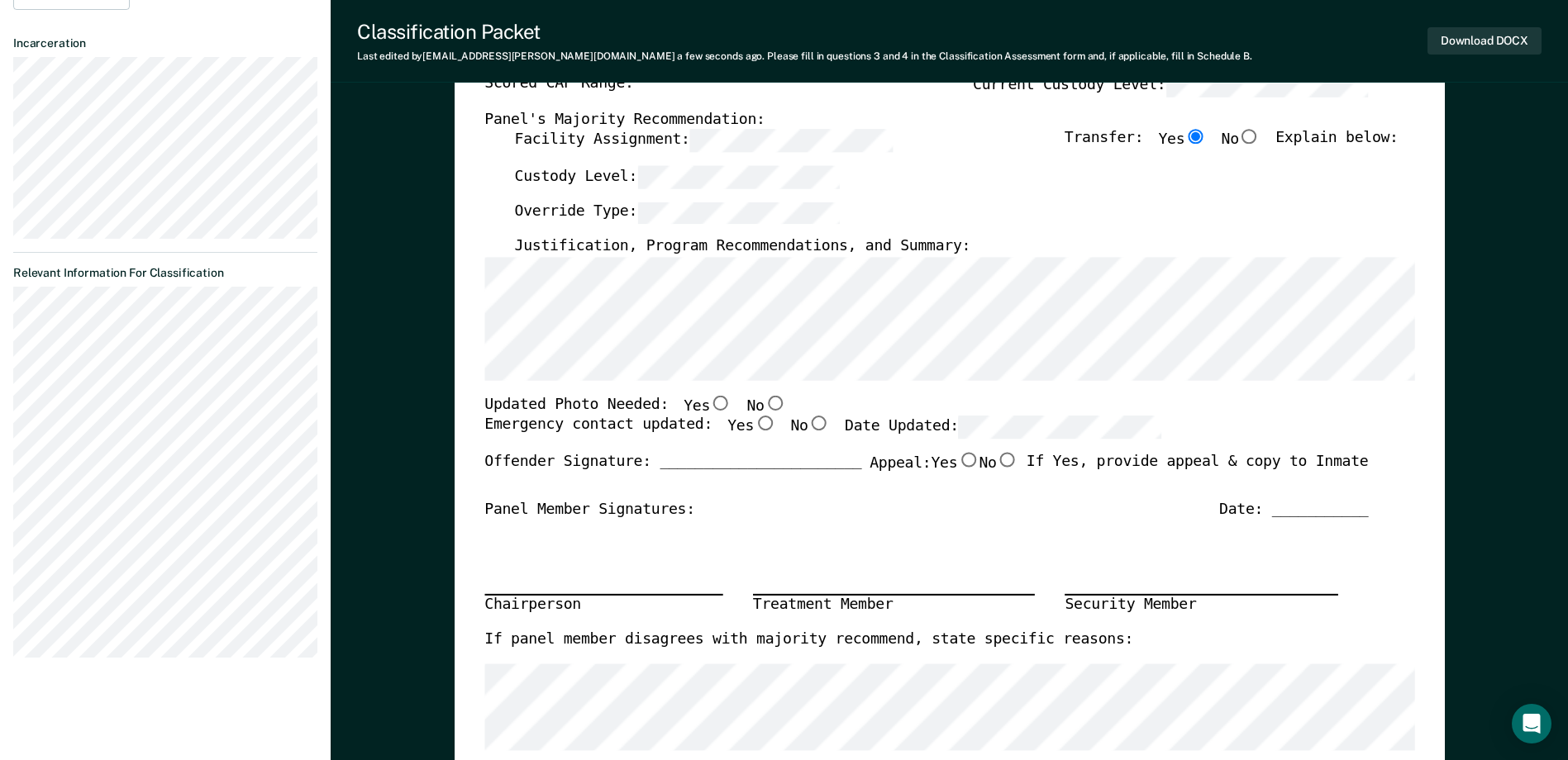
scroll to position [331, 0]
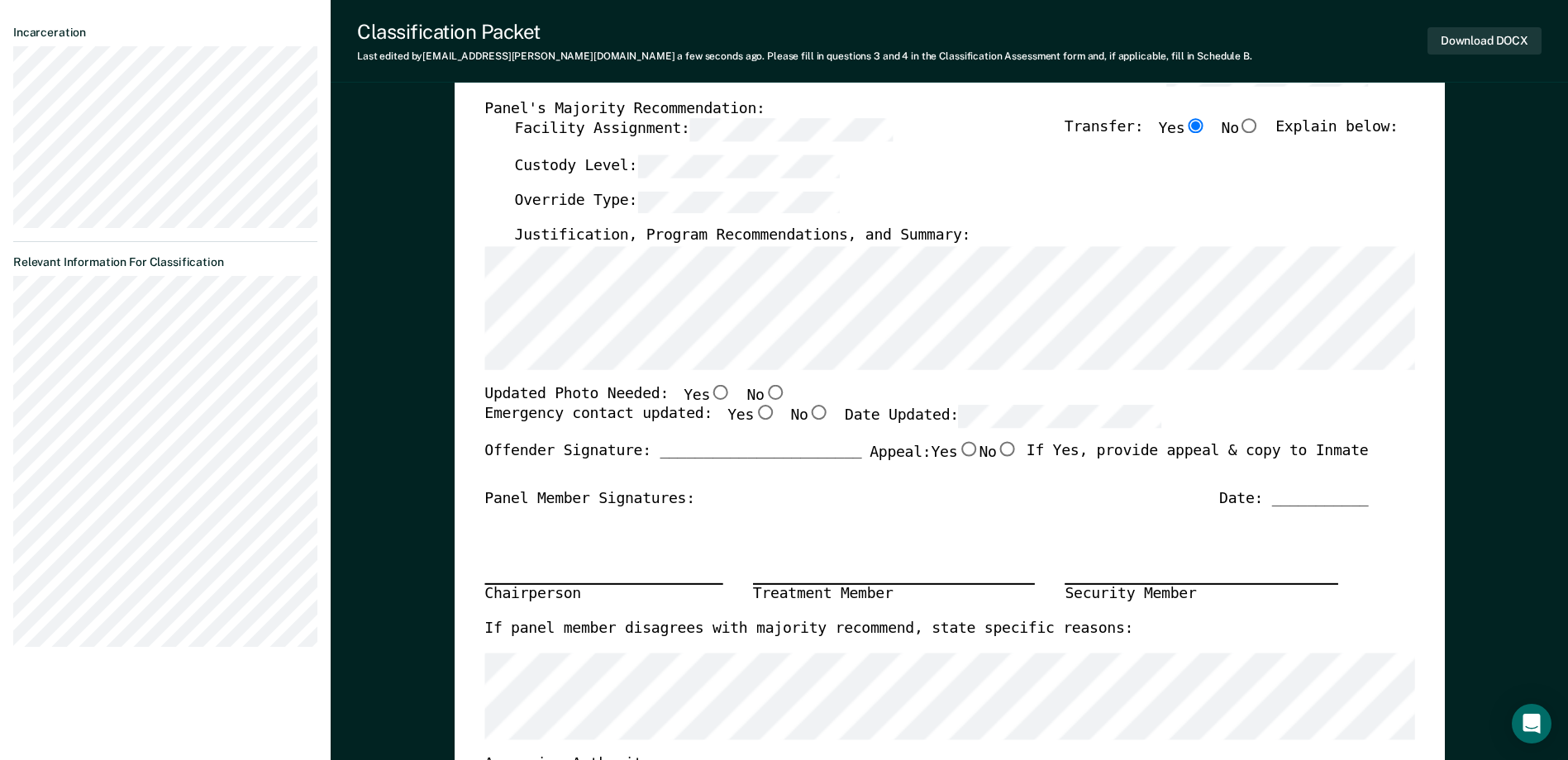
click at [764, 397] on input "No" at bounding box center [775, 392] width 22 height 14
click at [754, 416] on input "Yes" at bounding box center [765, 413] width 22 height 14
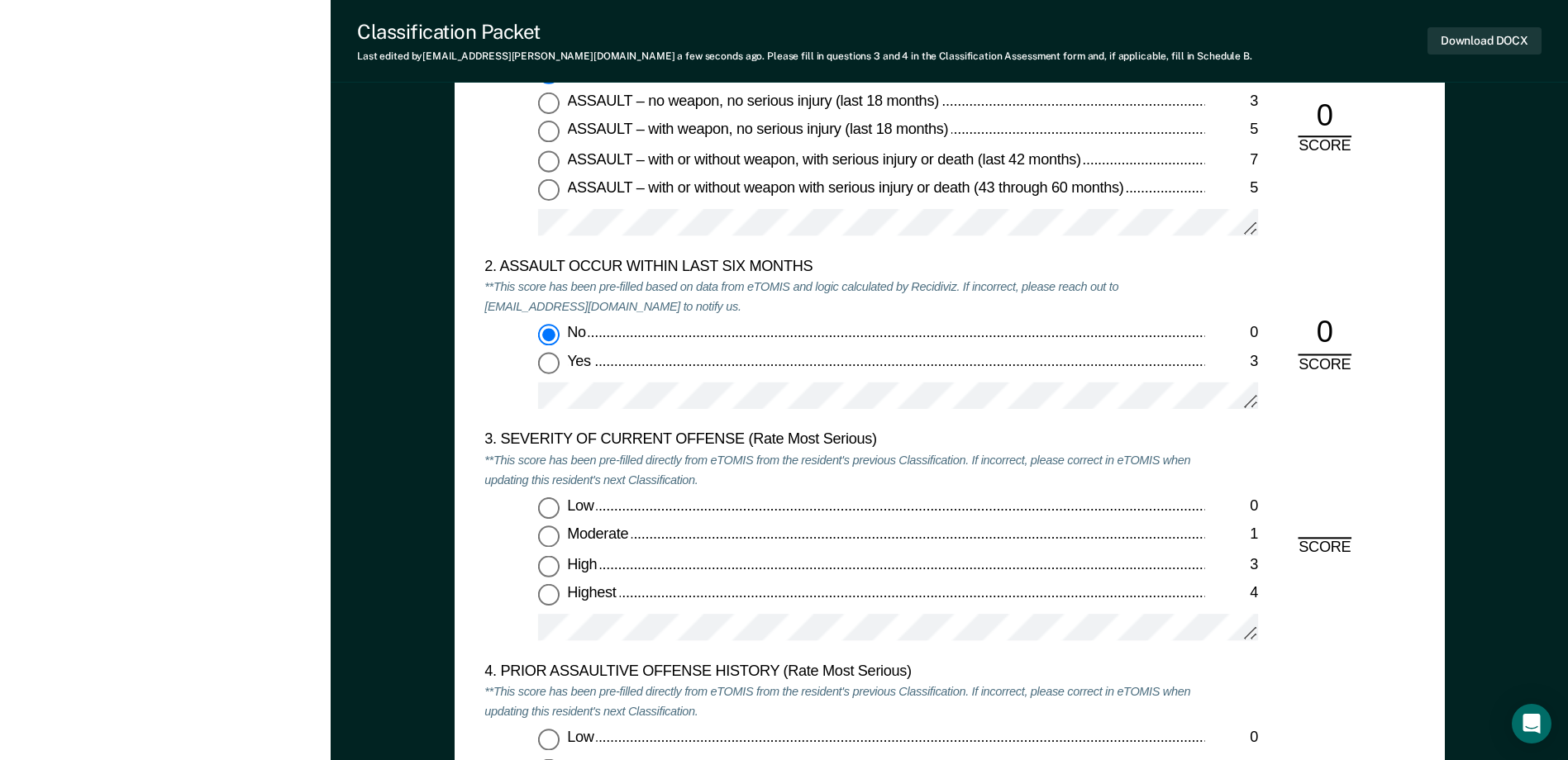
scroll to position [1735, 0]
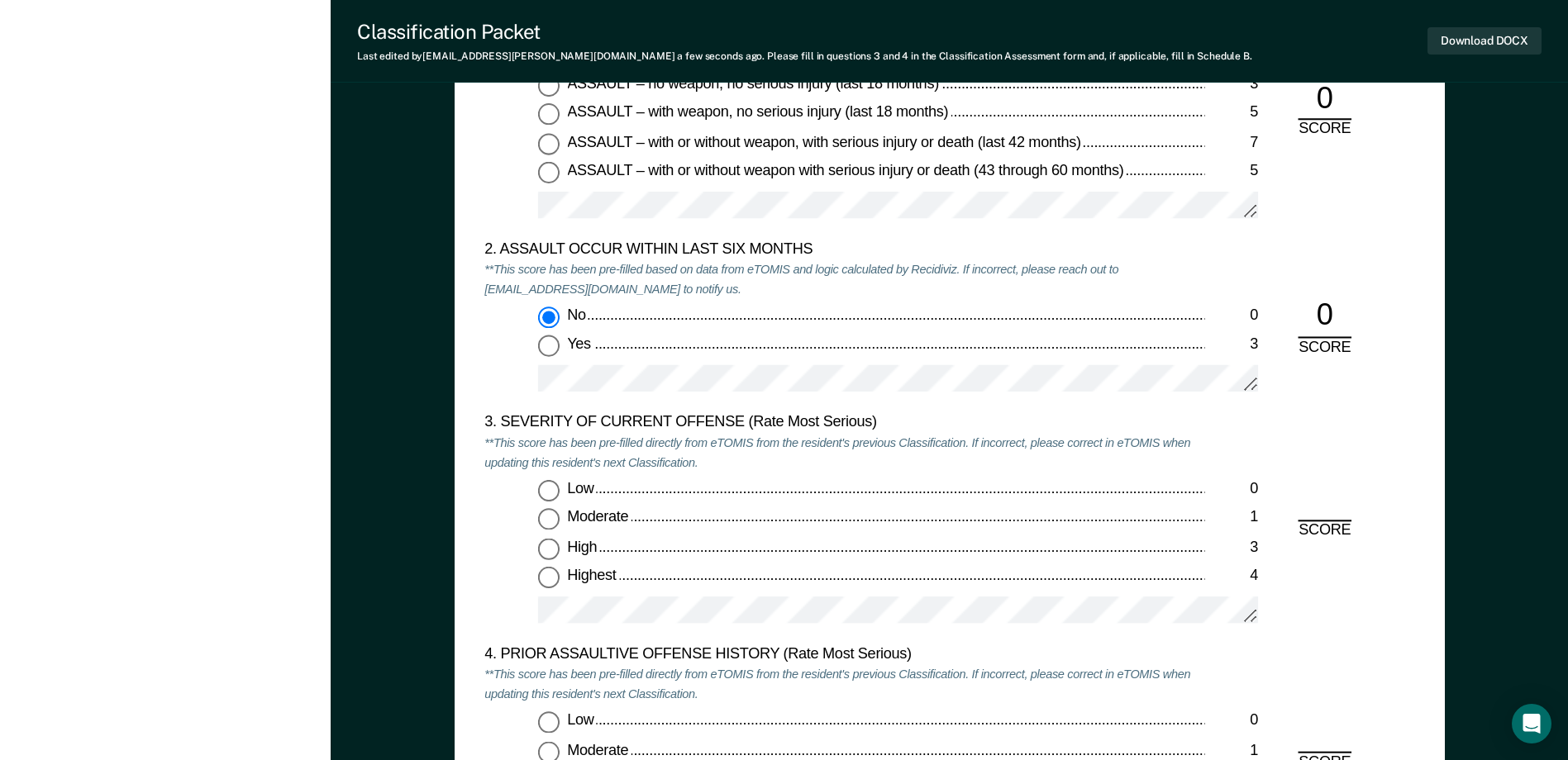
click at [552, 528] on input "Moderate 1" at bounding box center [549, 520] width 22 height 22
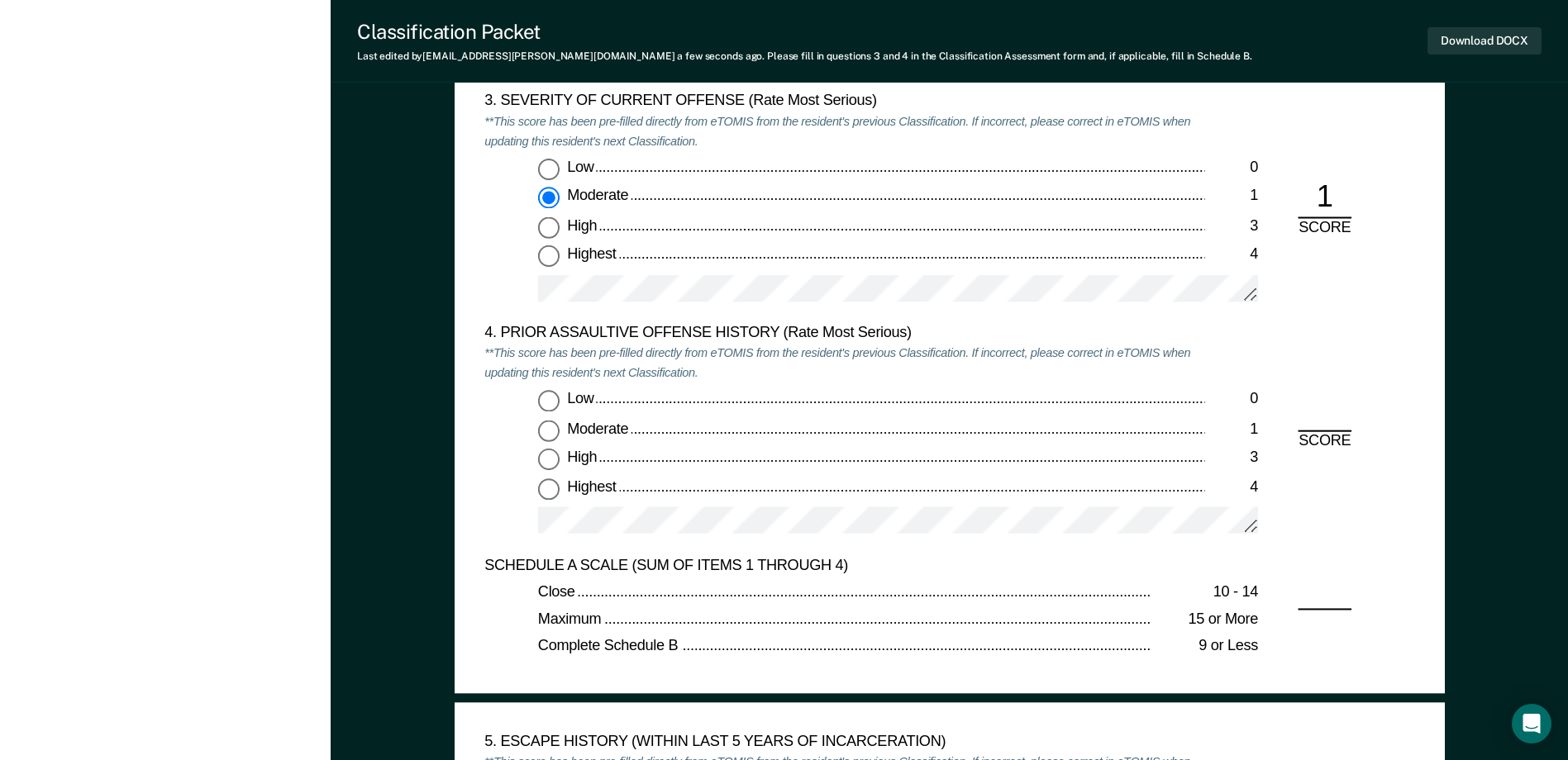
scroll to position [2065, 0]
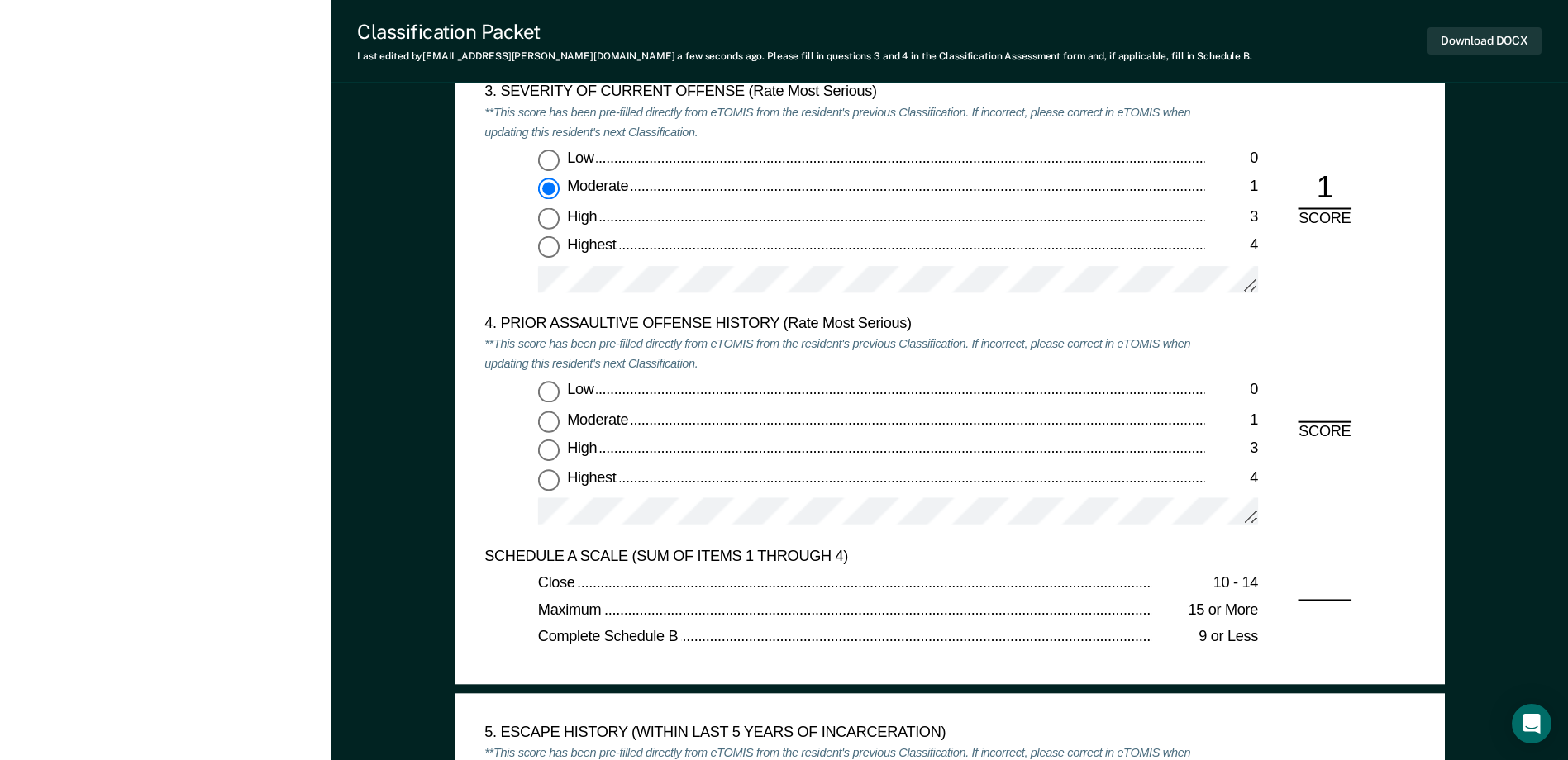
click at [551, 395] on input "Low 0" at bounding box center [549, 392] width 22 height 22
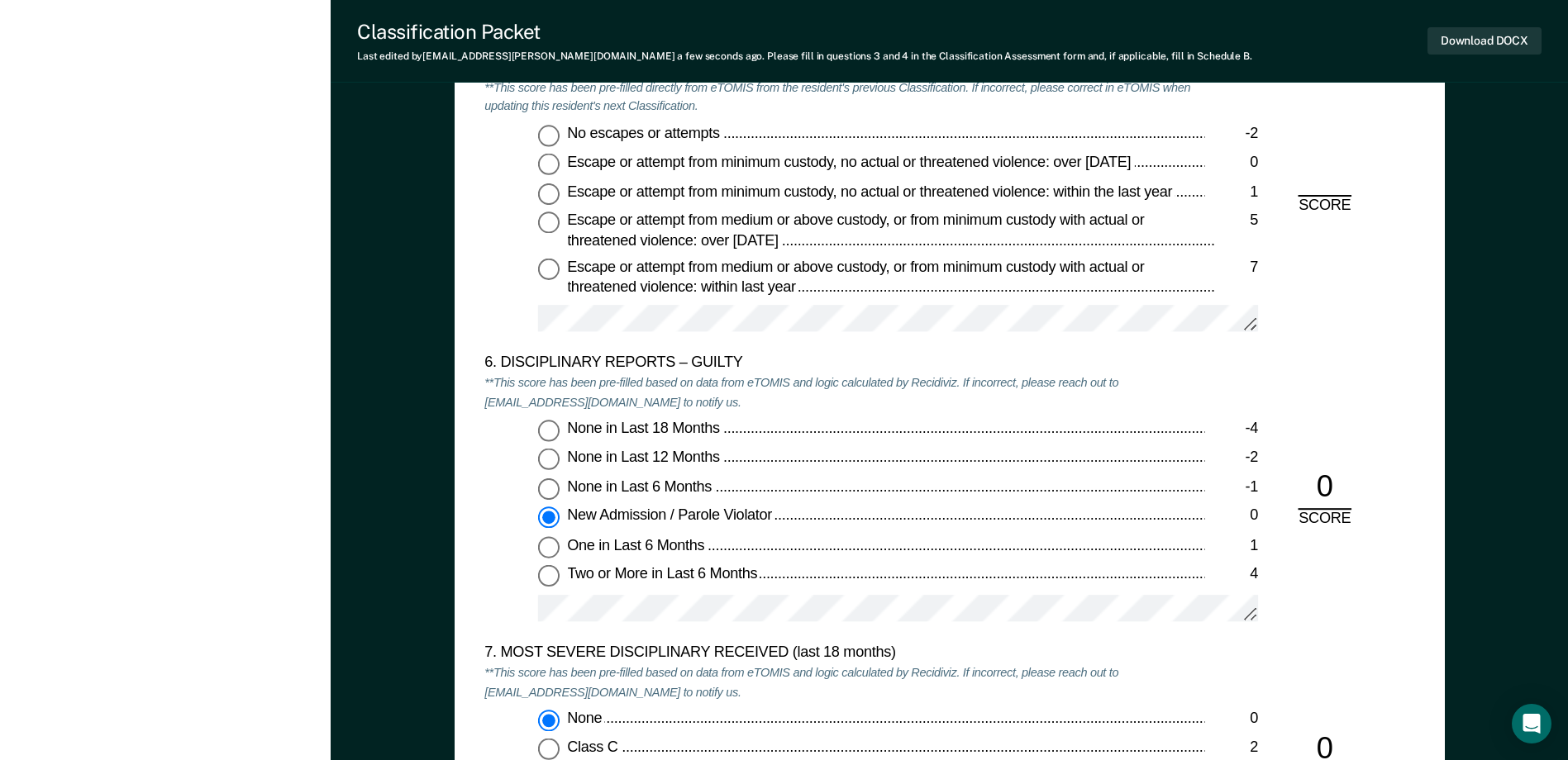
scroll to position [2644, 0]
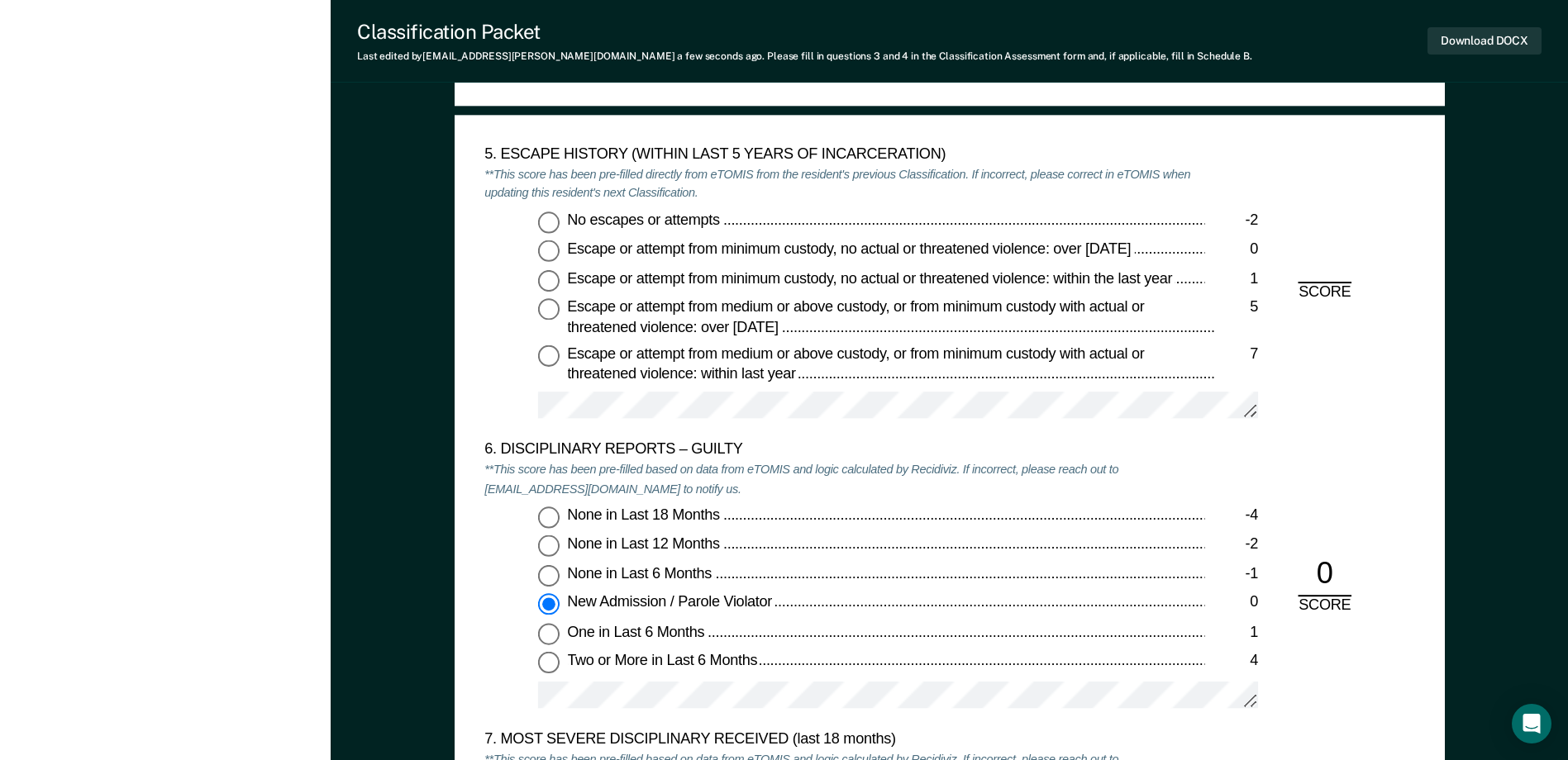
click at [557, 221] on input "No escapes or attempts -2" at bounding box center [549, 222] width 22 height 22
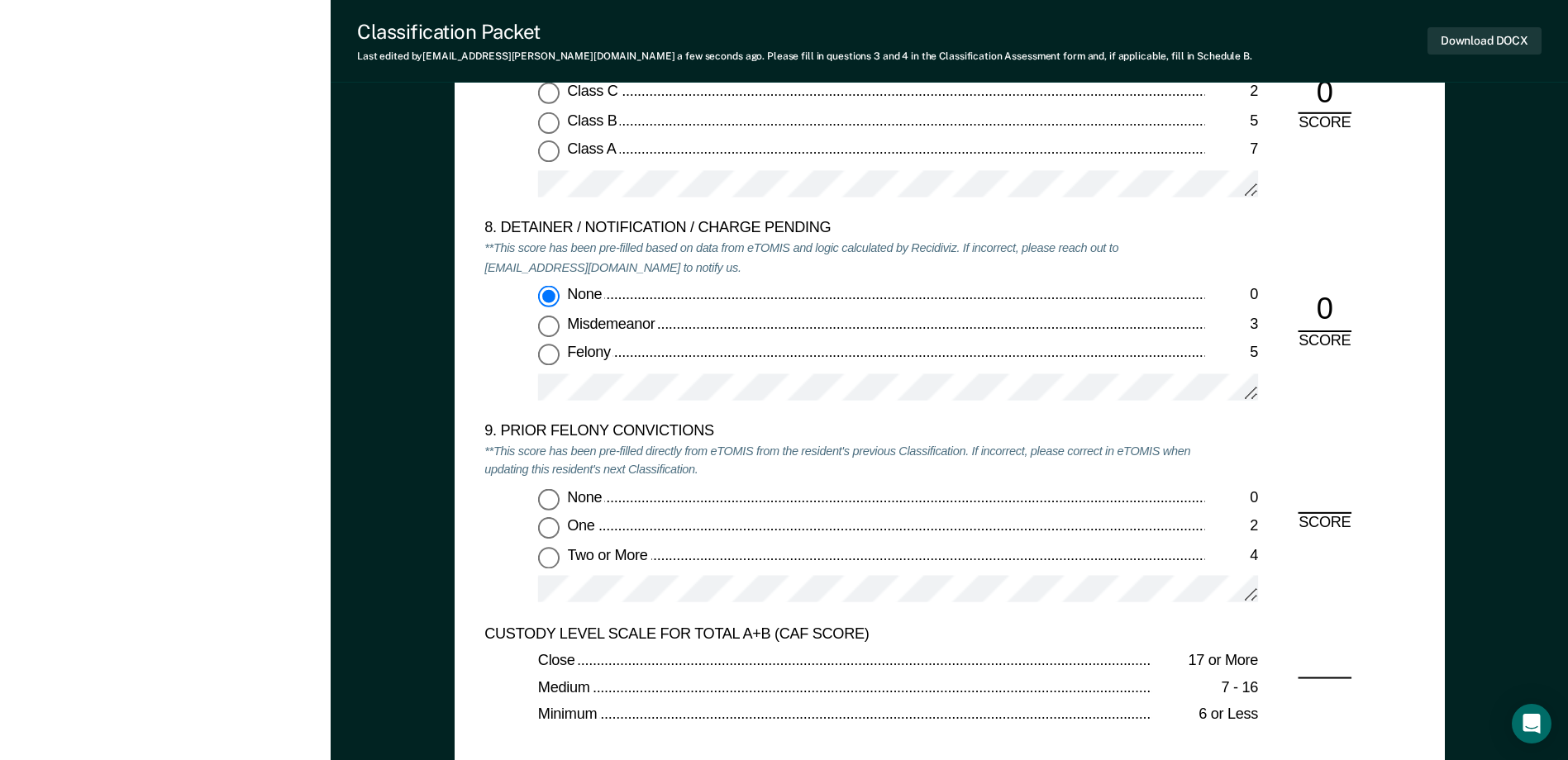
scroll to position [3387, 0]
click at [551, 553] on input "Two or More 4" at bounding box center [549, 557] width 22 height 22
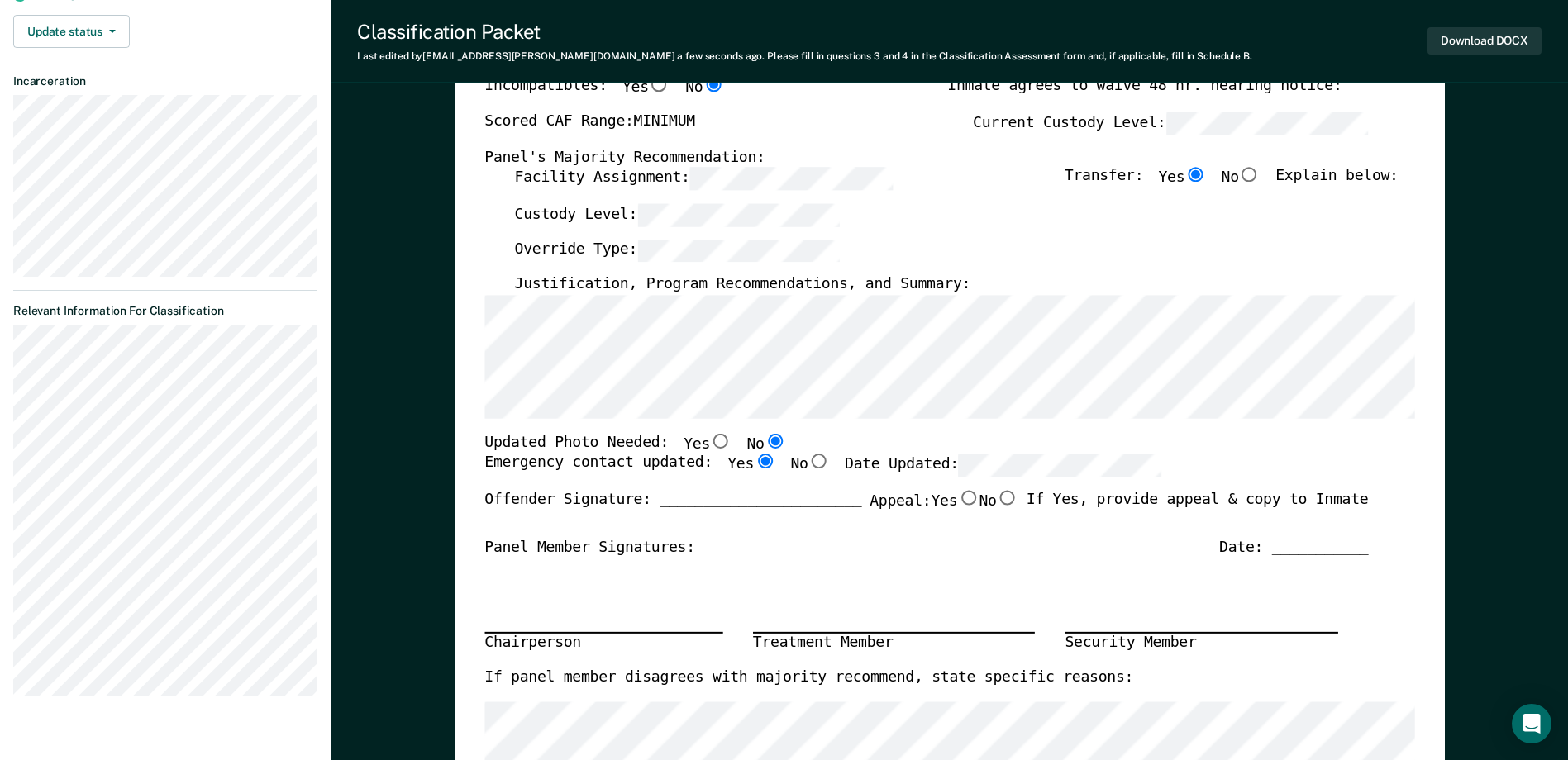
scroll to position [165, 0]
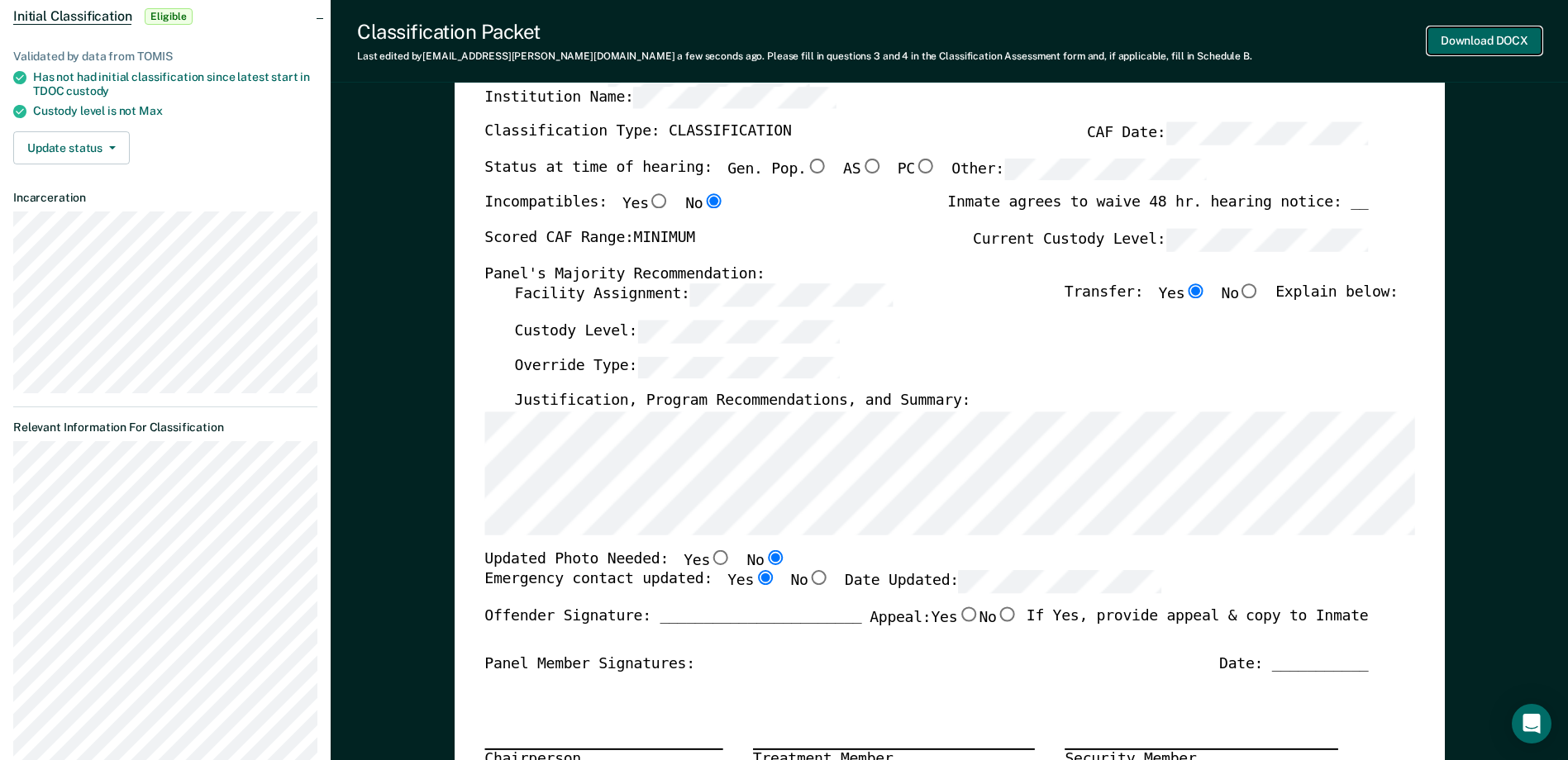
click at [1475, 46] on button "Download DOCX" at bounding box center [1485, 41] width 114 height 27
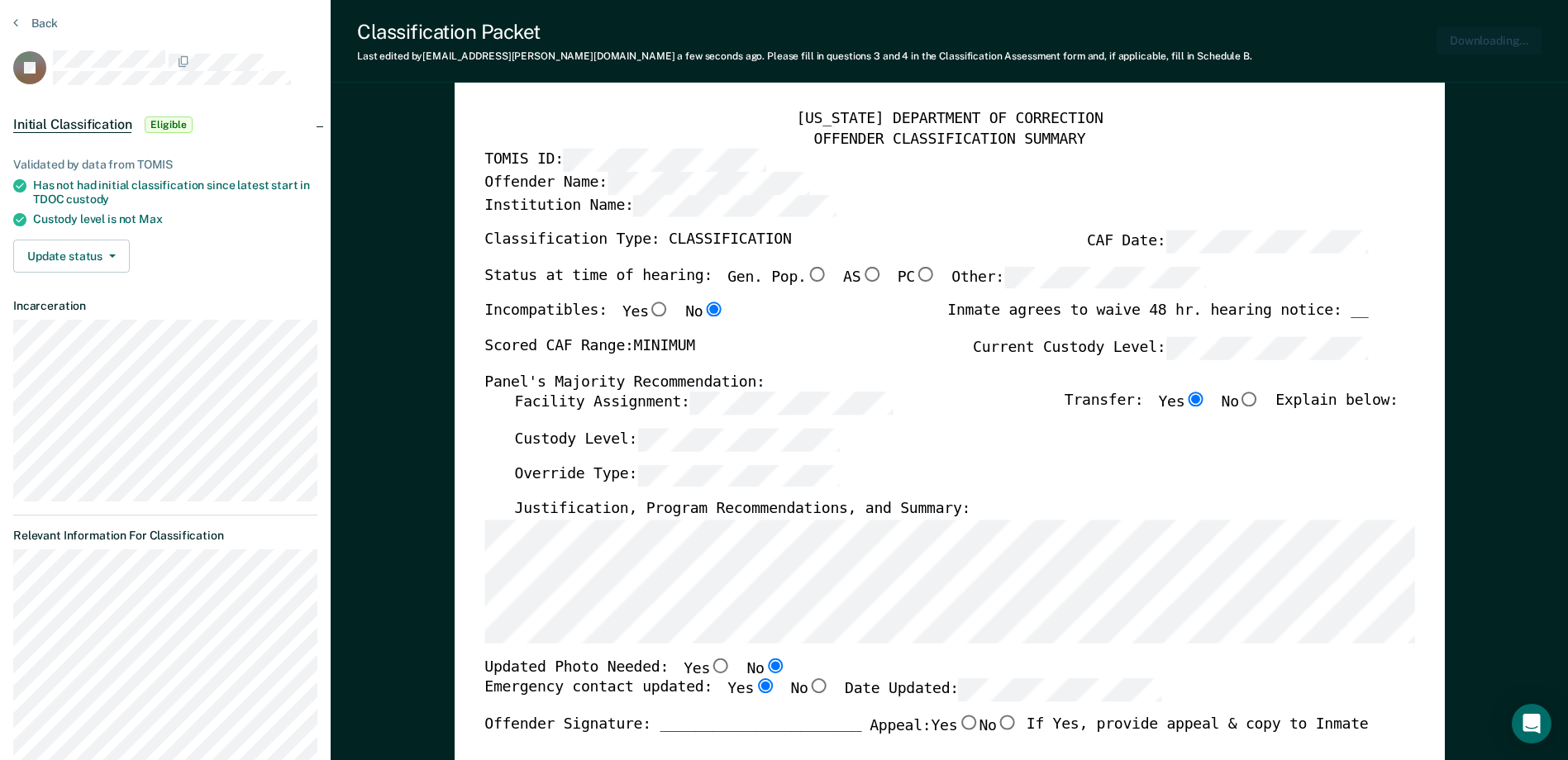
scroll to position [0, 0]
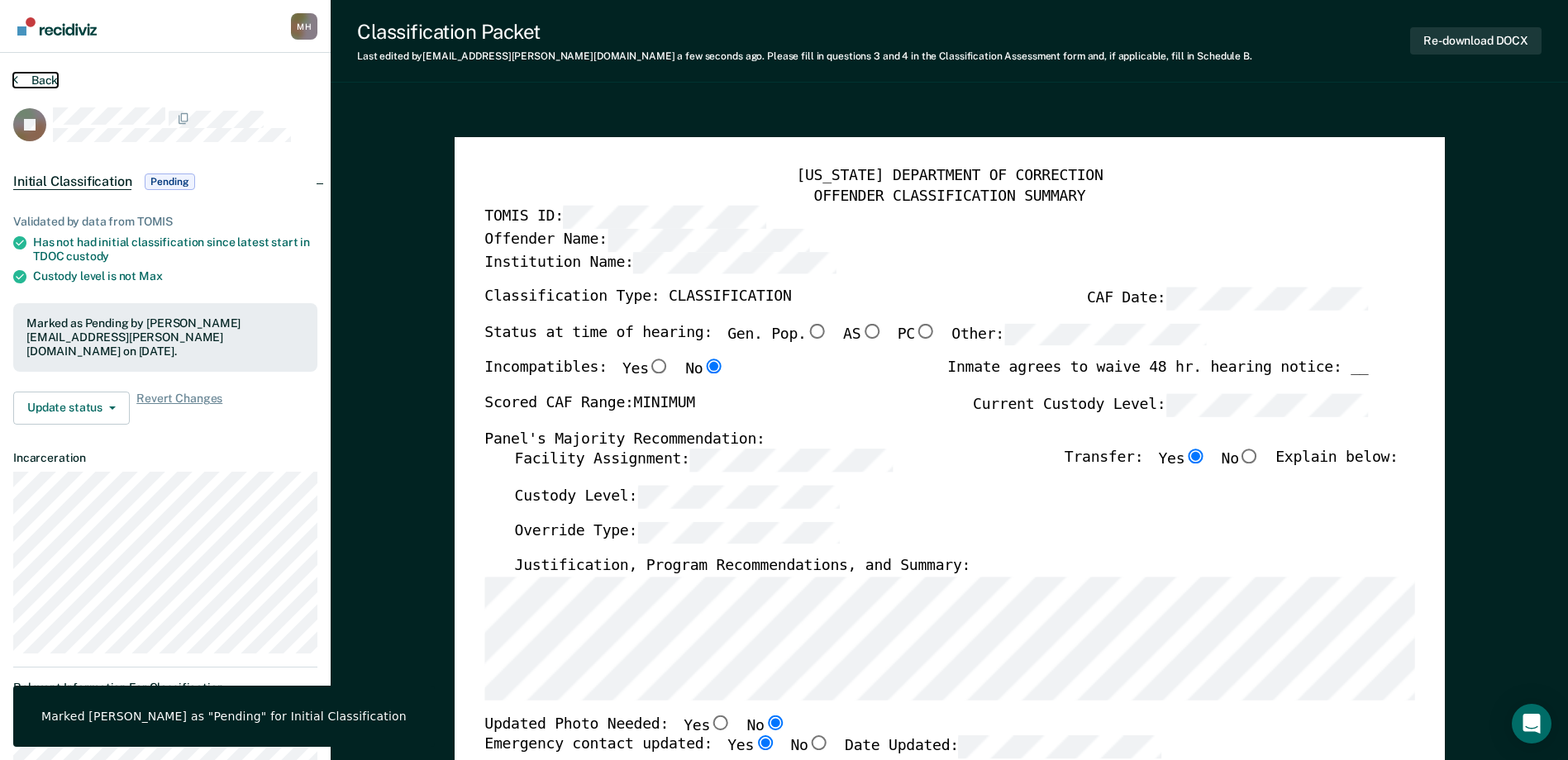
click at [42, 77] on button "Back" at bounding box center [35, 80] width 44 height 14
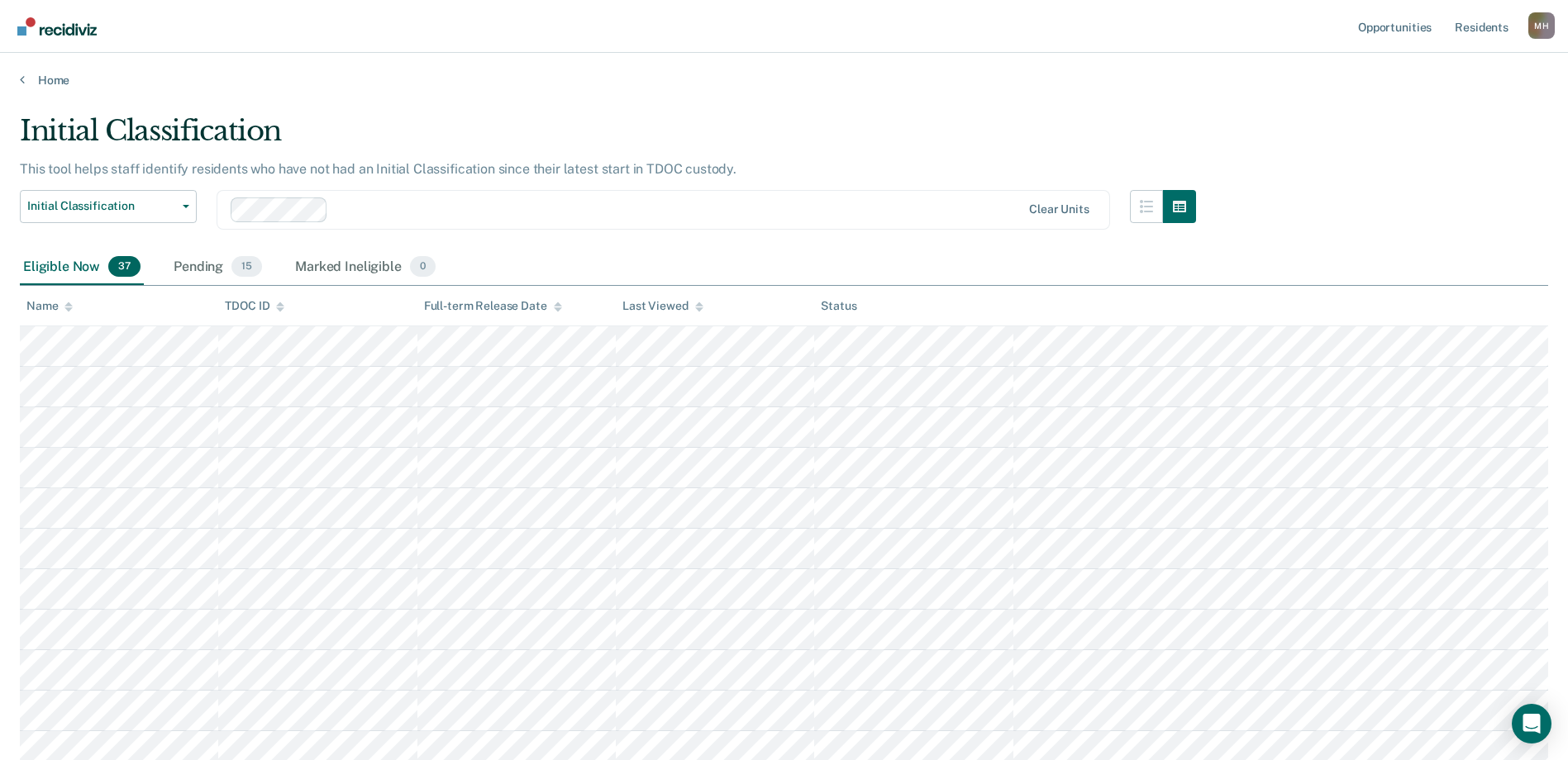
scroll to position [411, 0]
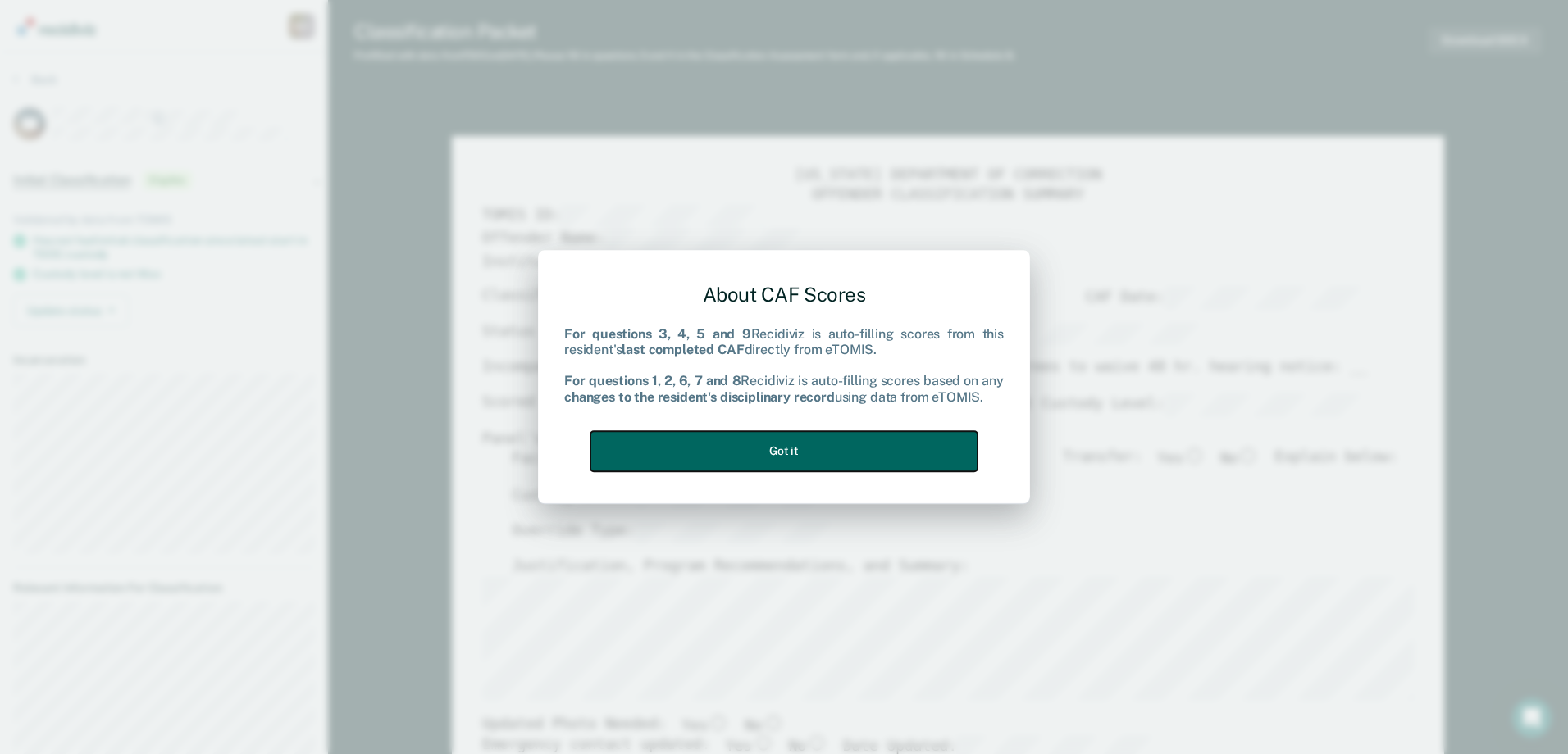
click at [784, 439] on button "Got it" at bounding box center [784, 451] width 387 height 40
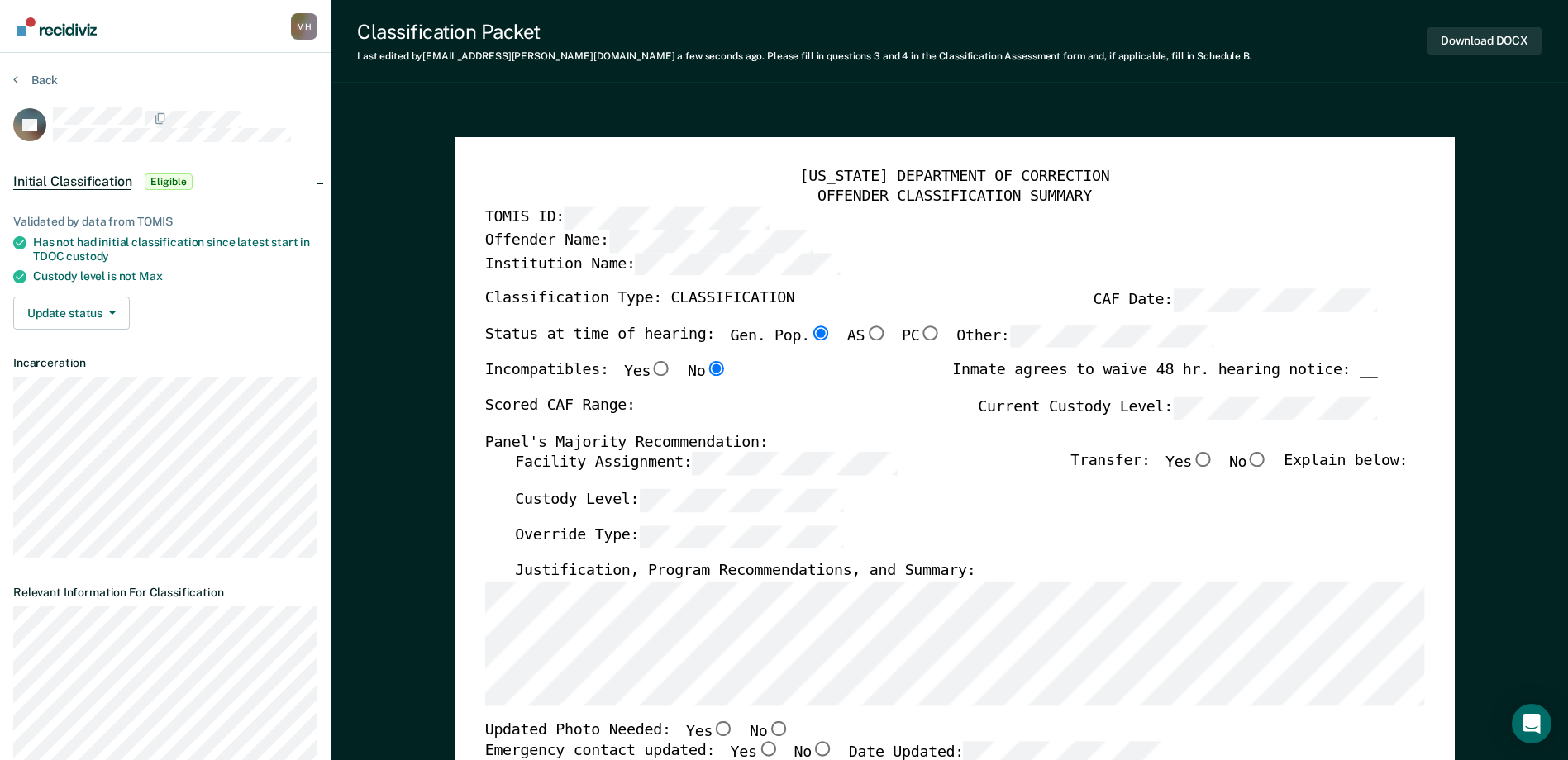
click at [516, 449] on div "[US_STATE] DEPARTMENT OF CORRECTION OFFENDER CLASSIFICATION SUMMARY TOMIS ID: O…" at bounding box center [953, 757] width 940 height 1179
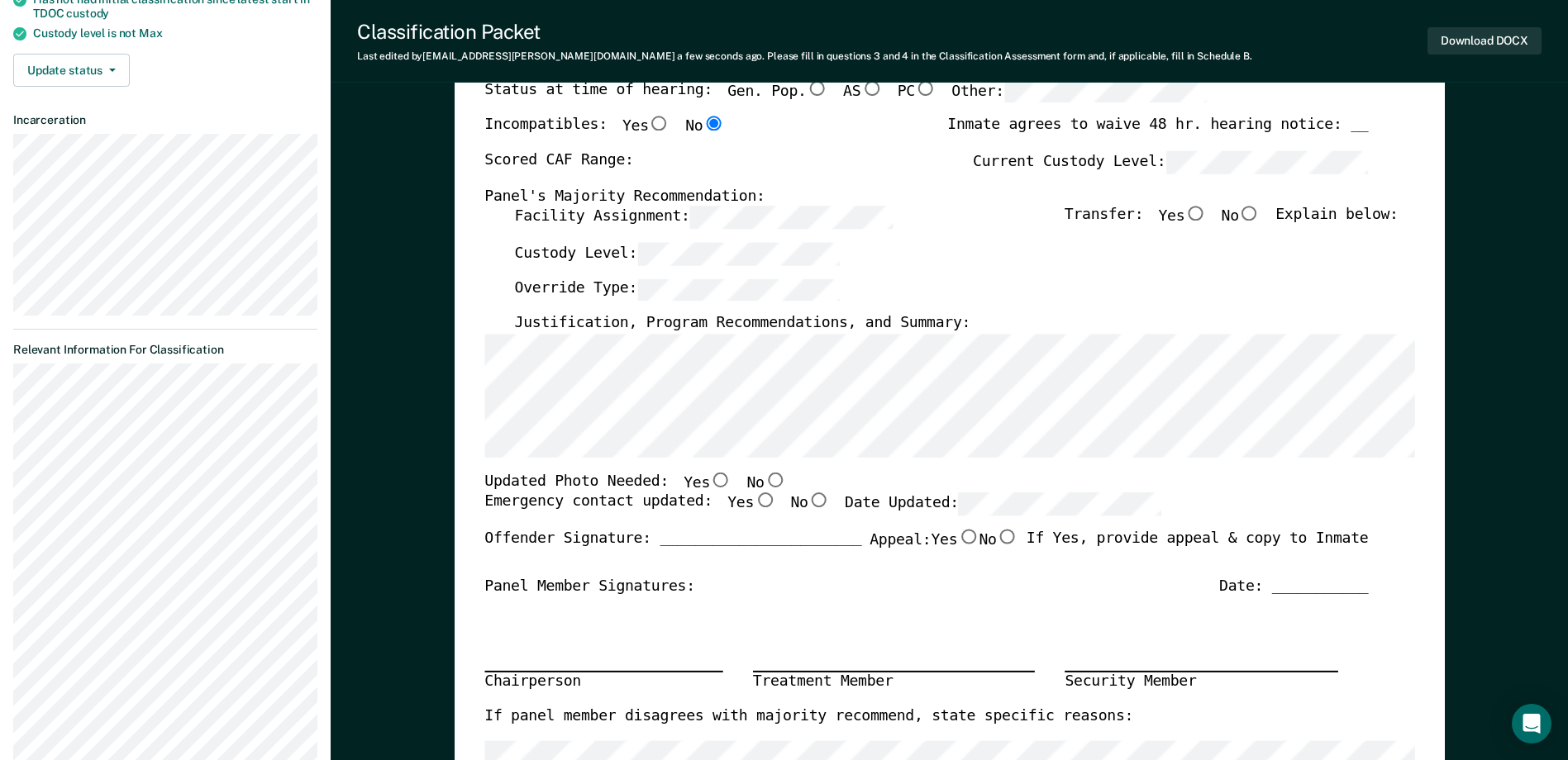
scroll to position [248, 0]
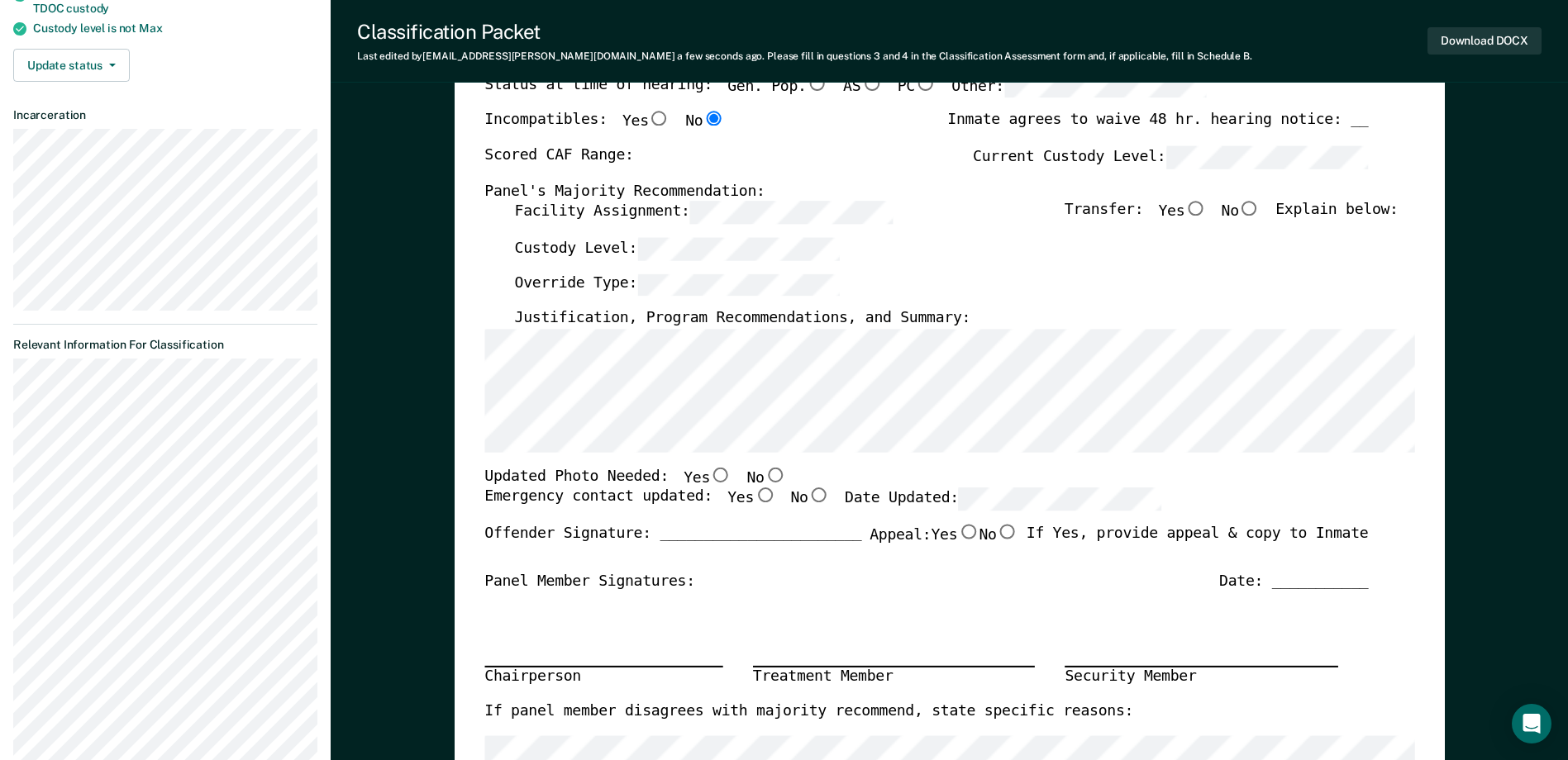
click at [764, 479] on input "No" at bounding box center [775, 475] width 22 height 14
click at [754, 500] on input "Yes" at bounding box center [765, 495] width 22 height 14
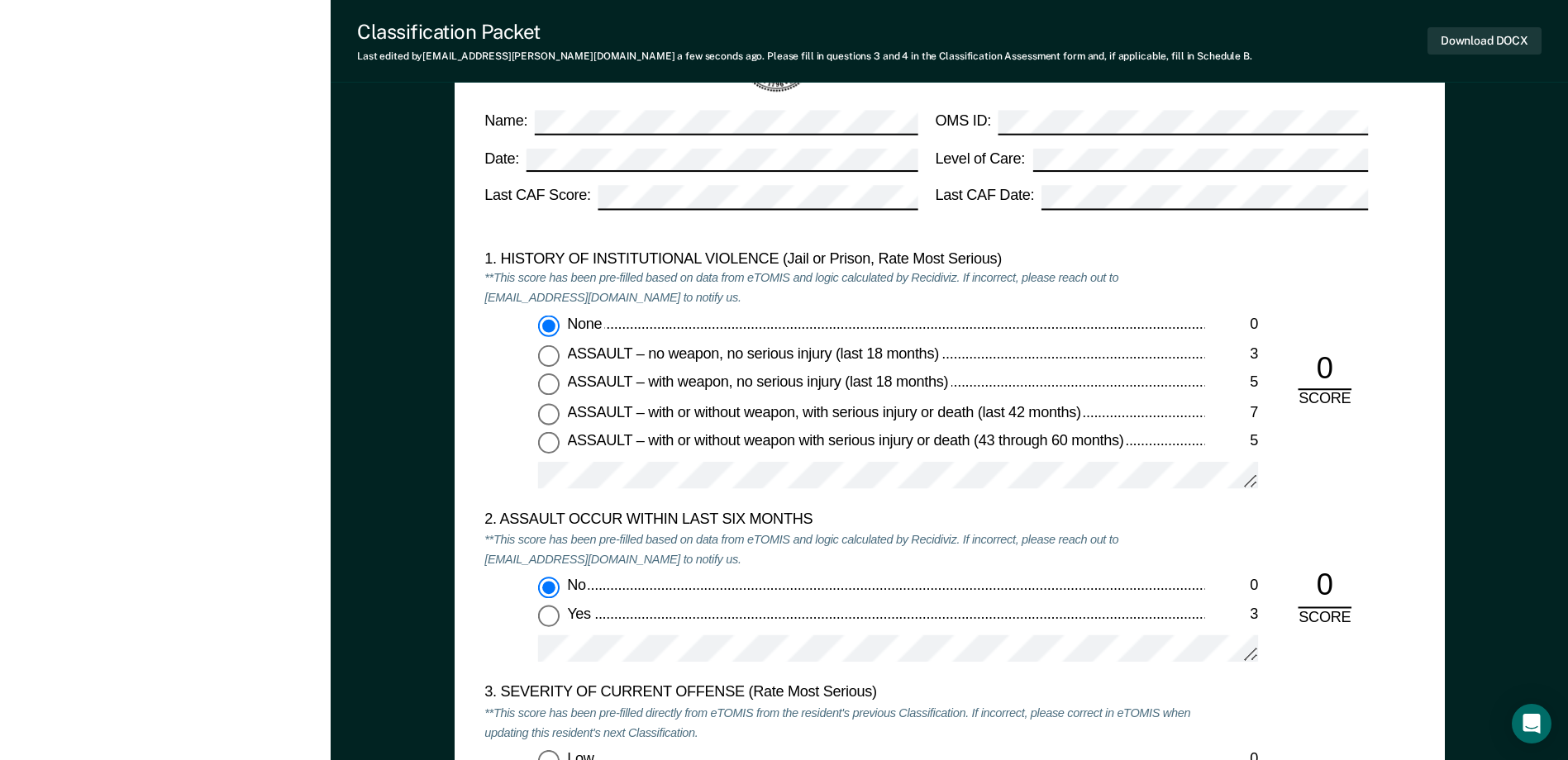
scroll to position [1735, 0]
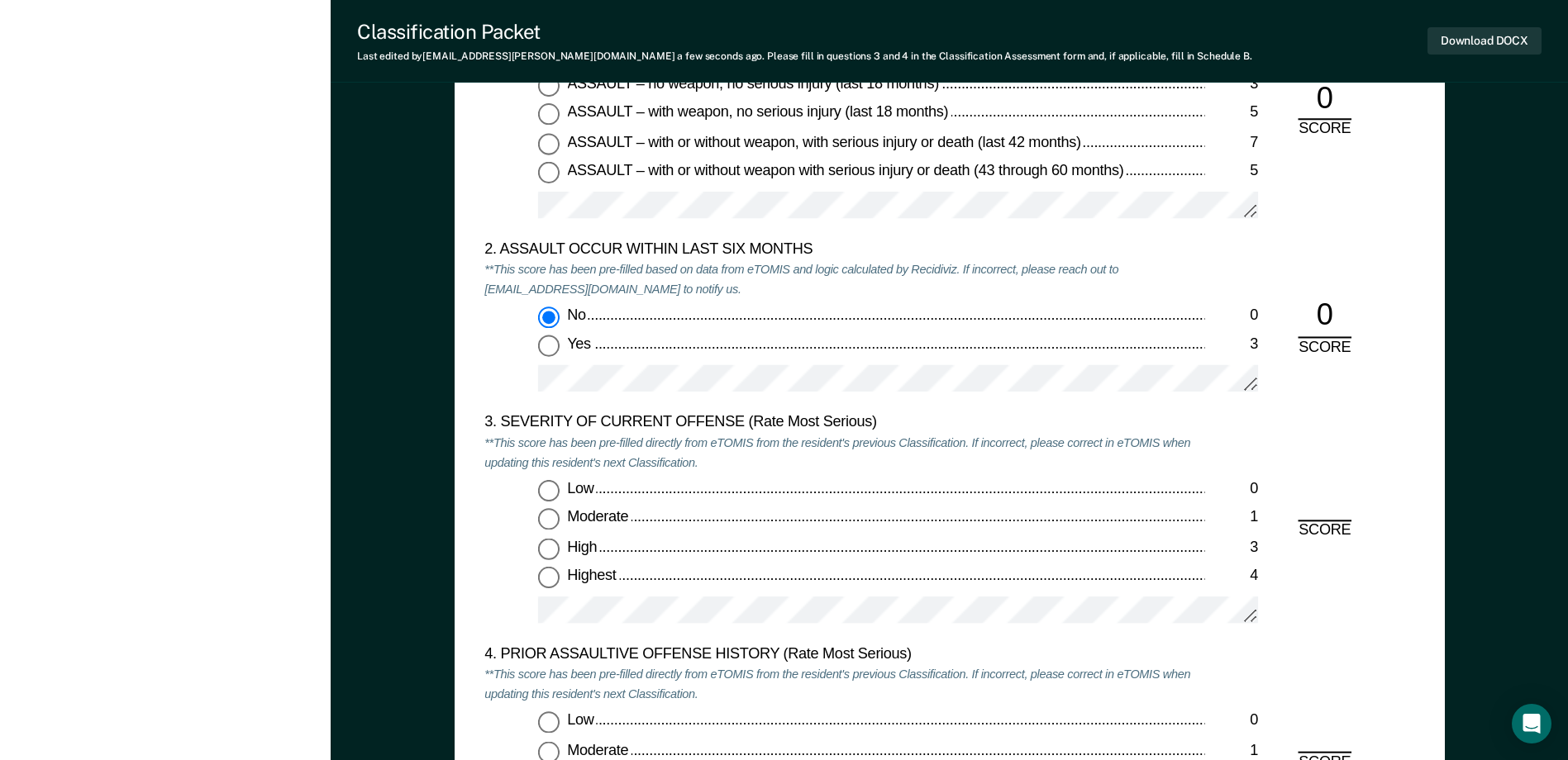
click at [550, 513] on input "Moderate 1" at bounding box center [549, 520] width 22 height 22
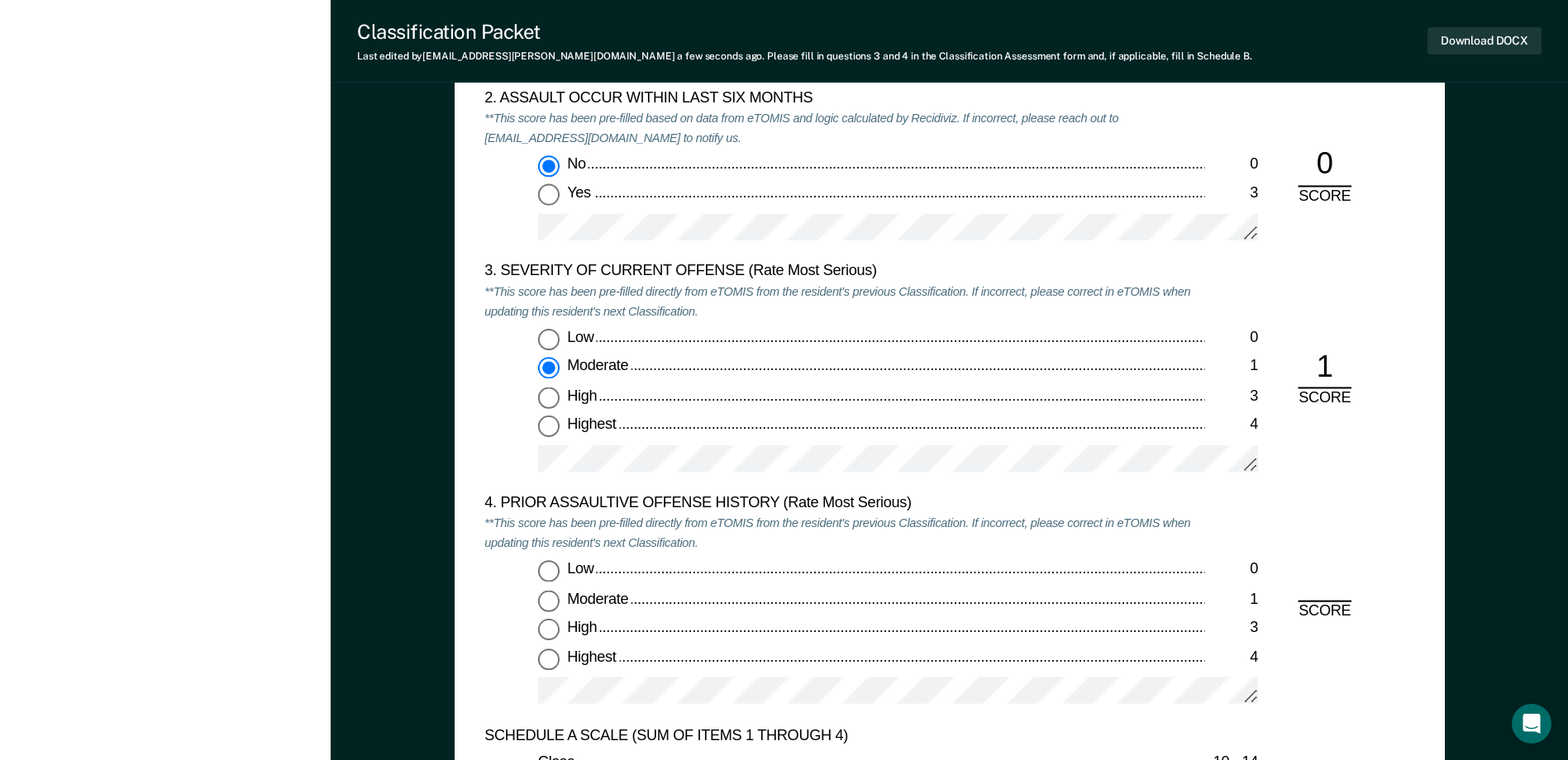
scroll to position [2065, 0]
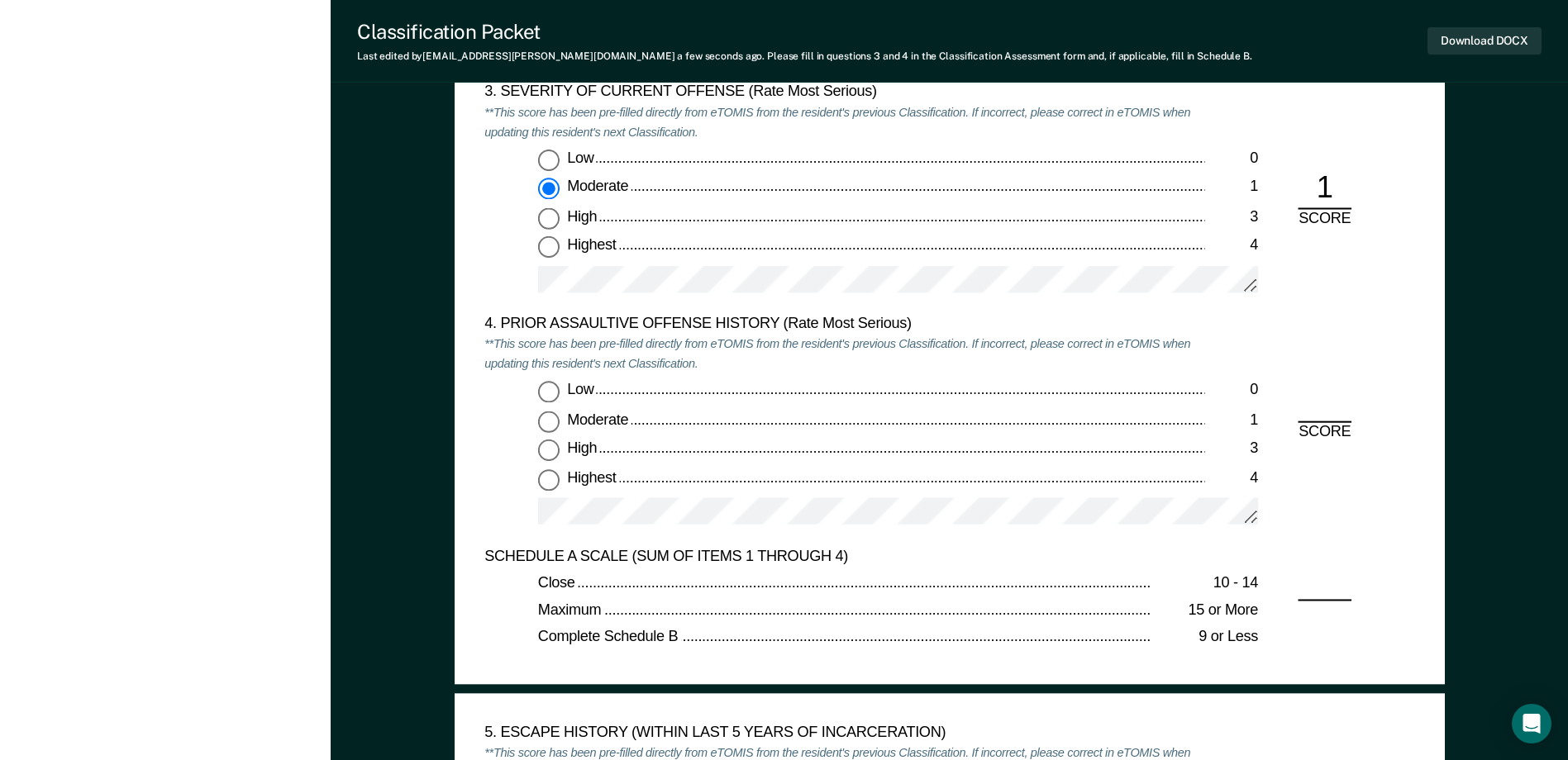
click at [553, 394] on input "Low 0" at bounding box center [549, 392] width 22 height 22
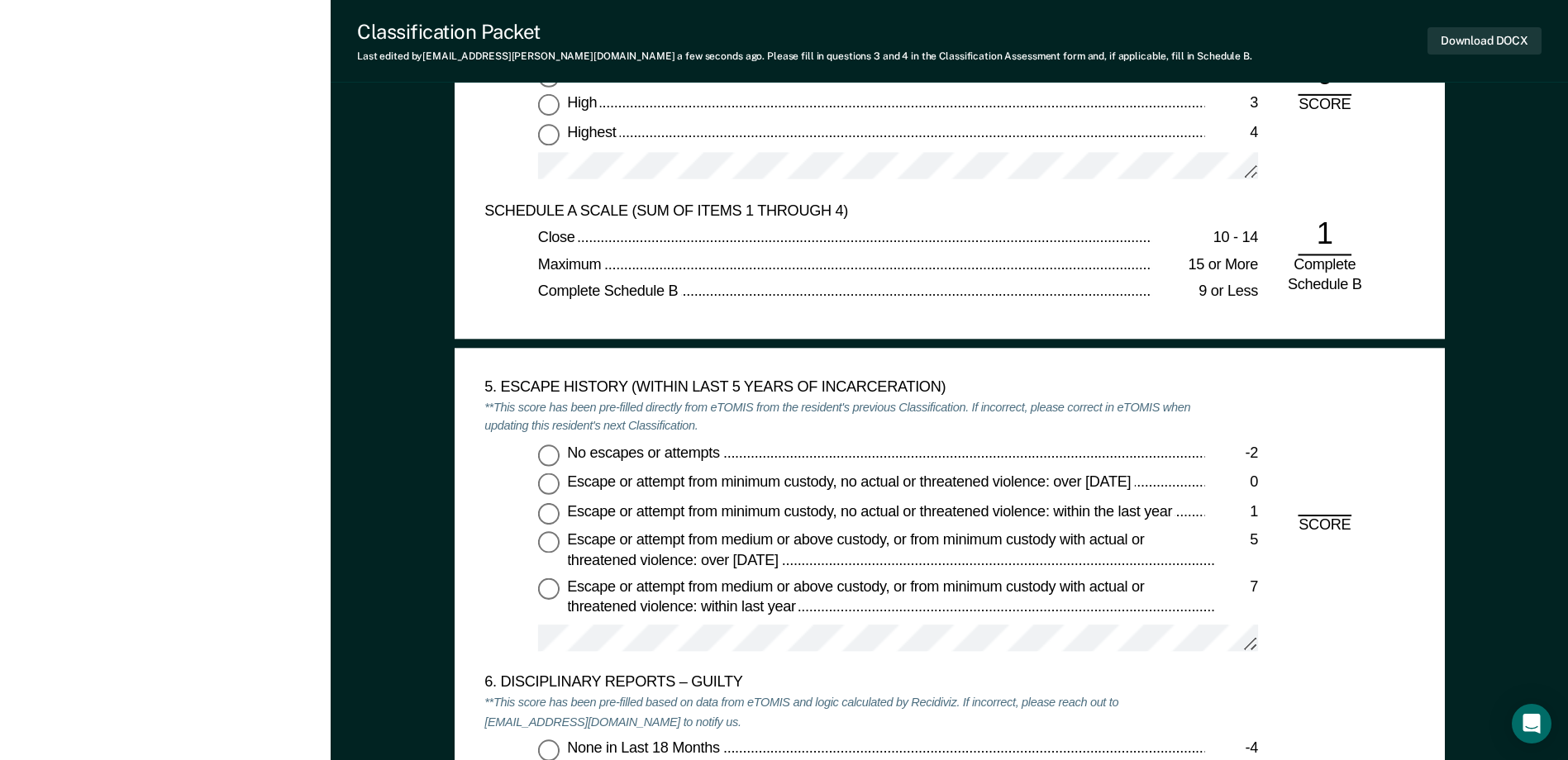
scroll to position [2644, 0]
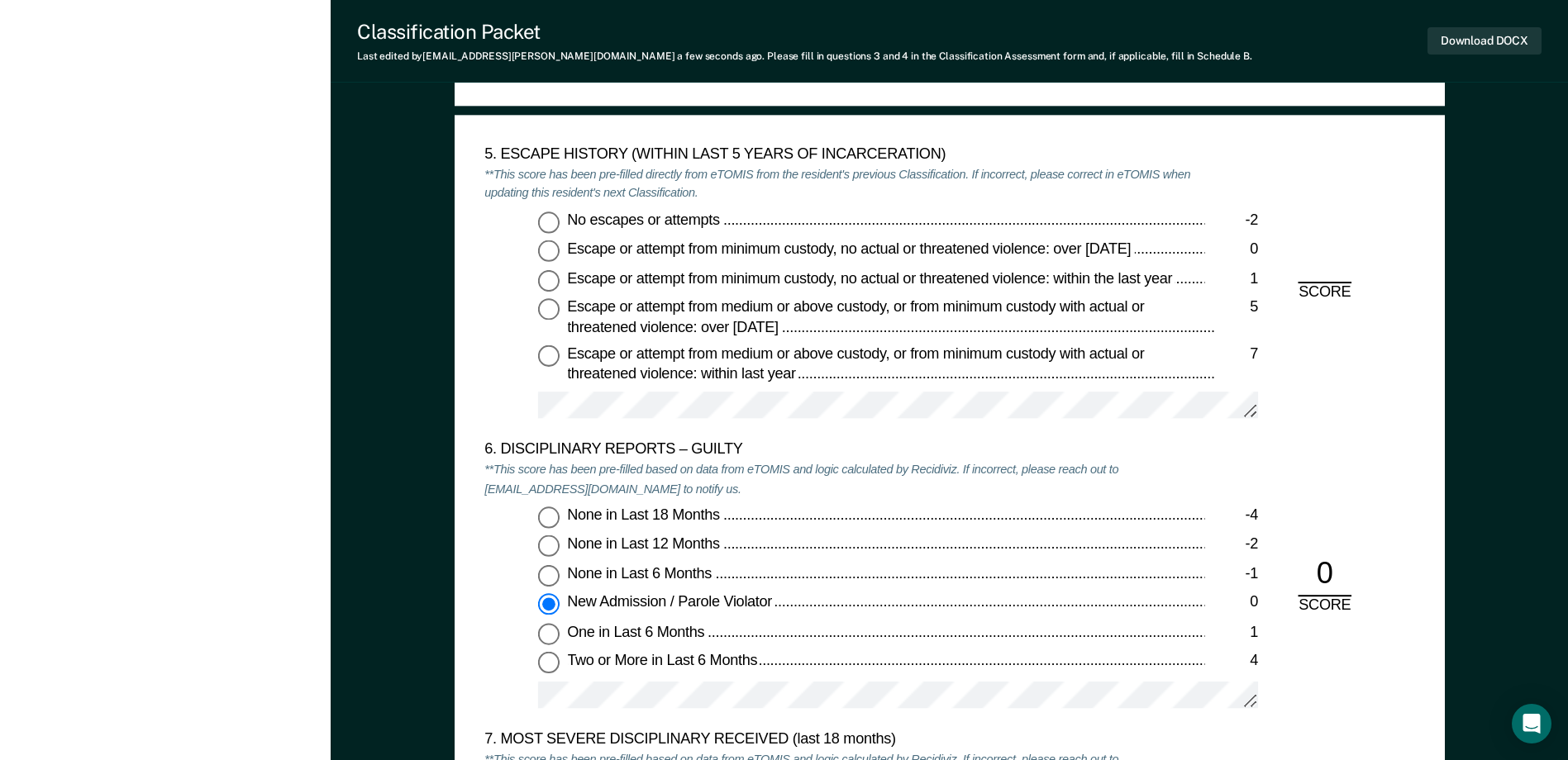
click at [551, 230] on input "No escapes or attempts -2" at bounding box center [549, 222] width 22 height 22
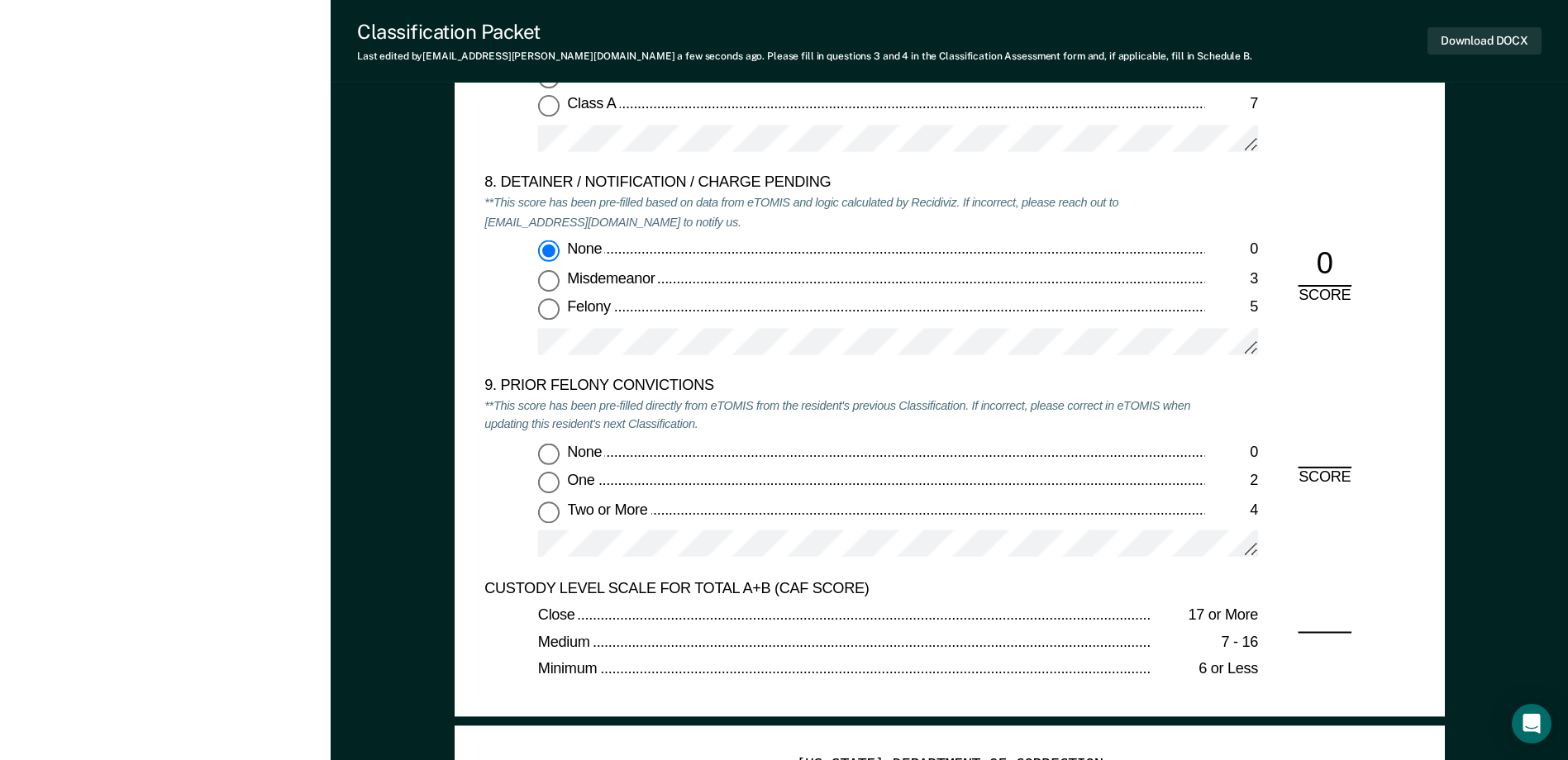
scroll to position [3470, 0]
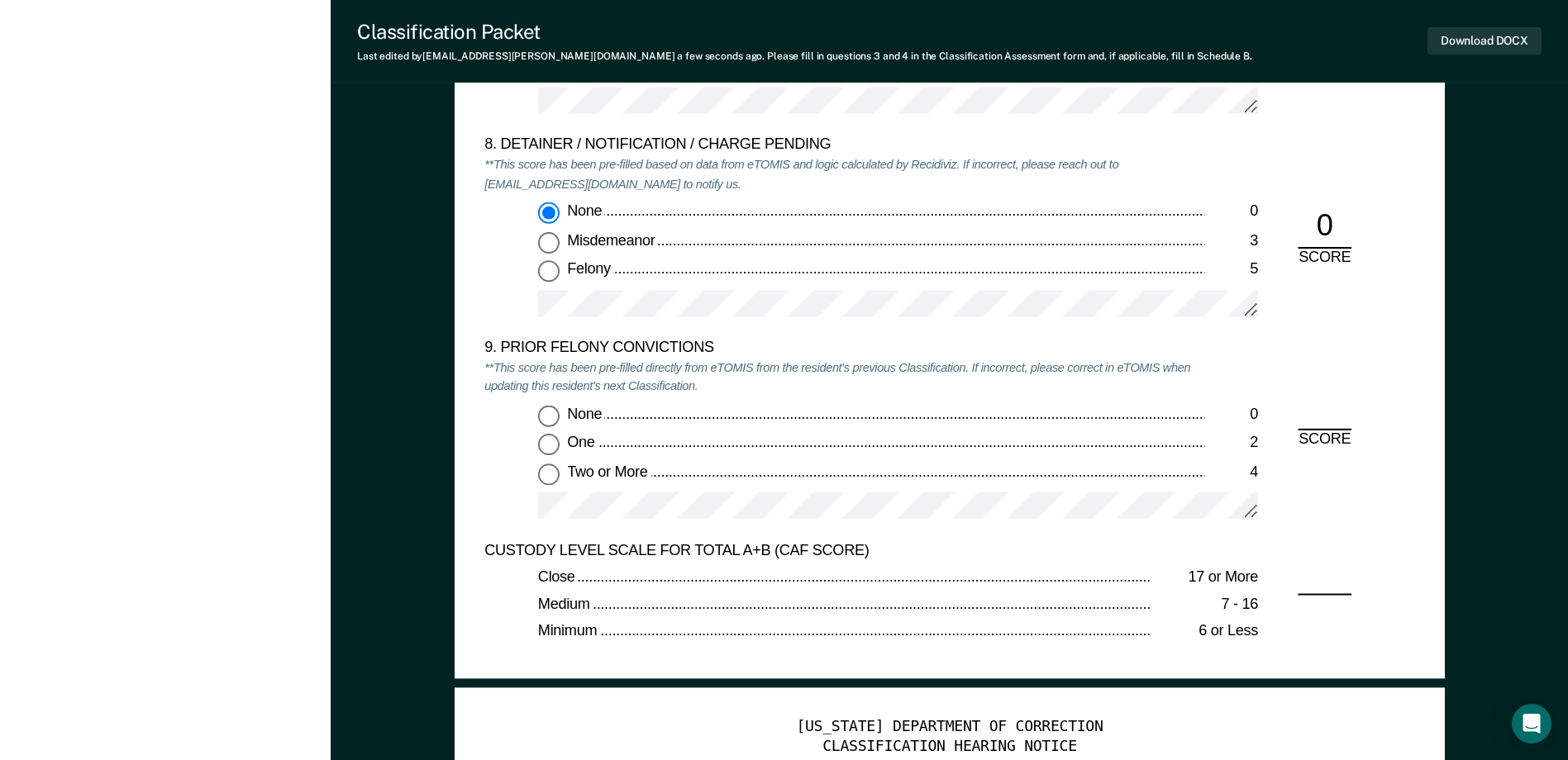
click at [556, 473] on input "Two or More 4" at bounding box center [549, 475] width 22 height 22
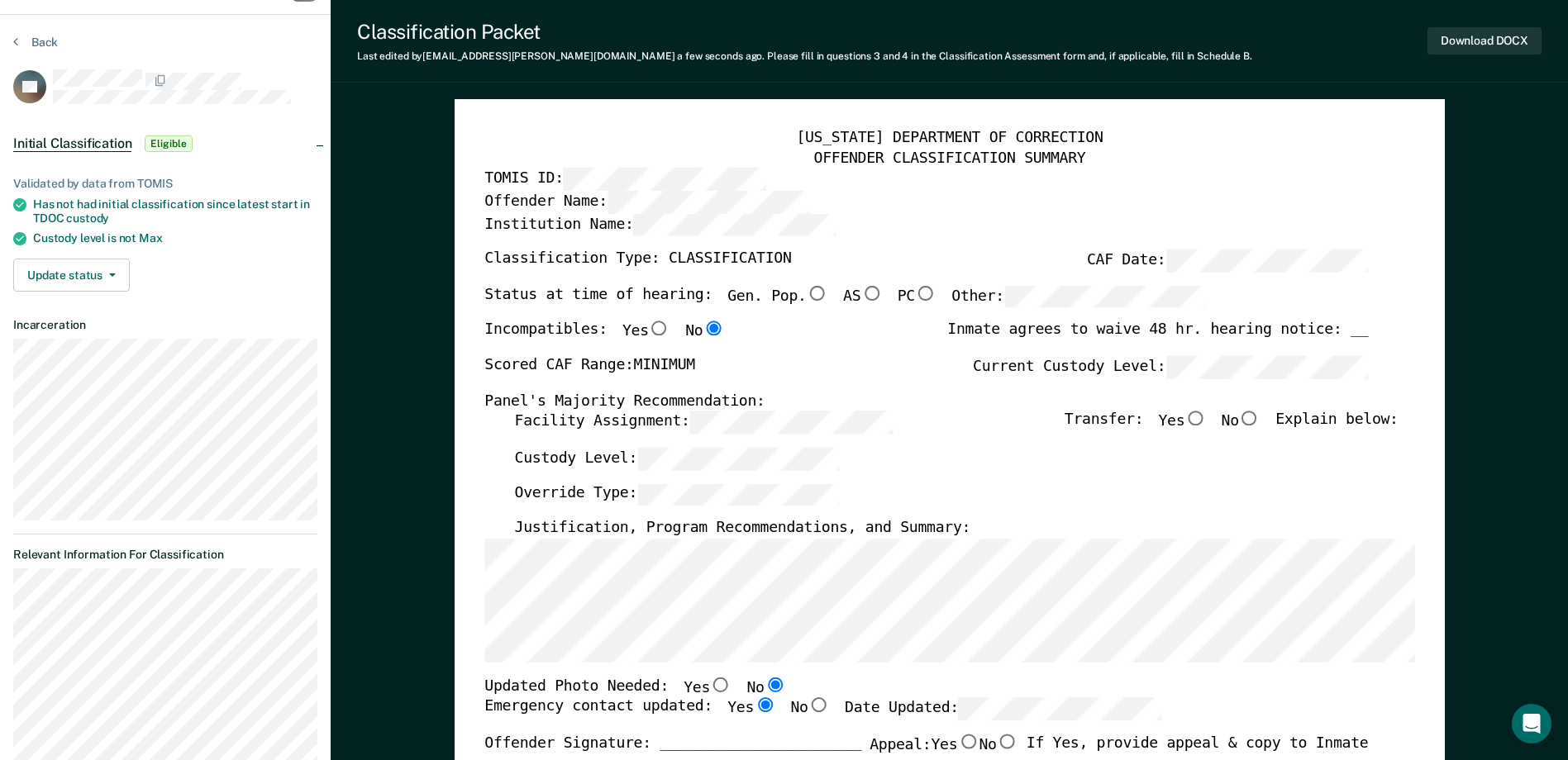
scroll to position [0, 0]
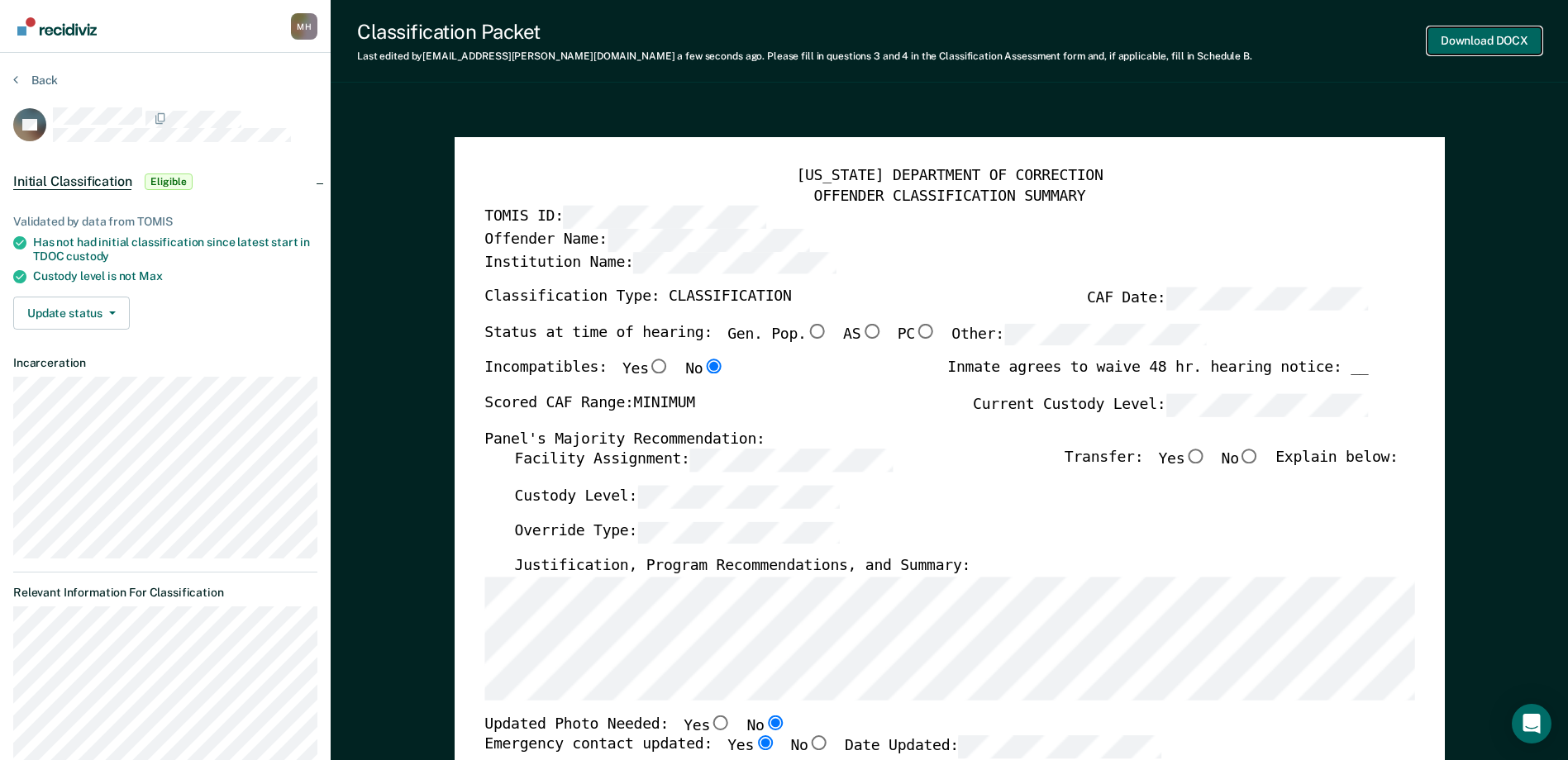
click at [1445, 46] on button "Download DOCX" at bounding box center [1485, 41] width 114 height 27
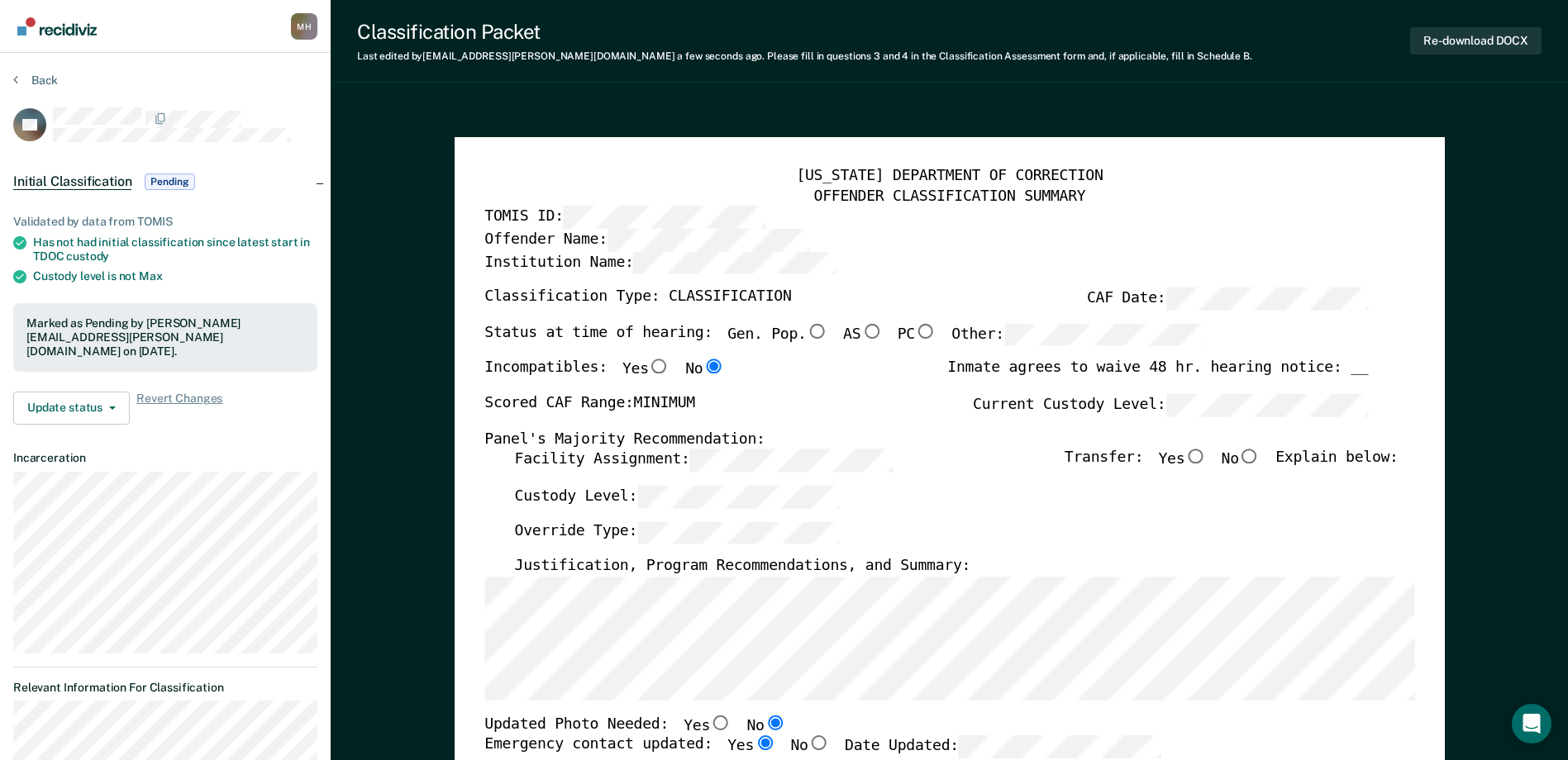
click at [49, 91] on div "Back" at bounding box center [166, 90] width 305 height 34
click at [48, 88] on div "Back" at bounding box center [166, 90] width 305 height 34
click at [46, 79] on button "Back" at bounding box center [35, 80] width 44 height 14
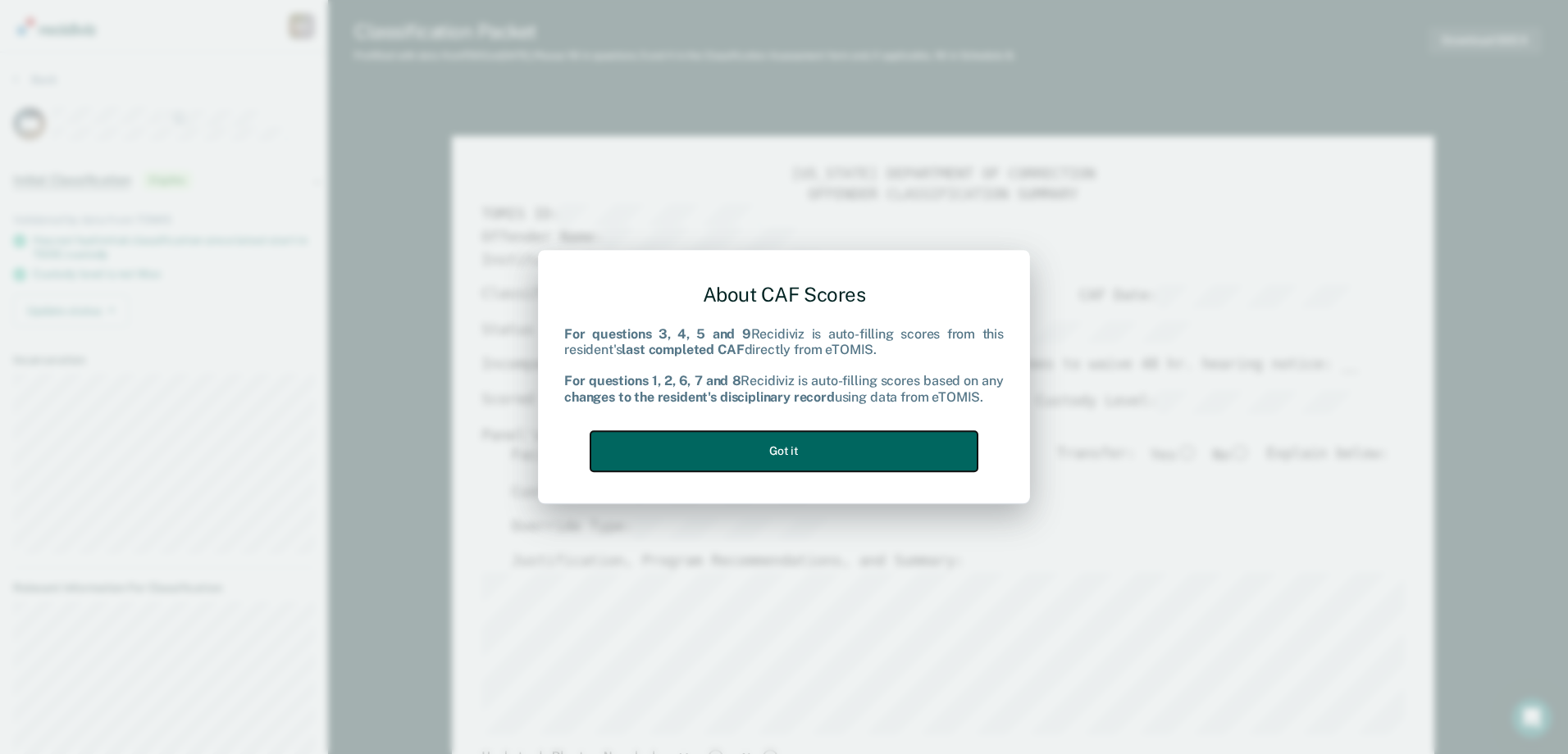
click at [870, 454] on button "Got it" at bounding box center [784, 451] width 387 height 40
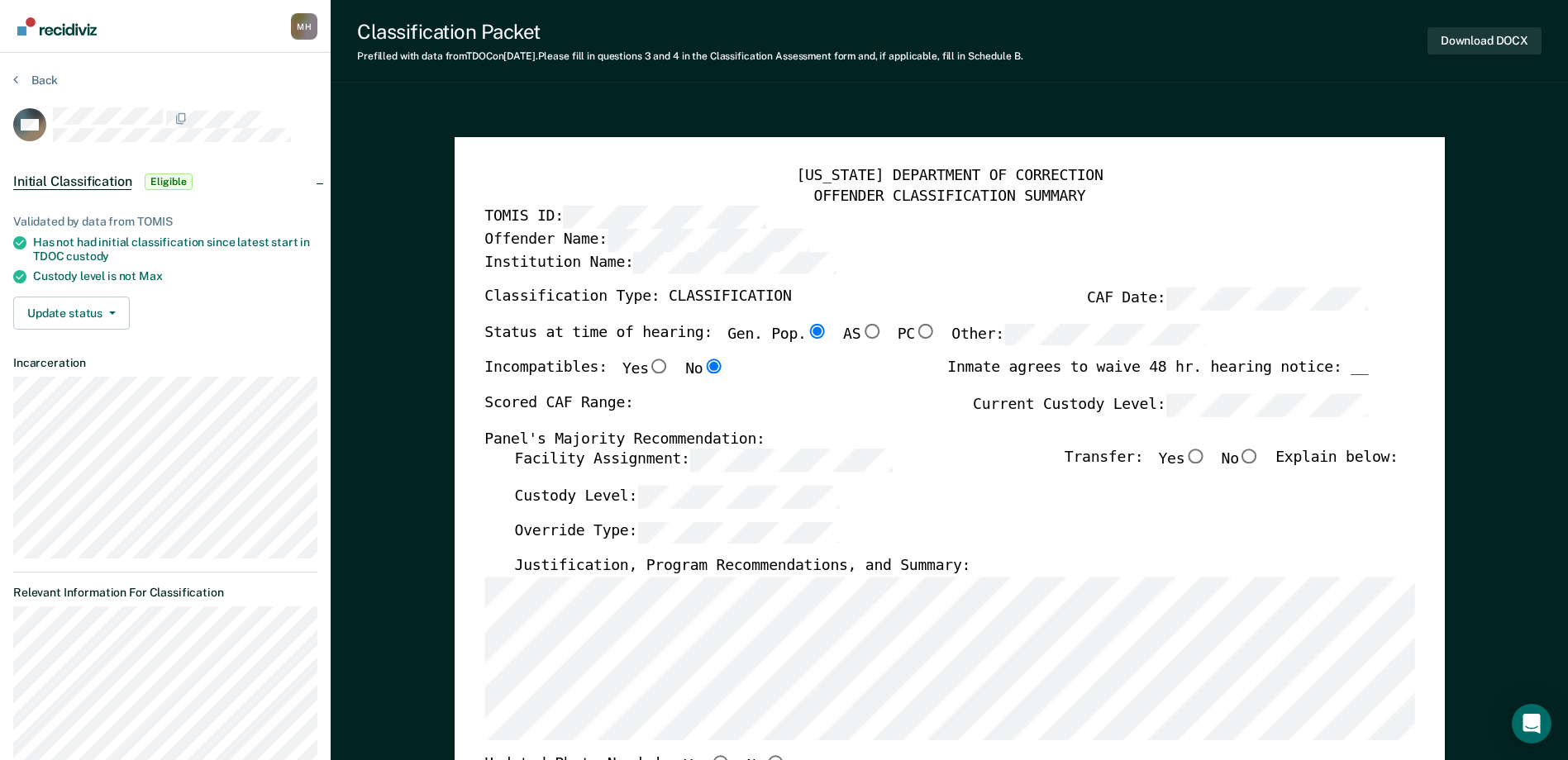
click at [569, 456] on label "Facility Assignment:" at bounding box center [702, 460] width 378 height 23
click at [926, 419] on div "Scored CAF Range: Current Custody Level:" at bounding box center [925, 412] width 884 height 36
click at [1206, 459] on input "Yes" at bounding box center [1195, 457] width 22 height 14
click at [709, 509] on div "Custody Level:" at bounding box center [955, 504] width 884 height 36
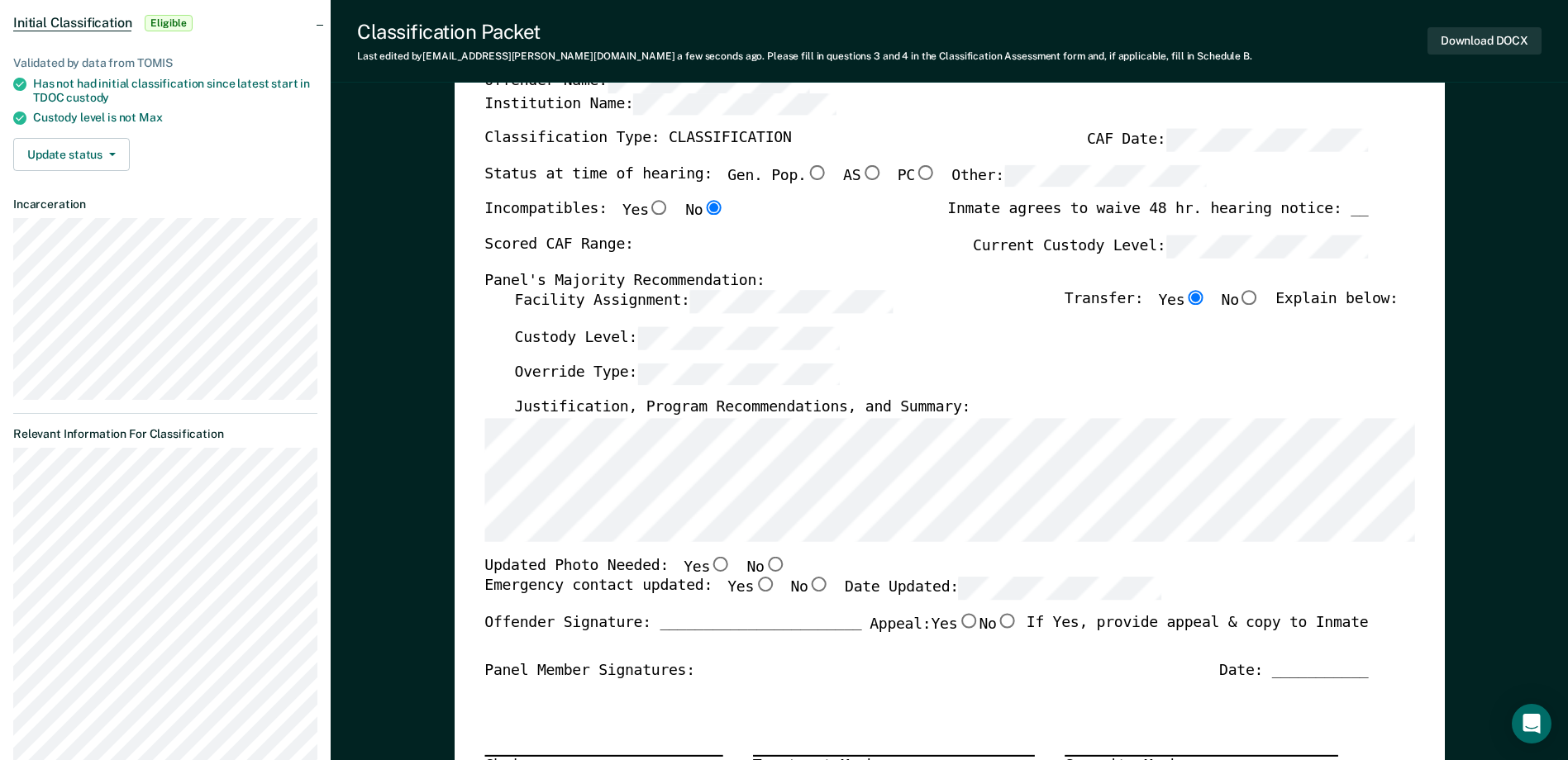
scroll to position [165, 0]
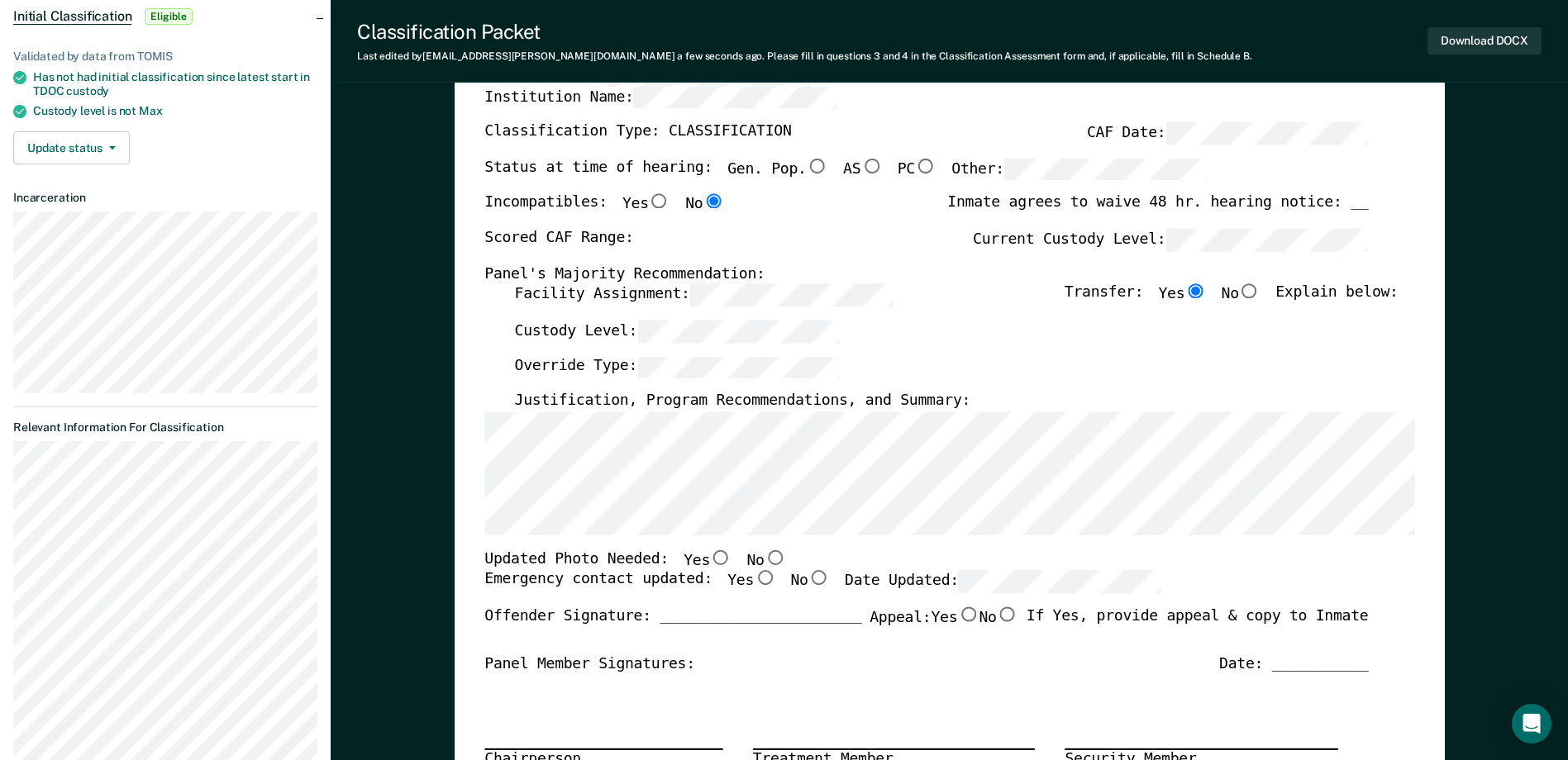
click at [764, 562] on input "No" at bounding box center [775, 557] width 22 height 14
click at [754, 582] on input "Yes" at bounding box center [765, 578] width 22 height 14
click at [1156, 575] on div "Emergency contact updated: Yes No Date Updated:" at bounding box center [925, 589] width 884 height 36
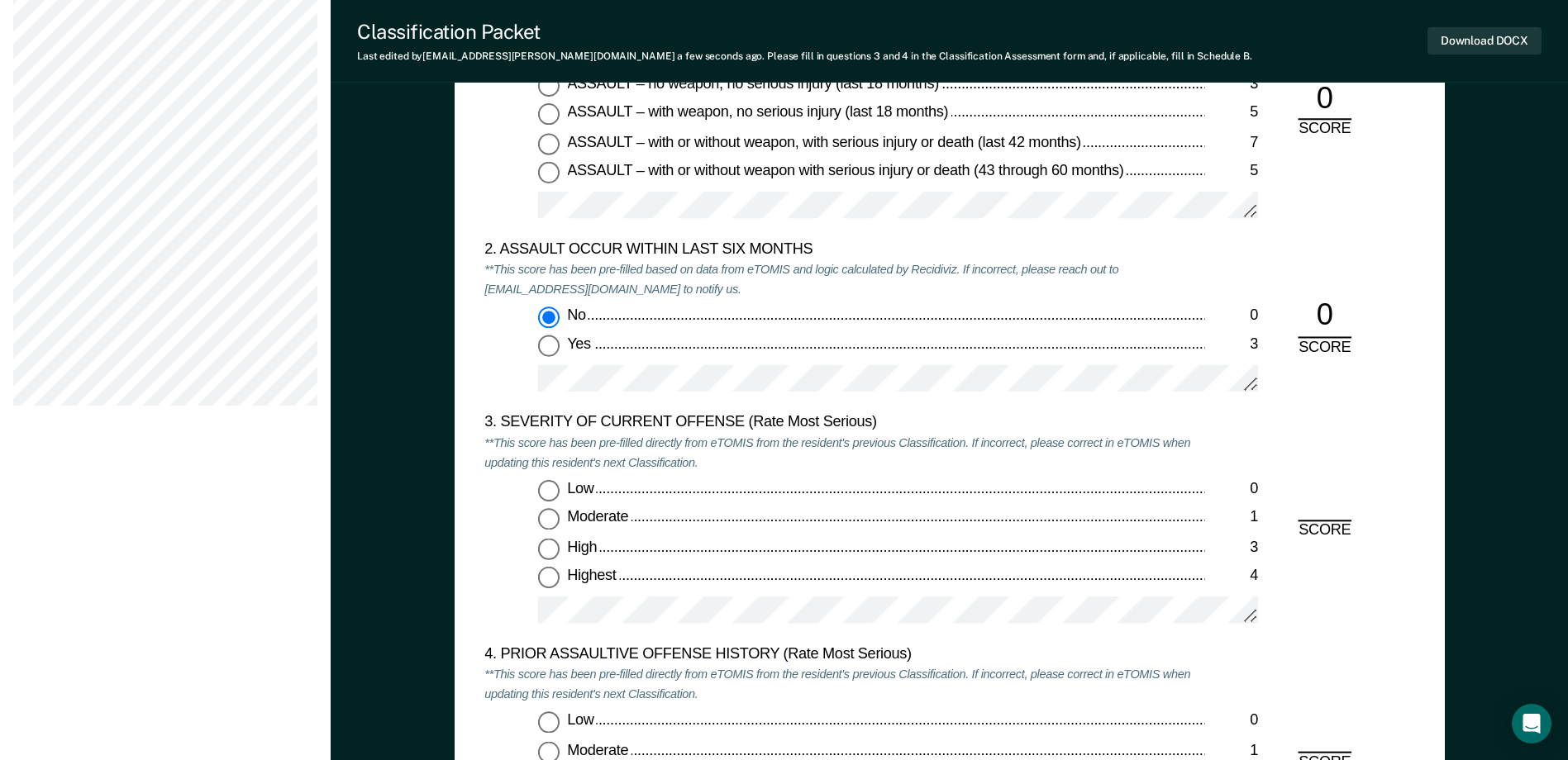
scroll to position [1983, 0]
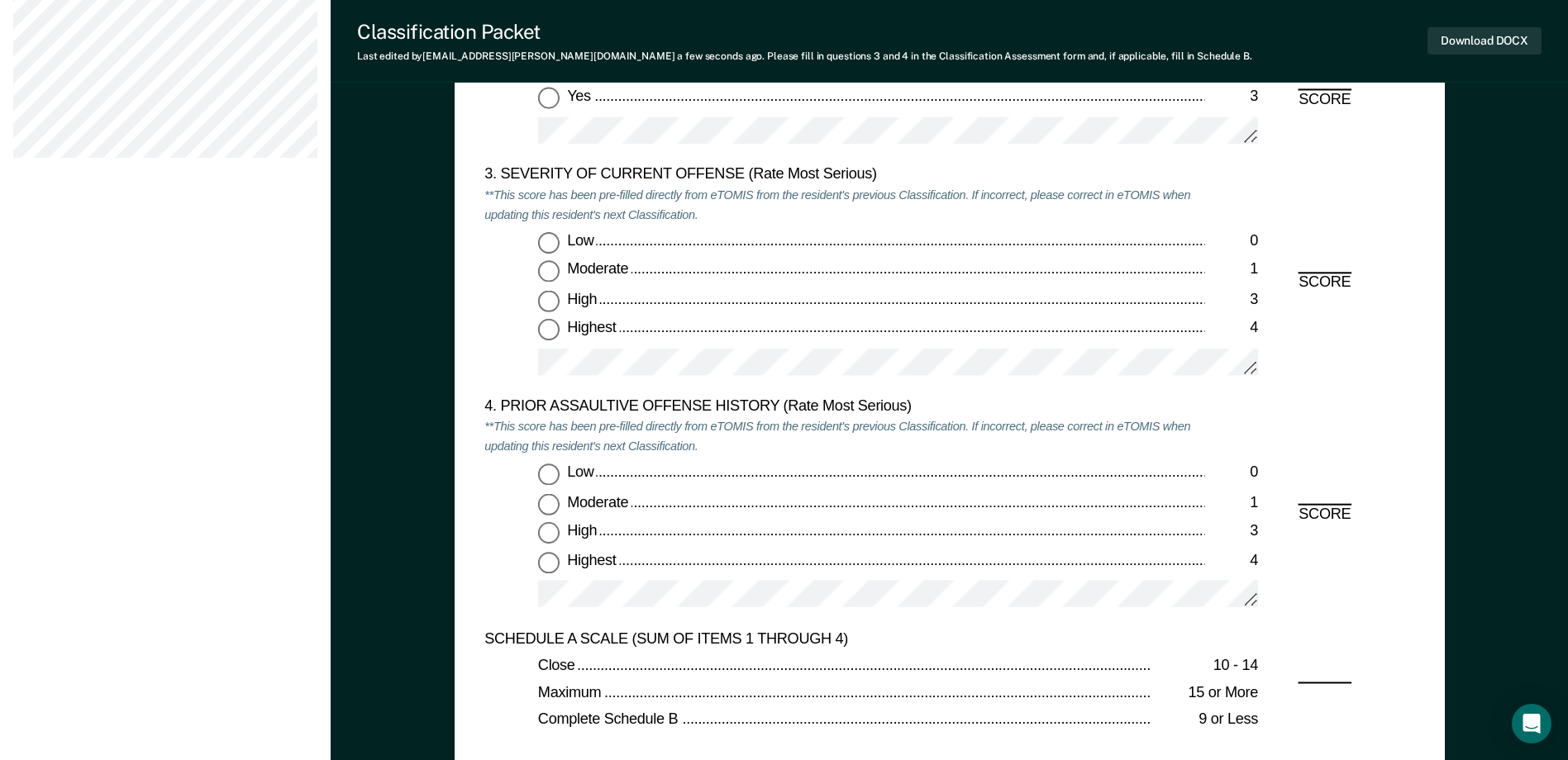
click at [548, 327] on input "Highest 4" at bounding box center [549, 331] width 22 height 22
click at [554, 473] on input "Low 0" at bounding box center [549, 476] width 22 height 22
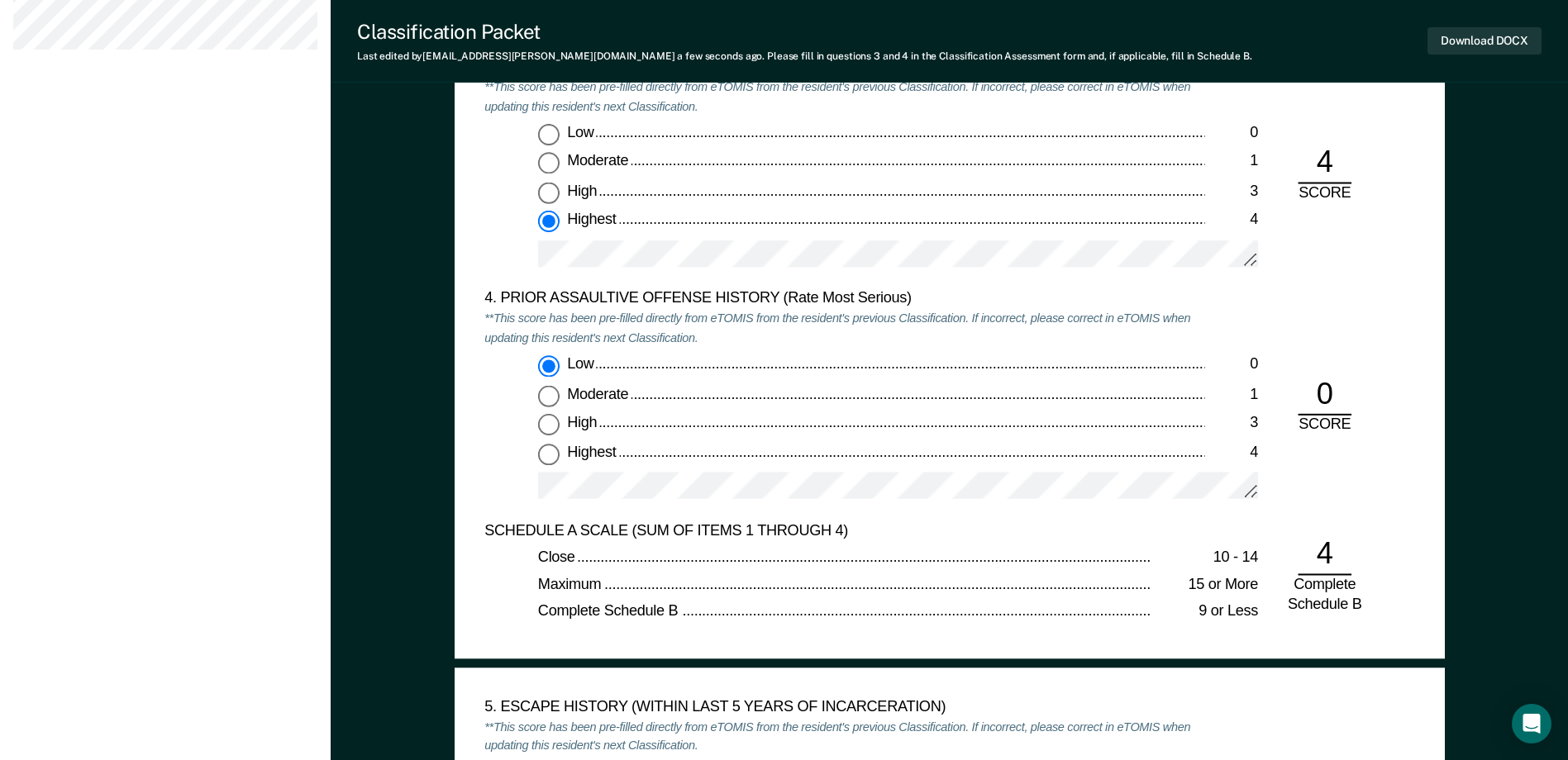
scroll to position [2396, 0]
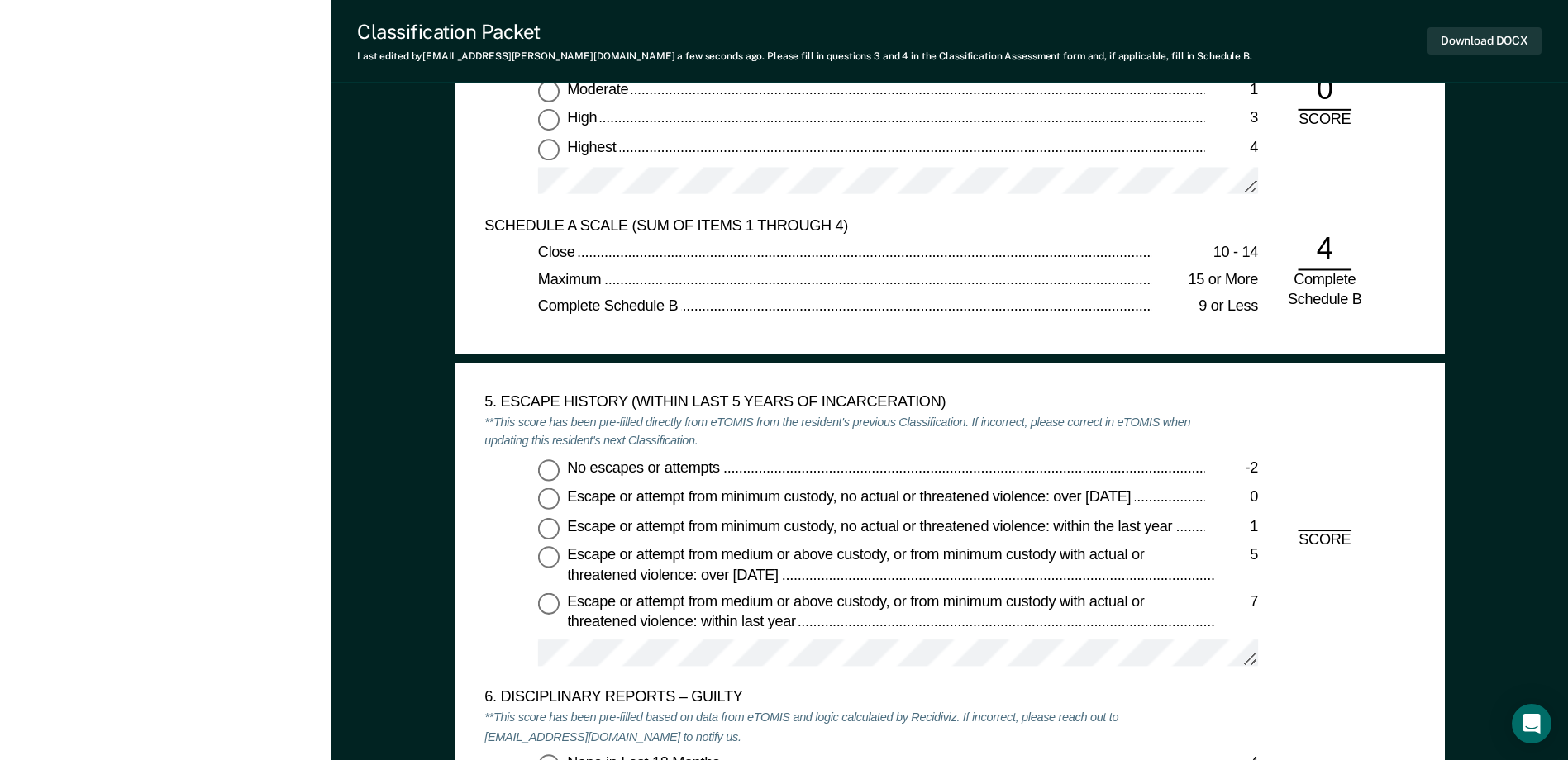
click at [548, 475] on input "No escapes or attempts -2" at bounding box center [549, 470] width 22 height 22
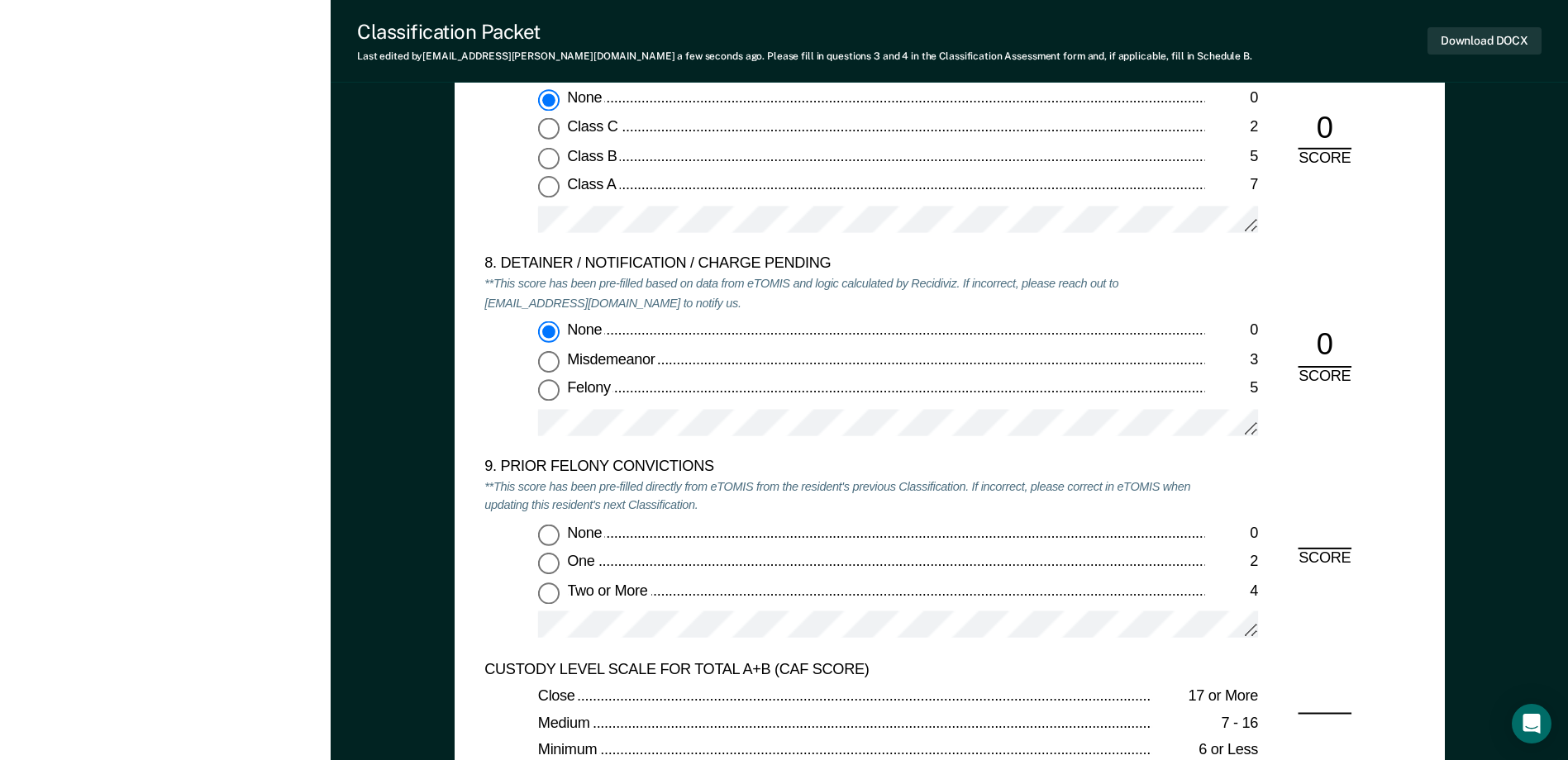
scroll to position [3387, 0]
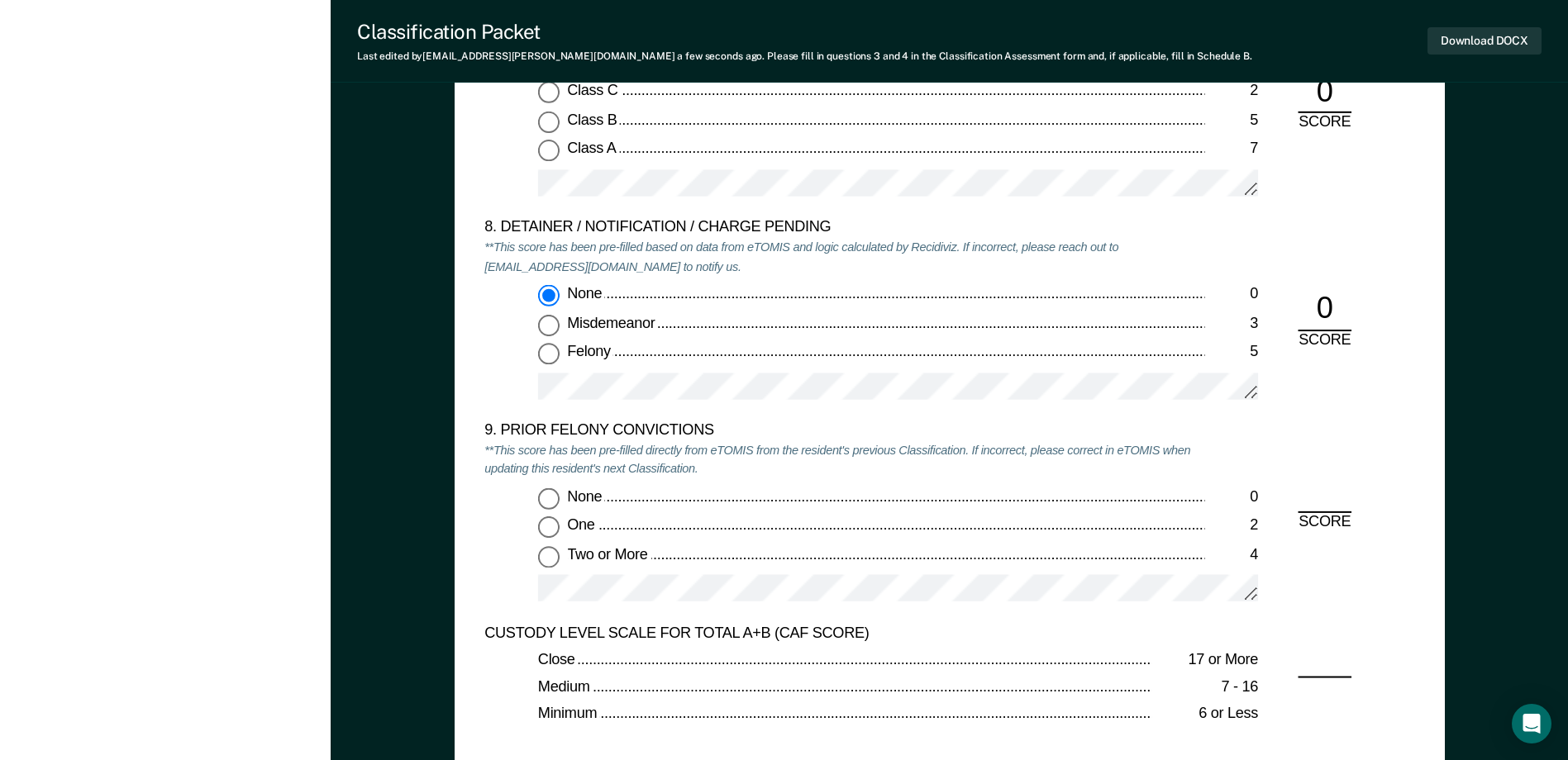
click at [550, 570] on div "None 0 One 2 Two or More 4" at bounding box center [844, 552] width 720 height 129
click at [550, 566] on input "Two or More 4" at bounding box center [549, 557] width 22 height 22
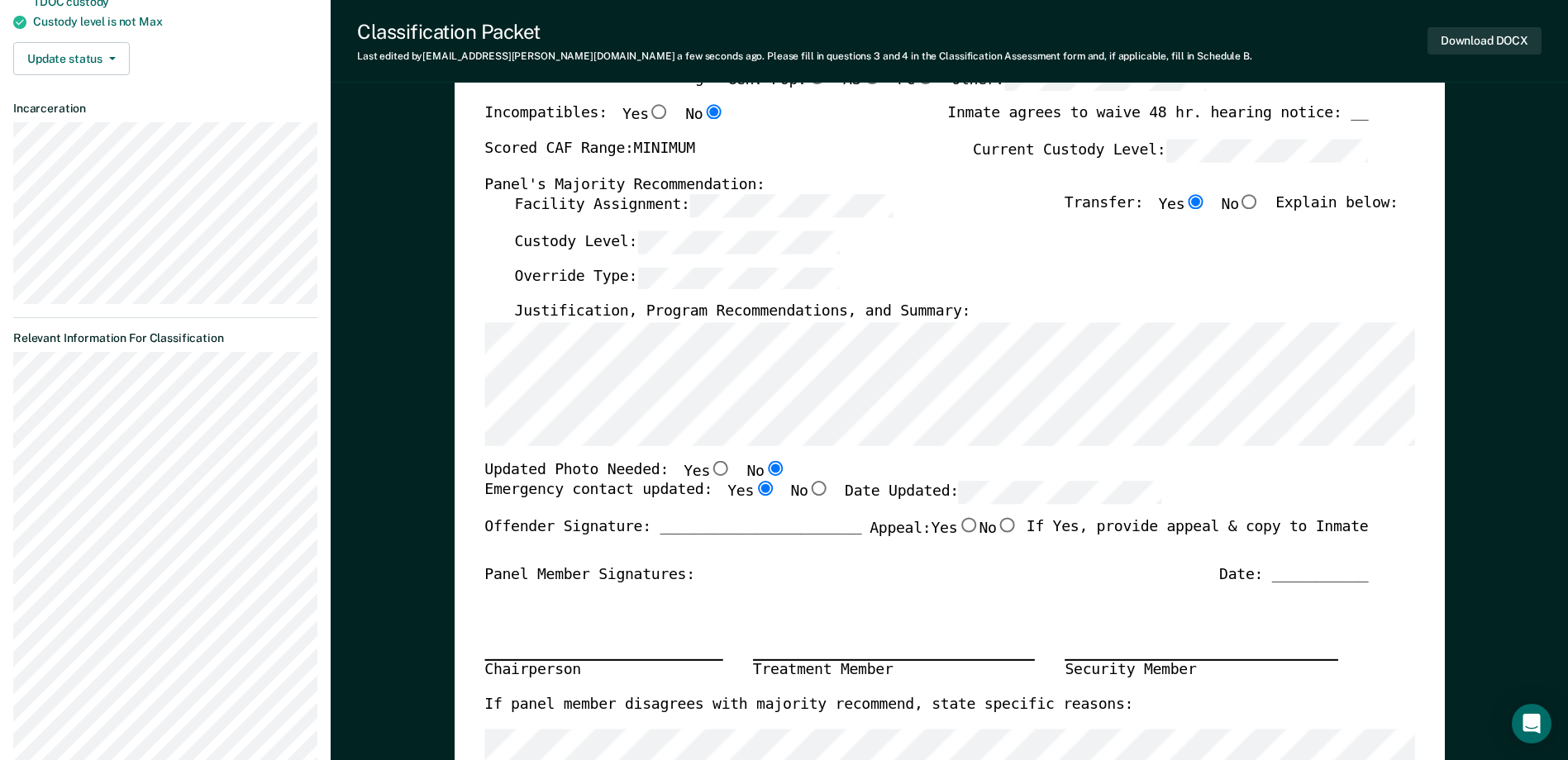
scroll to position [82, 0]
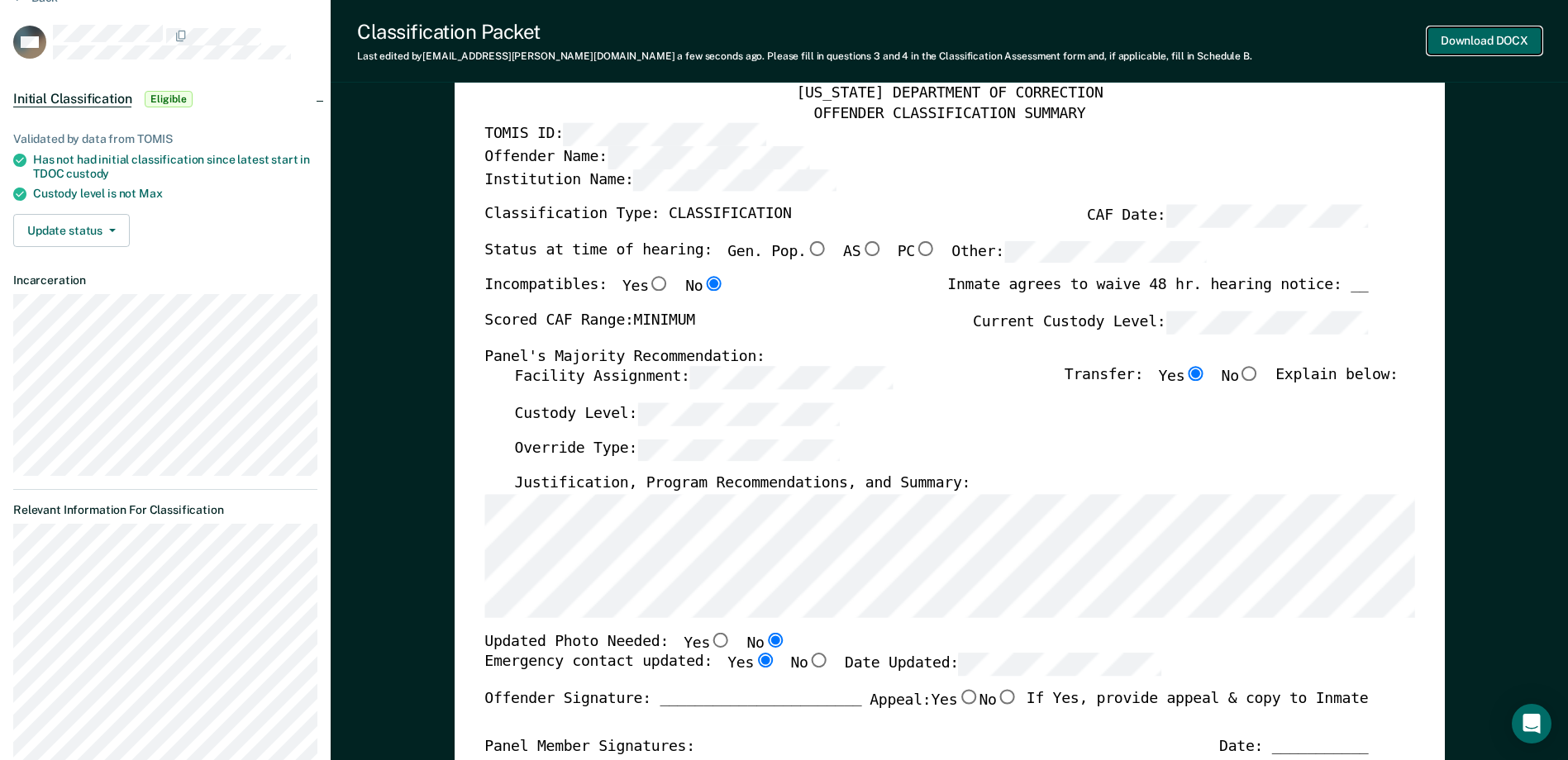
click at [1471, 46] on button "Download DOCX" at bounding box center [1485, 41] width 114 height 27
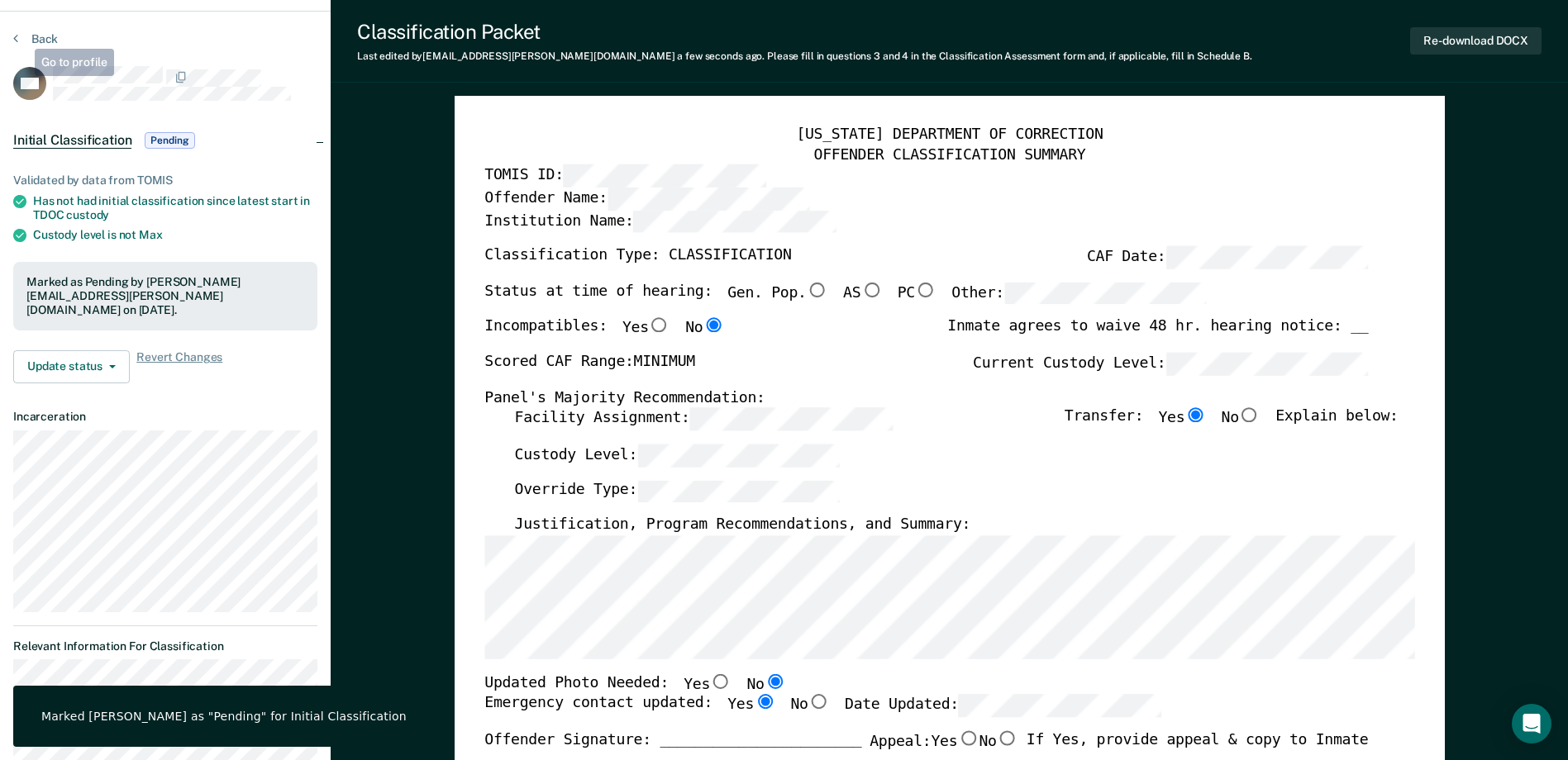
scroll to position [0, 0]
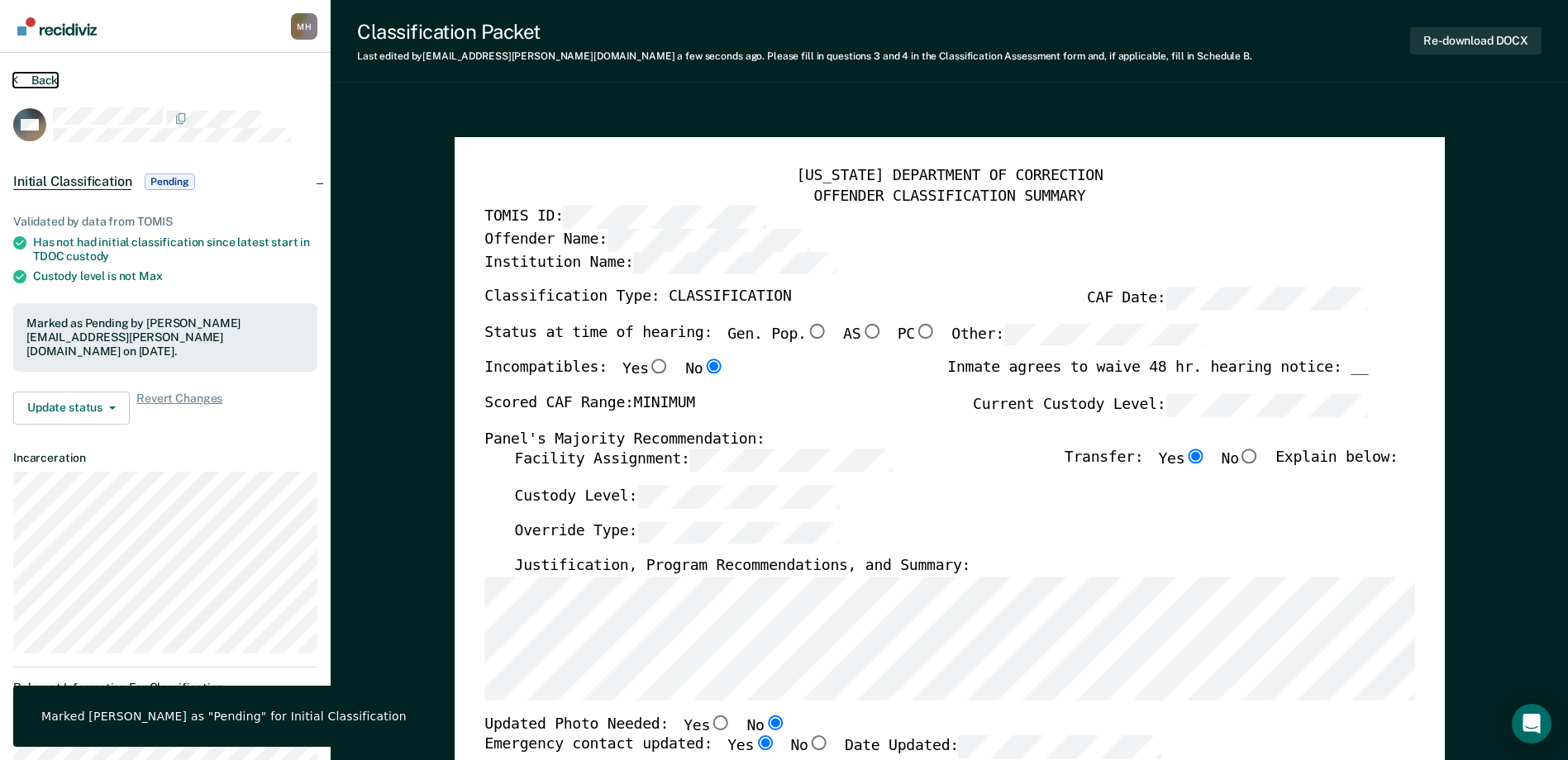
click at [33, 81] on button "Back" at bounding box center [35, 80] width 44 height 14
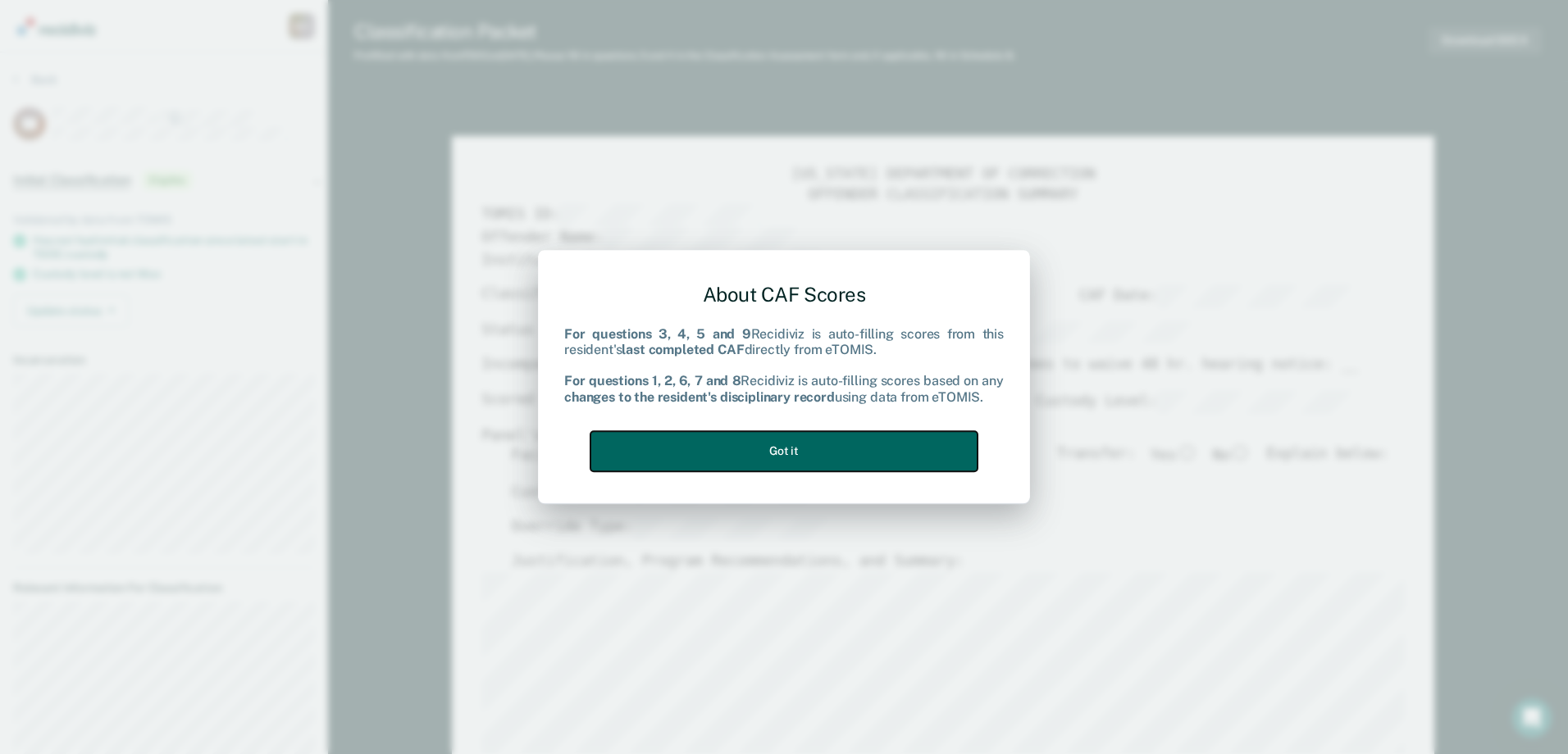
click at [687, 467] on button "Got it" at bounding box center [784, 451] width 387 height 40
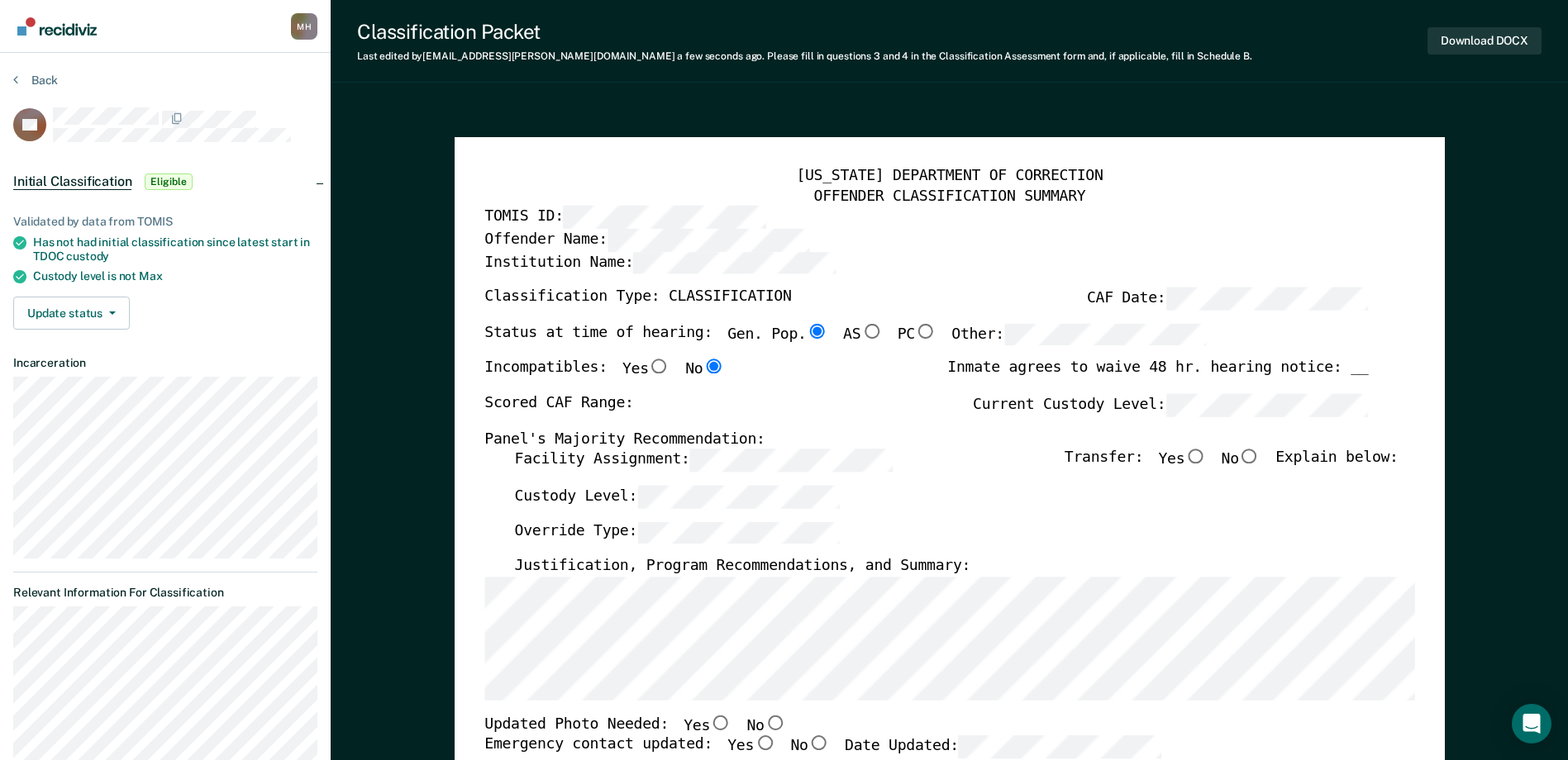
click at [634, 445] on div "[US_STATE] DEPARTMENT OF CORRECTION OFFENDER CLASSIFICATION SUMMARY TOMIS ID: O…" at bounding box center [949, 751] width 930 height 1169
click at [1154, 405] on label "Current Custody Level:" at bounding box center [1171, 405] width 395 height 23
click at [1204, 457] on input "Yes" at bounding box center [1195, 457] width 22 height 14
click at [764, 725] on input "No" at bounding box center [775, 723] width 22 height 14
click at [754, 742] on input "Yes" at bounding box center [765, 744] width 22 height 14
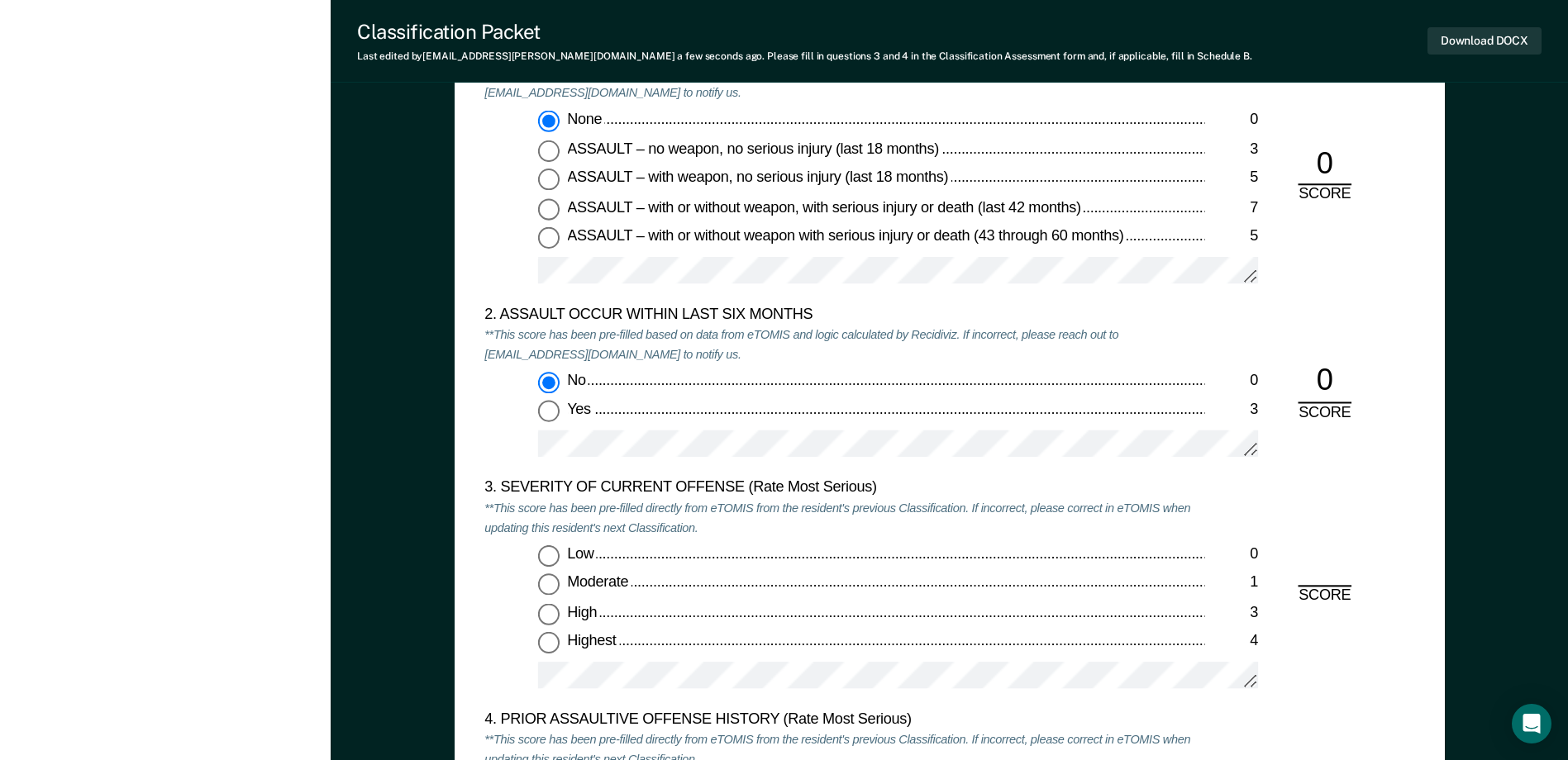
scroll to position [1818, 0]
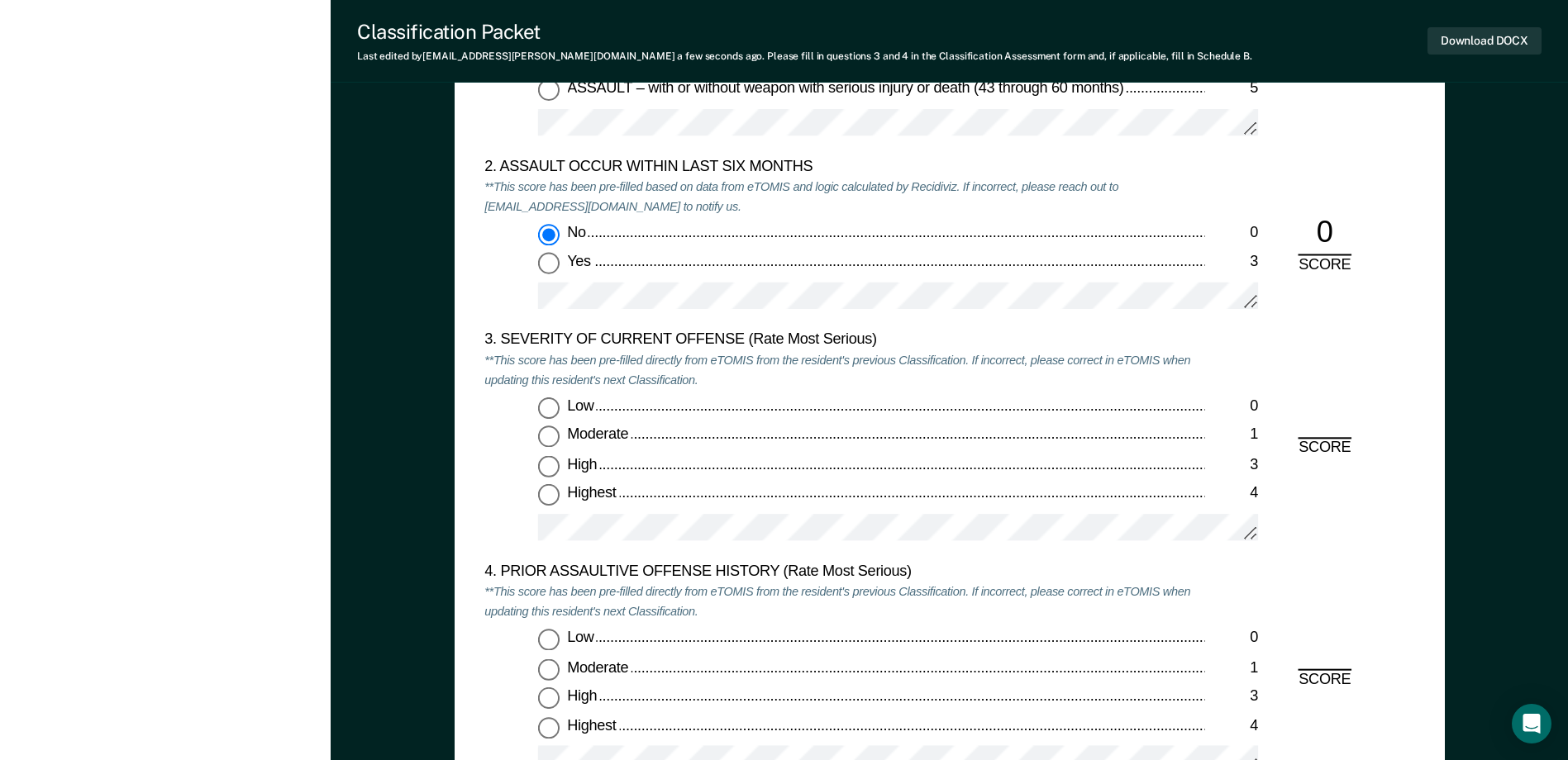
drag, startPoint x: 550, startPoint y: 465, endPoint x: 551, endPoint y: 495, distance: 30.0
click at [550, 465] on input "High 3" at bounding box center [549, 467] width 22 height 22
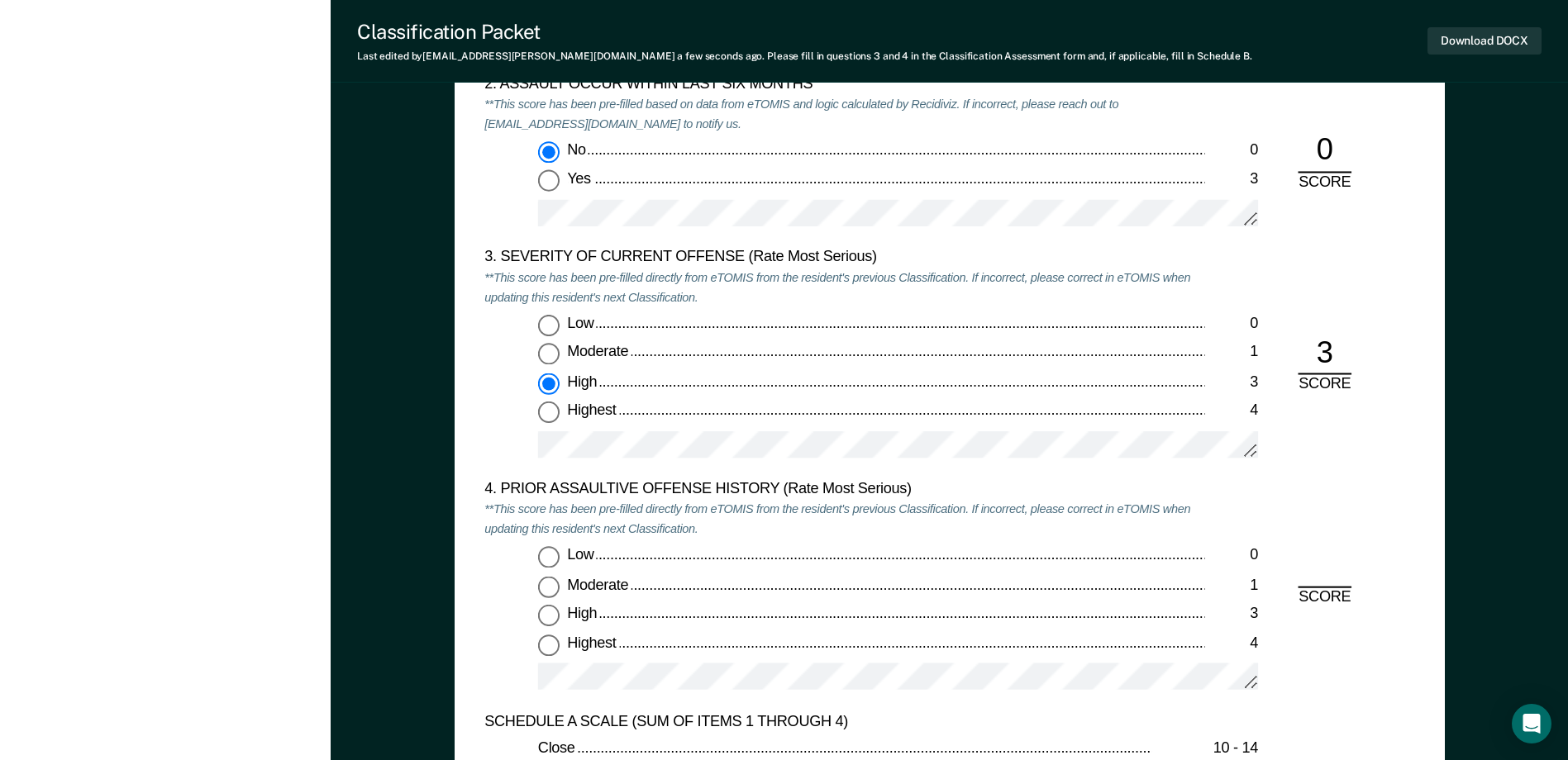
click at [552, 560] on input "Low 0" at bounding box center [549, 558] width 22 height 22
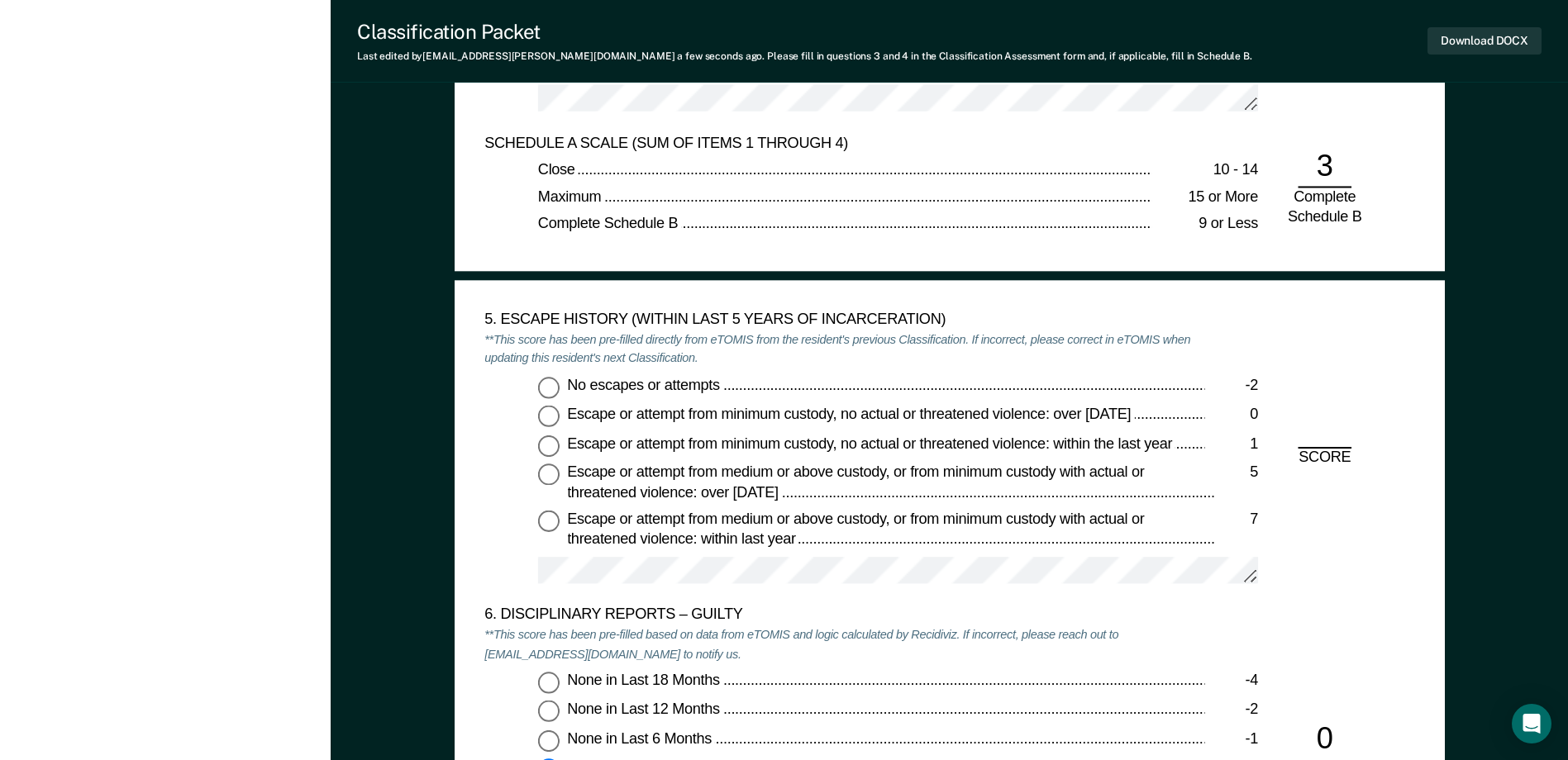
click at [545, 387] on input "No escapes or attempts -2" at bounding box center [549, 388] width 22 height 22
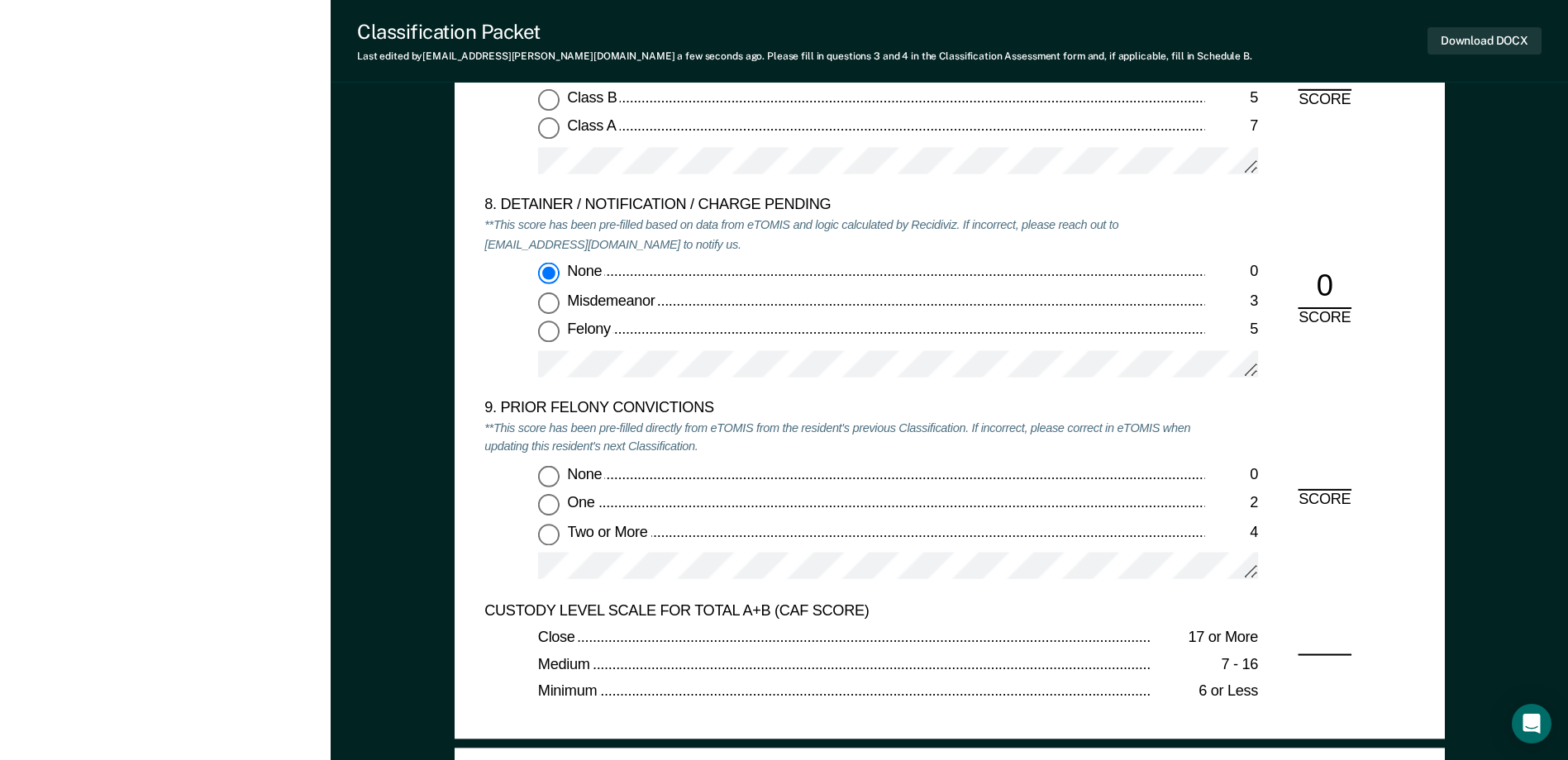
scroll to position [3553, 0]
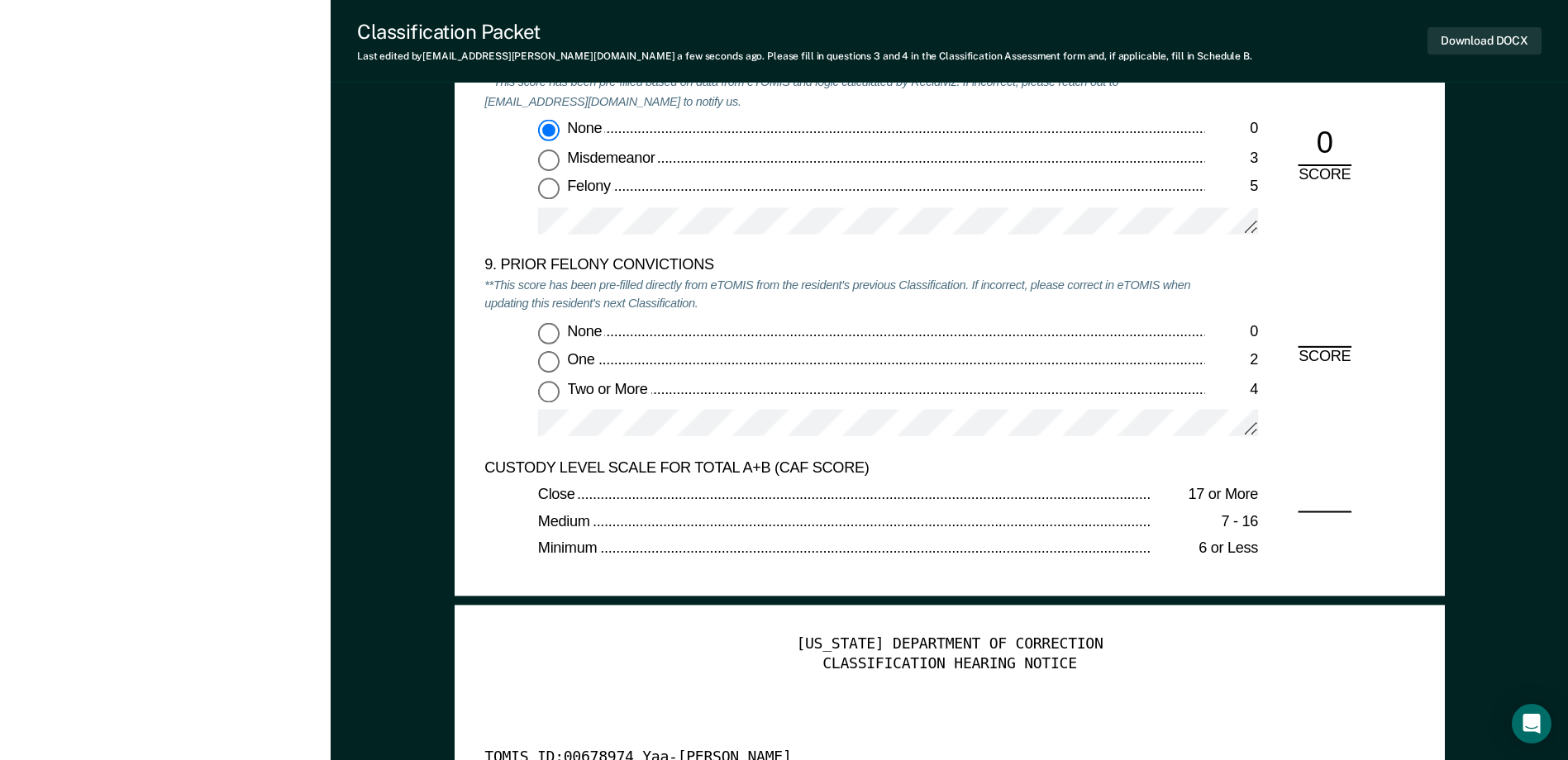
click at [552, 337] on input "None 0" at bounding box center [549, 333] width 22 height 22
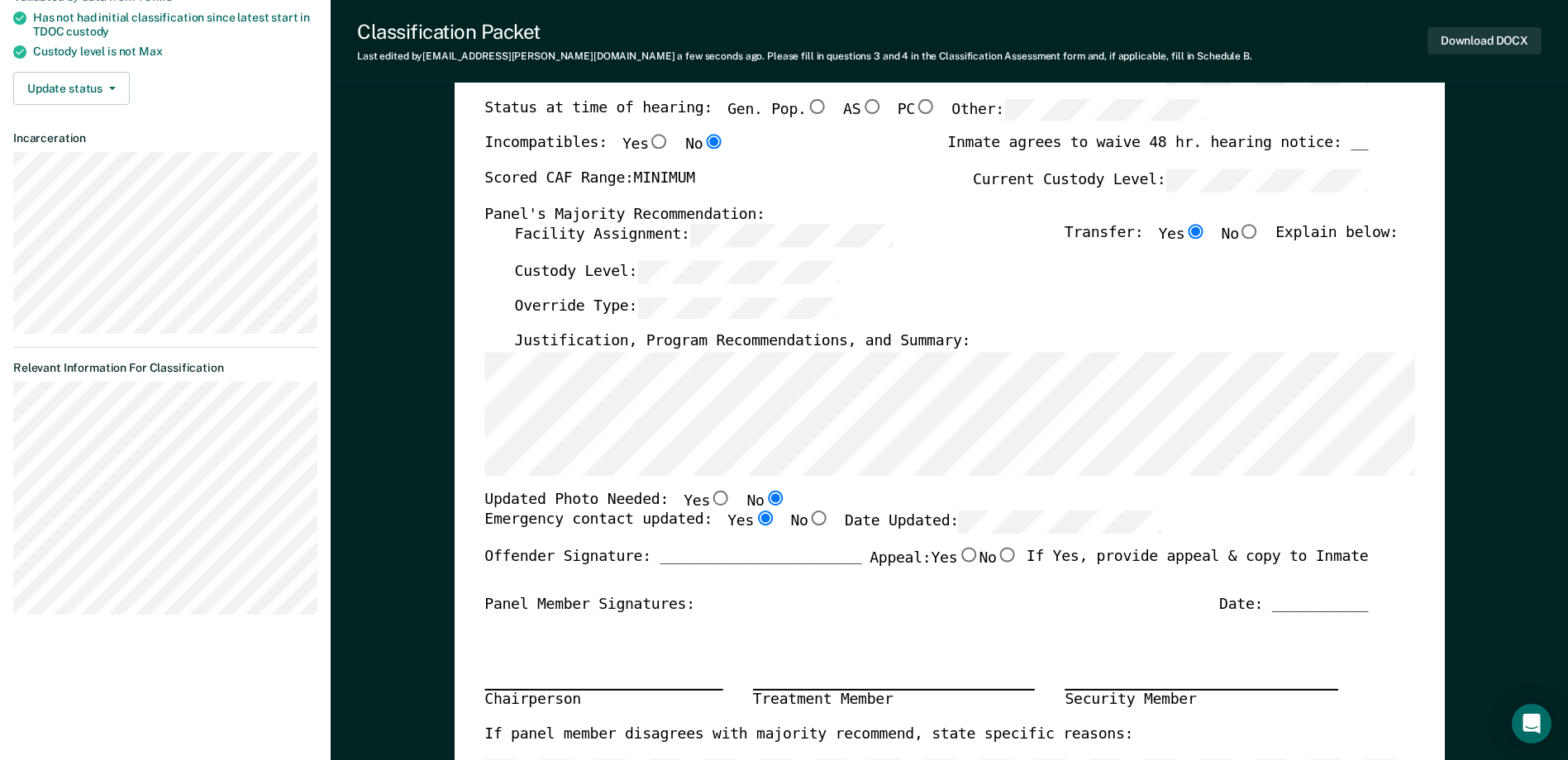
scroll to position [0, 0]
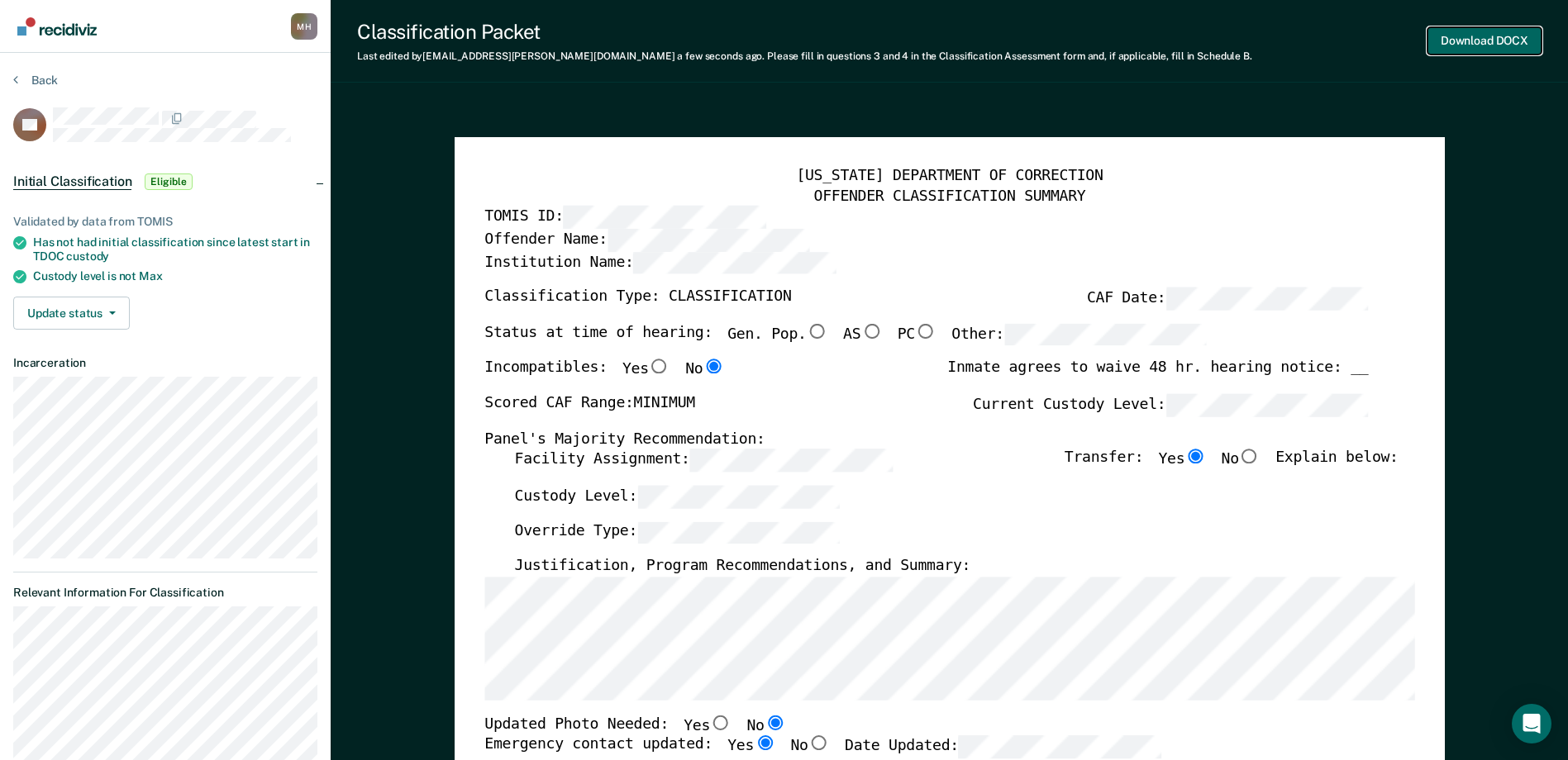
click at [1450, 48] on button "Download DOCX" at bounding box center [1485, 41] width 114 height 27
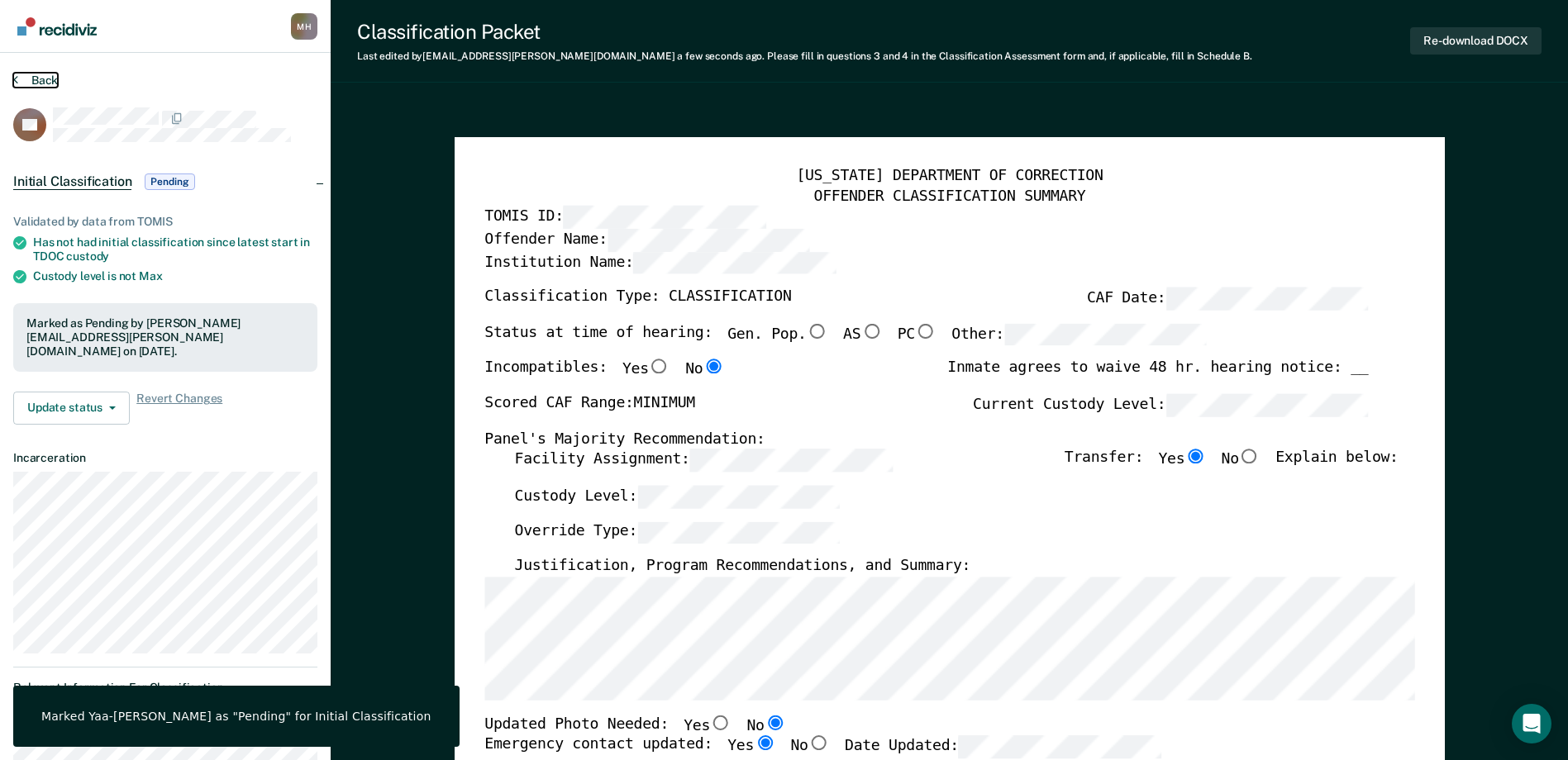
click at [20, 75] on button "Back" at bounding box center [35, 80] width 44 height 14
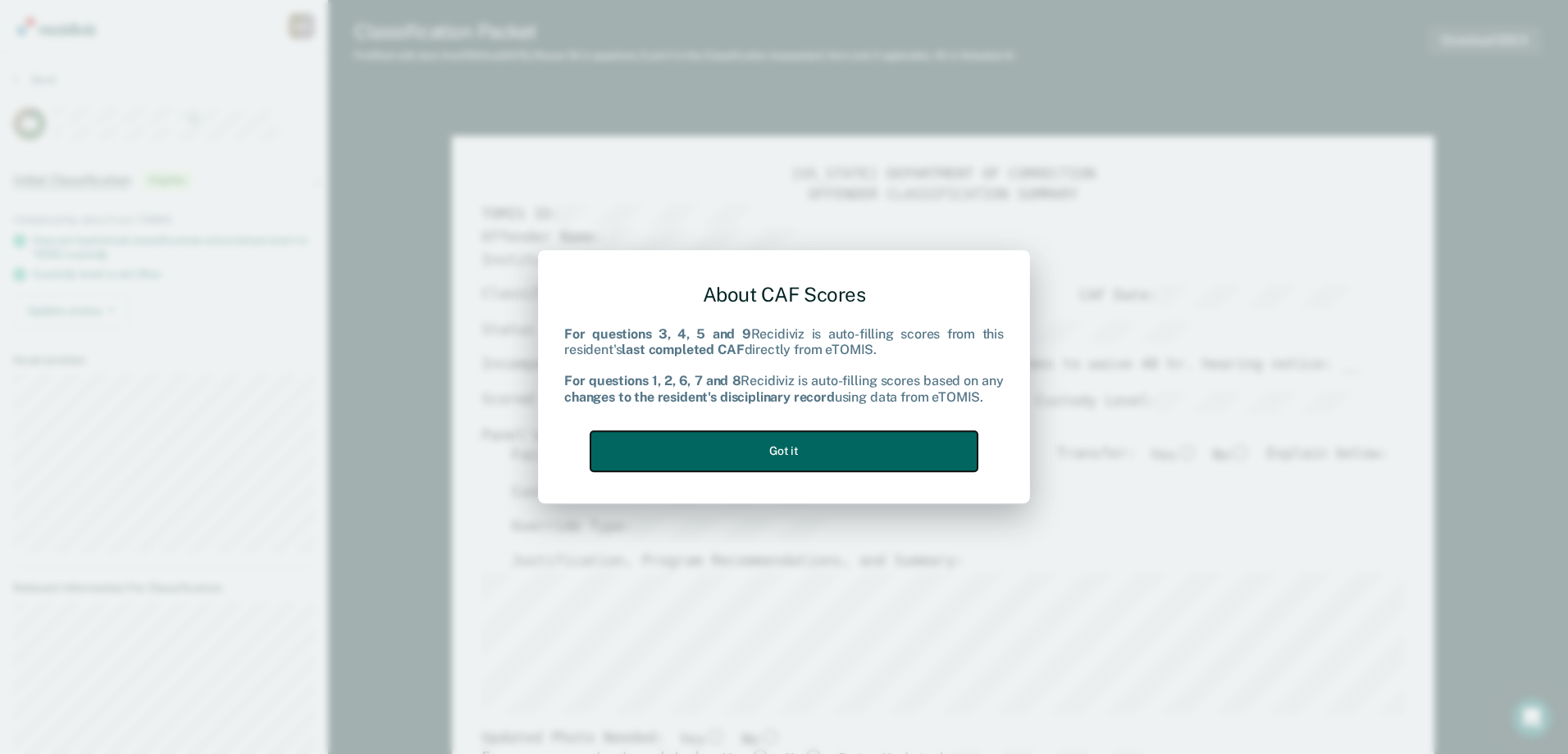
click at [773, 447] on button "Got it" at bounding box center [784, 451] width 387 height 40
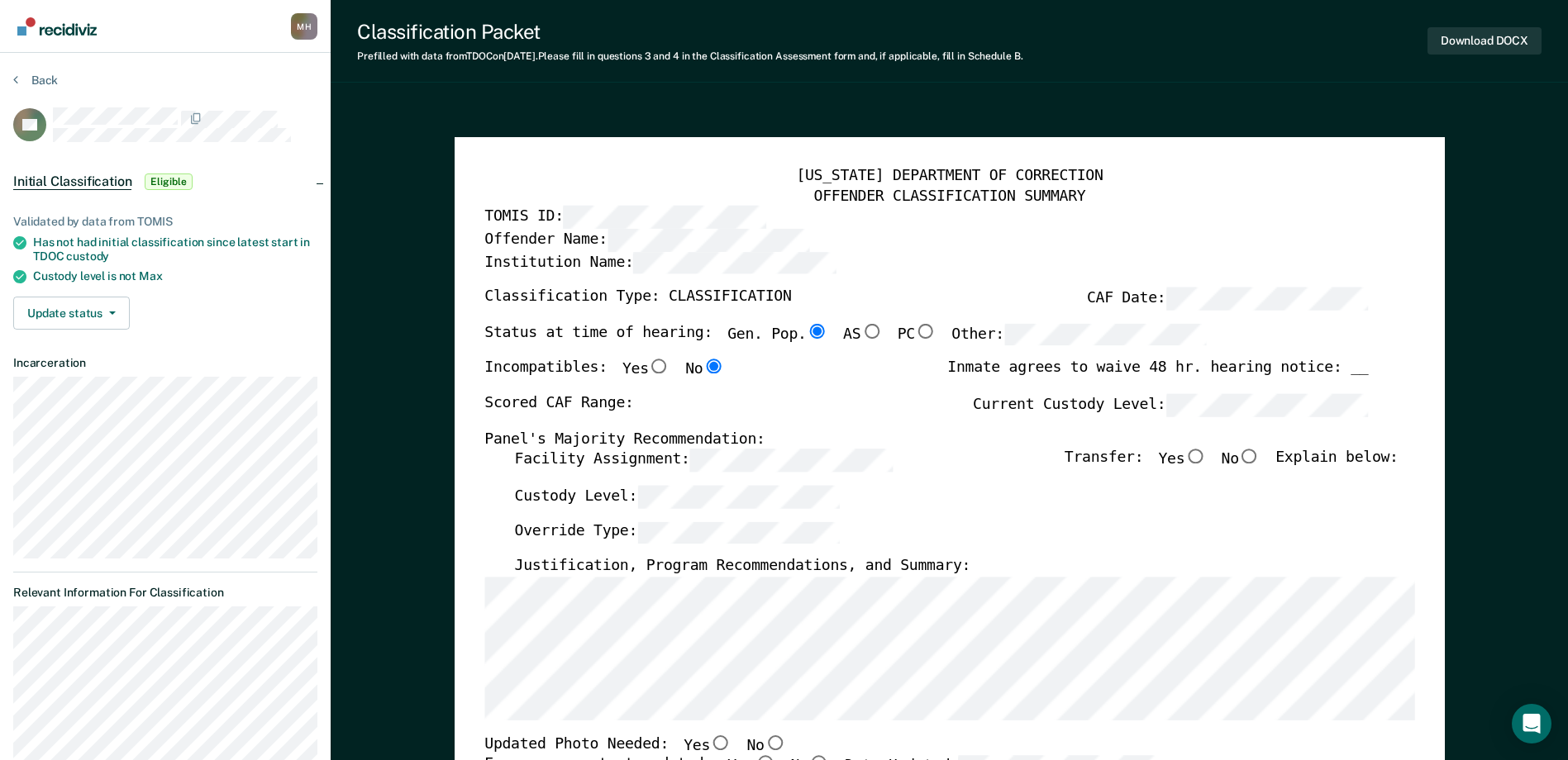
click at [1059, 407] on label "Current Custody Level:" at bounding box center [1171, 405] width 395 height 23
click at [528, 447] on div "[US_STATE] DEPARTMENT OF CORRECTION OFFENDER CLASSIFICATION SUMMARY TOMIS ID: O…" at bounding box center [949, 761] width 930 height 1188
click at [1206, 455] on input "Yes" at bounding box center [1195, 457] width 22 height 14
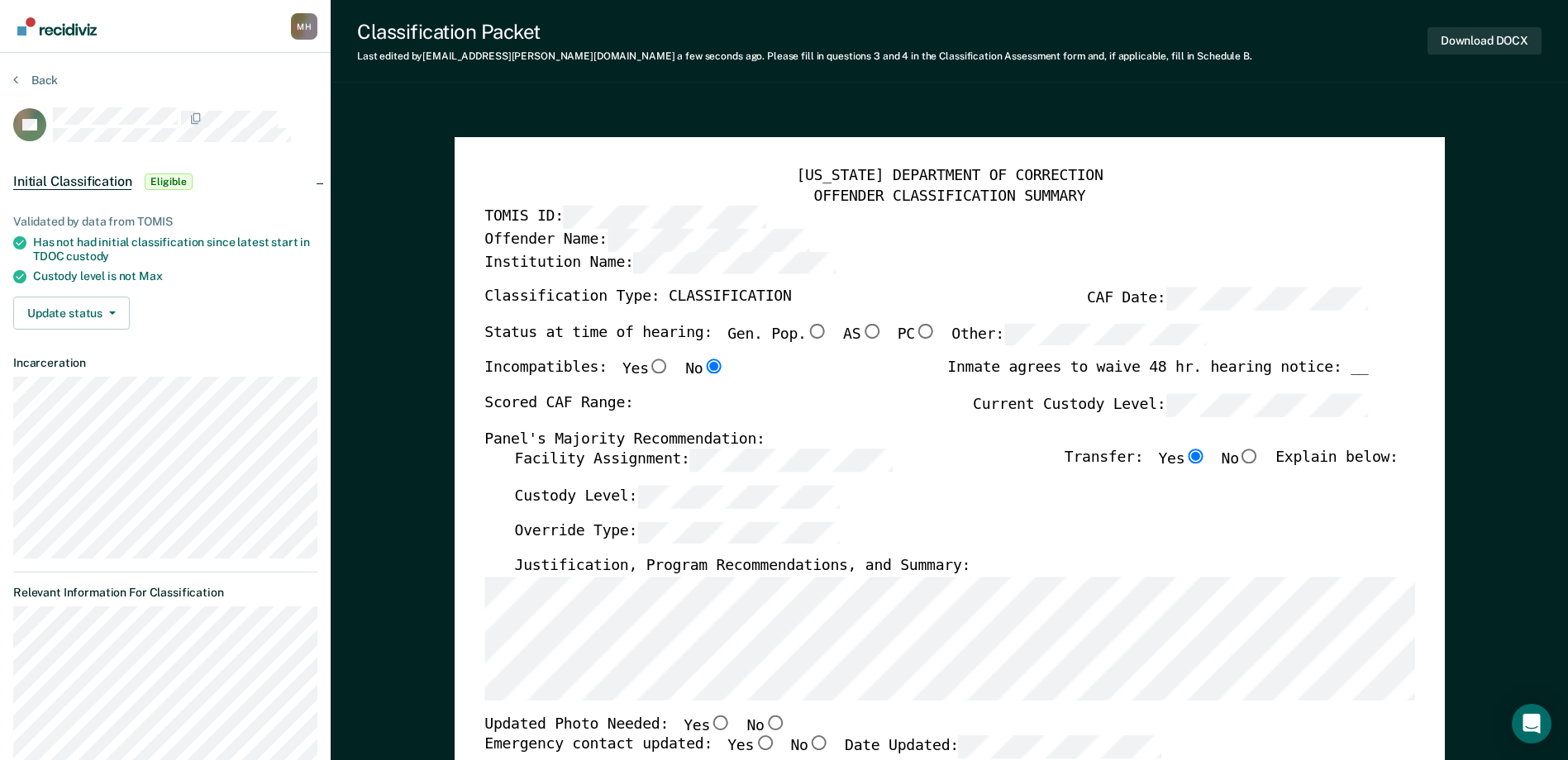
click at [764, 730] on input "No" at bounding box center [775, 723] width 22 height 14
click at [754, 740] on input "Yes" at bounding box center [765, 744] width 22 height 14
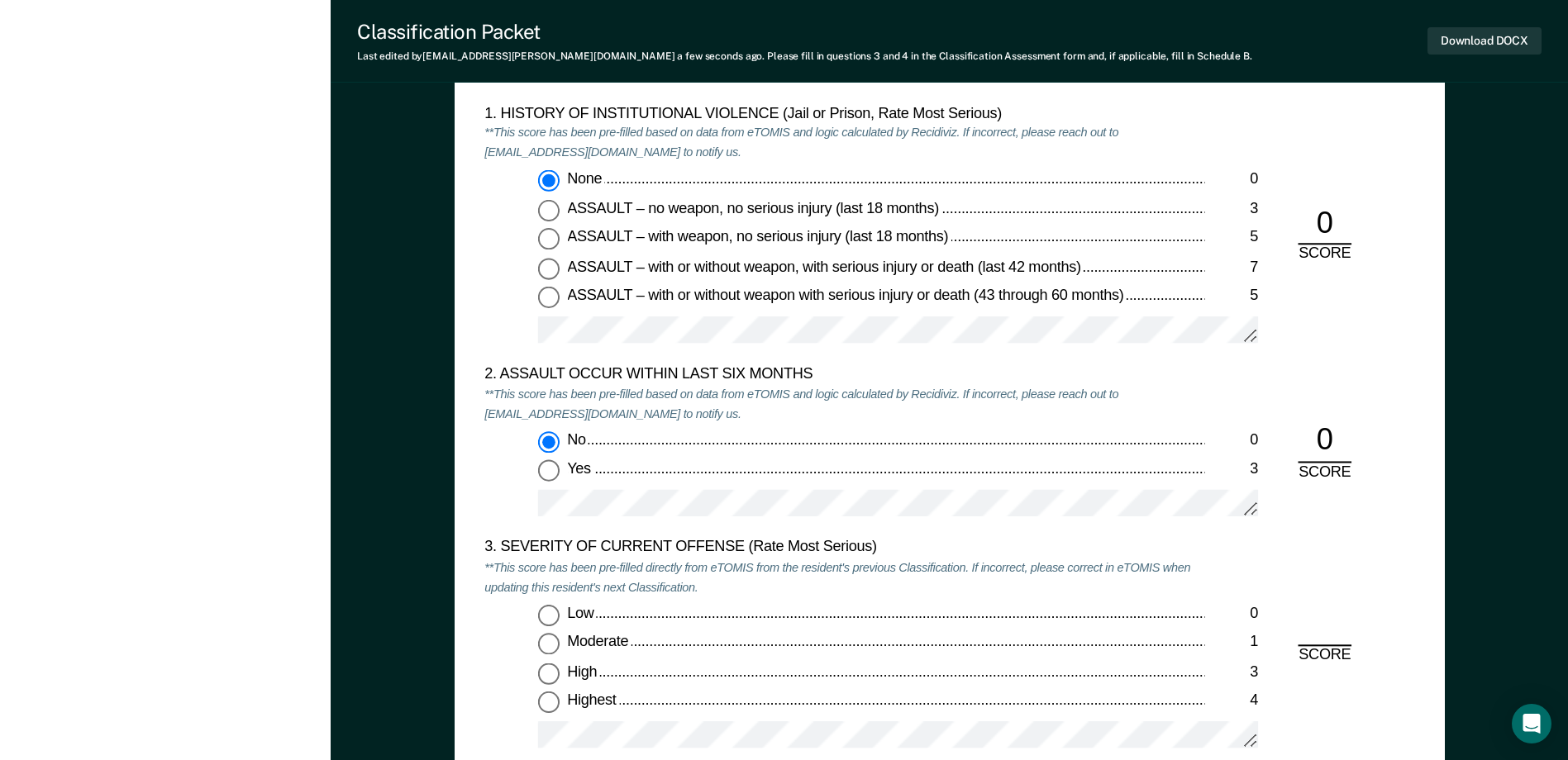
scroll to position [1983, 0]
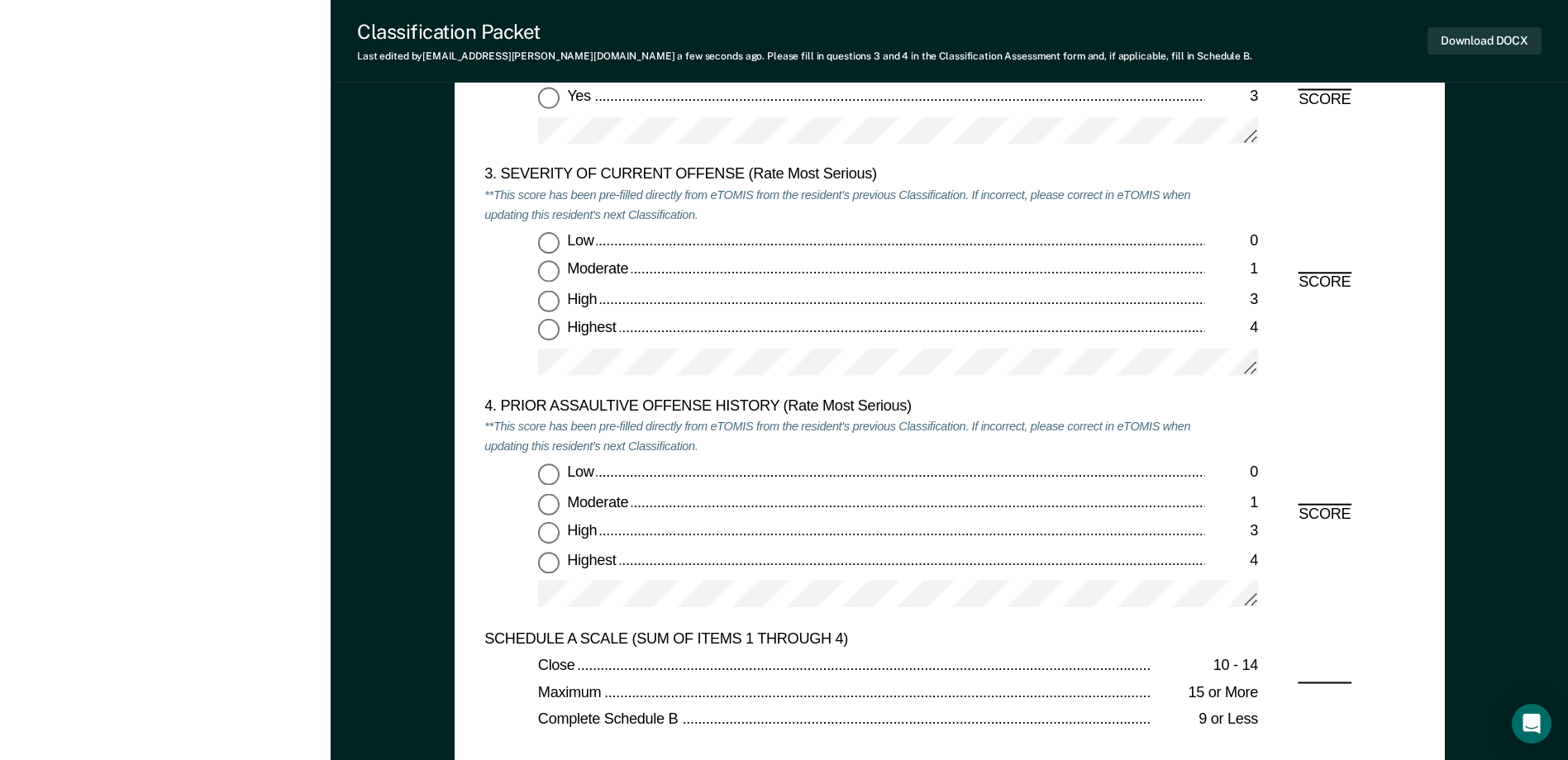
click at [557, 337] on input "Highest 4" at bounding box center [549, 331] width 22 height 22
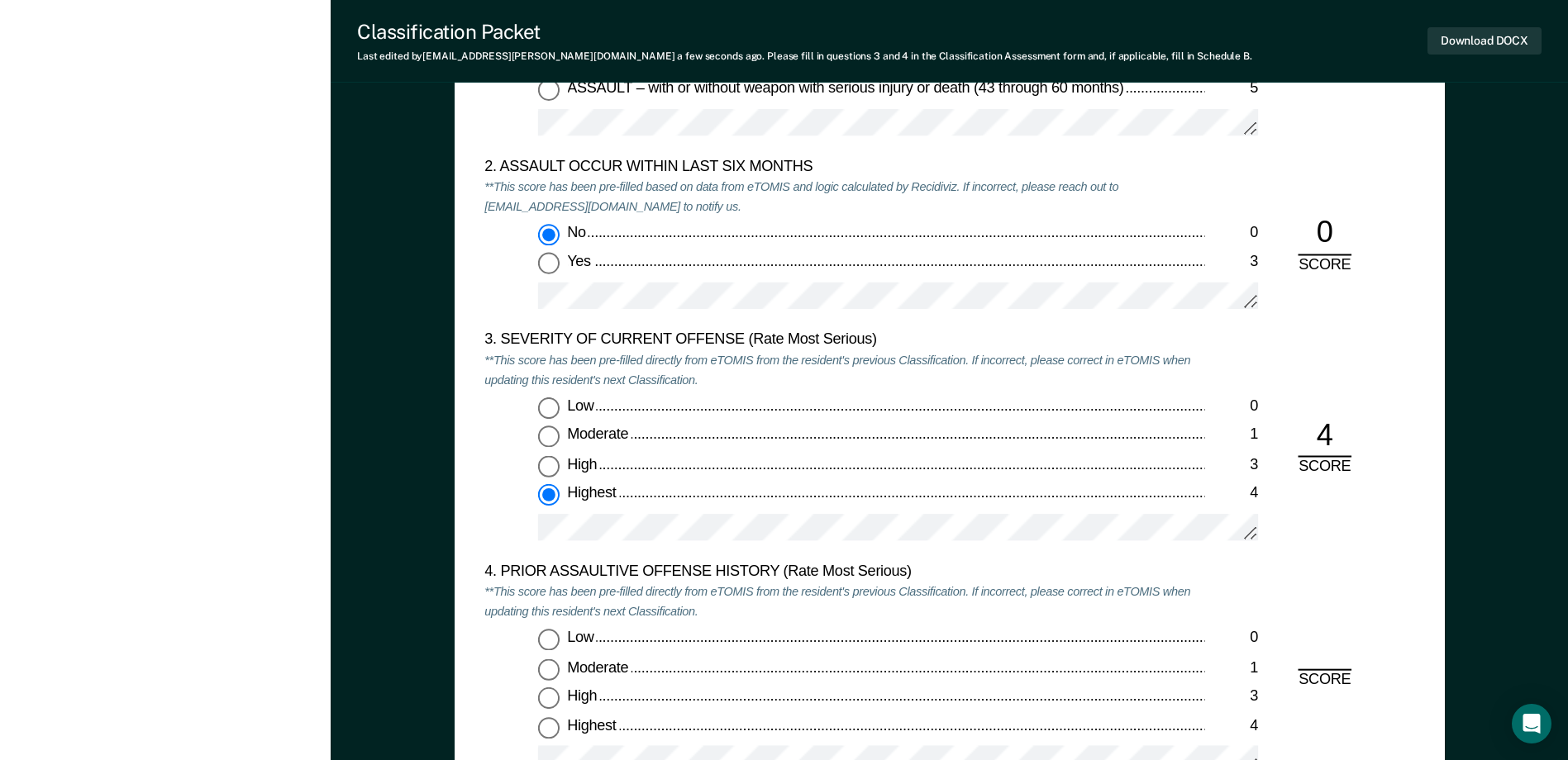
scroll to position [1735, 0]
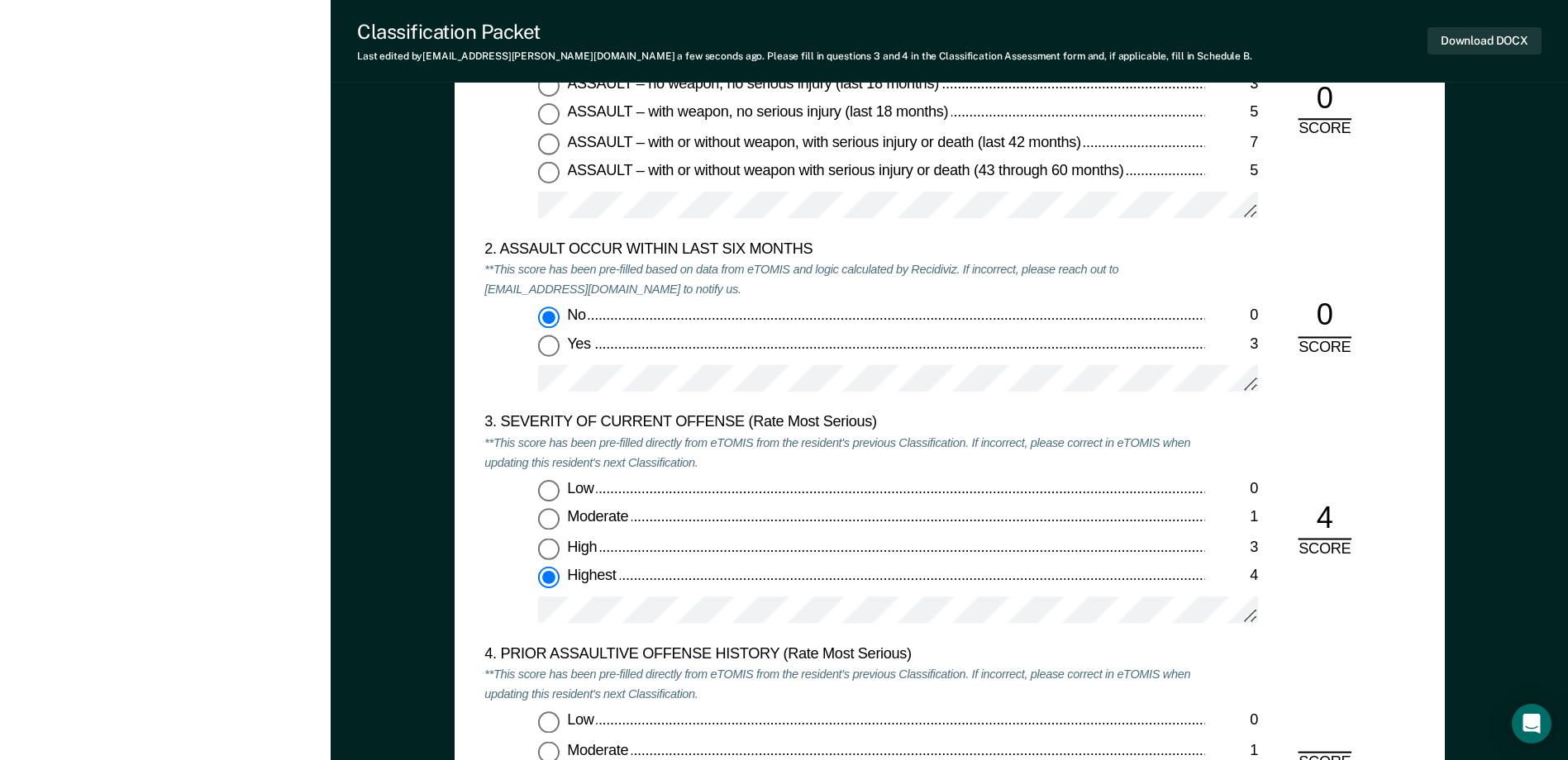
click at [546, 484] on input "Low 0" at bounding box center [549, 491] width 22 height 22
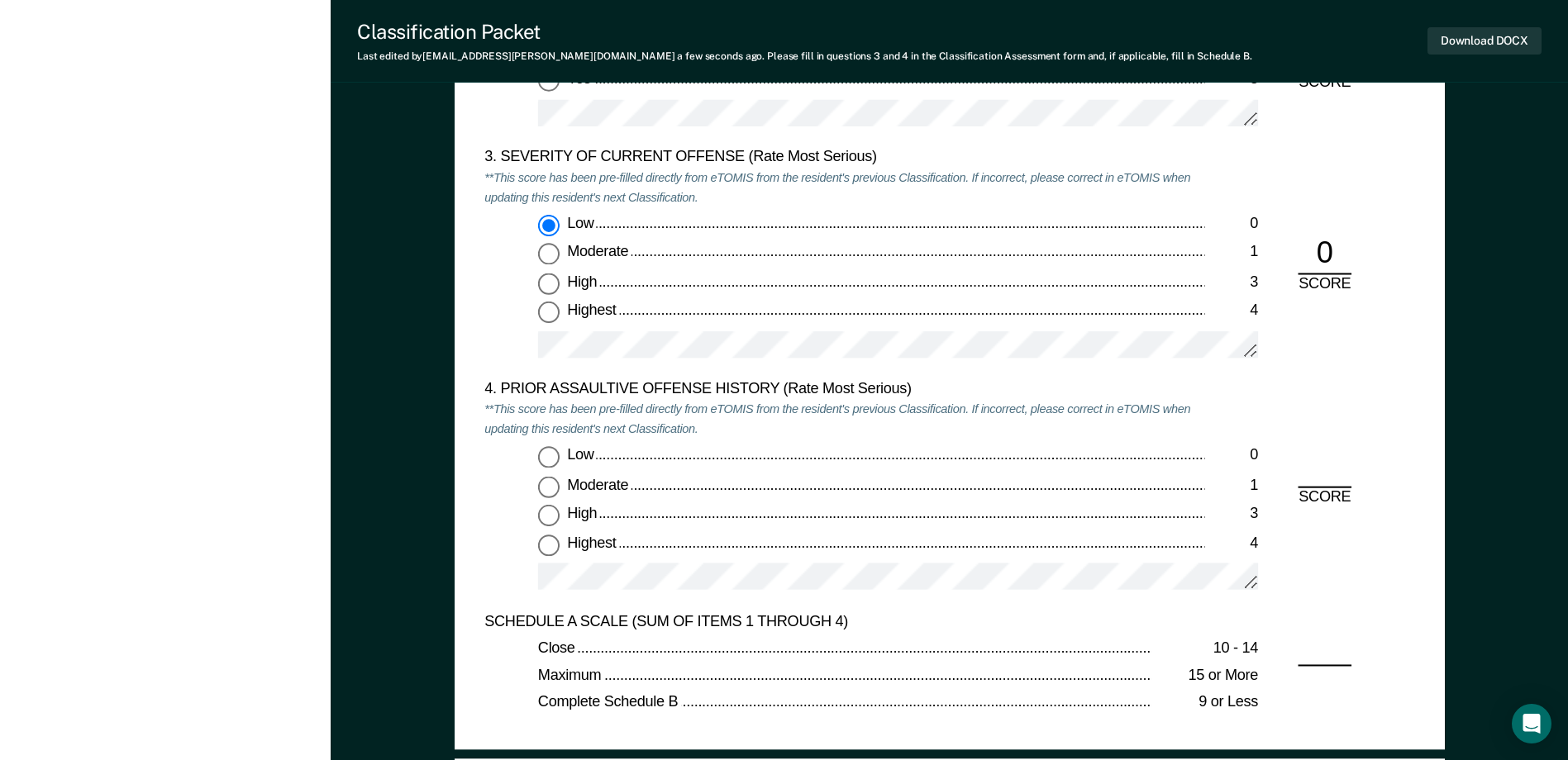
scroll to position [2065, 0]
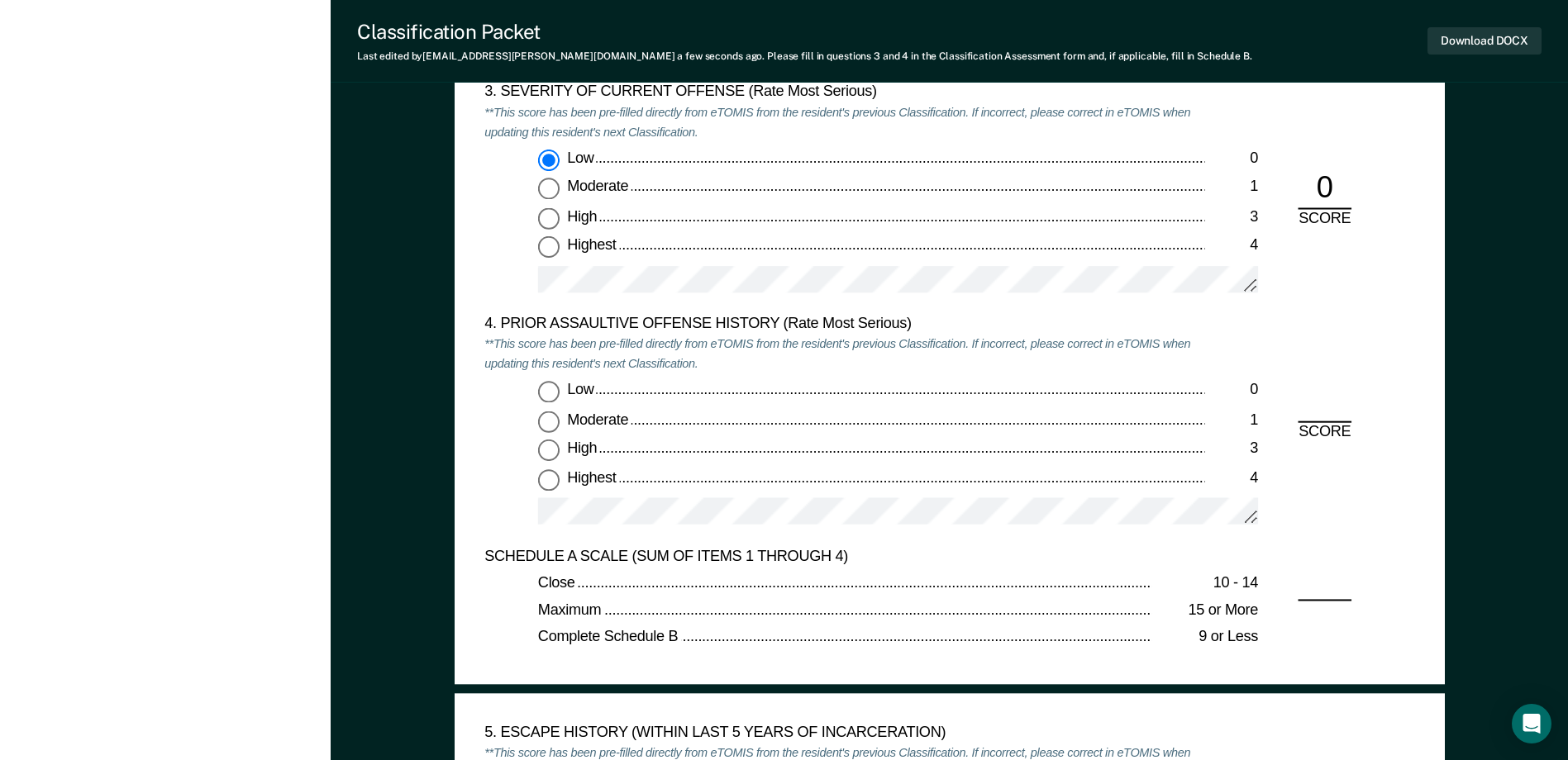
click at [547, 486] on input "Highest 4" at bounding box center [549, 479] width 22 height 22
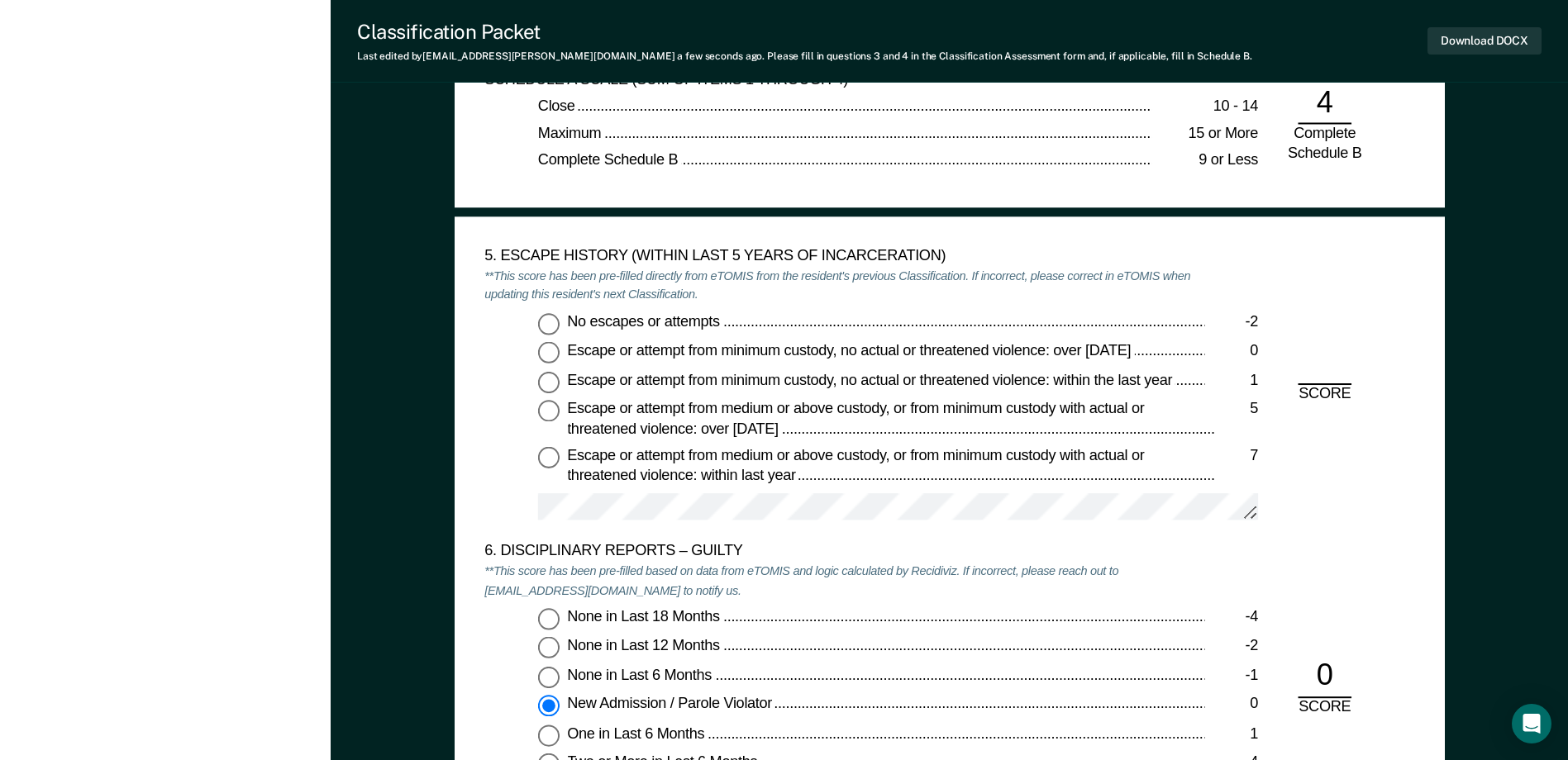
scroll to position [2561, 0]
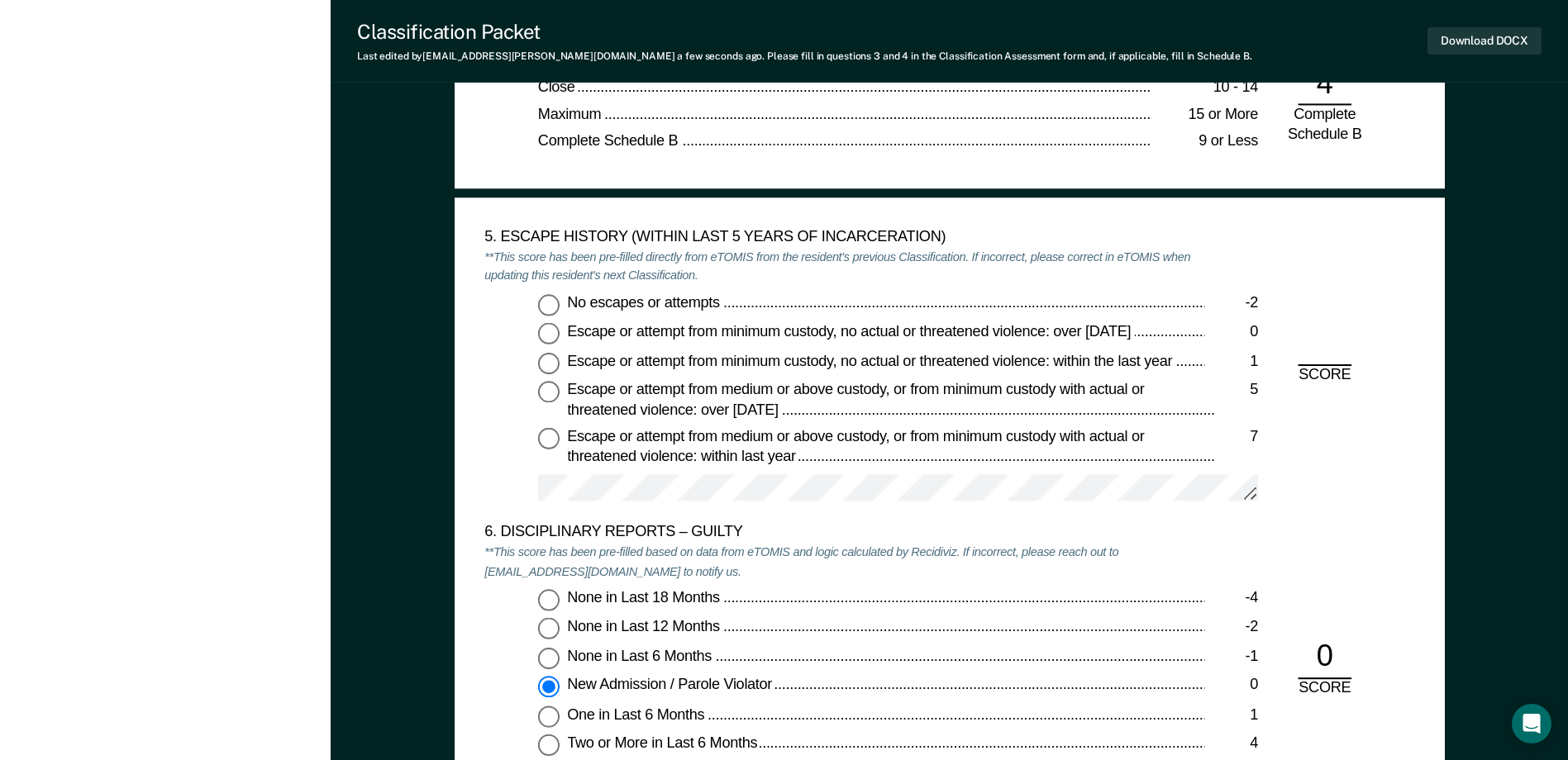
click at [554, 311] on input "No escapes or attempts -2" at bounding box center [549, 305] width 22 height 22
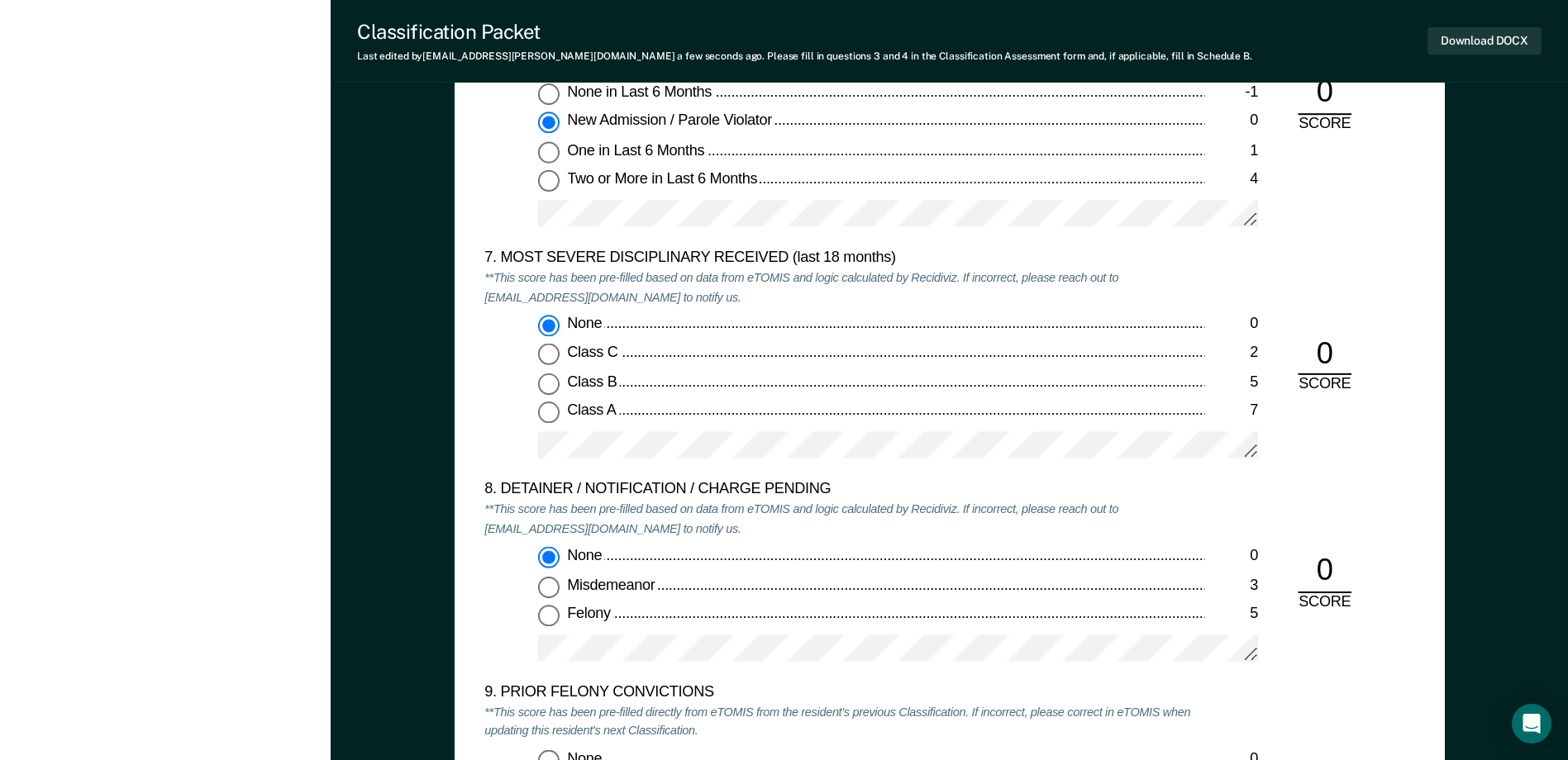
scroll to position [3387, 0]
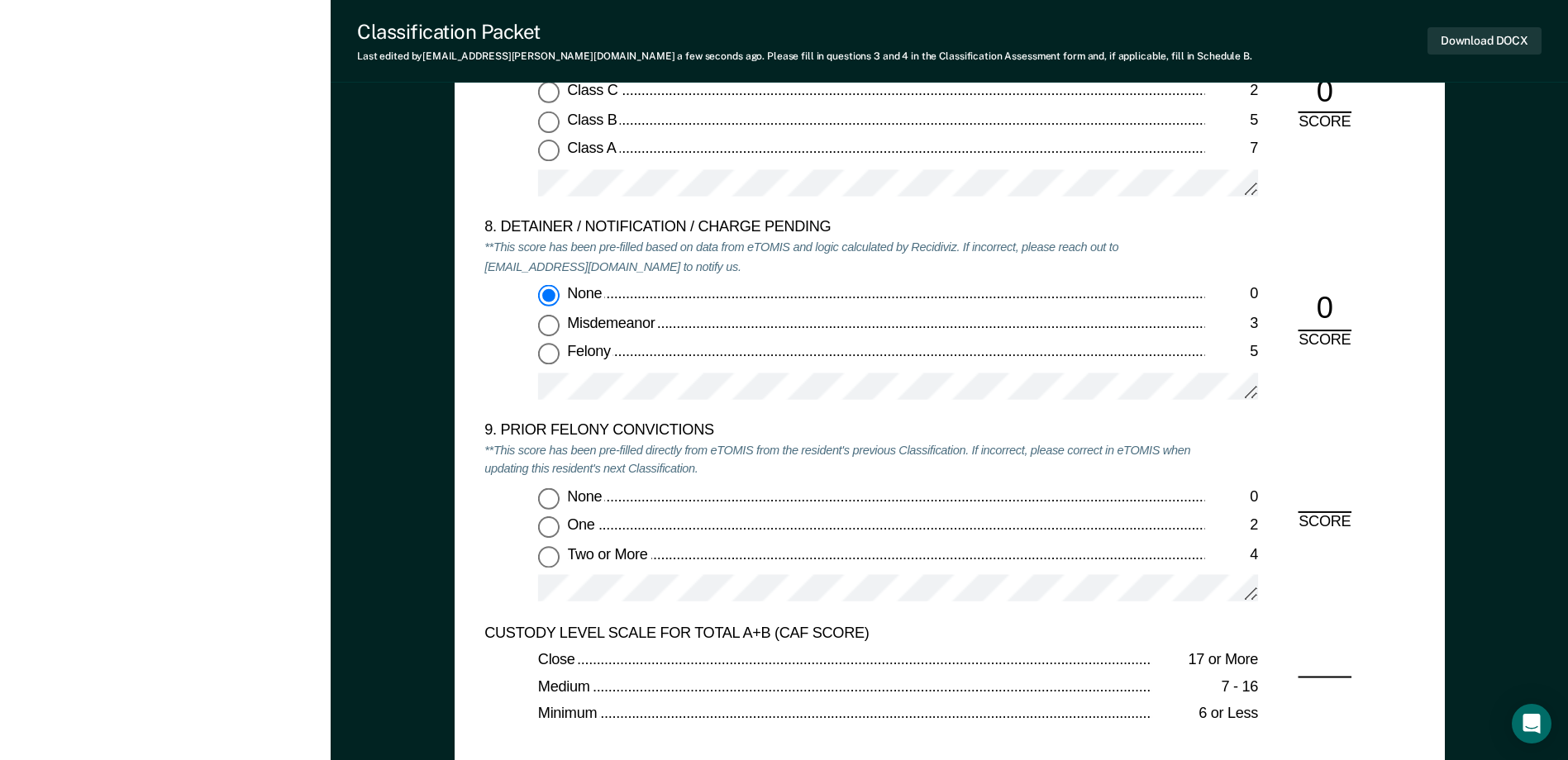
click at [545, 561] on input "Two or More 4" at bounding box center [549, 557] width 22 height 22
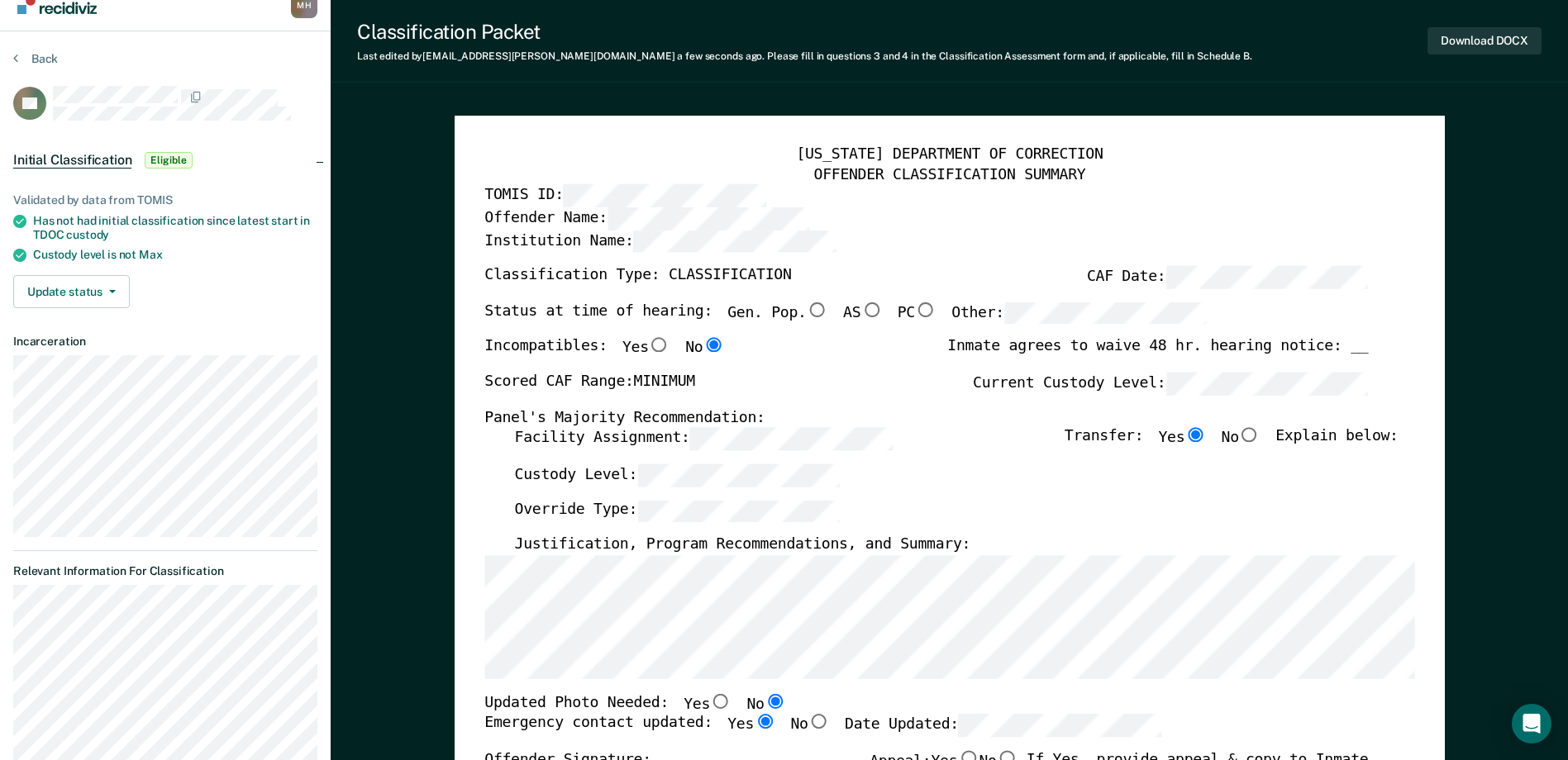
scroll to position [0, 0]
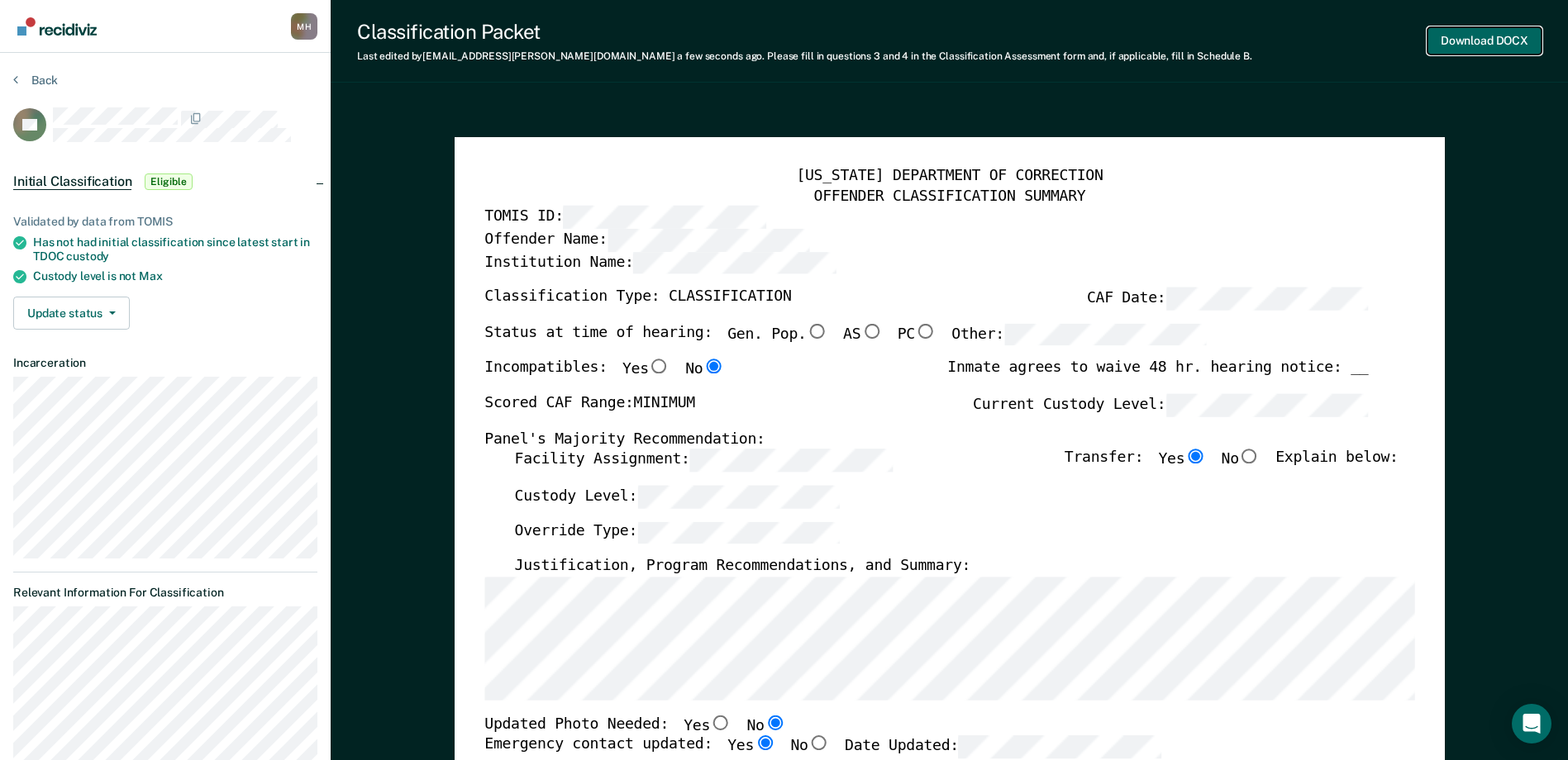
click at [1452, 52] on button "Download DOCX" at bounding box center [1485, 41] width 114 height 27
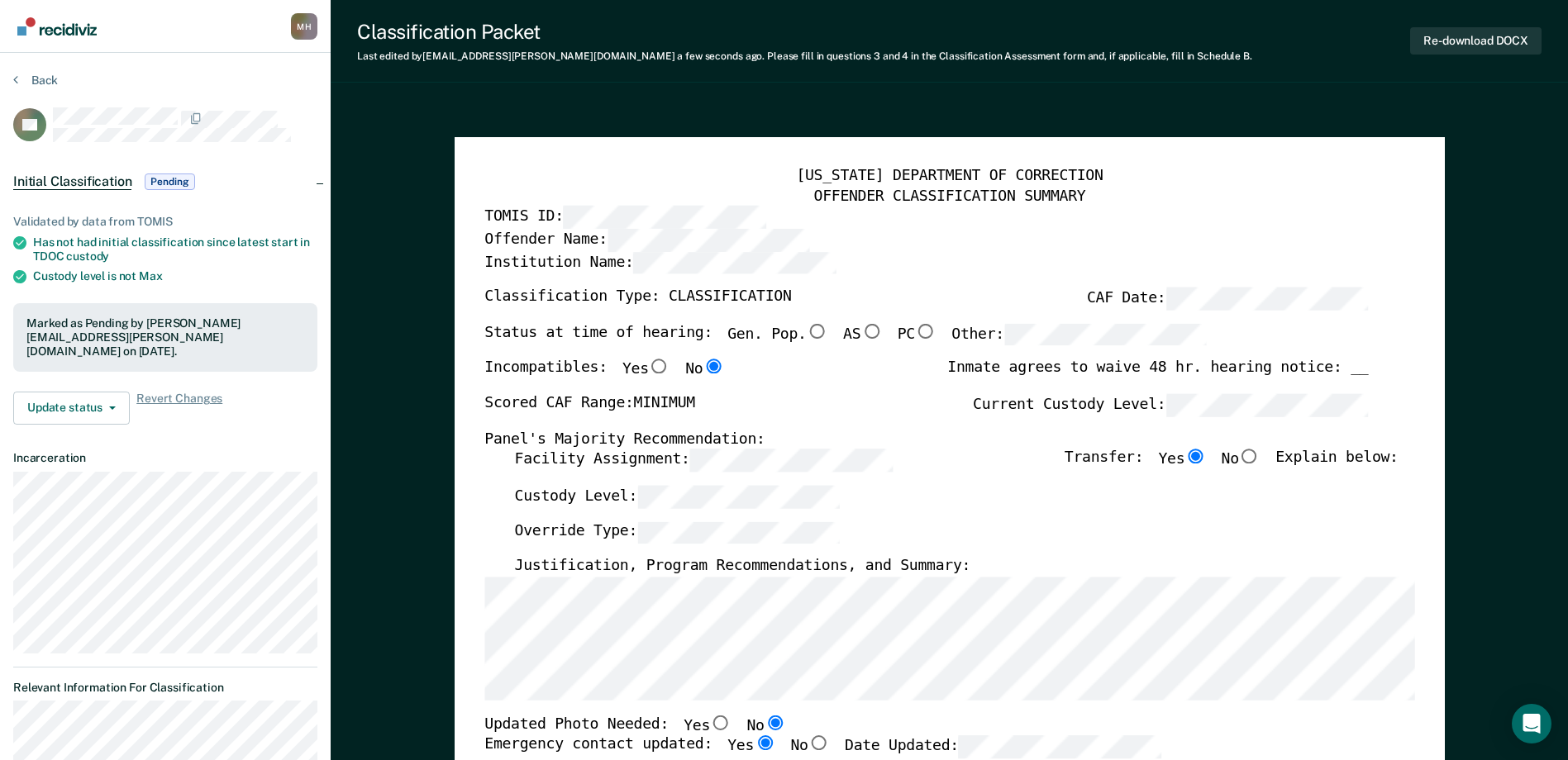
click at [47, 88] on div "Back" at bounding box center [166, 90] width 305 height 34
click at [39, 72] on button "Back" at bounding box center [35, 80] width 44 height 14
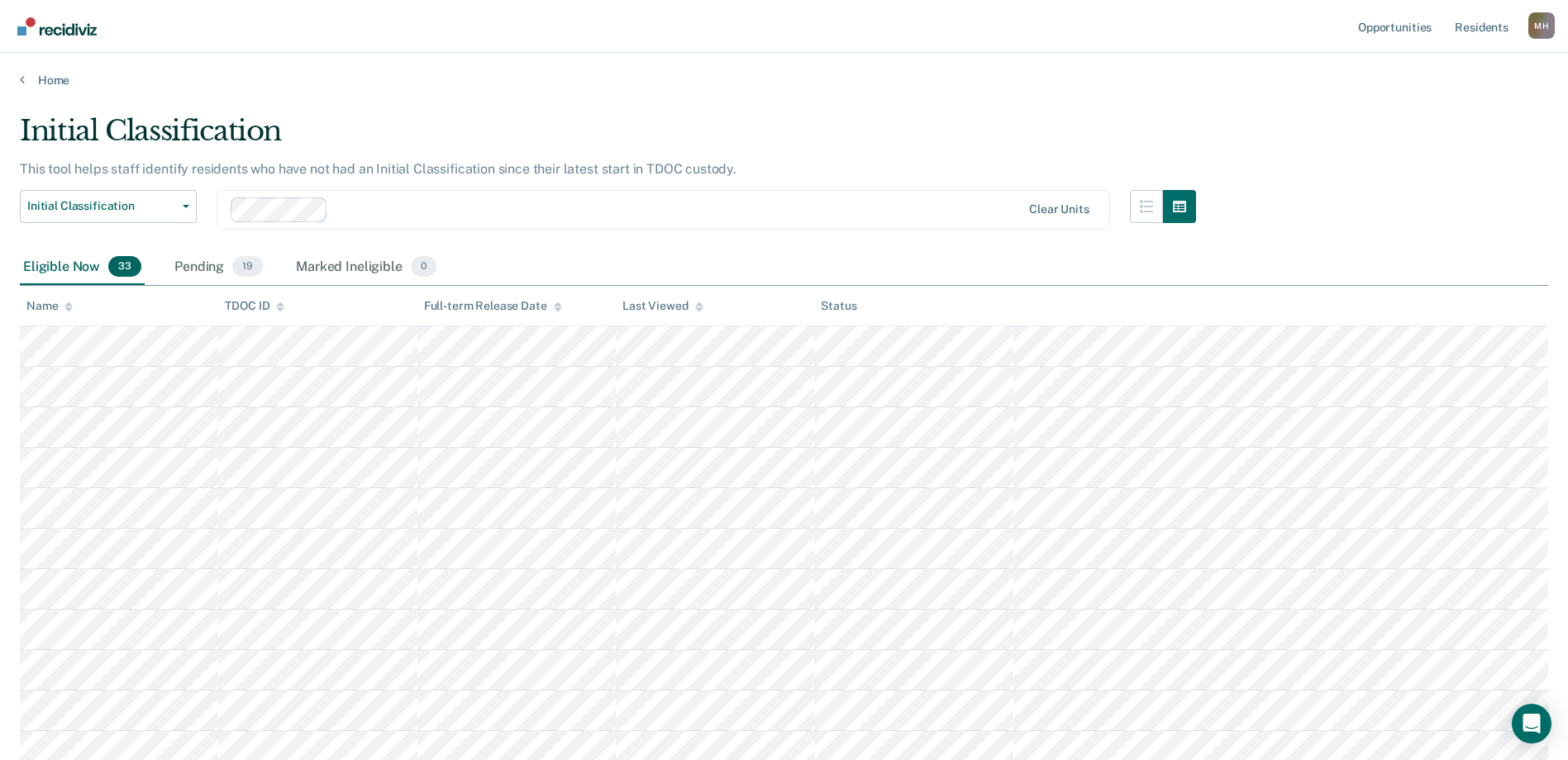
scroll to position [1021, 0]
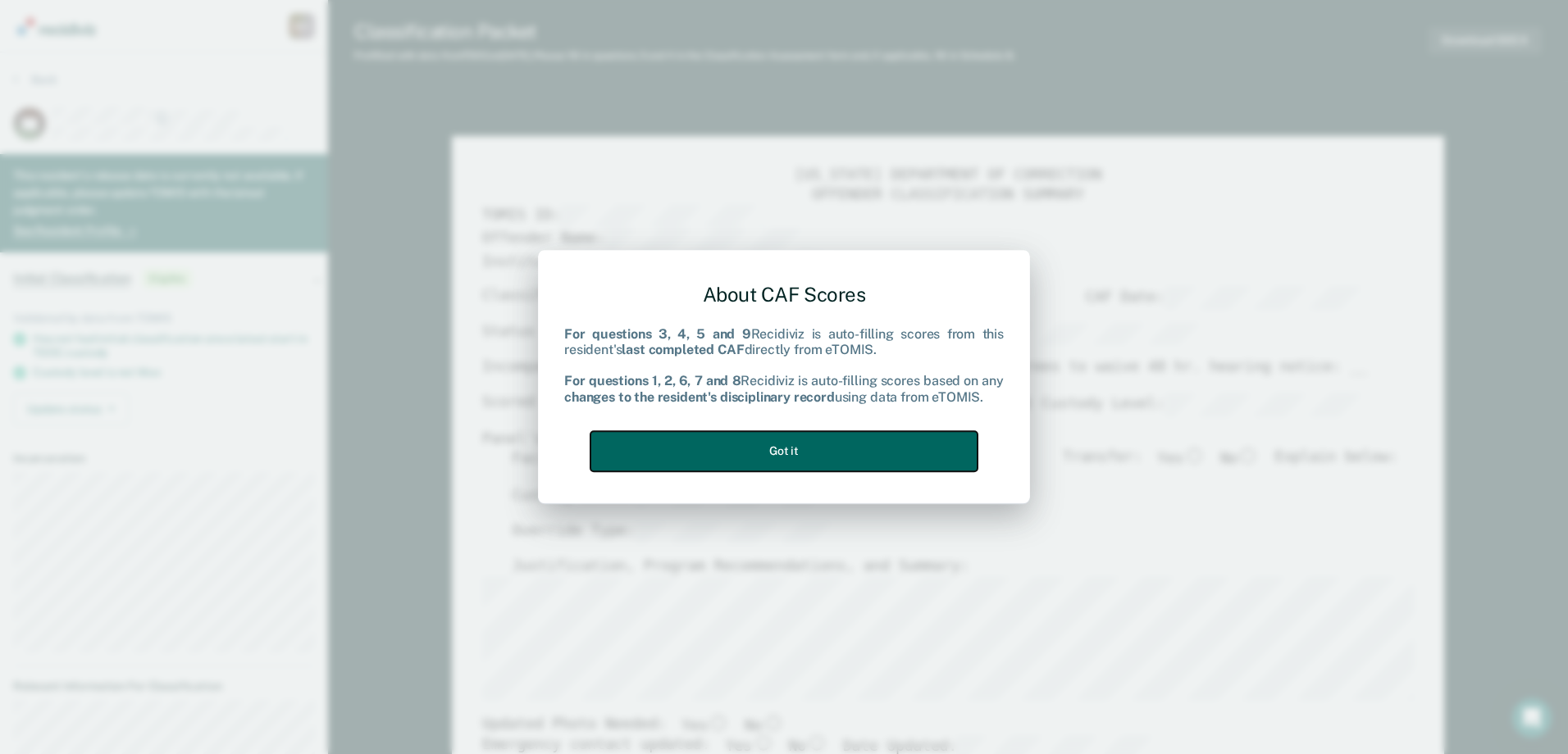
click at [860, 455] on button "Got it" at bounding box center [784, 451] width 387 height 40
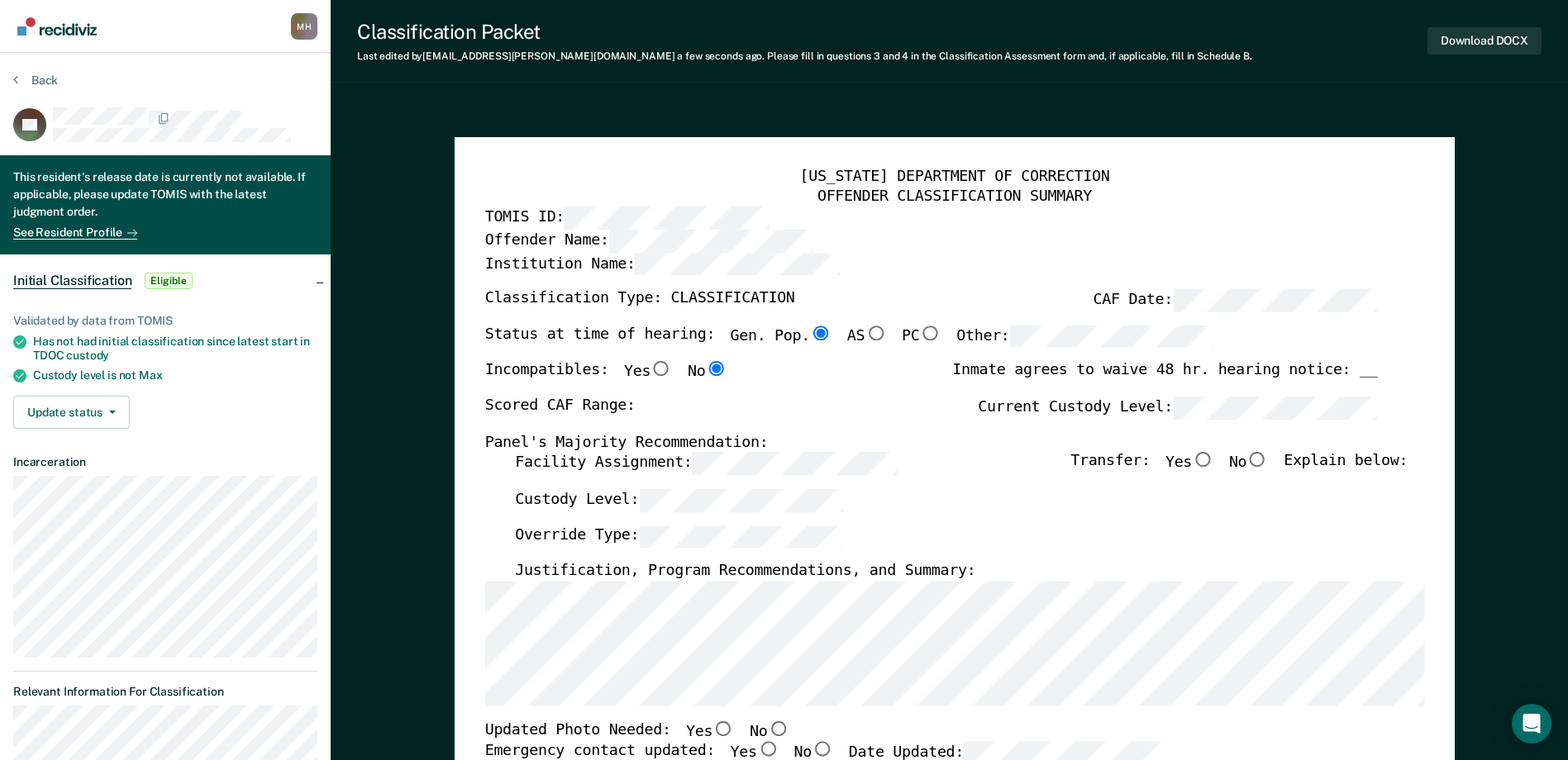
click at [767, 726] on input "No" at bounding box center [778, 728] width 22 height 14
click at [757, 747] on input "Yes" at bounding box center [768, 749] width 22 height 14
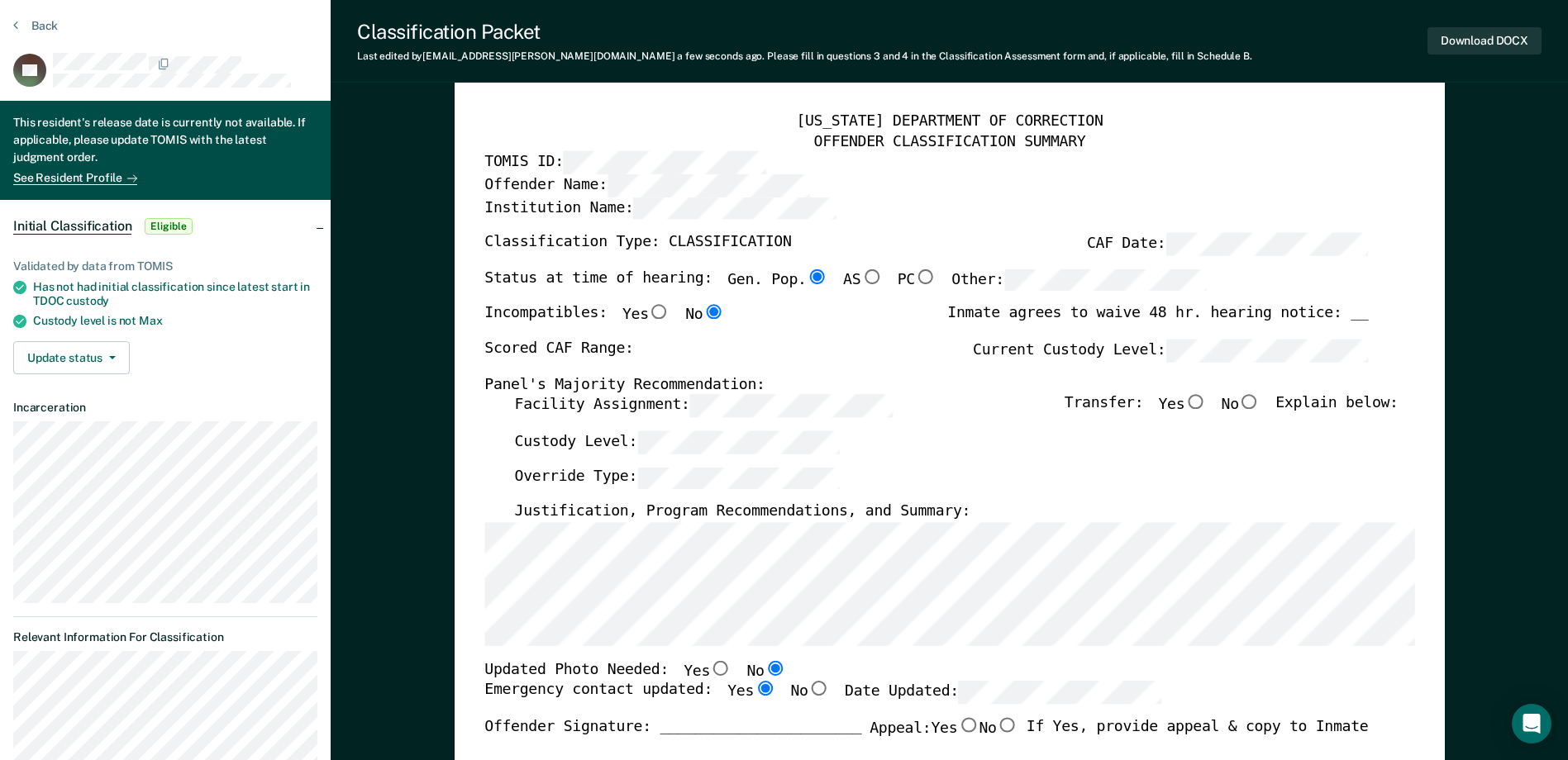
scroll to position [82, 0]
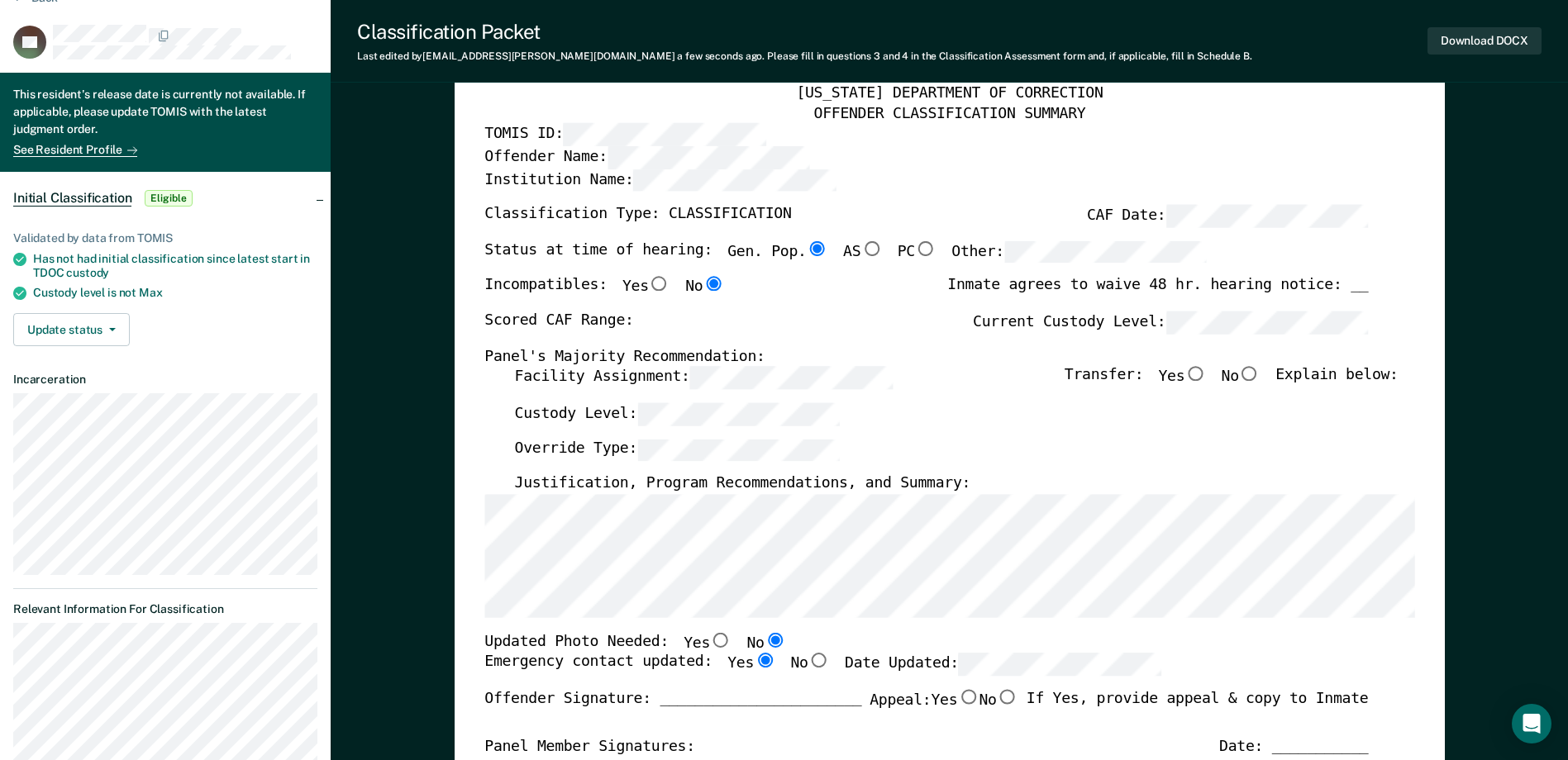
click at [568, 388] on label "Facility Assignment:" at bounding box center [702, 378] width 378 height 23
click at [692, 294] on div "[US_STATE] DEPARTMENT OF CORRECTION OFFENDER CLASSIFICATION SUMMARY TOMIS ID: O…" at bounding box center [949, 669] width 930 height 1169
click at [1205, 374] on input "Yes" at bounding box center [1195, 374] width 22 height 14
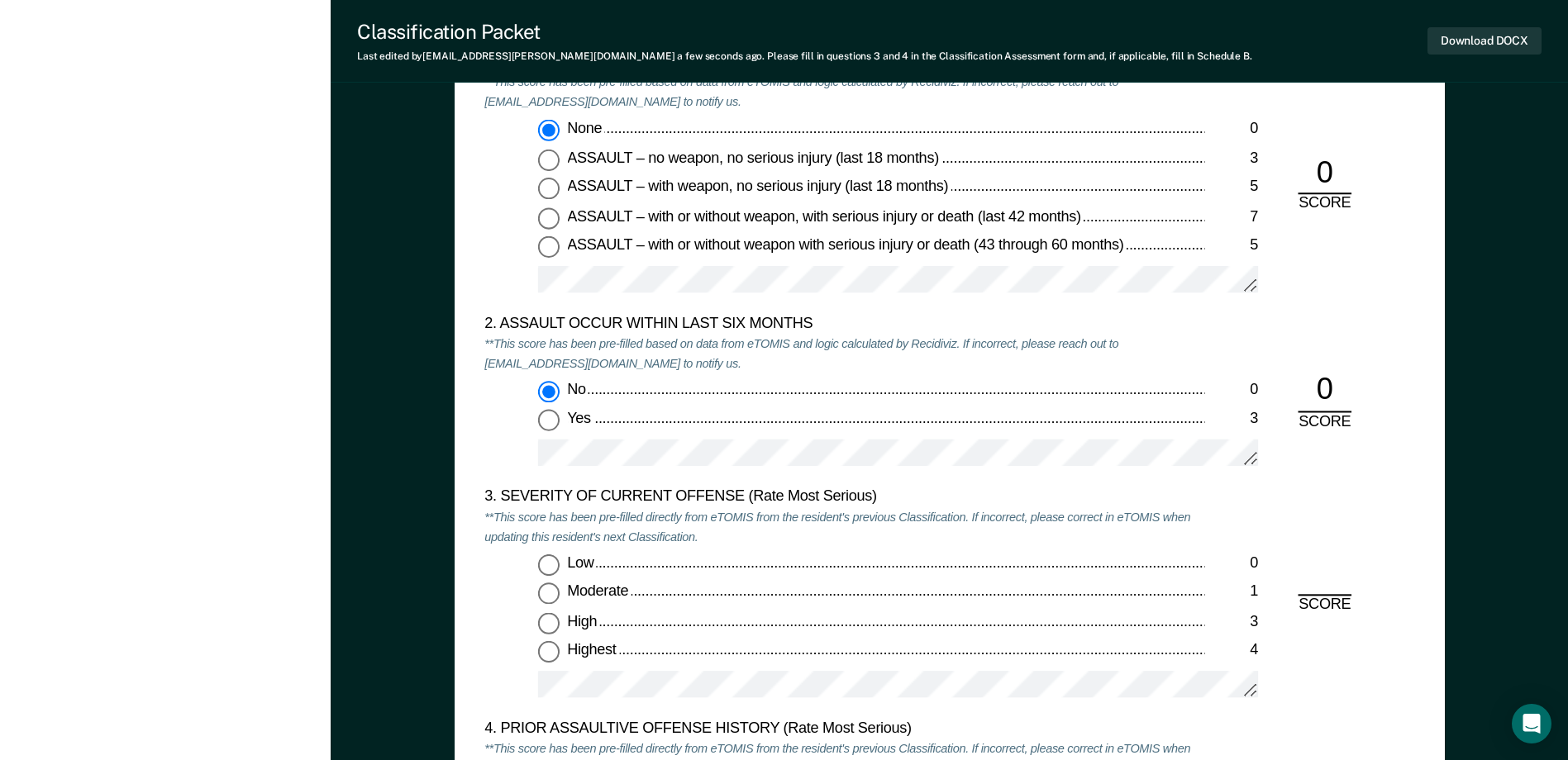
scroll to position [1818, 0]
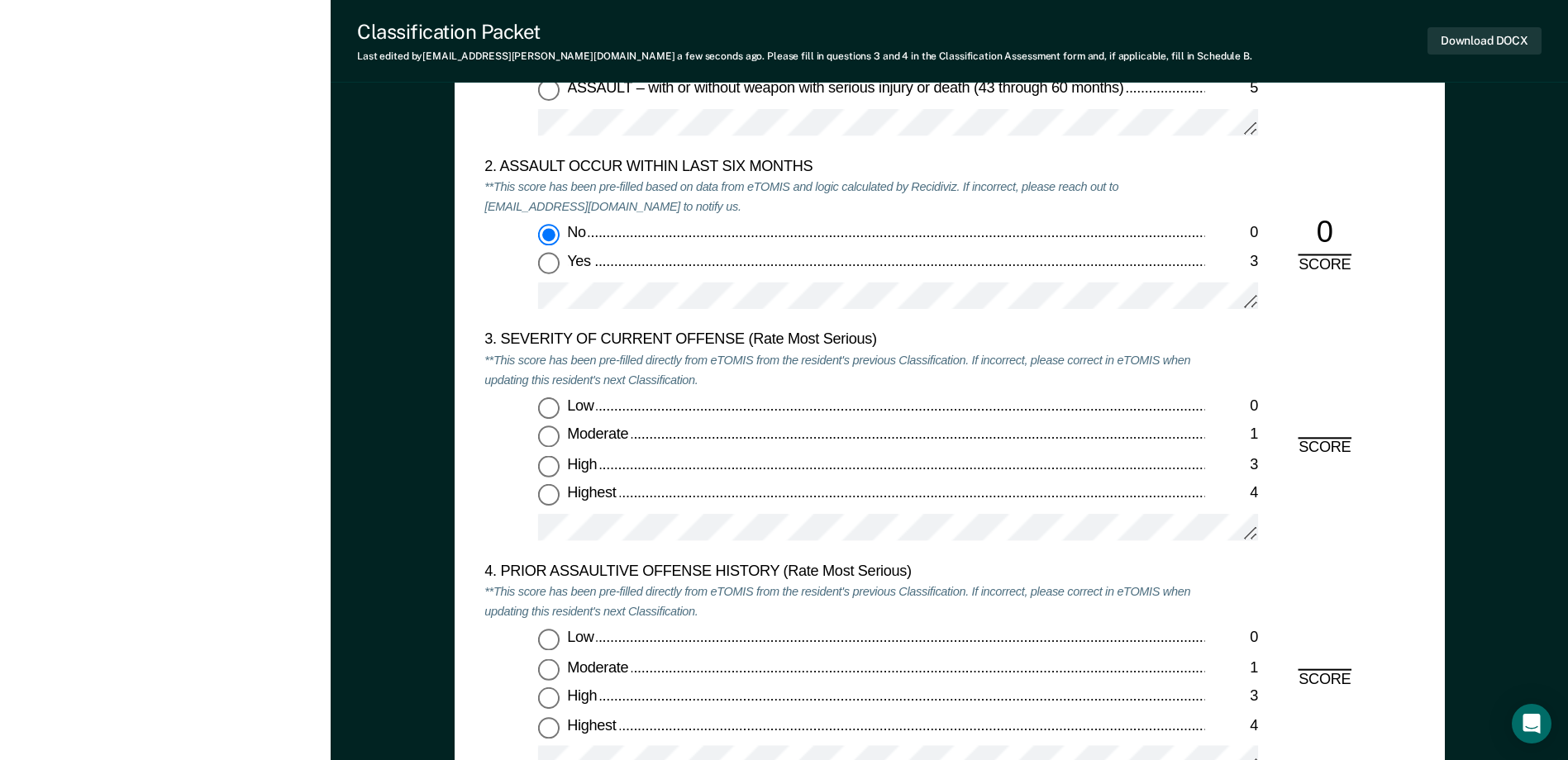
click at [552, 499] on input "Highest 4" at bounding box center [549, 495] width 22 height 22
drag, startPoint x: 547, startPoint y: 635, endPoint x: 626, endPoint y: 634, distance: 79.0
click at [547, 634] on input "Low 0" at bounding box center [549, 640] width 22 height 22
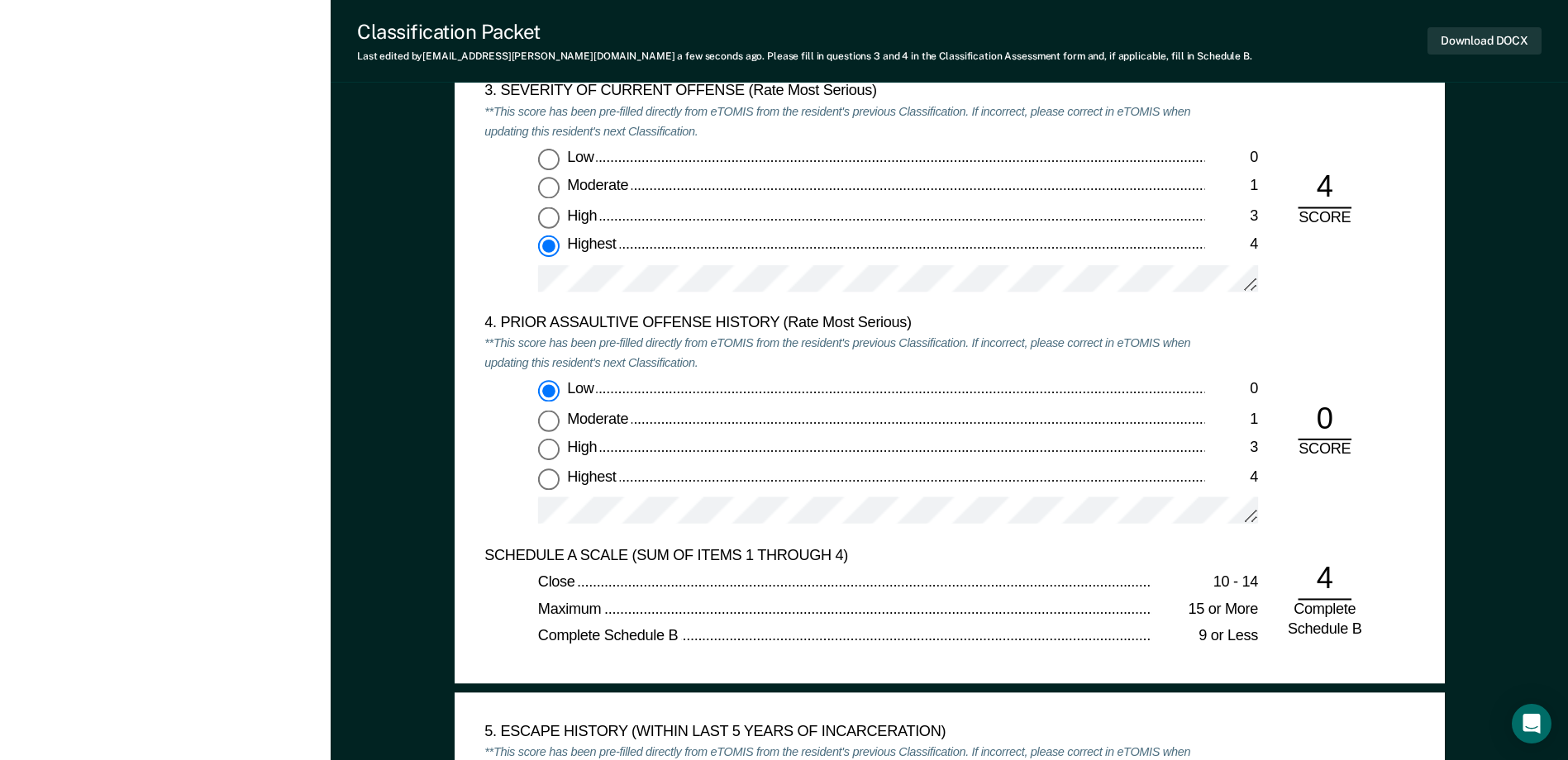
scroll to position [2396, 0]
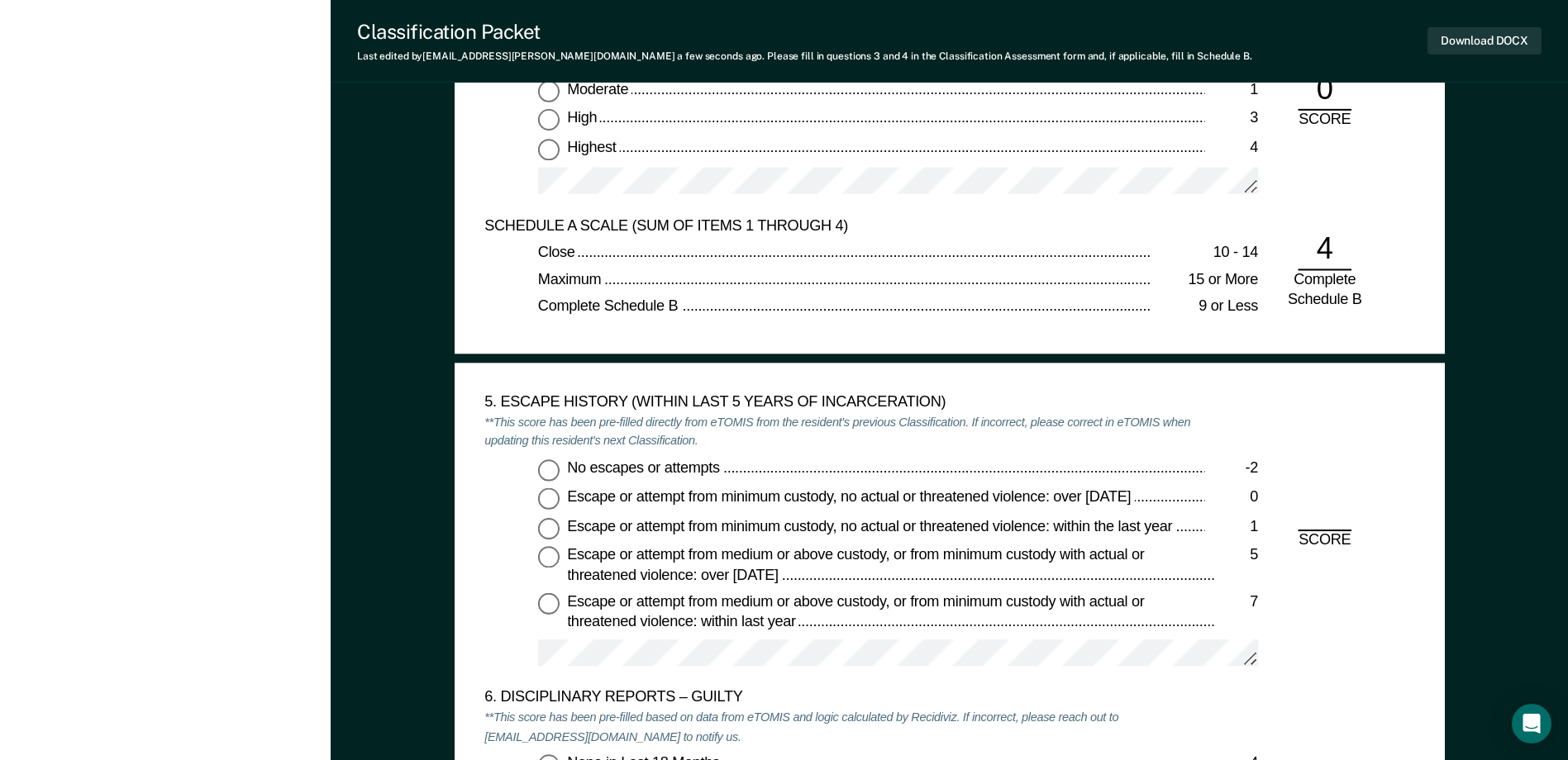
click at [543, 473] on input "No escapes or attempts -2" at bounding box center [549, 470] width 22 height 22
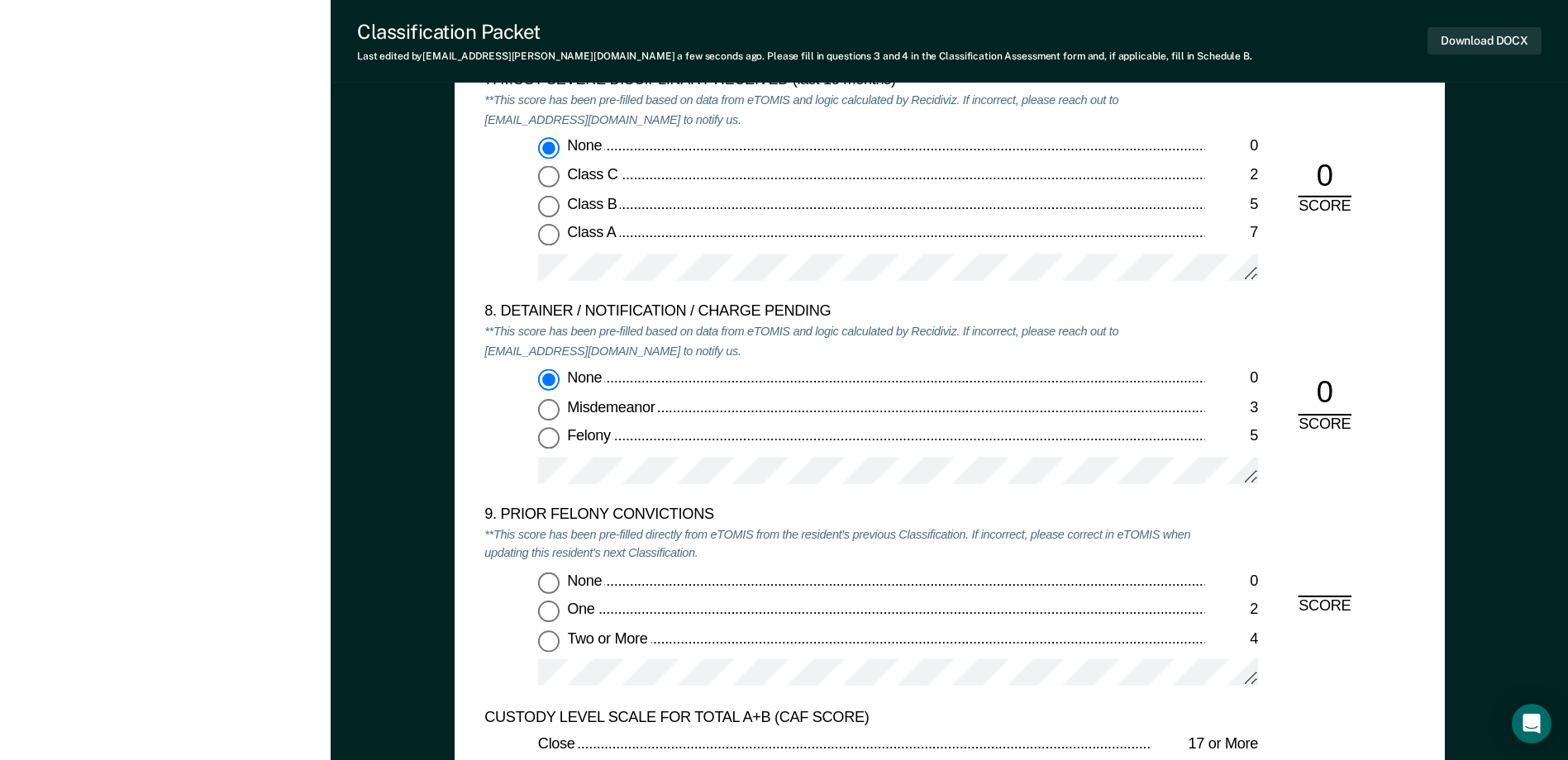
scroll to position [3305, 0]
click at [540, 640] on input "Two or More 4" at bounding box center [549, 640] width 22 height 22
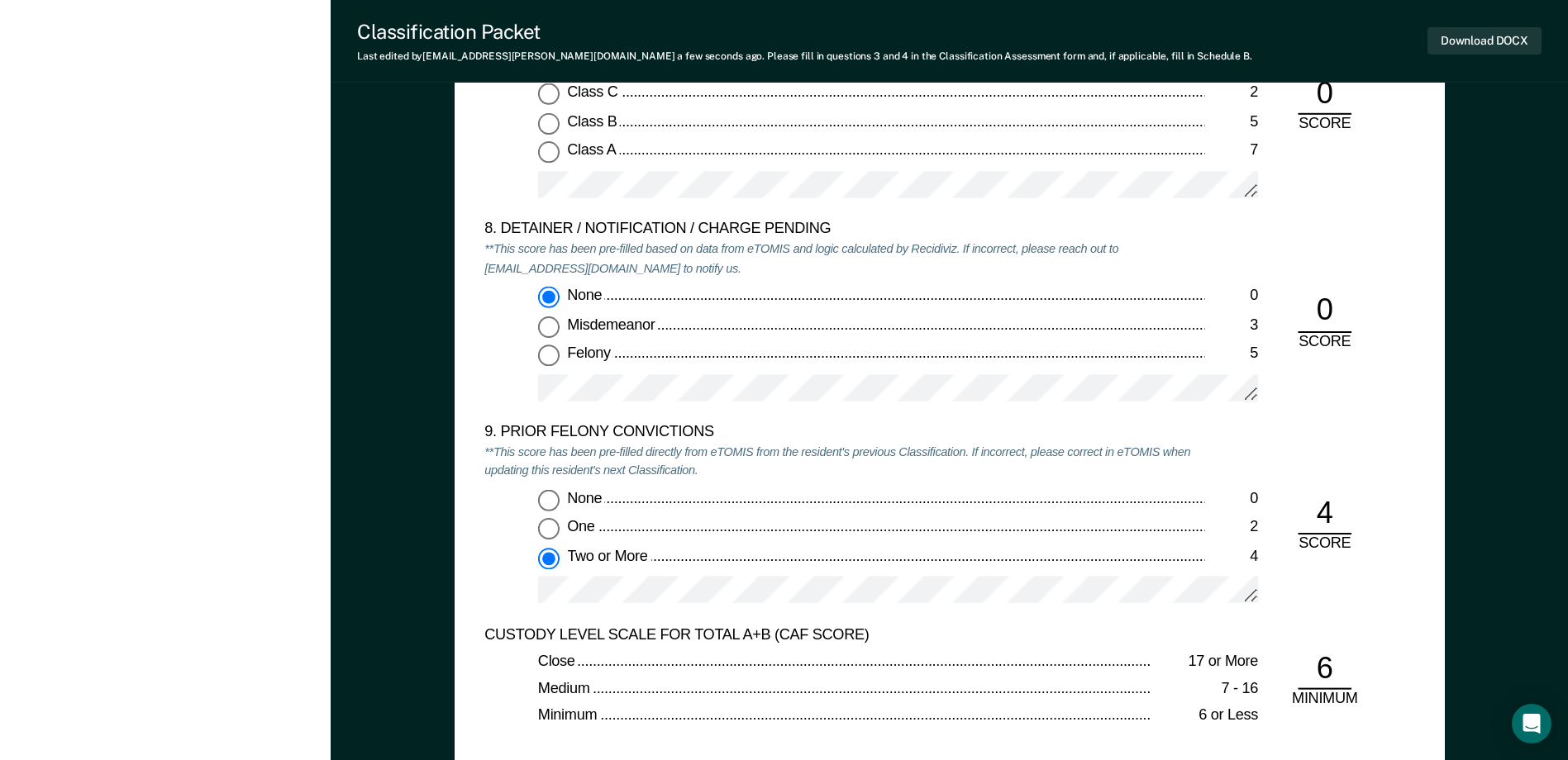
scroll to position [3800, 0]
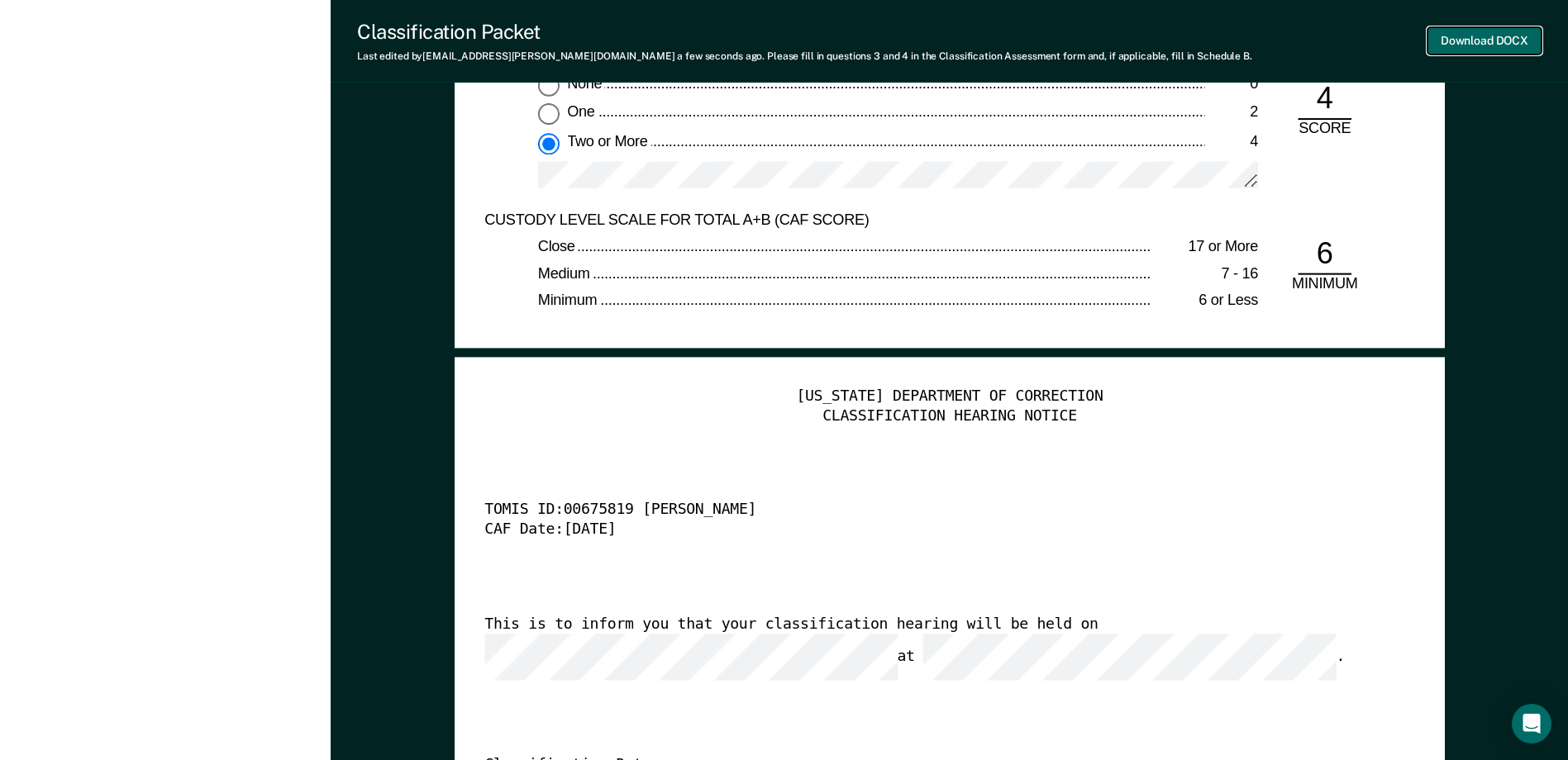
click at [1462, 49] on button "Download DOCX" at bounding box center [1485, 41] width 114 height 27
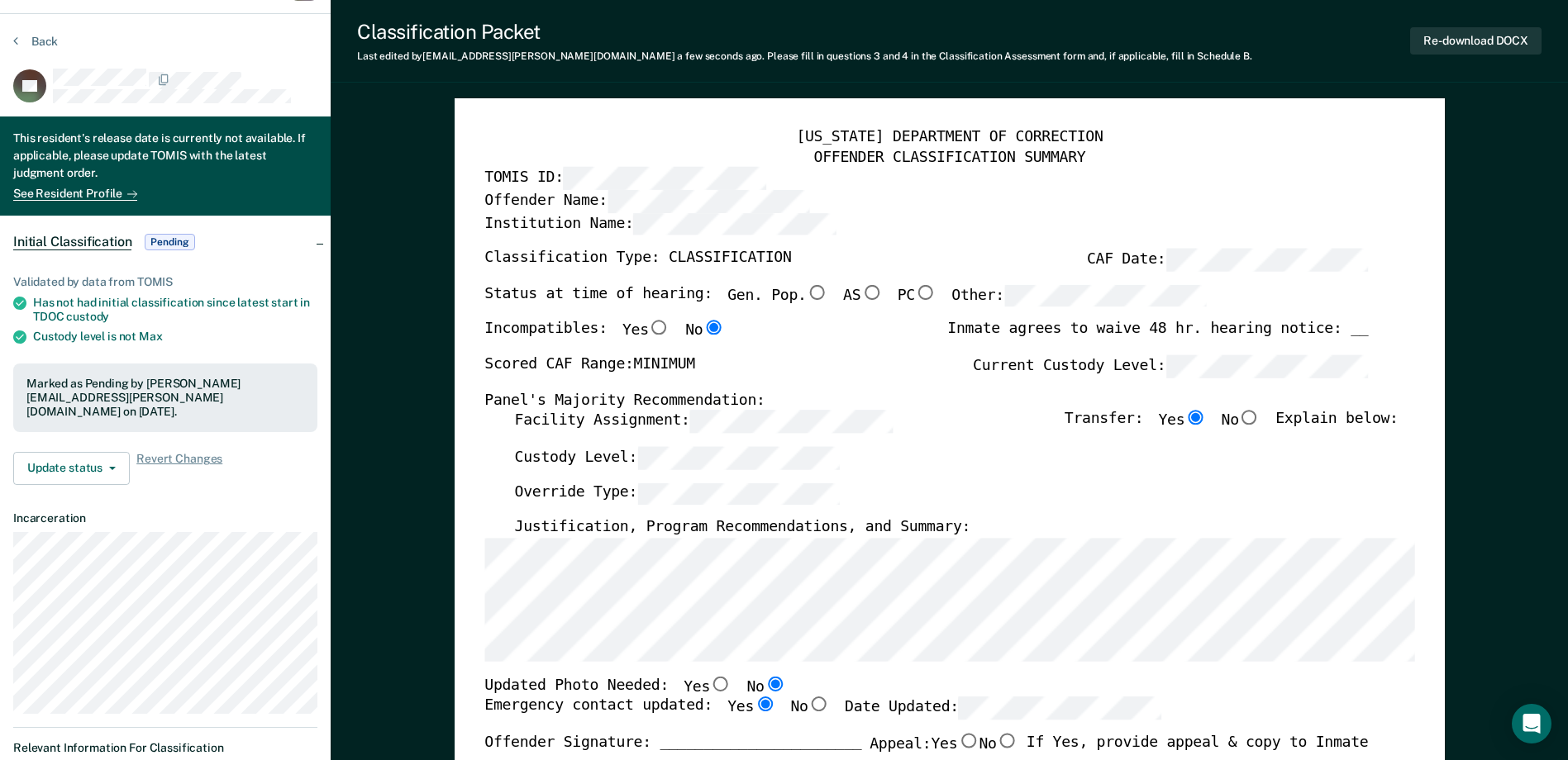
scroll to position [0, 0]
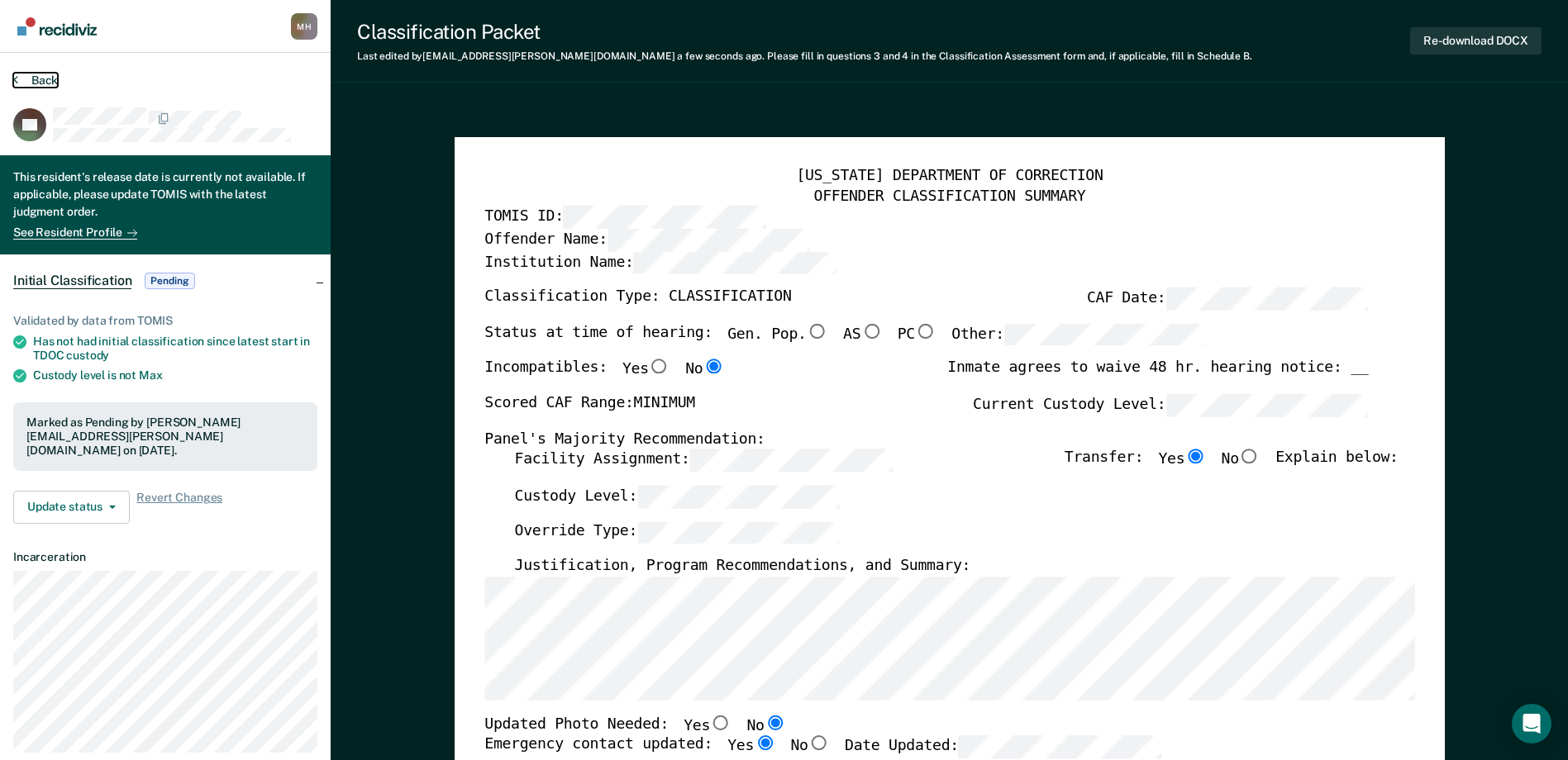
click at [41, 81] on button "Back" at bounding box center [35, 80] width 44 height 14
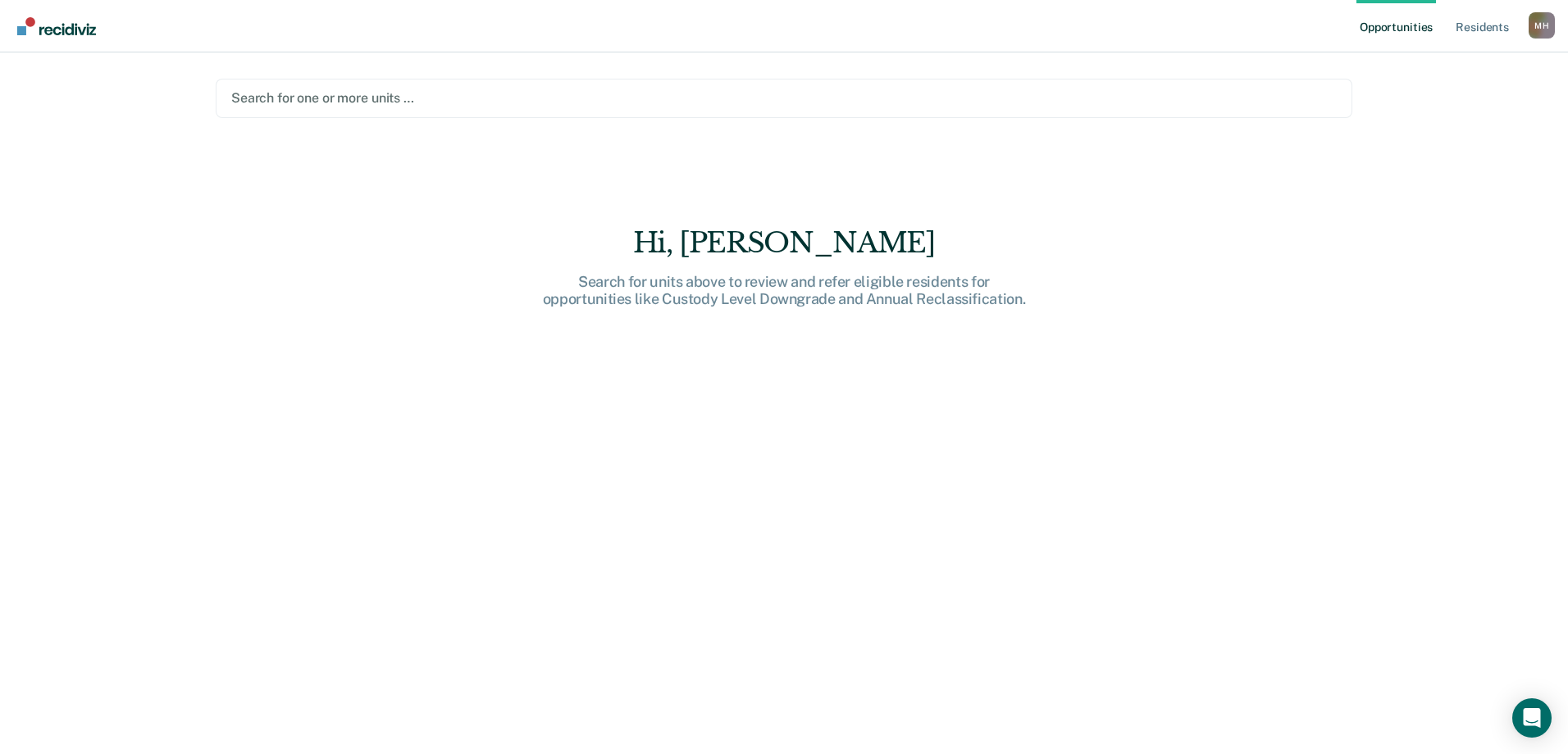
click at [337, 102] on div at bounding box center [783, 98] width 1105 height 19
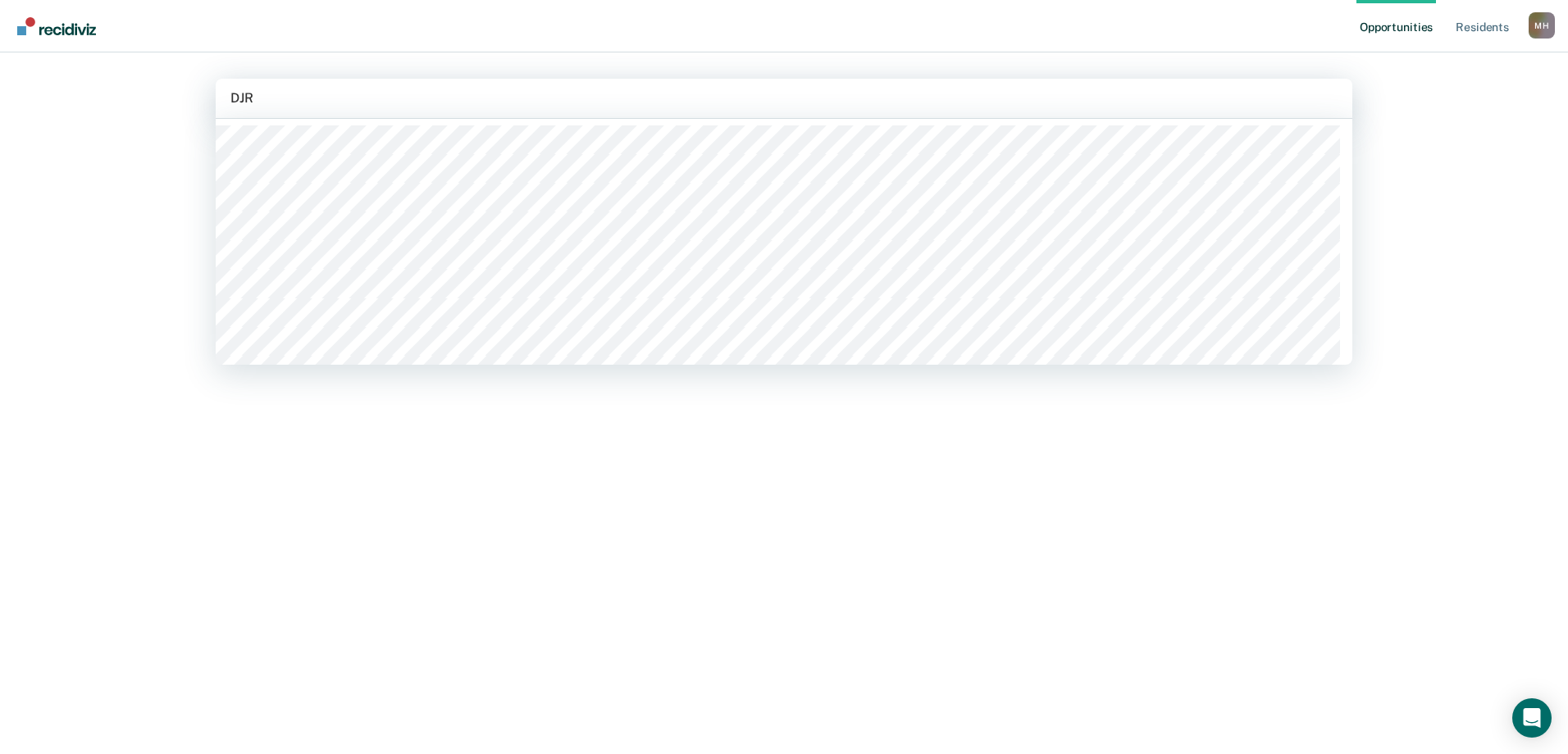
type input "DJRC"
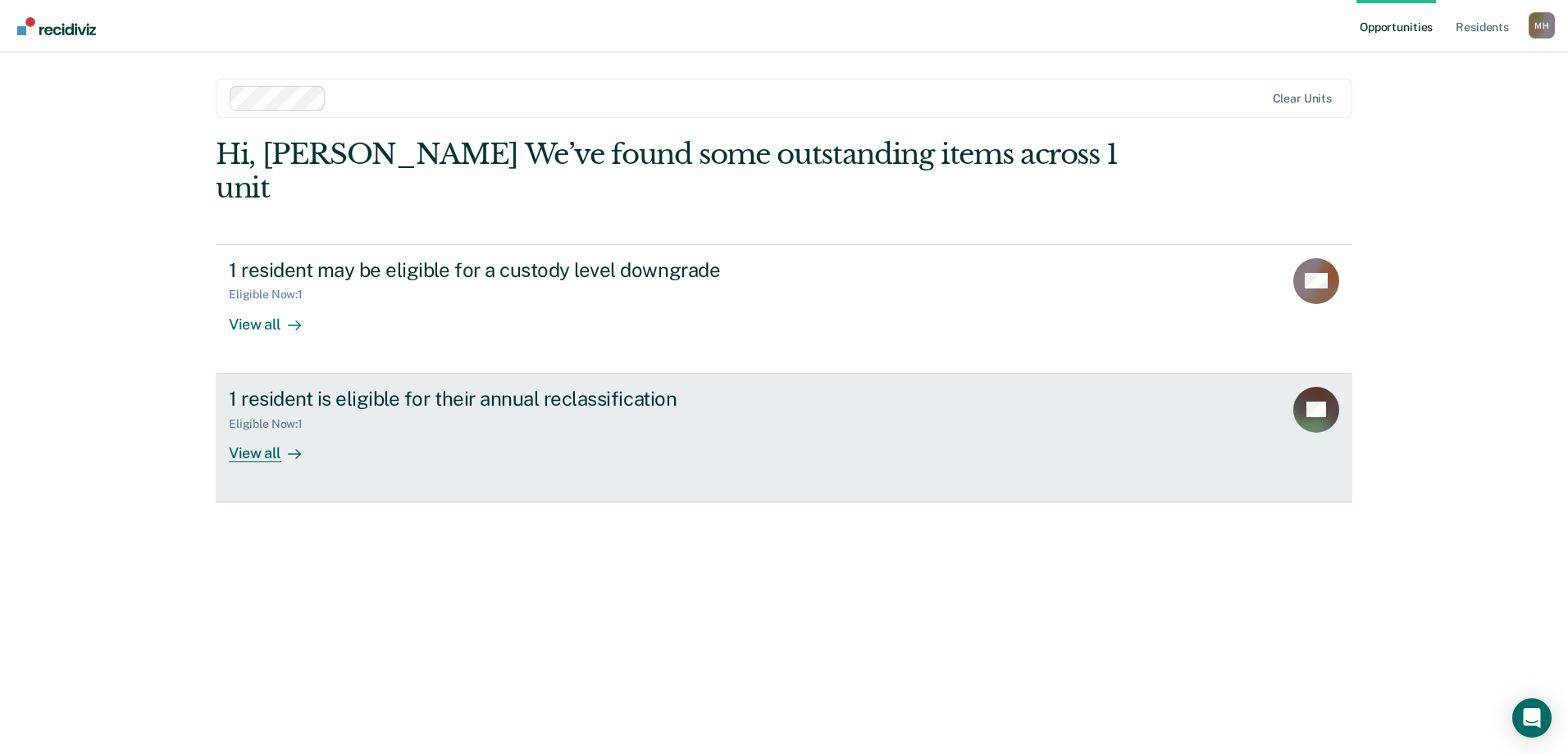
click at [263, 430] on div "View all" at bounding box center [274, 447] width 92 height 32
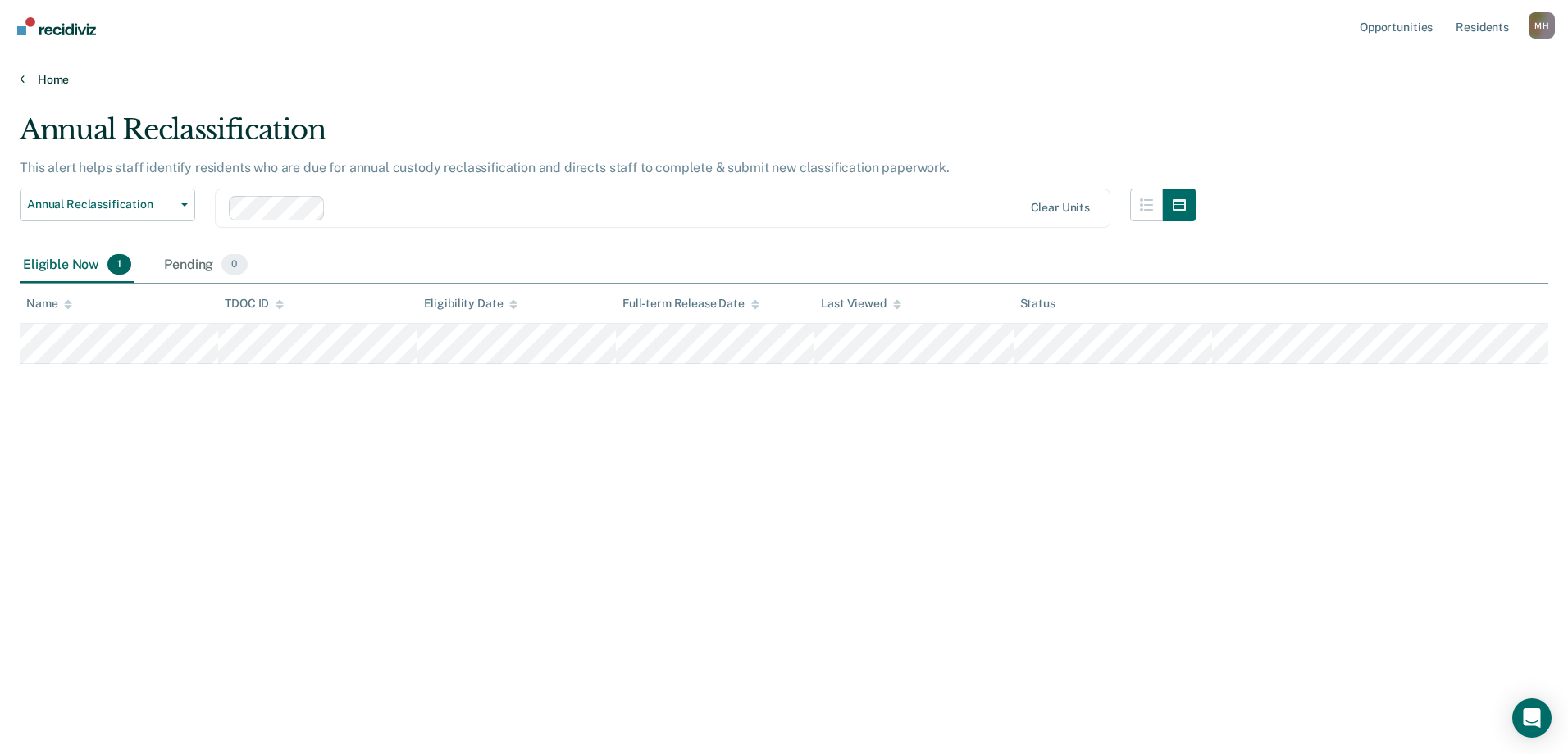
click at [66, 86] on link "Home" at bounding box center [784, 79] width 1528 height 14
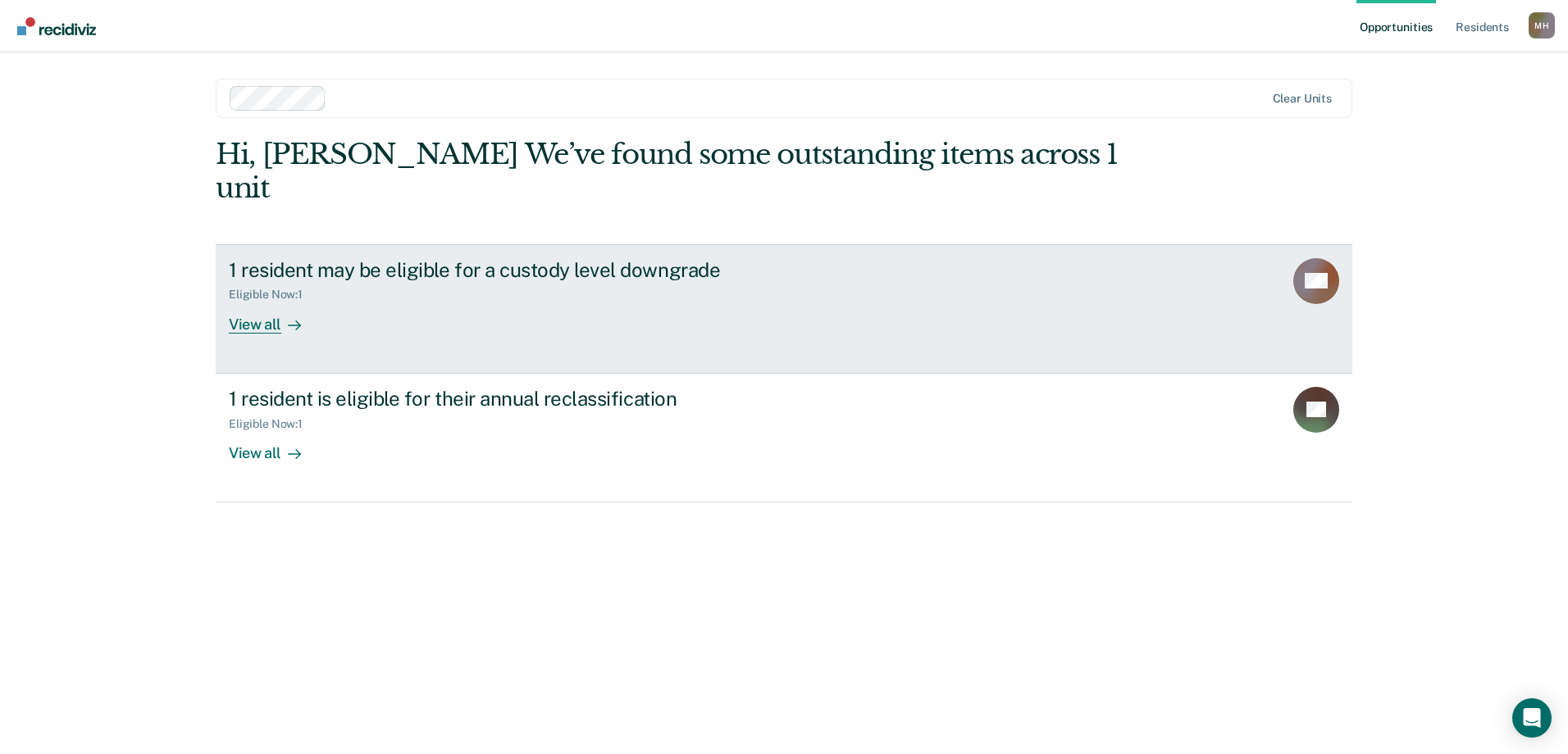
click at [305, 302] on div "View all" at bounding box center [274, 318] width 92 height 32
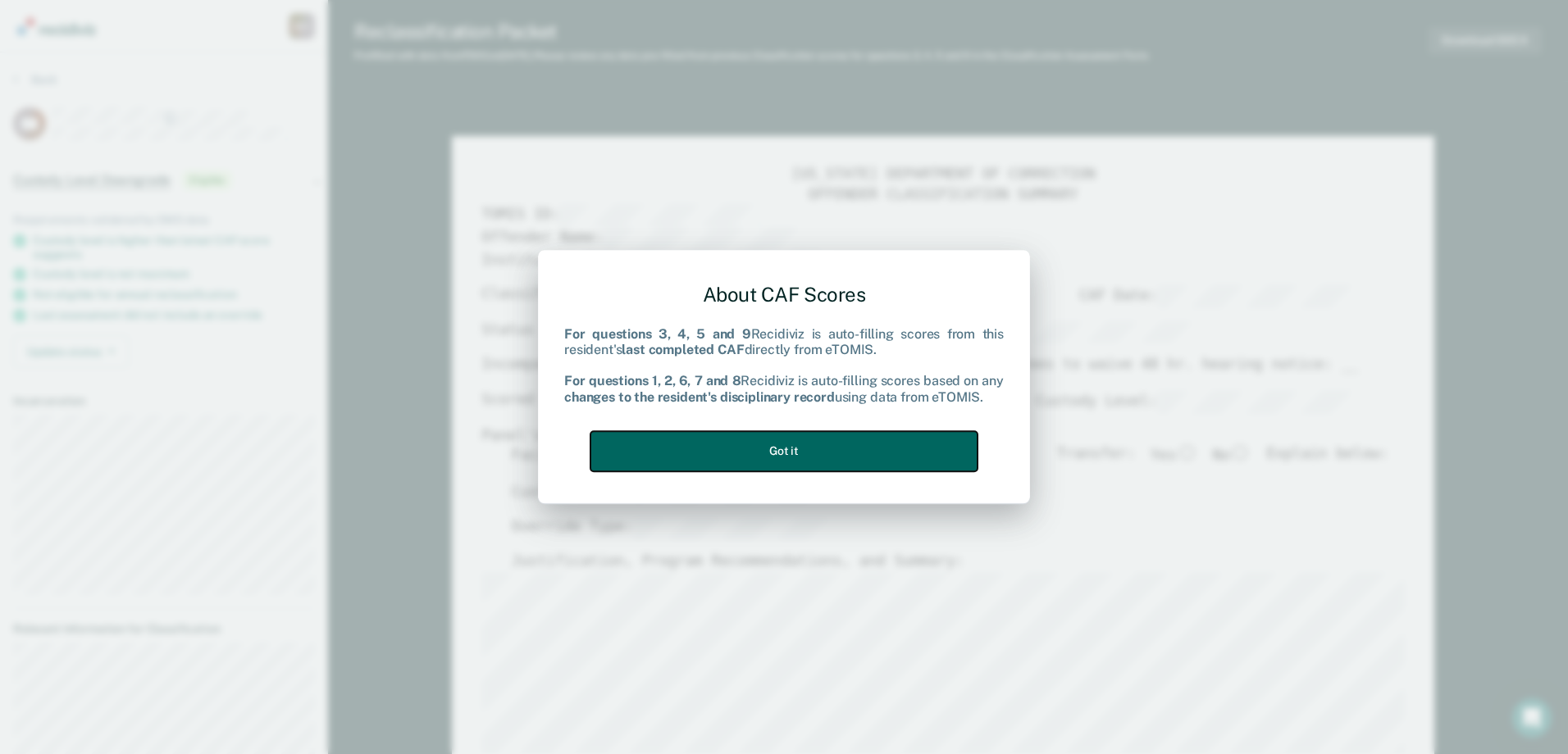
click at [788, 434] on button "Got it" at bounding box center [784, 451] width 387 height 40
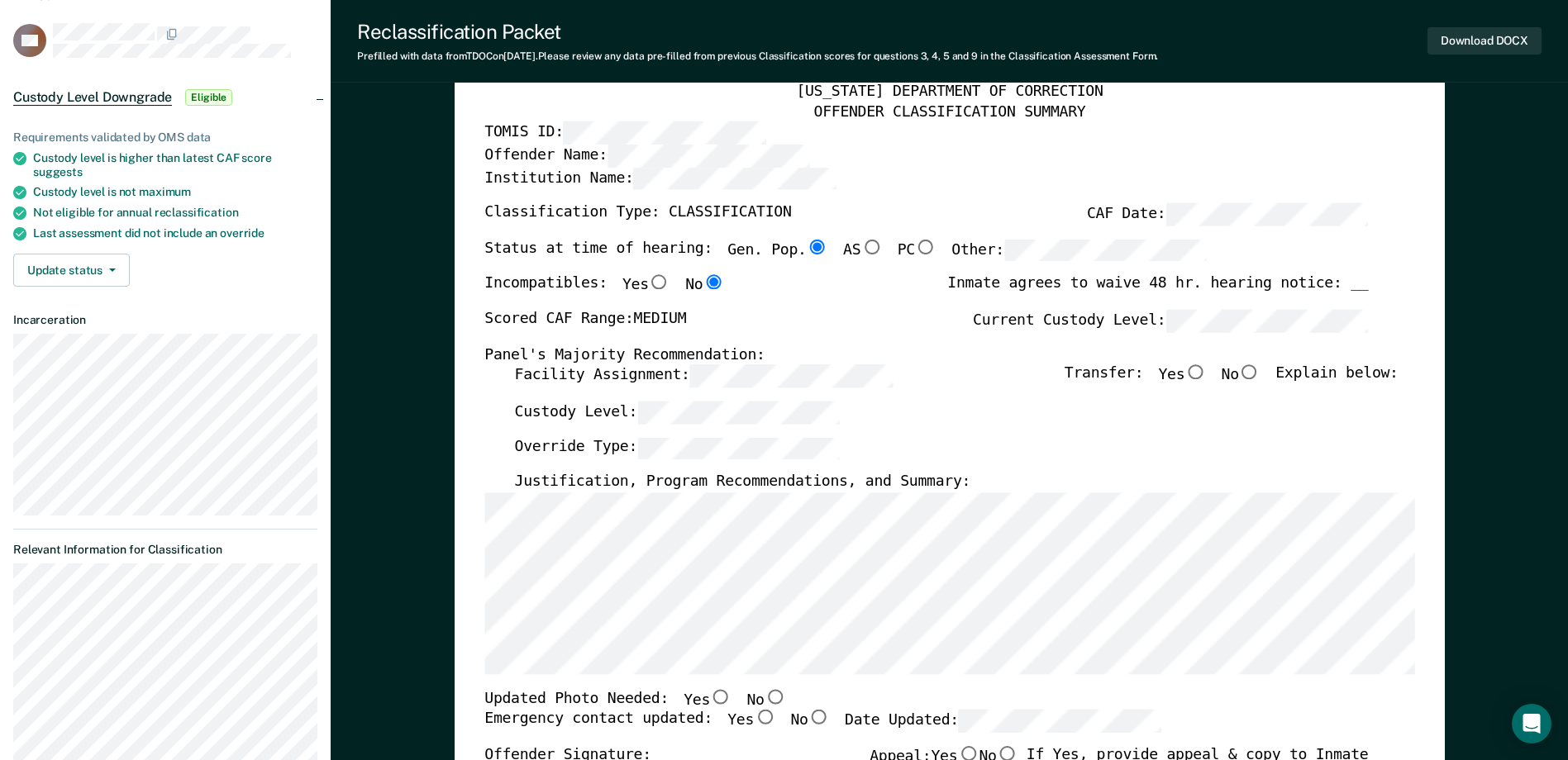
scroll to position [82, 0]
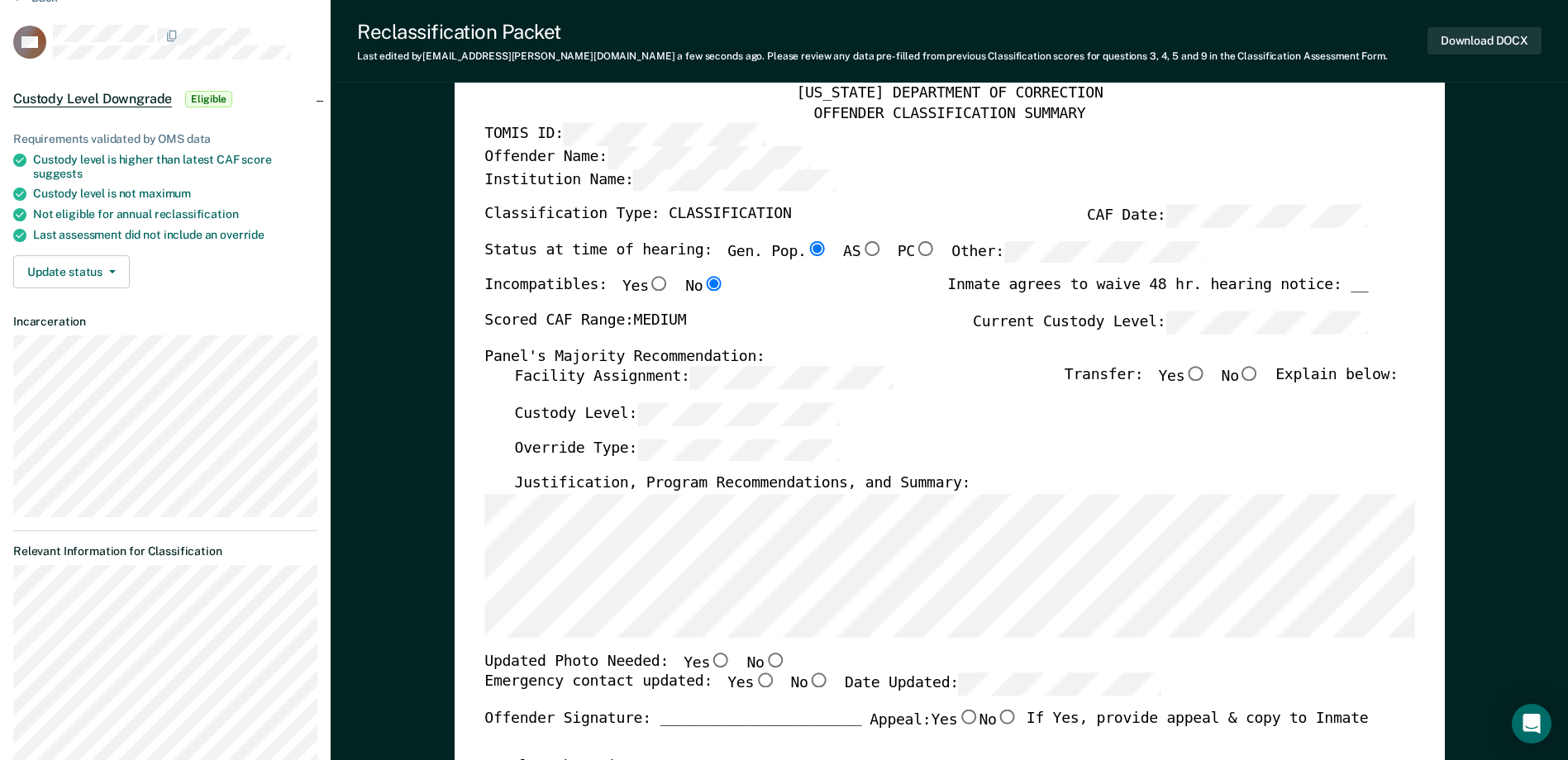
click at [764, 664] on input "No" at bounding box center [775, 660] width 22 height 14
type textarea "x"
radio input "true"
click at [754, 681] on input "Yes" at bounding box center [765, 680] width 22 height 14
type textarea "x"
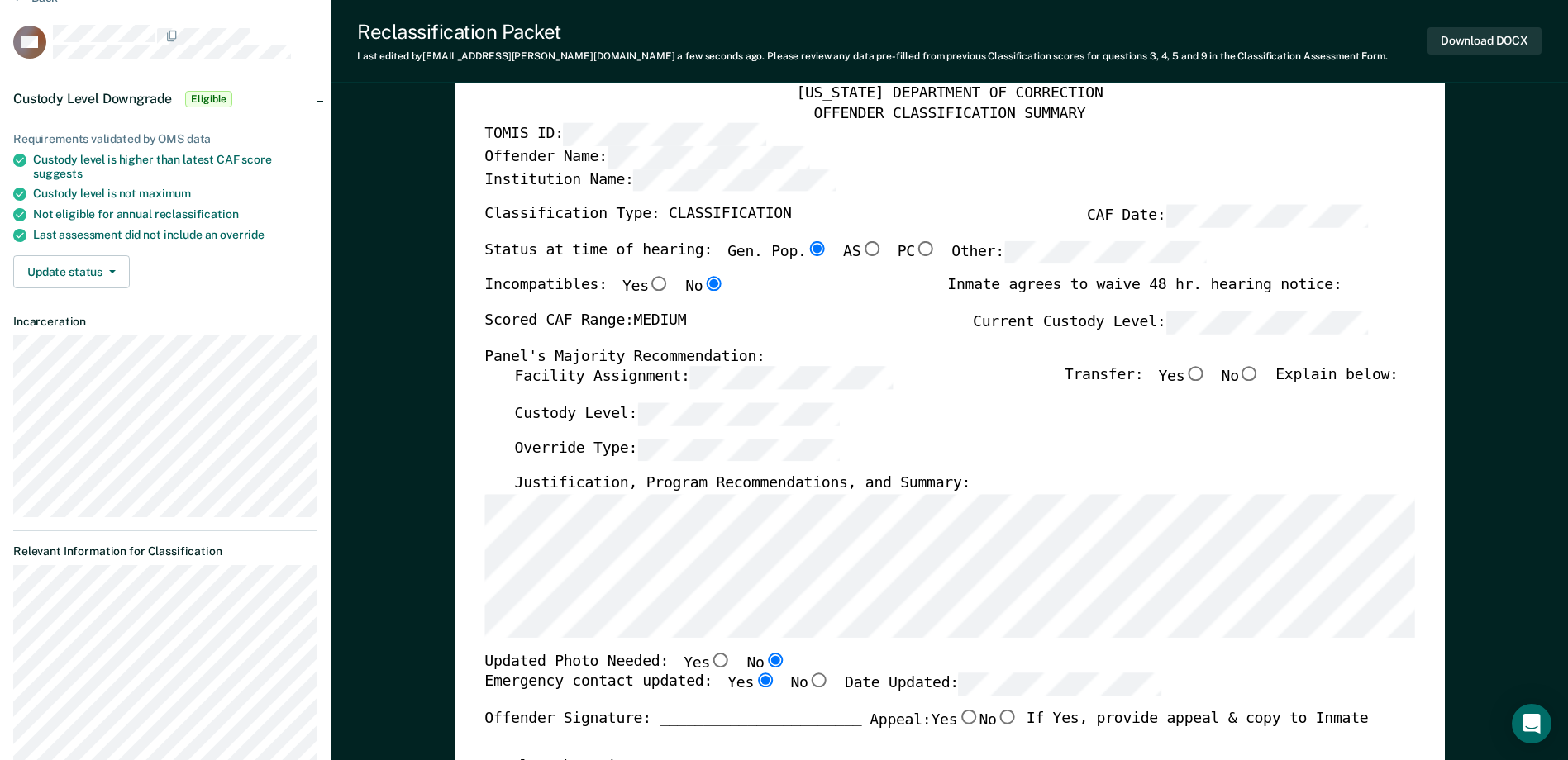
radio input "true"
click at [904, 299] on div "TENNESSEE DEPARTMENT OF CORRECTION OFFENDER CLASSIFICATION SUMMARY TOMIS ID: Of…" at bounding box center [949, 678] width 930 height 1188
click at [1261, 369] on input "No" at bounding box center [1250, 374] width 22 height 14
type textarea "x"
radio input "true"
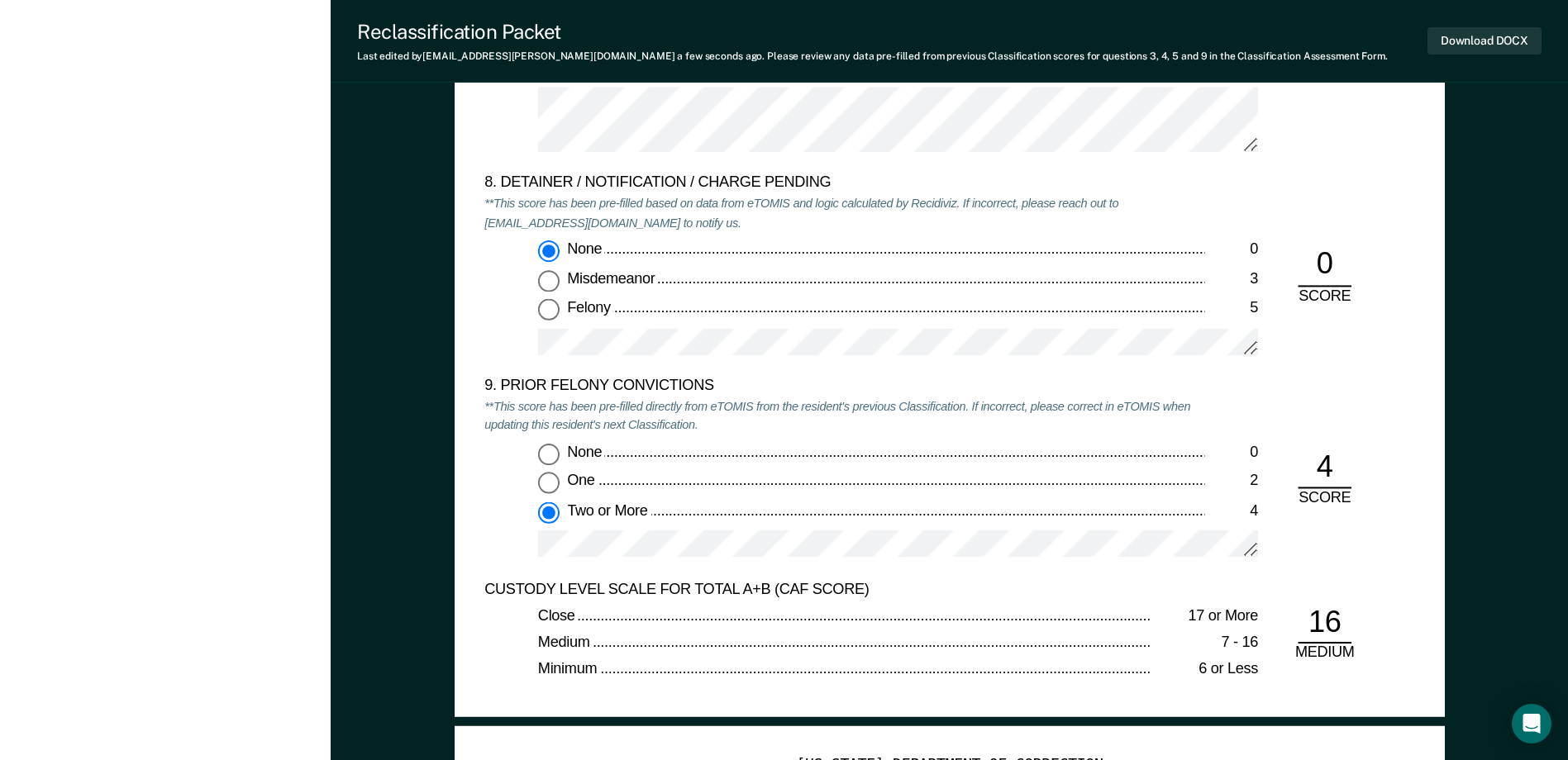
scroll to position [3800, 0]
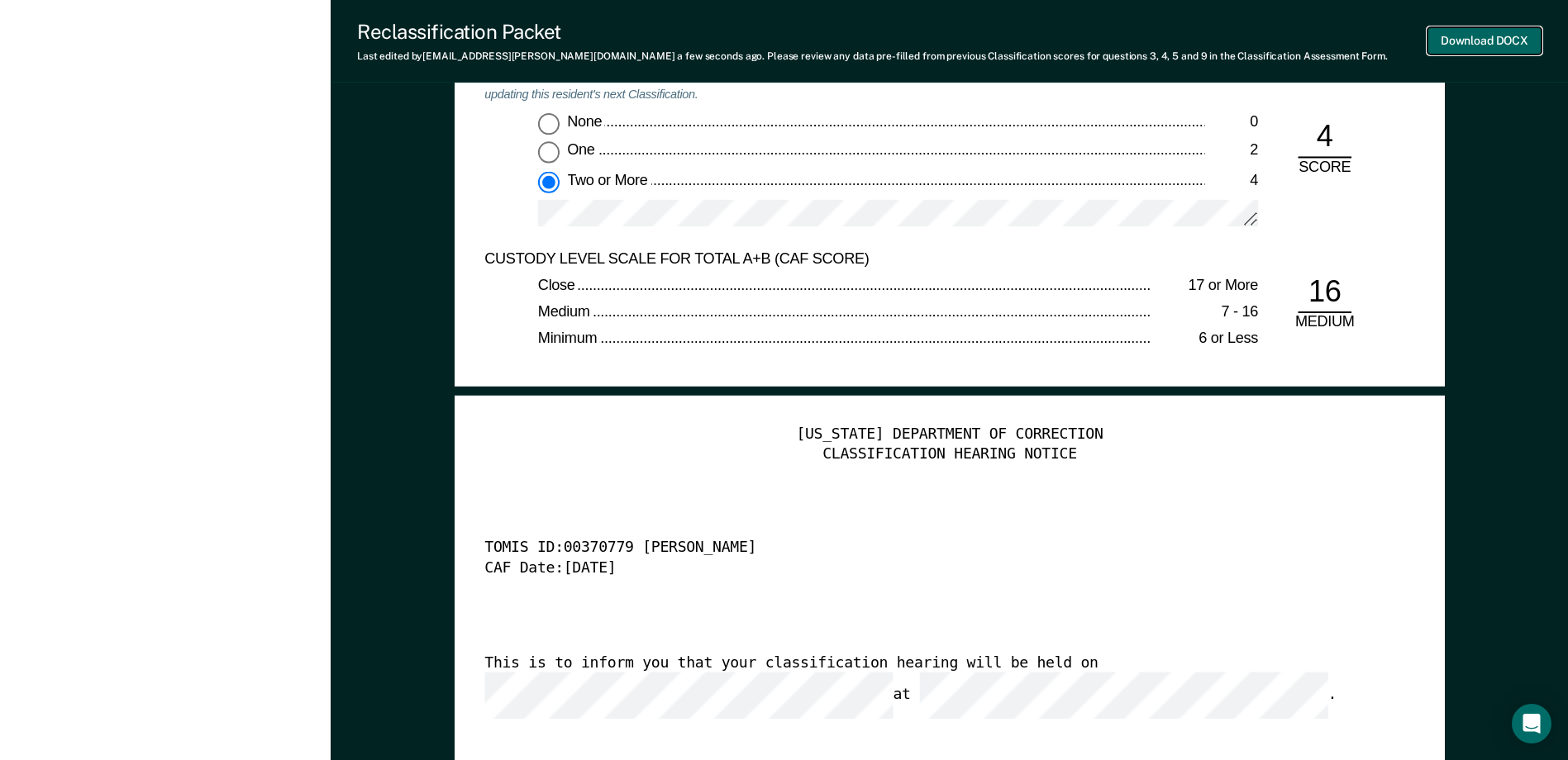
click at [1470, 42] on button "Download DOCX" at bounding box center [1485, 41] width 114 height 27
type textarea "x"
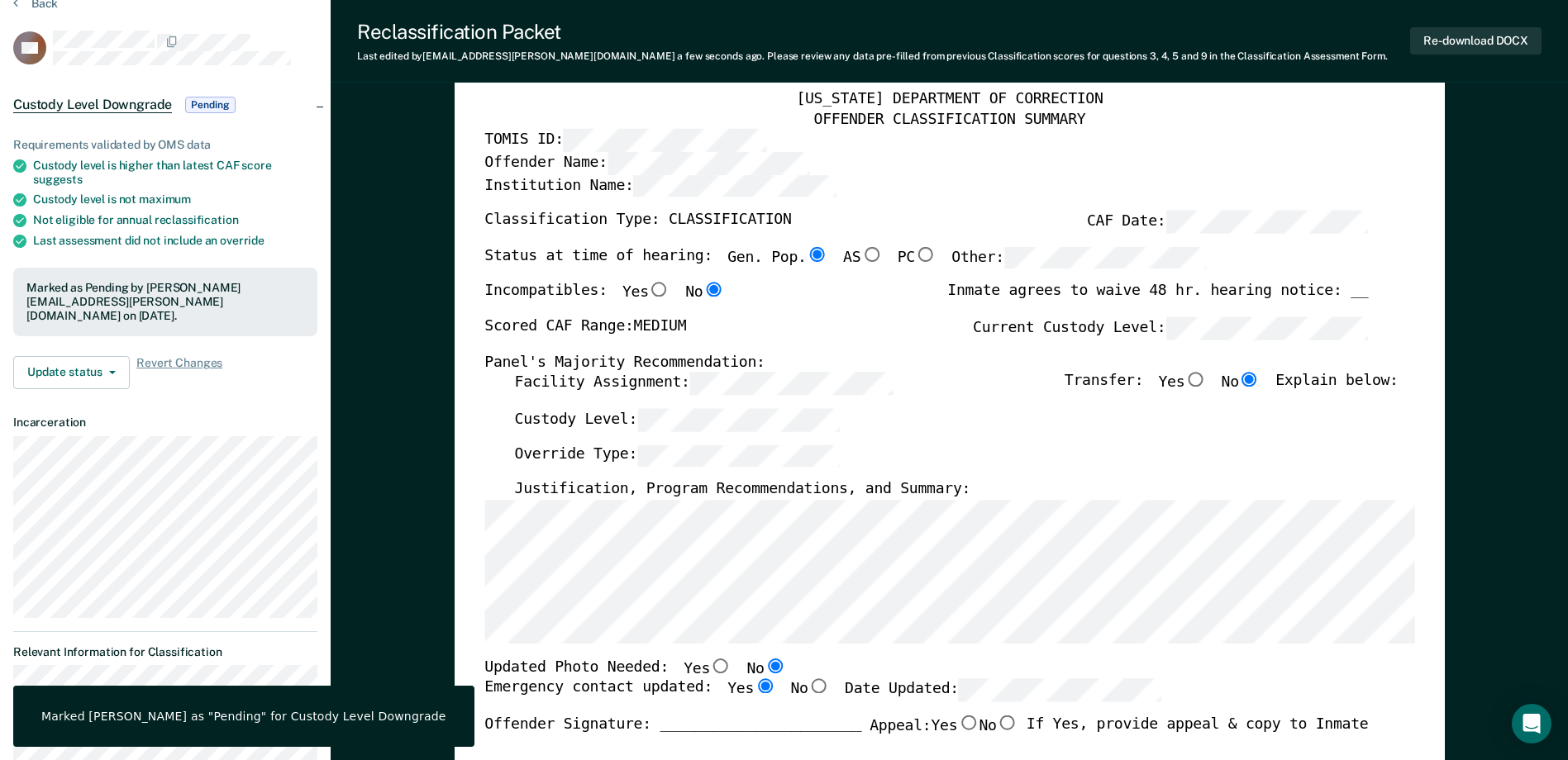
scroll to position [0, 0]
